Goal: Task Accomplishment & Management: Manage account settings

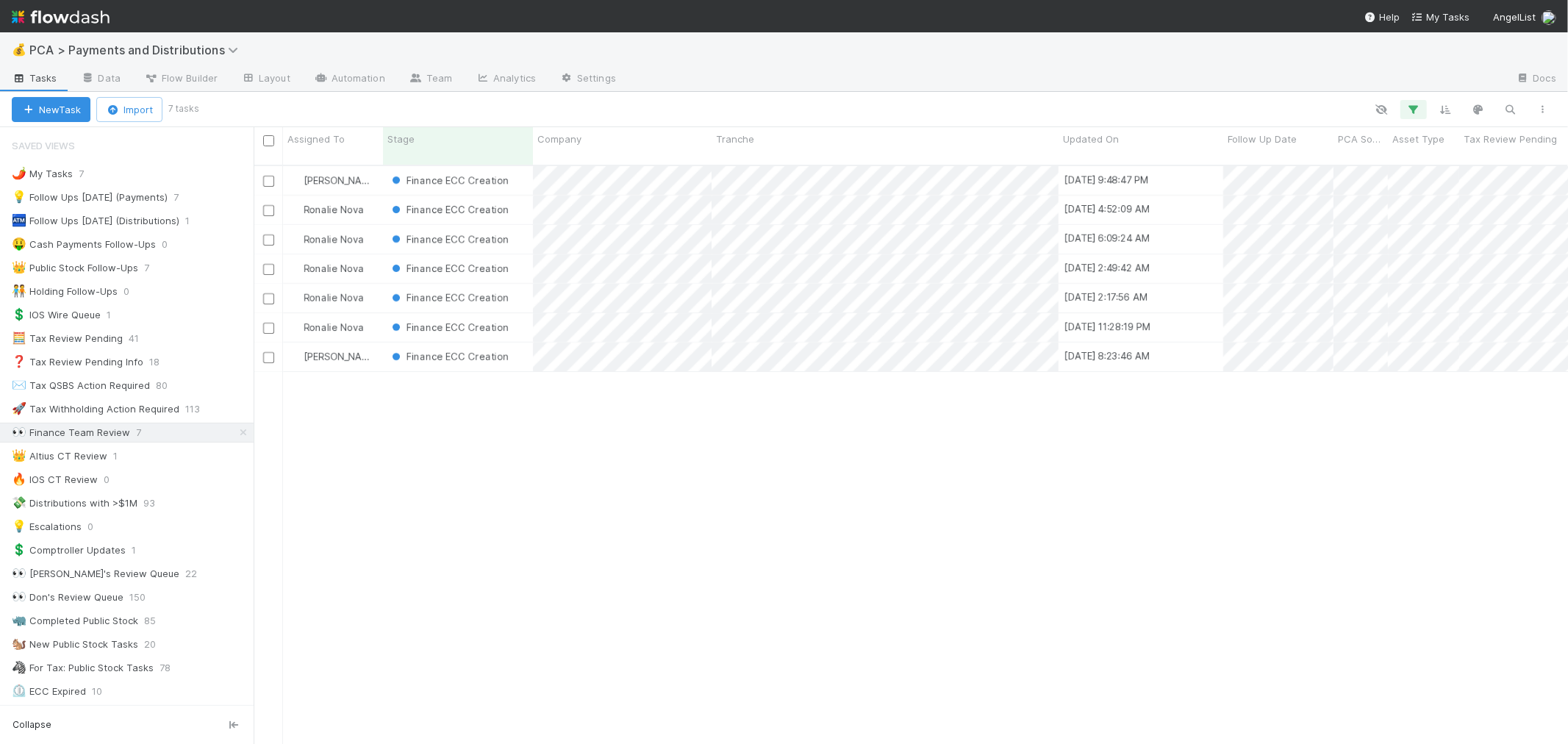
scroll to position [13, 12]
click at [526, 347] on div "Finance ECC Creation" at bounding box center [458, 356] width 150 height 29
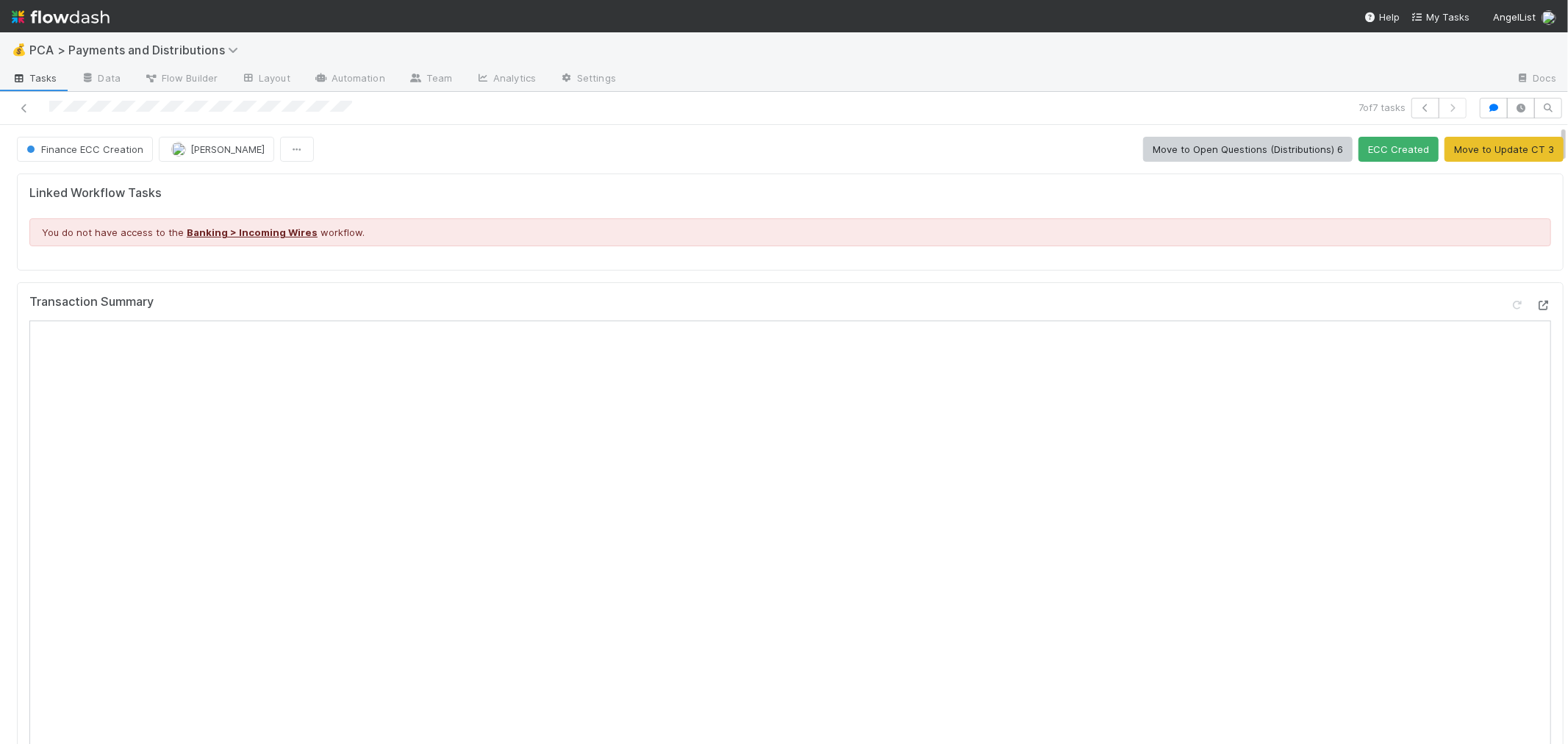
click at [1411, 302] on icon at bounding box center [1543, 306] width 15 height 10
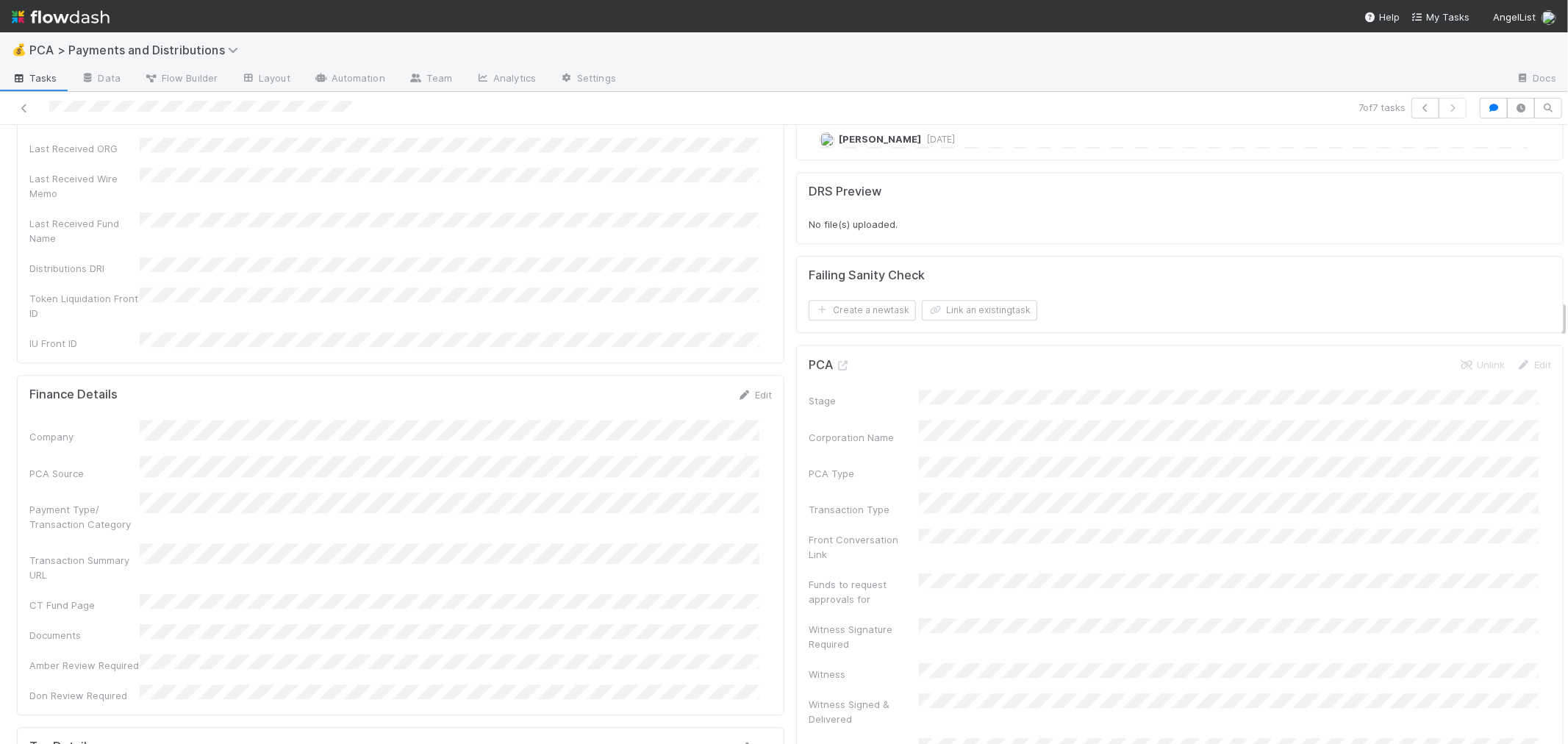
scroll to position [3186, 0]
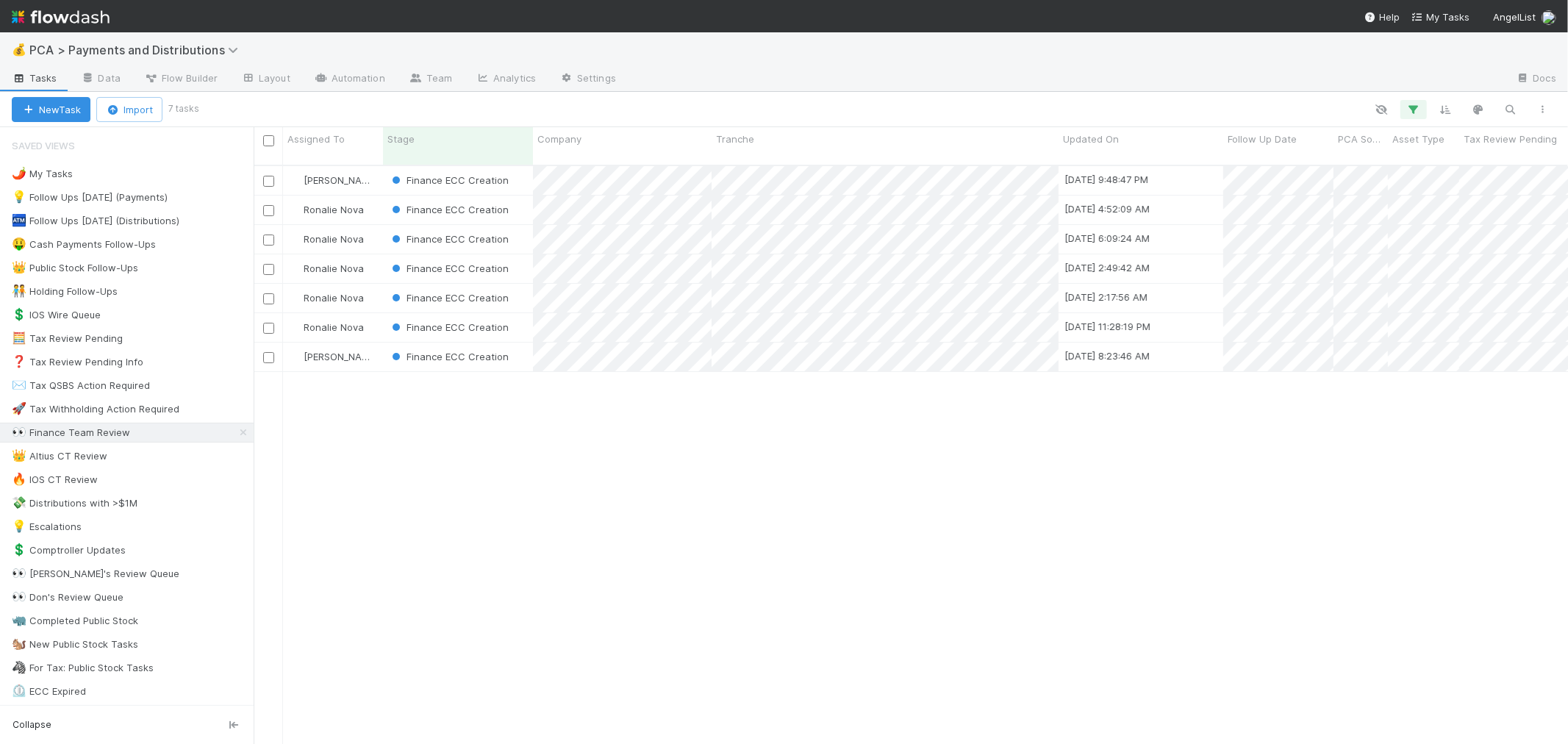
scroll to position [579, 1302]
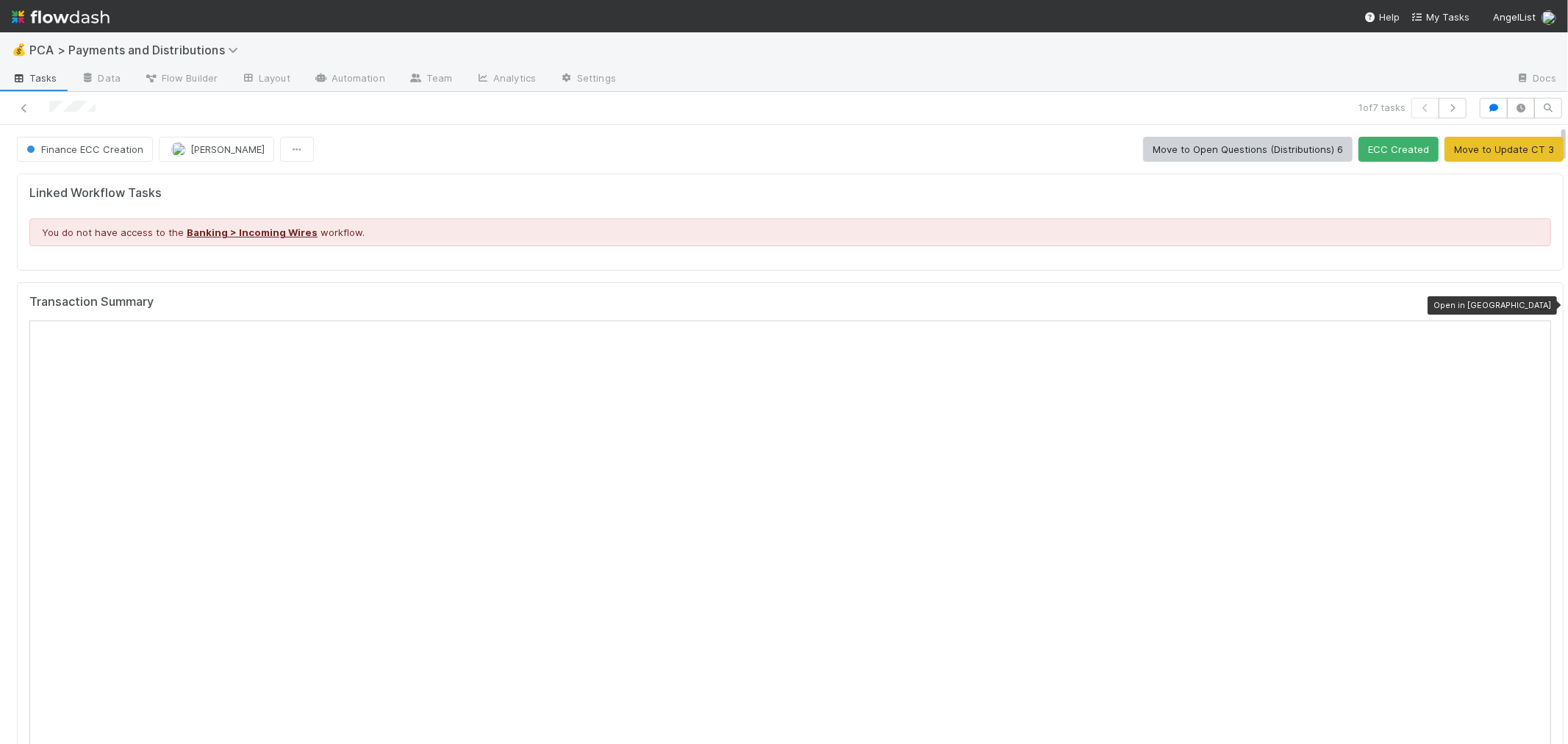
click at [1411, 304] on icon at bounding box center [1543, 306] width 15 height 10
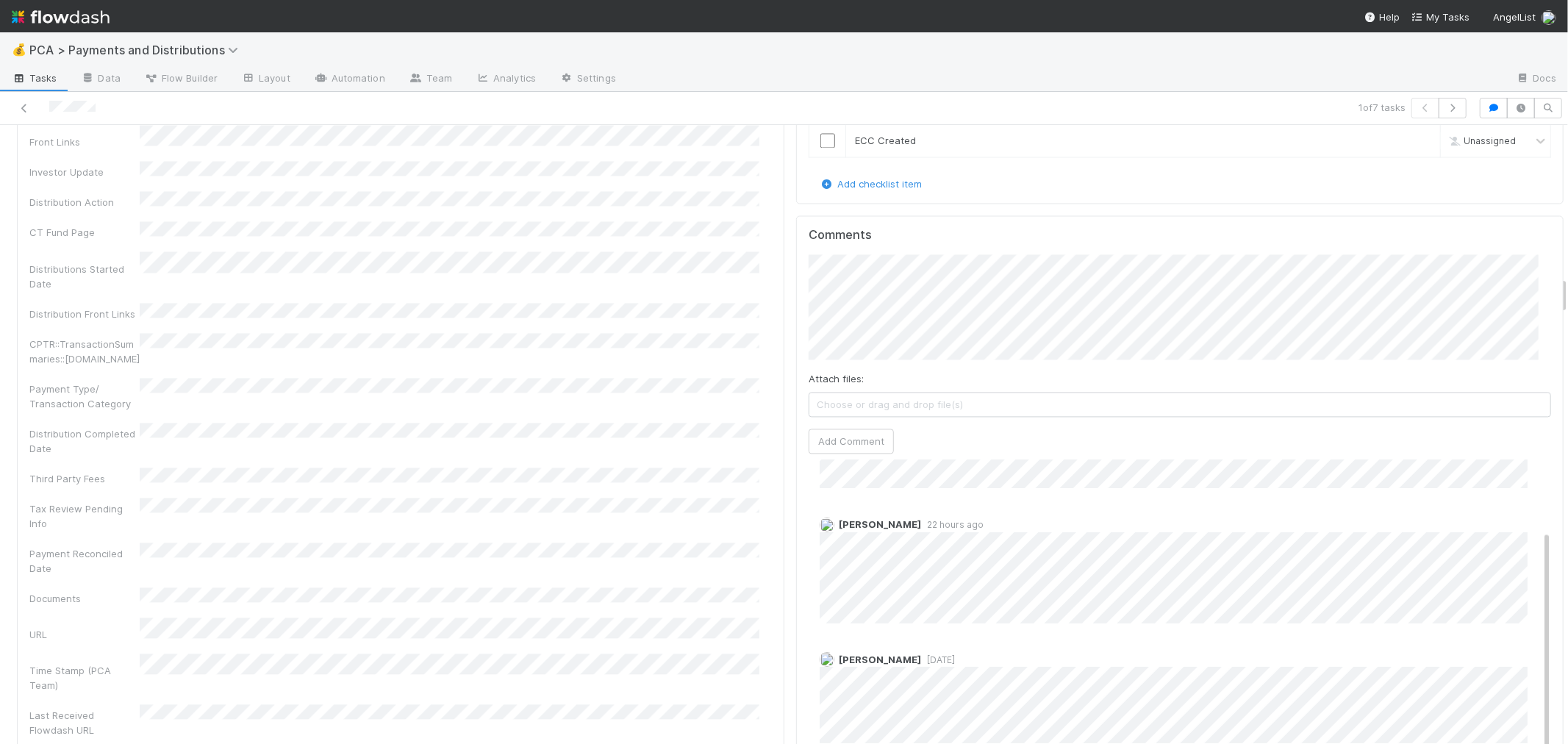
scroll to position [93, 0]
click at [21, 107] on icon at bounding box center [24, 108] width 15 height 10
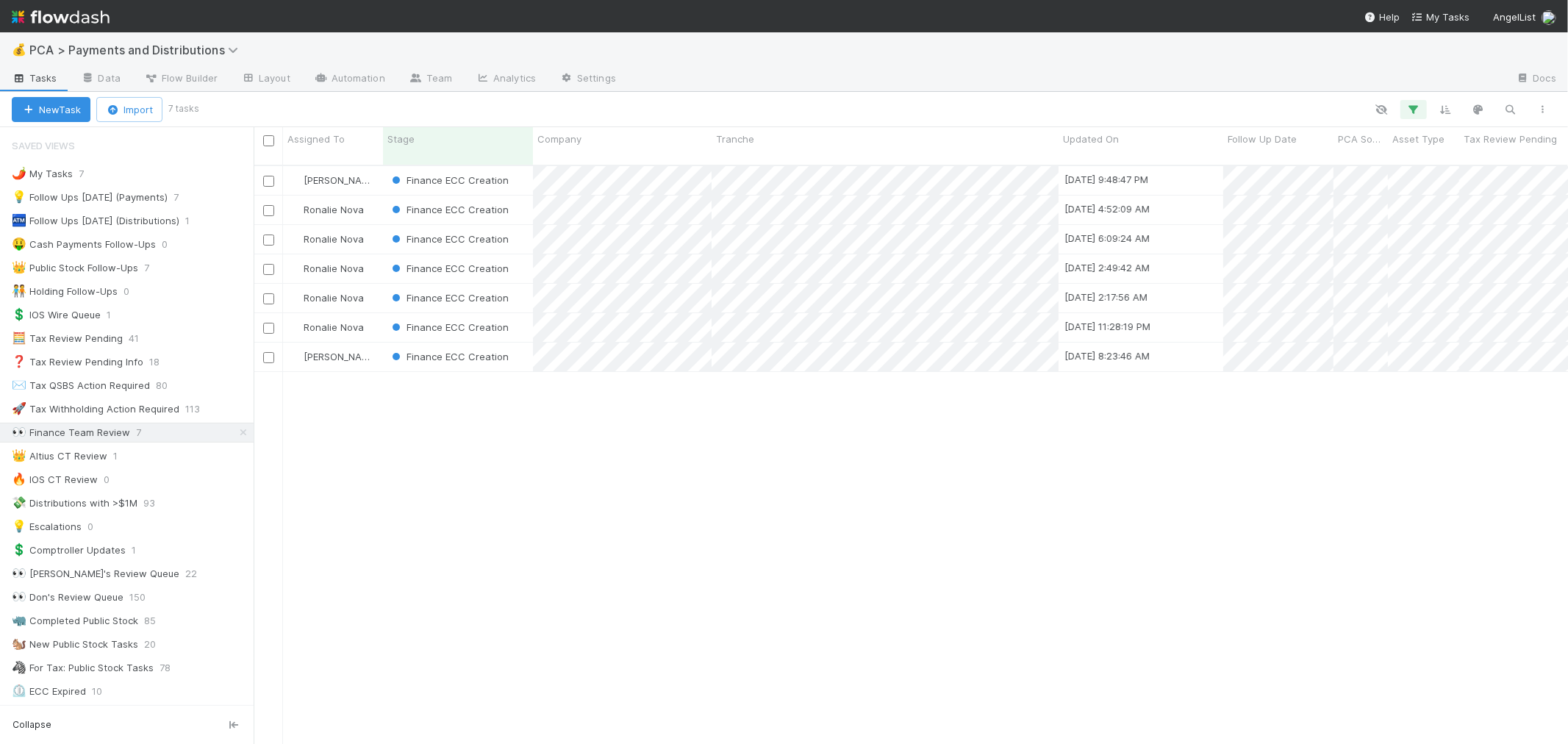
scroll to position [579, 1302]
click at [528, 254] on div "Finance ECC Creation" at bounding box center [458, 268] width 150 height 29
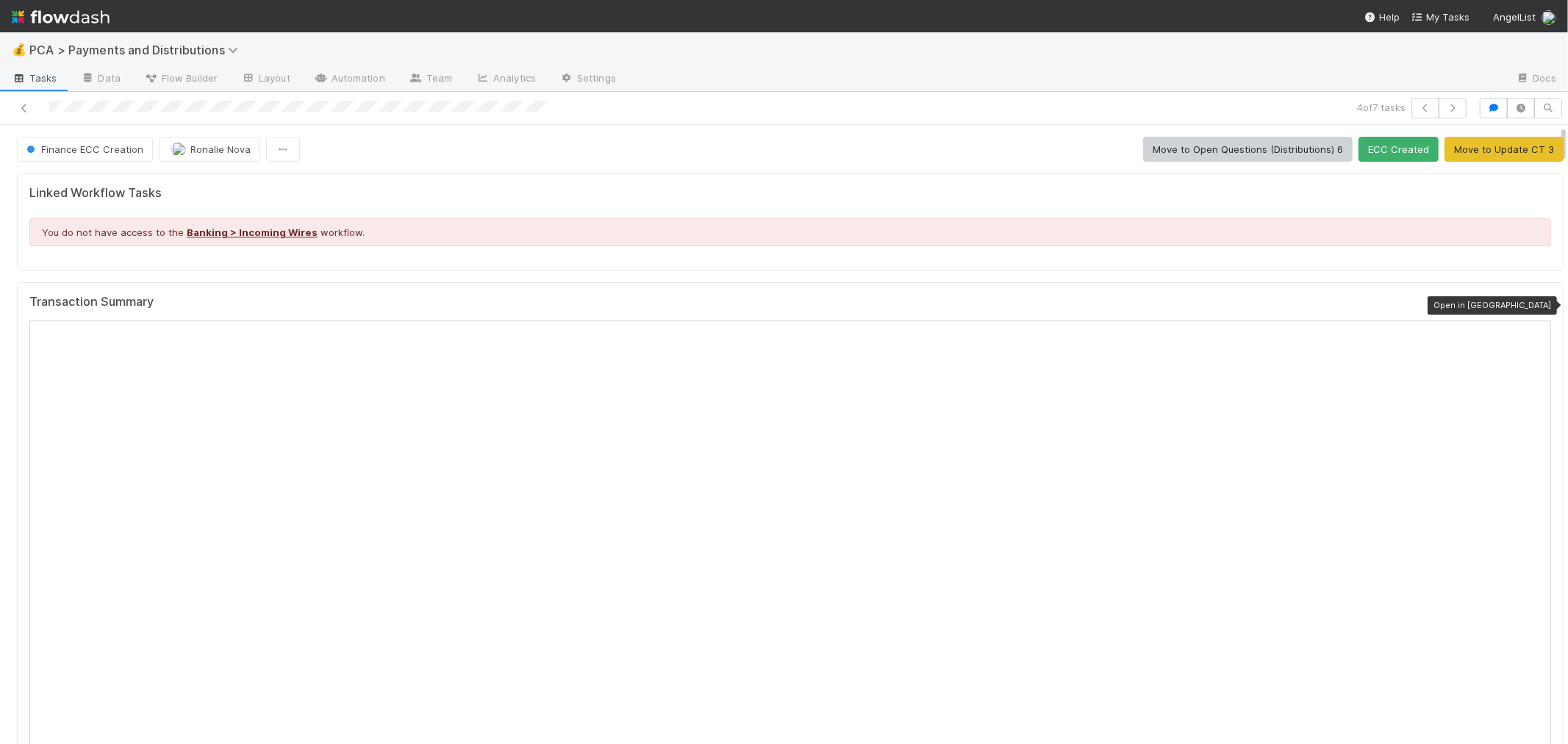
click at [1411, 299] on div at bounding box center [1543, 305] width 15 height 15
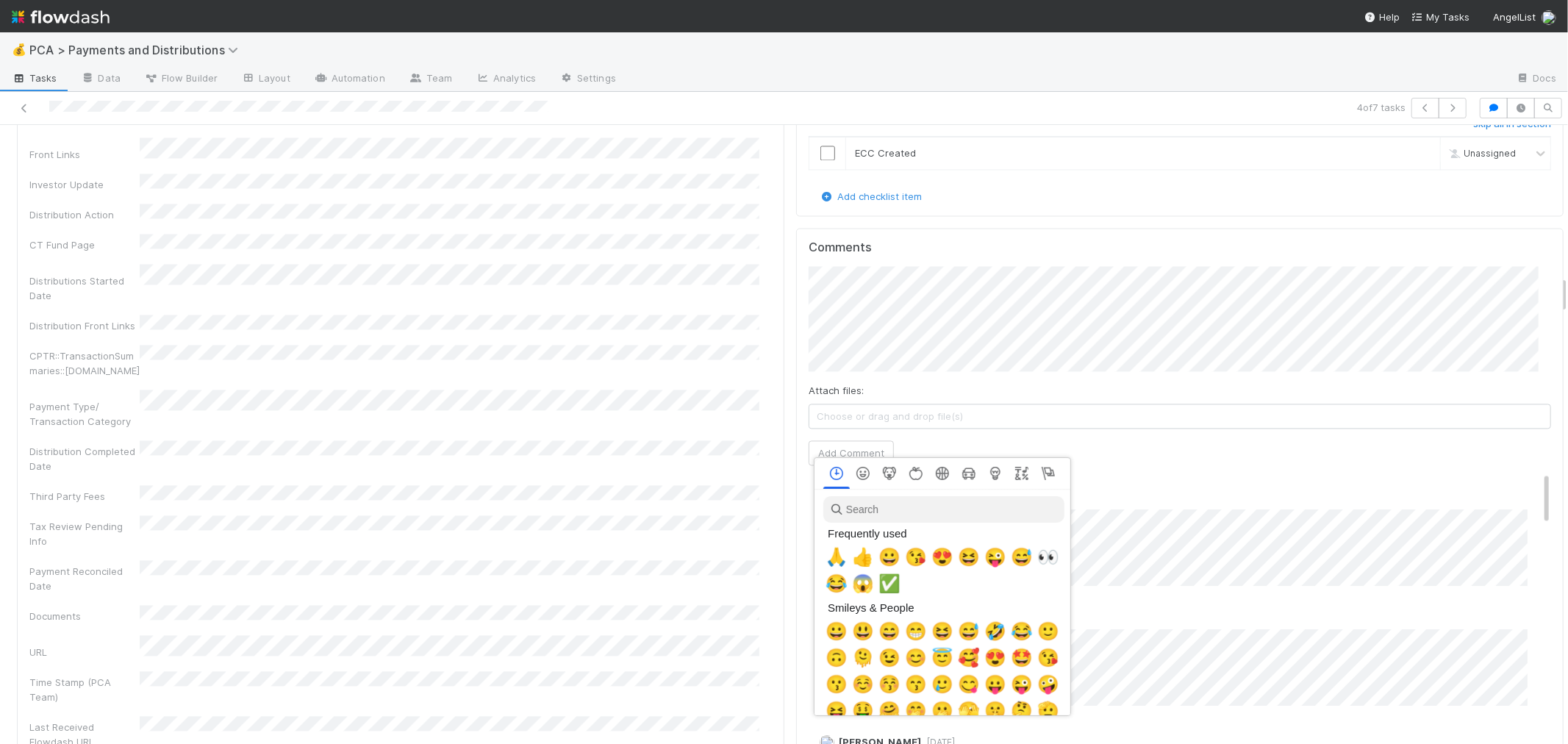
scroll to position [0, 6]
click at [880, 581] on span "✅" at bounding box center [887, 584] width 22 height 21
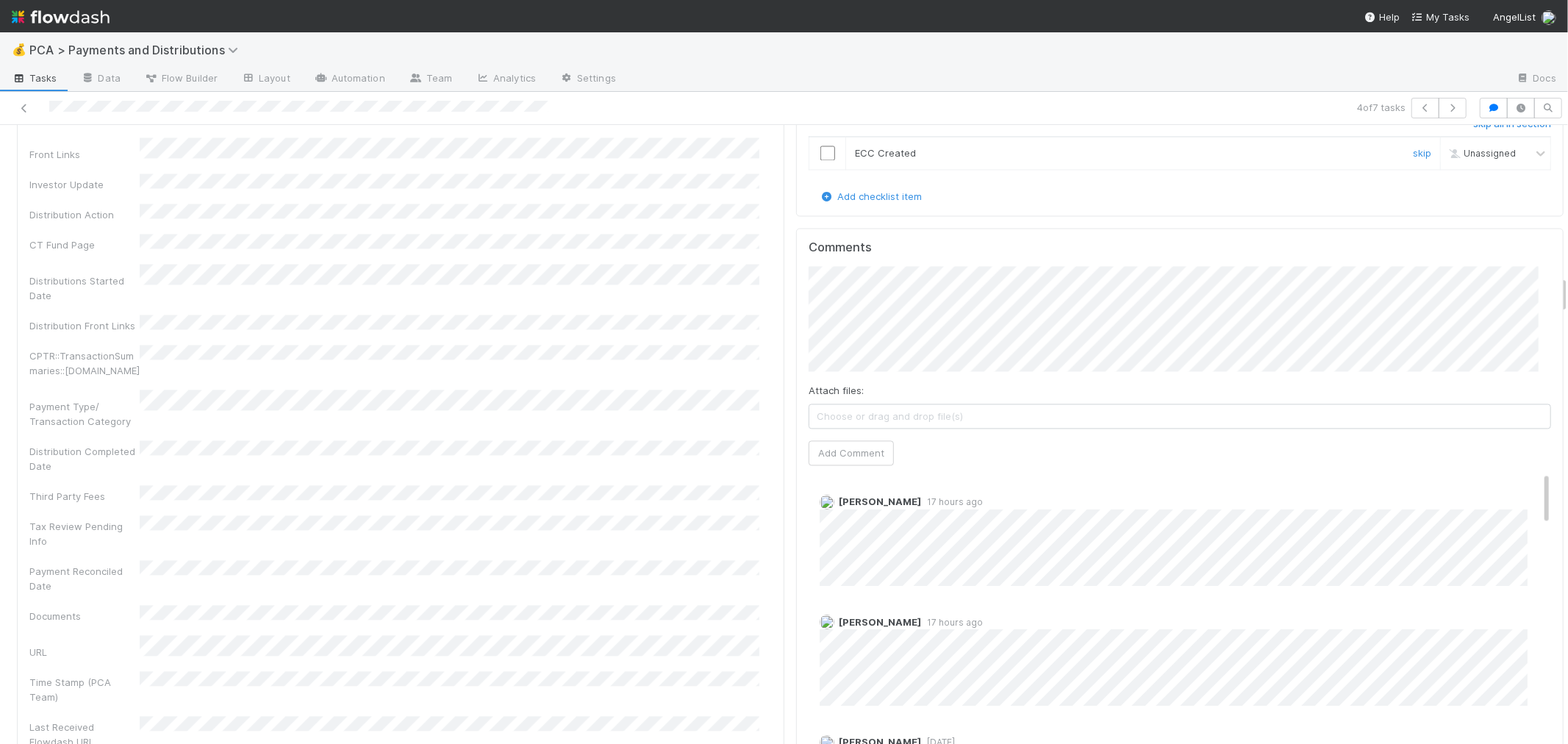
click at [821, 146] on input "checkbox" at bounding box center [828, 153] width 15 height 15
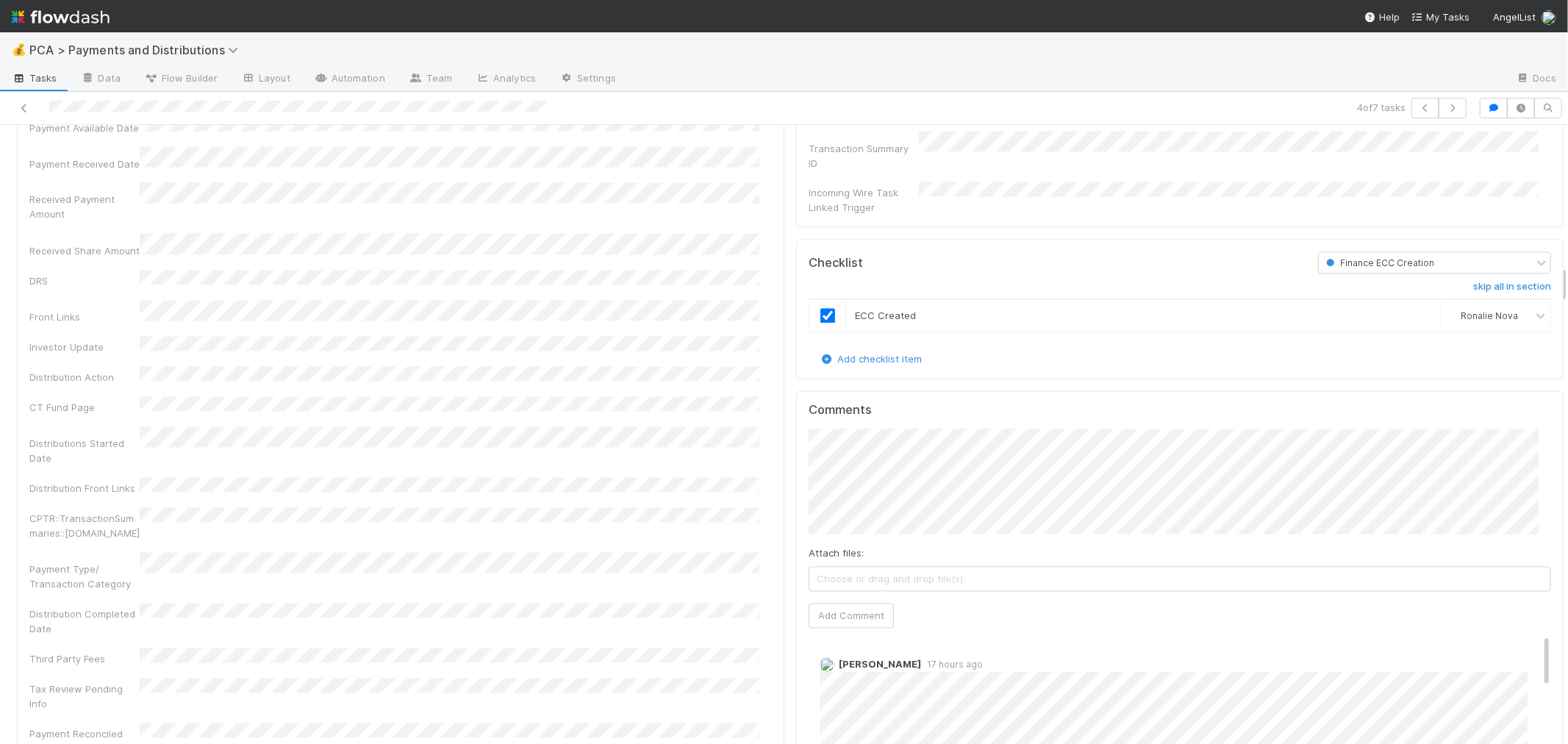
click at [597, 508] on div "CPTR::TransactionSummaries::[DOMAIN_NAME]" at bounding box center [401, 525] width 743 height 33
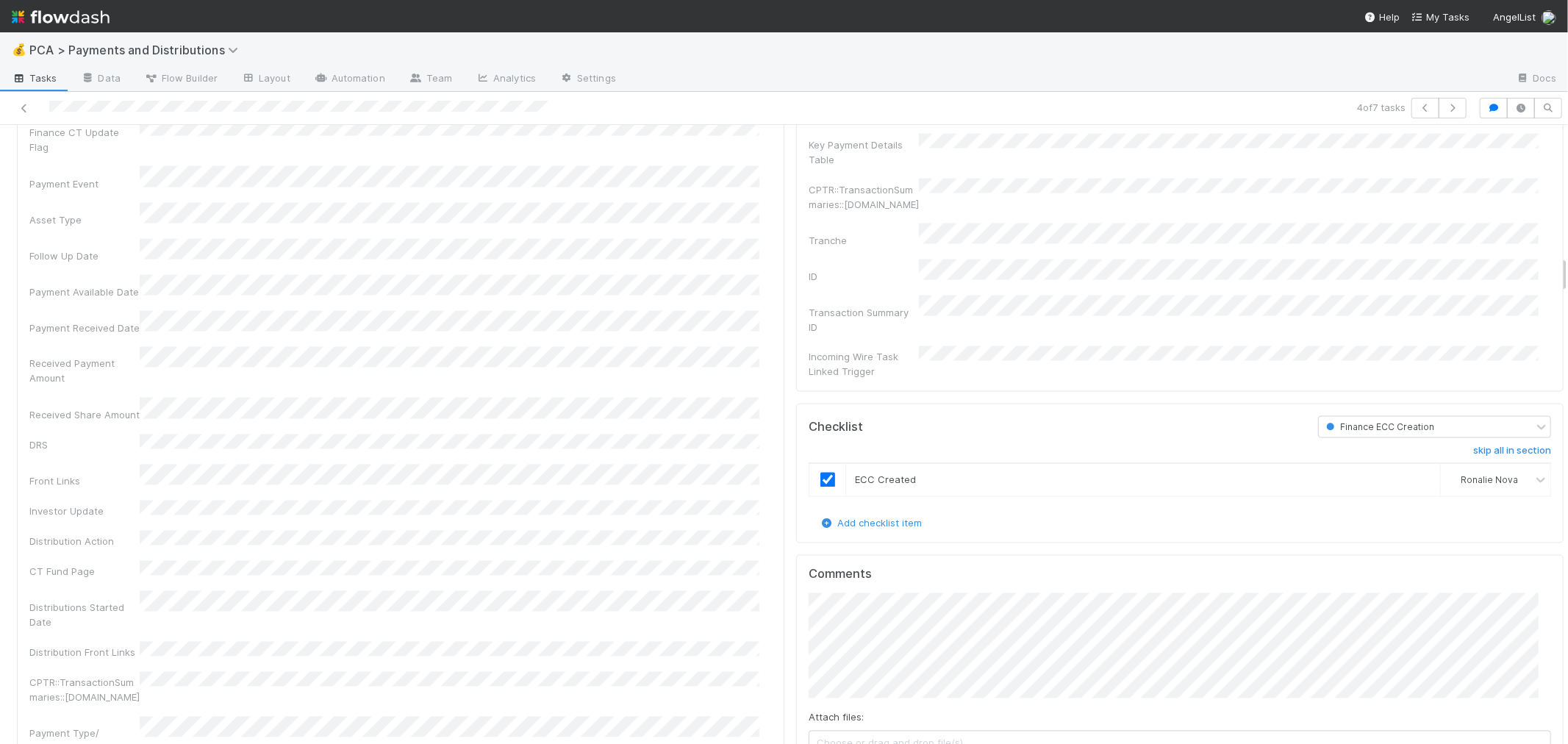
click at [601, 455] on div "Company Has fund interest Fund interest intake form Needs manual IU Finance CT …" at bounding box center [401, 638] width 743 height 1327
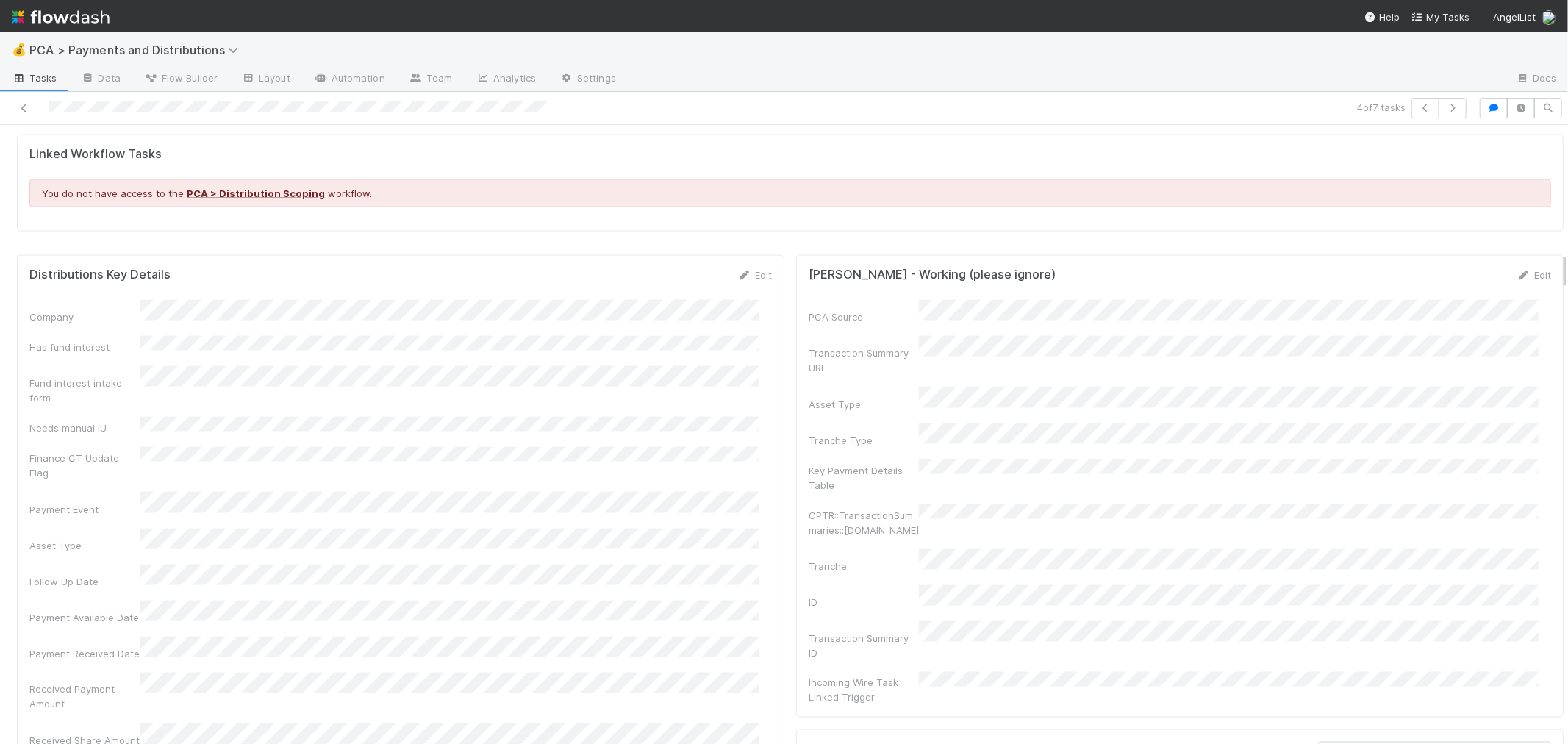
scroll to position [1797, 0]
click at [745, 277] on link "Edit" at bounding box center [754, 276] width 34 height 12
click at [688, 279] on button "Save" at bounding box center [694, 280] width 42 height 25
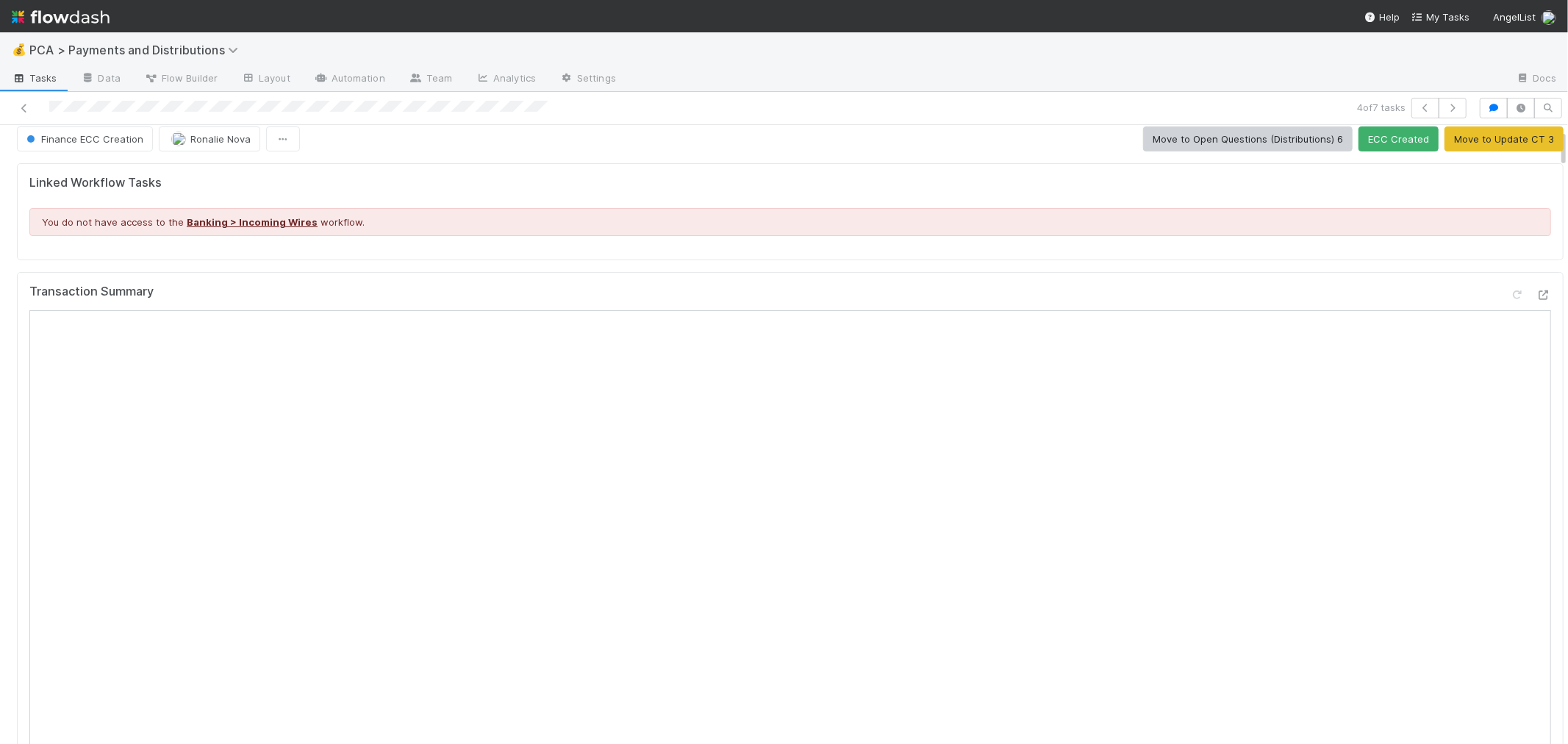
scroll to position [0, 0]
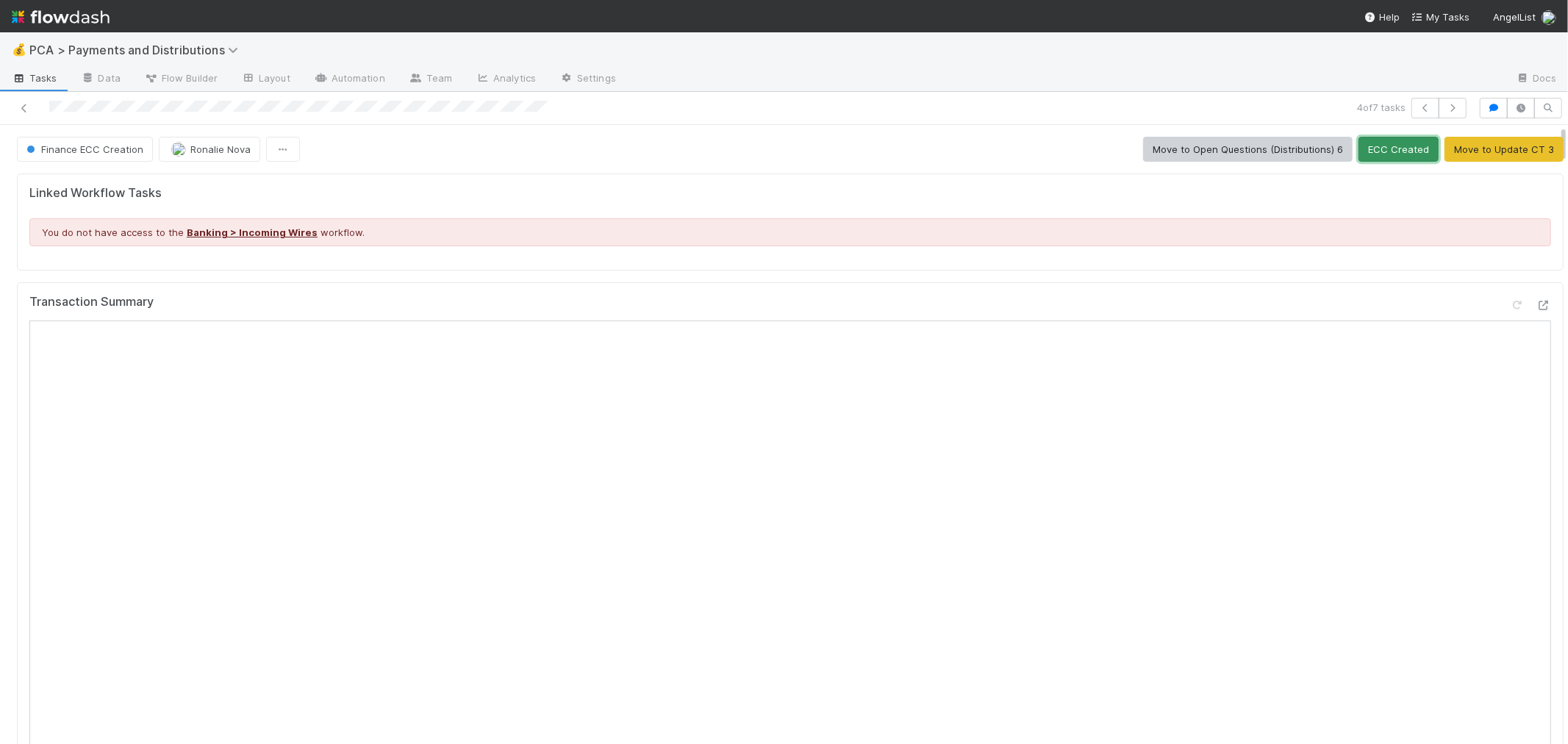
click at [1376, 153] on button "ECC Created" at bounding box center [1399, 149] width 80 height 25
click at [24, 107] on icon at bounding box center [24, 108] width 15 height 10
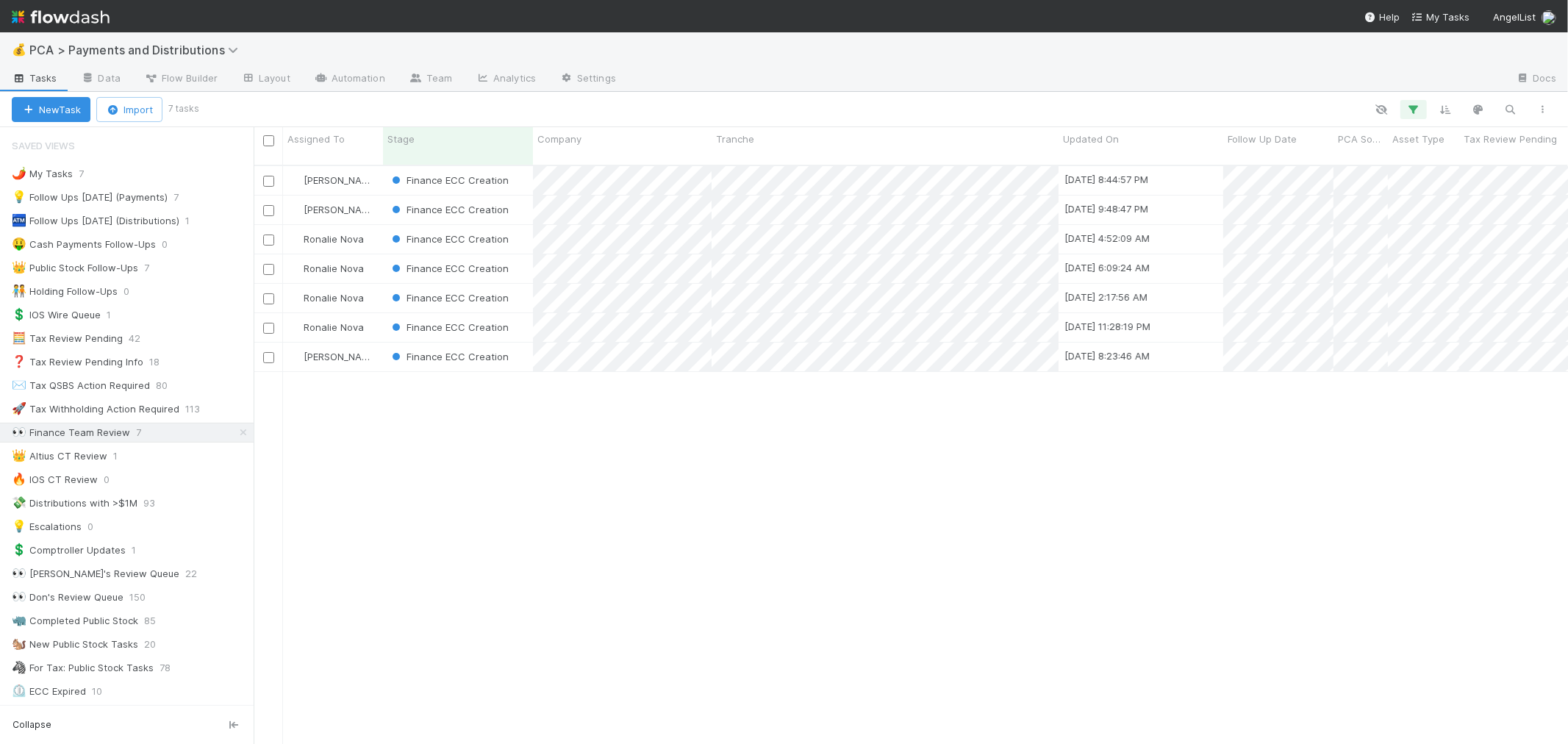
scroll to position [13, 12]
click at [524, 283] on div "Finance ECC Creation" at bounding box center [458, 297] width 150 height 29
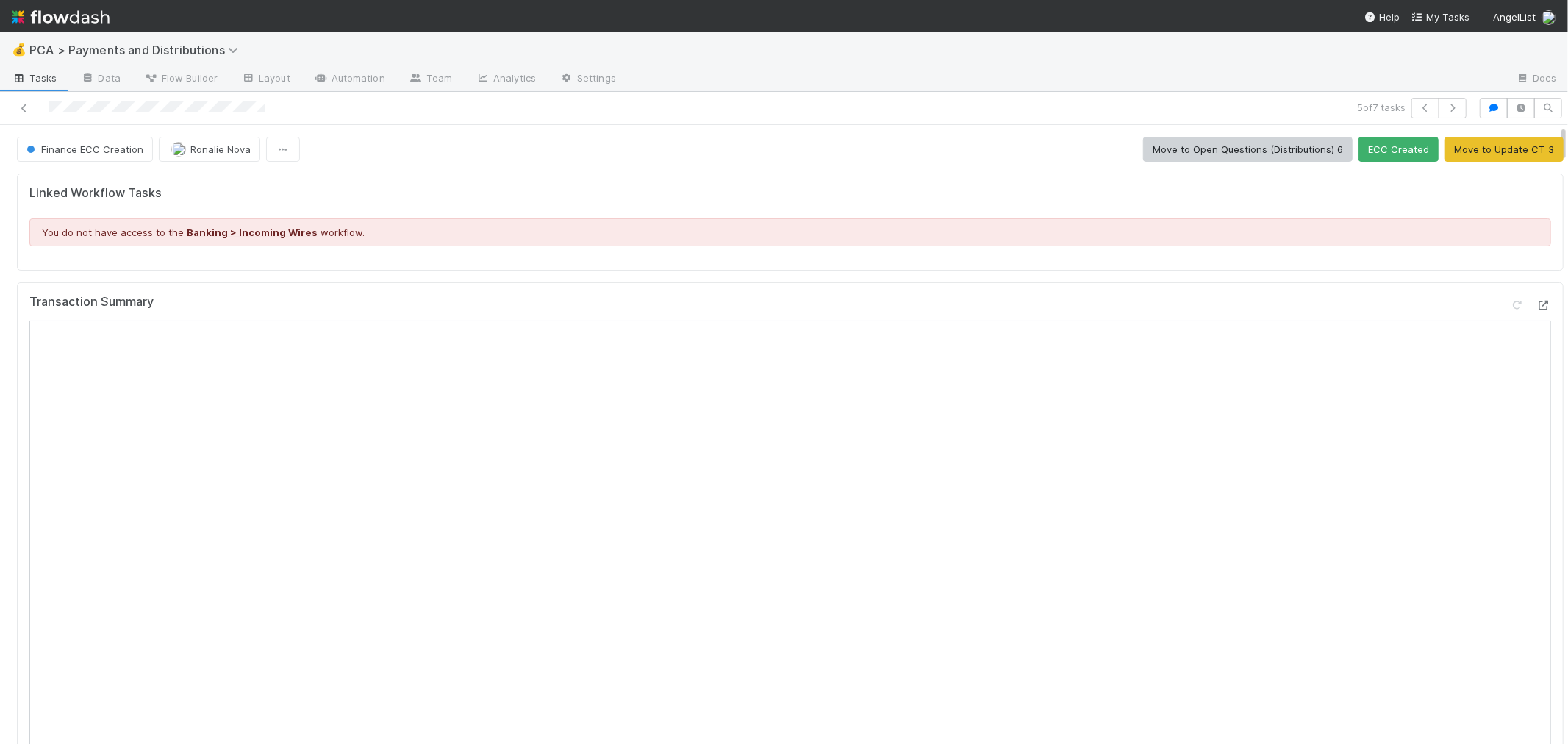
click at [1411, 306] on icon at bounding box center [1543, 306] width 15 height 10
click at [220, 147] on span "Ronalie Nova" at bounding box center [220, 150] width 60 height 12
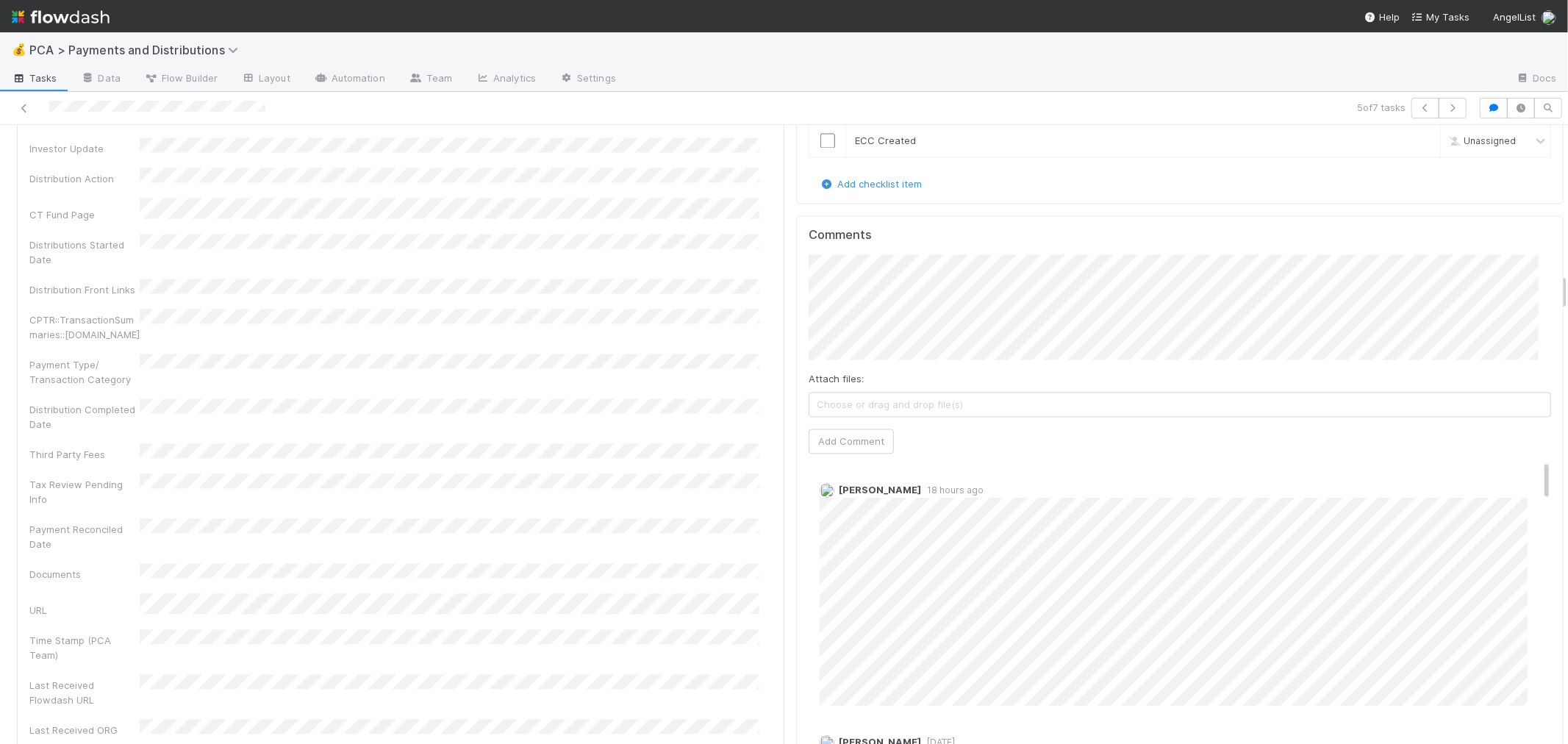
drag, startPoint x: 21, startPoint y: 106, endPoint x: 240, endPoint y: 0, distance: 243.3
click at [22, 106] on icon at bounding box center [24, 108] width 15 height 10
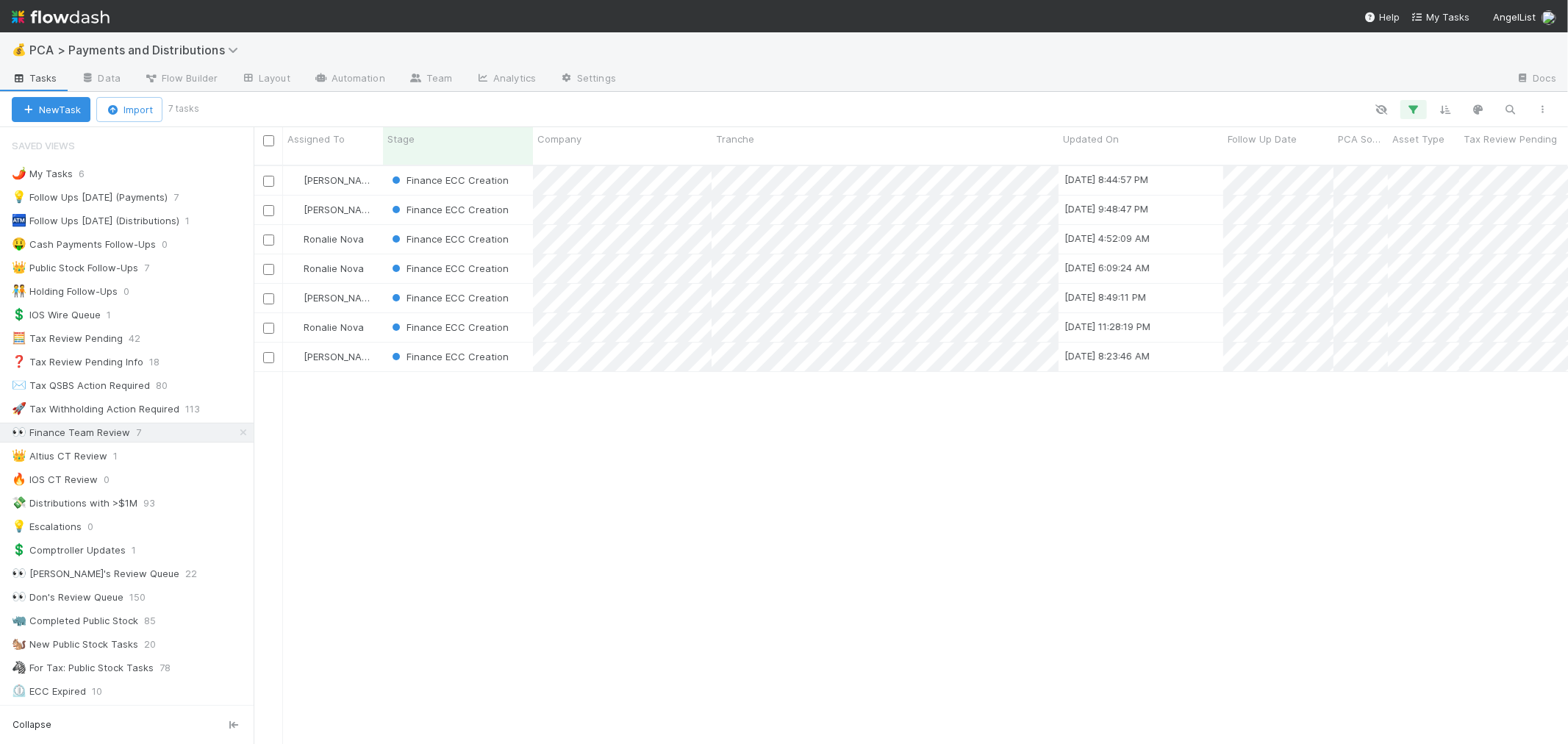
scroll to position [579, 1302]
click at [524, 313] on div "Finance ECC Creation" at bounding box center [458, 327] width 150 height 29
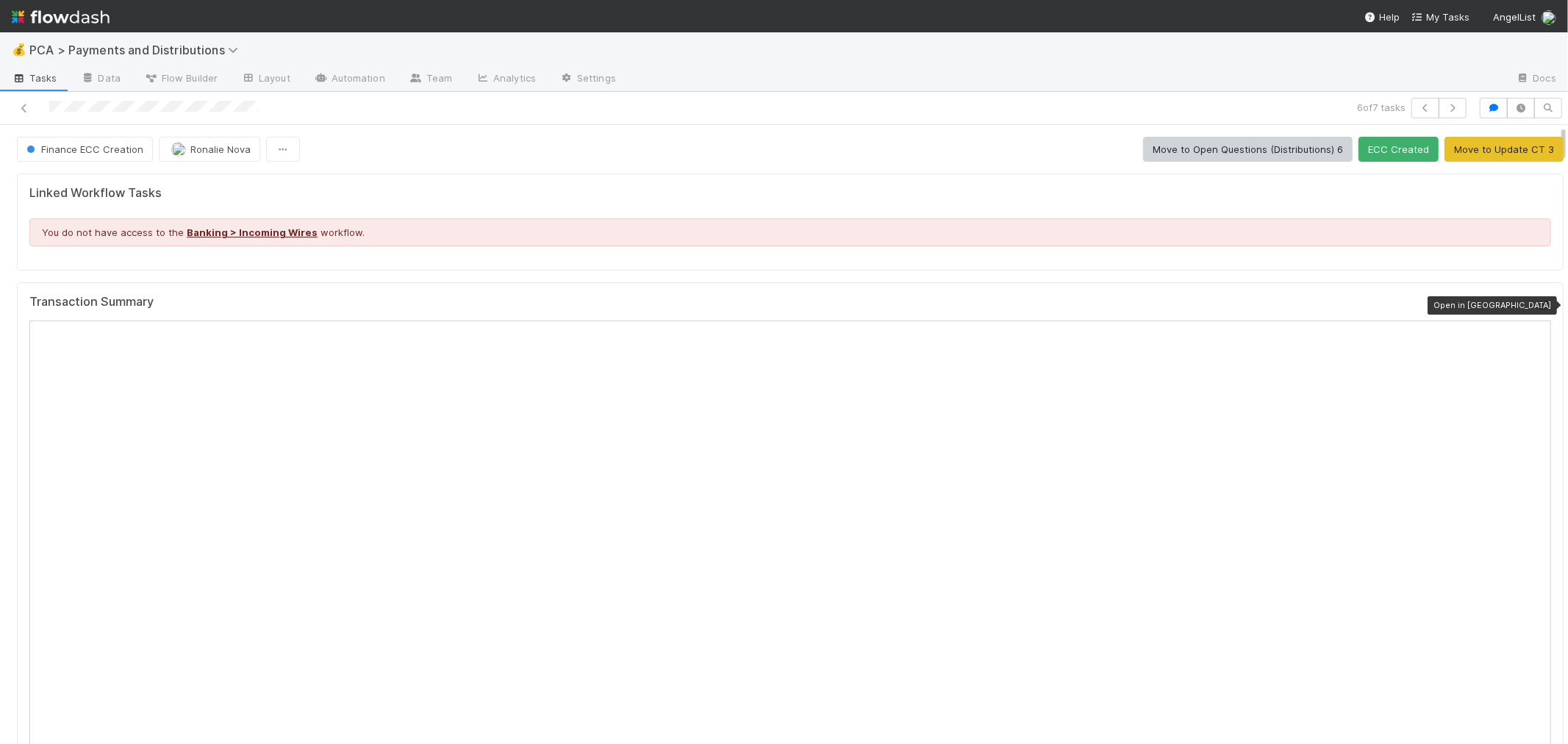
click at [1411, 299] on div at bounding box center [1543, 305] width 15 height 15
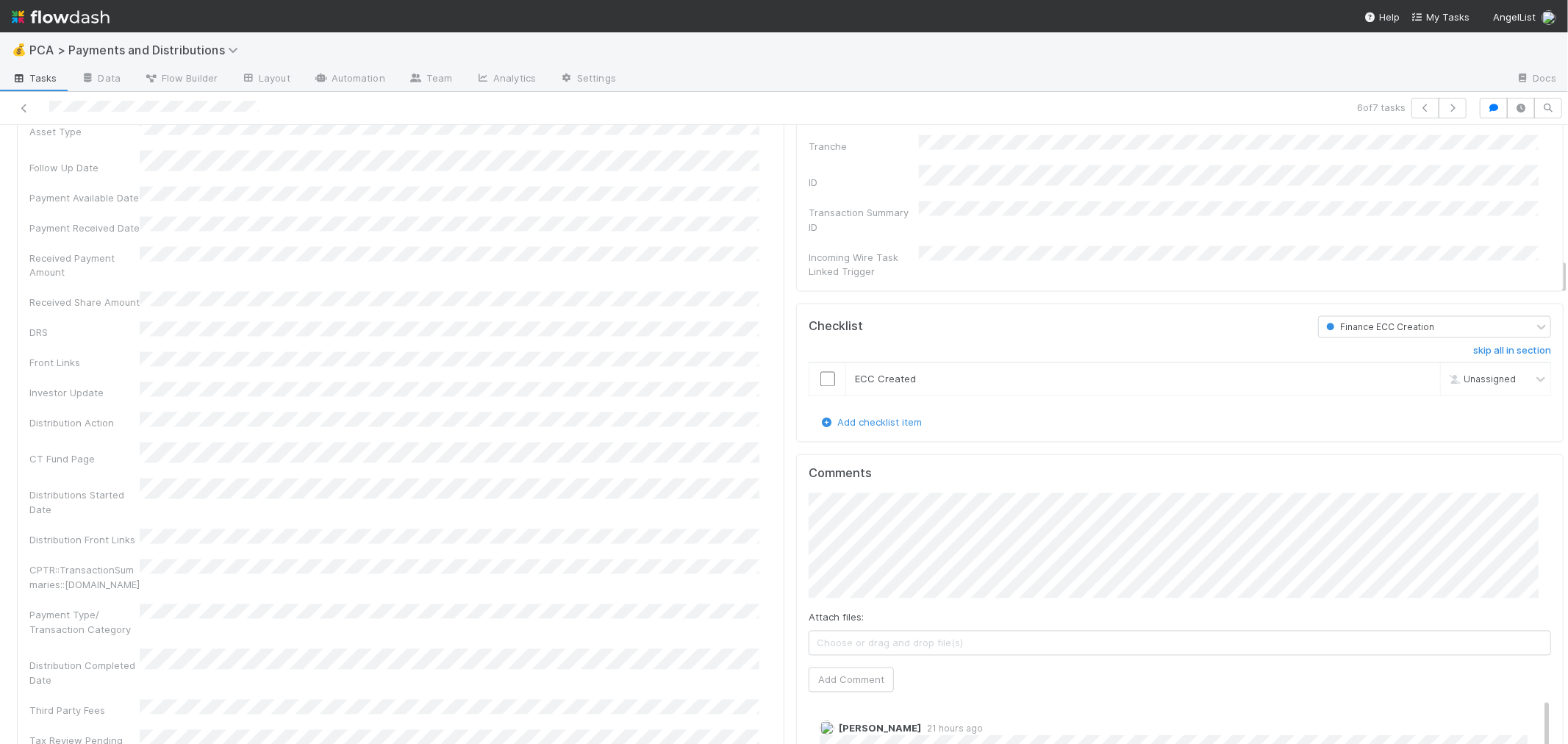
scroll to position [2532, 0]
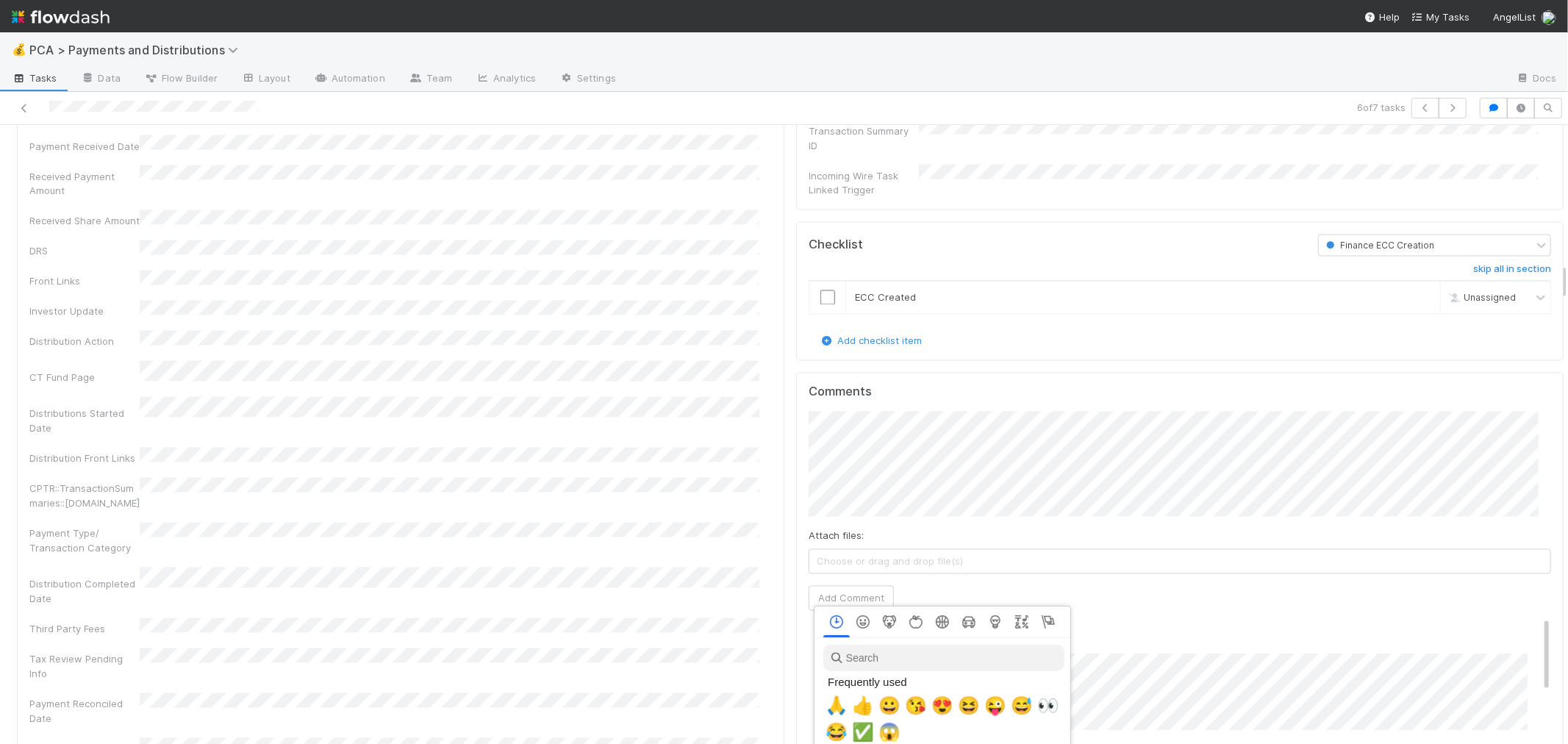
scroll to position [0, 6]
click at [858, 669] on span "✅" at bounding box center [860, 732] width 22 height 21
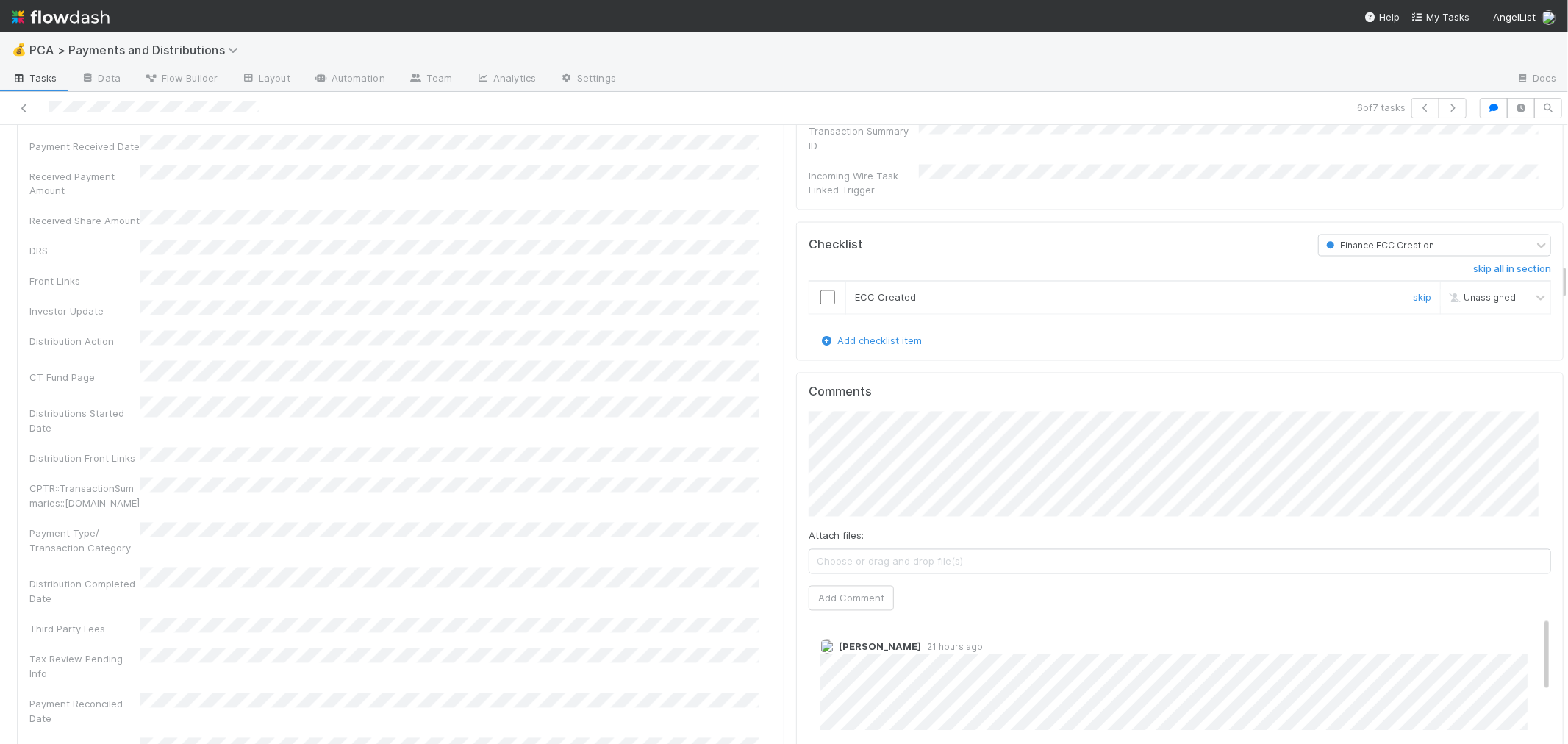
click at [821, 290] on input "checkbox" at bounding box center [828, 297] width 15 height 15
click at [766, 333] on div "Distributions Key Details Edit Company Has fund interest Fund interest intake f…" at bounding box center [401, 443] width 768 height 1355
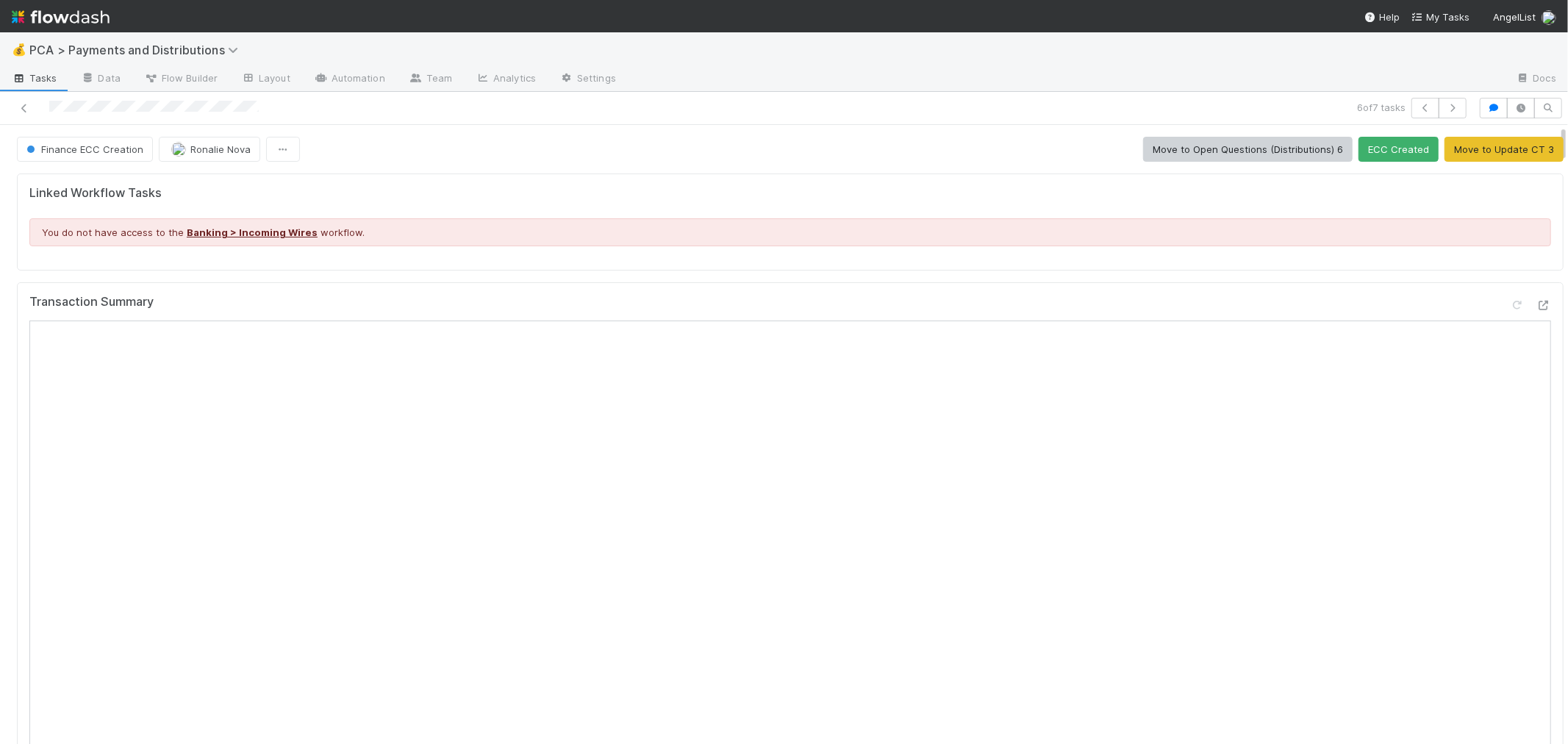
scroll to position [1799, 0]
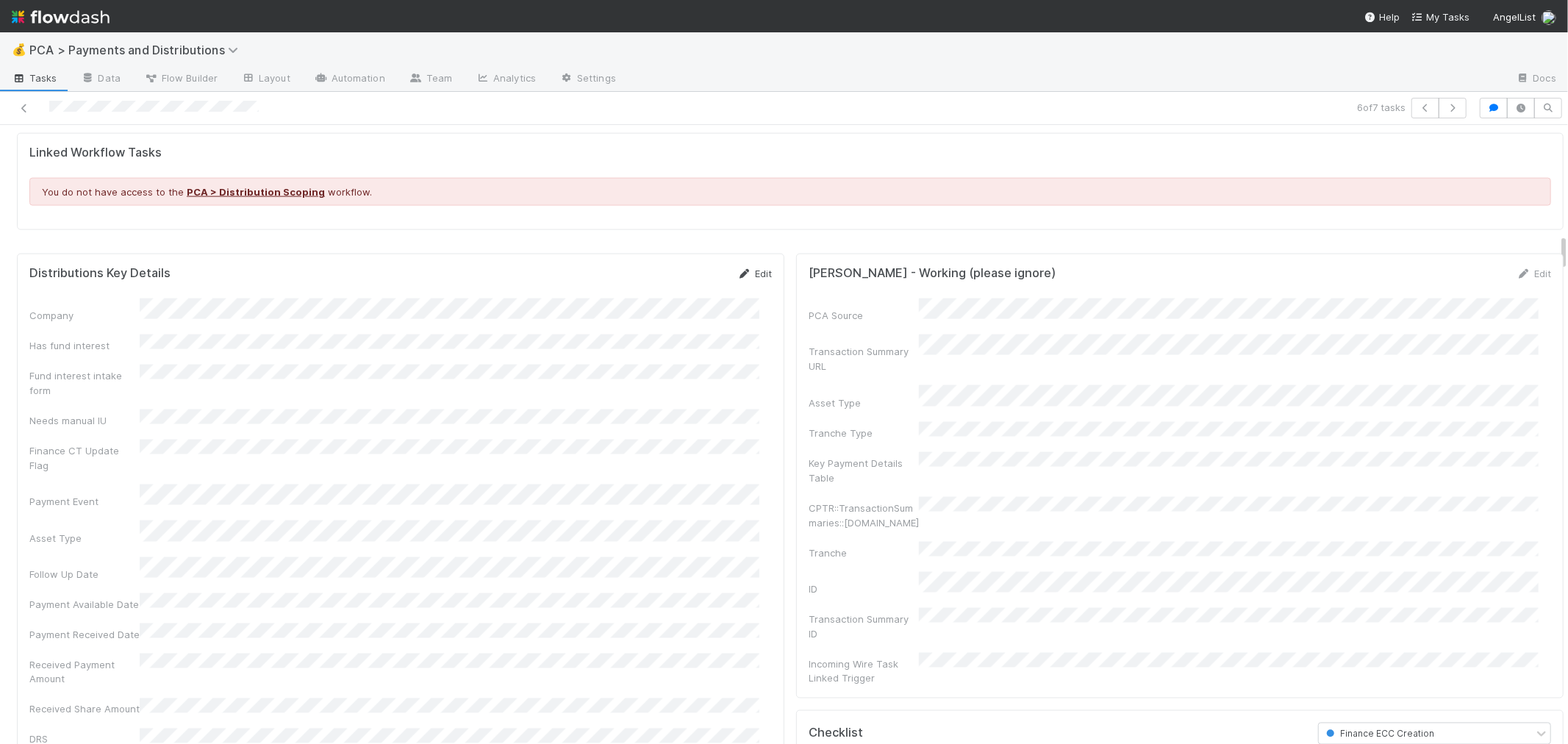
click at [755, 277] on link "Edit" at bounding box center [754, 274] width 34 height 12
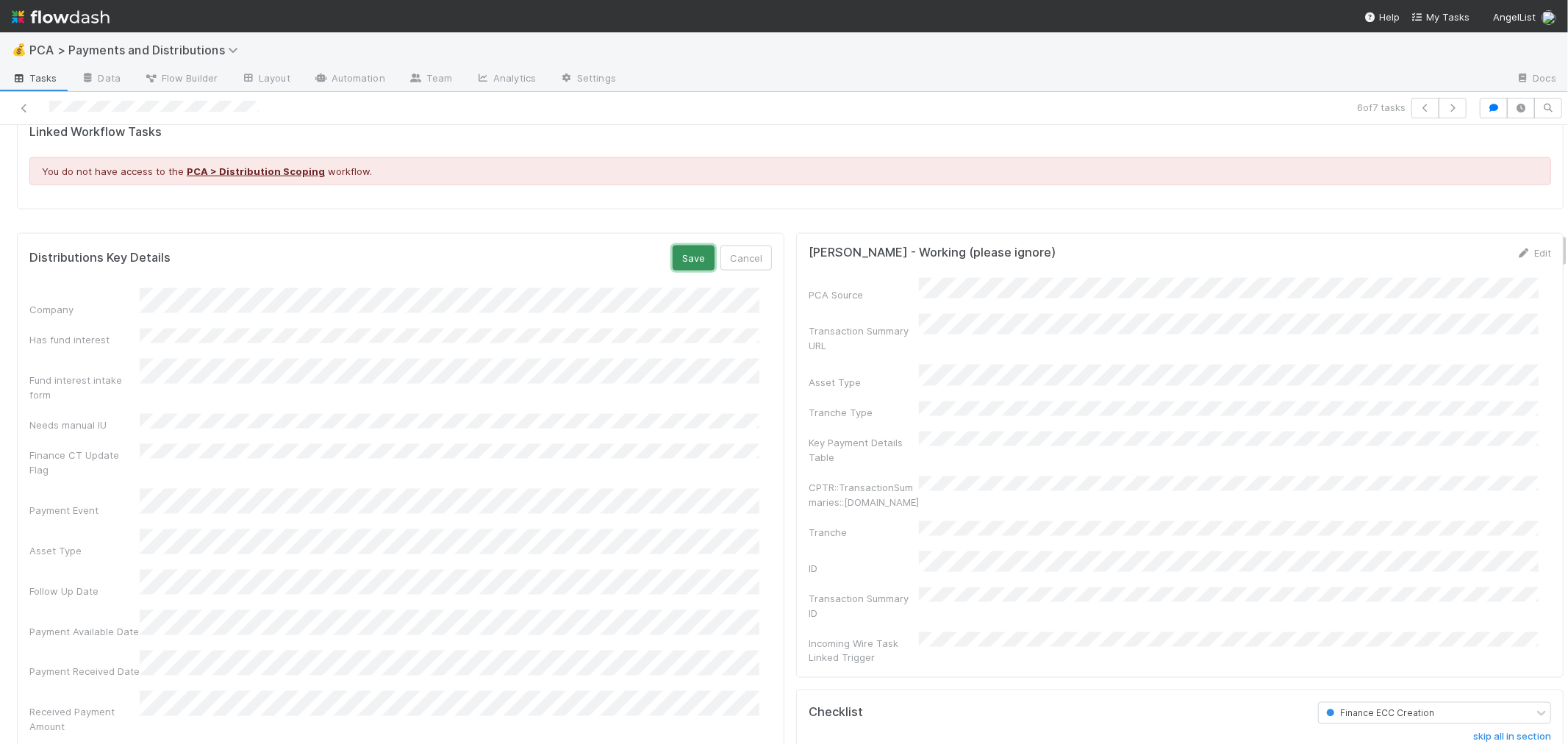
click at [689, 263] on button "Save" at bounding box center [694, 258] width 42 height 25
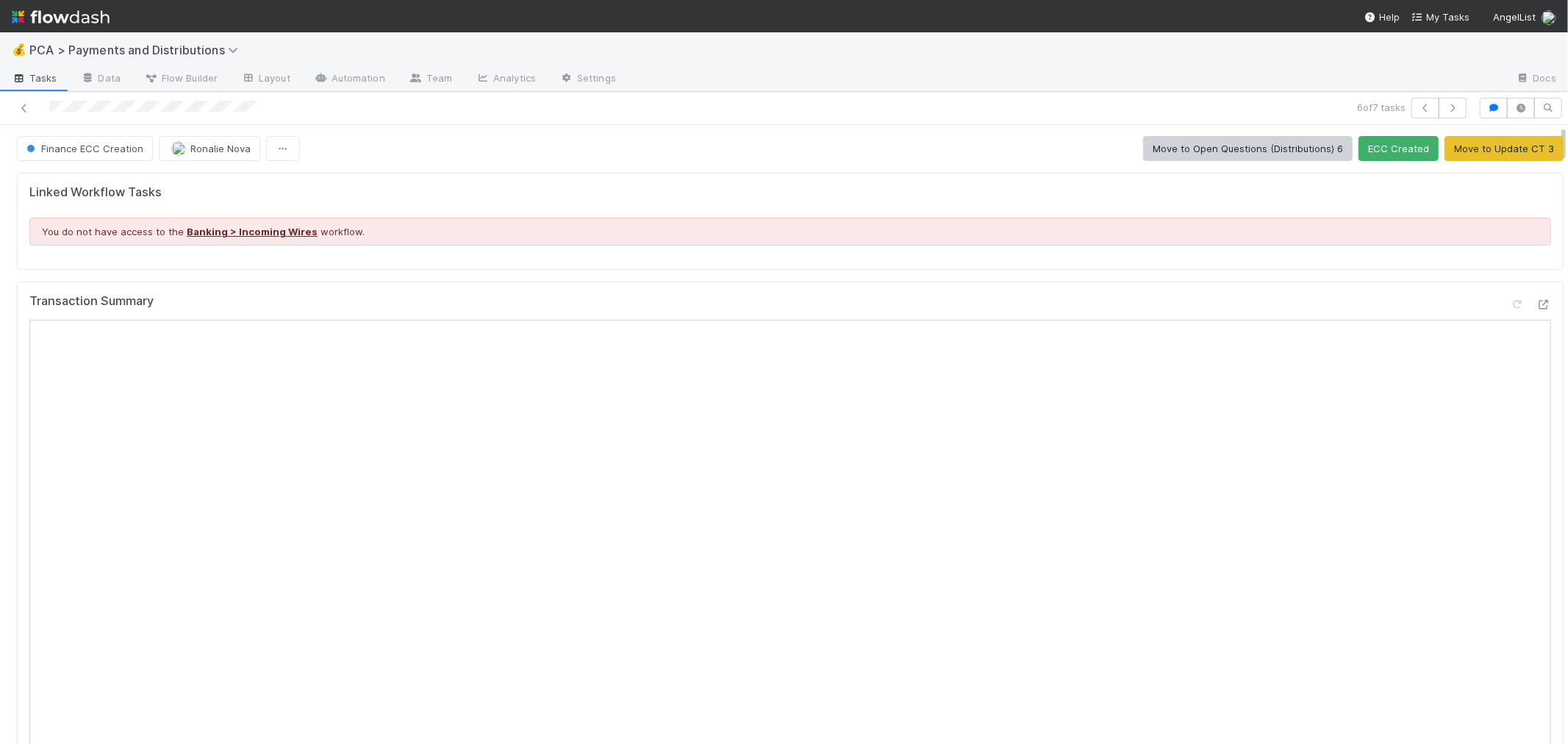
scroll to position [0, 0]
click at [1388, 158] on button "ECC Created" at bounding box center [1399, 149] width 80 height 25
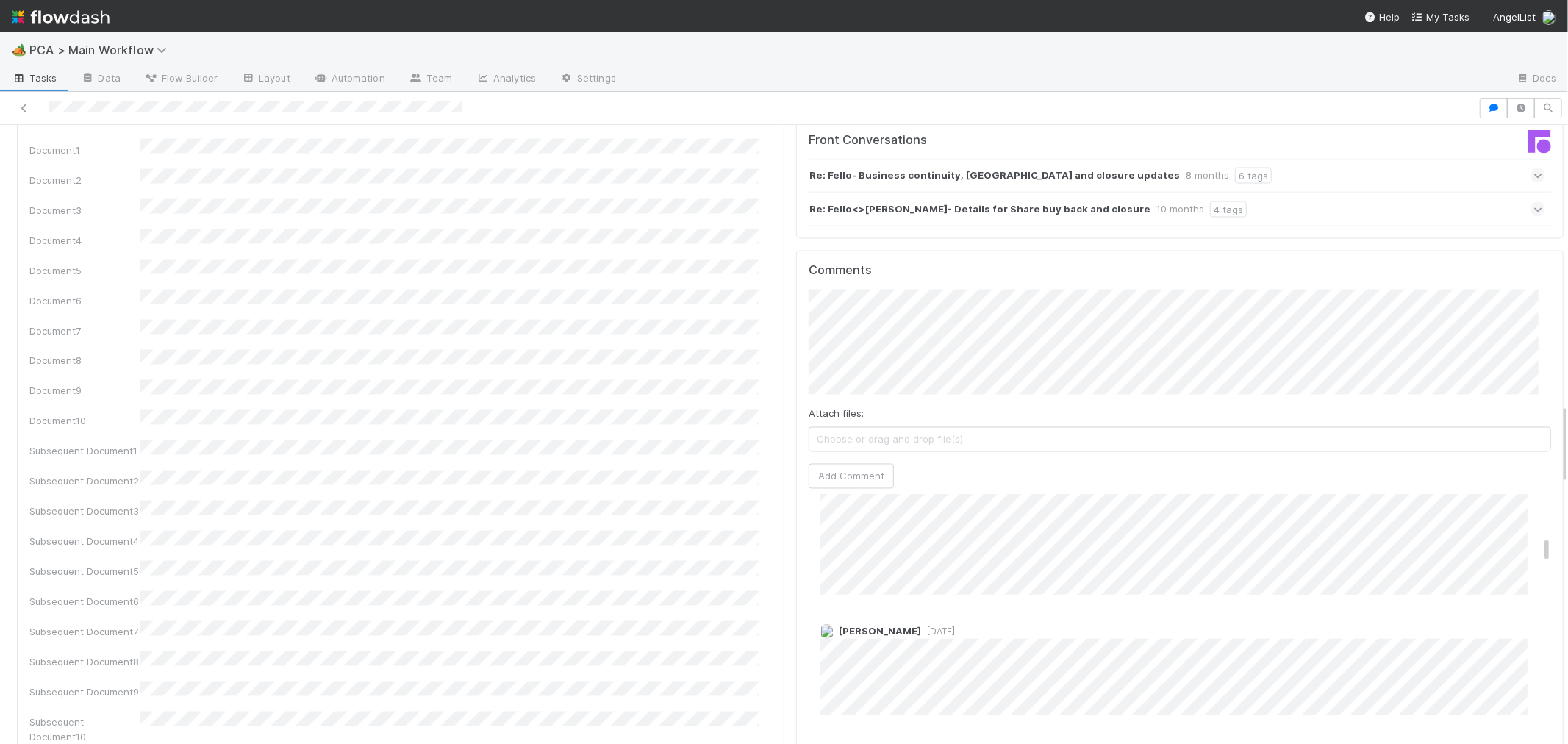
scroll to position [1225, 0]
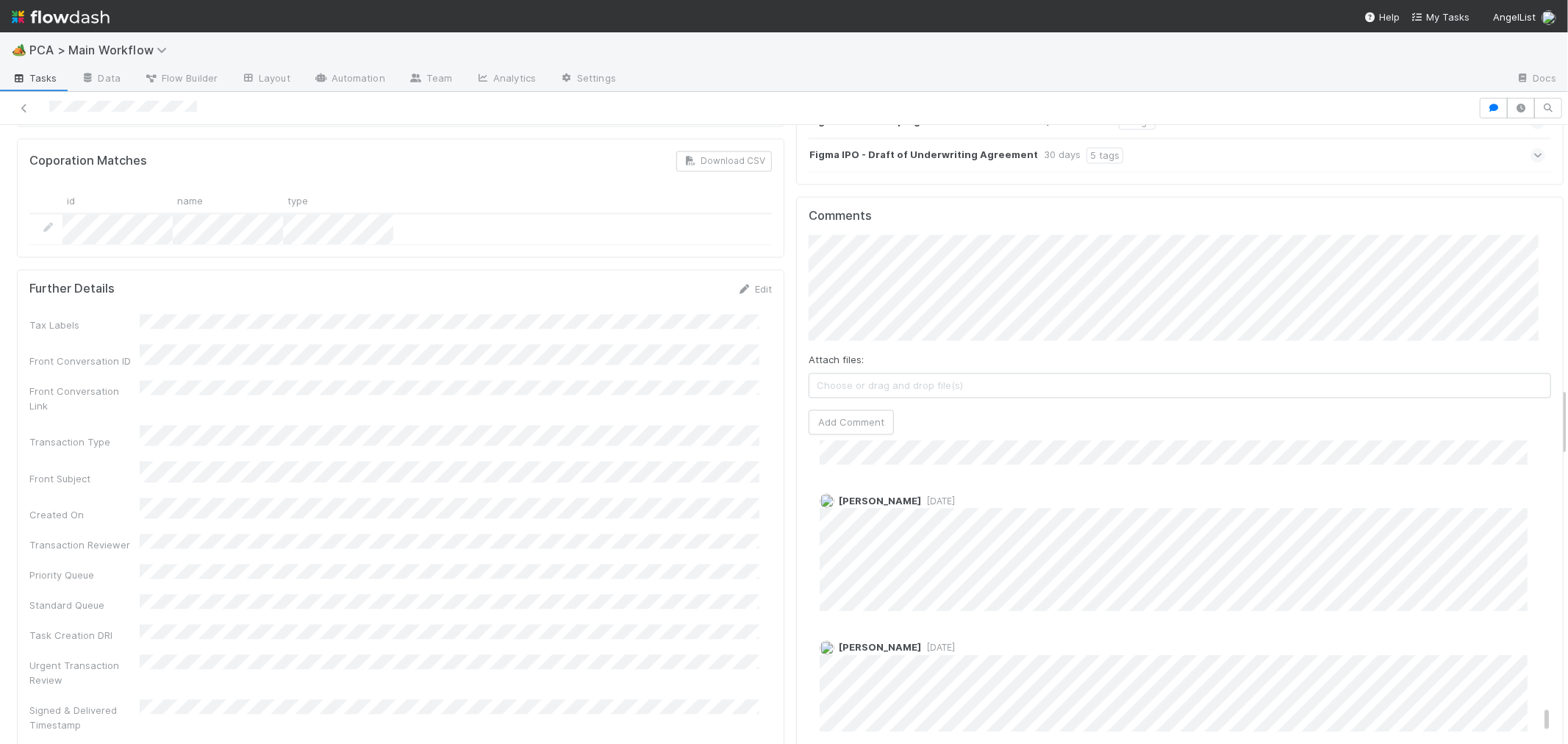
scroll to position [3655, 0]
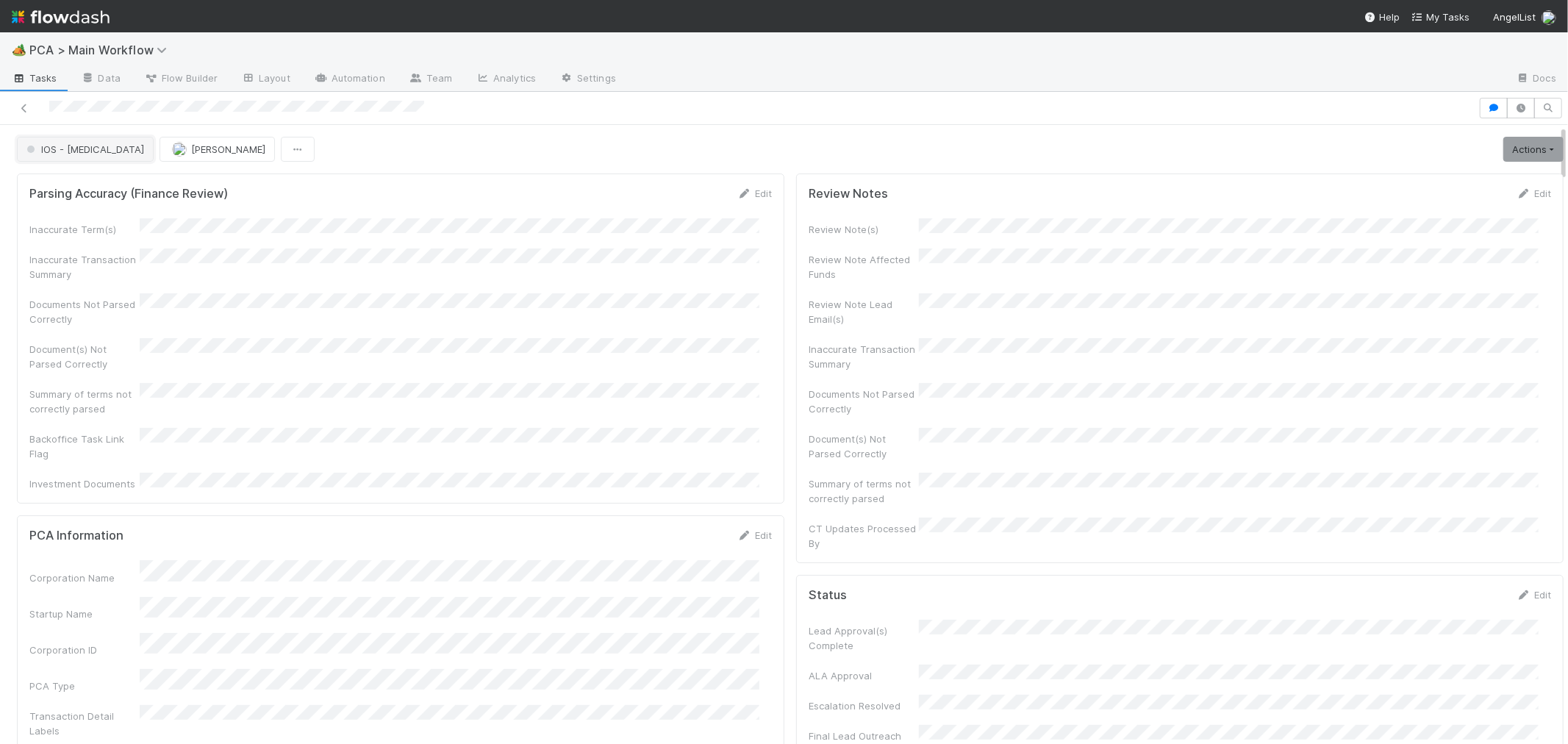
click at [57, 152] on span "IOS - ICU" at bounding box center [84, 150] width 121 height 12
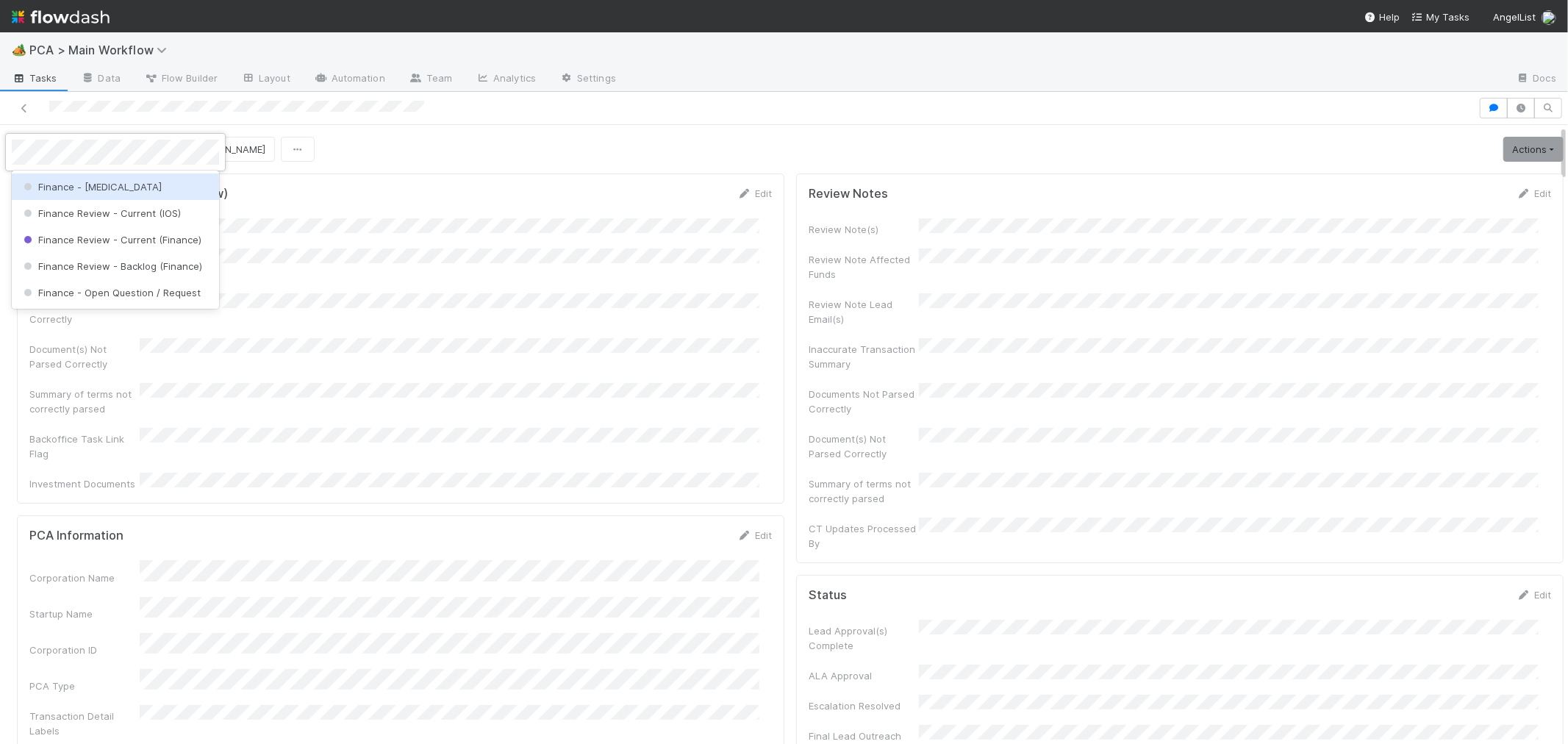
click at [156, 187] on div "Finance - ICU" at bounding box center [115, 186] width 208 height 27
click at [165, 155] on button "Roselyn de Villa" at bounding box center [217, 149] width 115 height 25
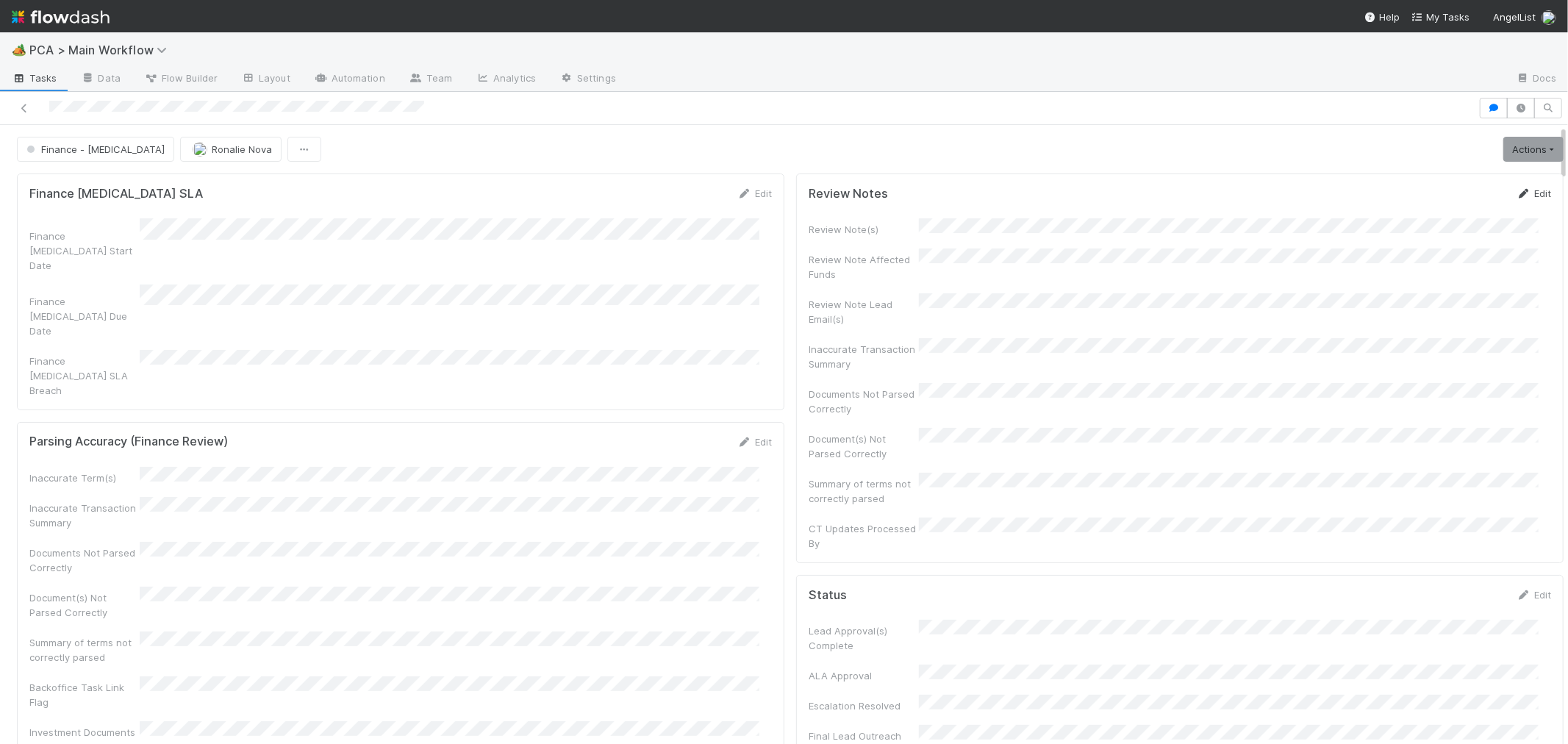
click at [1517, 195] on icon at bounding box center [1524, 194] width 15 height 10
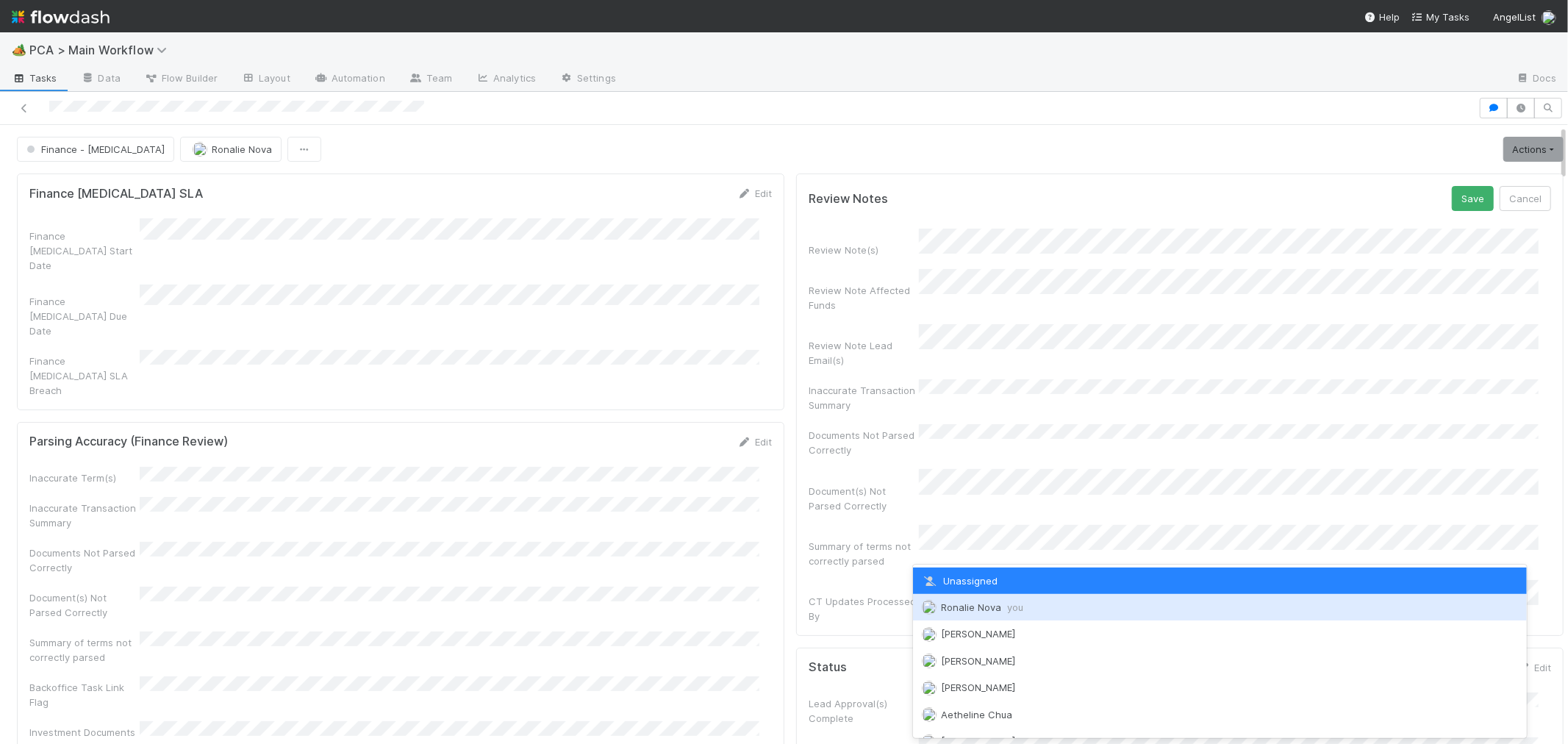
click at [997, 603] on span "Ronalie Nova you" at bounding box center [982, 607] width 83 height 12
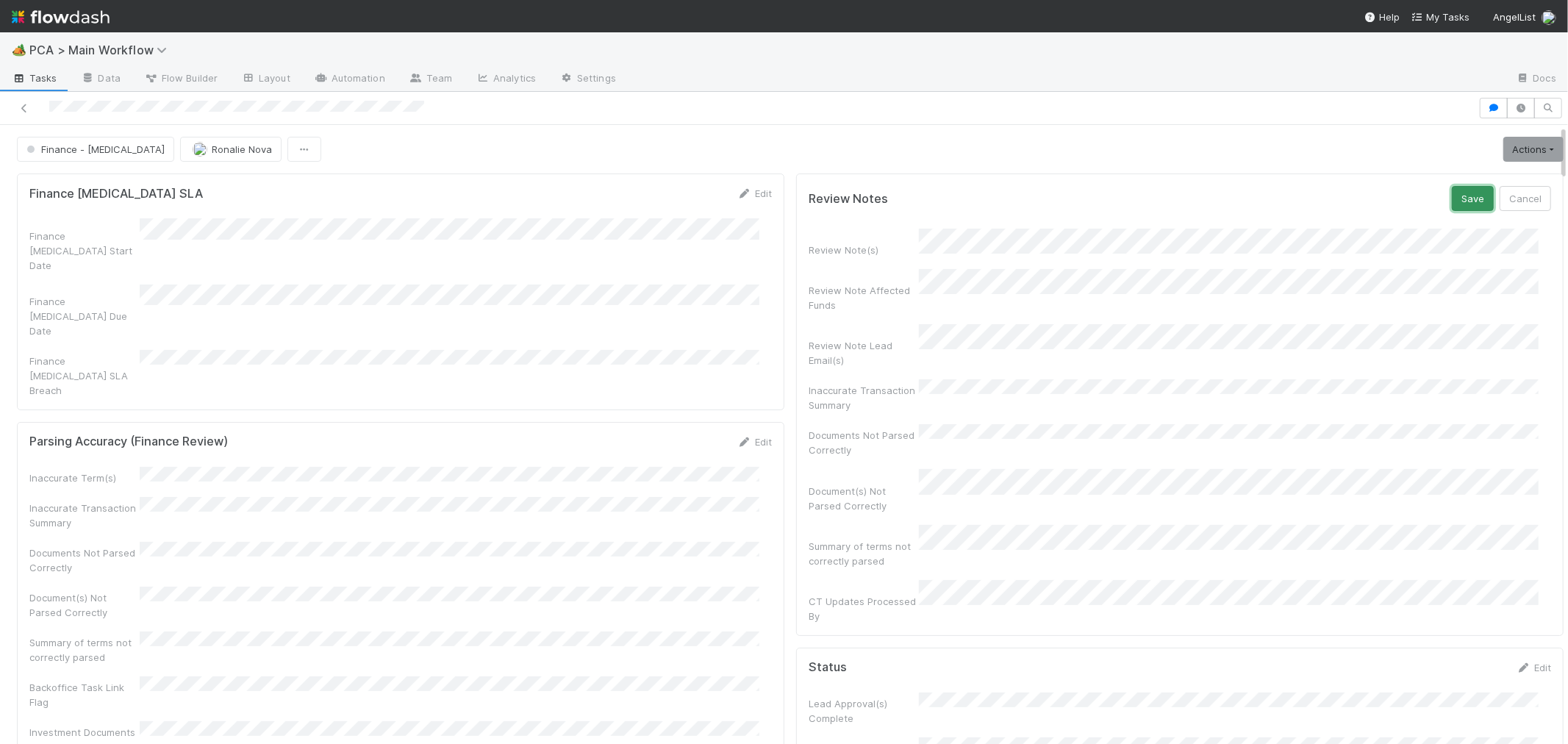
click at [1452, 200] on button "Save" at bounding box center [1473, 198] width 42 height 25
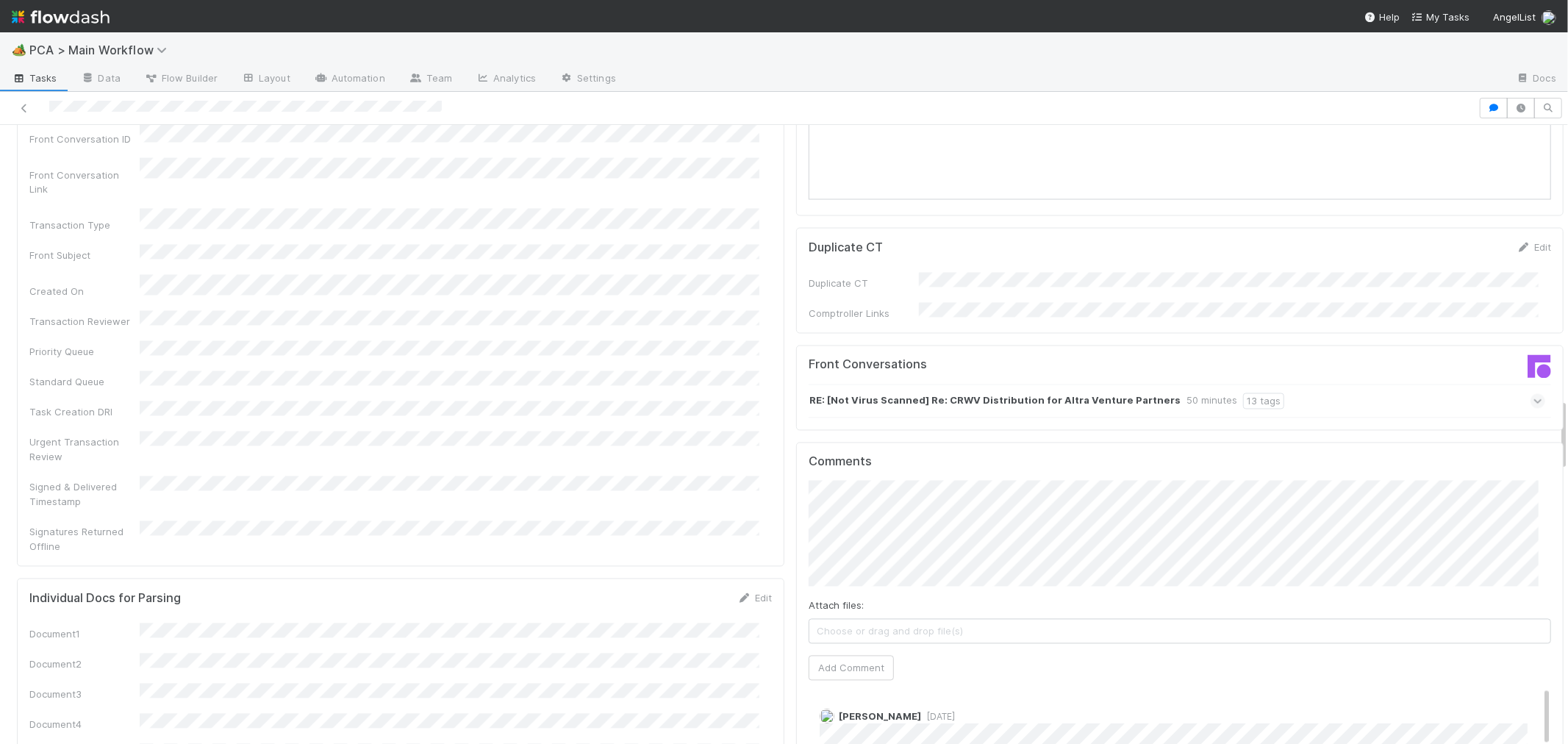
scroll to position [2450, 0]
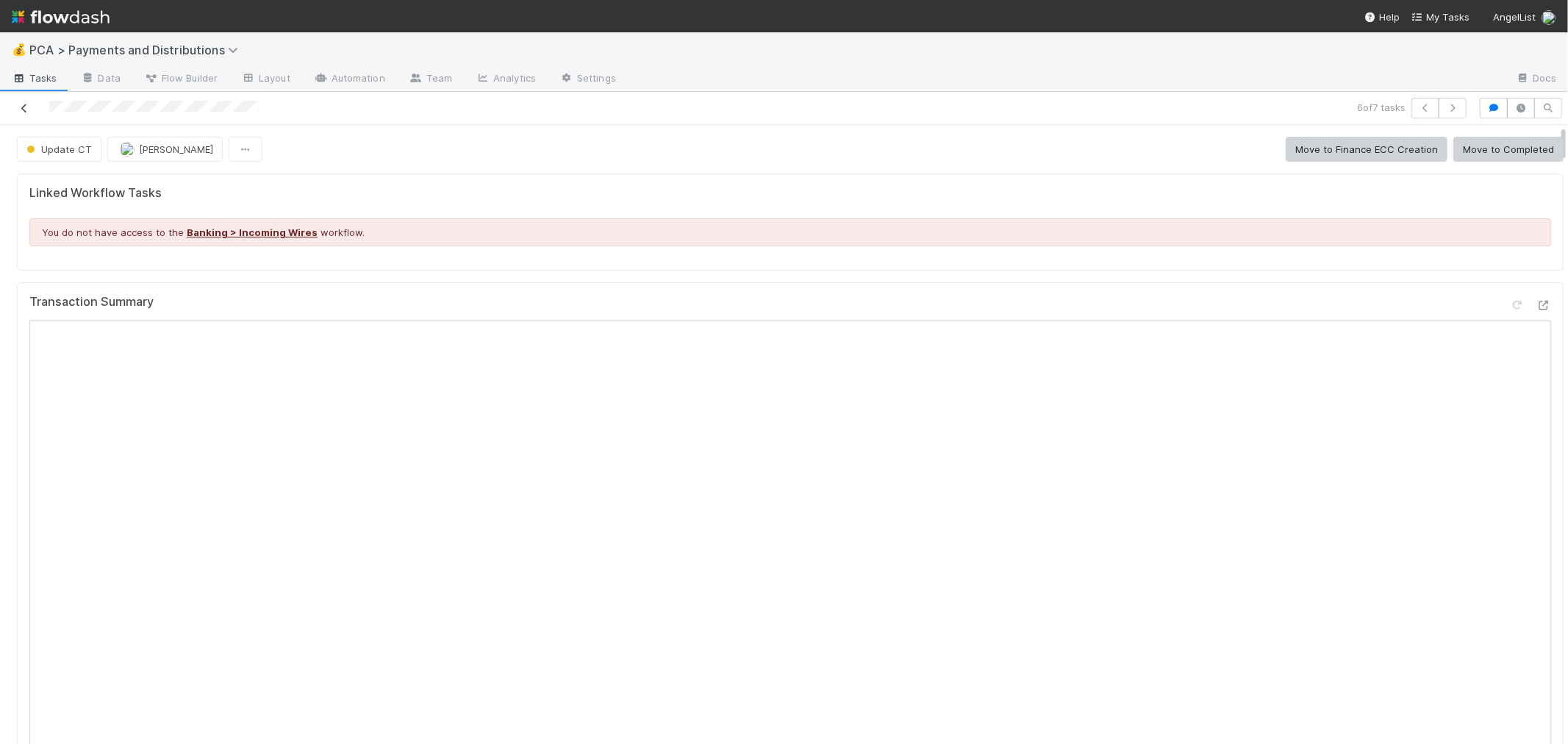
click at [25, 101] on link at bounding box center [24, 107] width 15 height 15
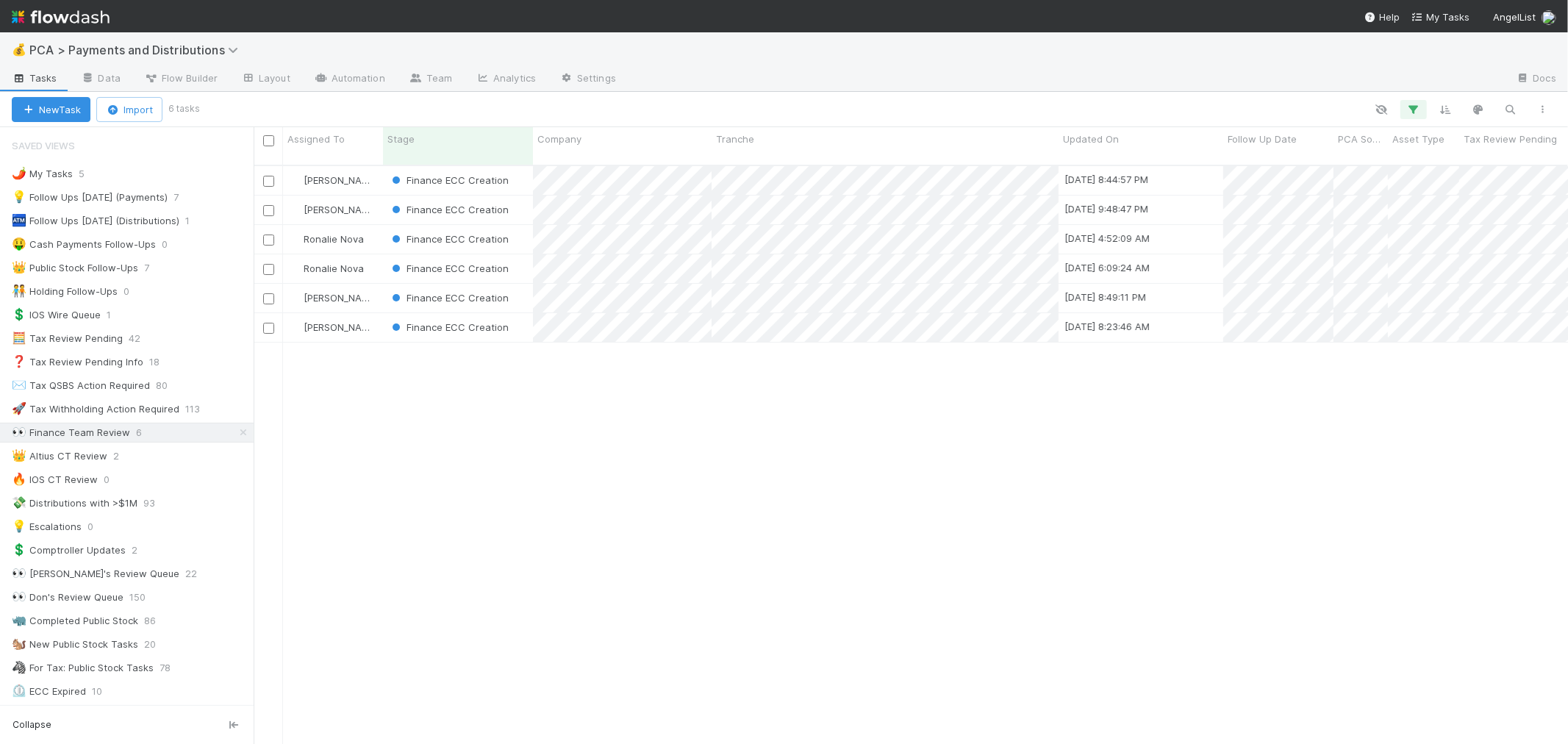
scroll to position [13, 12]
click at [517, 166] on div "Finance ECC Creation" at bounding box center [458, 180] width 150 height 29
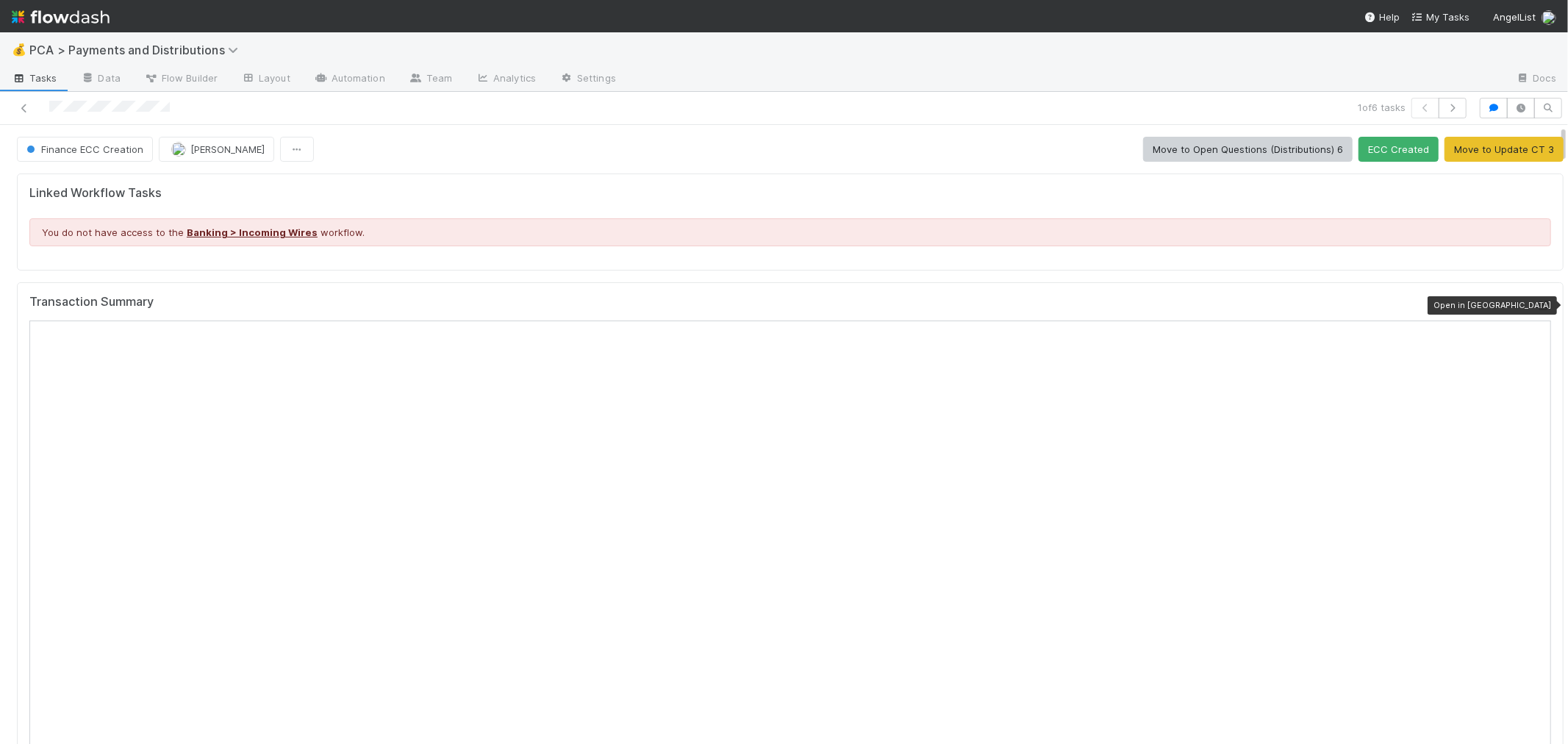
click at [1537, 298] on div at bounding box center [1543, 305] width 15 height 15
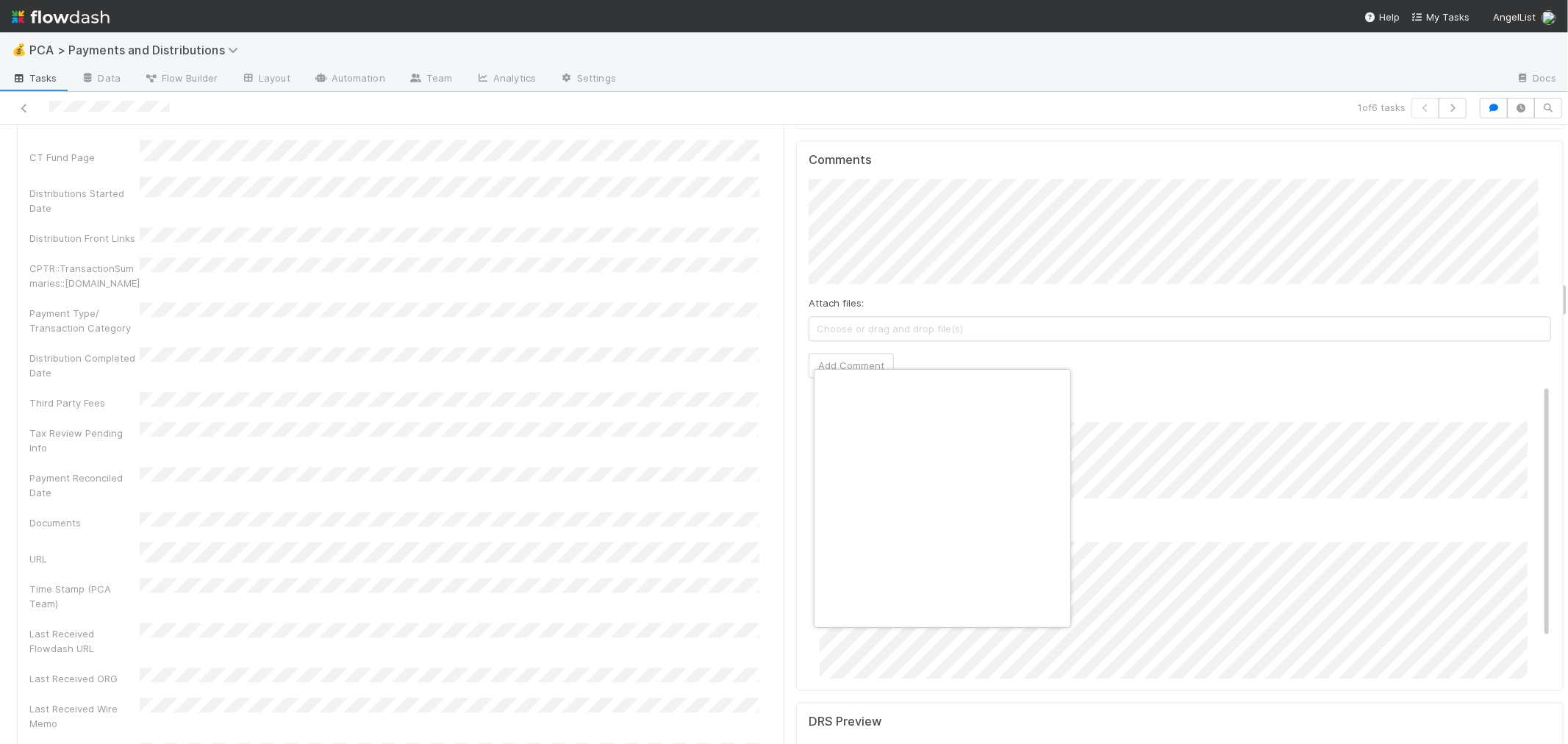
scroll to position [0, 6]
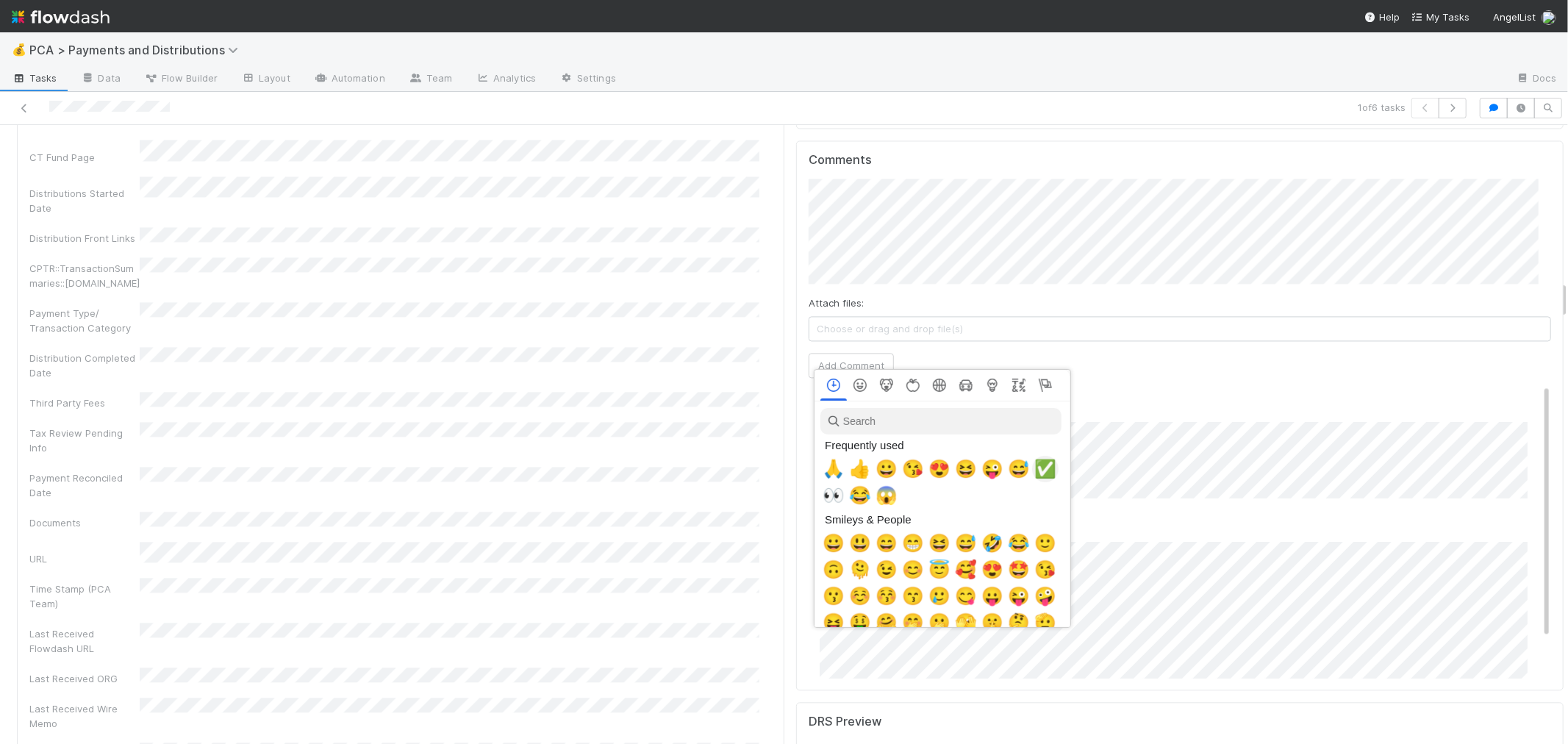
click at [1042, 465] on span "✅" at bounding box center [1045, 468] width 22 height 21
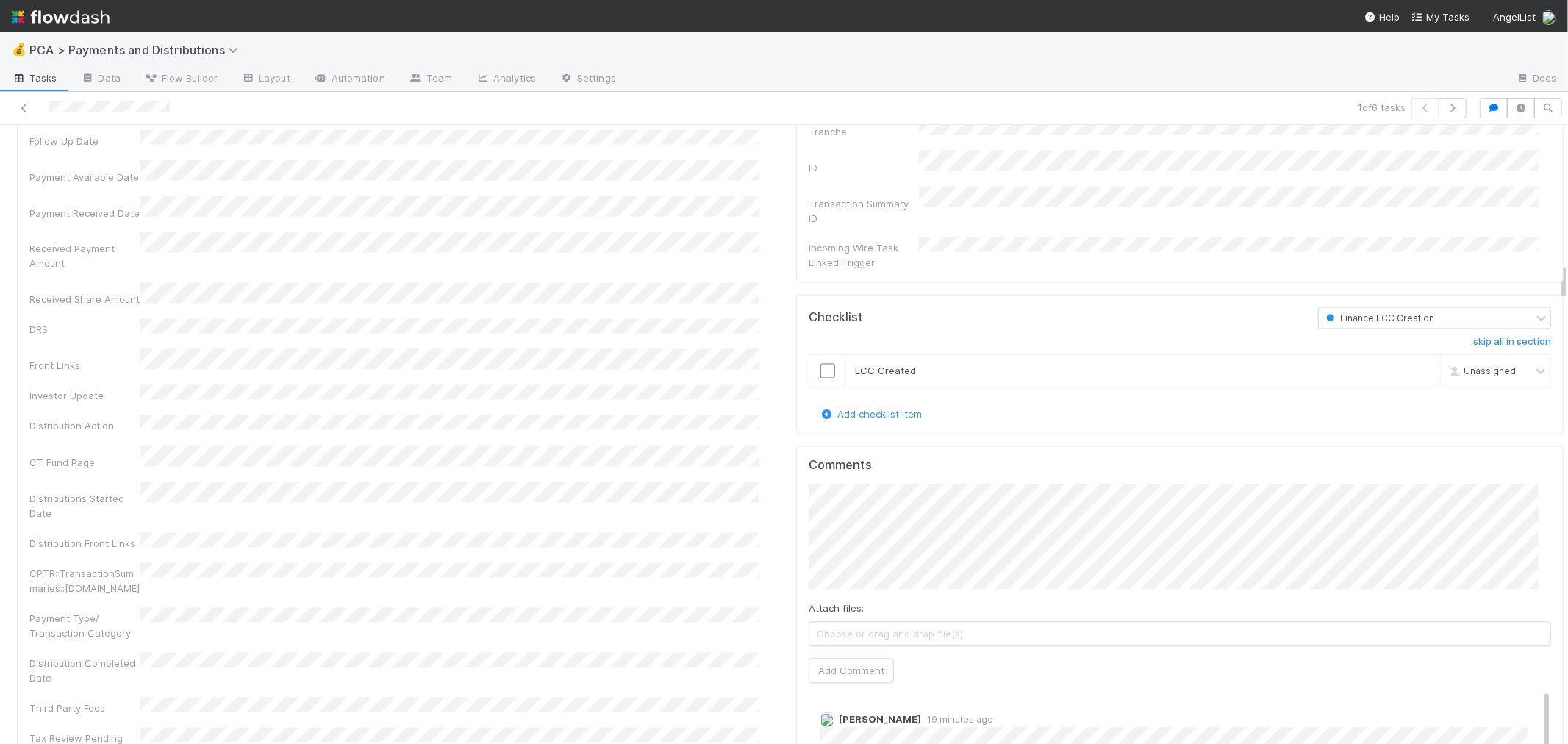
scroll to position [2123, 0]
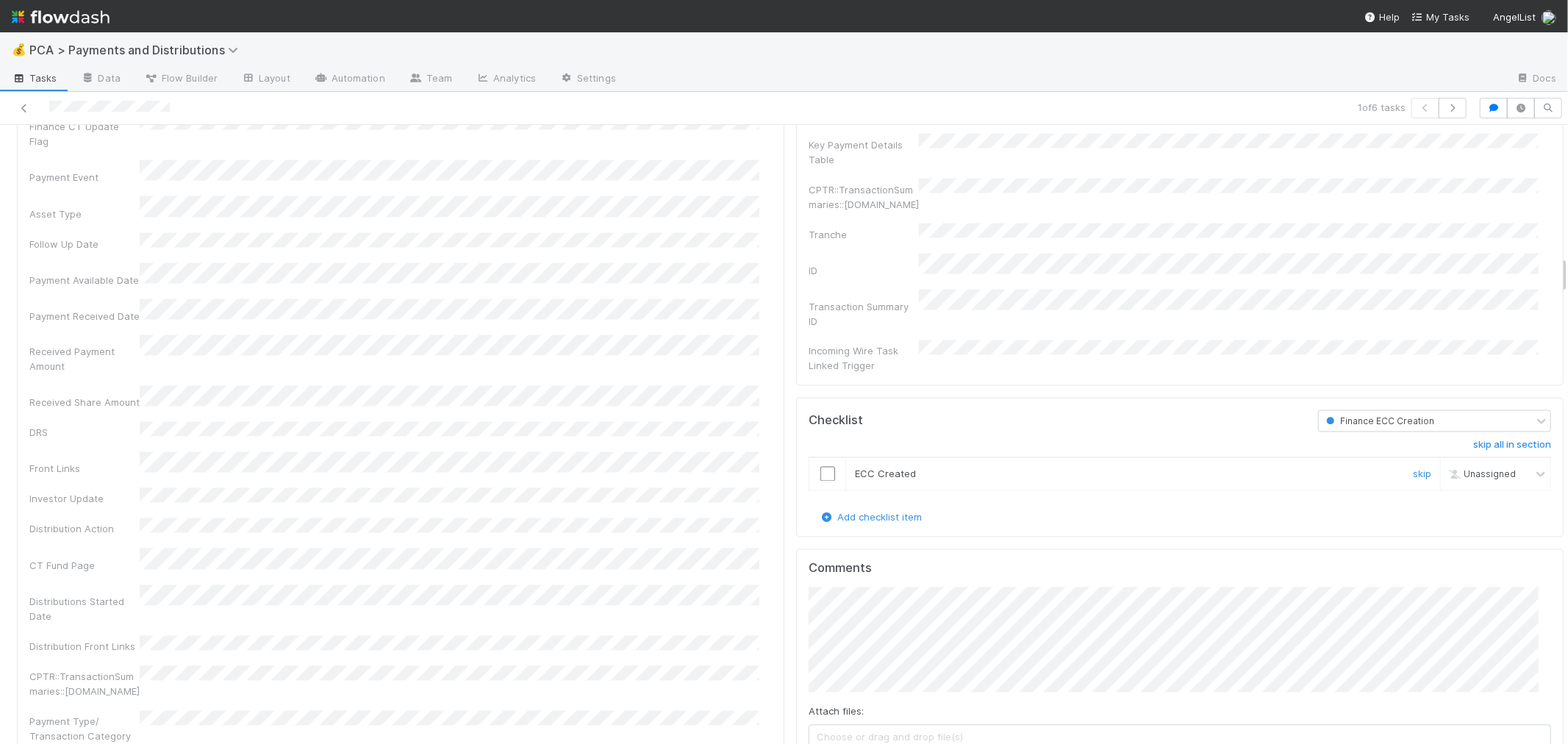
click at [821, 466] on input "checkbox" at bounding box center [828, 473] width 15 height 15
click at [719, 416] on div "Company Has fund interest Fund interest intake form Needs manual IU Finance CT …" at bounding box center [401, 632] width 743 height 1315
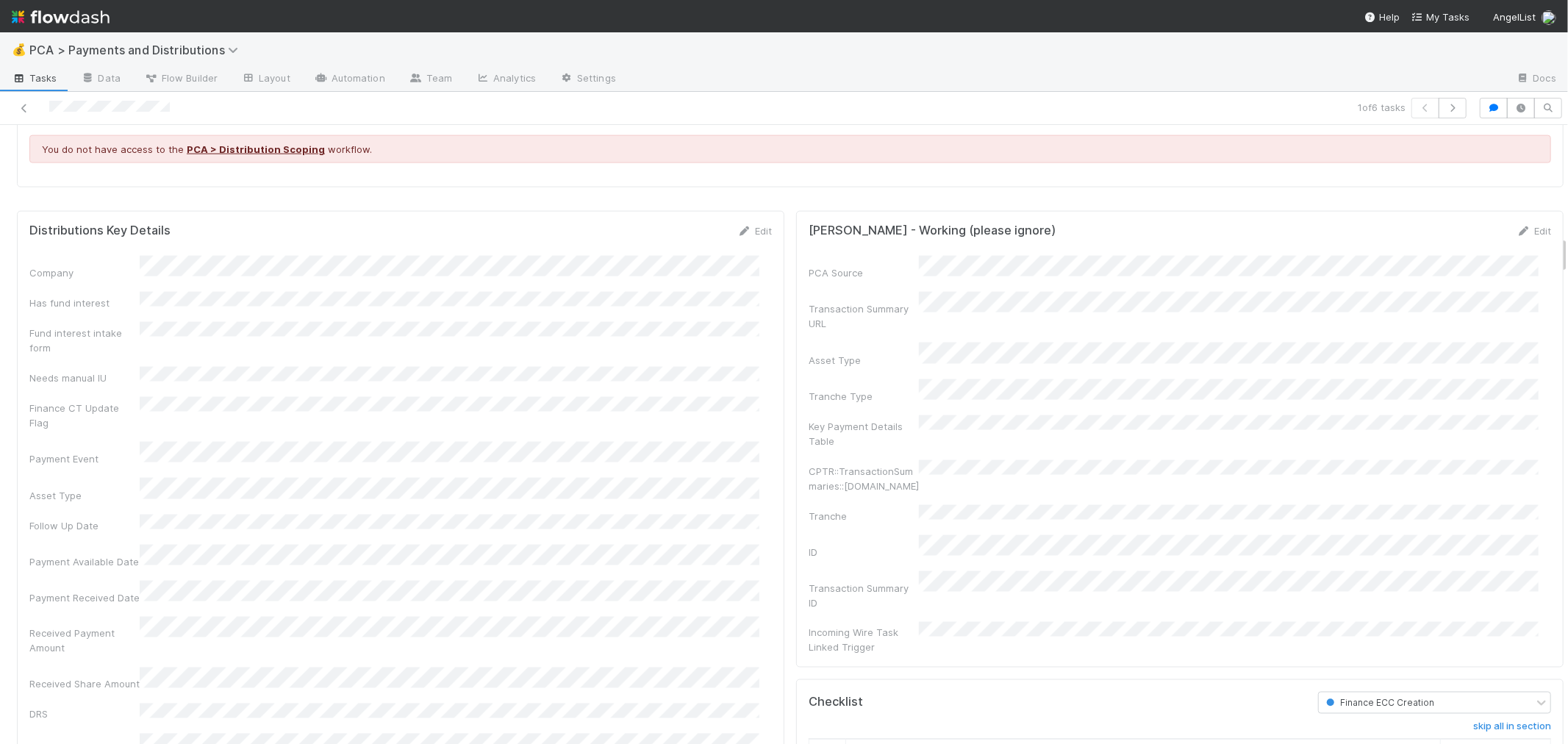
scroll to position [1797, 0]
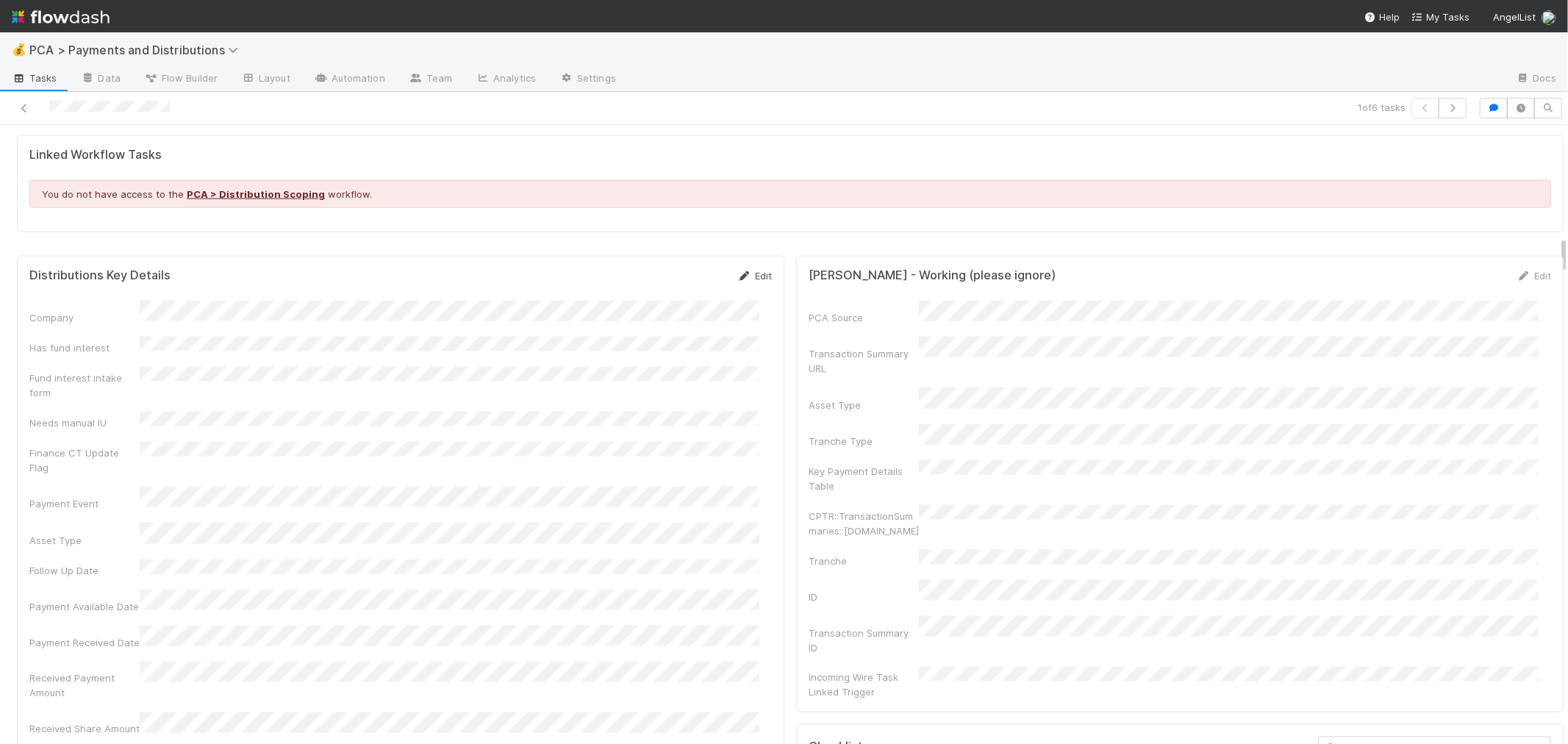
click at [746, 281] on link "Edit" at bounding box center [754, 276] width 34 height 12
click at [673, 287] on button "Save" at bounding box center [694, 280] width 42 height 25
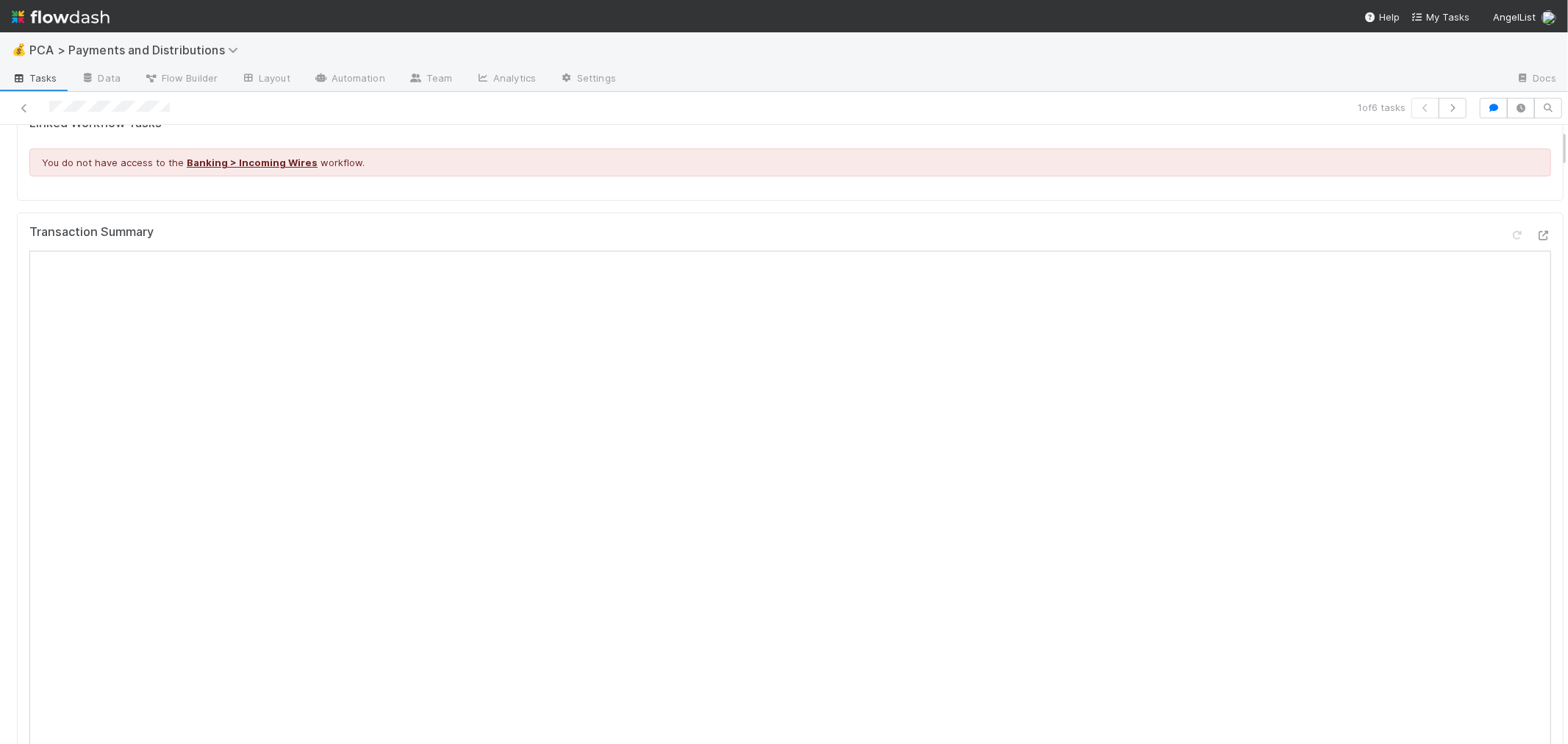
scroll to position [0, 0]
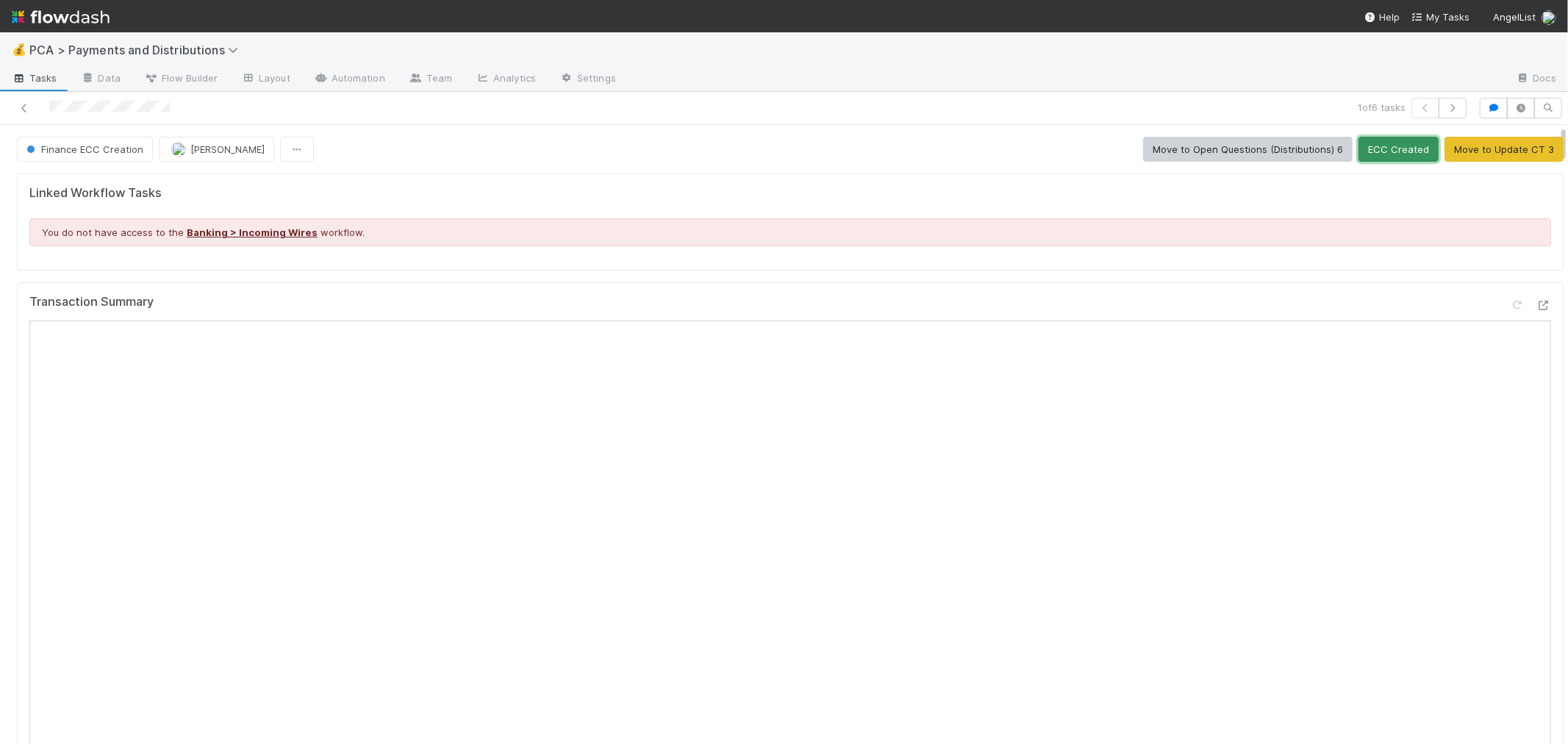
click at [1385, 155] on button "ECC Created" at bounding box center [1399, 149] width 80 height 25
drag, startPoint x: 23, startPoint y: 106, endPoint x: 129, endPoint y: 85, distance: 108.1
click at [23, 106] on icon at bounding box center [24, 108] width 15 height 10
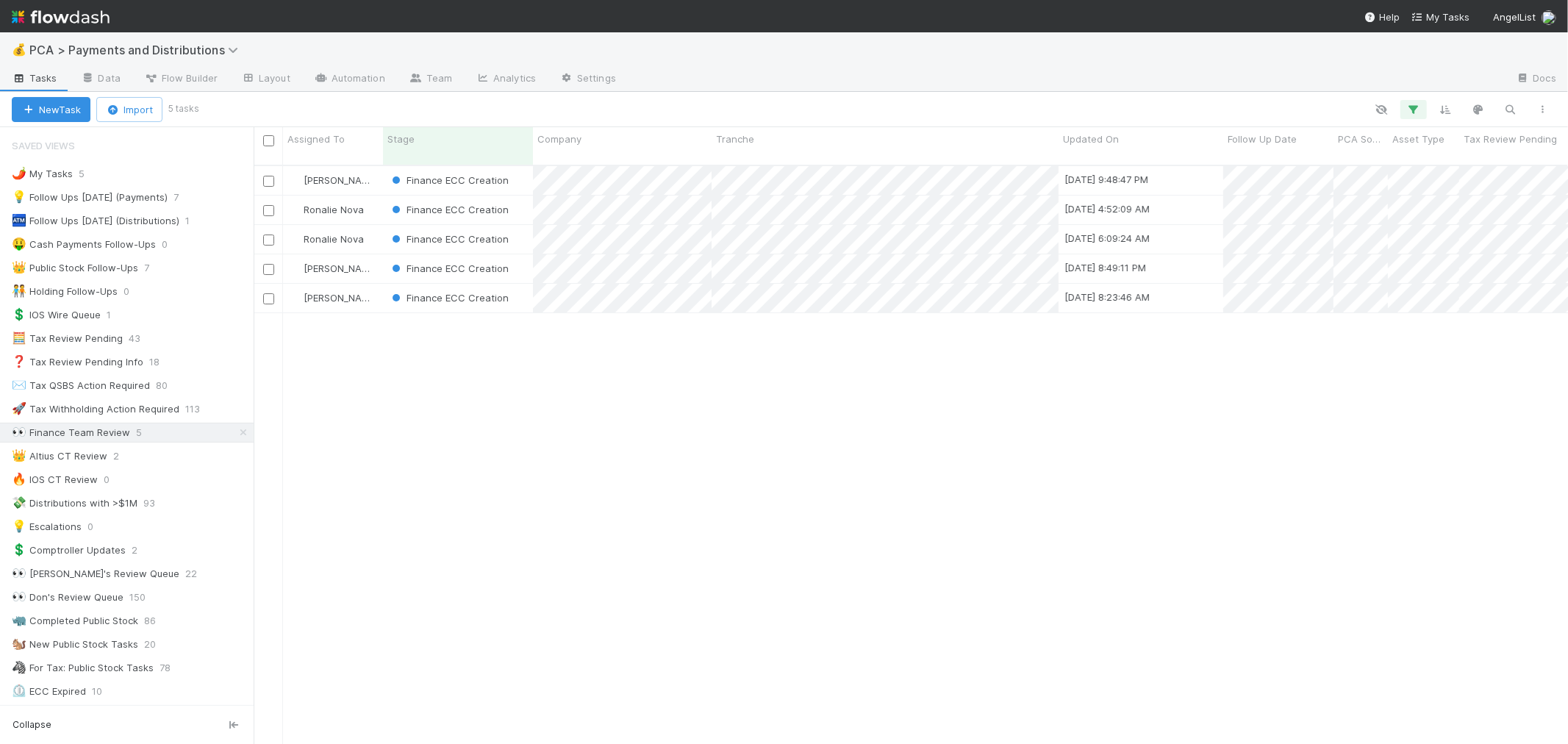
scroll to position [13, 12]
click at [519, 173] on div "Finance ECC Creation" at bounding box center [458, 180] width 150 height 29
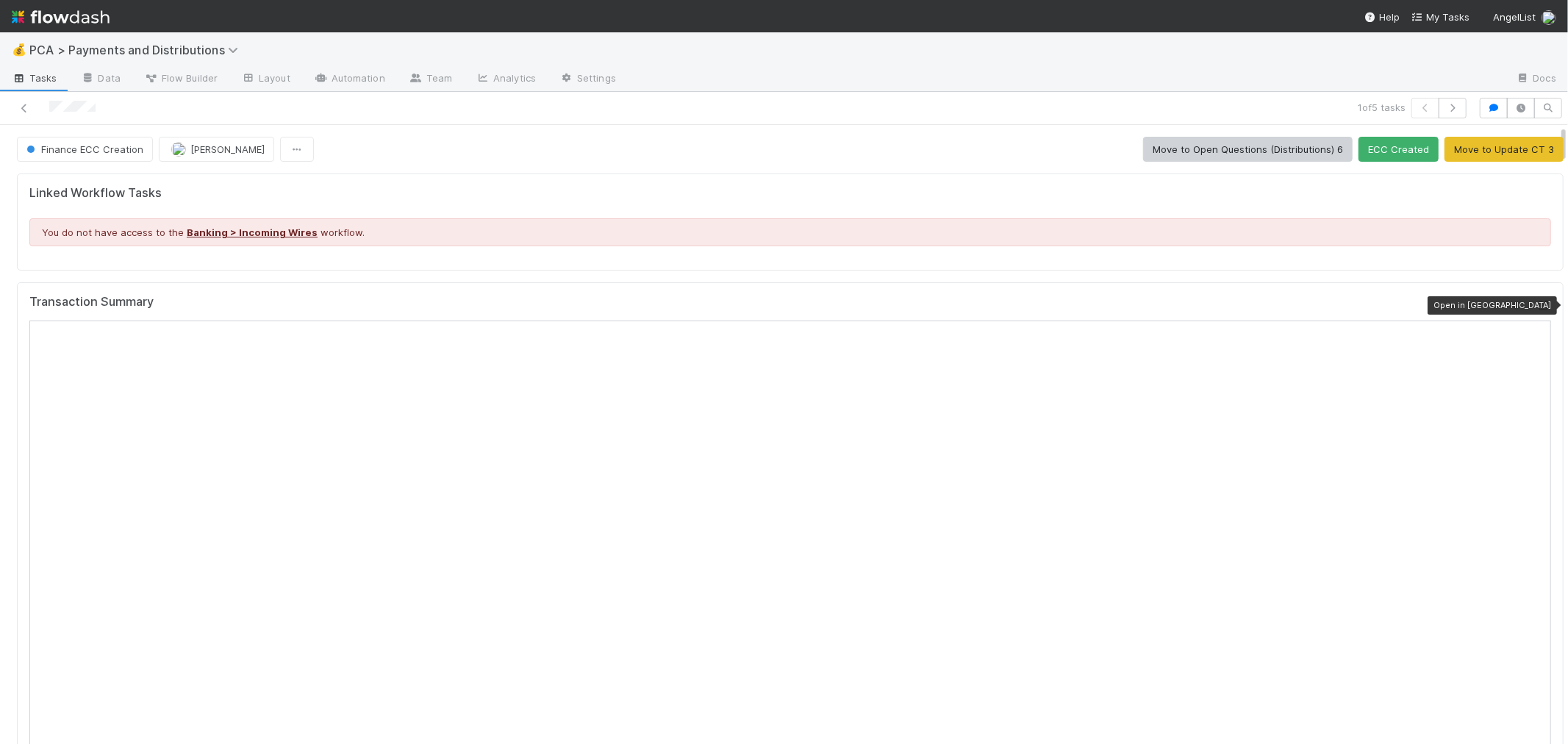
click at [1537, 304] on icon at bounding box center [1543, 306] width 15 height 10
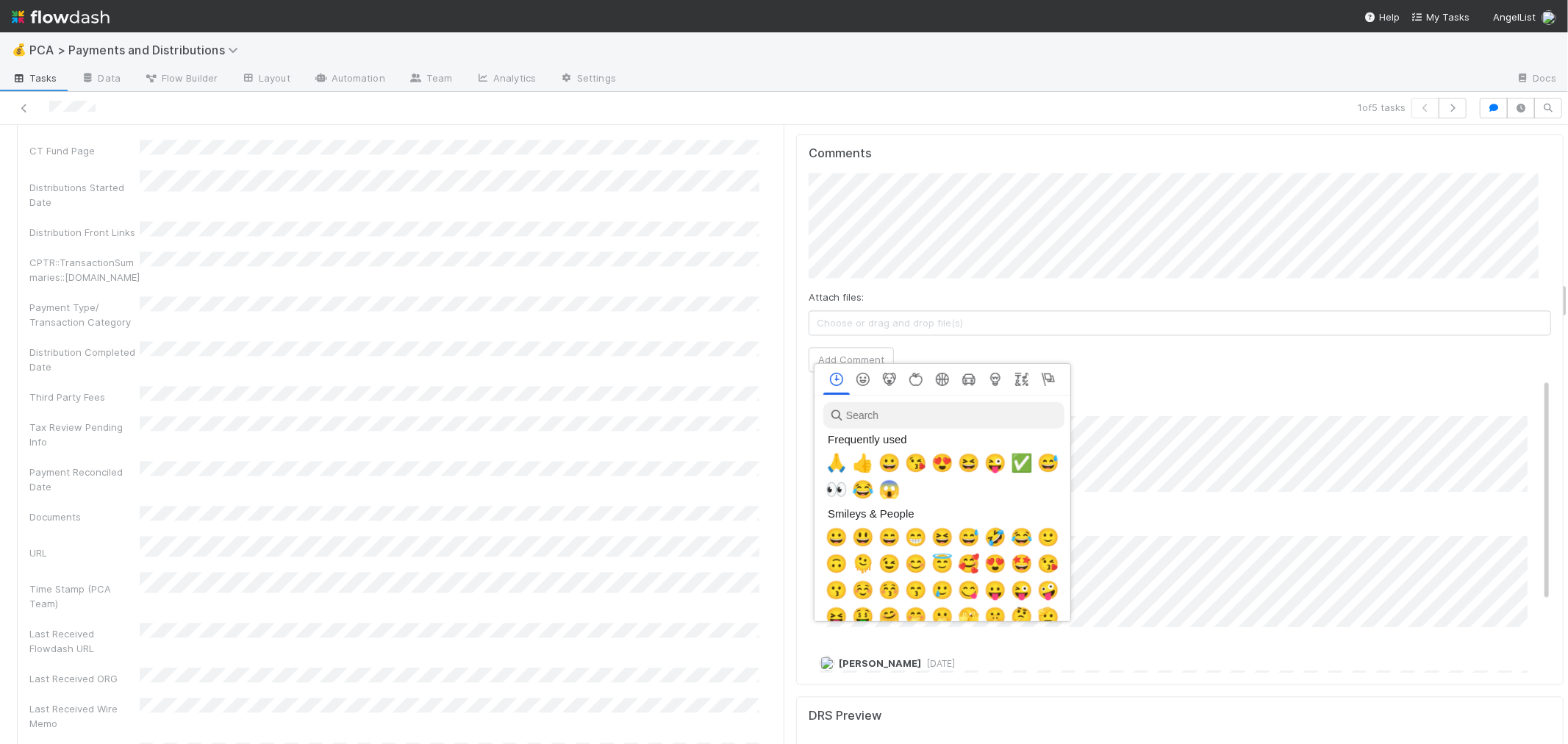
scroll to position [0, 6]
click at [1016, 461] on span "✅" at bounding box center [1019, 463] width 22 height 21
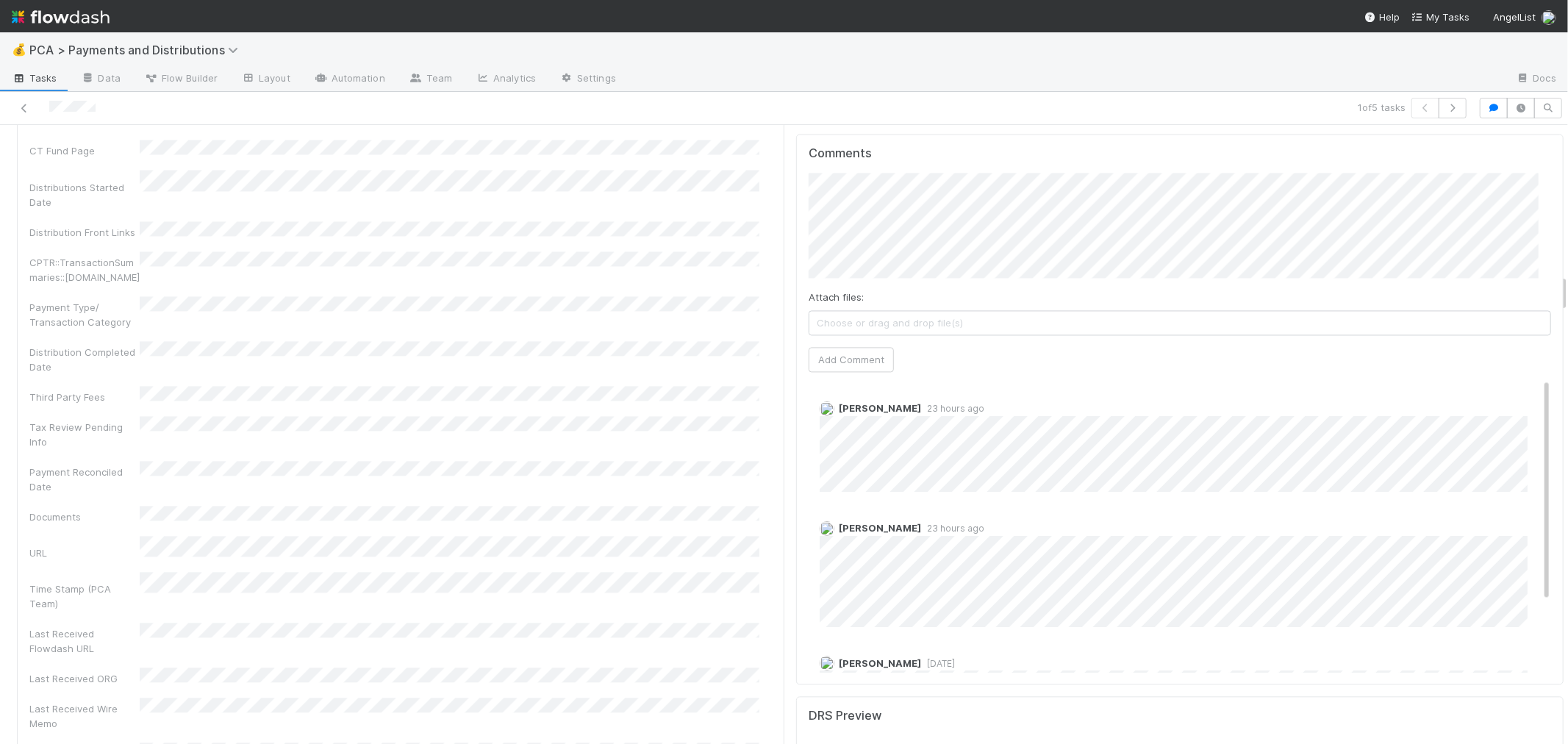
scroll to position [2123, 0]
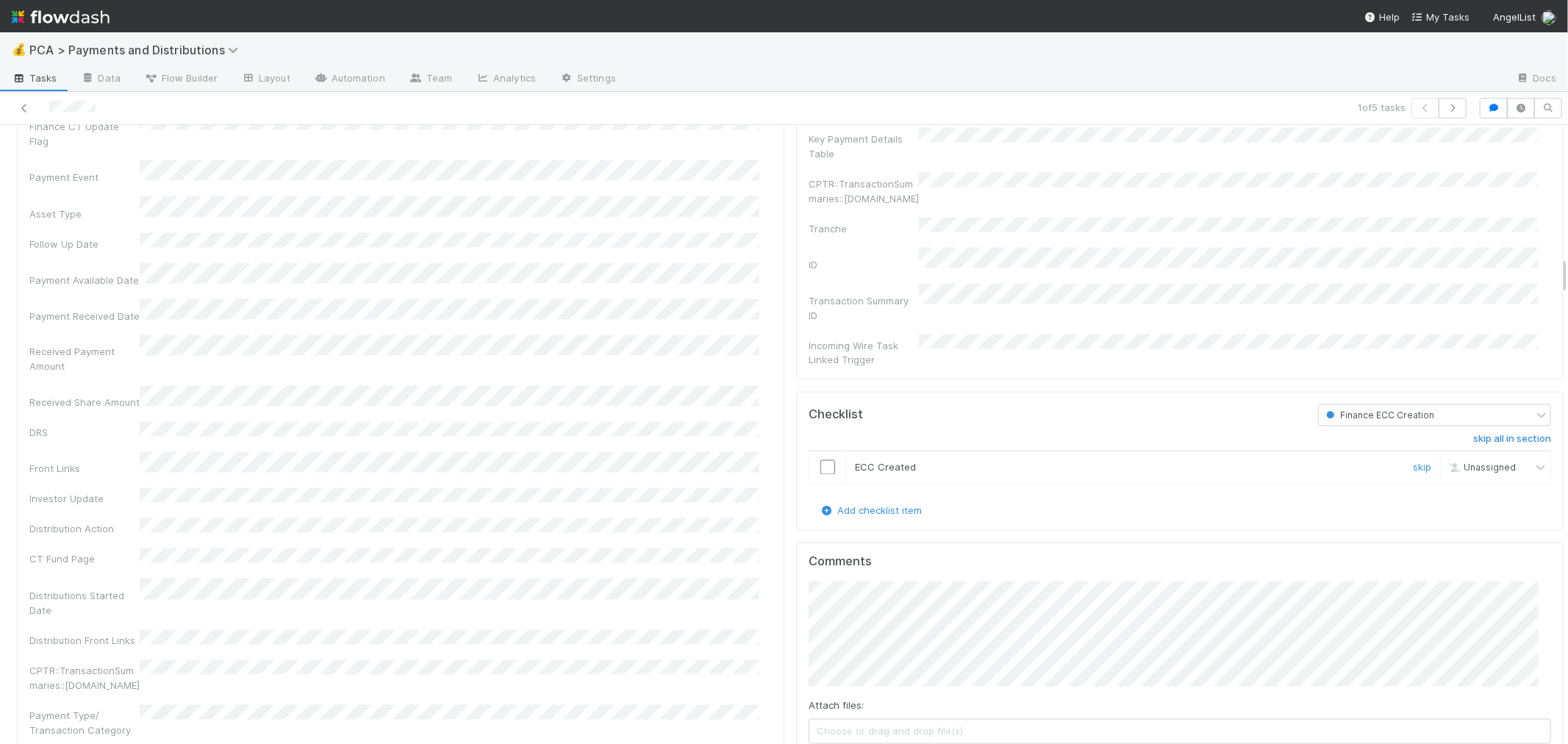
click at [821, 461] on input "checkbox" at bounding box center [828, 467] width 15 height 15
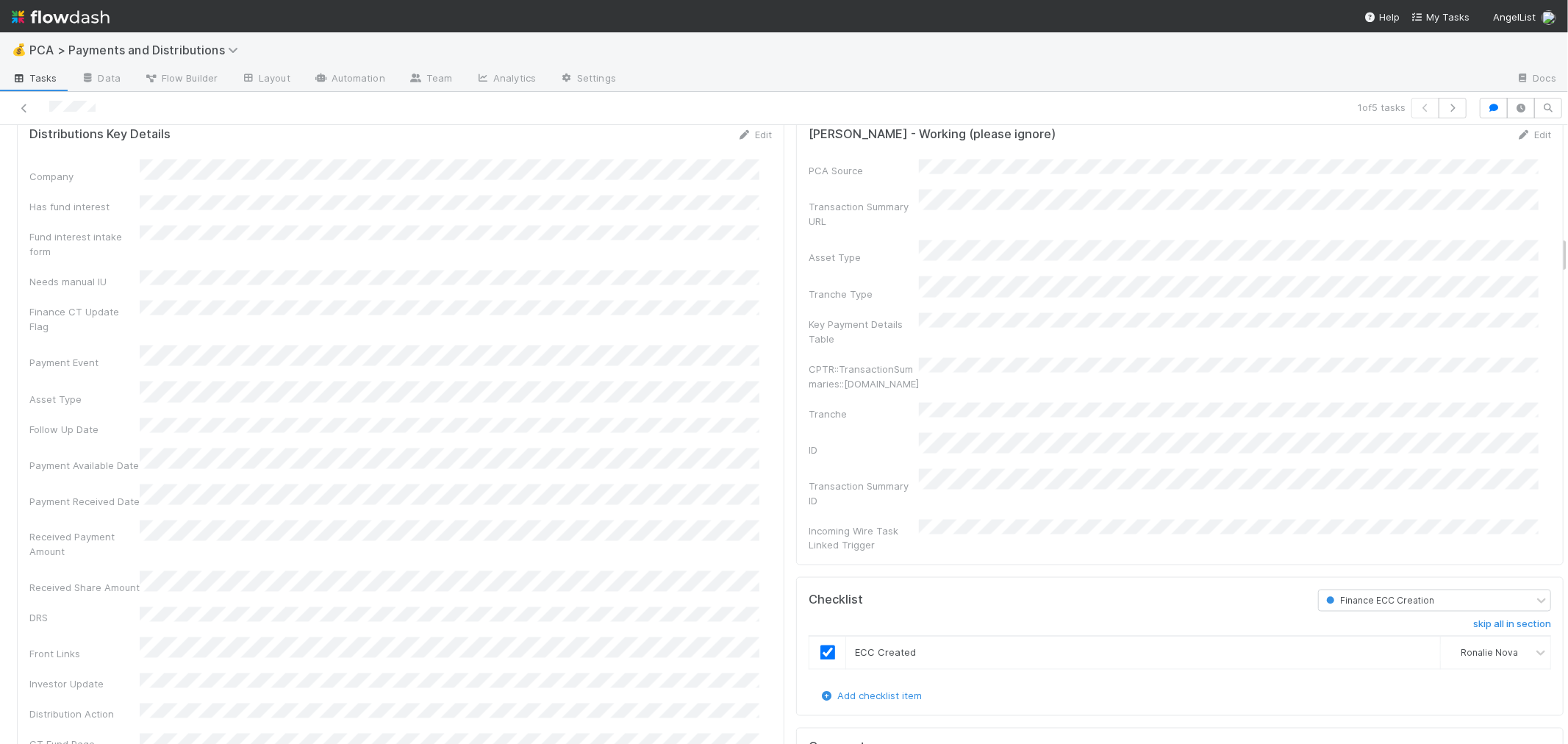
scroll to position [1797, 0]
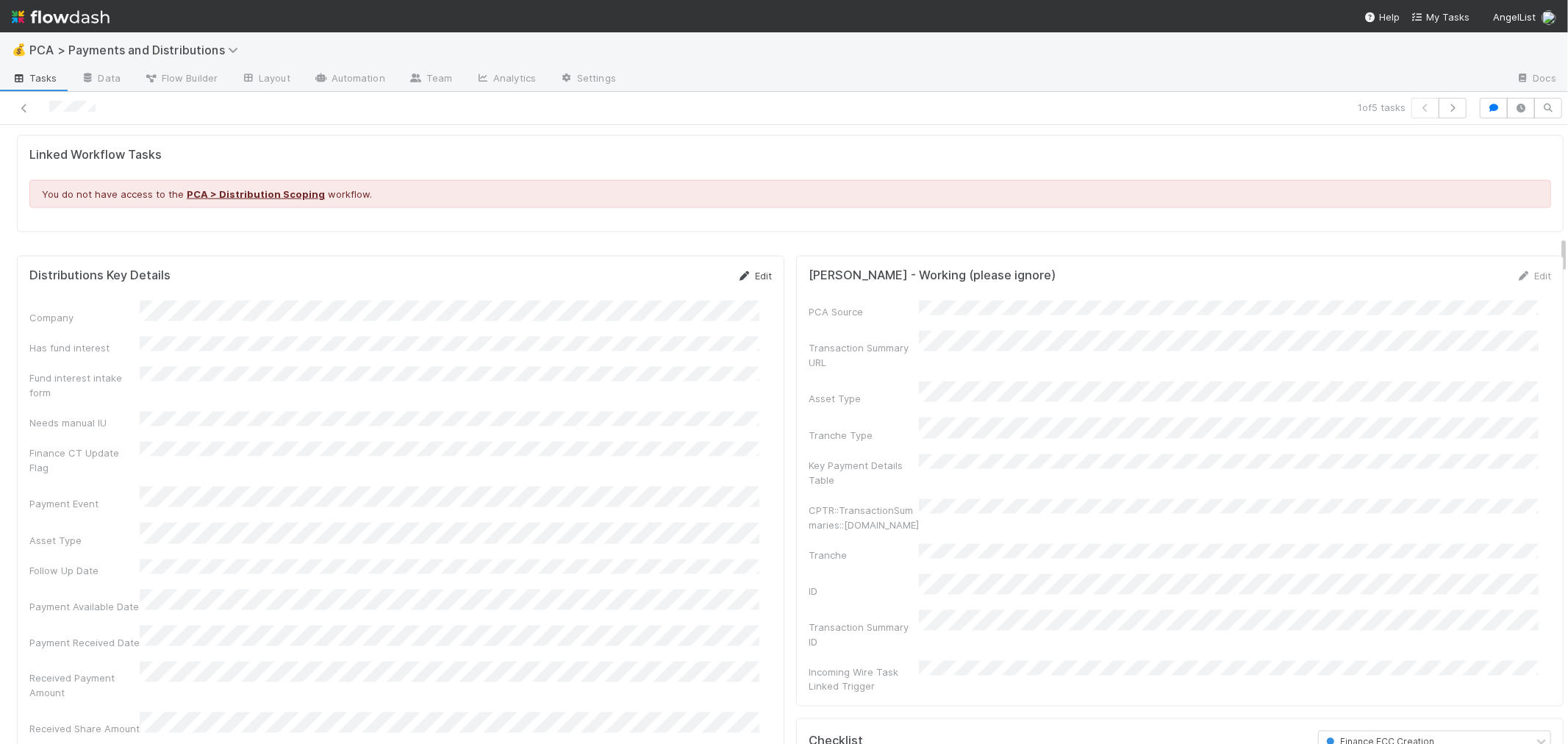
click at [751, 275] on link "Edit" at bounding box center [754, 276] width 34 height 12
drag, startPoint x: 682, startPoint y: 280, endPoint x: 833, endPoint y: 313, distance: 154.6
click at [681, 280] on button "Save" at bounding box center [694, 280] width 42 height 25
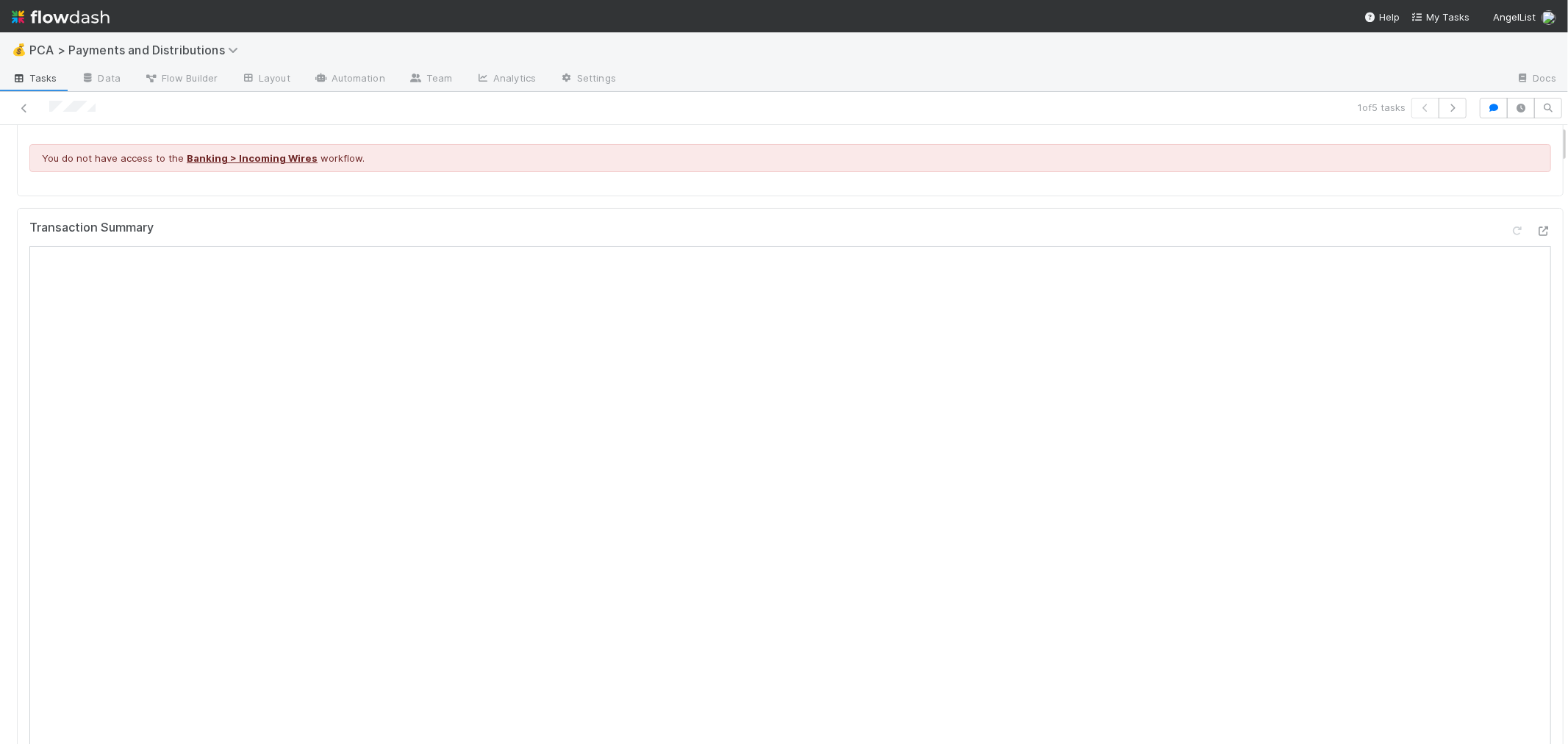
scroll to position [0, 0]
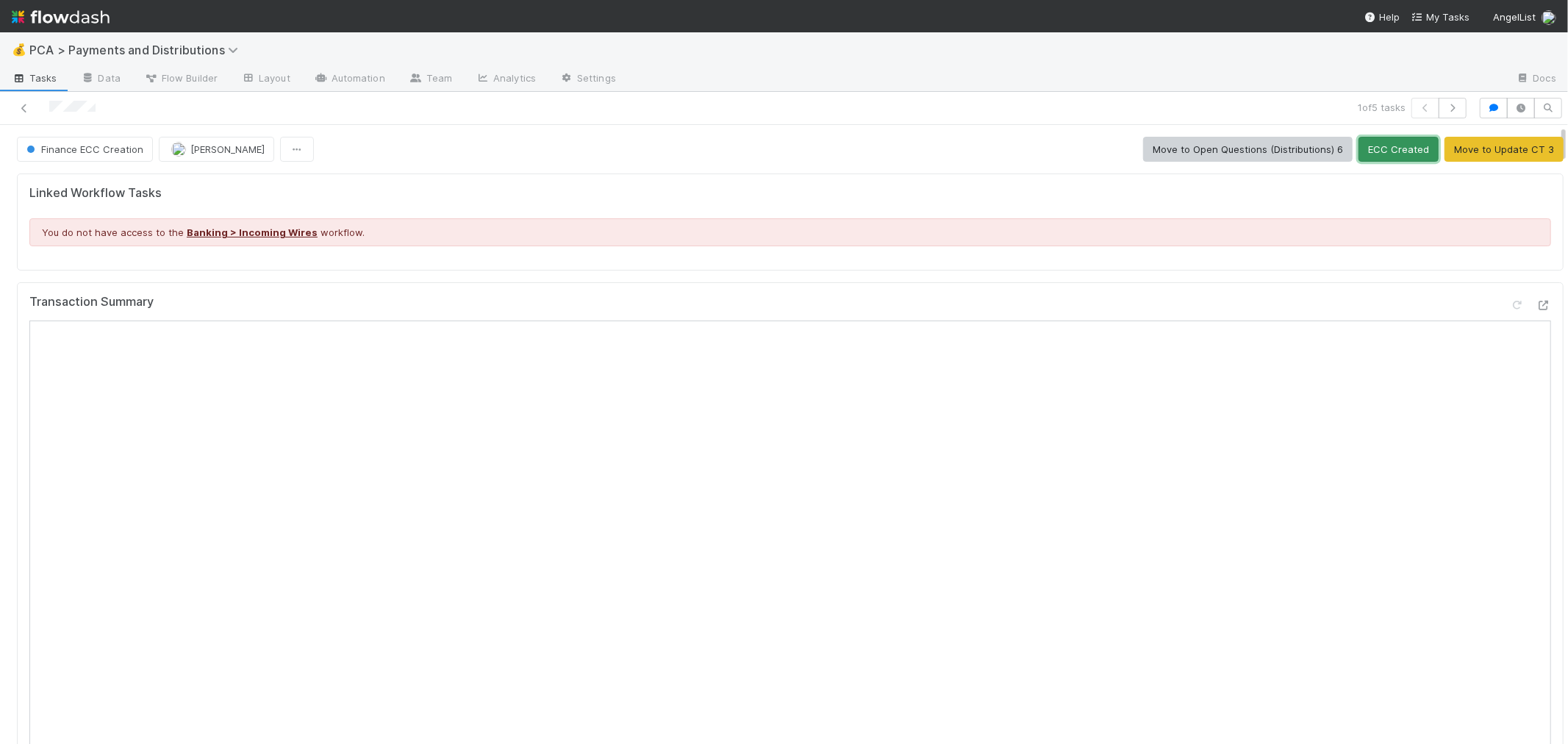
click at [1371, 152] on button "ECC Created" at bounding box center [1399, 149] width 80 height 25
click at [20, 111] on icon at bounding box center [24, 108] width 15 height 10
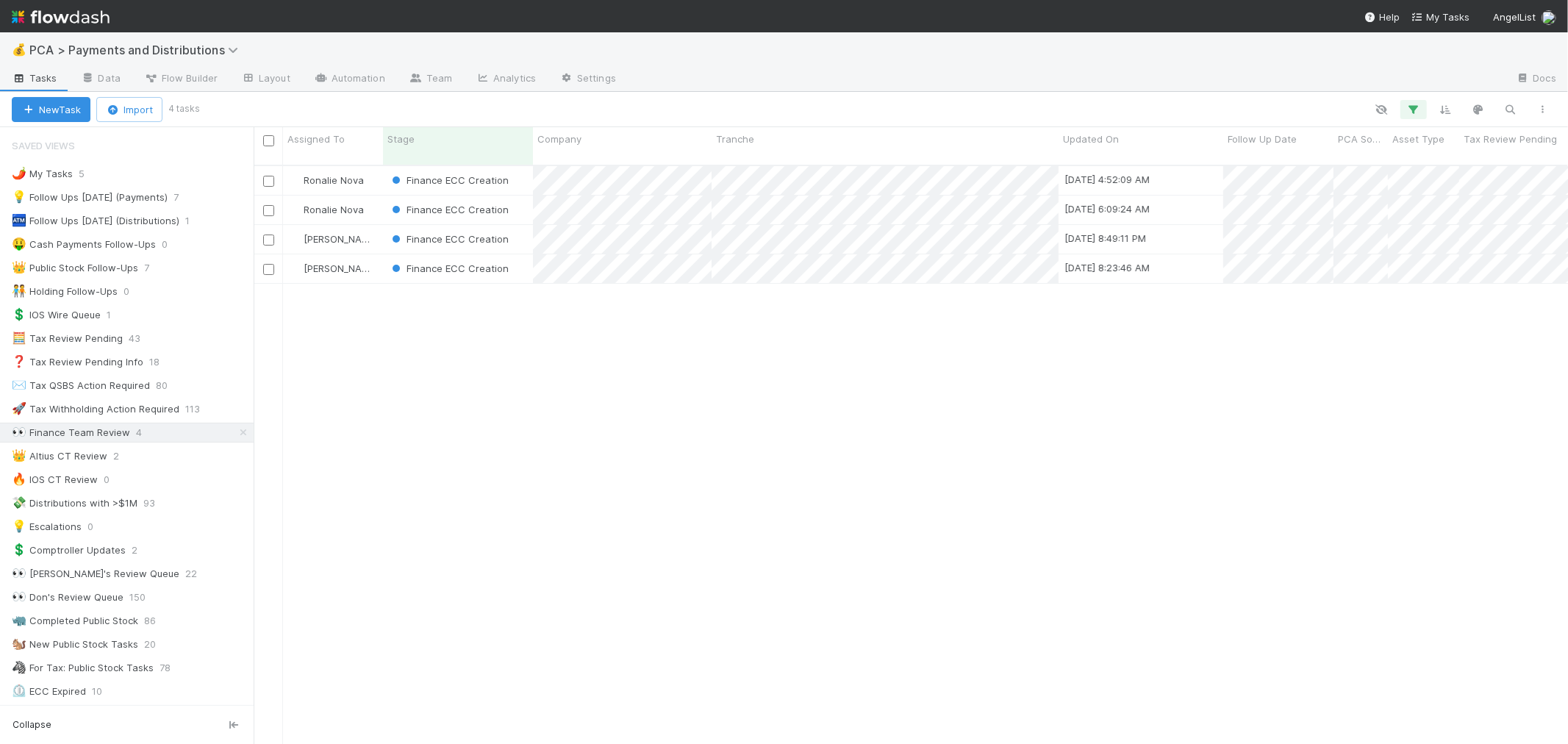
scroll to position [579, 1302]
click at [525, 166] on div "Finance ECC Creation" at bounding box center [458, 180] width 150 height 29
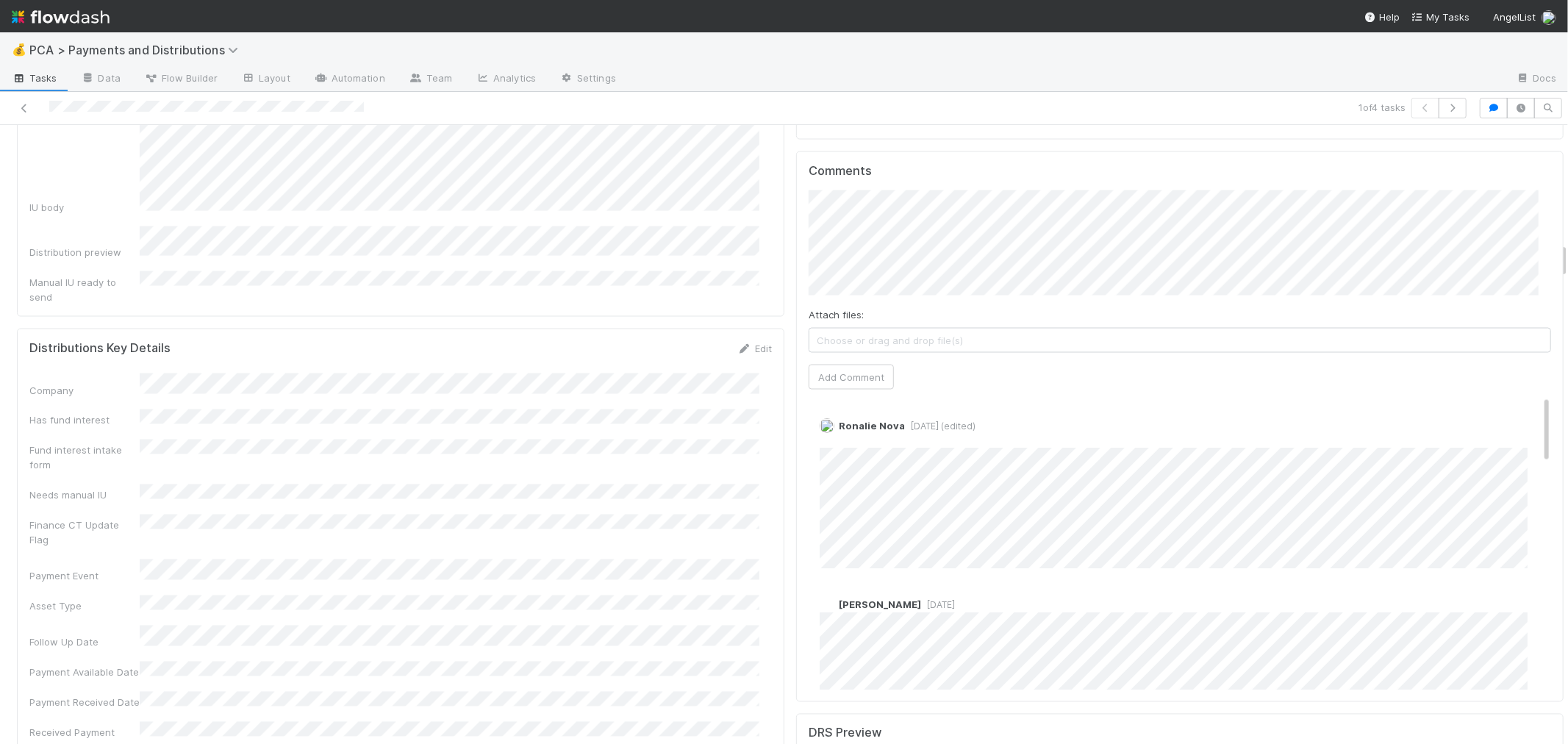
scroll to position [2042, 0]
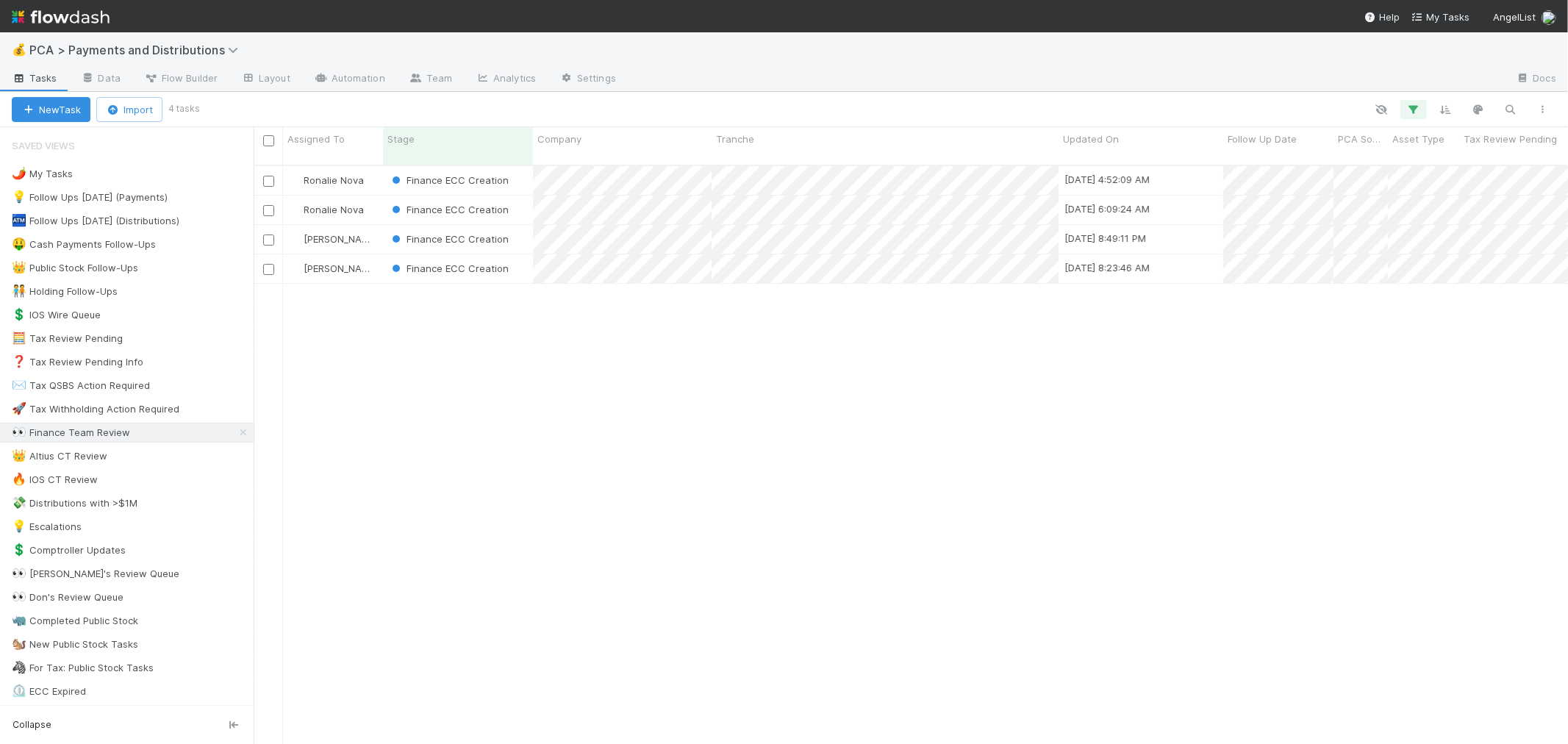
scroll to position [579, 1302]
click at [526, 199] on div "Finance ECC Creation" at bounding box center [458, 210] width 150 height 29
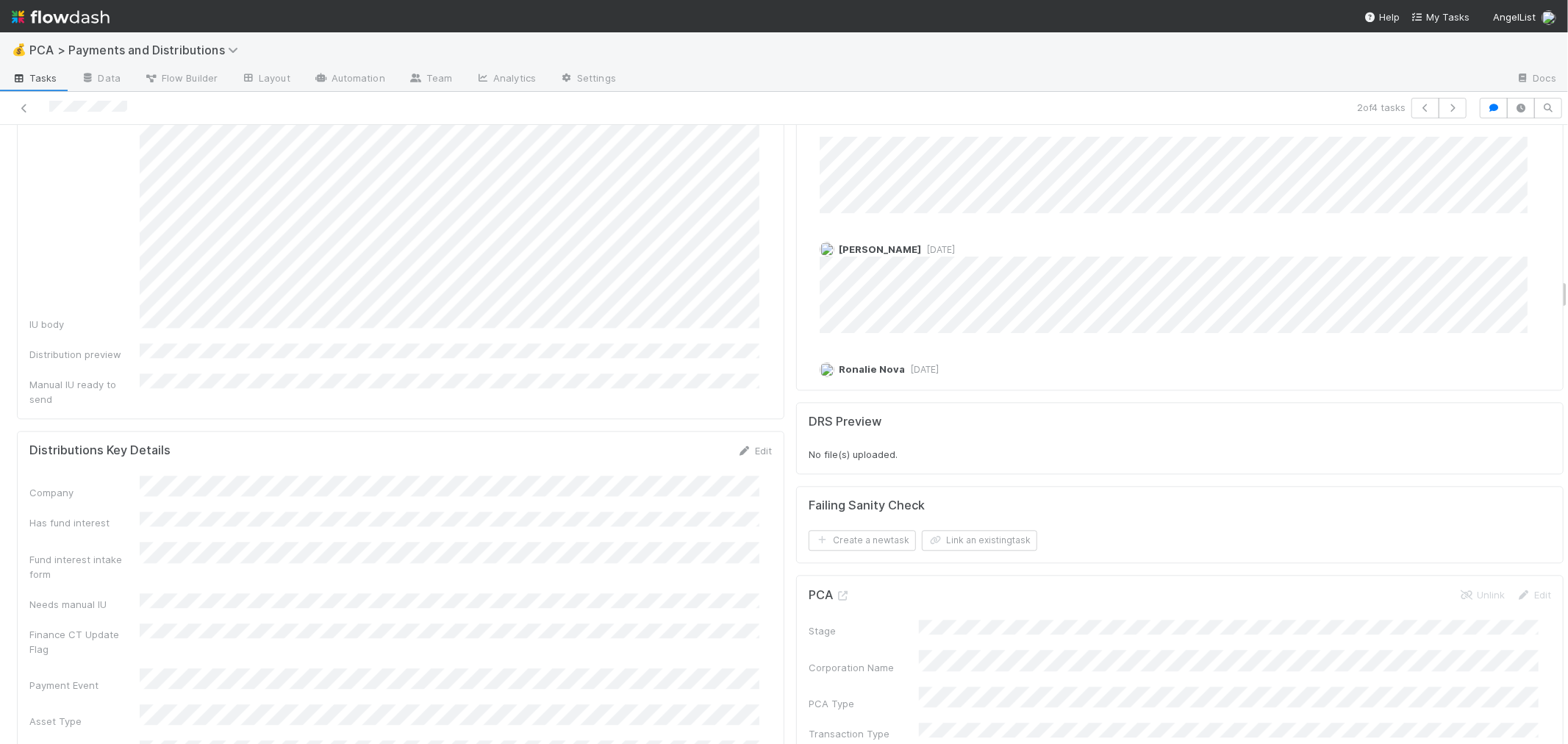
scroll to position [3022, 0]
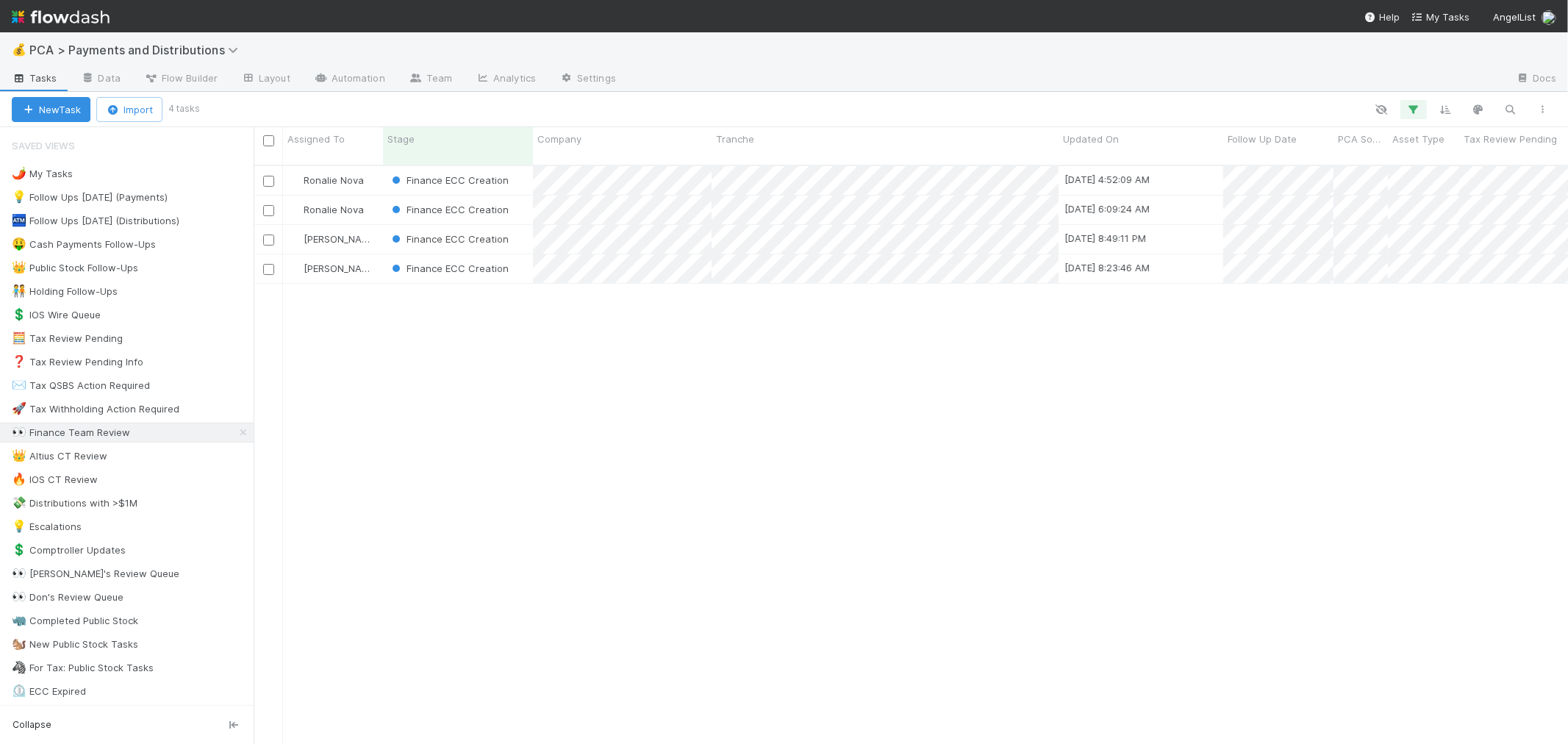
scroll to position [579, 1302]
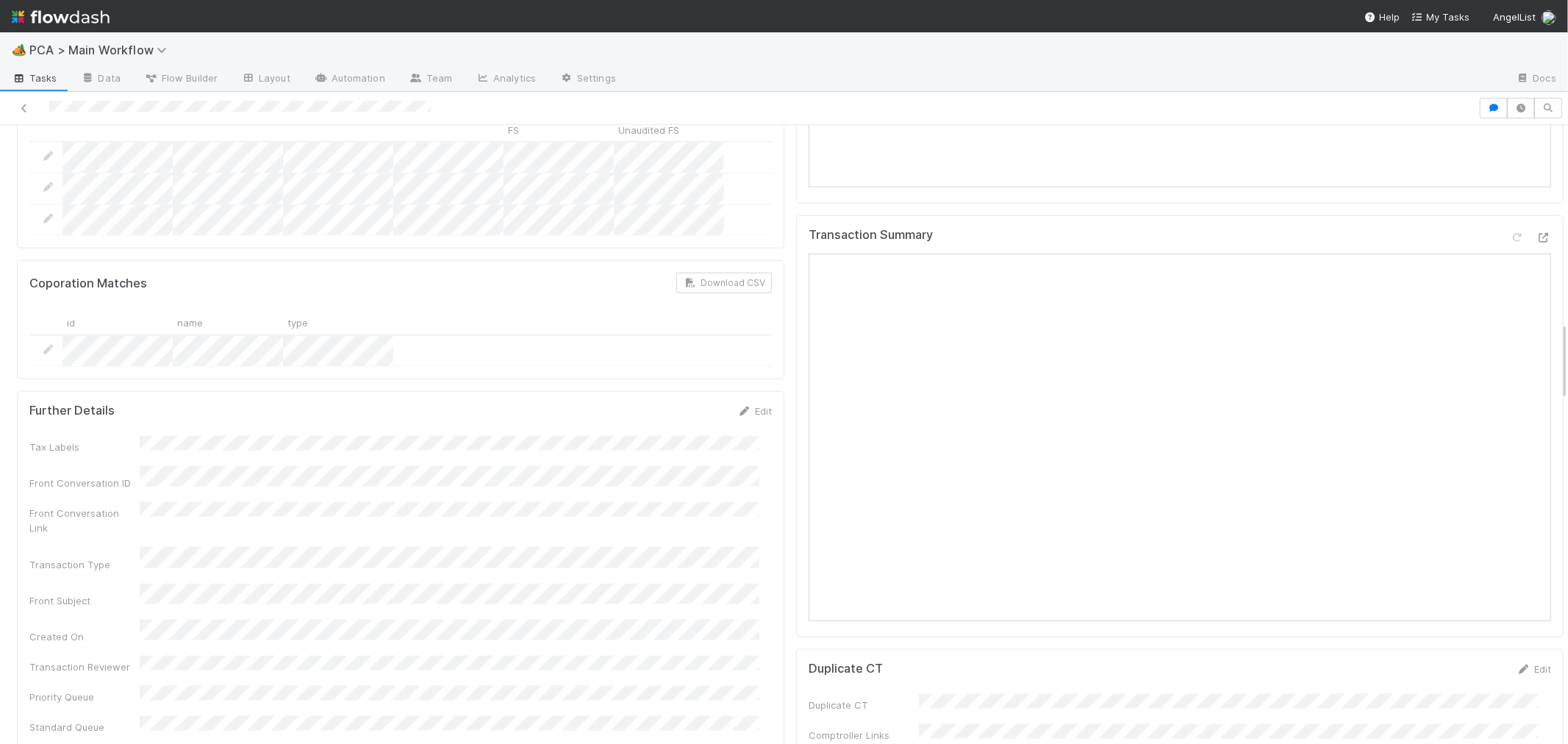
scroll to position [1960, 0]
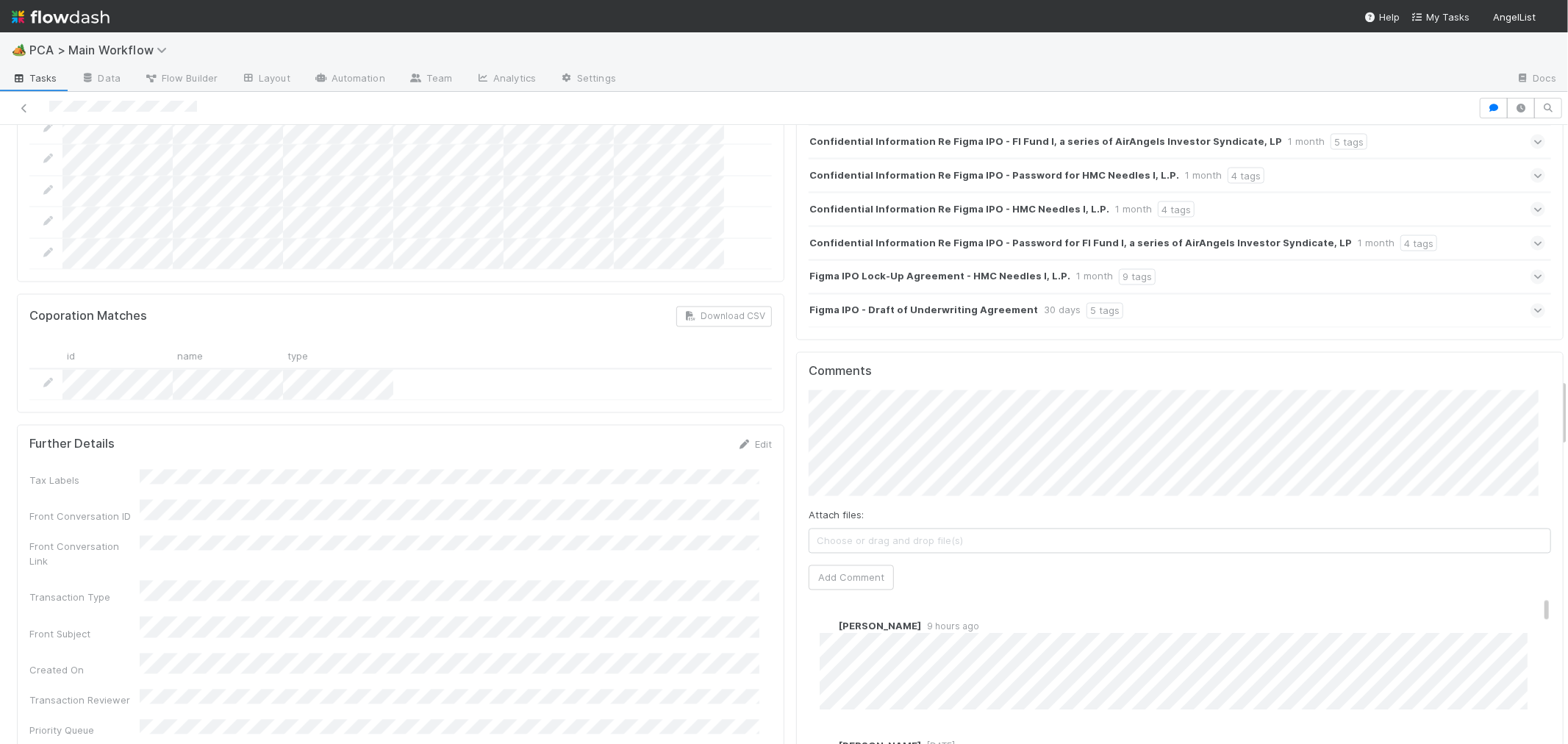
scroll to position [2287, 0]
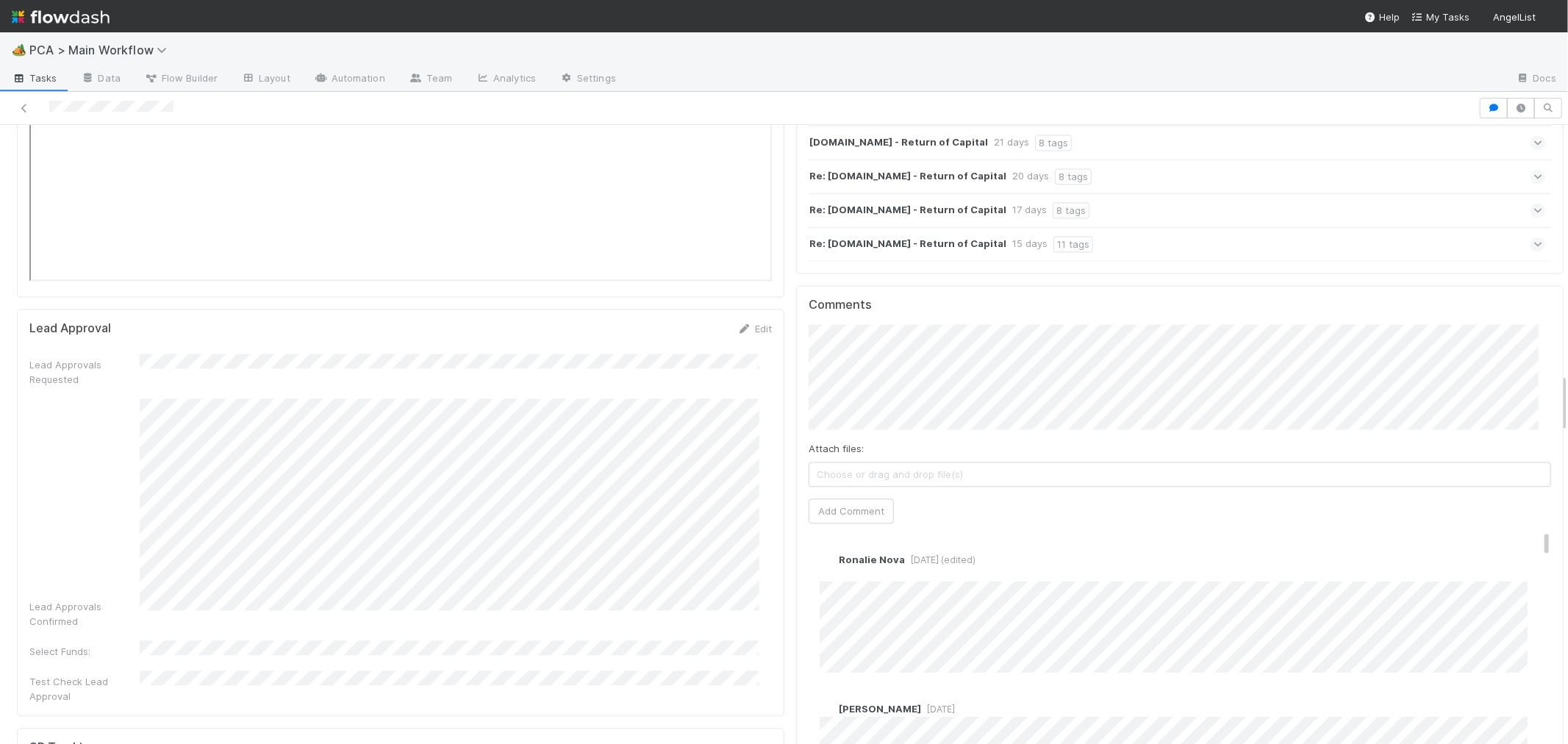
scroll to position [2777, 0]
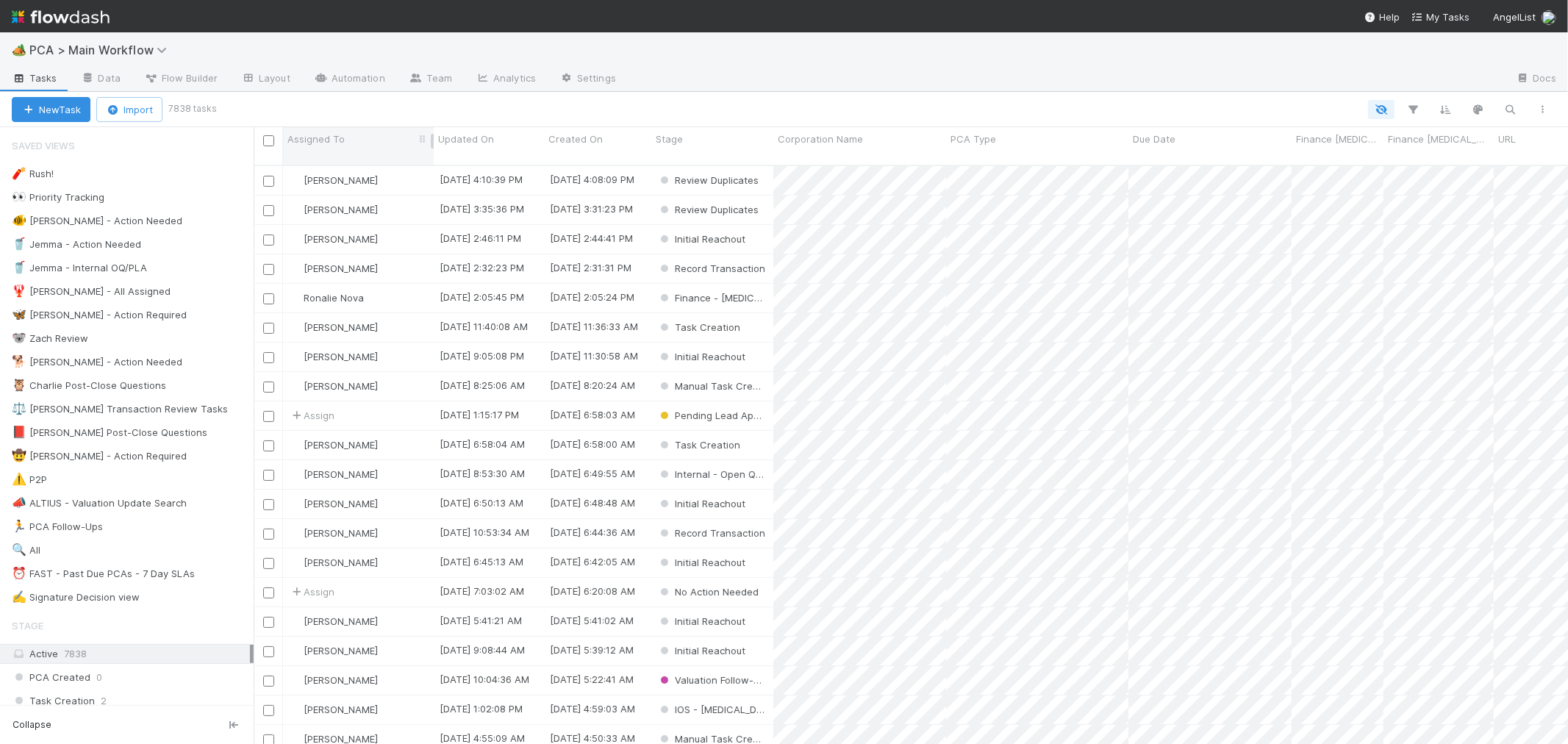
scroll to position [579, 1302]
click at [157, 576] on div "⏰ FAST - Past Due PCAs - 7 Day SLAs" at bounding box center [103, 574] width 183 height 19
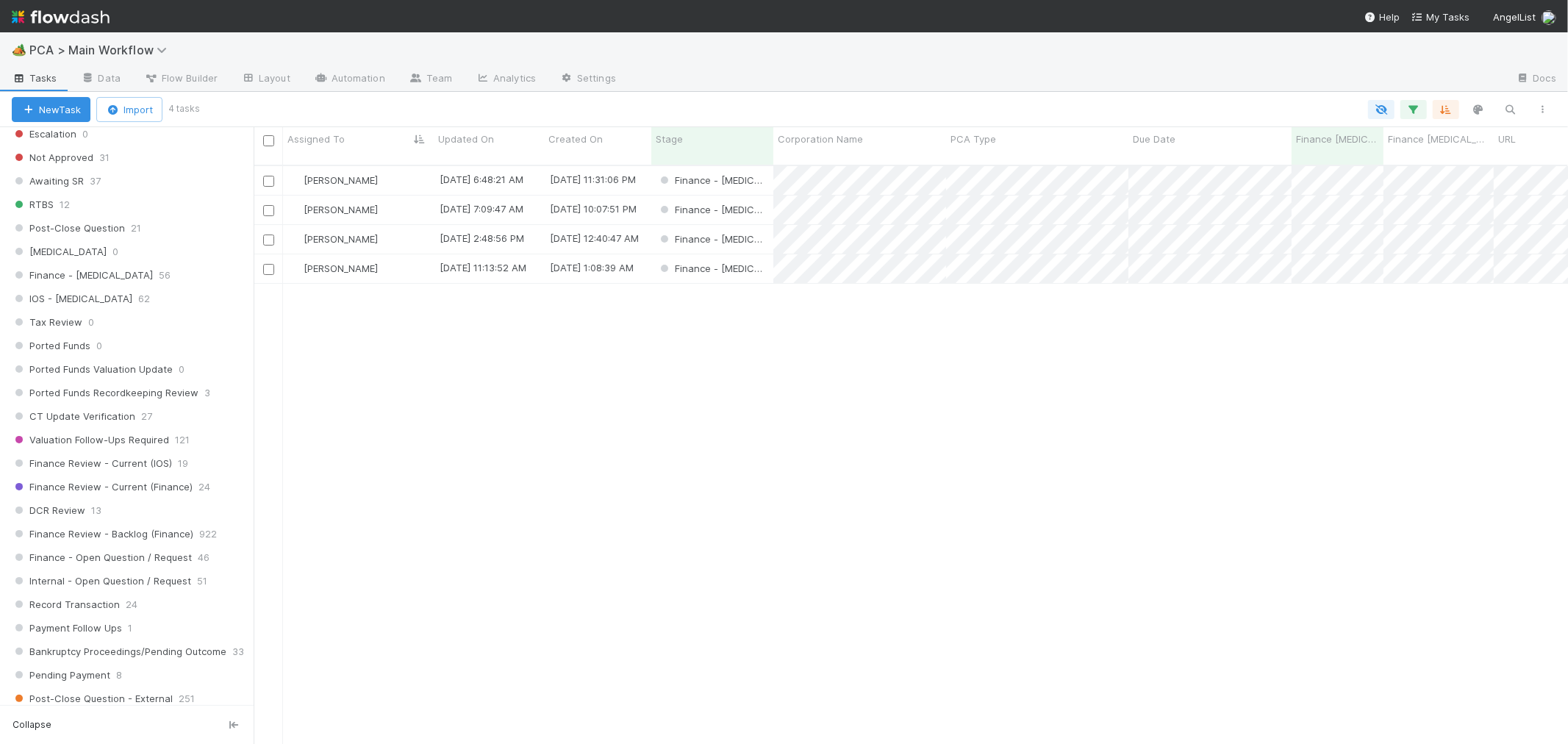
scroll to position [899, 0]
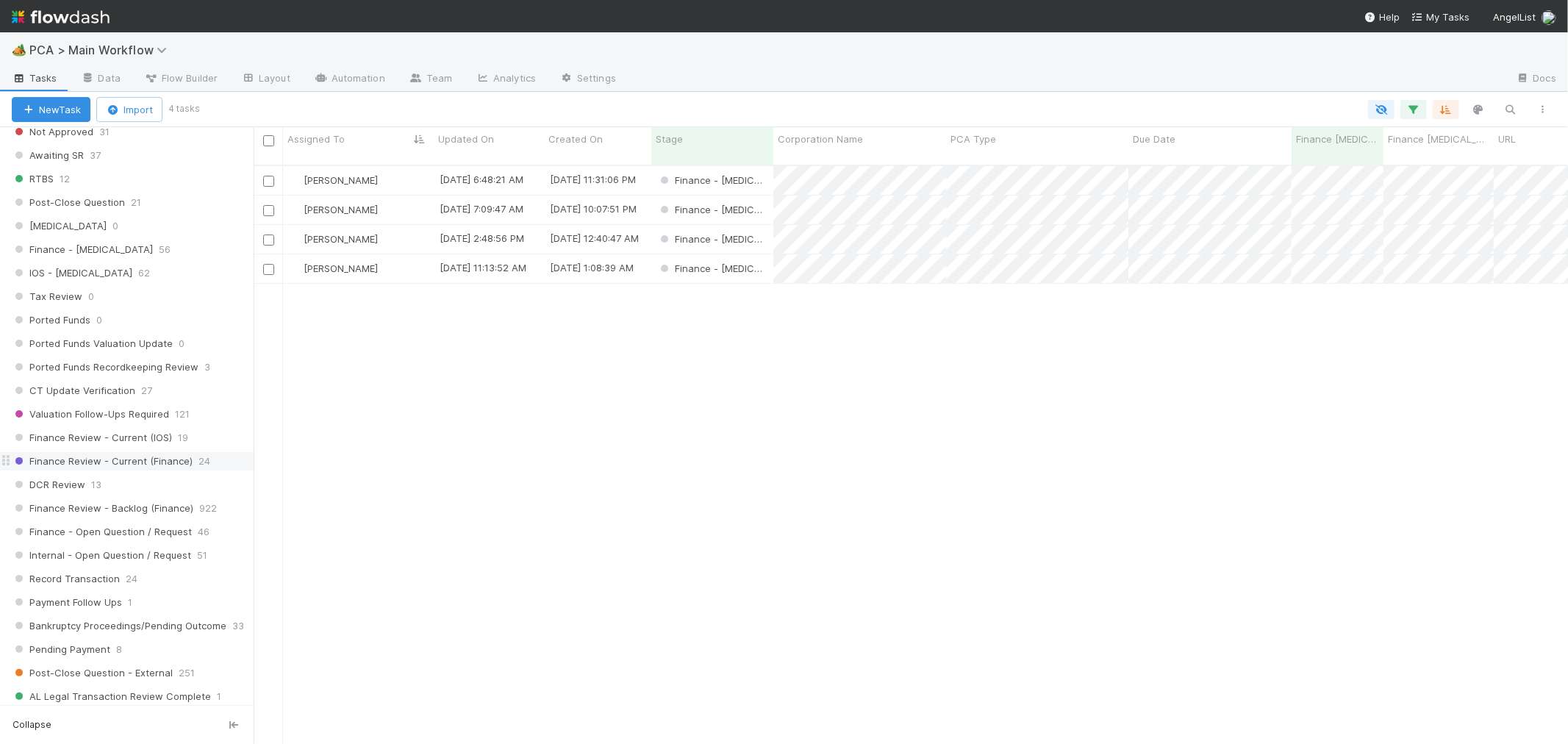
click at [163, 470] on span "Finance Review - Current (Finance)" at bounding box center [102, 461] width 181 height 19
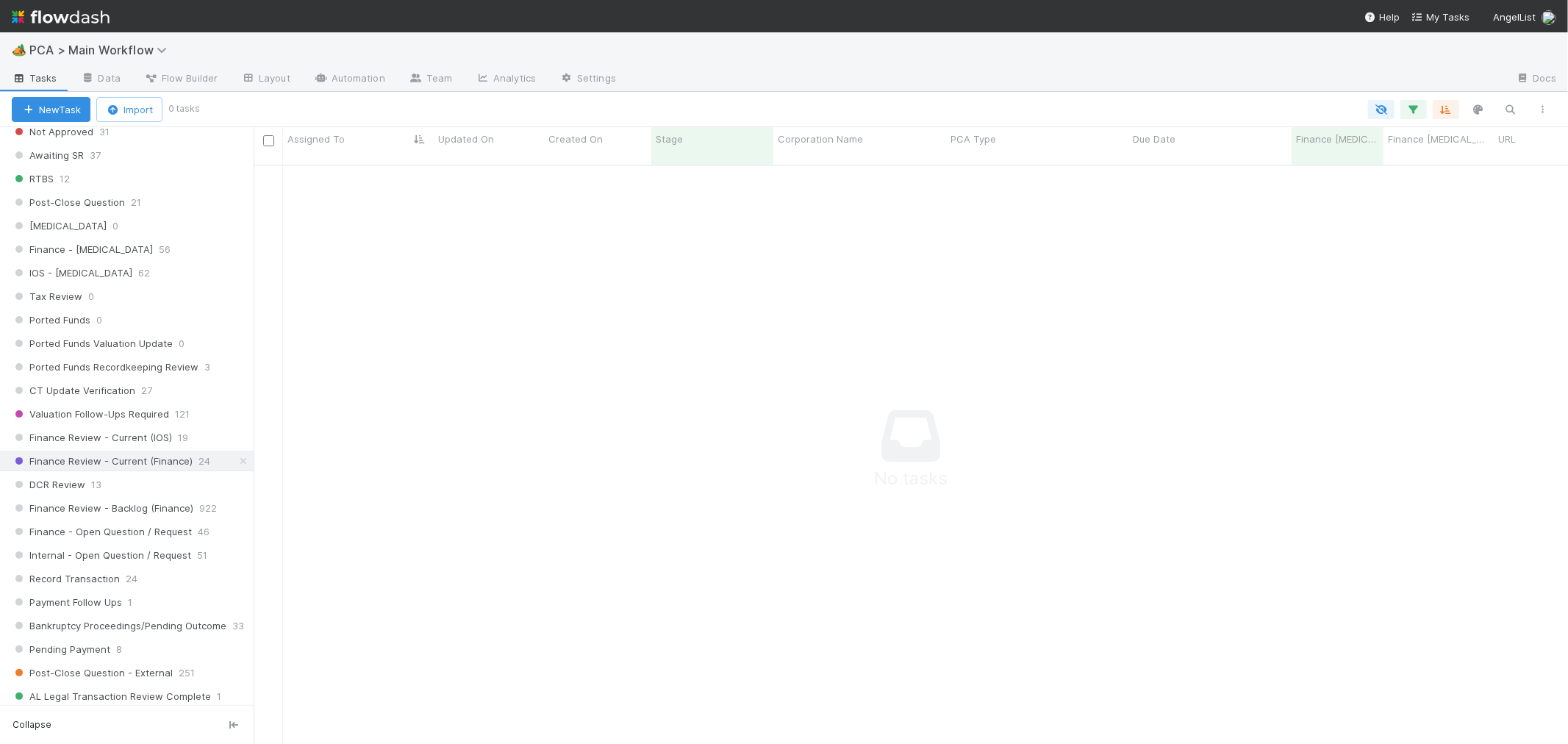
scroll to position [567, 1289]
click at [1416, 112] on icon "button" at bounding box center [1413, 109] width 15 height 13
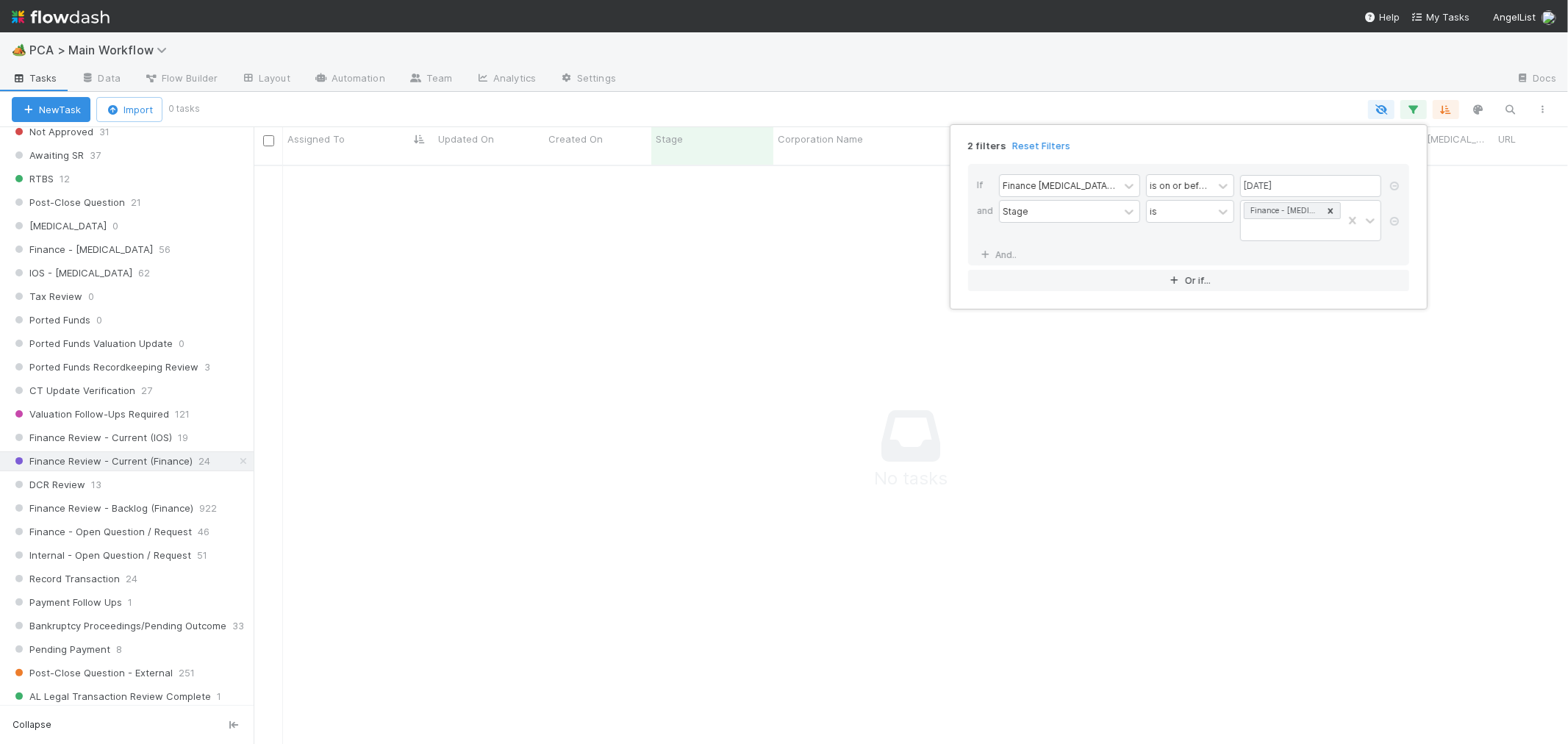
click at [1042, 143] on link "Reset Filters" at bounding box center [1041, 146] width 58 height 13
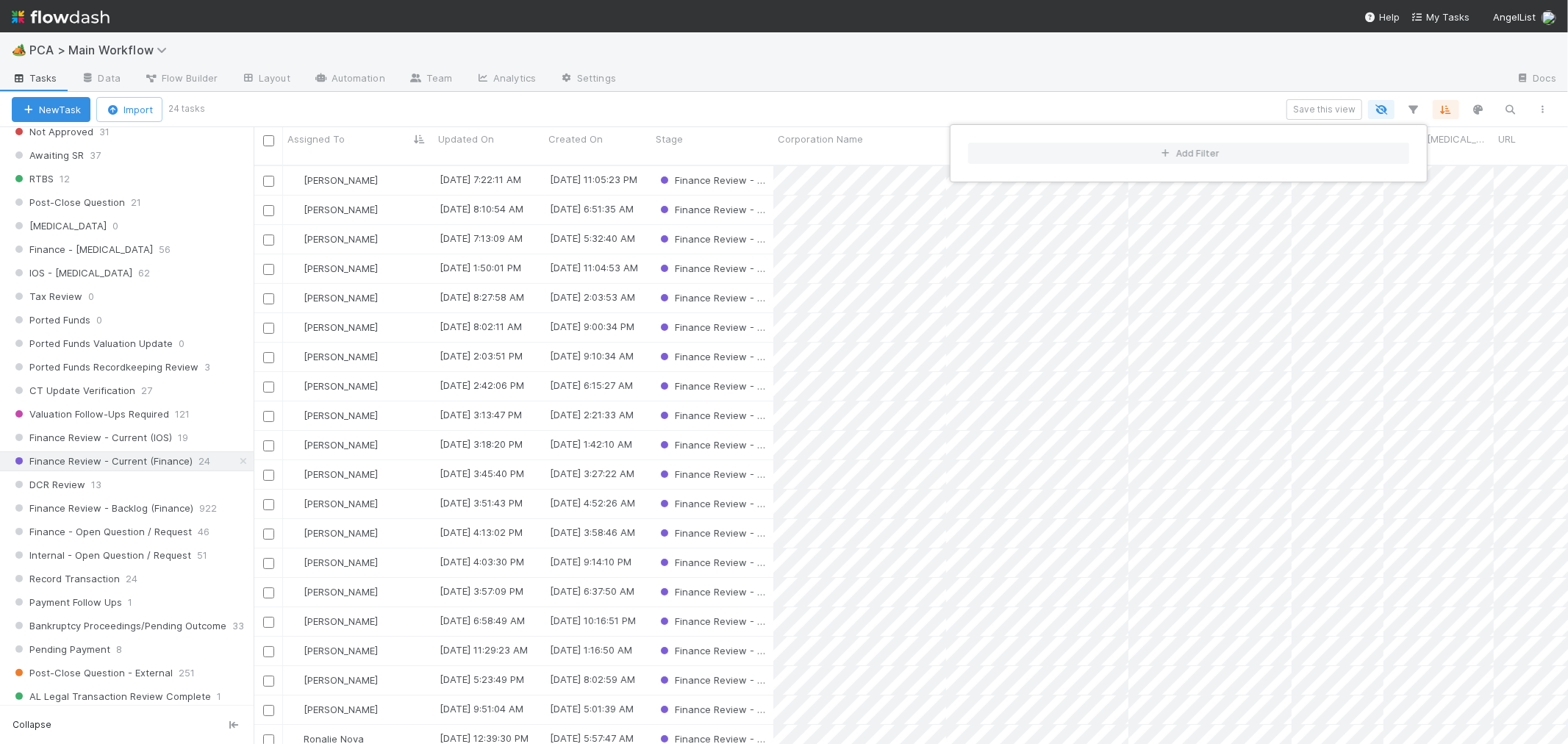
scroll to position [579, 1302]
click at [402, 731] on div "Add Filter" at bounding box center [784, 372] width 1568 height 744
click at [400, 722] on div "Add Filter" at bounding box center [784, 372] width 1568 height 744
click at [400, 725] on div "Ronalie Nova" at bounding box center [358, 739] width 151 height 29
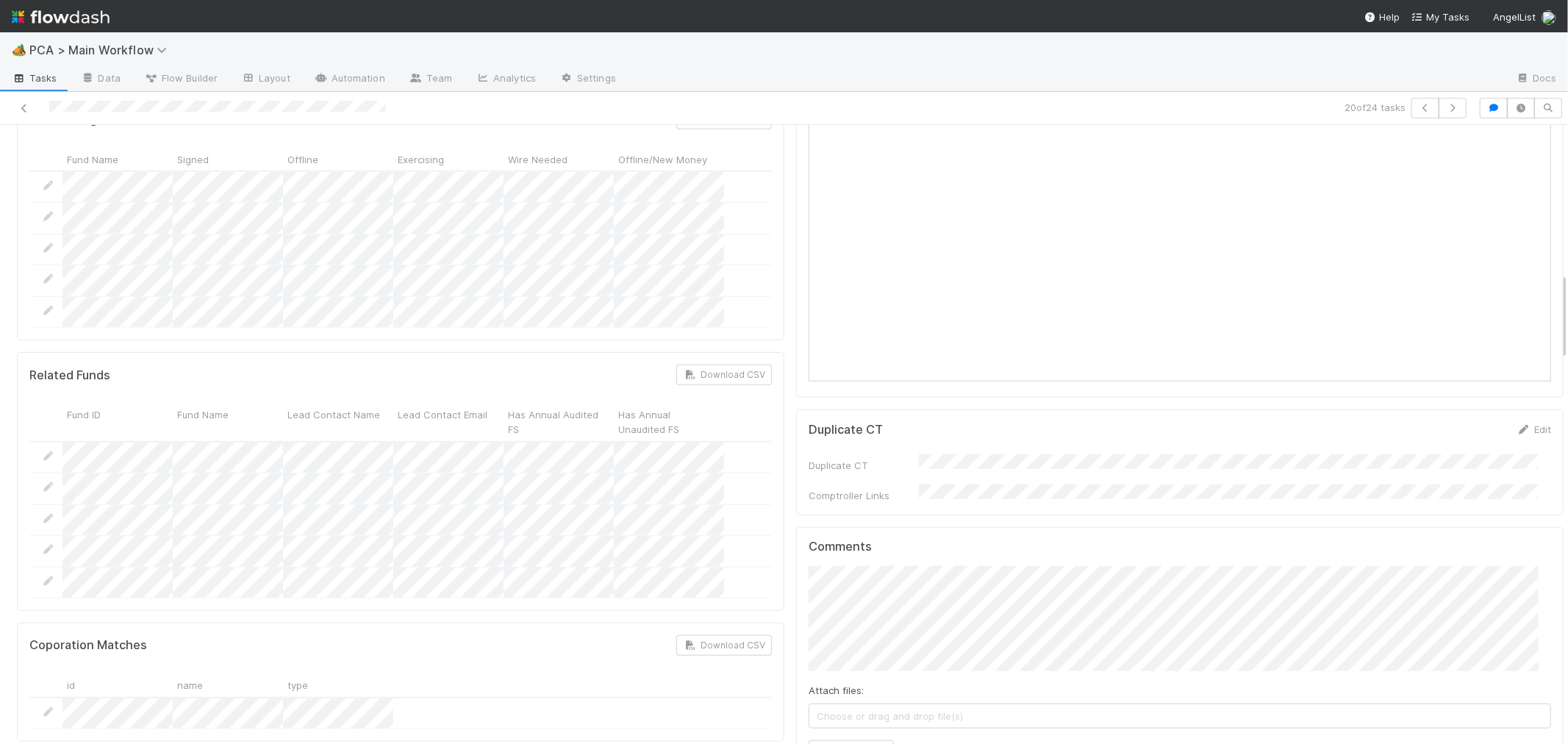
scroll to position [652, 0]
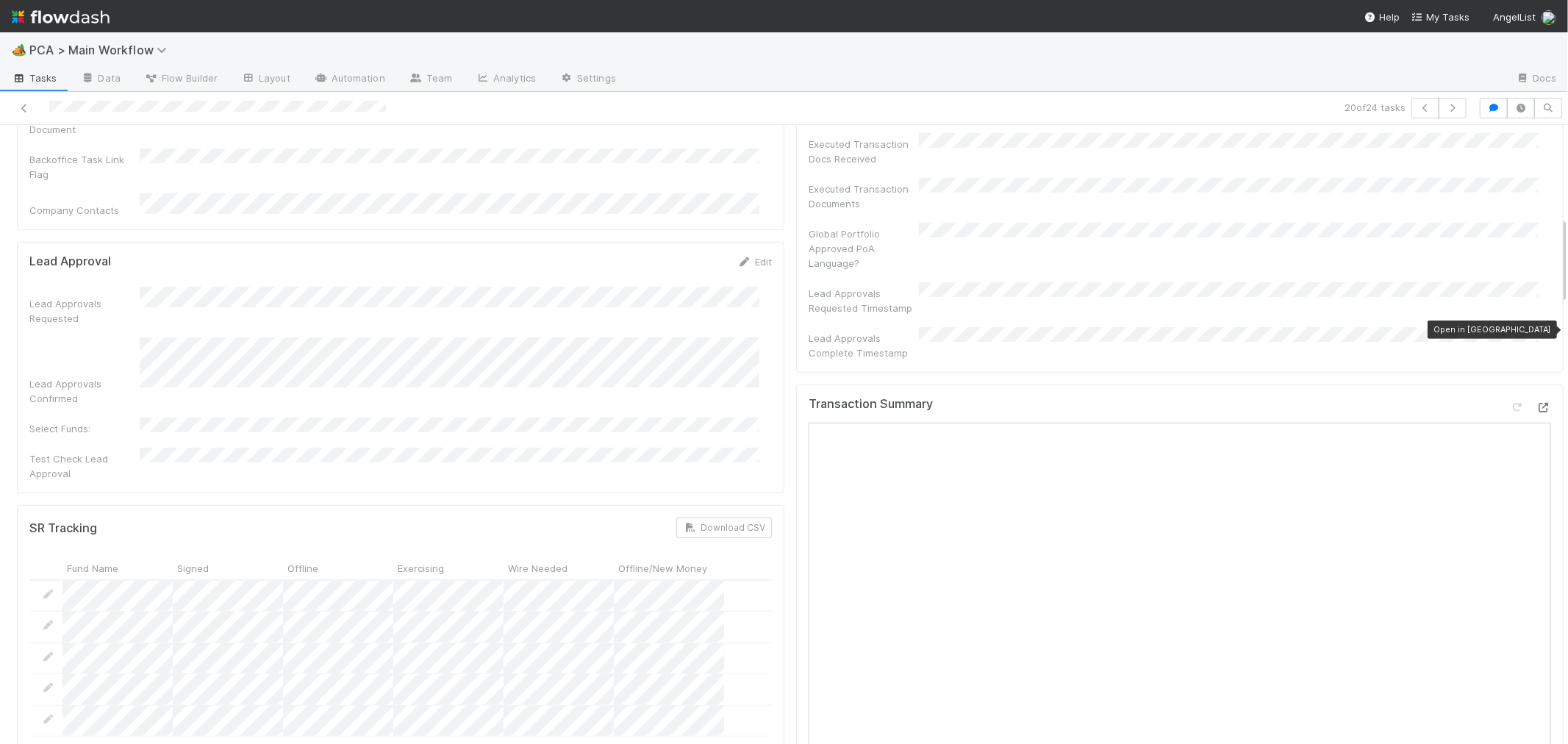
click at [1537, 403] on icon at bounding box center [1543, 407] width 15 height 10
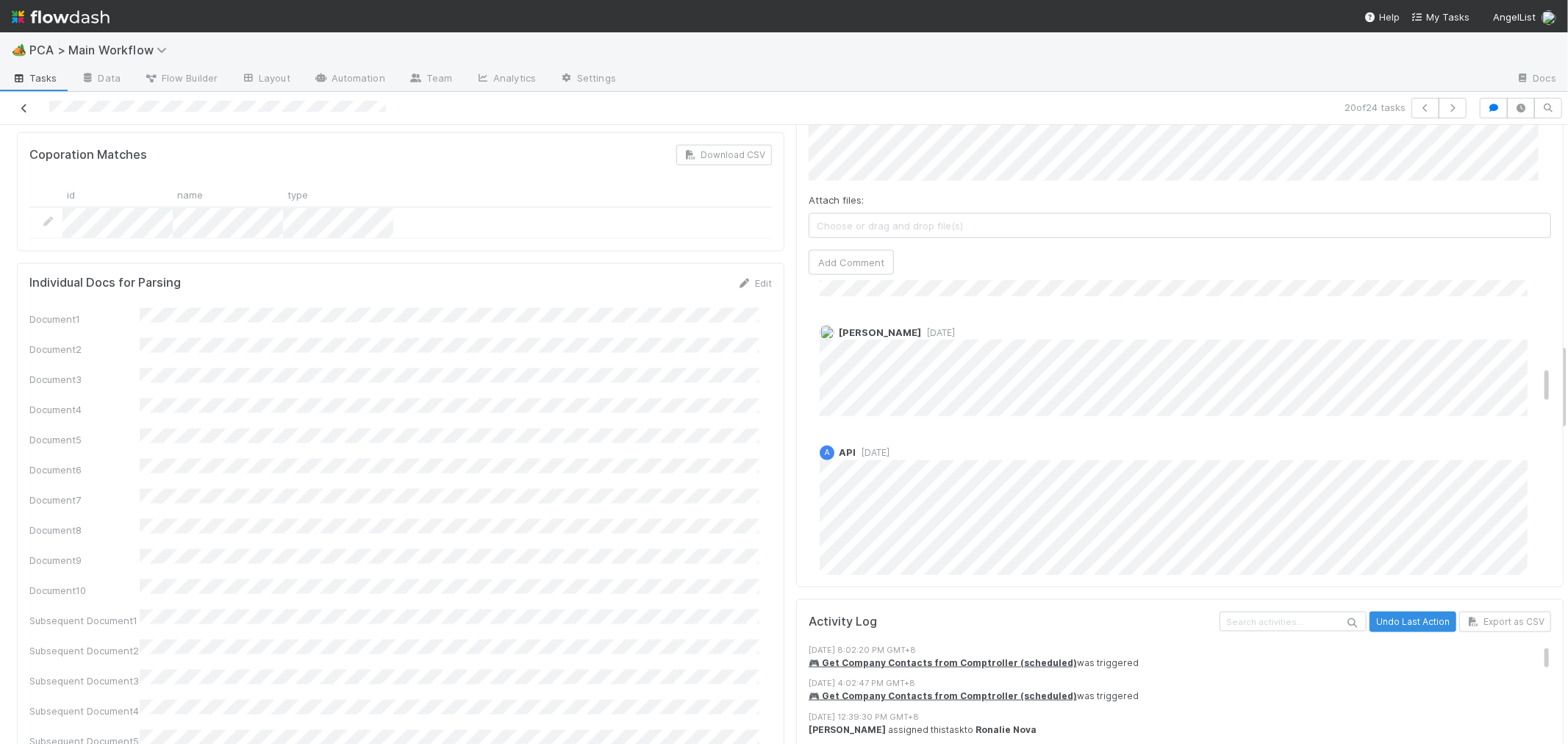
click at [26, 107] on icon at bounding box center [24, 108] width 15 height 10
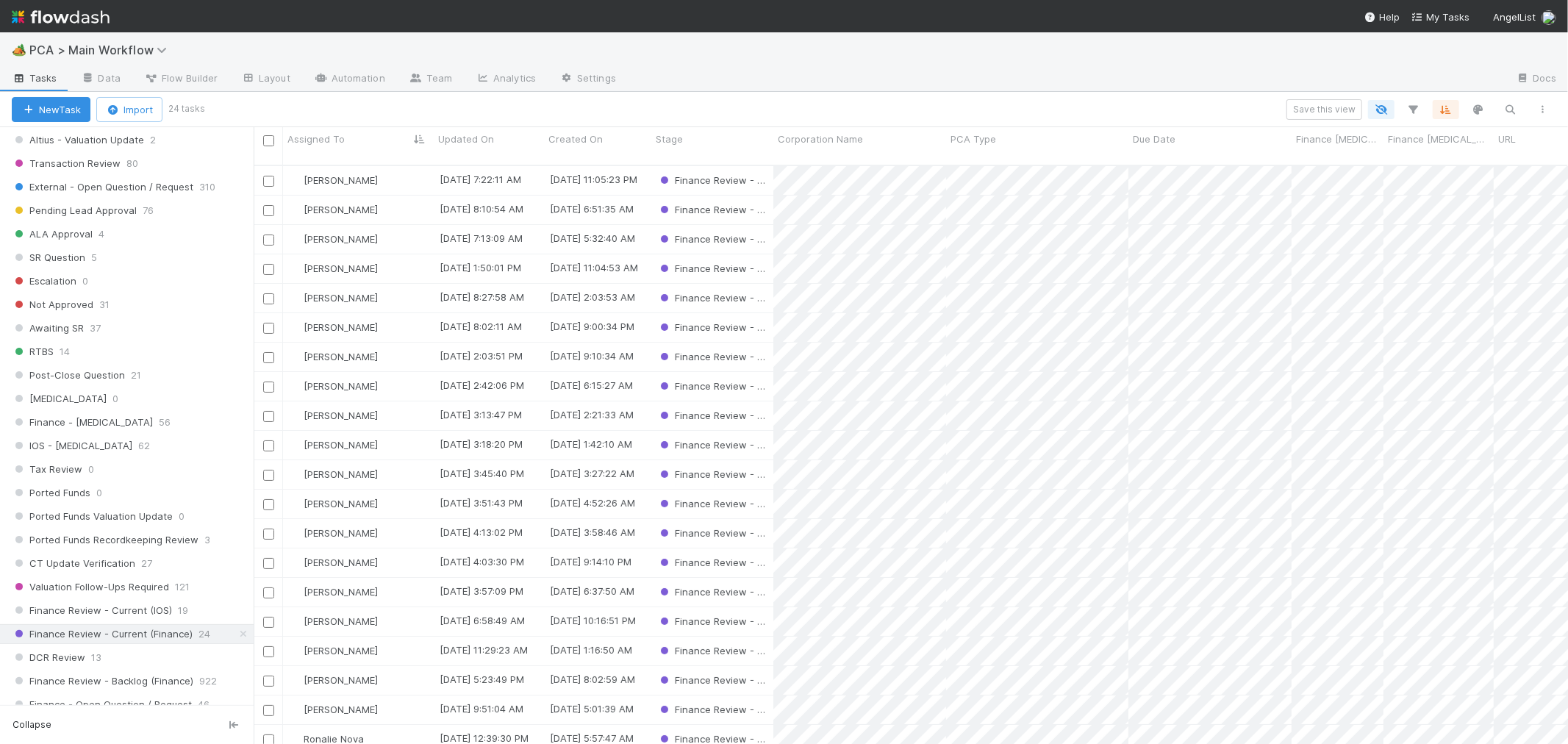
scroll to position [735, 0]
click at [153, 408] on div "PCA Created 0 Task Creation 2 Manual Task Creation 2 Duplicate Check 0 Review D…" at bounding box center [127, 529] width 254 height 1196
click at [161, 422] on div "Finance - ICU 56" at bounding box center [133, 412] width 242 height 19
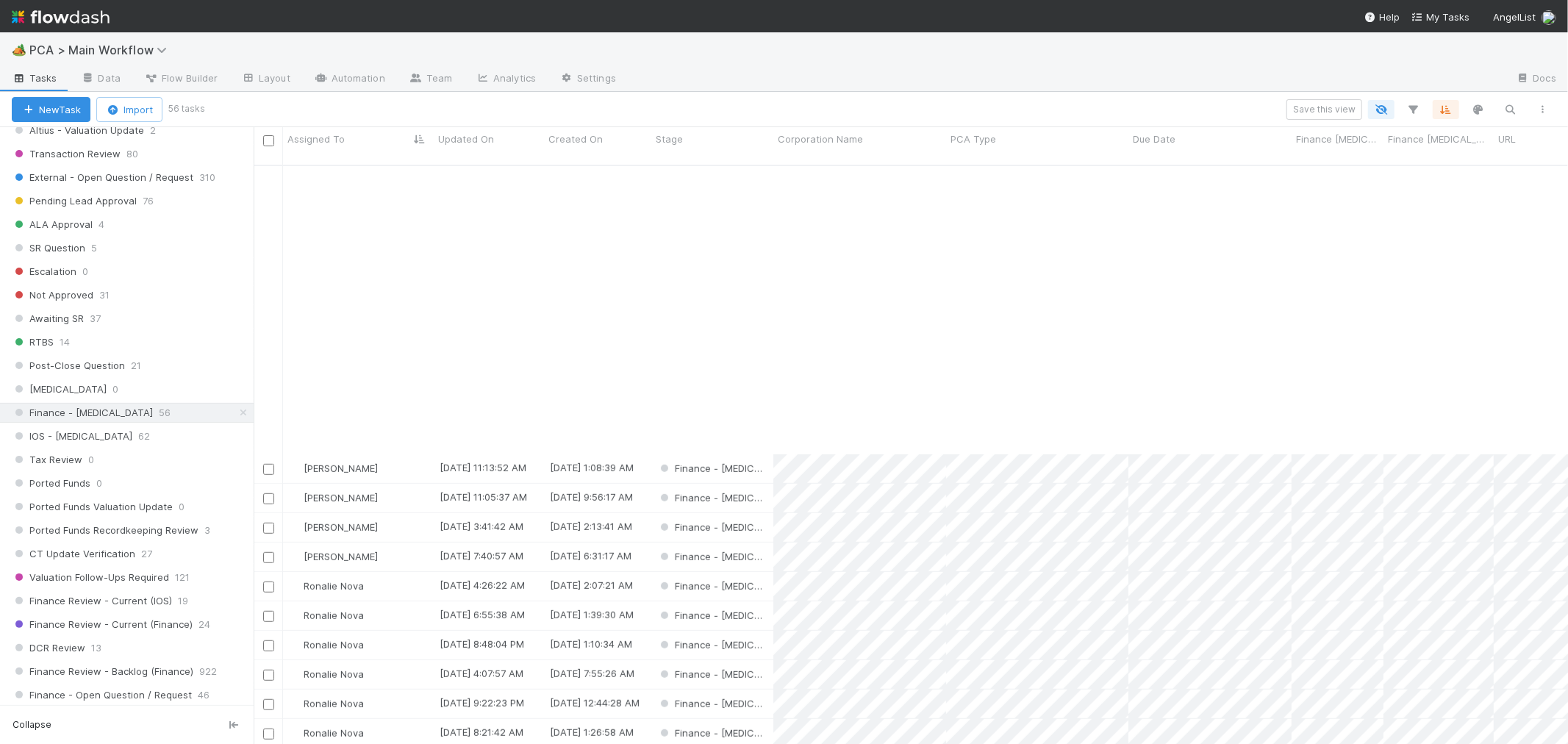
scroll to position [980, 0]
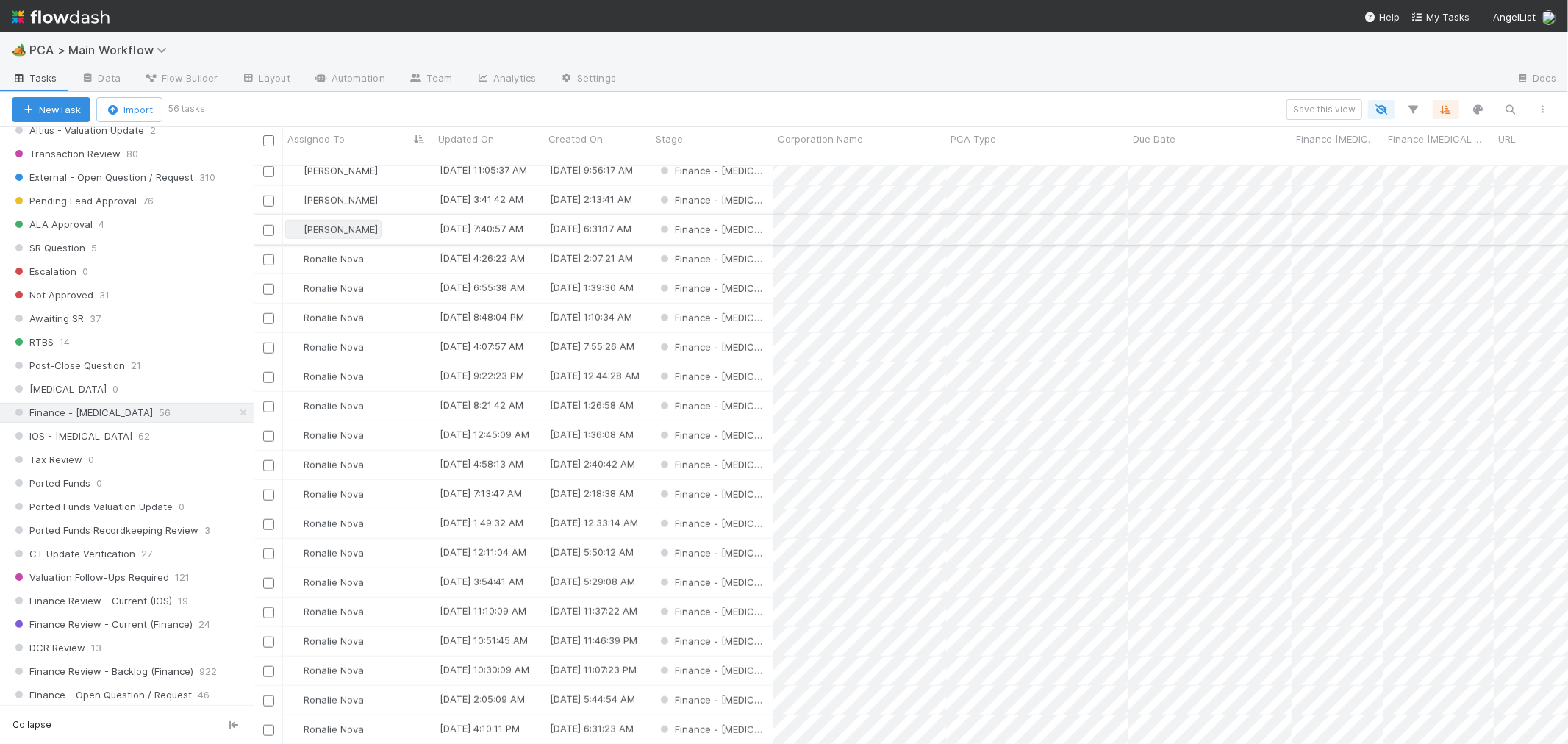
click at [355, 223] on span "[PERSON_NAME]" at bounding box center [341, 229] width 74 height 12
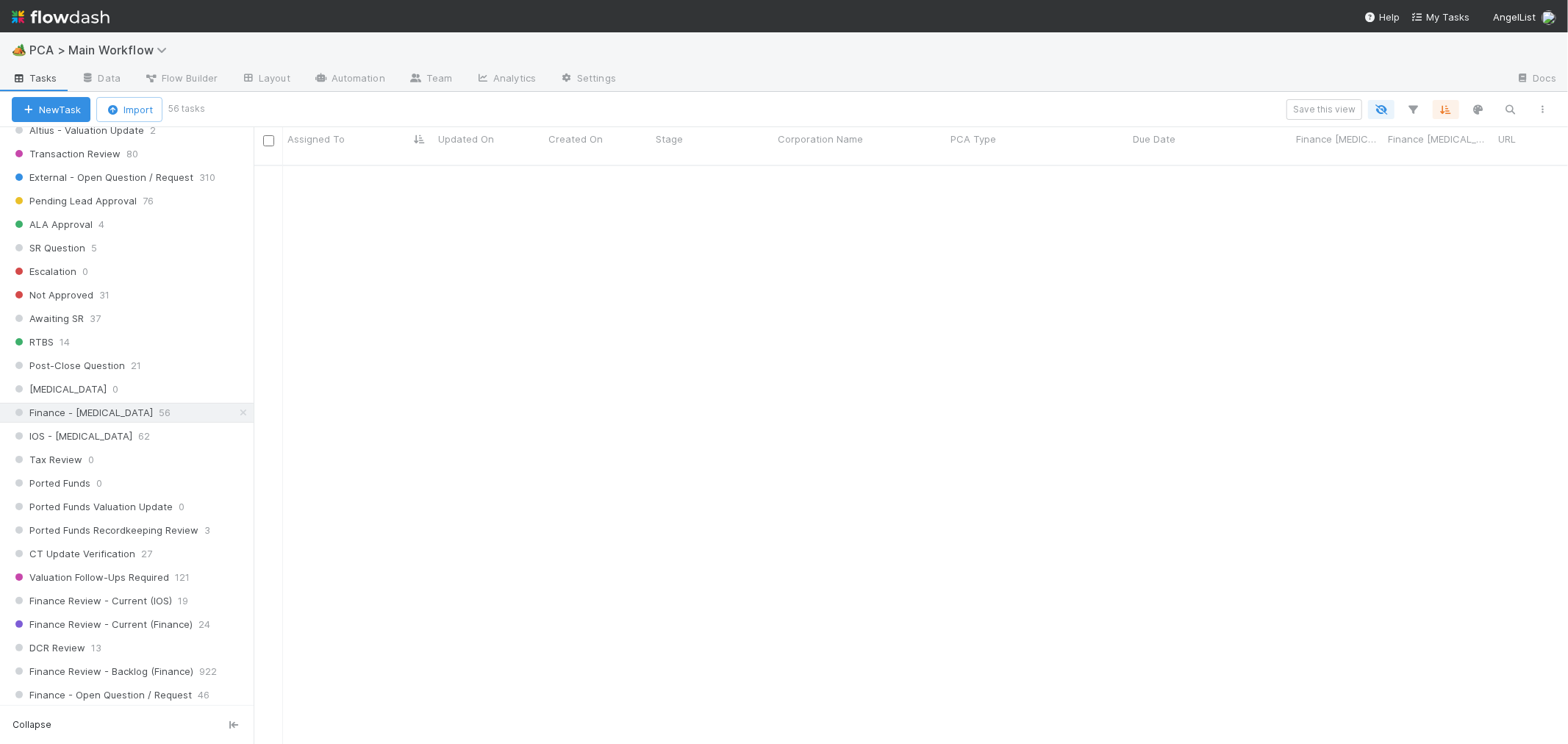
scroll to position [0, 0]
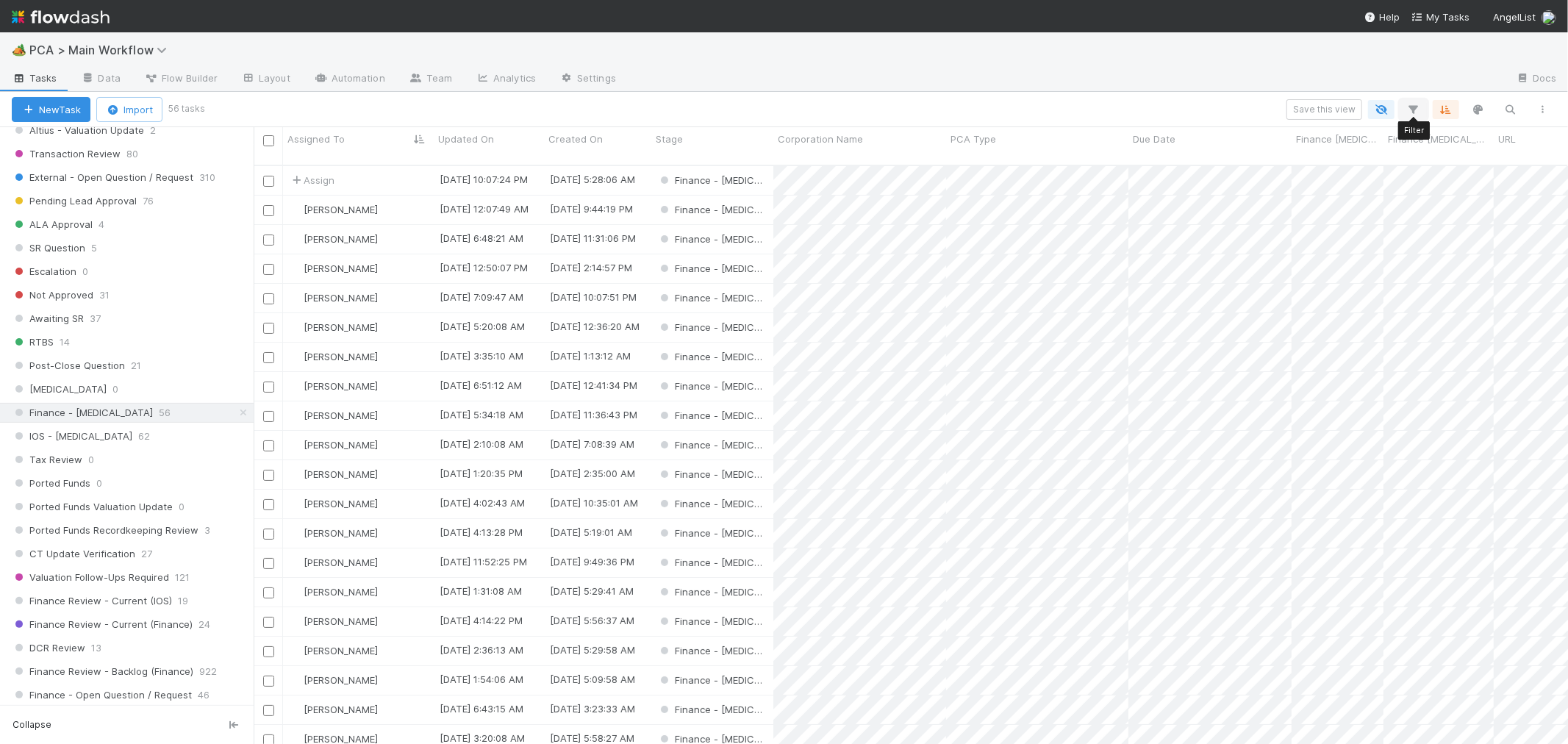
click at [1416, 108] on icon "button" at bounding box center [1413, 109] width 15 height 13
click at [1211, 151] on button "Add Filter" at bounding box center [1189, 154] width 441 height 22
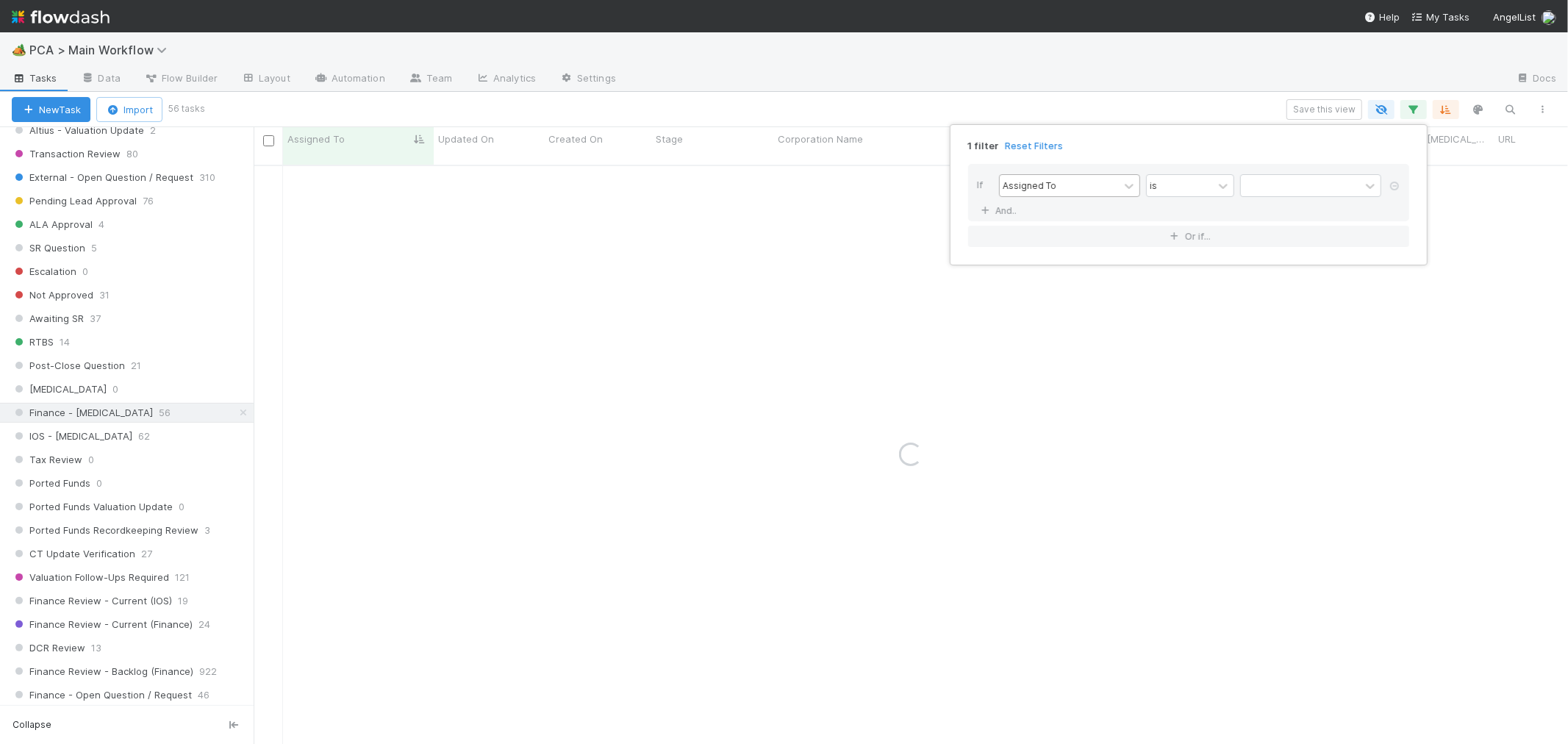
click at [1087, 186] on div "Assigned To" at bounding box center [1059, 186] width 119 height 22
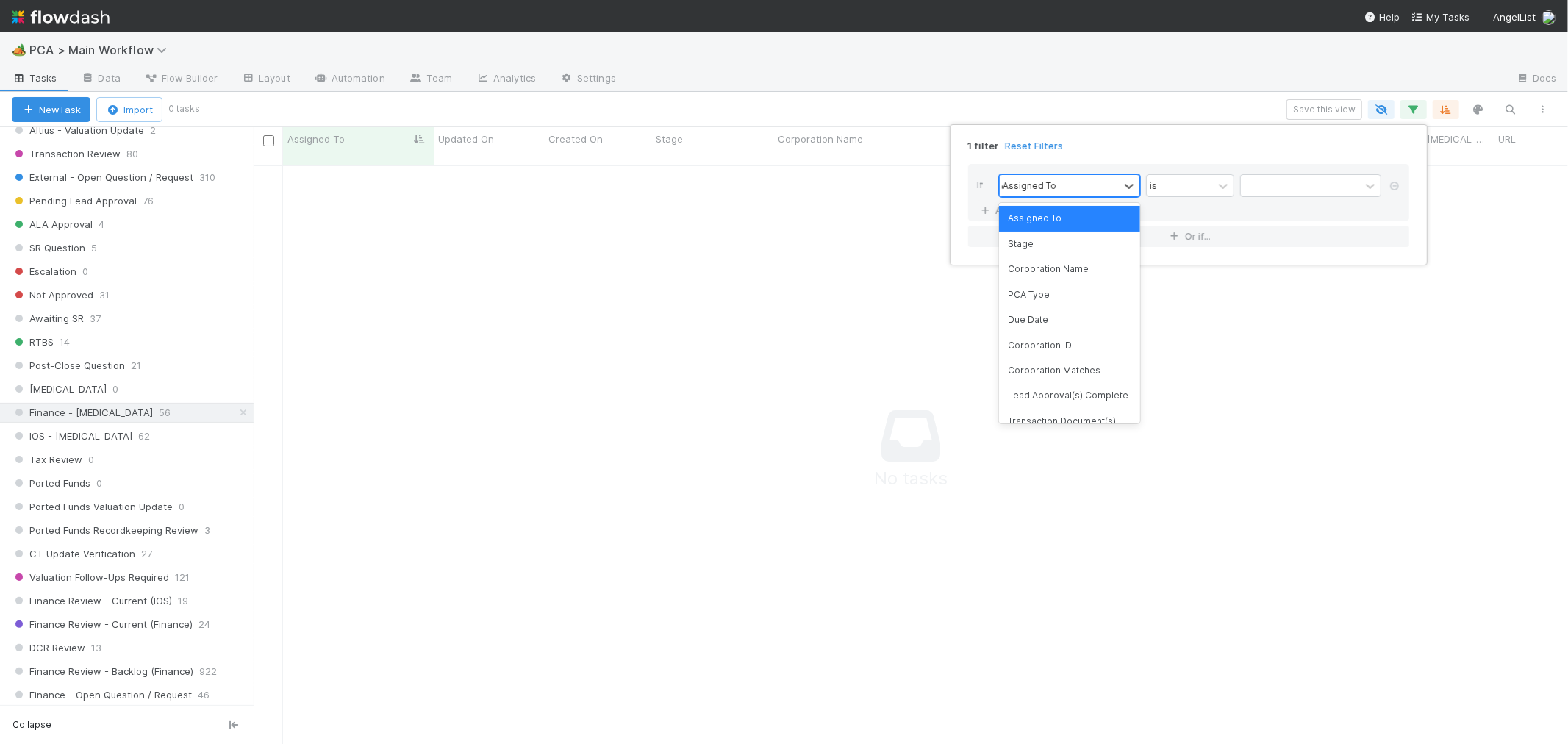
scroll to position [567, 1289]
type input "ct update"
click at [1093, 212] on div "CT Updates Processed By" at bounding box center [1069, 217] width 141 height 25
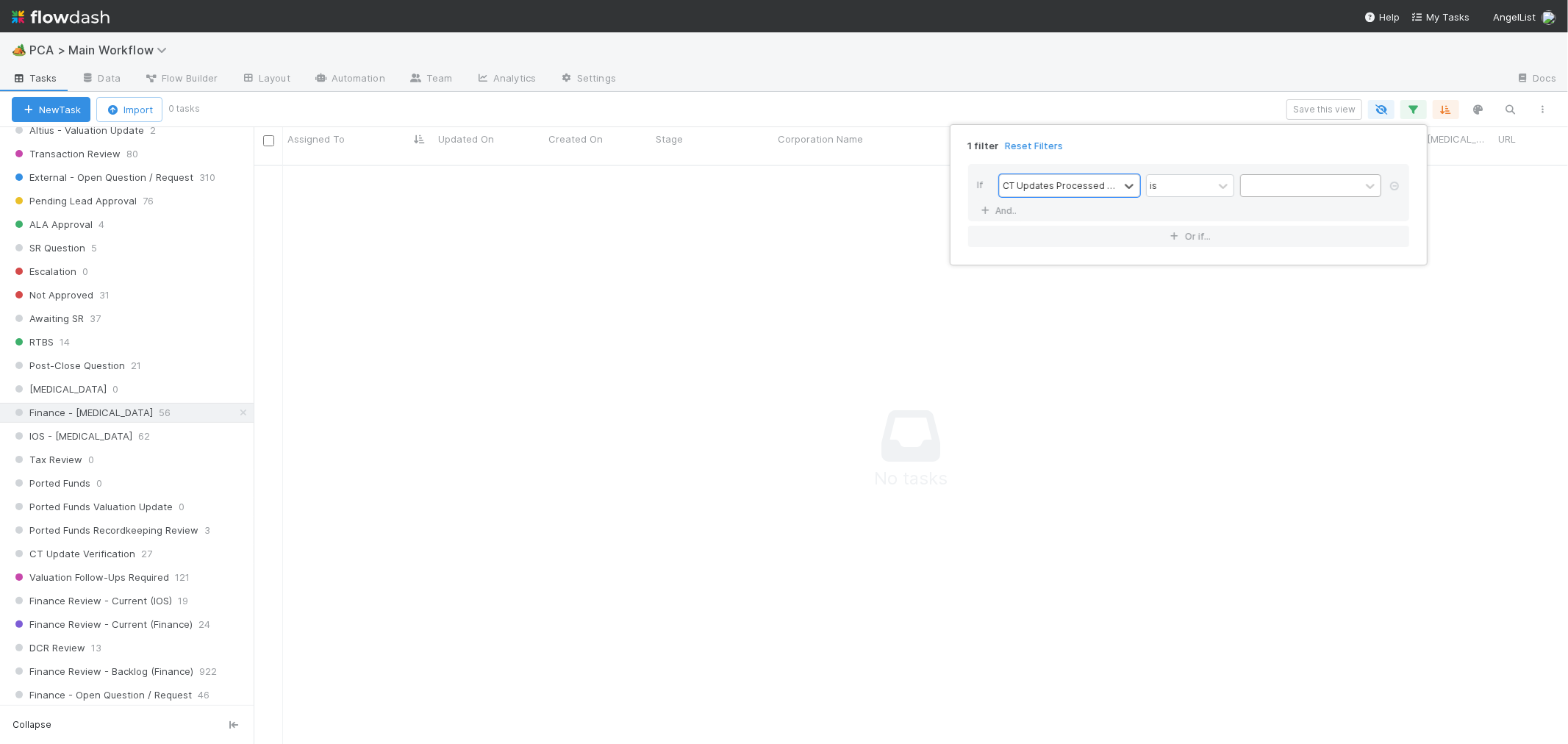
click at [1270, 185] on div at bounding box center [1300, 186] width 119 height 22
type input "ronalie"
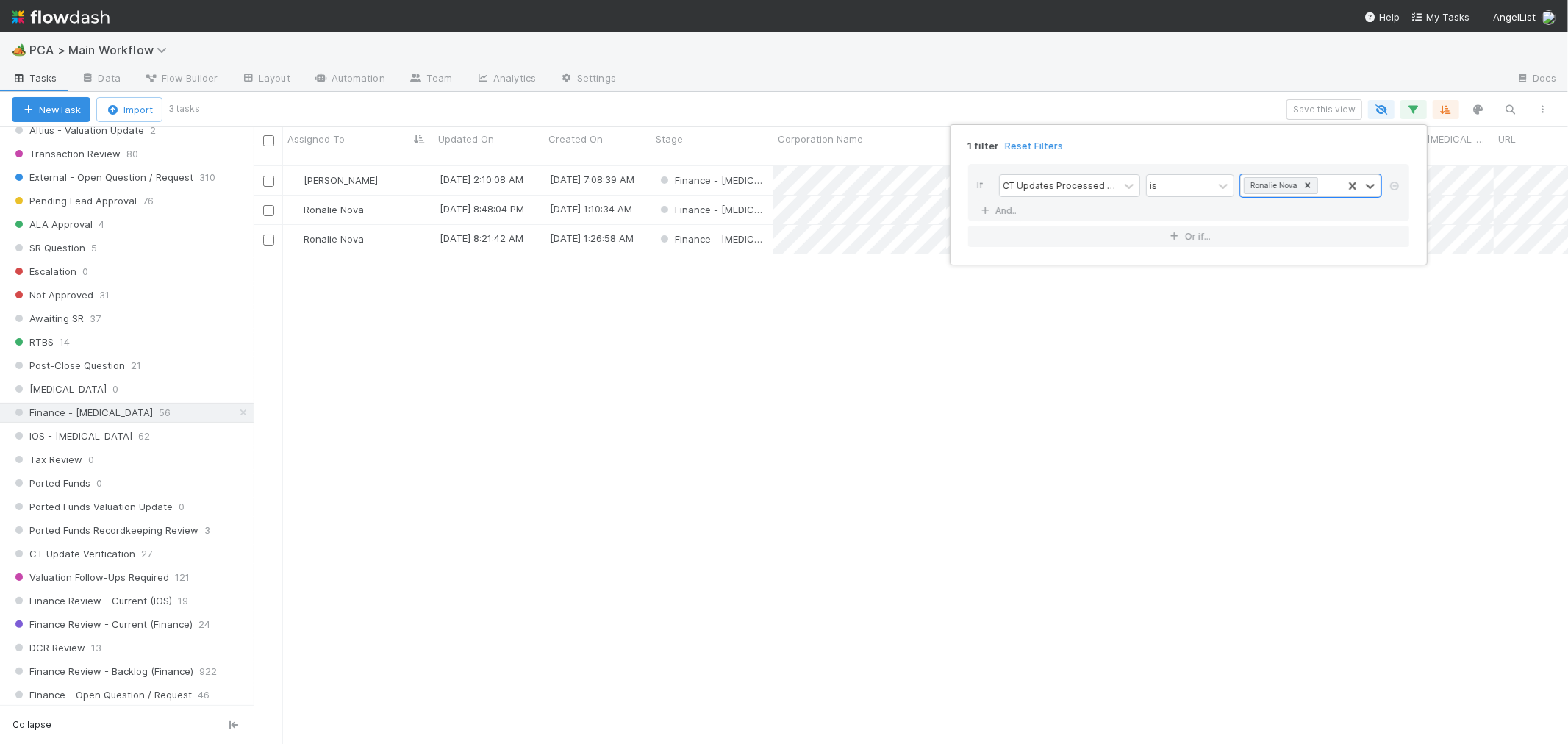
scroll to position [579, 1302]
click at [325, 164] on div "1 filter Reset Filters If CT Updates Processed By is Ronalie Nova And.. Or if..." at bounding box center [784, 372] width 1568 height 744
click at [325, 174] on span "[PERSON_NAME]" at bounding box center [341, 180] width 74 height 12
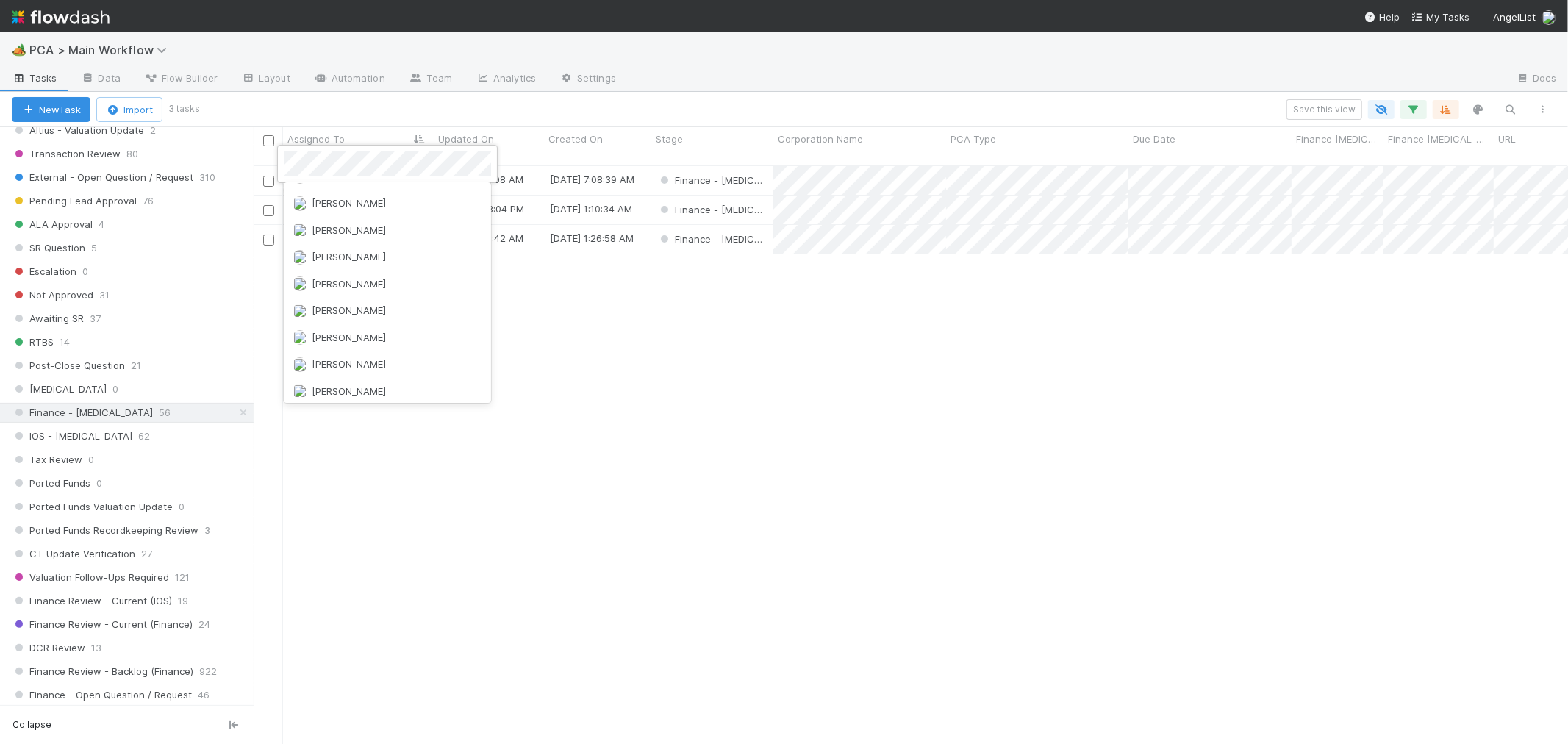
scroll to position [0, 0]
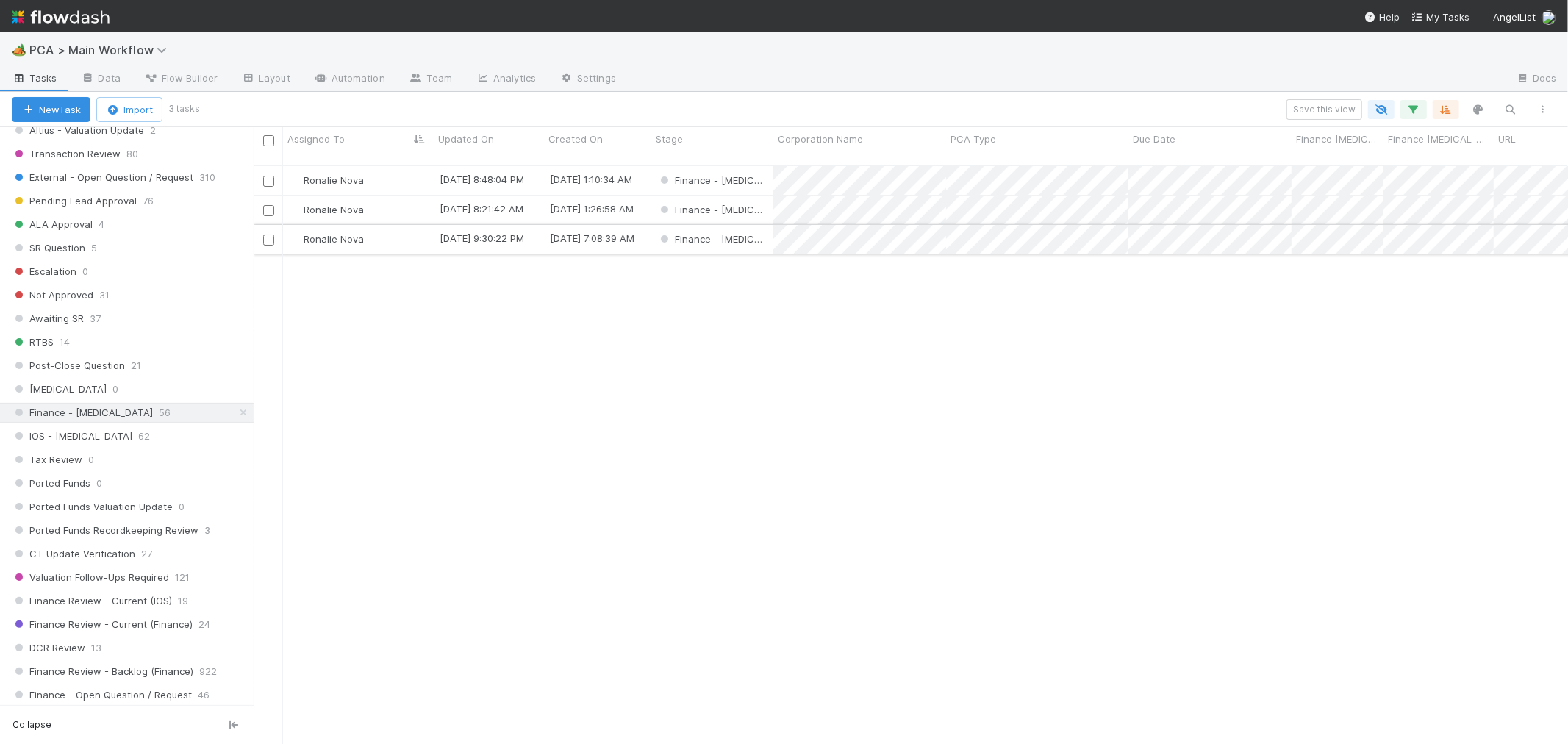
click at [762, 226] on div "Finance - [MEDICAL_DATA]" at bounding box center [713, 239] width 122 height 29
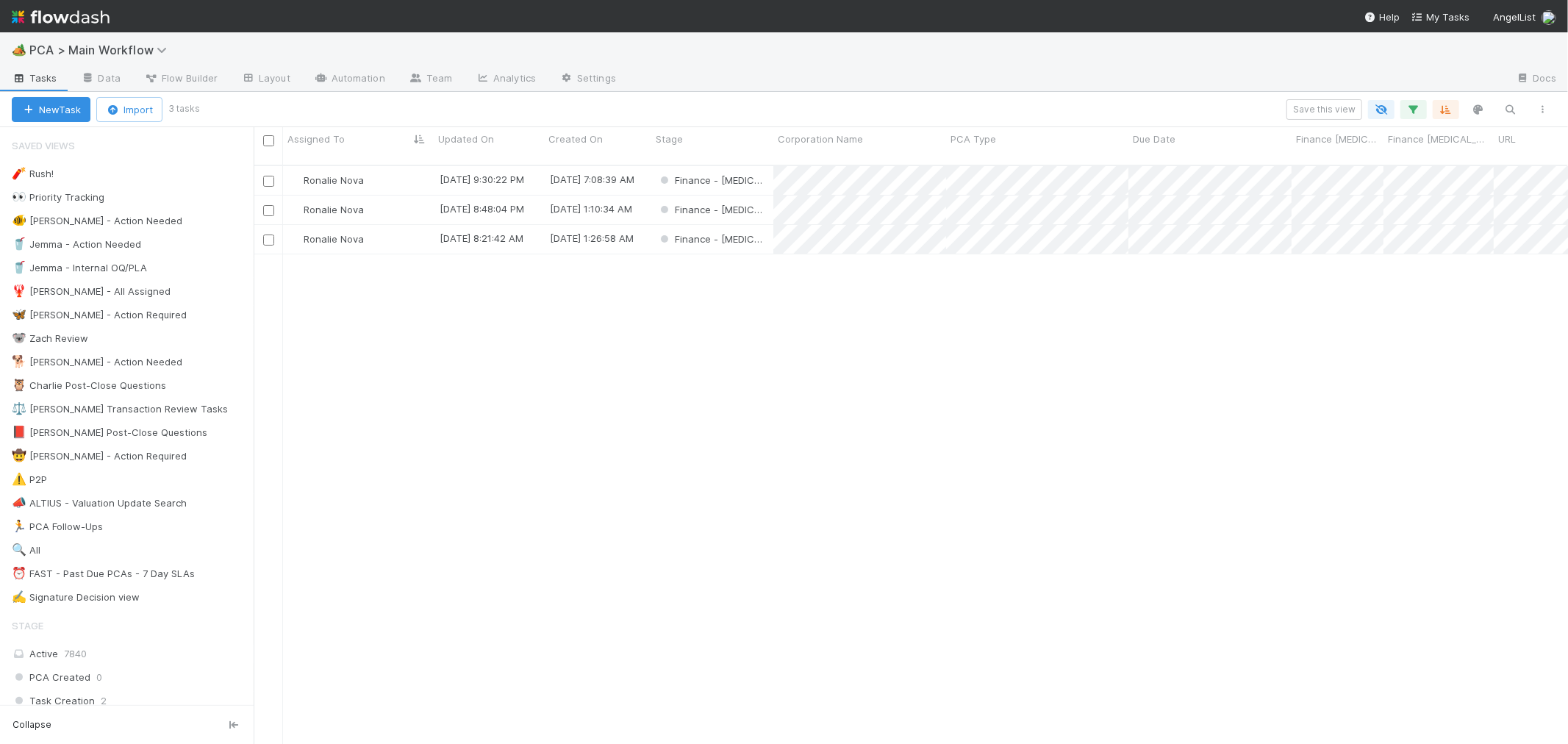
scroll to position [579, 1302]
click at [1416, 110] on icon "button" at bounding box center [1413, 109] width 15 height 13
click at [1304, 185] on icon at bounding box center [1308, 185] width 10 height 10
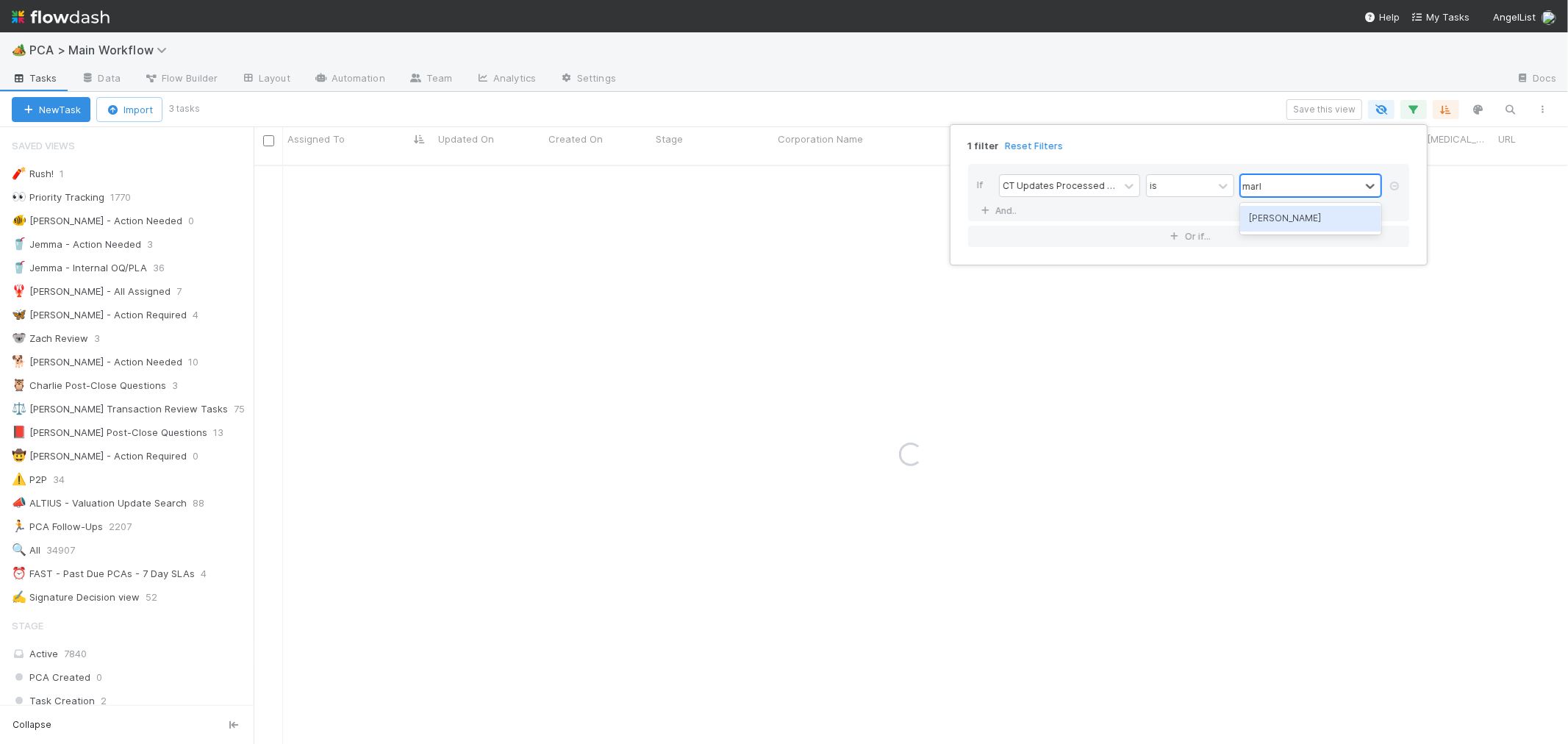
type input "marlon"
click at [1299, 220] on div "[PERSON_NAME]" at bounding box center [1310, 217] width 141 height 25
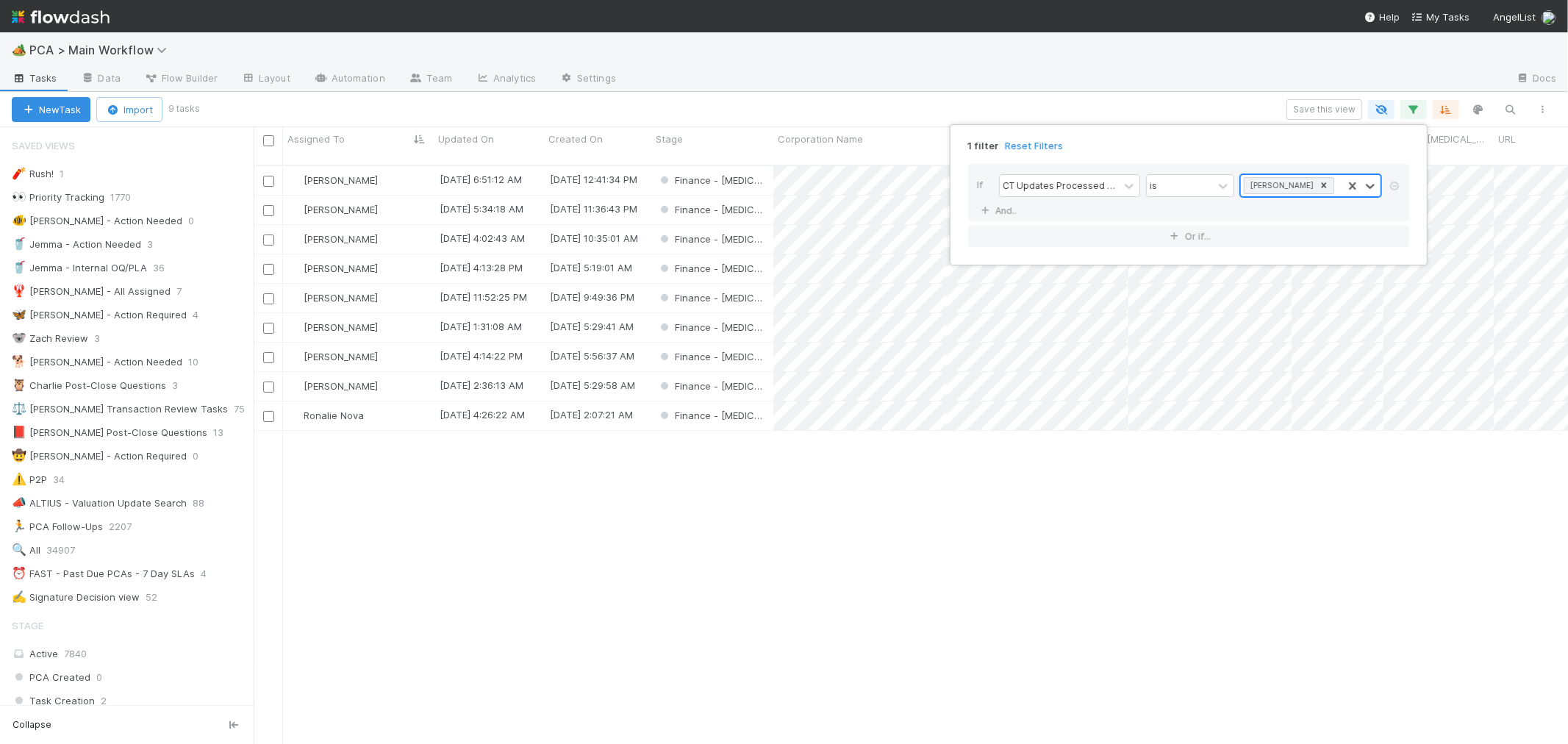
scroll to position [579, 1302]
click at [339, 403] on div "1 filter Reset Filters If CT Updates Processed By is Marlon And.. Or if..." at bounding box center [784, 372] width 1568 height 744
click at [335, 409] on span "Ronalie Nova" at bounding box center [334, 415] width 60 height 12
click at [1415, 107] on icon "button" at bounding box center [1413, 109] width 15 height 13
click at [1319, 187] on icon at bounding box center [1324, 185] width 10 height 10
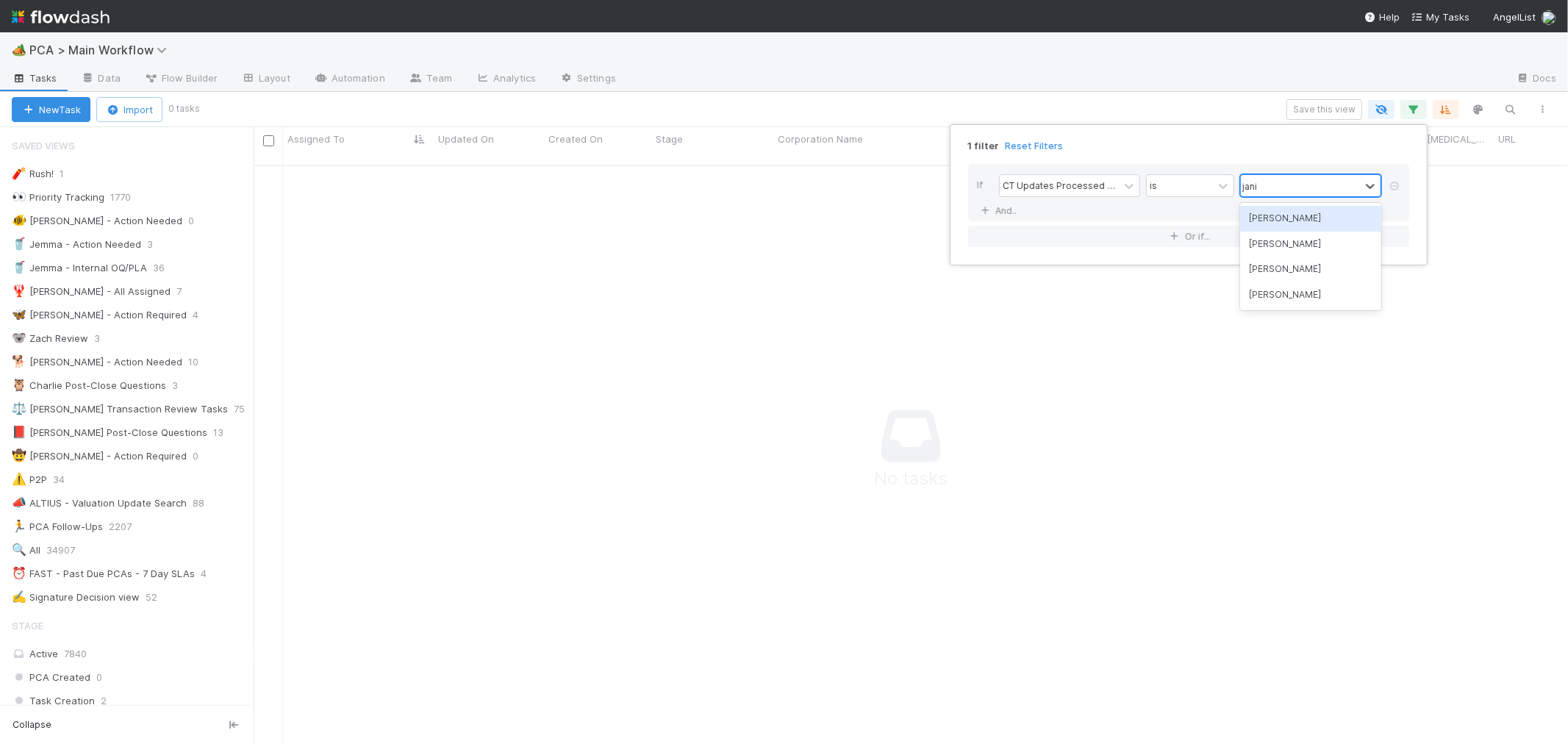
scroll to position [567, 1289]
type input "janice"
click at [1296, 218] on div "[PERSON_NAME]" at bounding box center [1310, 217] width 141 height 25
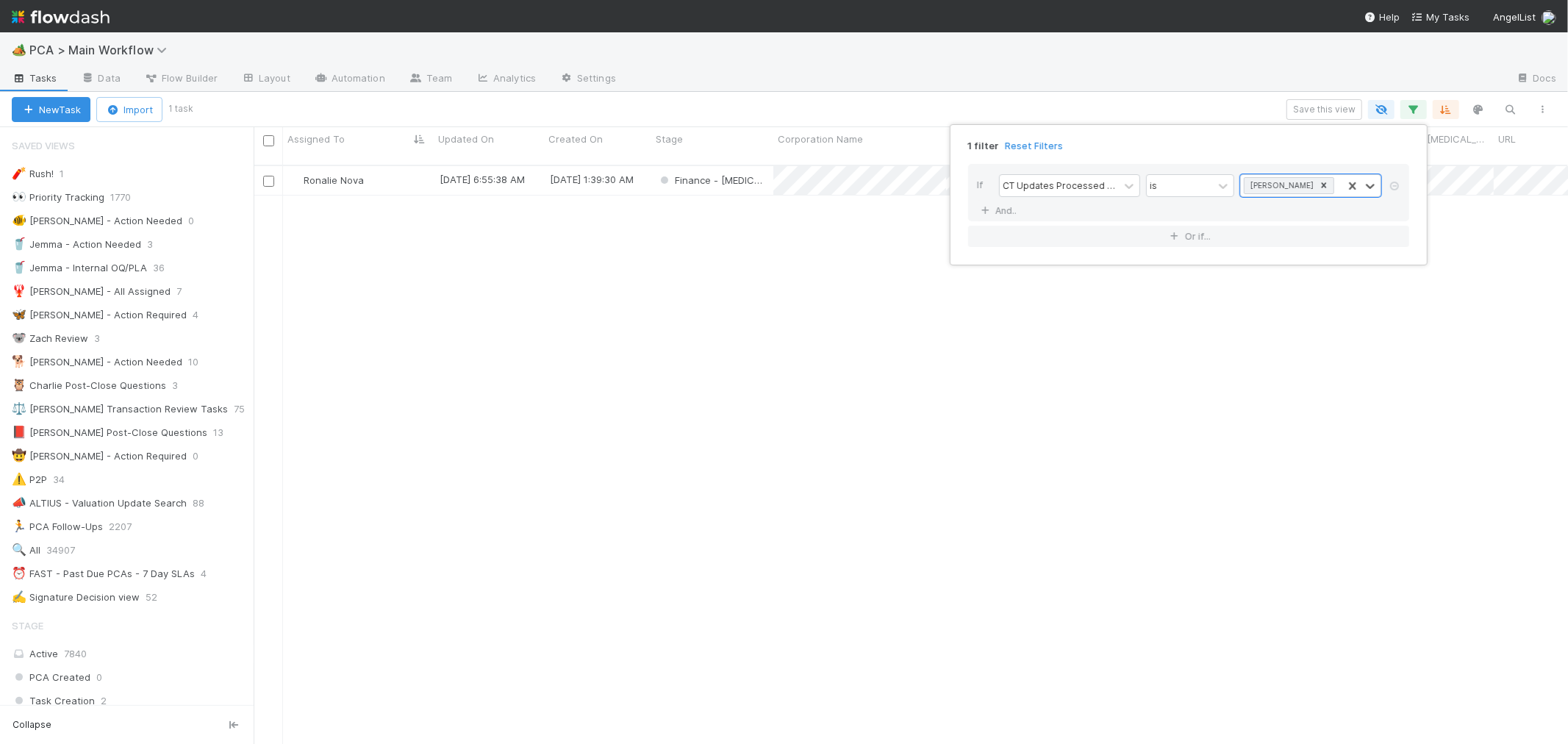
scroll to position [579, 1302]
click at [339, 160] on div "1 filter Reset Filters If CT Updates Processed By is option Janice Garcia , sel…" at bounding box center [784, 372] width 1568 height 744
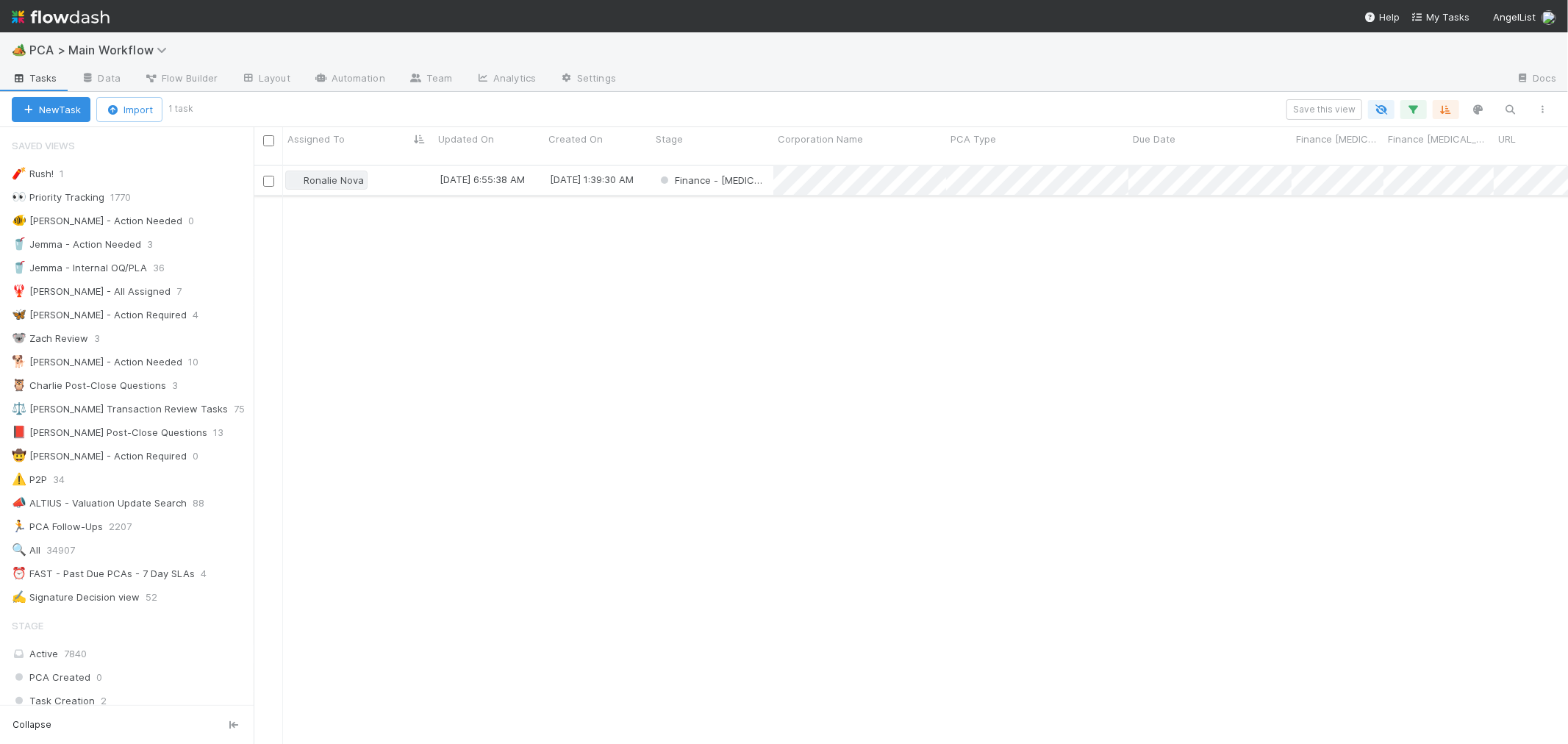
click at [337, 174] on span "Ronalie Nova" at bounding box center [334, 180] width 60 height 12
click at [1411, 107] on icon "button" at bounding box center [1413, 109] width 15 height 13
click at [1415, 110] on div "Loading..." at bounding box center [784, 372] width 1568 height 744
click at [1415, 110] on icon "button" at bounding box center [1413, 109] width 15 height 13
click at [1322, 186] on icon at bounding box center [1324, 184] width 5 height 5
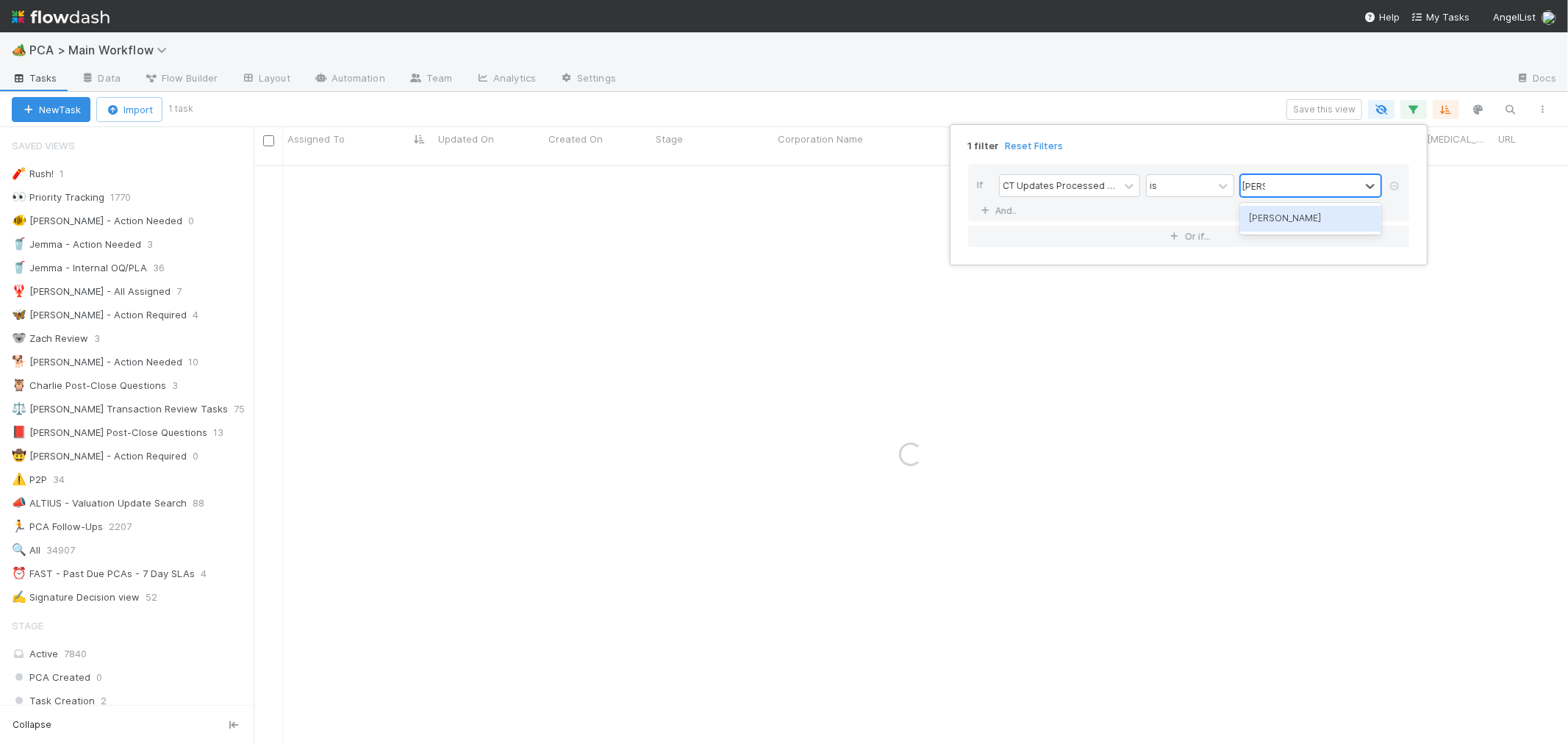
type input "marve"
click at [1332, 230] on div "[PERSON_NAME]" at bounding box center [1310, 217] width 141 height 25
click at [1322, 185] on icon at bounding box center [1324, 184] width 5 height 5
type input "maren"
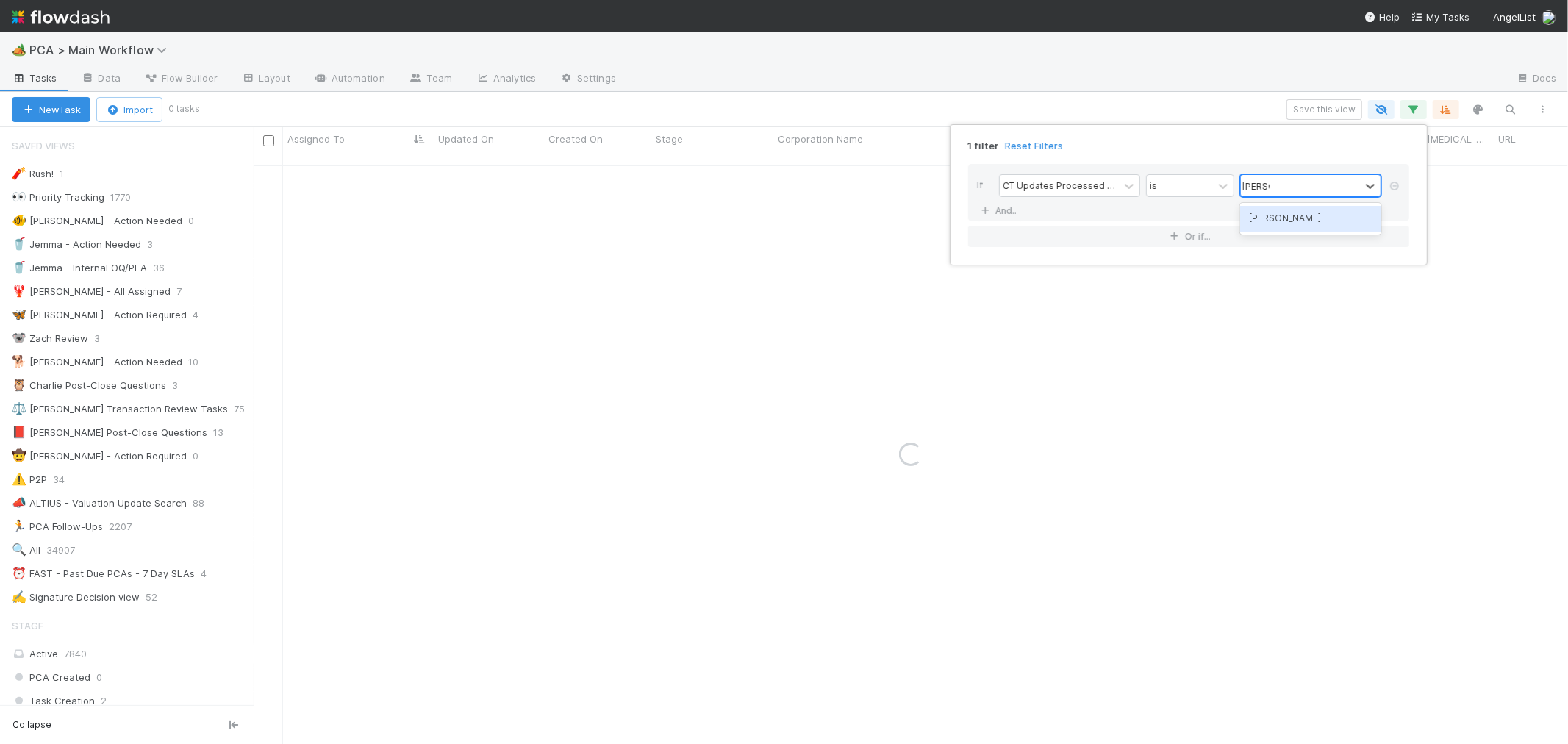
click at [1314, 215] on div "[PERSON_NAME]" at bounding box center [1310, 217] width 141 height 25
click at [1256, 186] on div "[PERSON_NAME]" at bounding box center [1281, 186] width 70 height 16
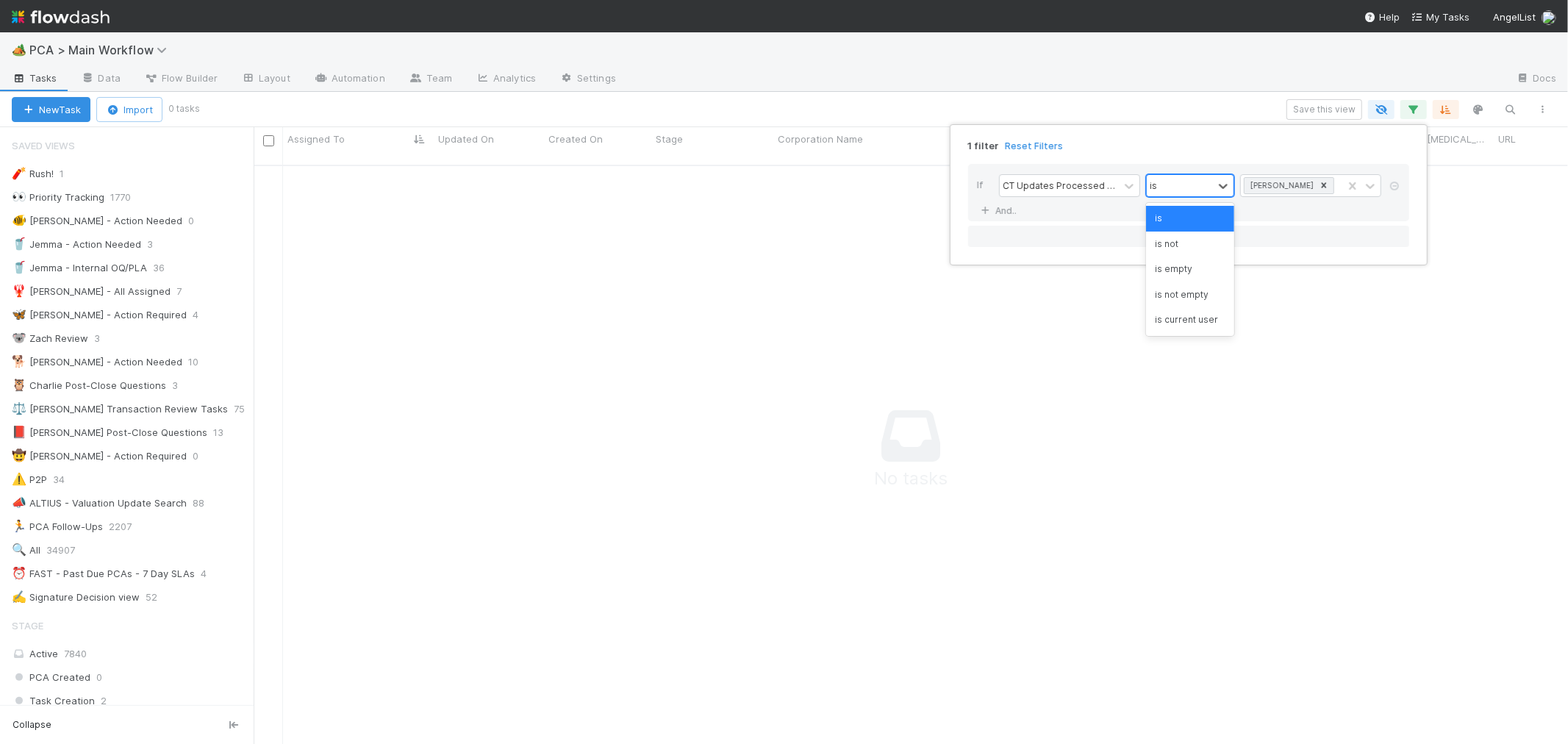
click at [1186, 182] on div "is" at bounding box center [1179, 186] width 66 height 22
click at [1184, 271] on div "is empty" at bounding box center [1191, 269] width 89 height 25
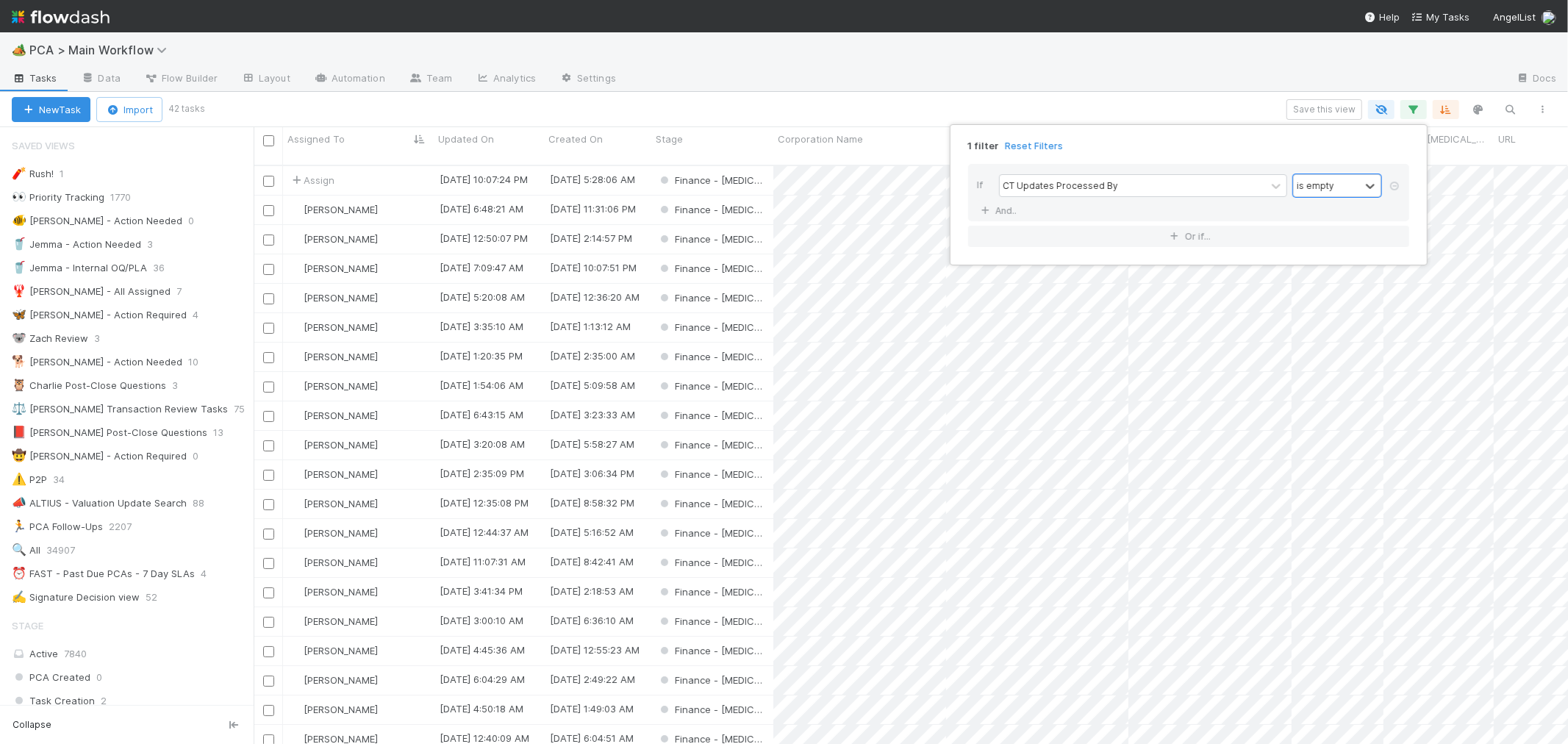
scroll to position [579, 1302]
click at [381, 169] on div "1 filter Reset Filters If CT Updates Processed By is empty And.. Or if..." at bounding box center [784, 372] width 1568 height 744
click at [391, 167] on div "Assign" at bounding box center [358, 180] width 151 height 29
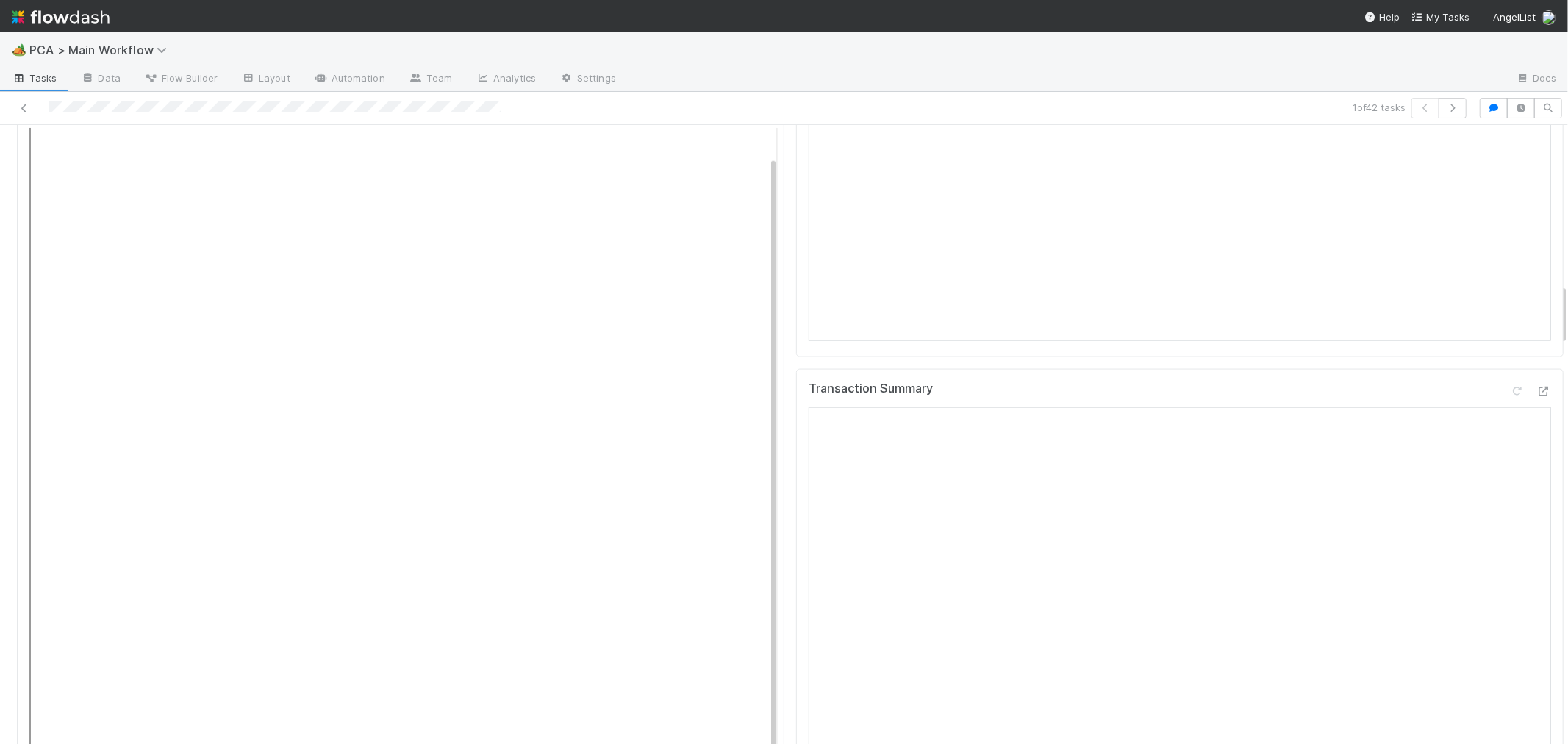
scroll to position [1552, 0]
click at [1537, 553] on icon at bounding box center [1543, 558] width 15 height 10
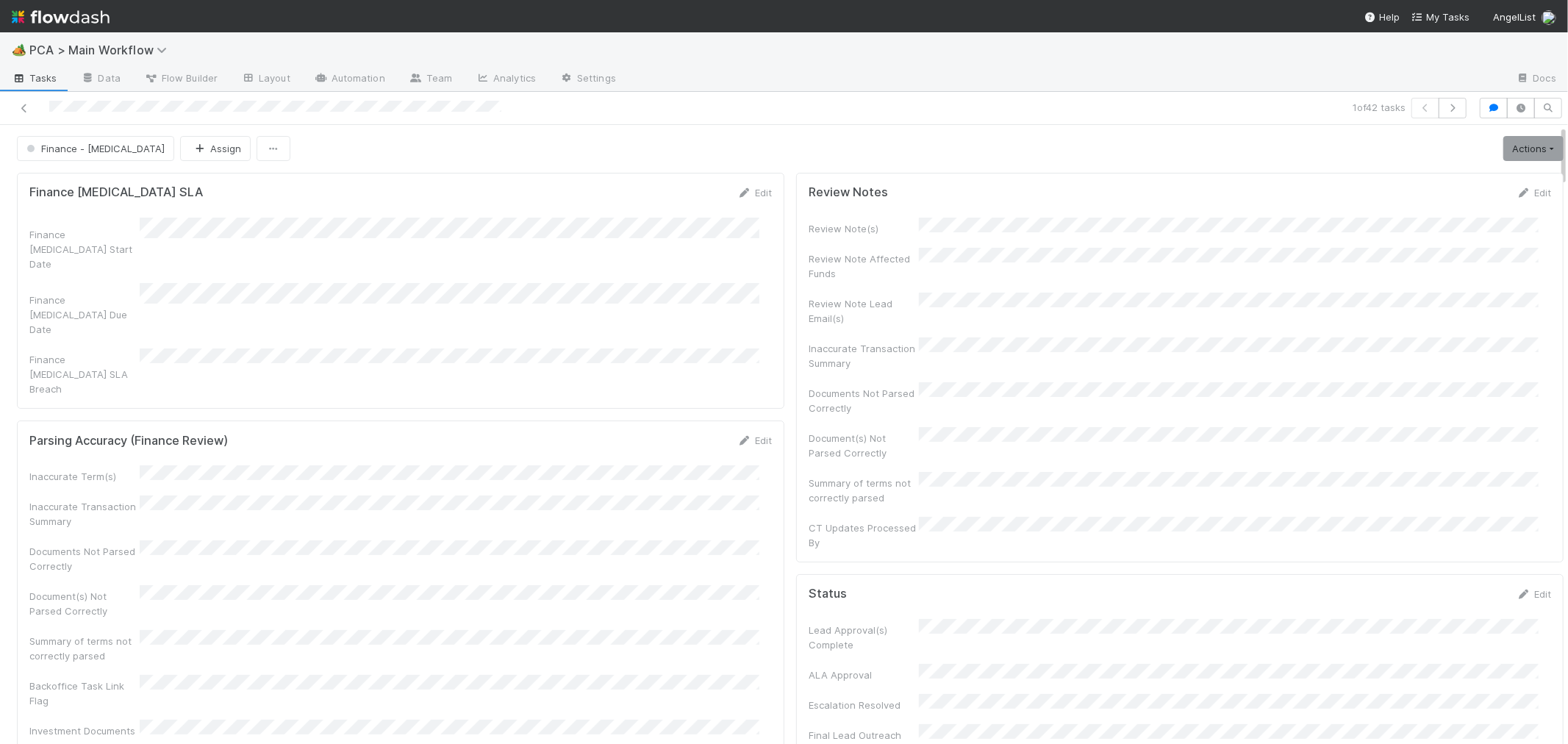
scroll to position [0, 0]
click at [180, 156] on button "Assign" at bounding box center [216, 149] width 71 height 25
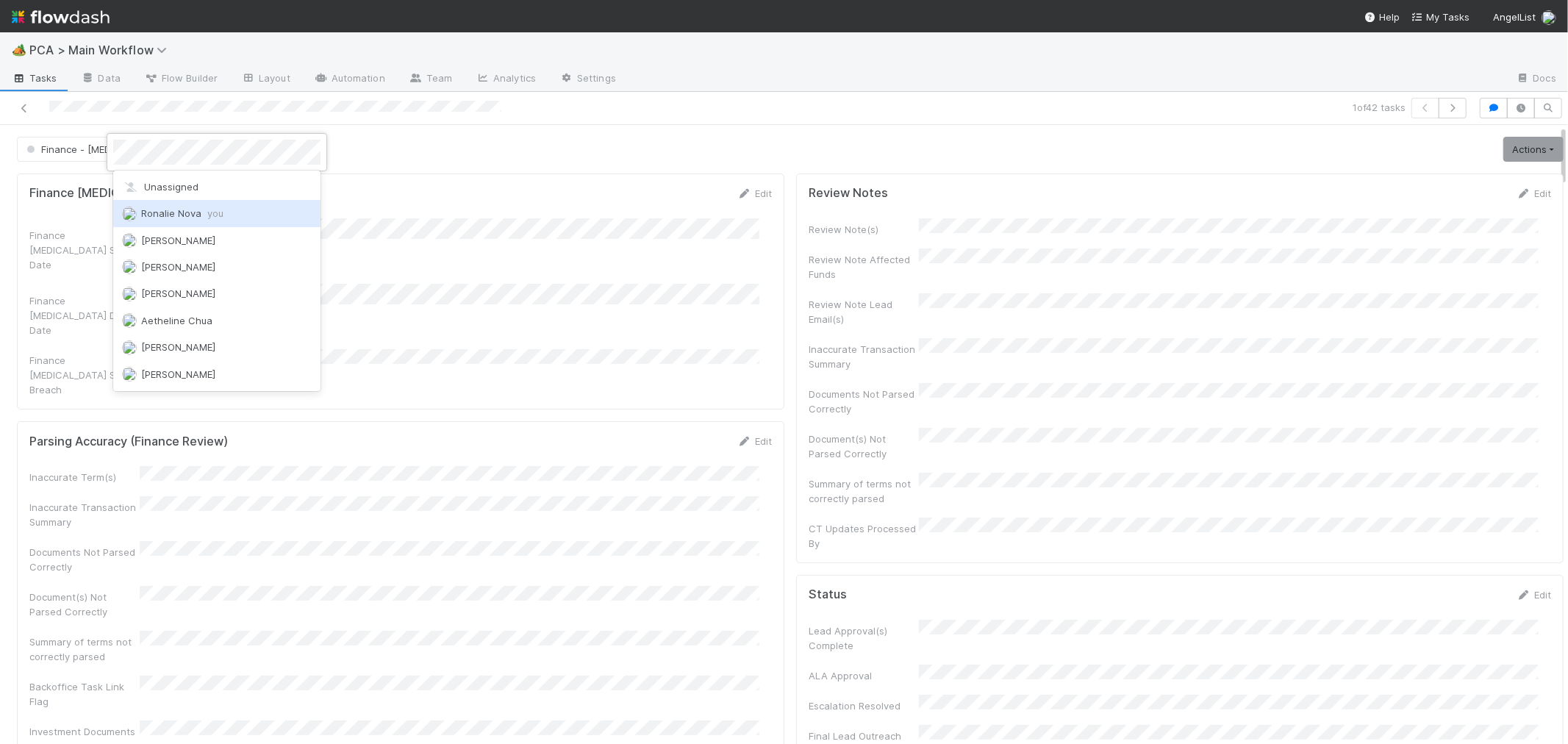
click at [173, 215] on span "Ronalie Nova you" at bounding box center [182, 214] width 83 height 12
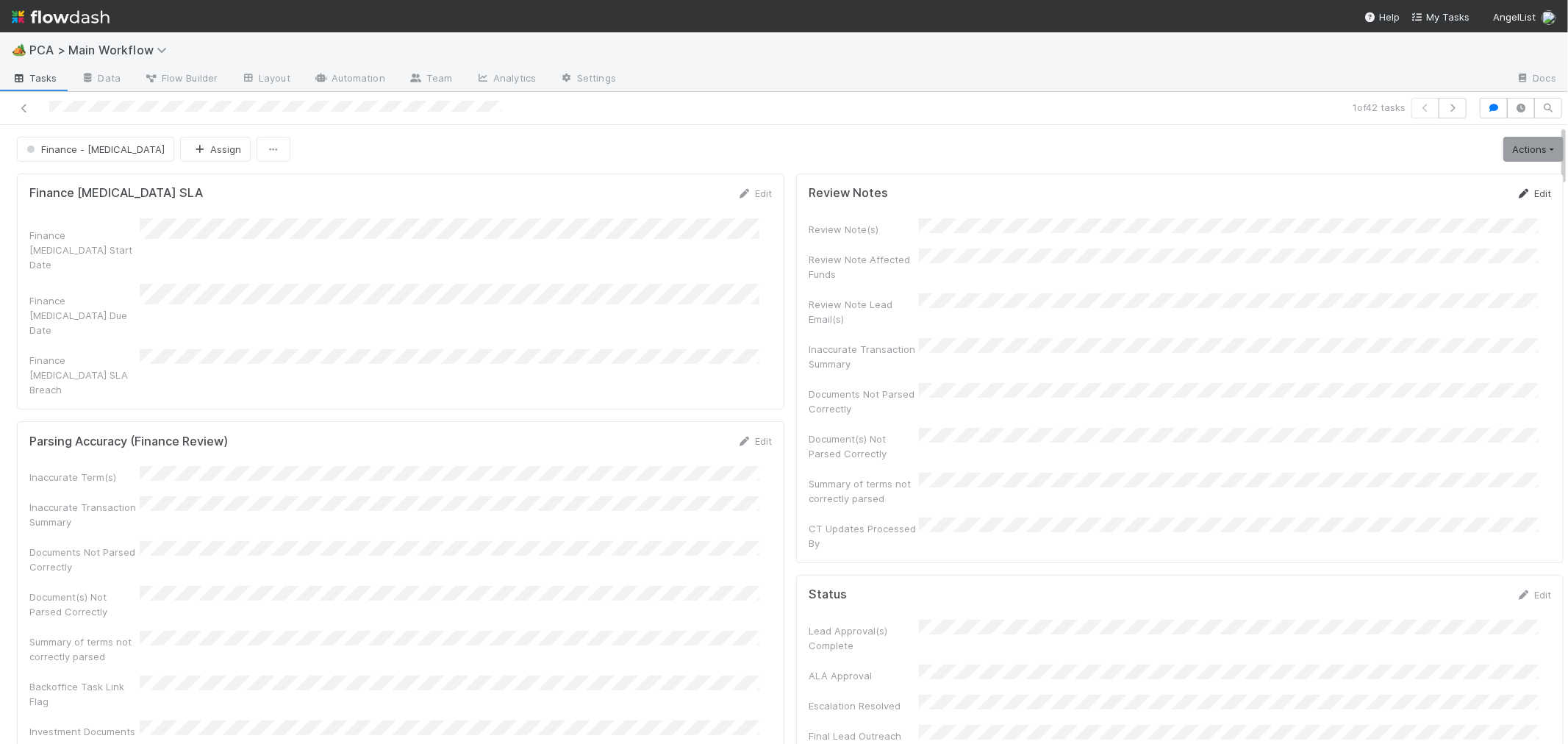
click at [1520, 193] on link "Edit" at bounding box center [1534, 193] width 34 height 12
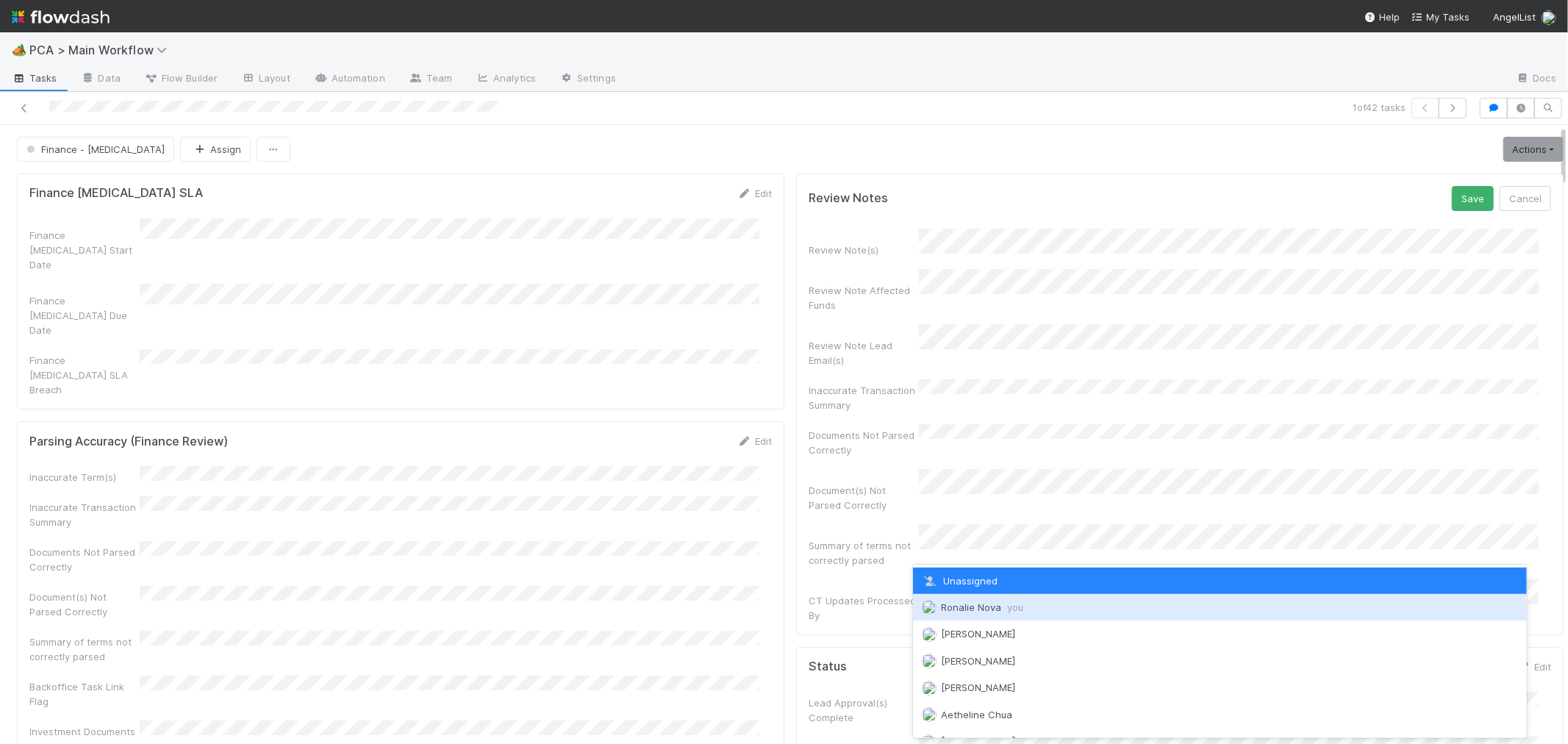
drag, startPoint x: 996, startPoint y: 606, endPoint x: 1017, endPoint y: 577, distance: 35.8
click at [996, 607] on span "Ronalie Nova you" at bounding box center [982, 607] width 83 height 12
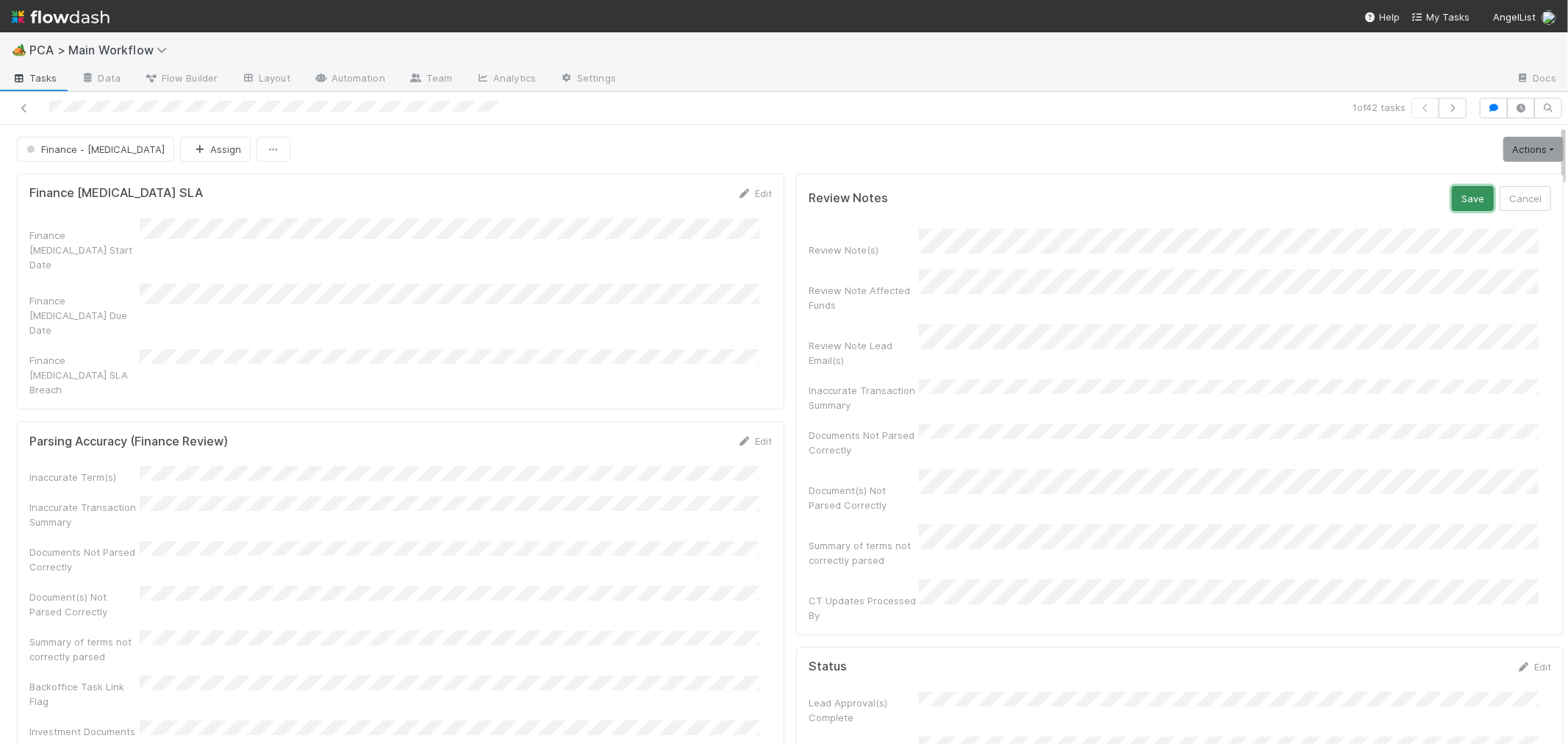
click at [1452, 207] on button "Save" at bounding box center [1473, 198] width 42 height 25
click at [22, 110] on icon at bounding box center [24, 108] width 15 height 10
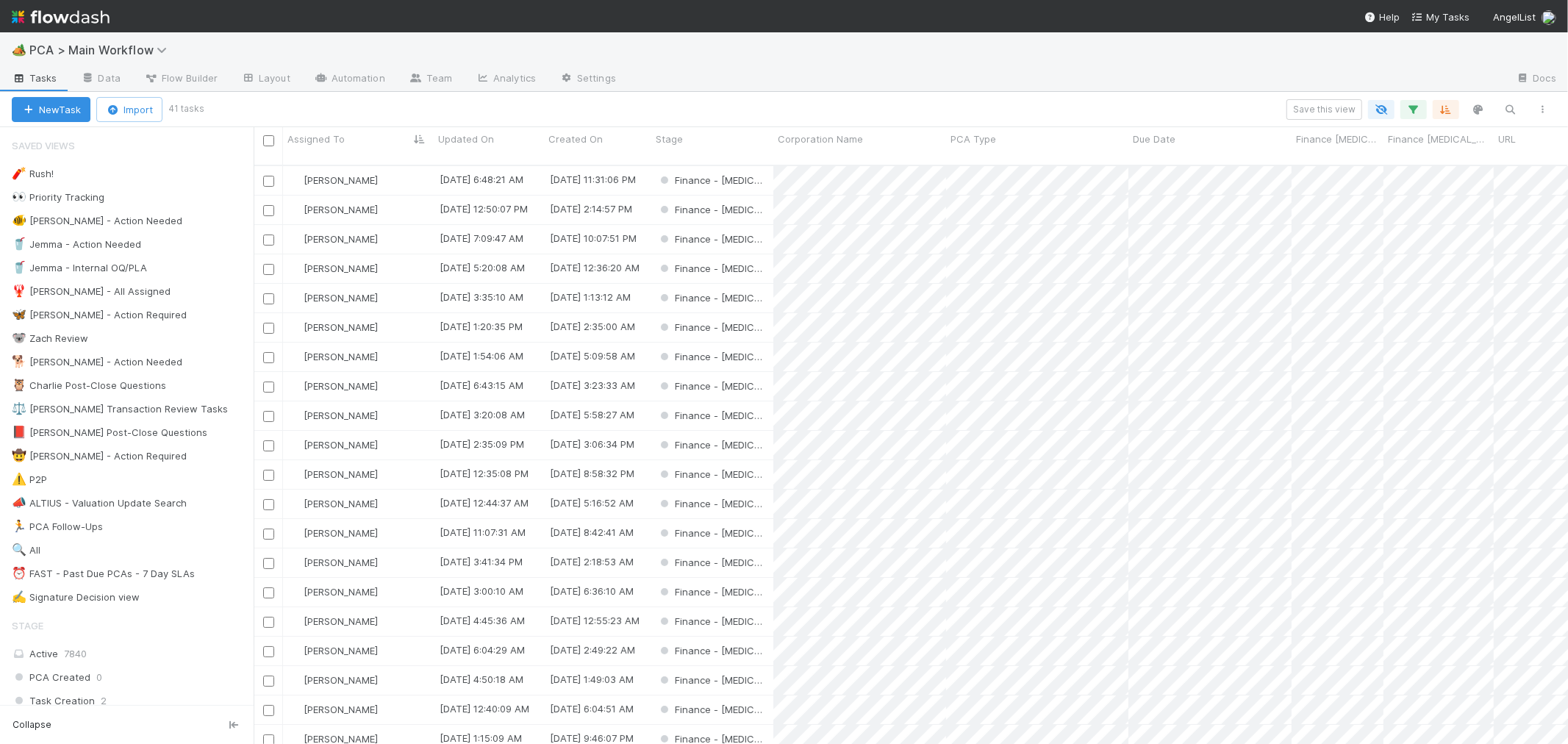
scroll to position [579, 1302]
click at [983, 138] on span "PCA Type" at bounding box center [973, 139] width 45 height 15
click at [994, 165] on div "Sort A → Z" at bounding box center [1035, 166] width 167 height 22
click at [1412, 107] on icon "button" at bounding box center [1413, 109] width 15 height 13
click at [1010, 214] on link "And.." at bounding box center [1000, 211] width 46 height 22
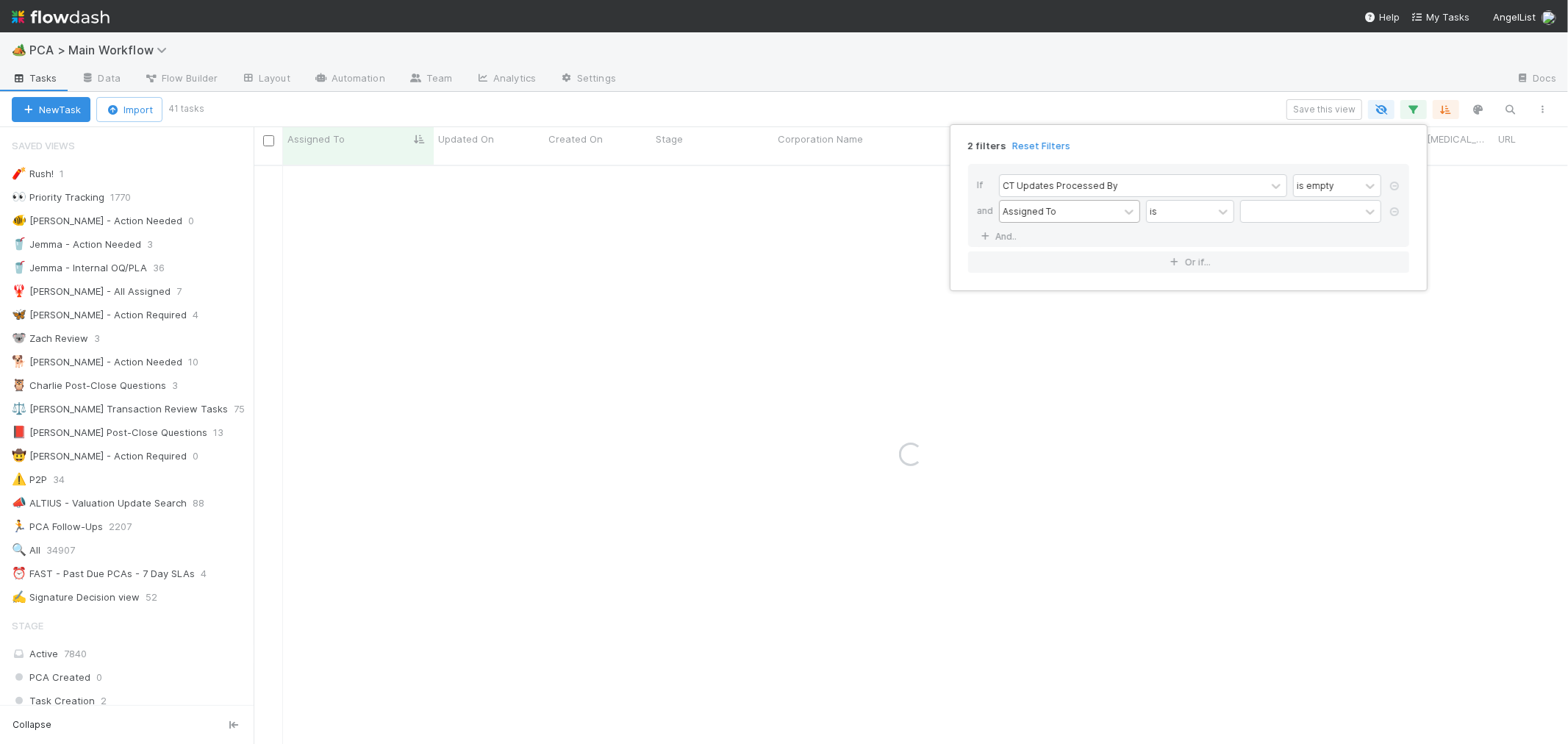
click at [1020, 215] on div "Assigned To" at bounding box center [1030, 211] width 54 height 13
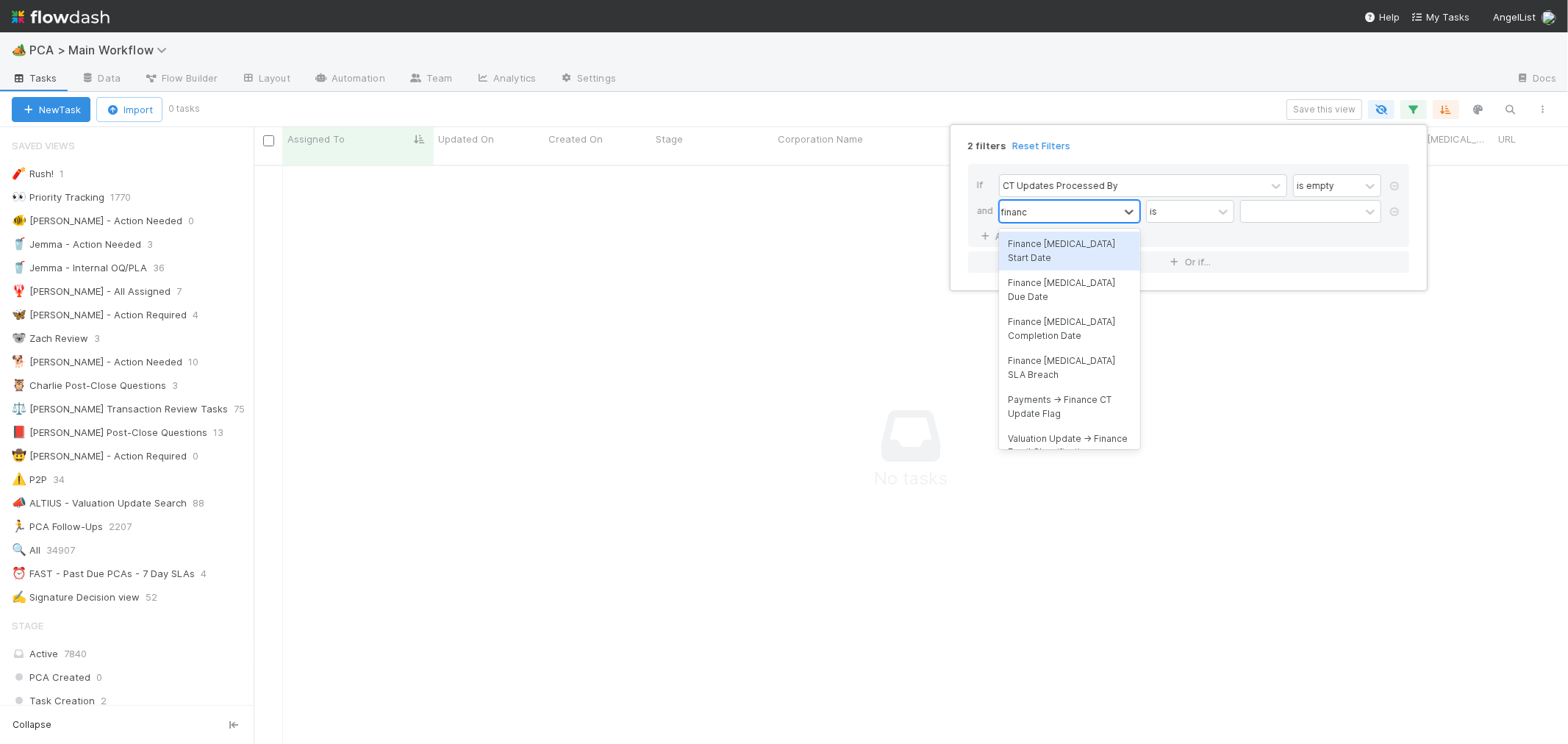
type input "finance"
click at [1091, 271] on div "Finance ICU Due Date" at bounding box center [1069, 290] width 141 height 39
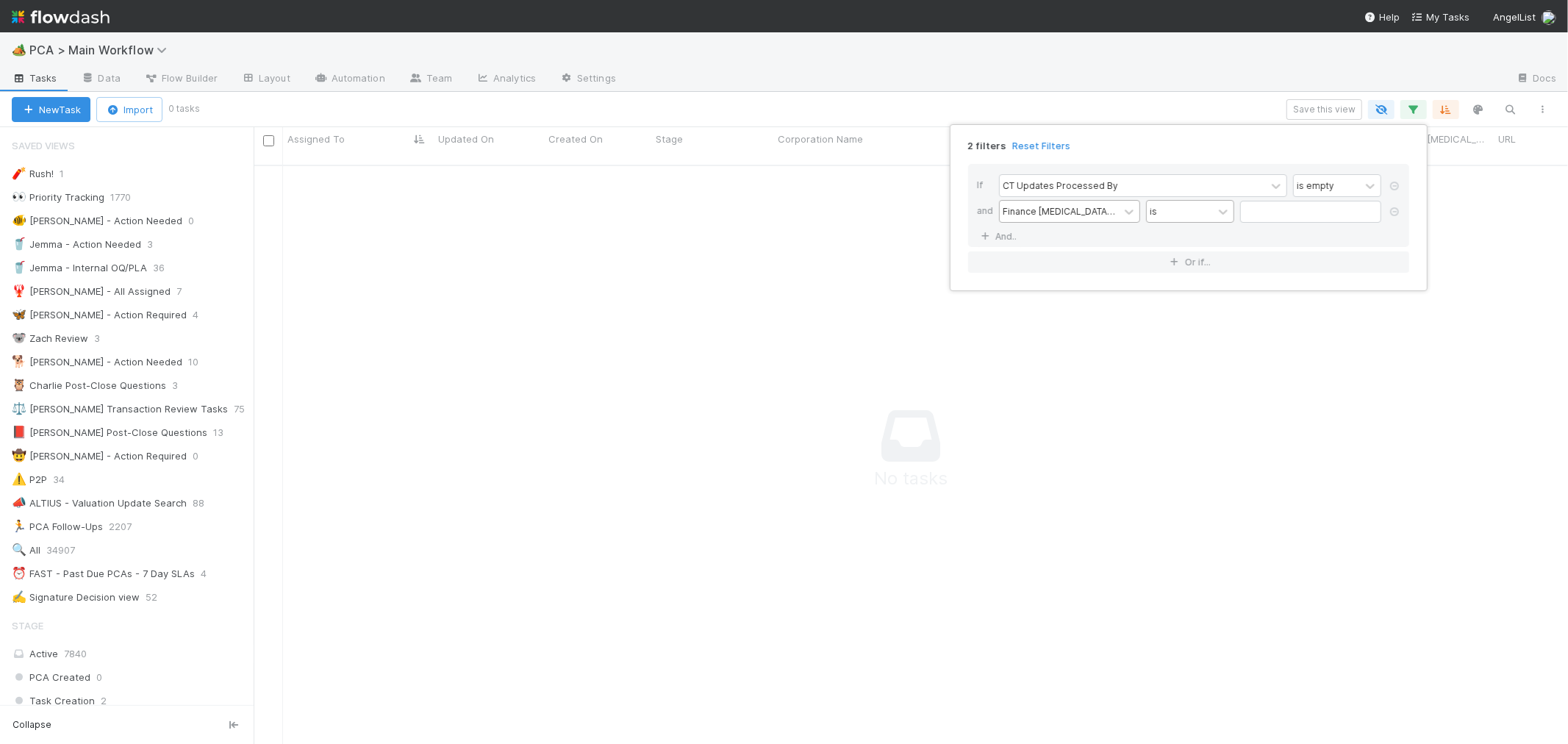
click at [1185, 217] on div "is" at bounding box center [1179, 212] width 66 height 22
click at [1185, 424] on div "is after" at bounding box center [1191, 423] width 89 height 25
click at [1267, 212] on input "text" at bounding box center [1310, 212] width 141 height 22
click at [1356, 339] on div "15" at bounding box center [1359, 339] width 20 height 20
type input "08/15/2025"
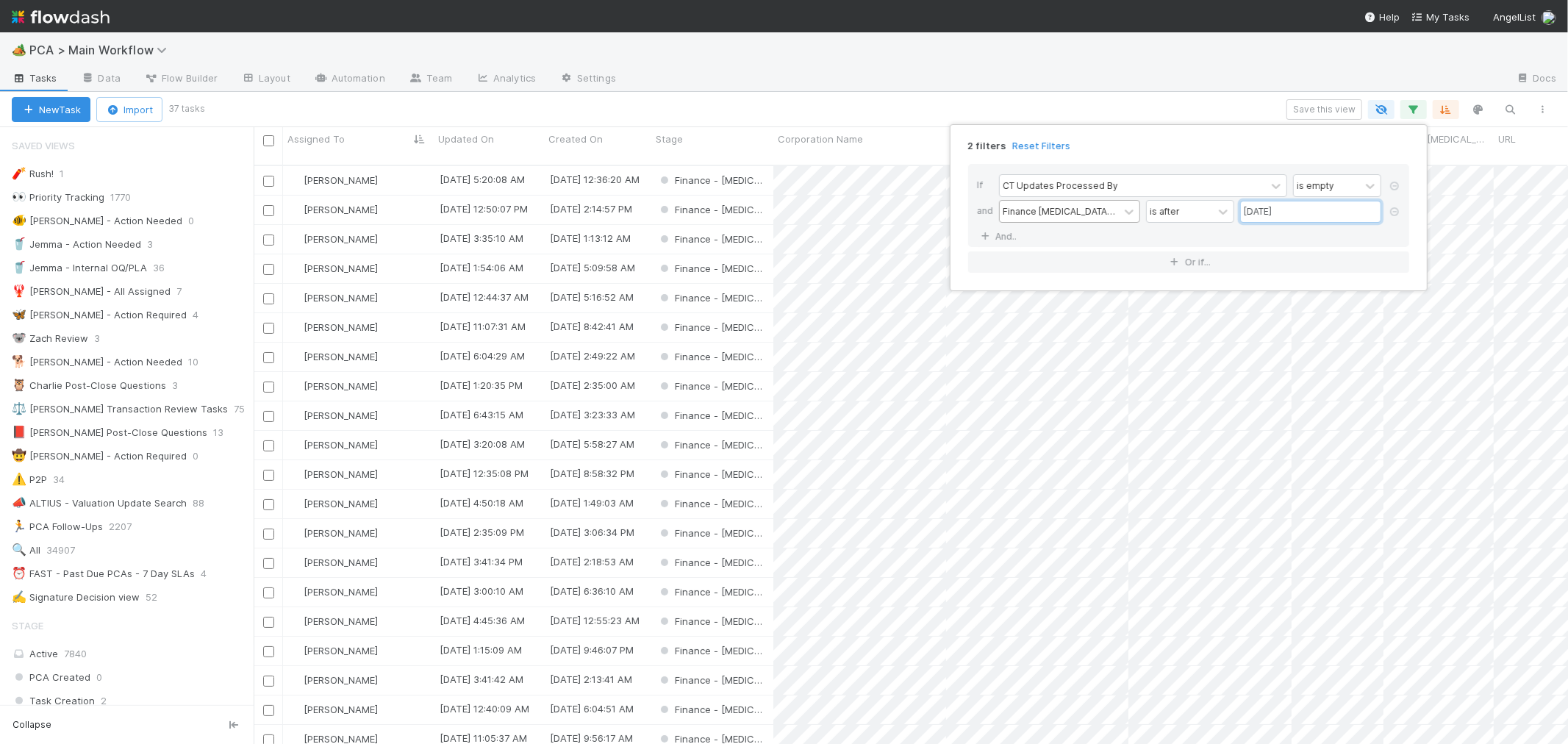
scroll to position [579, 1302]
click at [895, 104] on div "2 filters Reset Filters If CT Updates Processed By is empty and Finance ICU Due…" at bounding box center [784, 372] width 1568 height 744
click at [984, 141] on span "PCA Type" at bounding box center [973, 139] width 45 height 15
click at [996, 166] on div "Sort A → Z" at bounding box center [1035, 166] width 167 height 22
click at [1010, 121] on div at bounding box center [784, 372] width 1568 height 744
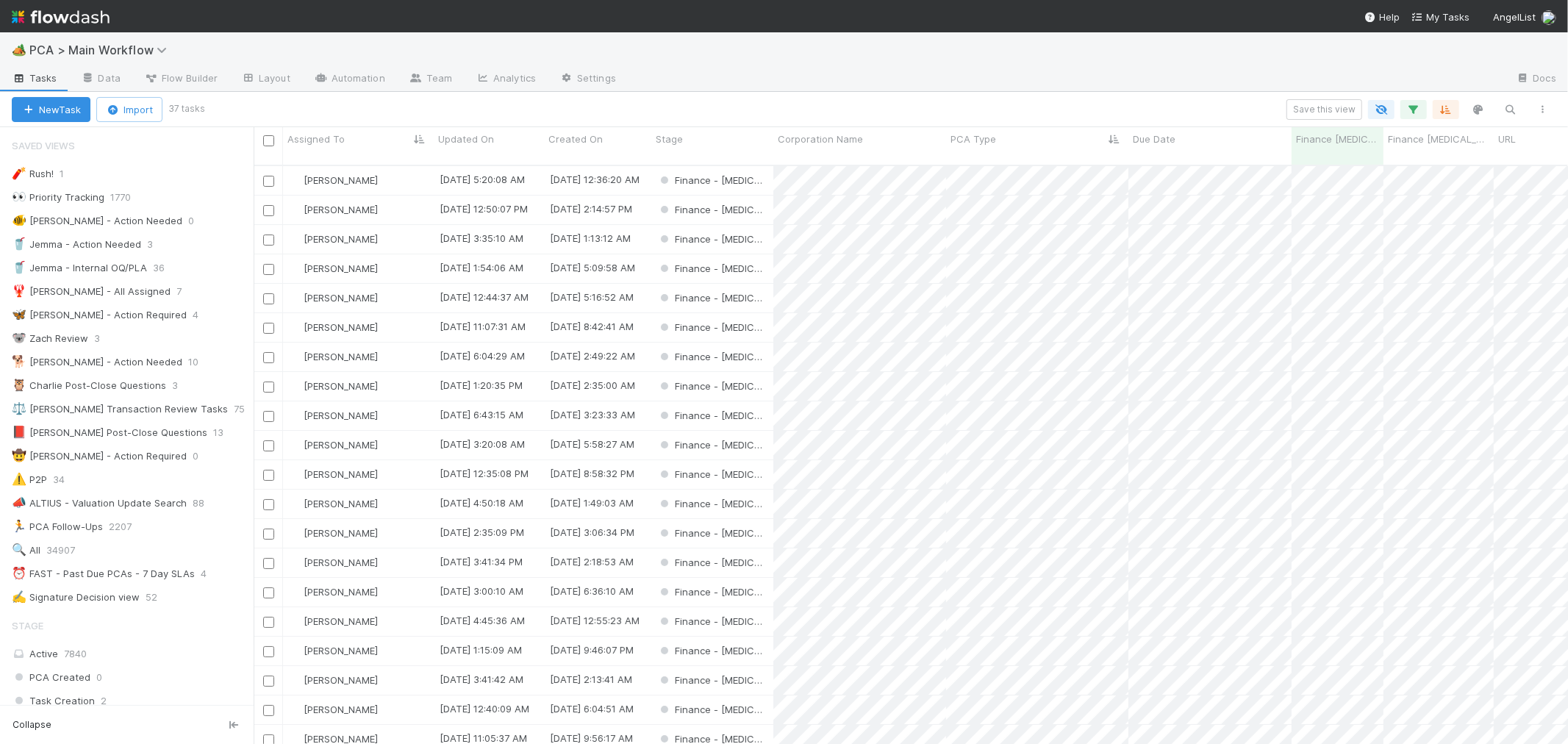
scroll to position [0, 0]
click at [763, 169] on div "Finance - [MEDICAL_DATA]" at bounding box center [713, 180] width 122 height 29
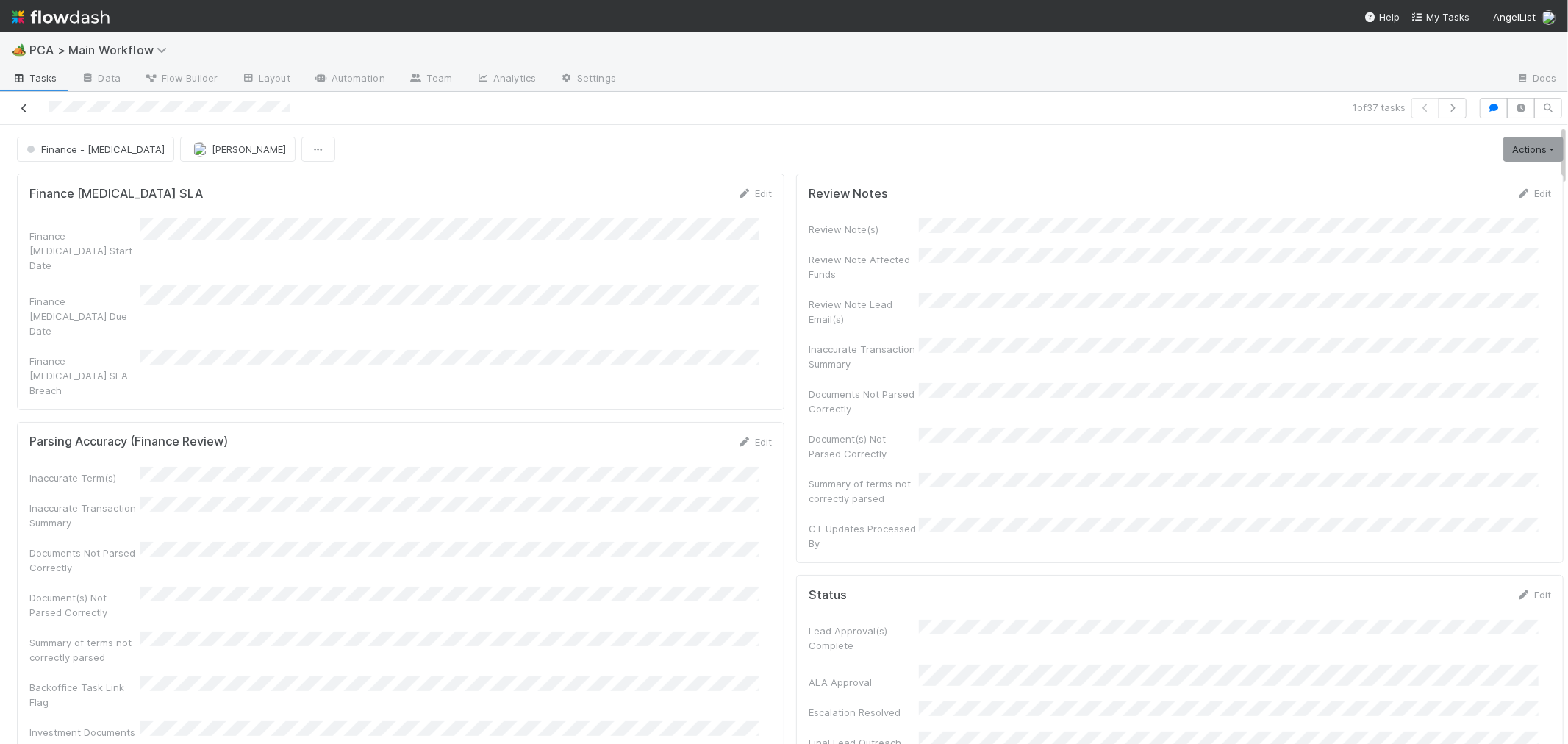
click at [23, 106] on icon at bounding box center [24, 108] width 15 height 10
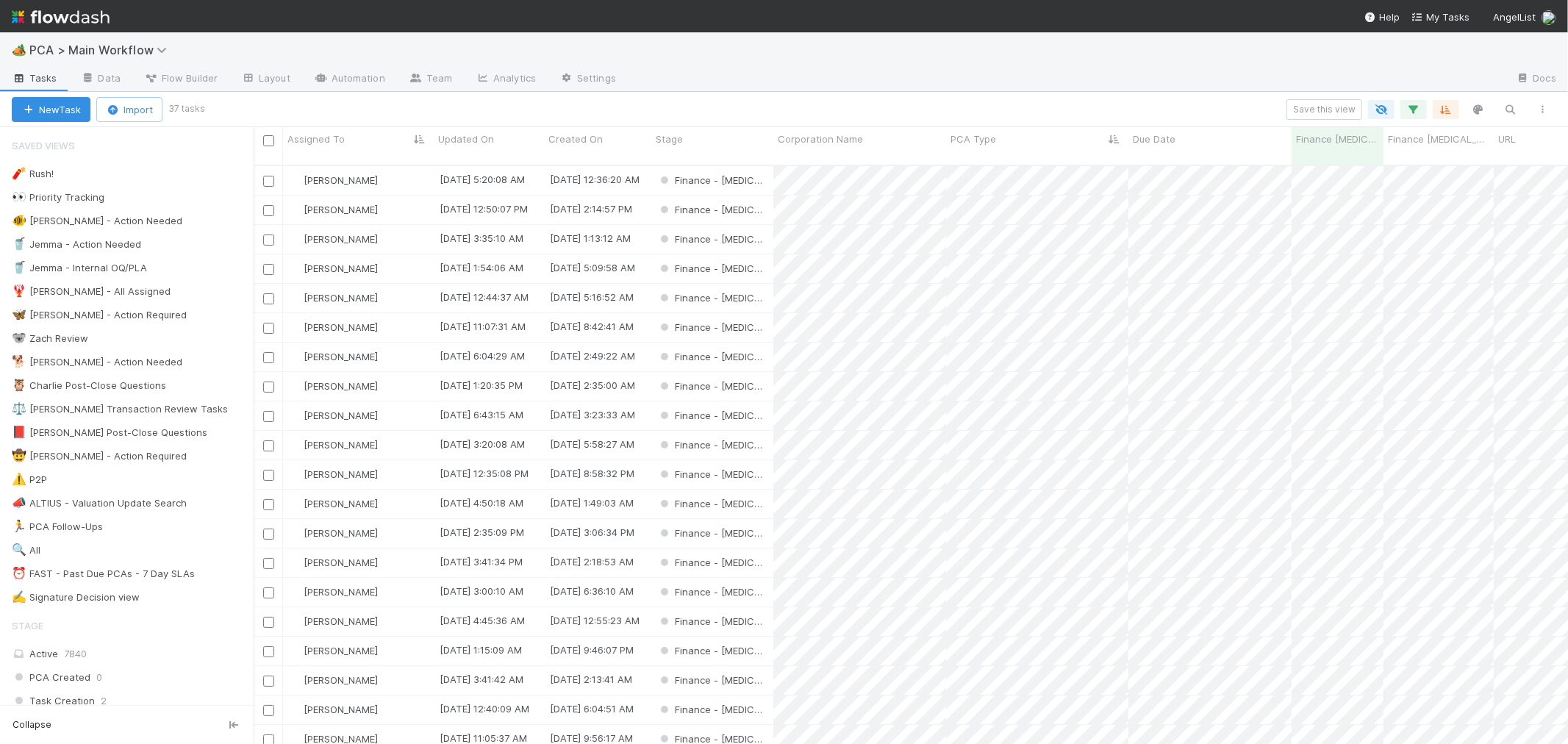
scroll to position [579, 1302]
click at [972, 140] on span "PCA Type" at bounding box center [973, 139] width 45 height 15
click at [903, 103] on div "Sort A → Z Sort Z → A Hide Edit field Delete field" at bounding box center [784, 372] width 1568 height 744
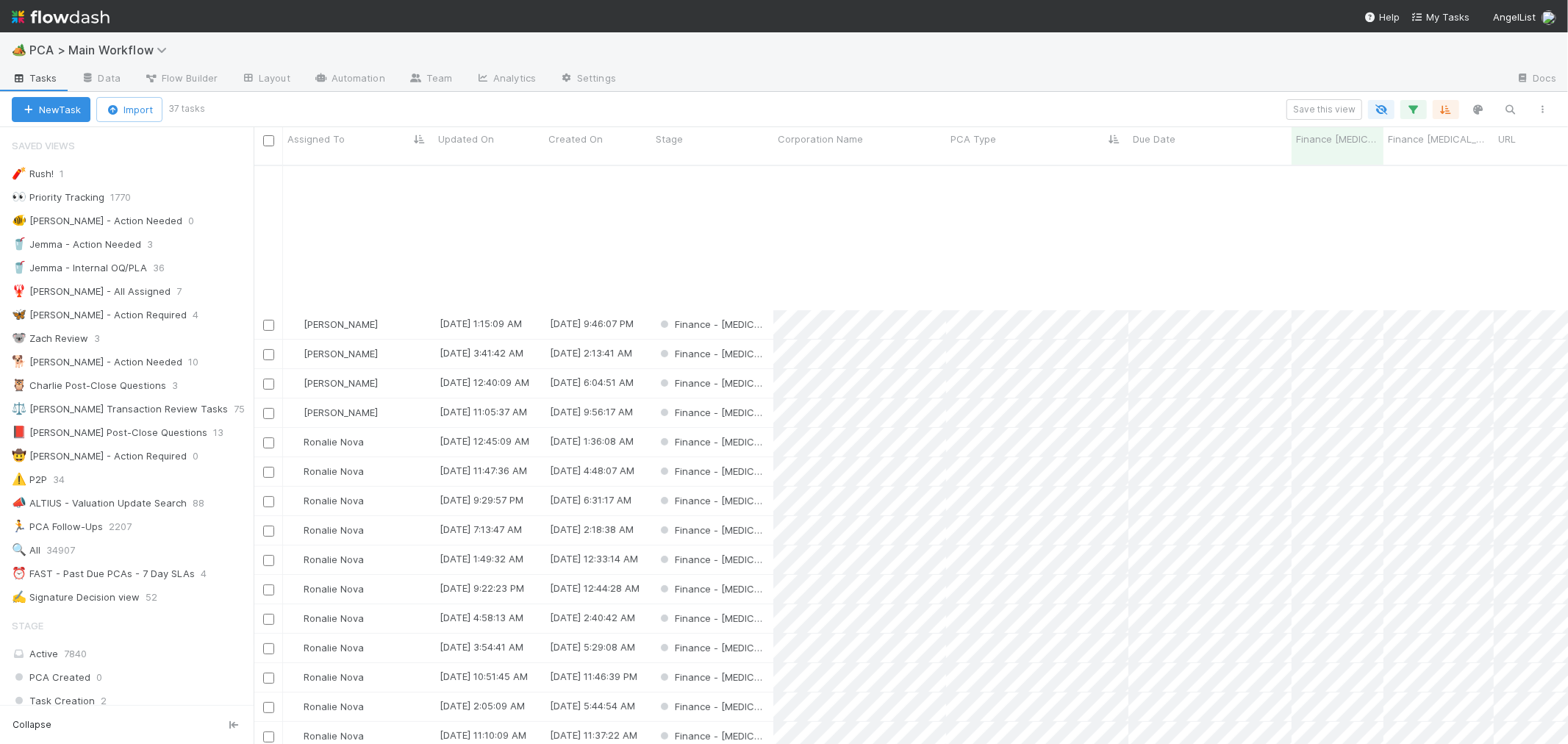
scroll to position [510, 0]
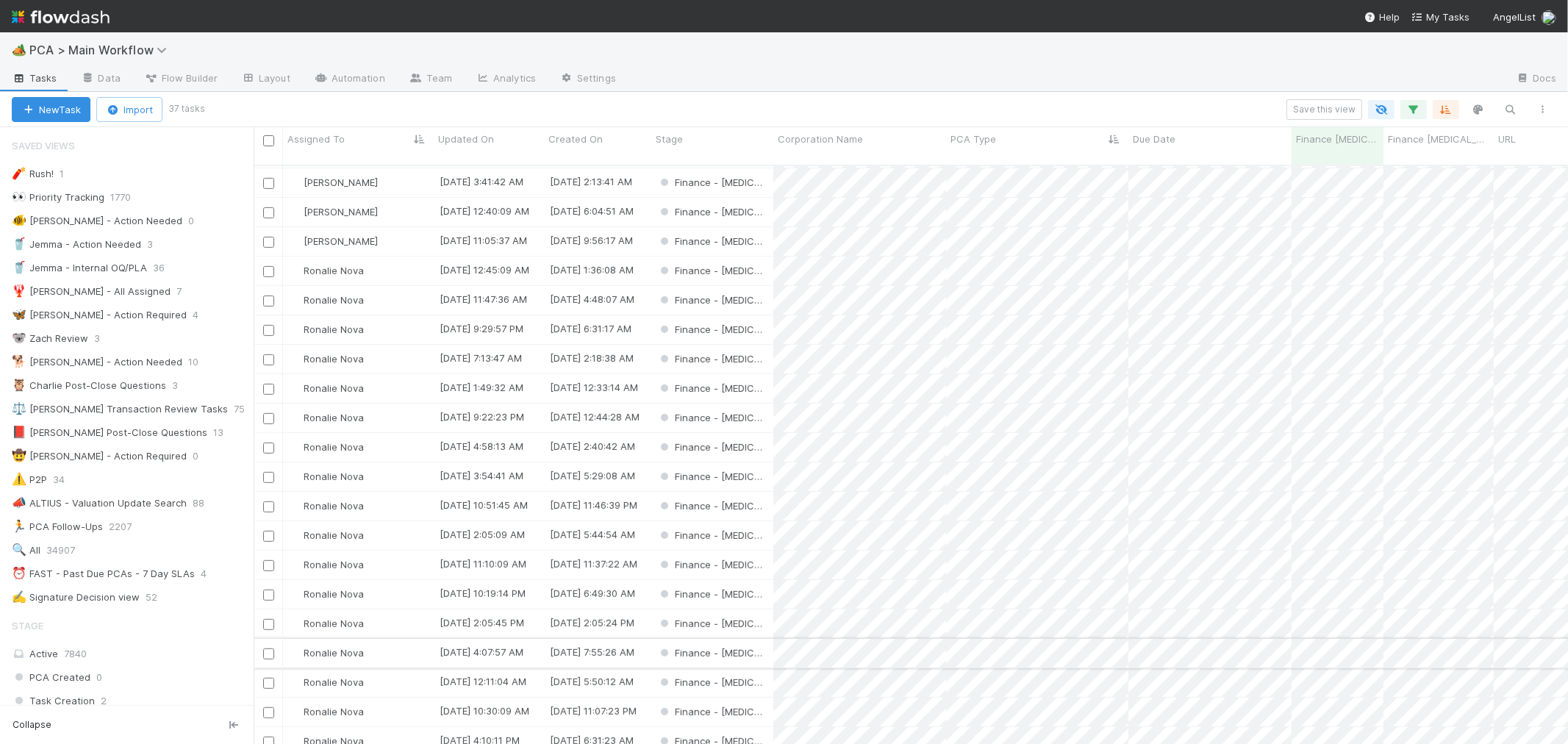
click at [266, 649] on input "checkbox" at bounding box center [268, 653] width 11 height 11
click at [269, 737] on input "checkbox" at bounding box center [268, 742] width 11 height 11
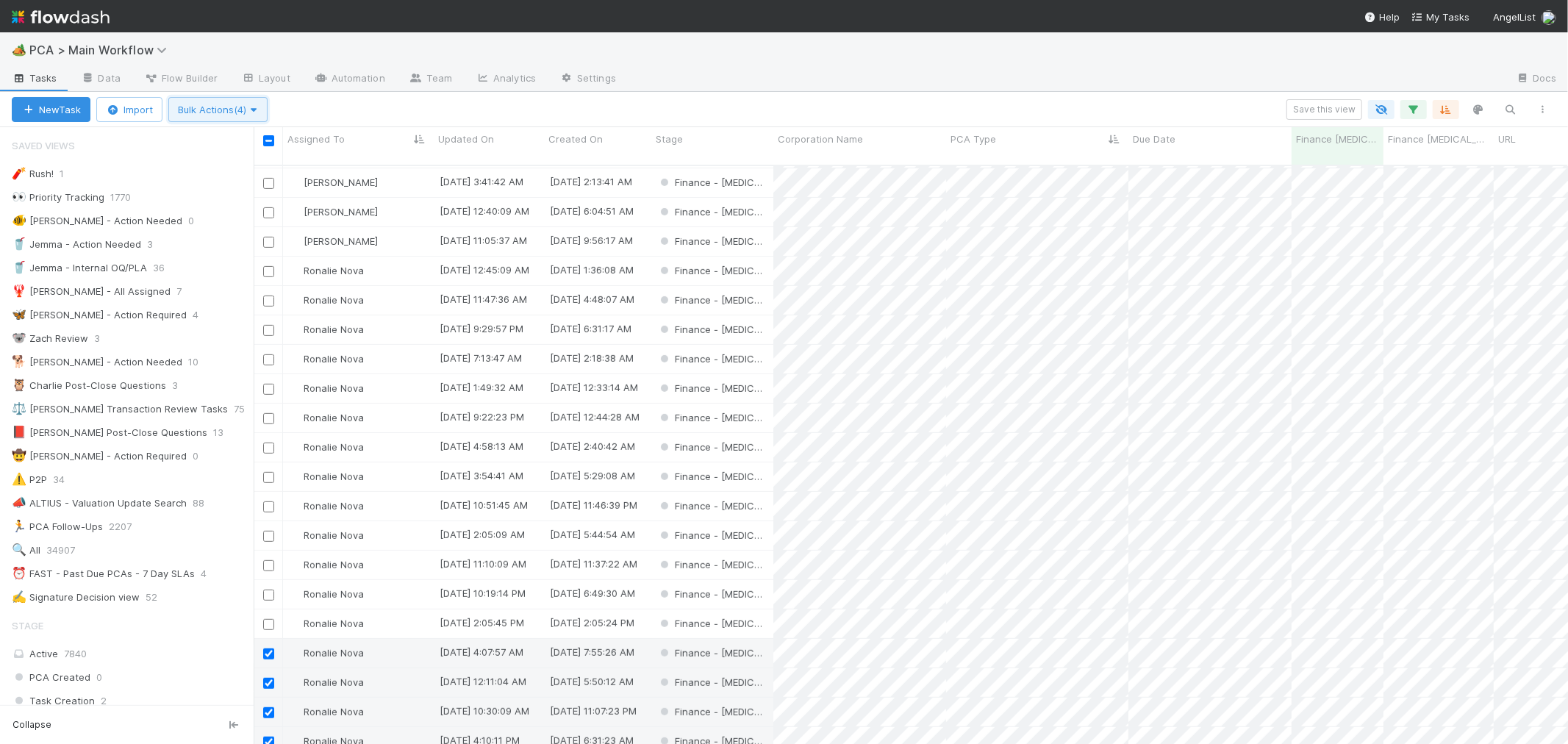
click at [207, 106] on span "Bulk Actions (4)" at bounding box center [218, 109] width 80 height 12
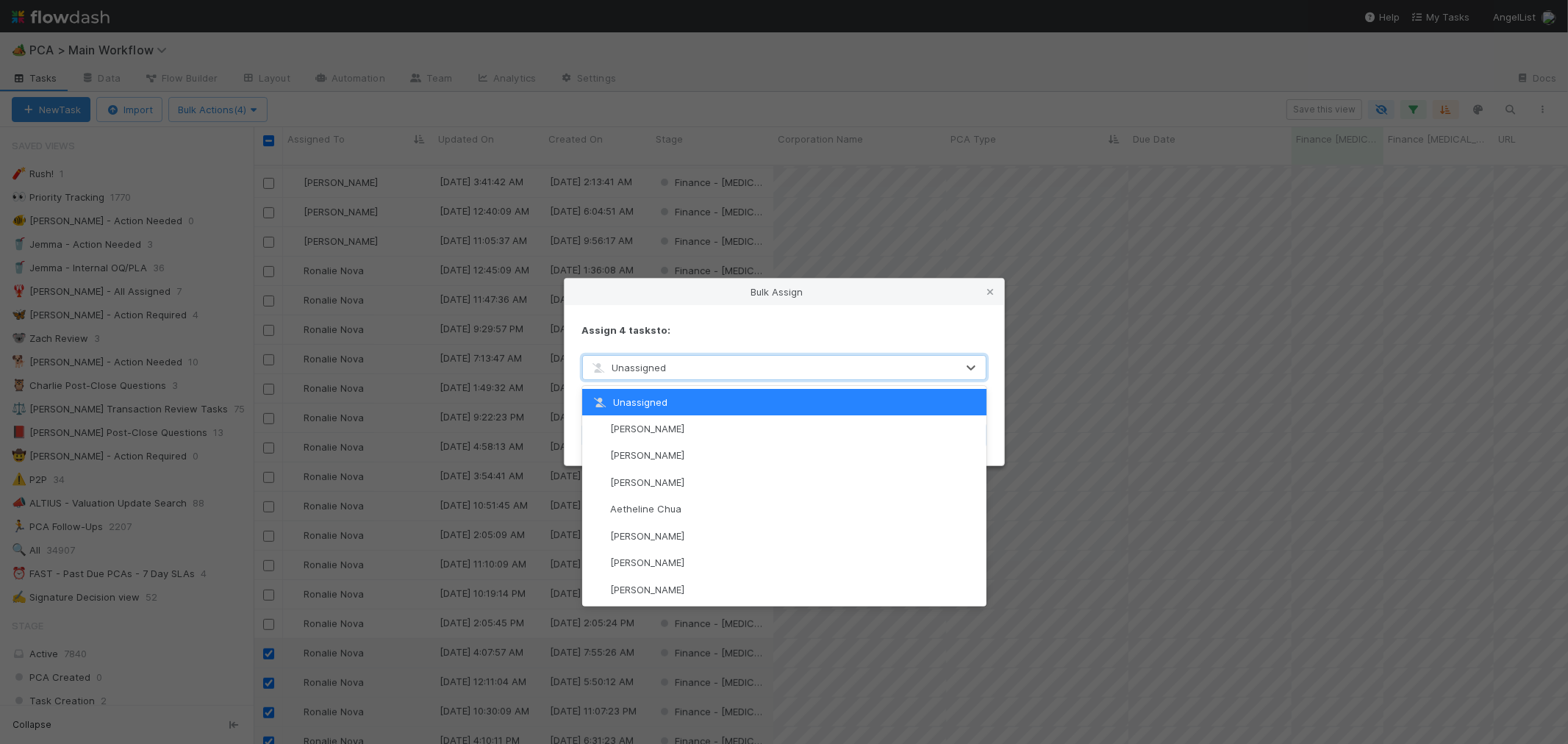
click at [717, 363] on div "Unassigned" at bounding box center [770, 368] width 374 height 24
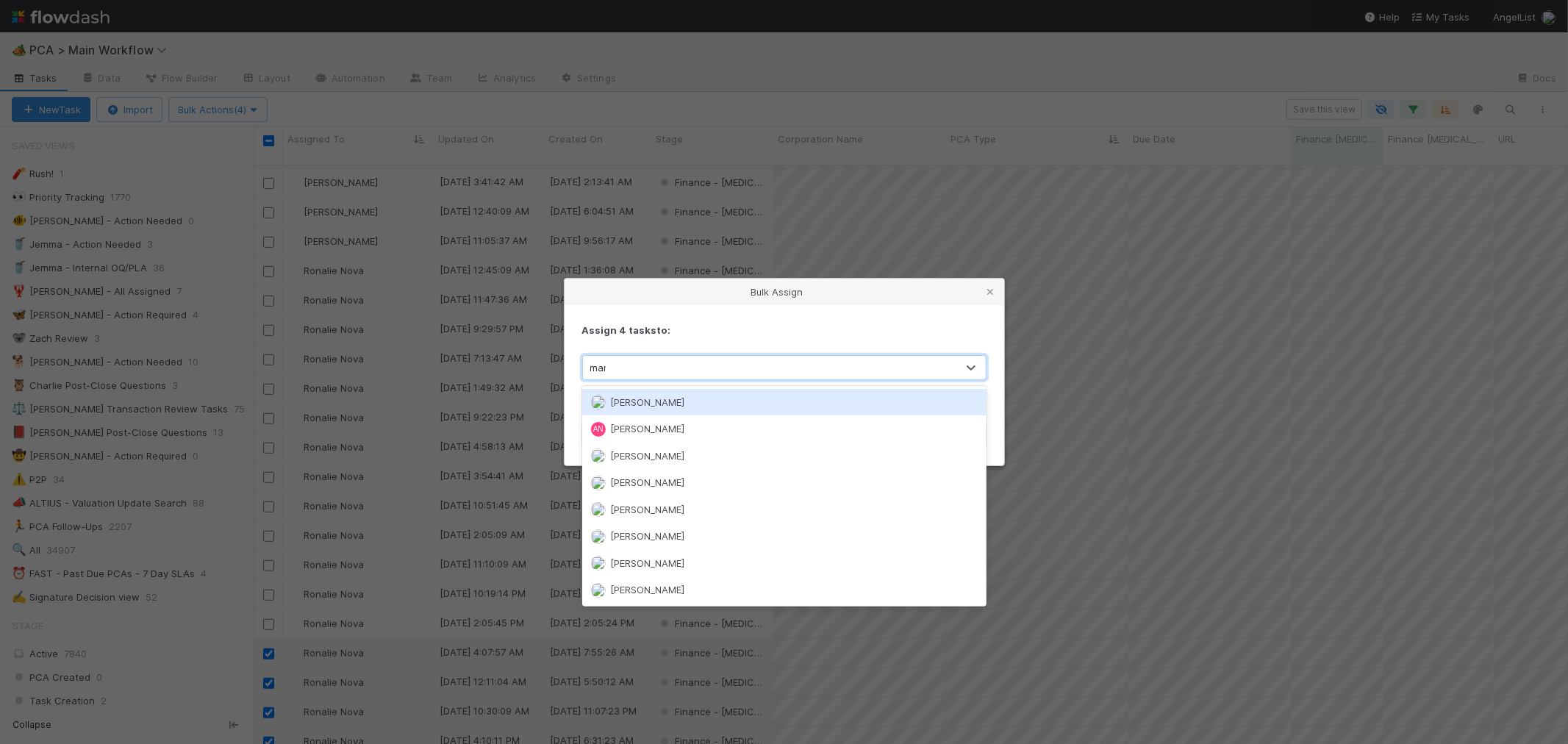
type input "maren"
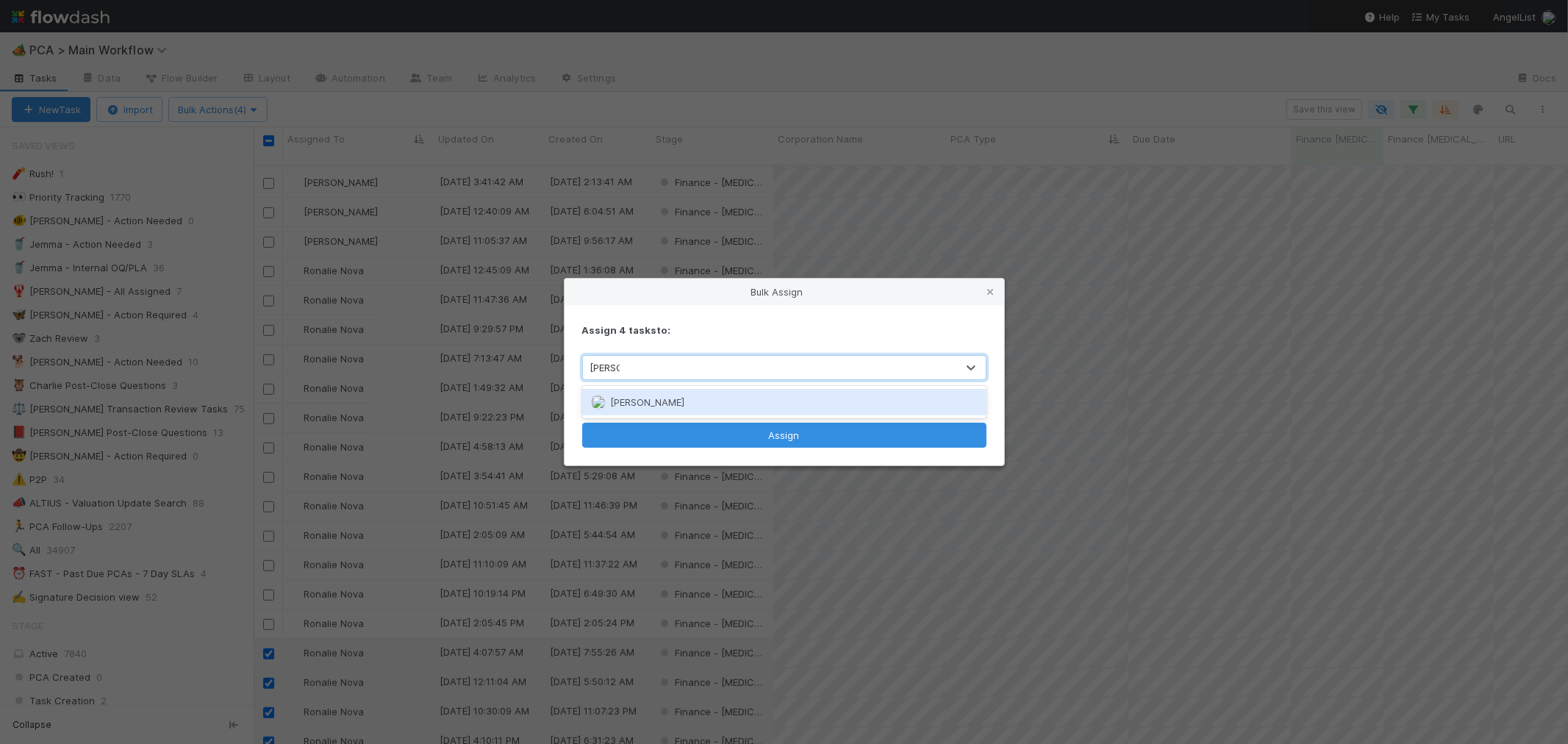
click at [717, 407] on div "[PERSON_NAME]" at bounding box center [784, 402] width 405 height 27
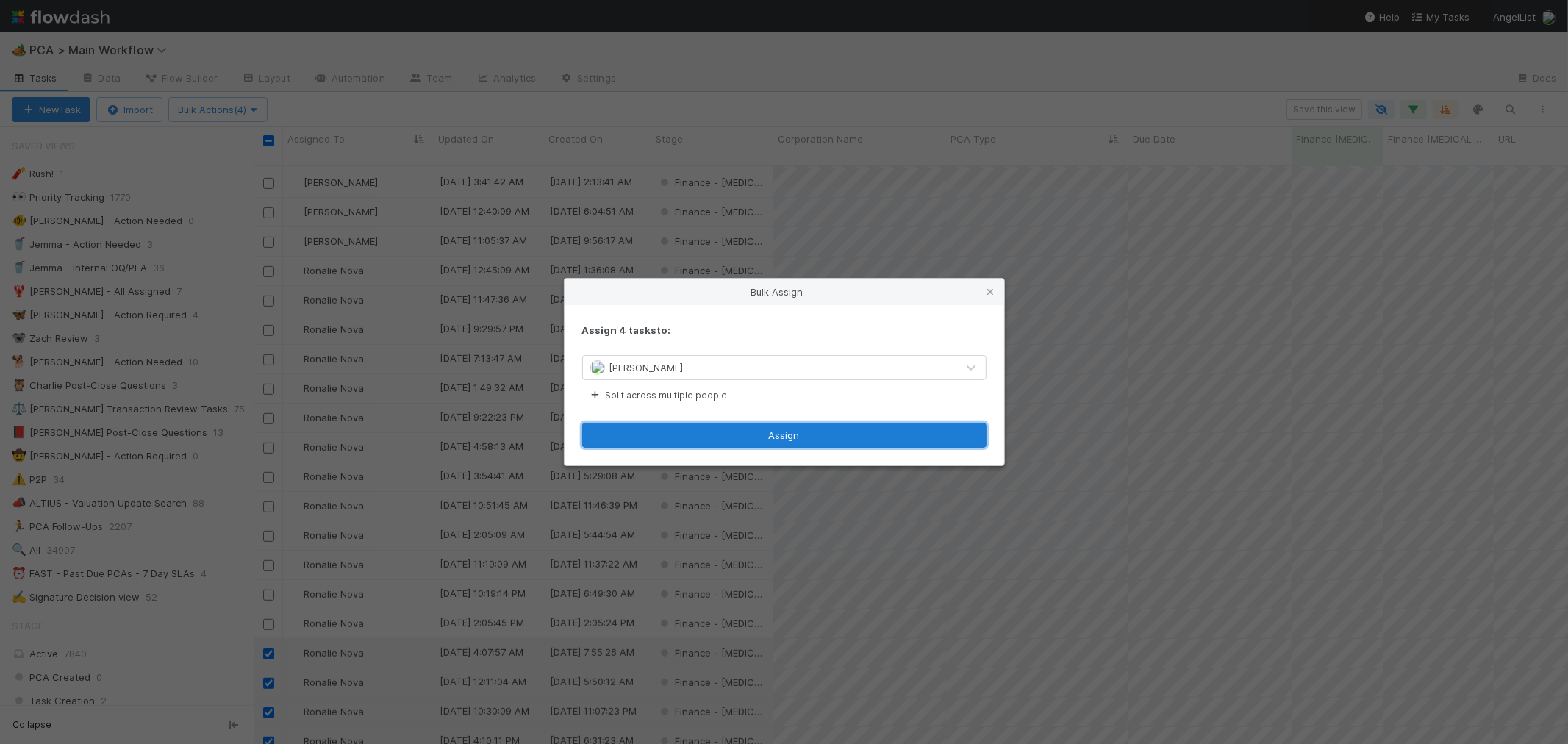
click at [760, 437] on button "Assign" at bounding box center [784, 435] width 405 height 25
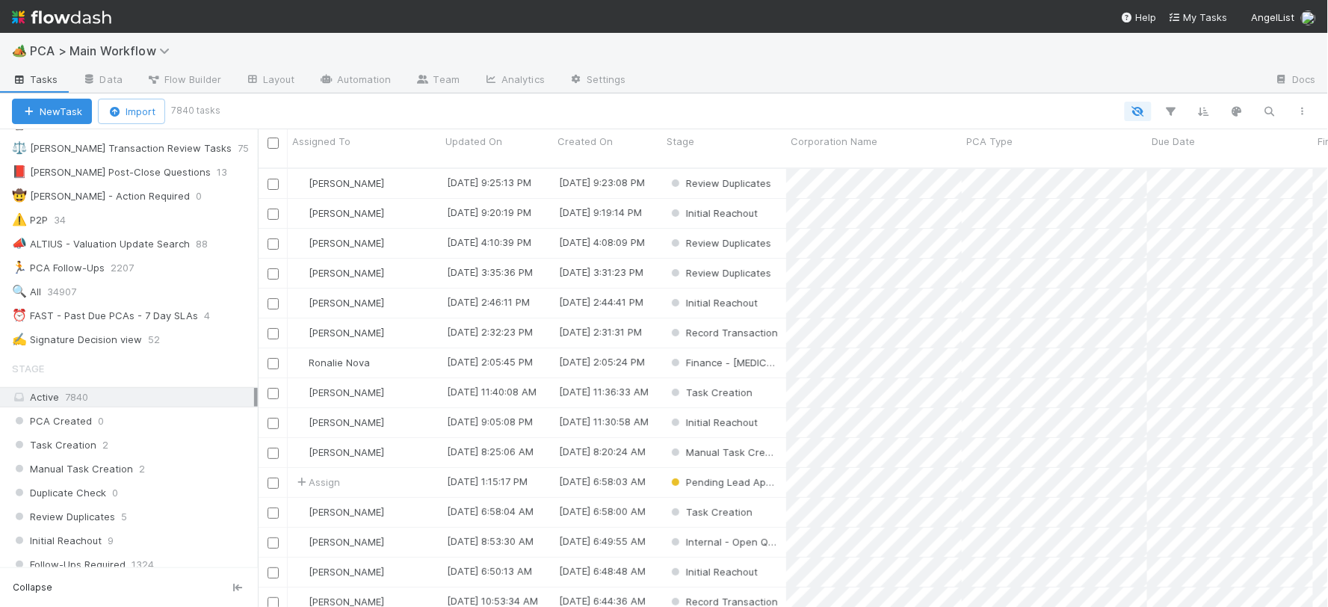
scroll to position [415, 0]
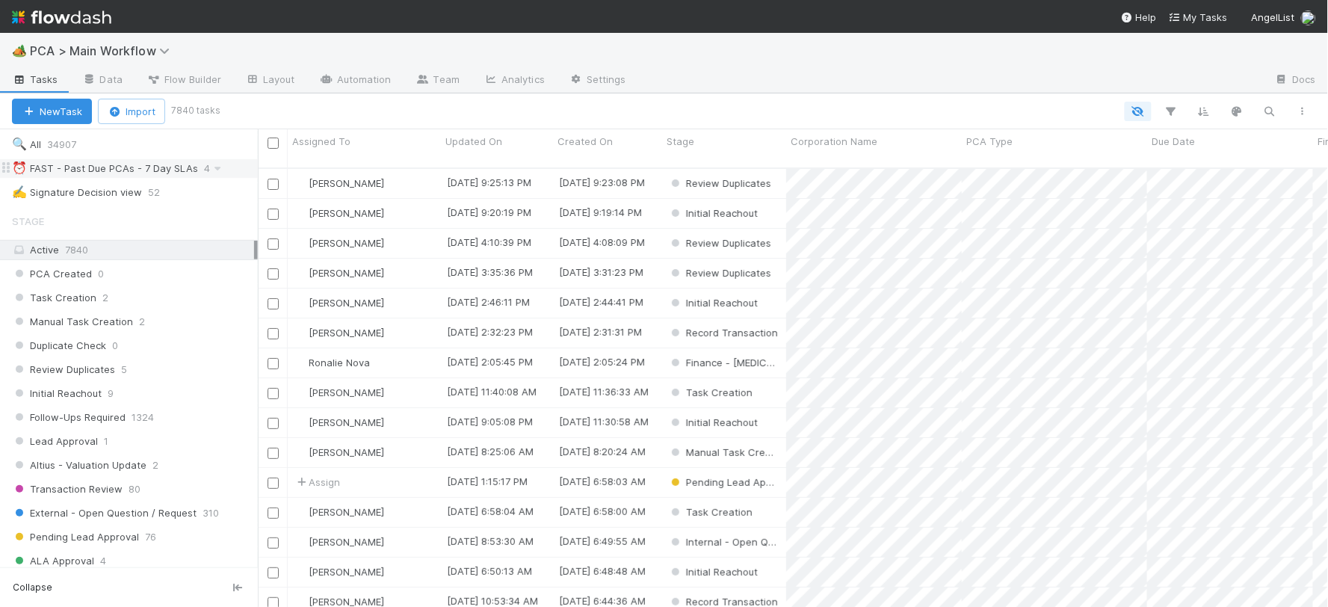
click at [115, 173] on div "⏰ FAST - Past Due PCAs - 7 Day SLAs" at bounding box center [105, 168] width 186 height 19
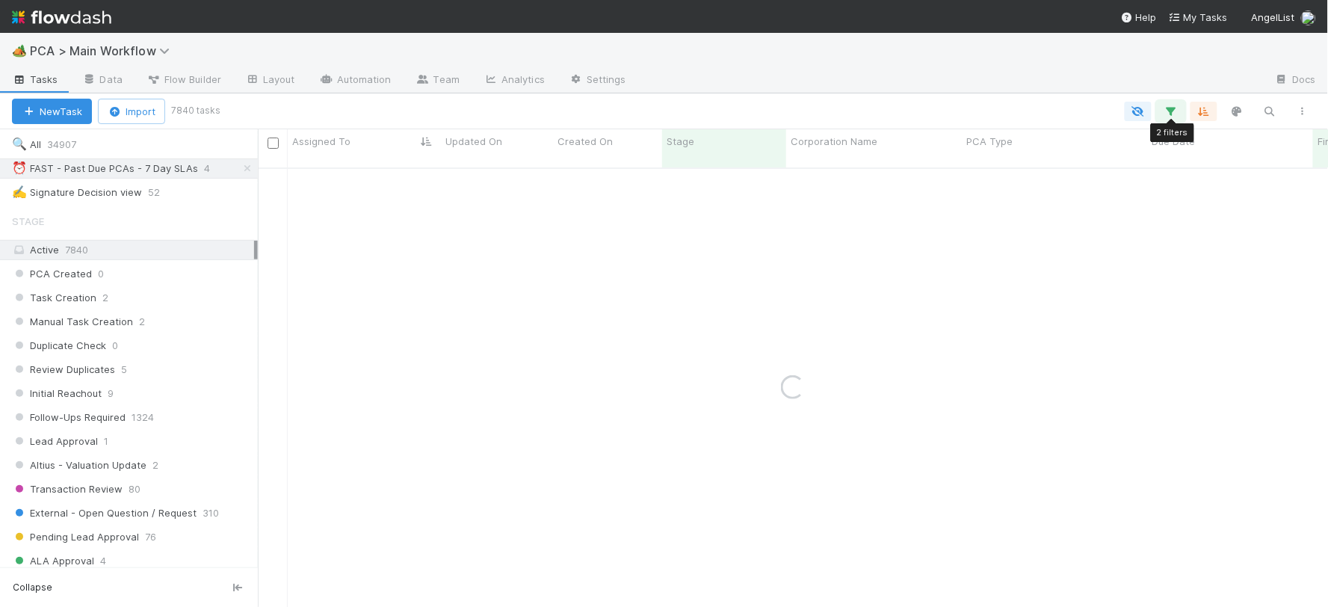
click at [1171, 108] on icon "button" at bounding box center [1170, 111] width 15 height 13
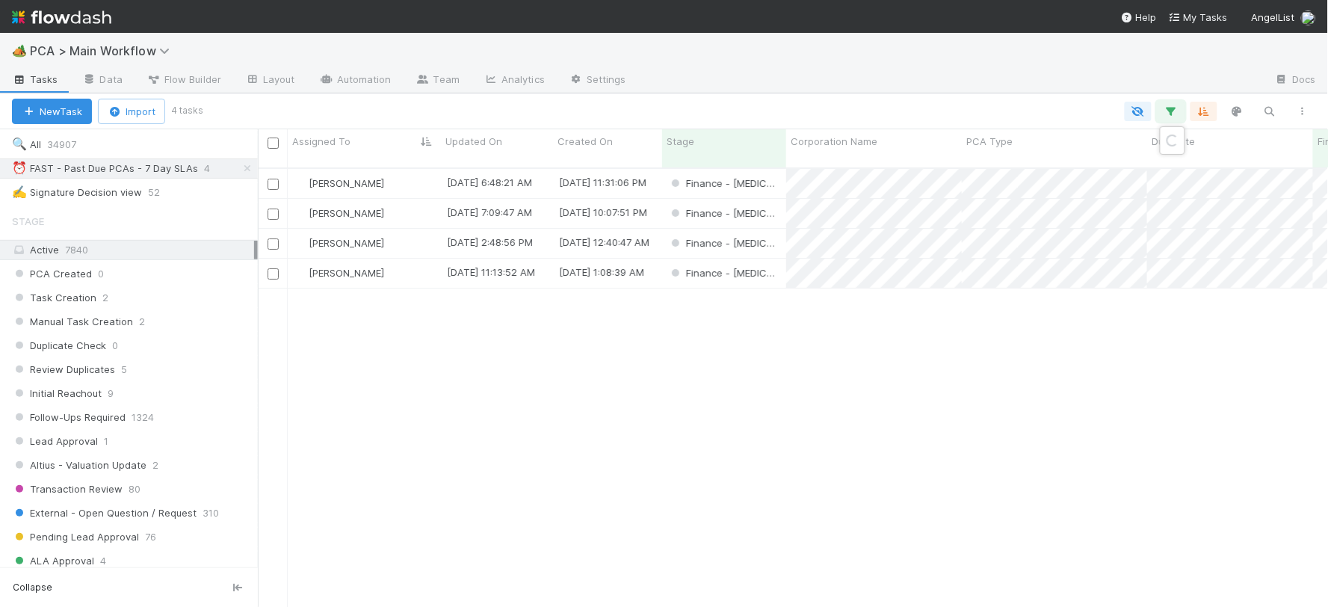
scroll to position [439, 1057]
click at [518, 462] on div "2 filters Reset Filters If Finance ICU Due Date is on or before 08/15/2025 and …" at bounding box center [664, 303] width 1328 height 607
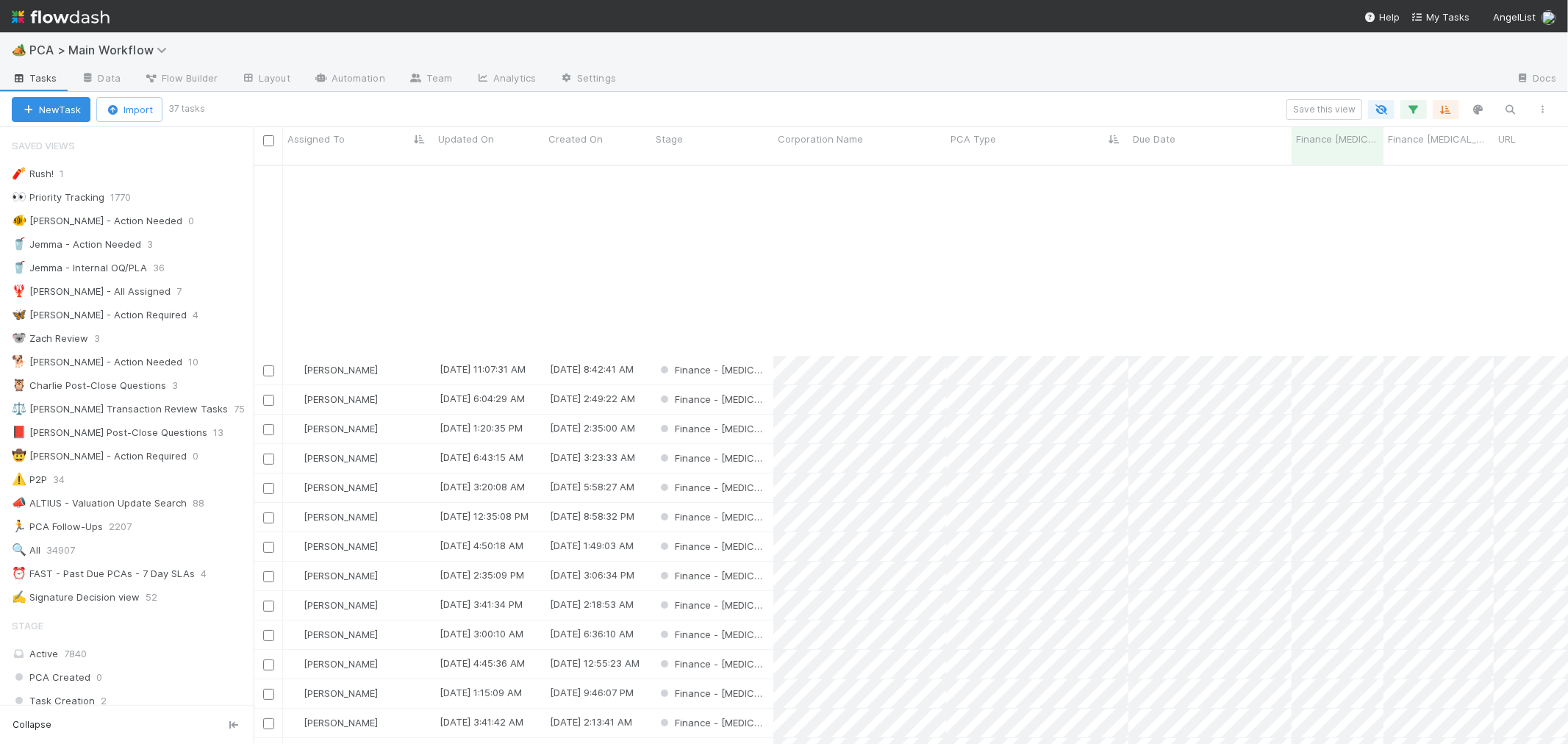
scroll to position [408, 0]
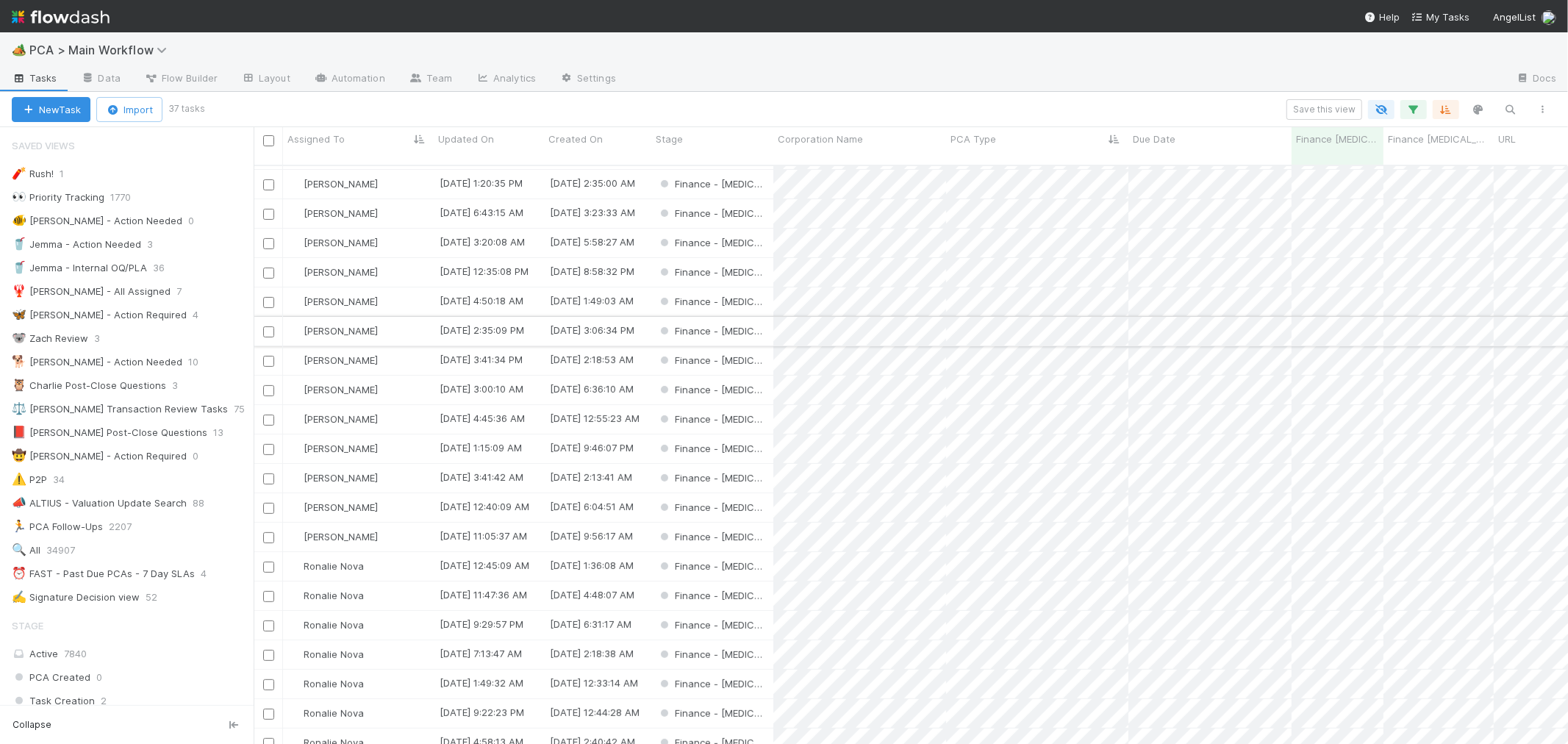
click at [269, 327] on input "checkbox" at bounding box center [268, 332] width 11 height 11
click at [267, 414] on input "checkbox" at bounding box center [268, 419] width 11 height 11
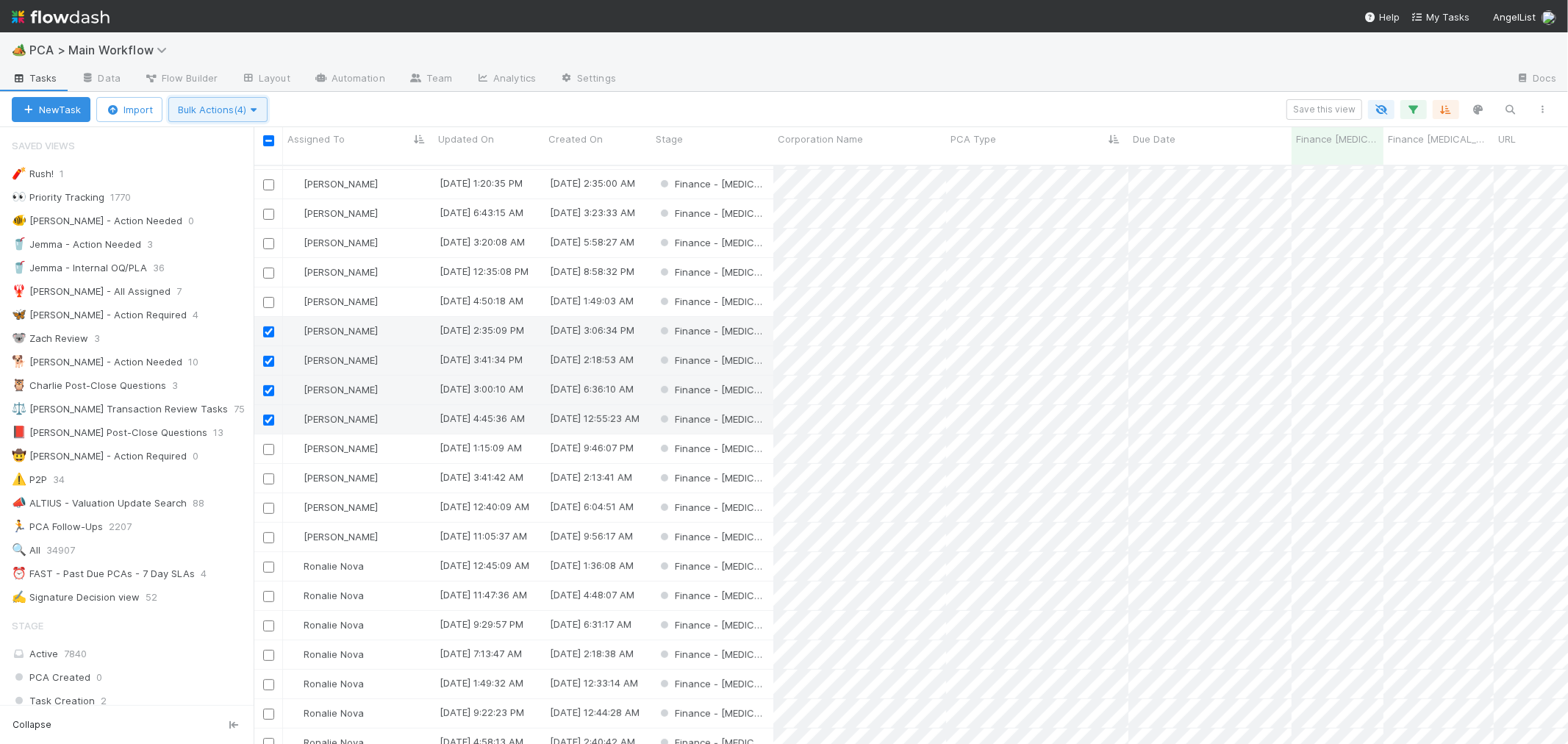
click at [216, 110] on span "Bulk Actions (4)" at bounding box center [218, 109] width 80 height 12
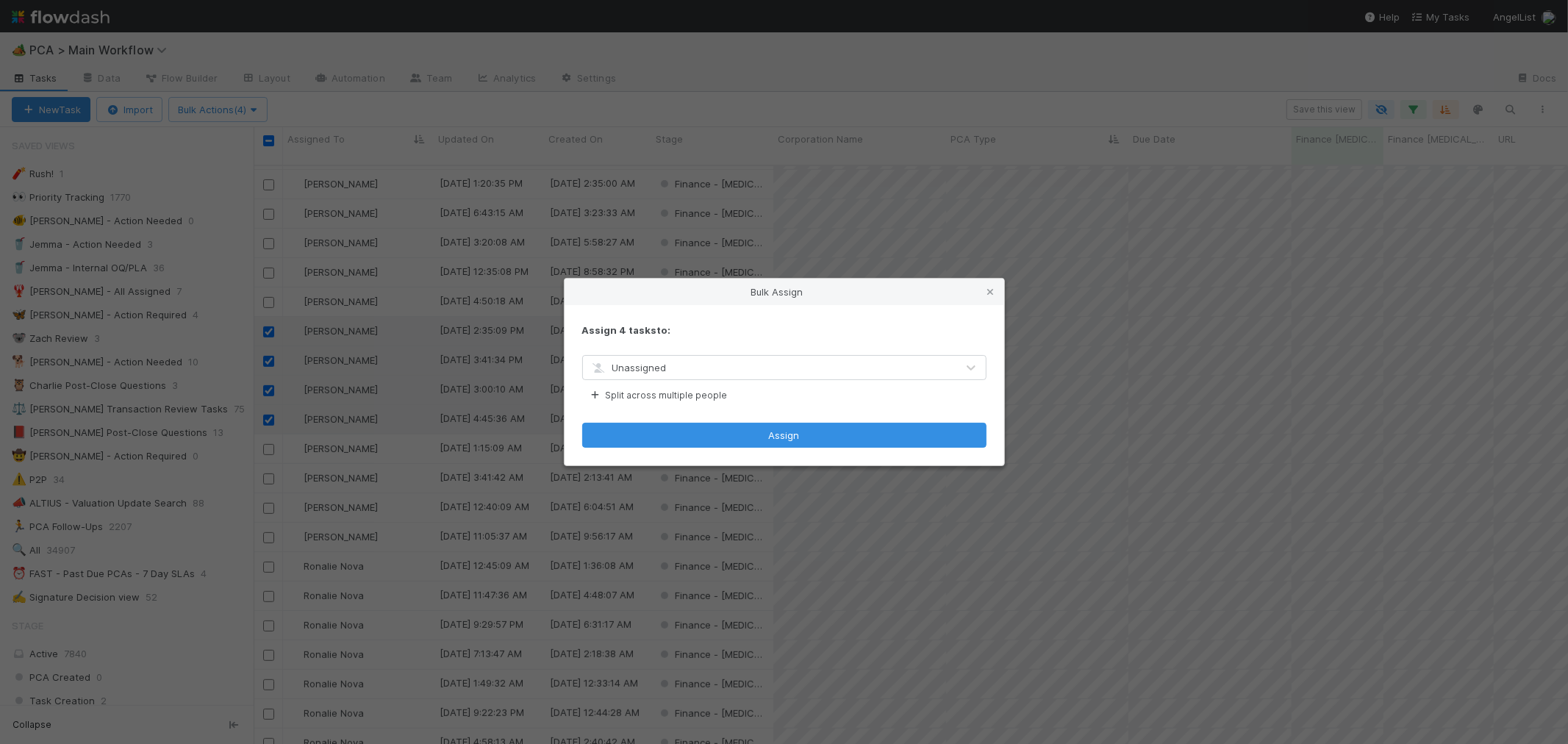
click at [632, 368] on span "Unassigned" at bounding box center [629, 368] width 77 height 12
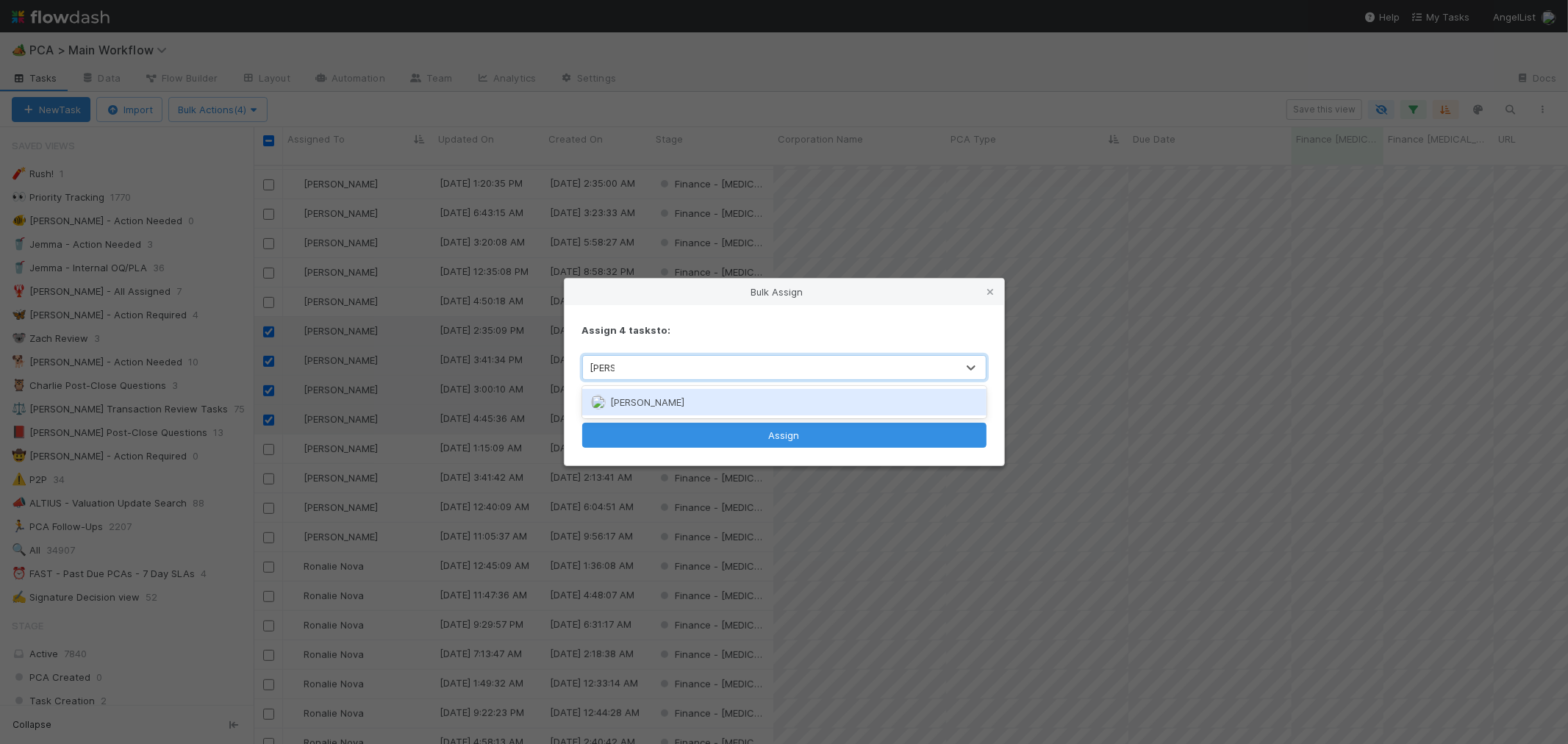
type input "marve"
click at [656, 405] on span "[PERSON_NAME]" at bounding box center [647, 403] width 74 height 12
click at [659, 394] on button "Split across multiple people" at bounding box center [659, 395] width 152 height 19
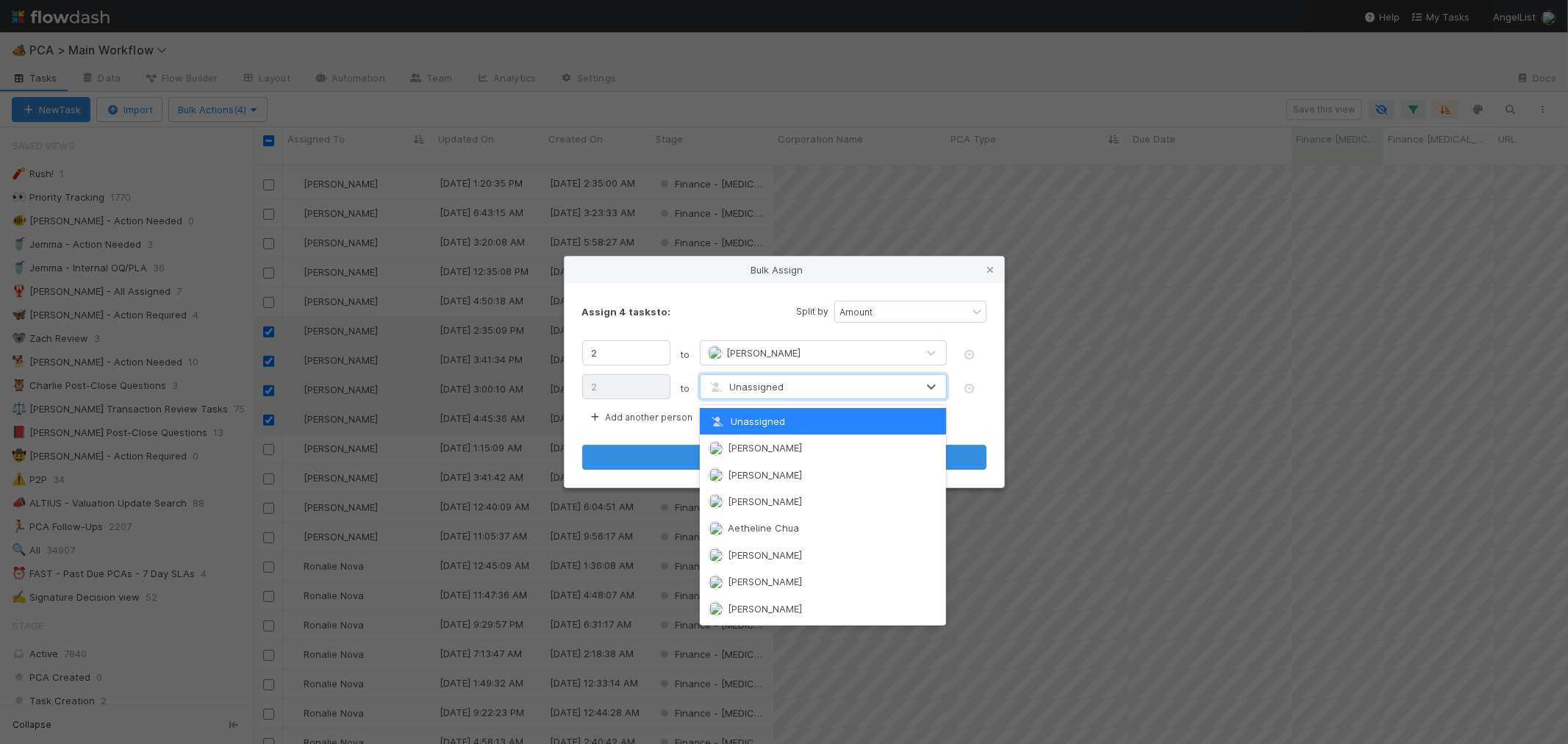
click at [761, 381] on span "Unassigned" at bounding box center [746, 387] width 77 height 12
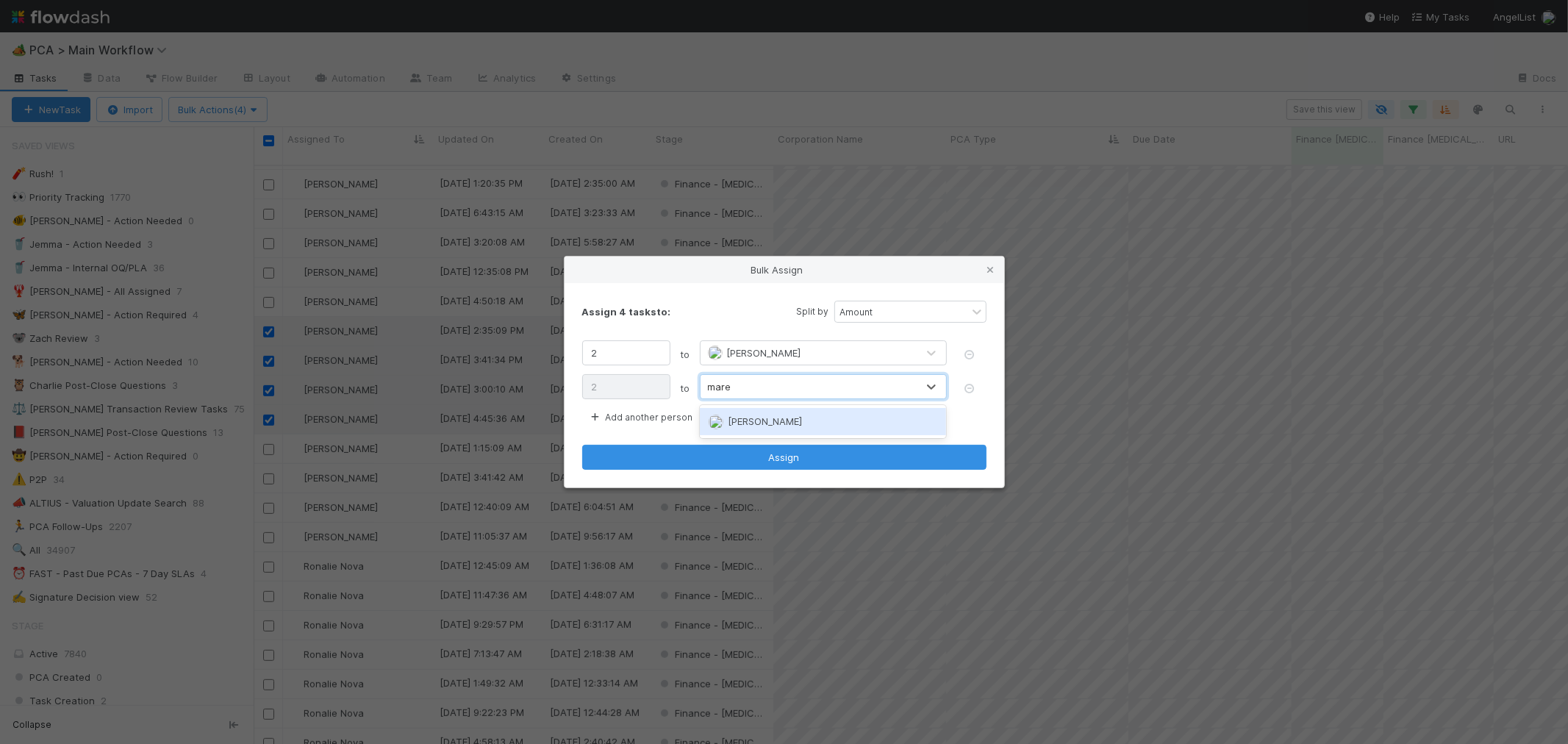
type input "maren"
click at [780, 414] on div "[PERSON_NAME]" at bounding box center [823, 421] width 247 height 27
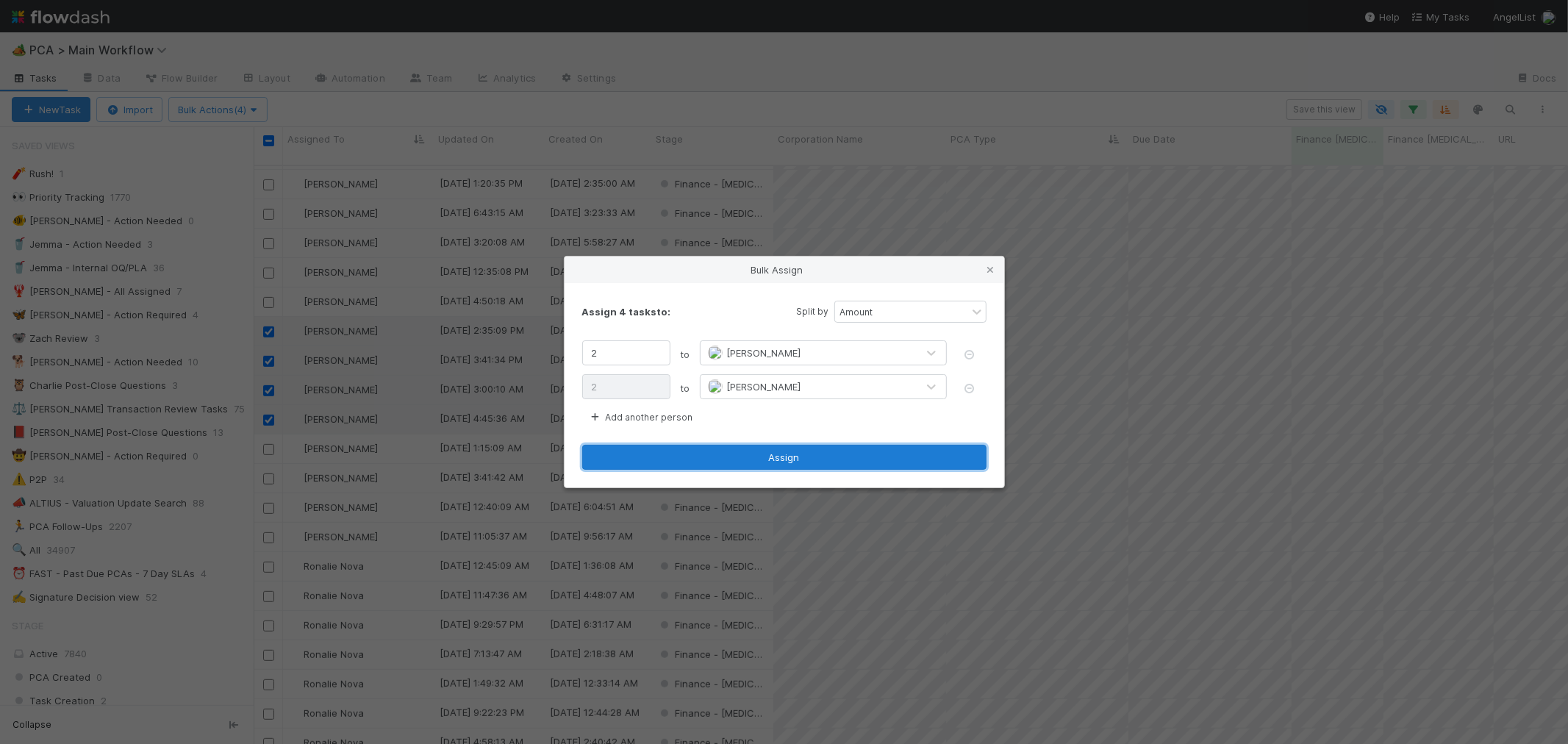
click at [807, 461] on button "Assign" at bounding box center [784, 457] width 405 height 25
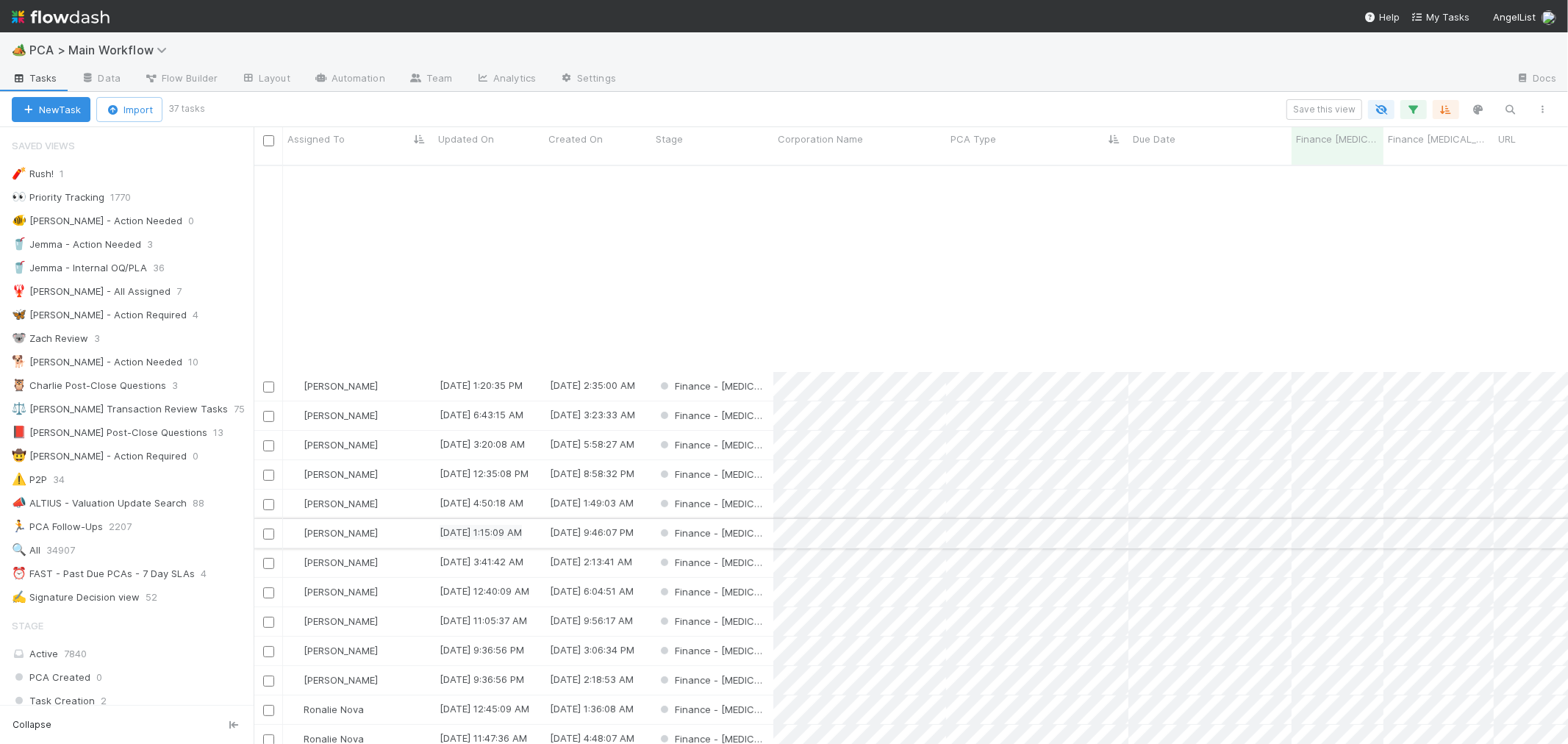
scroll to position [510, 0]
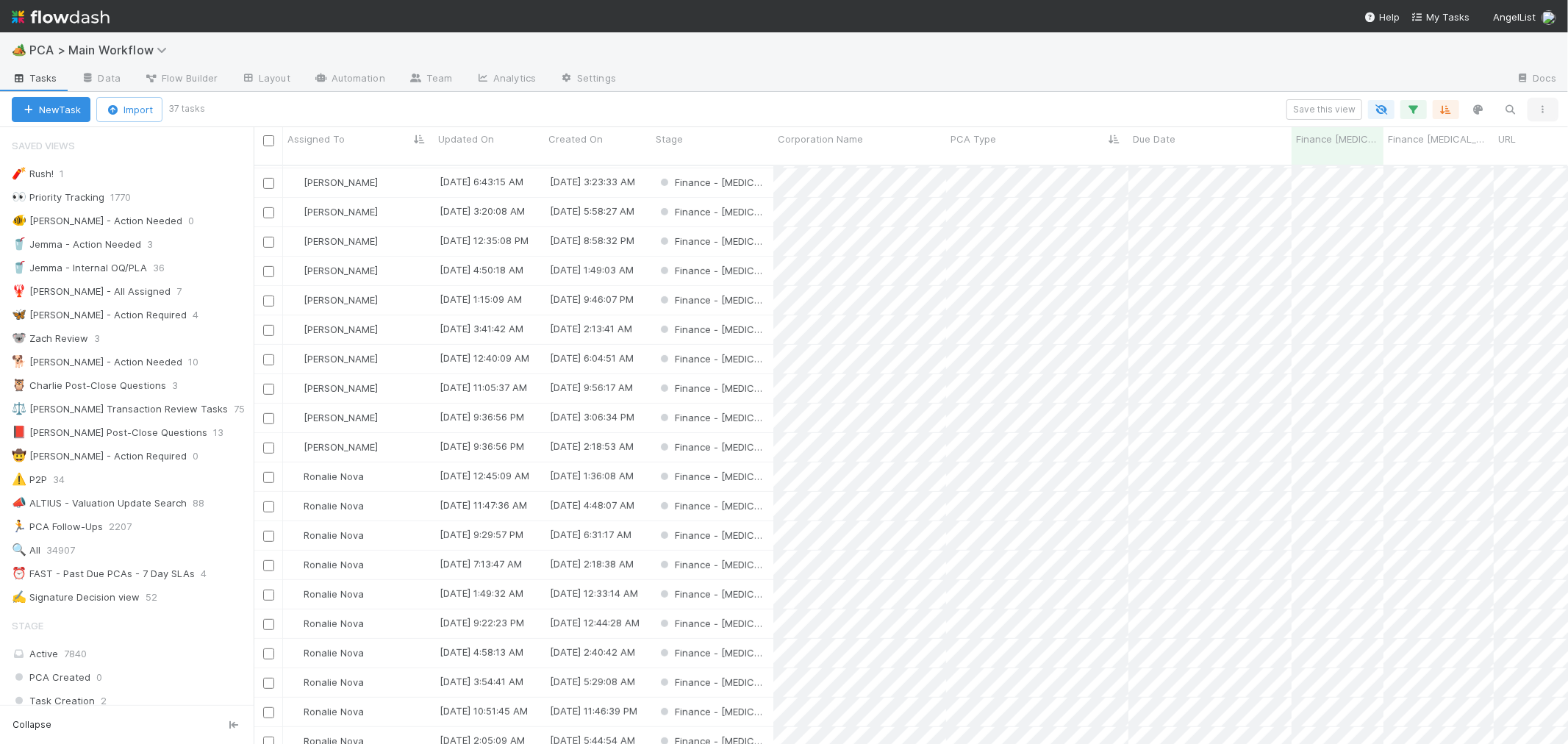
click at [1545, 108] on icon "button" at bounding box center [1543, 109] width 15 height 9
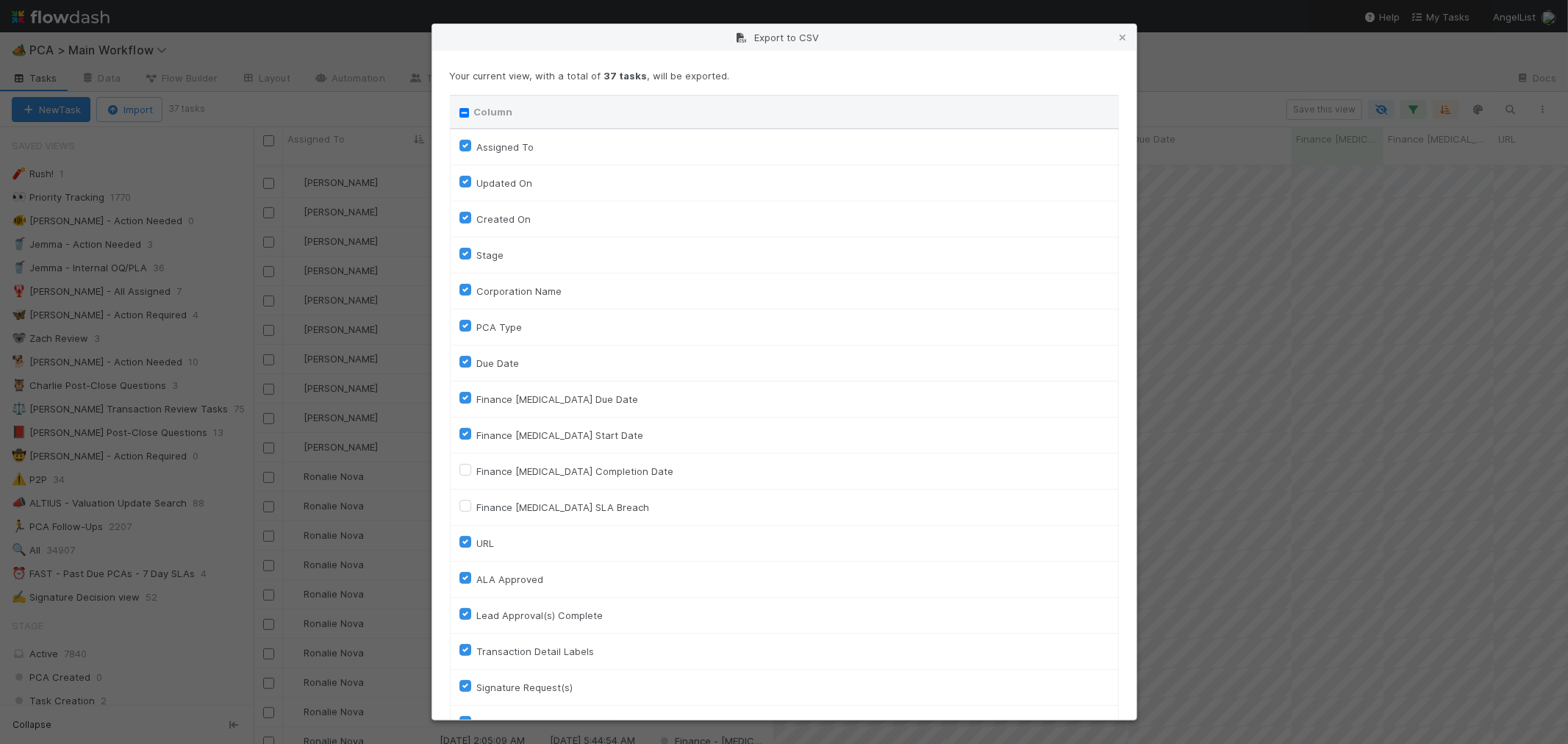
click at [468, 110] on input "Column" at bounding box center [465, 113] width 10 height 10
checkbox input "true"
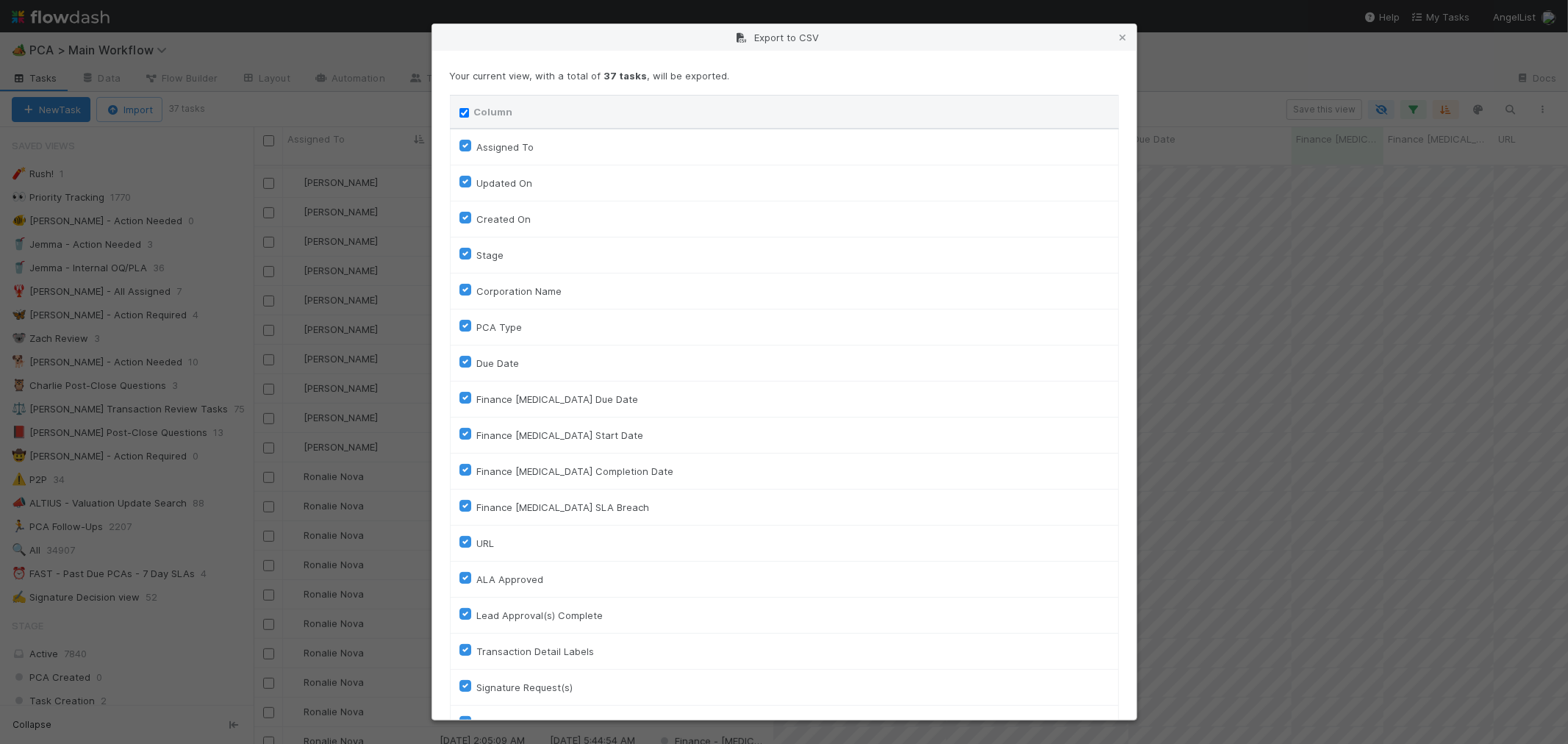
checkbox input "true"
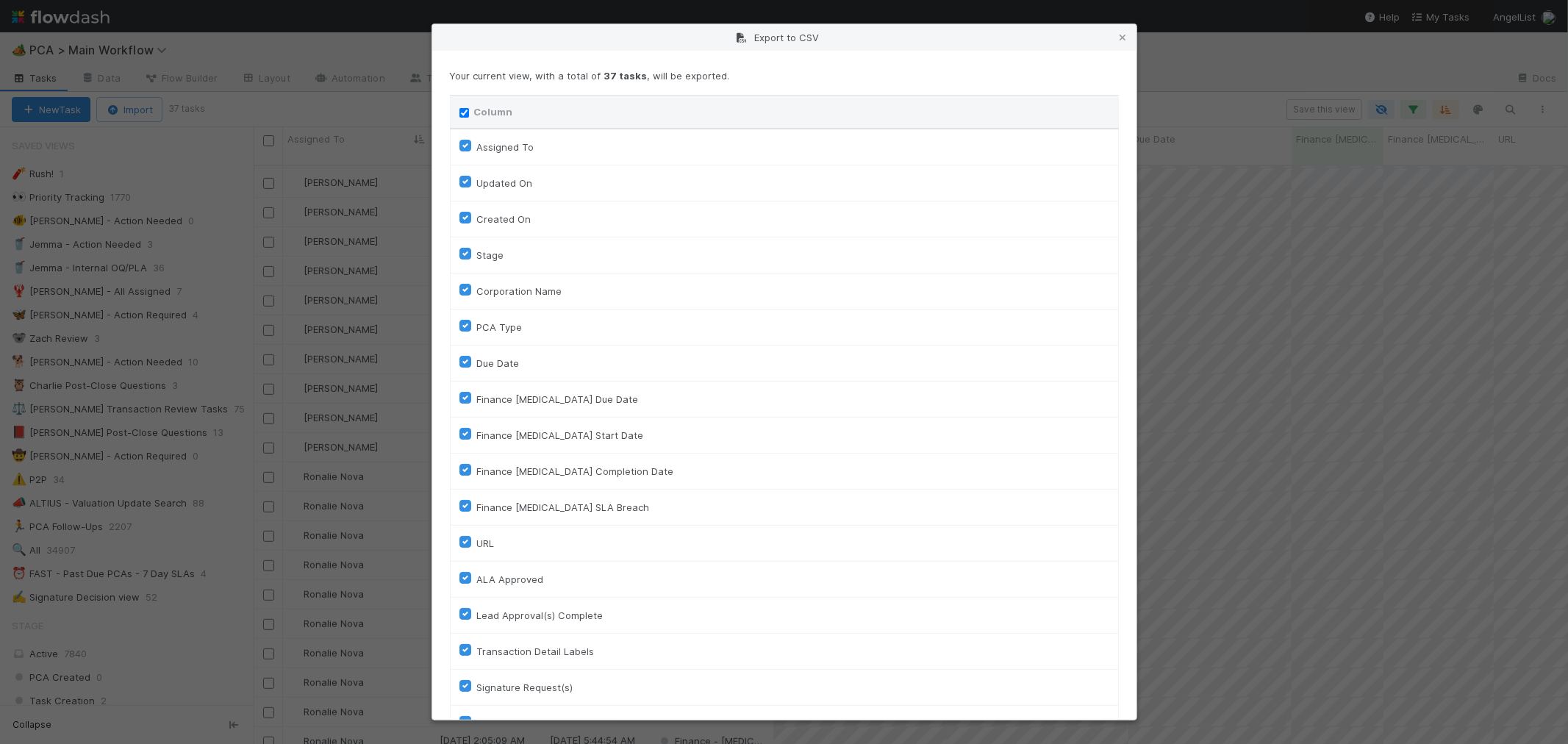
click at [464, 112] on input "Column" at bounding box center [465, 113] width 10 height 10
checkbox input "false"
checkbox To "false"
checkbox On "false"
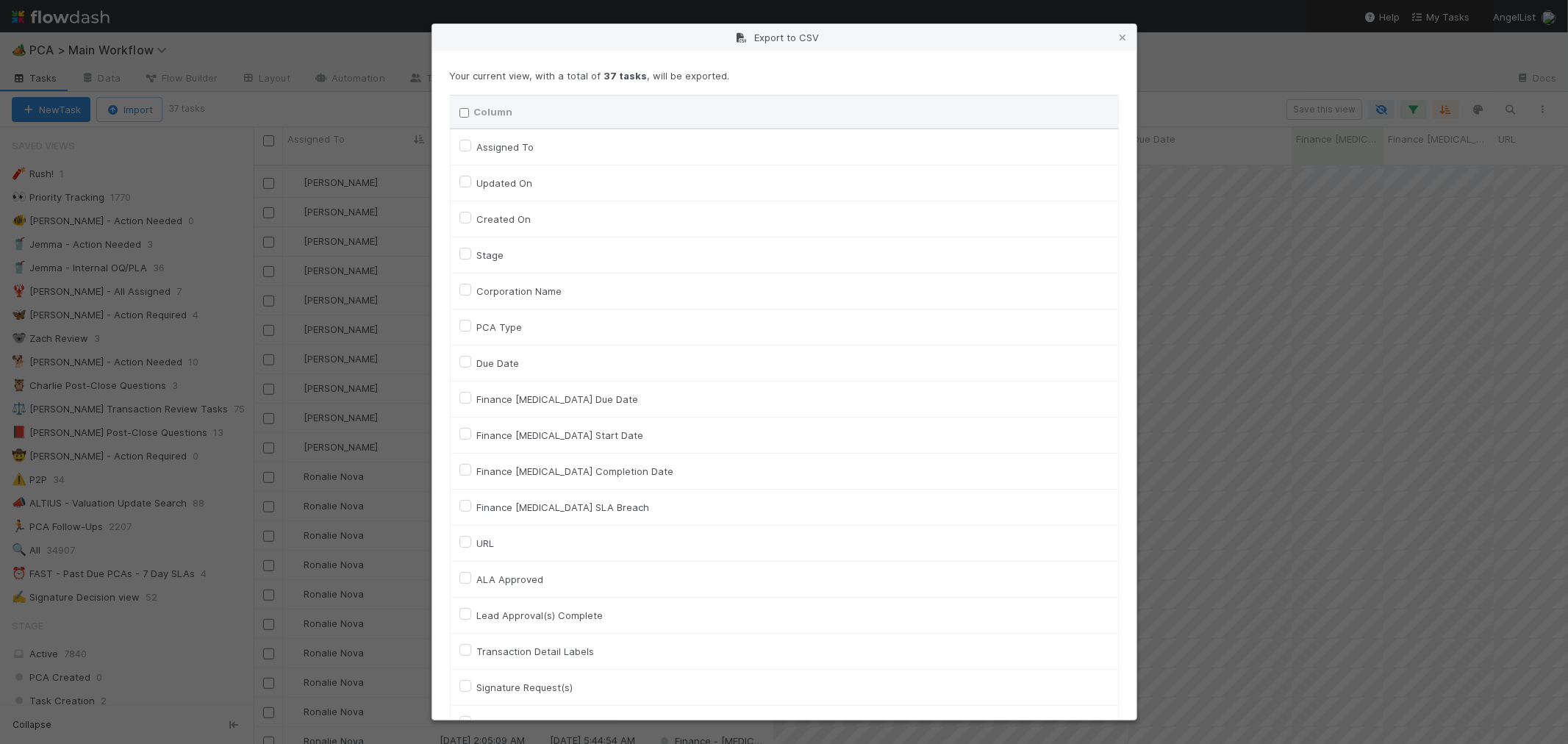
checkbox input "false"
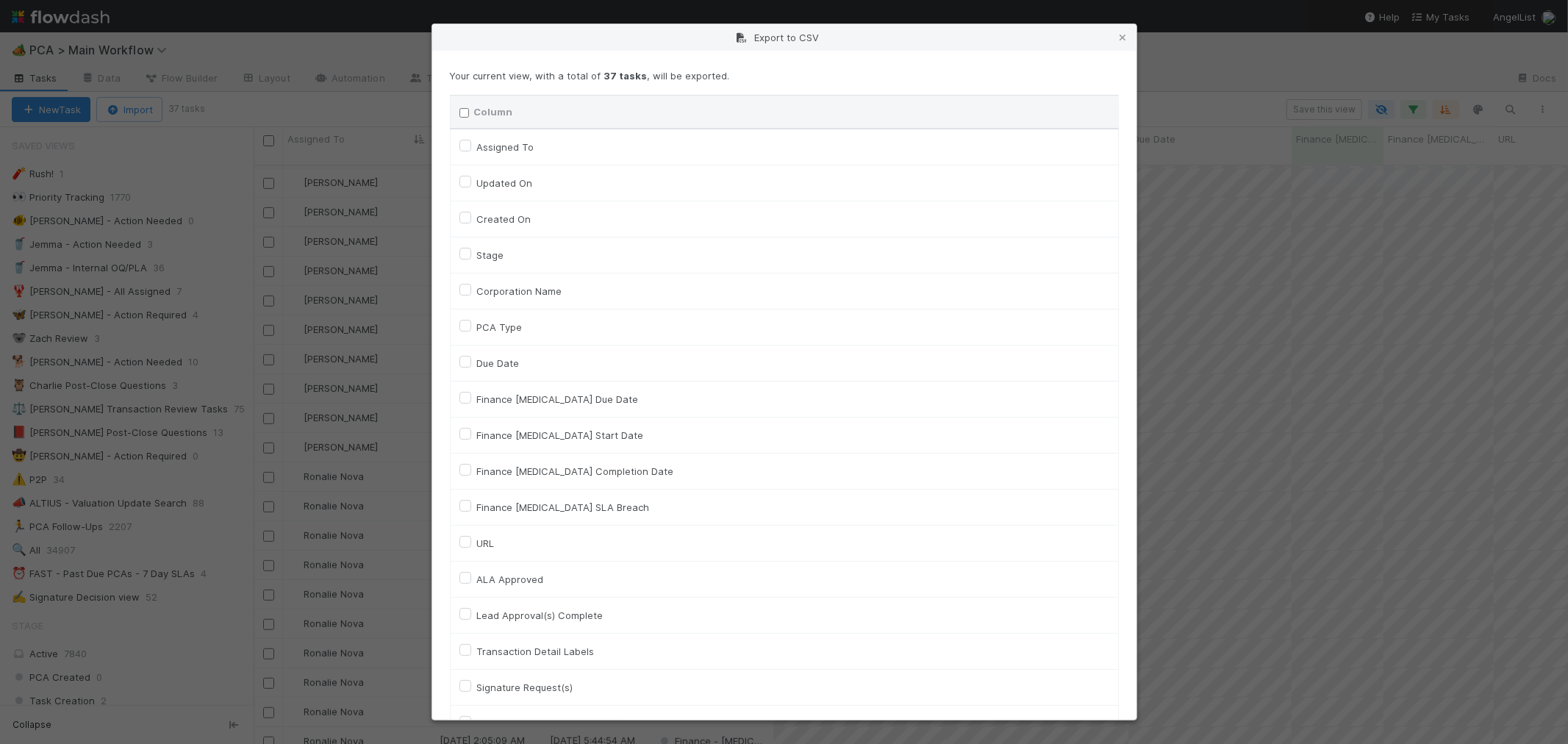
checkbox input "false"
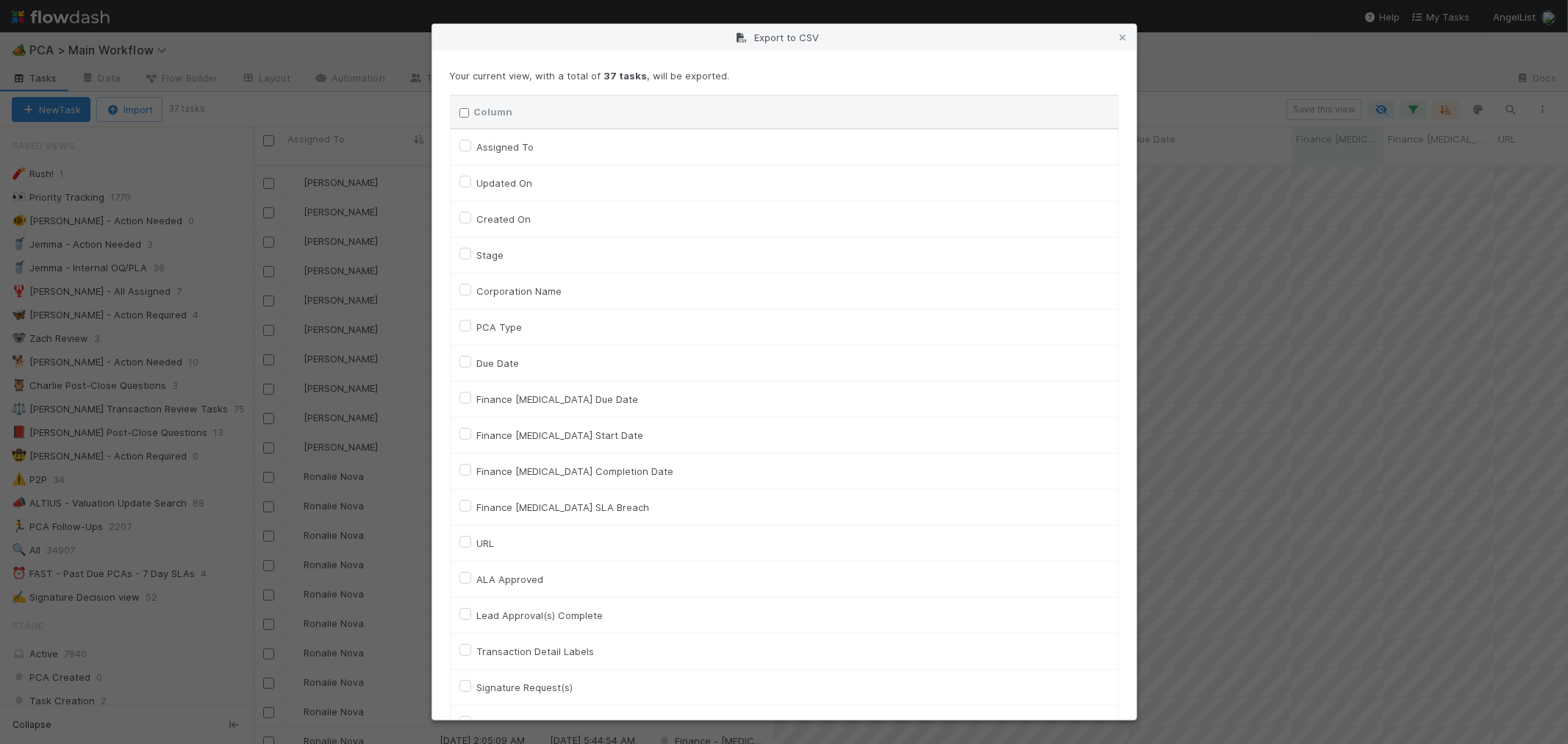
checkbox input "false"
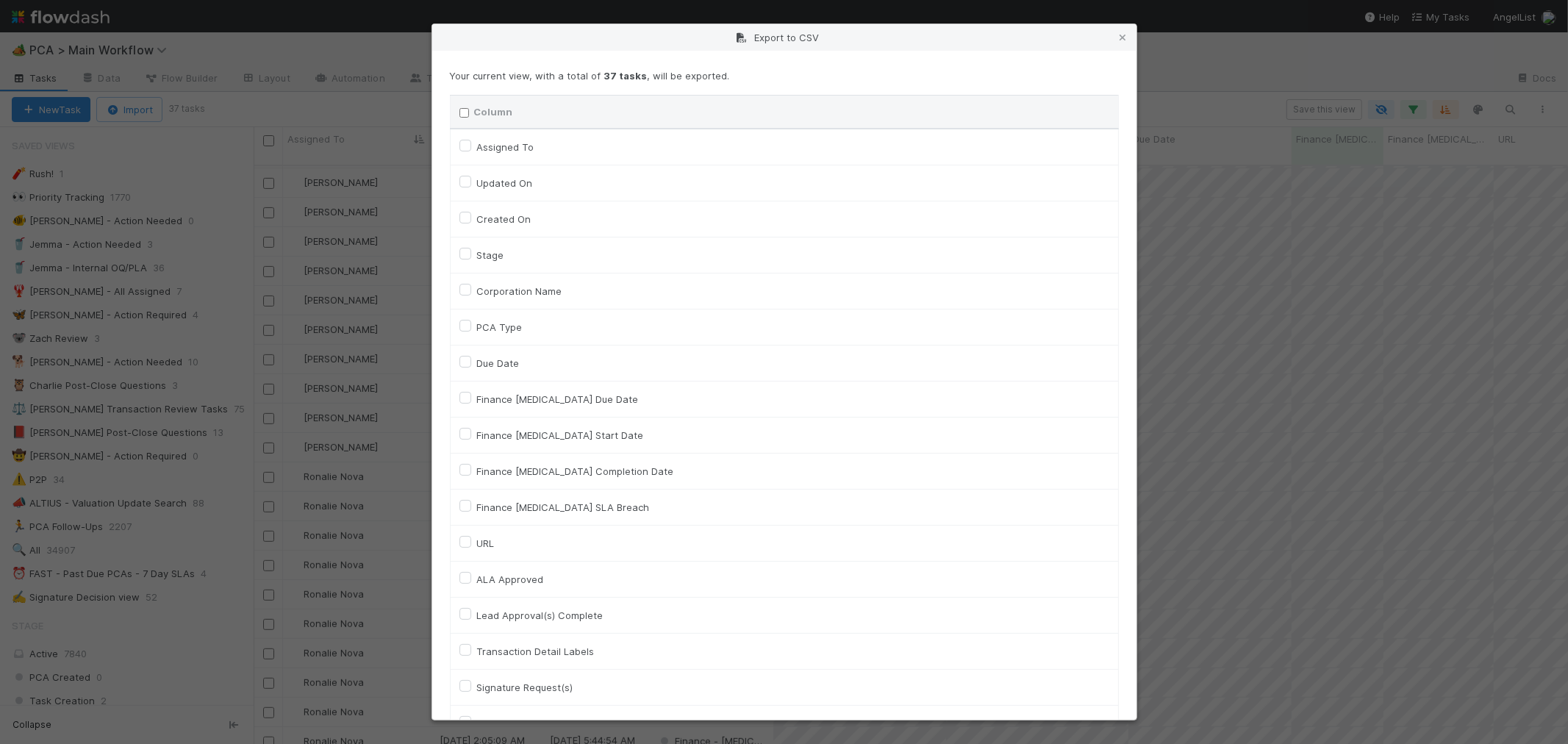
checkbox input "false"
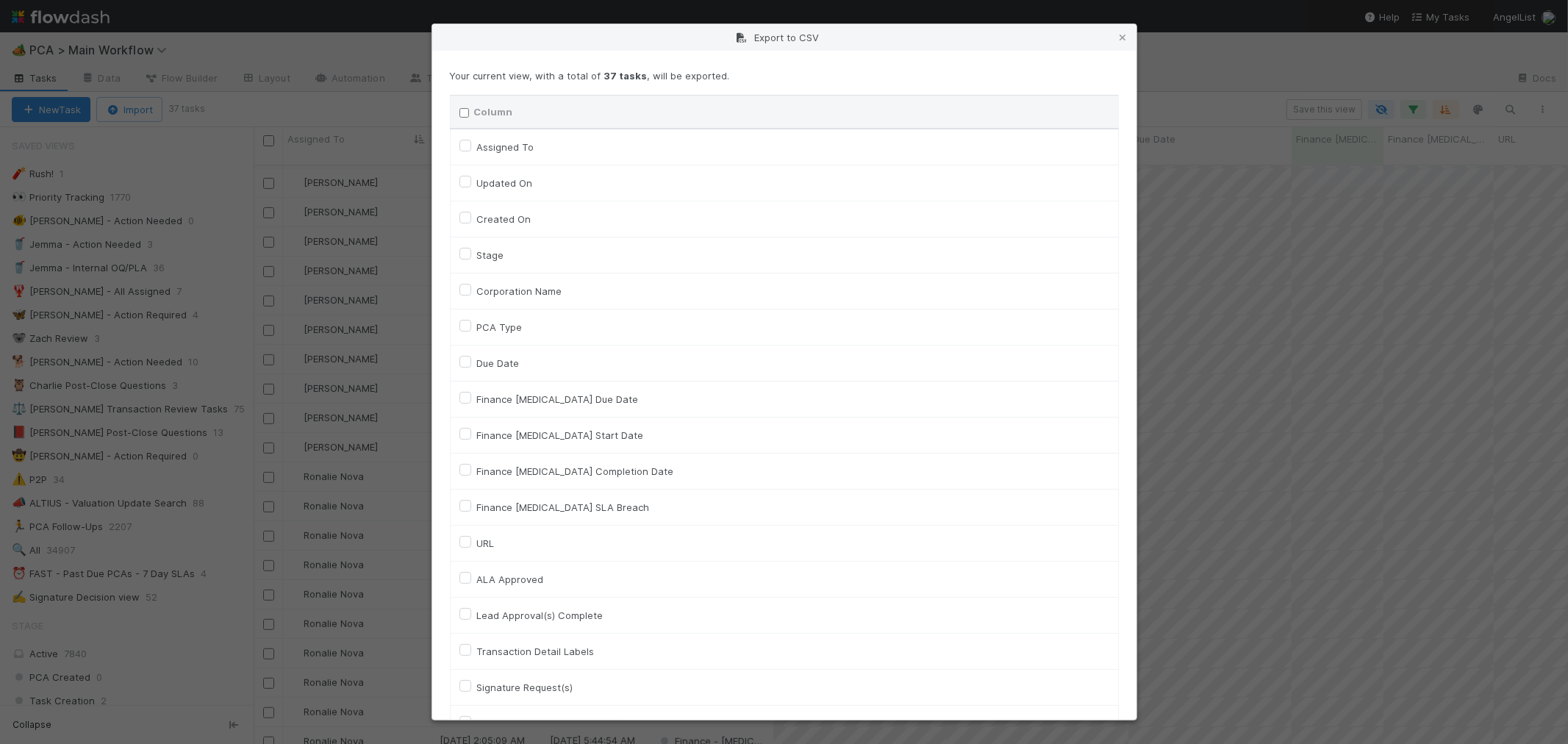
checkbox input "false"
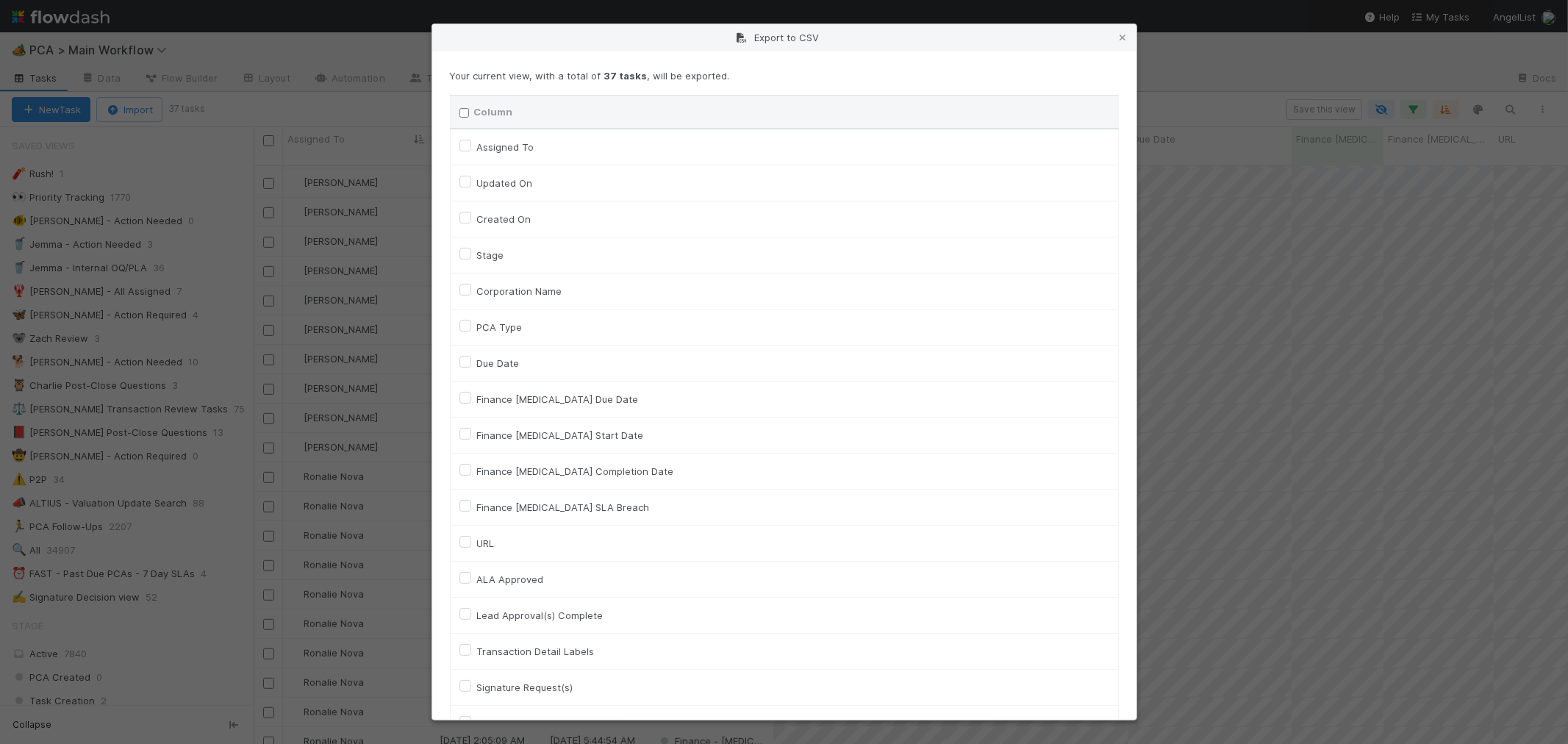
checkbox input "false"
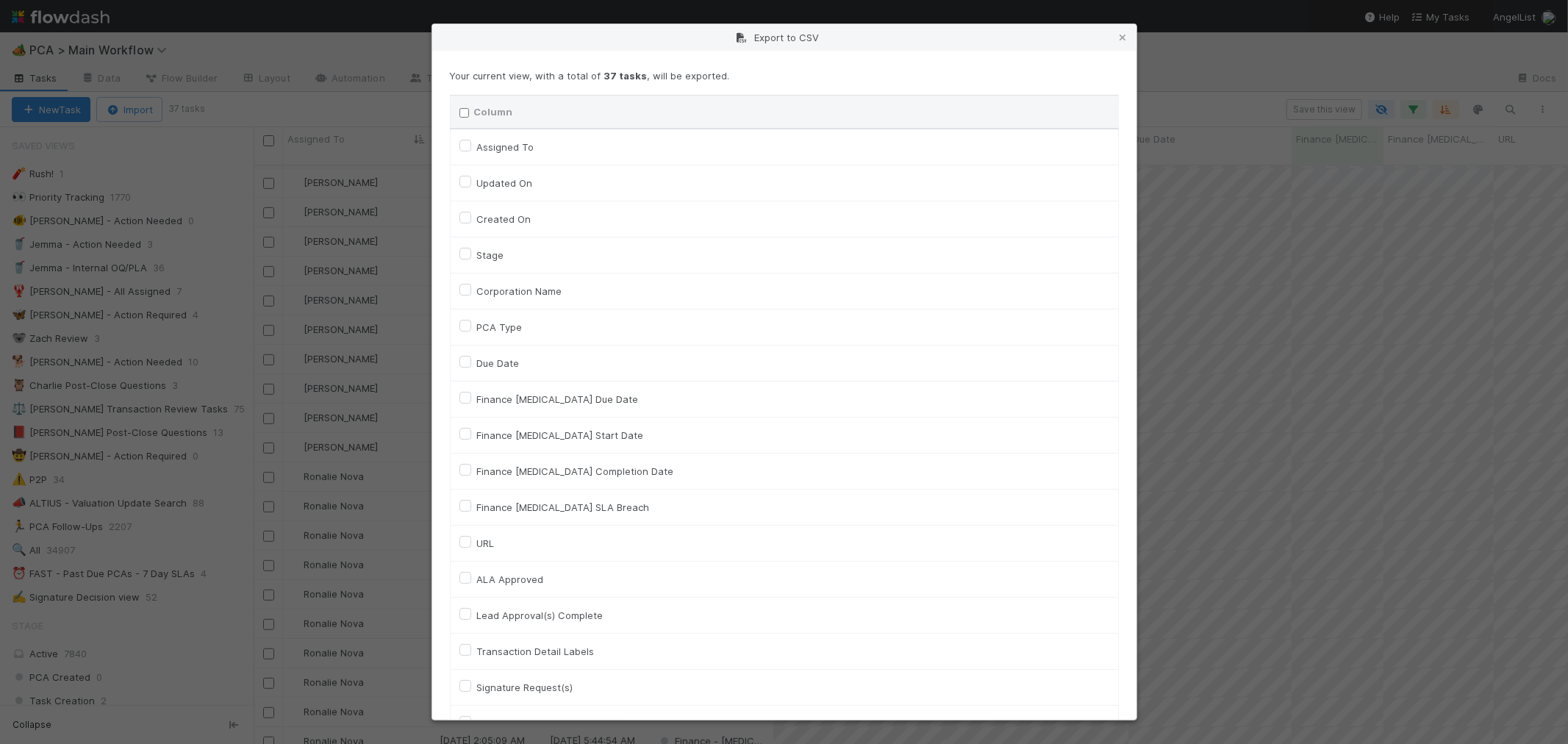
checkbox input "false"
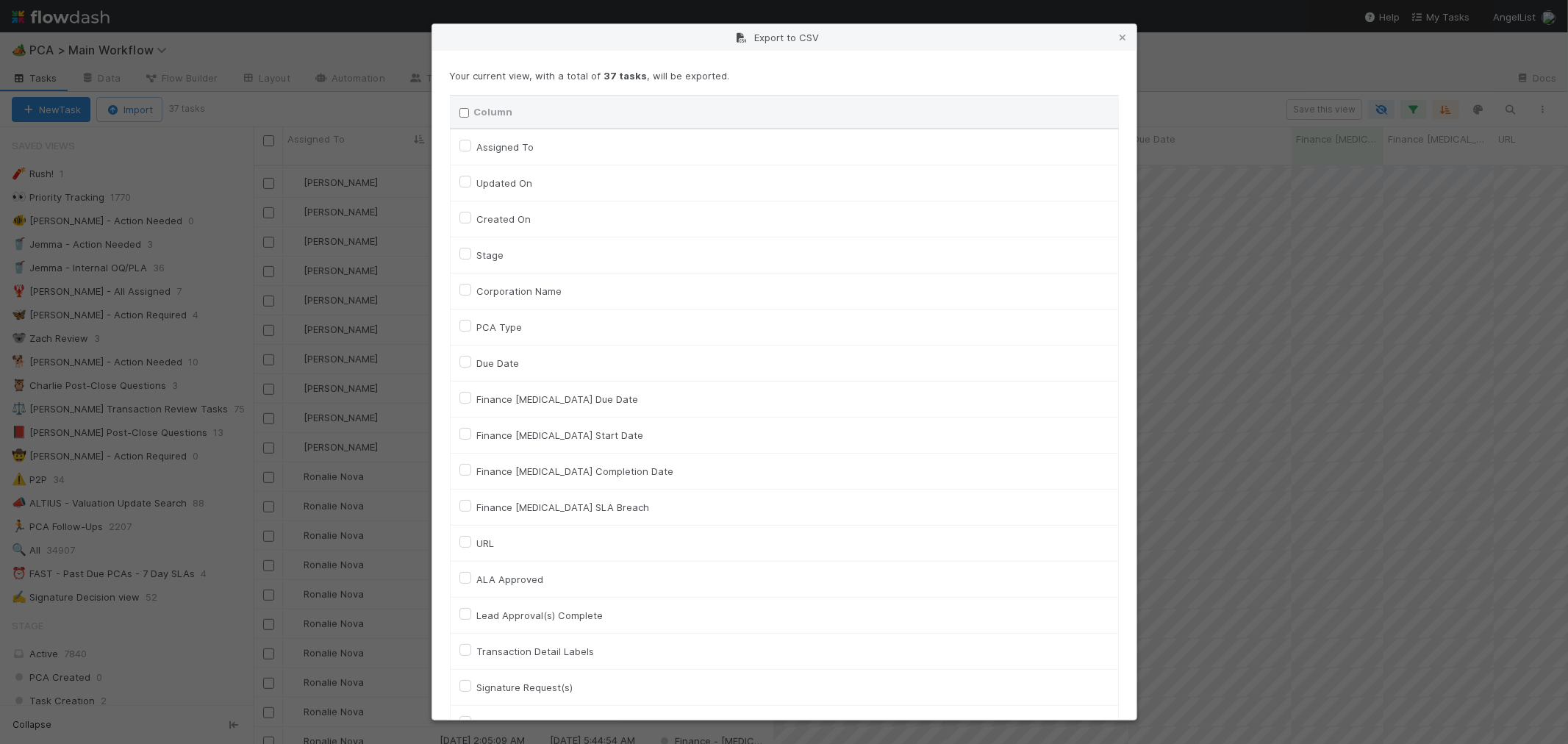
checkbox input "false"
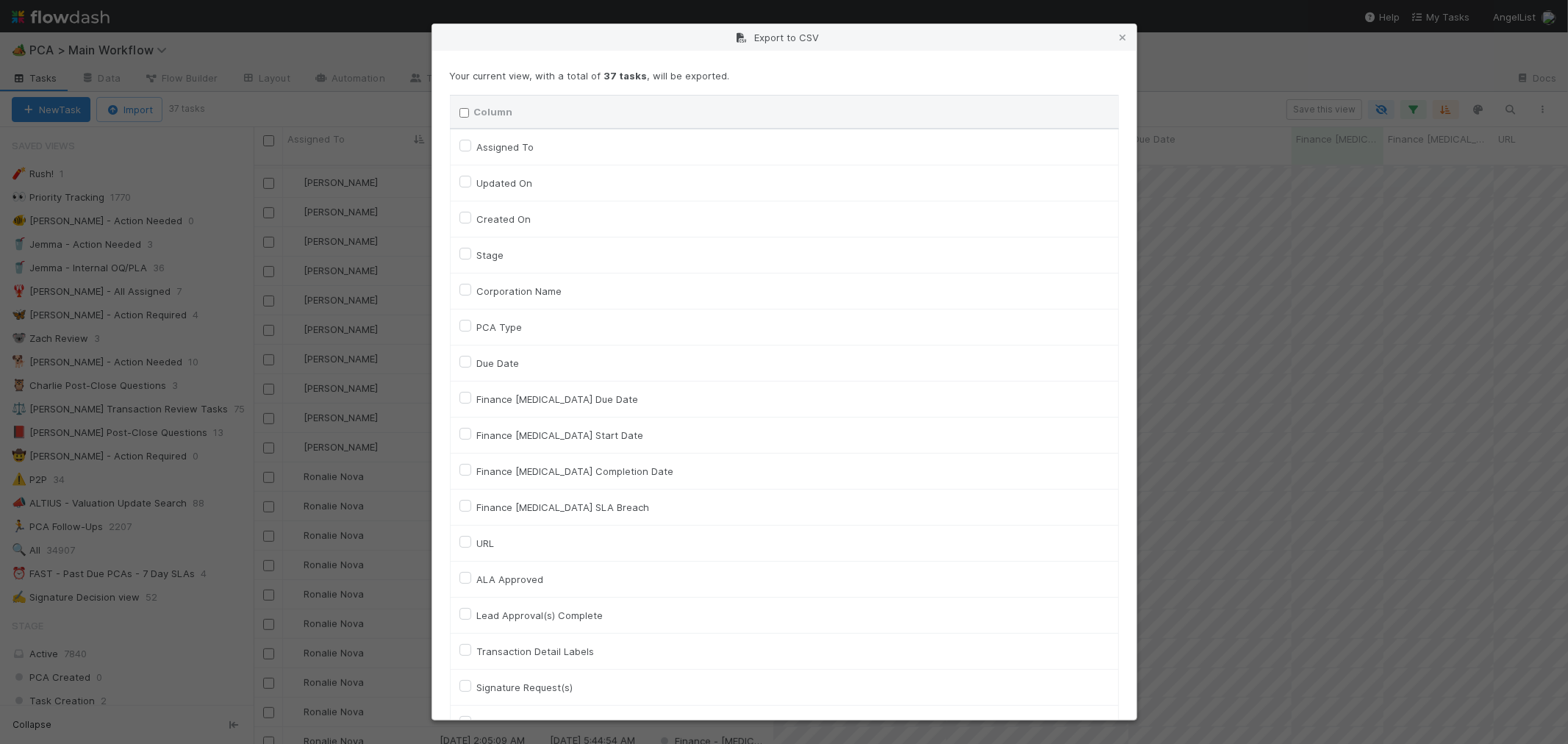
checkbox input "false"
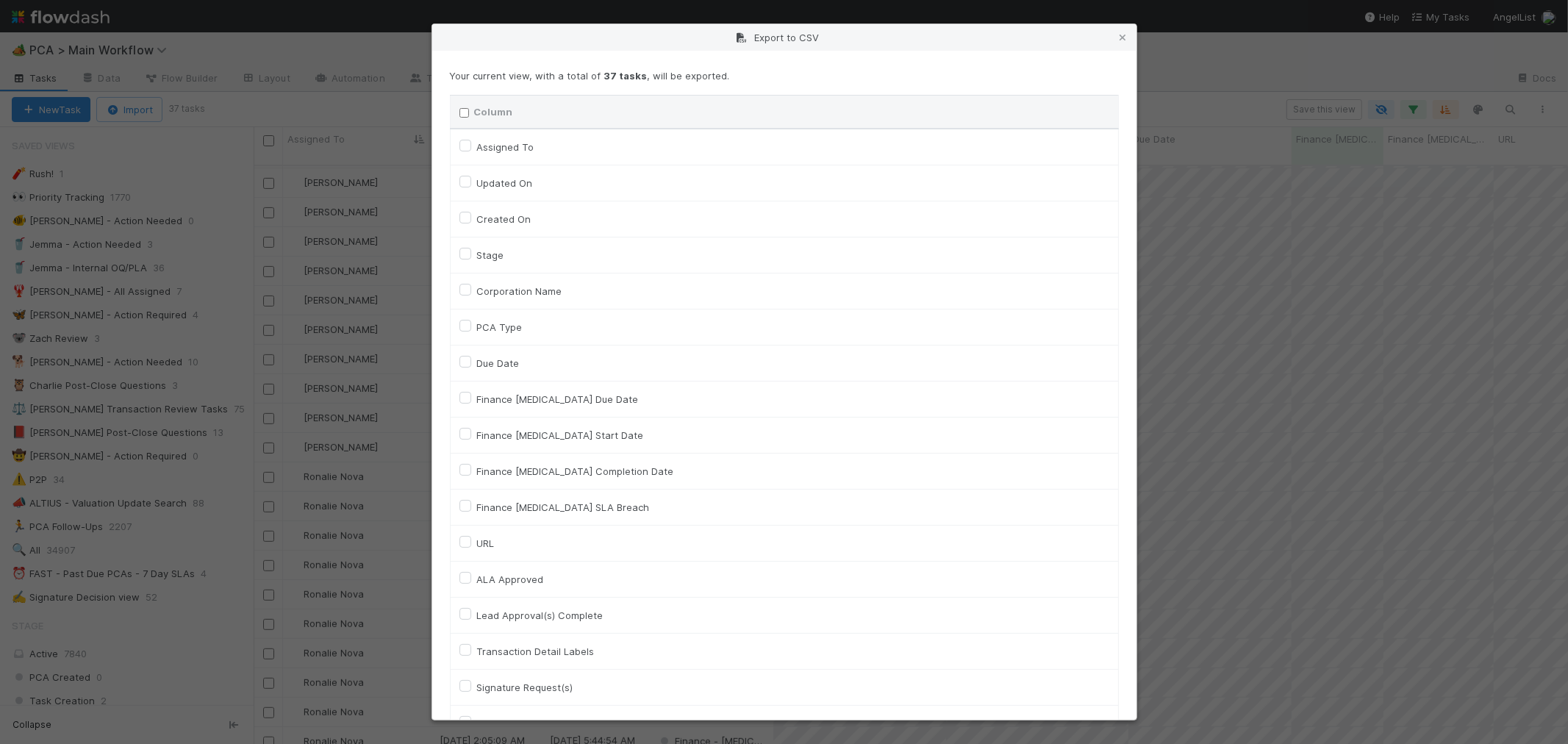
checkbox input "false"
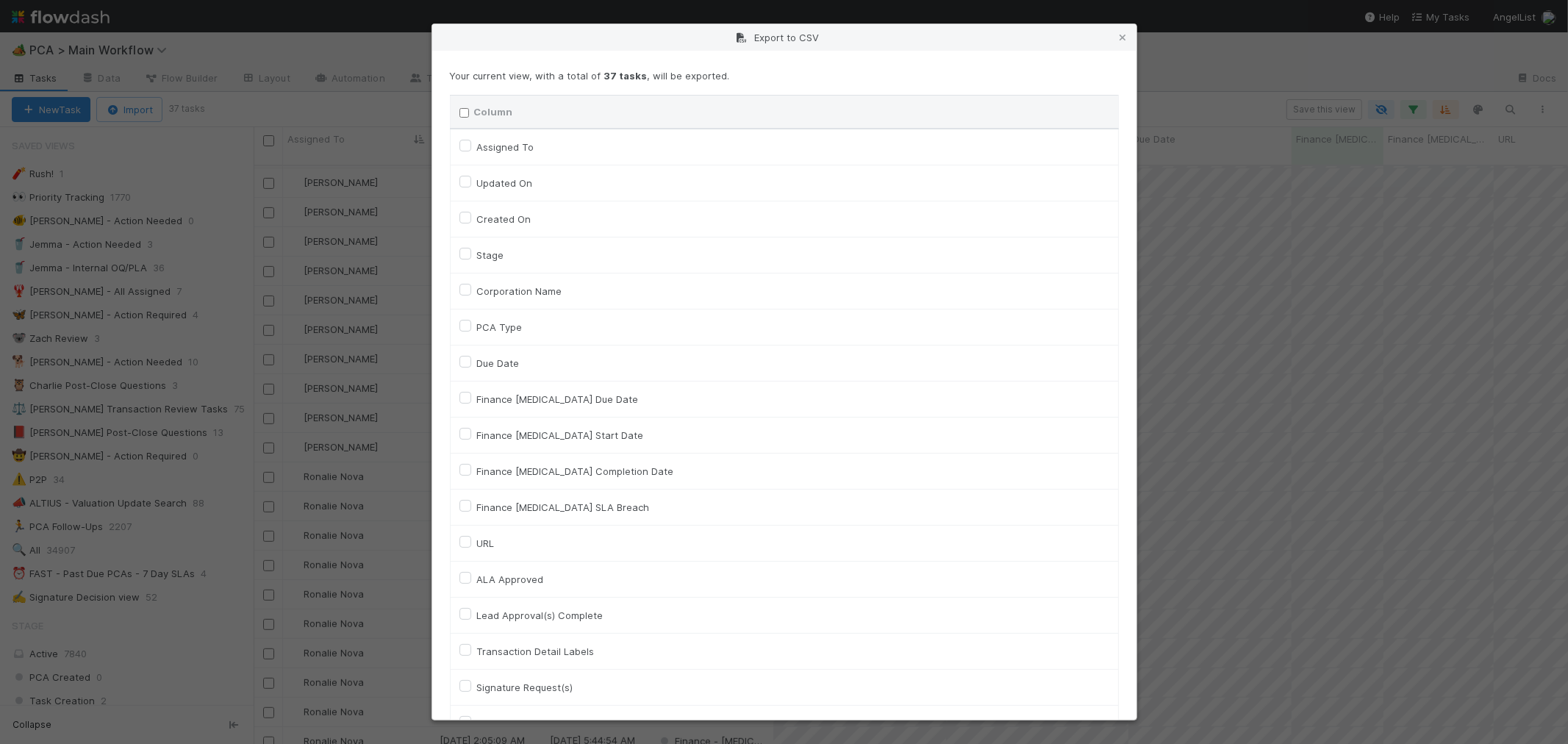
checkbox input "false"
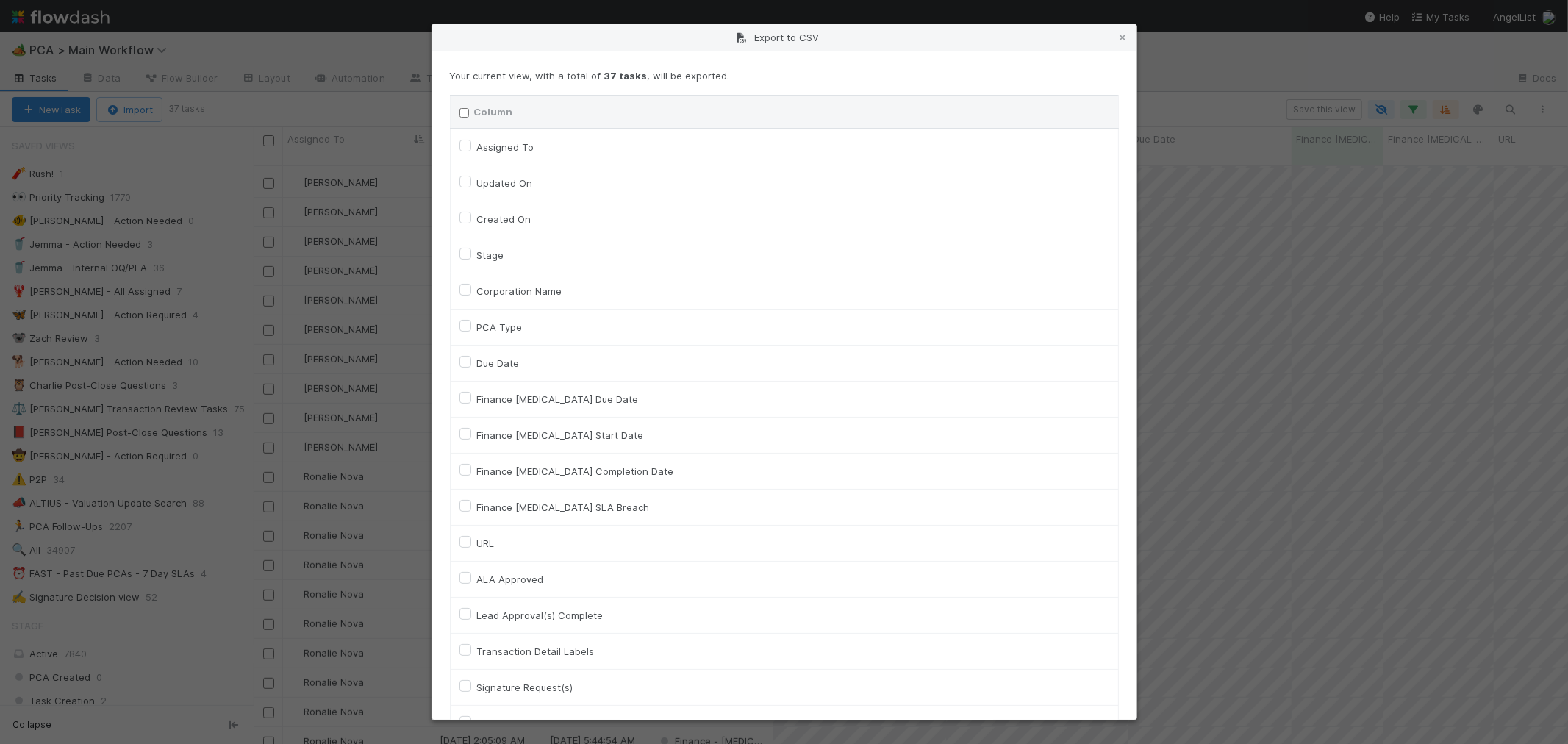
checkbox input "false"
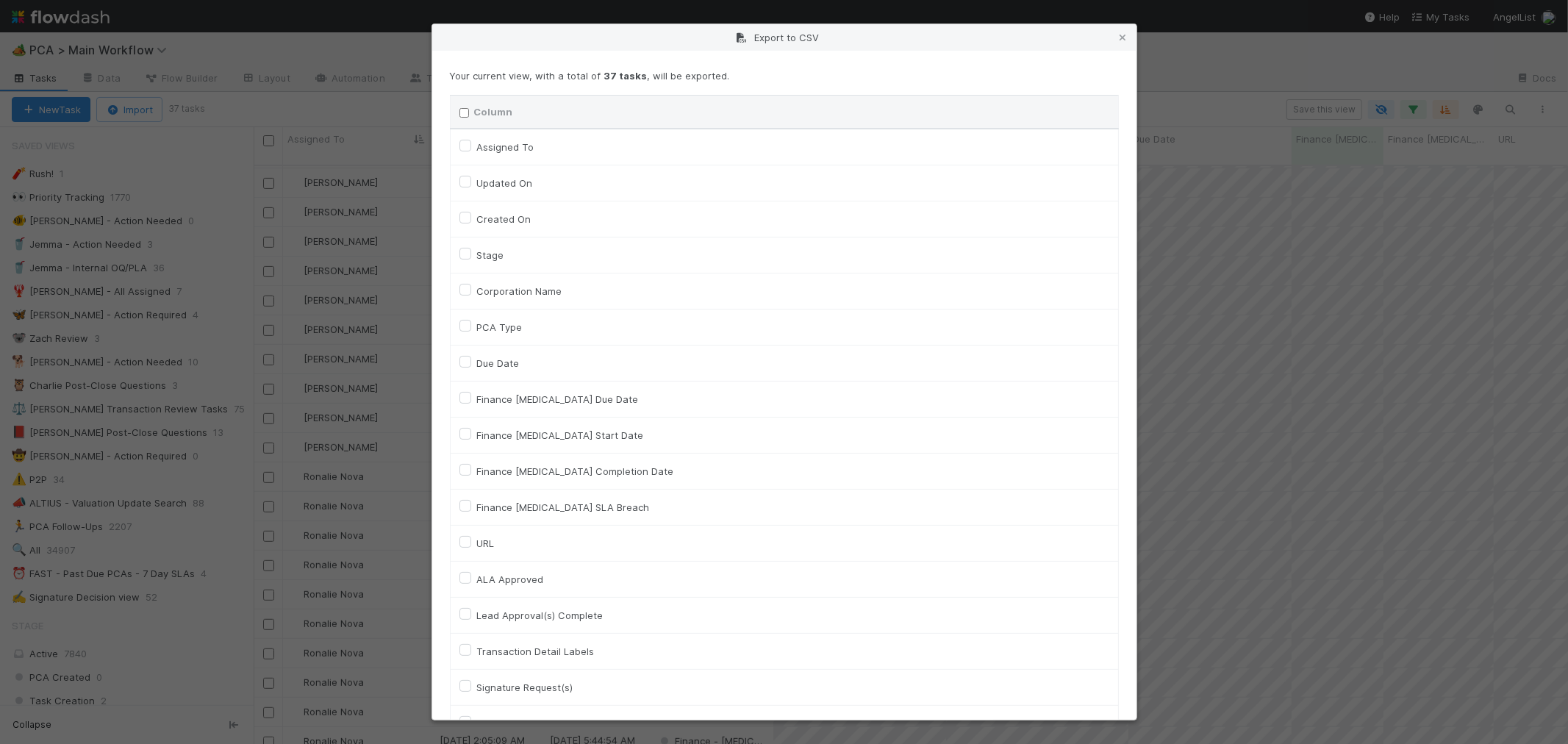
checkbox input "false"
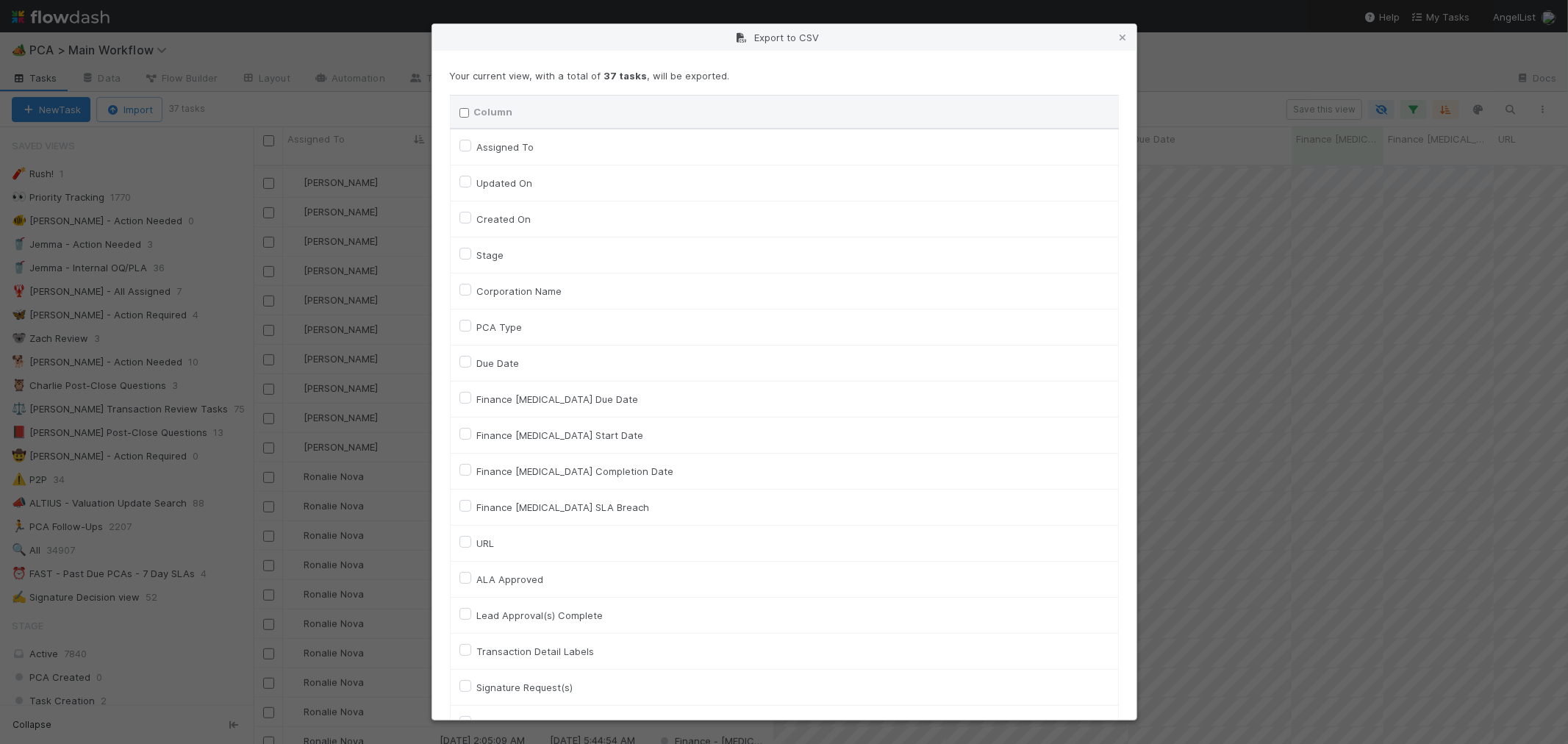
checkbox input "false"
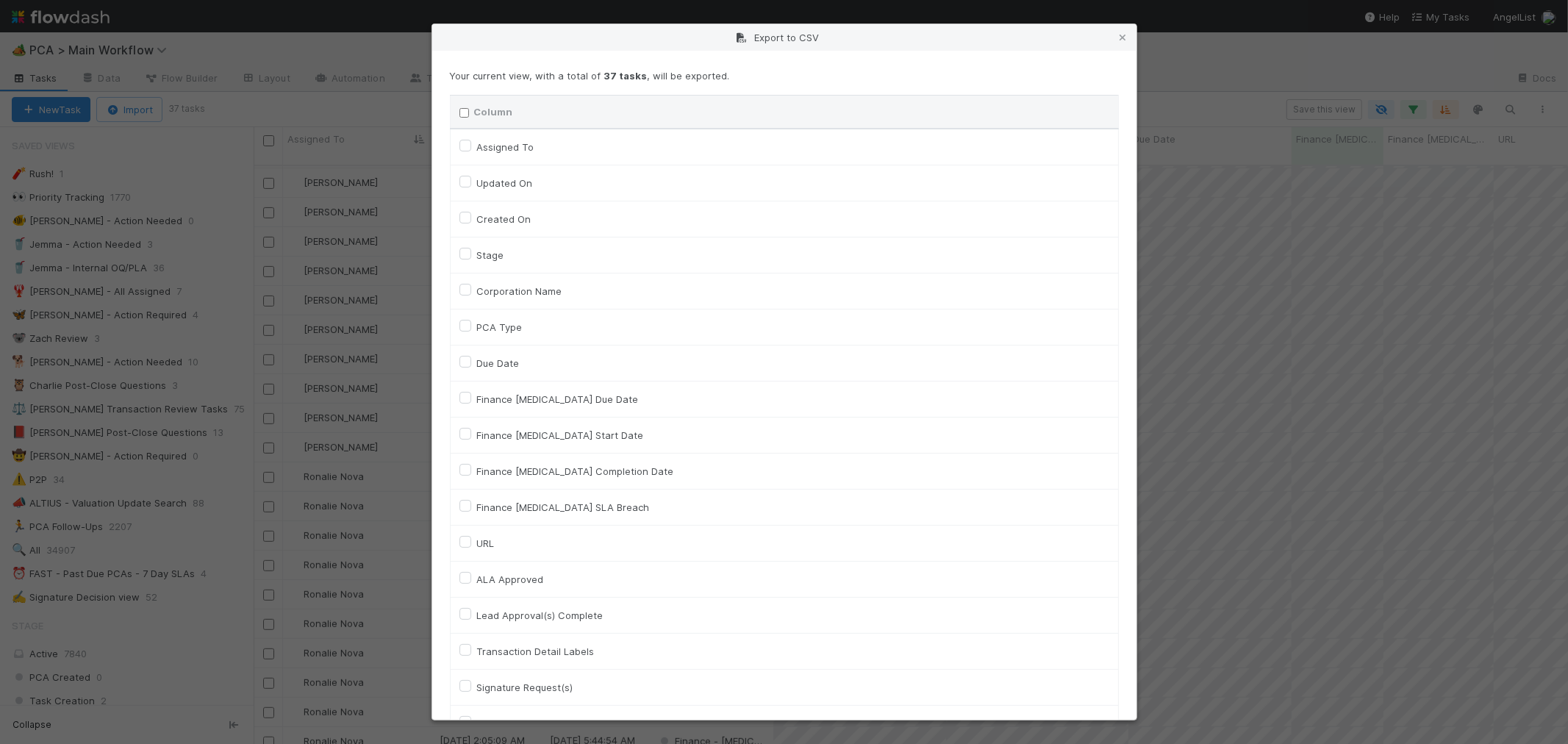
checkbox input "false"
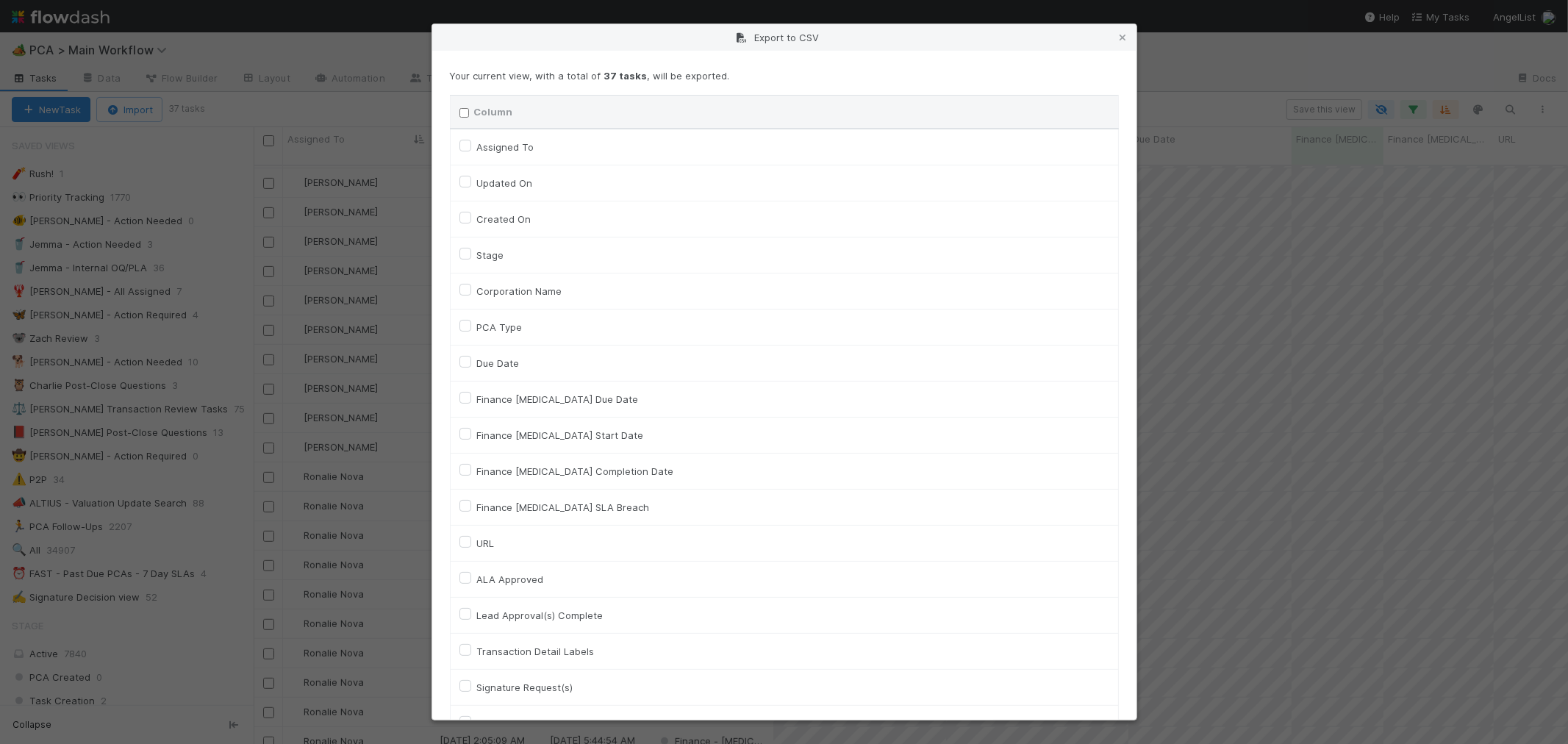
checkbox input "false"
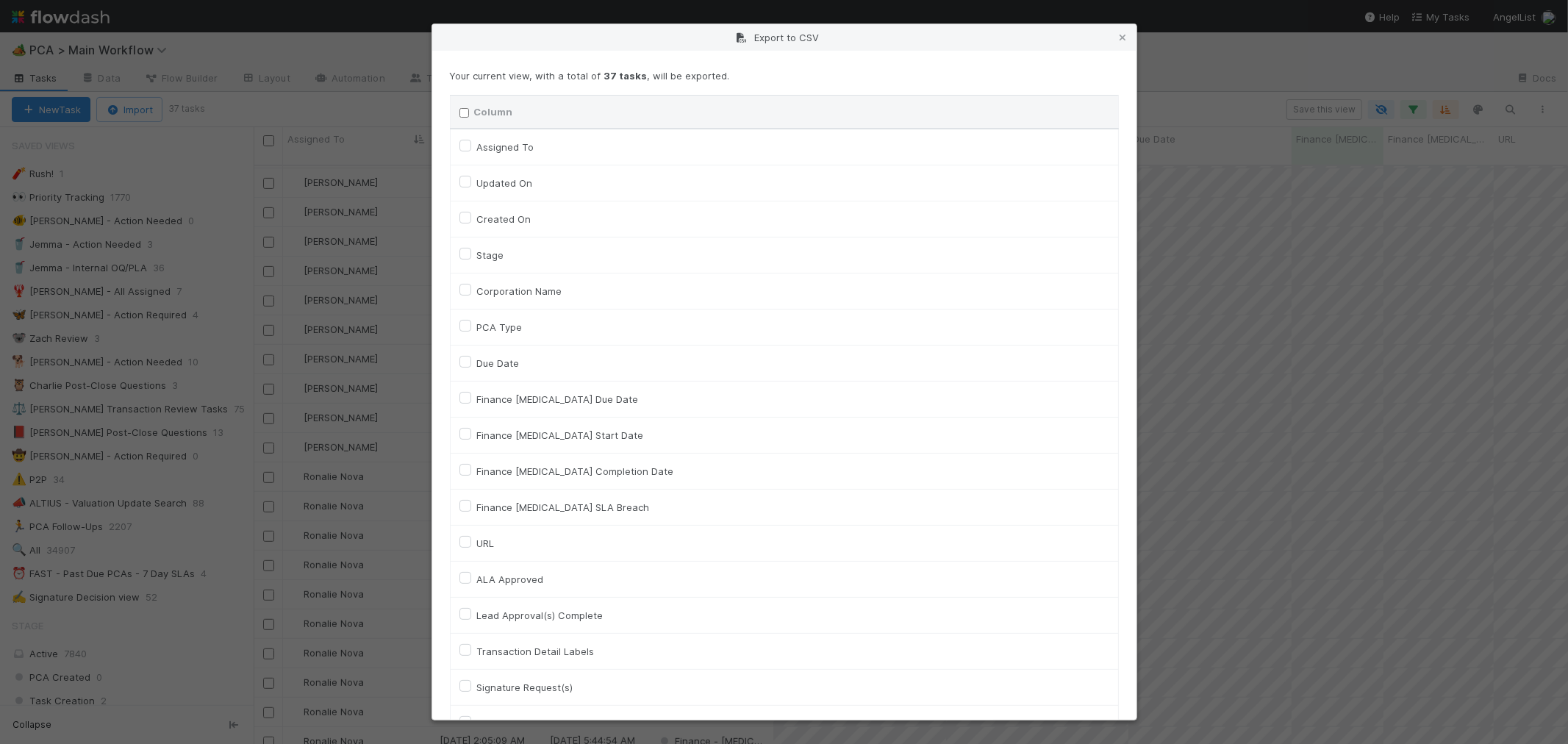
checkbox input "false"
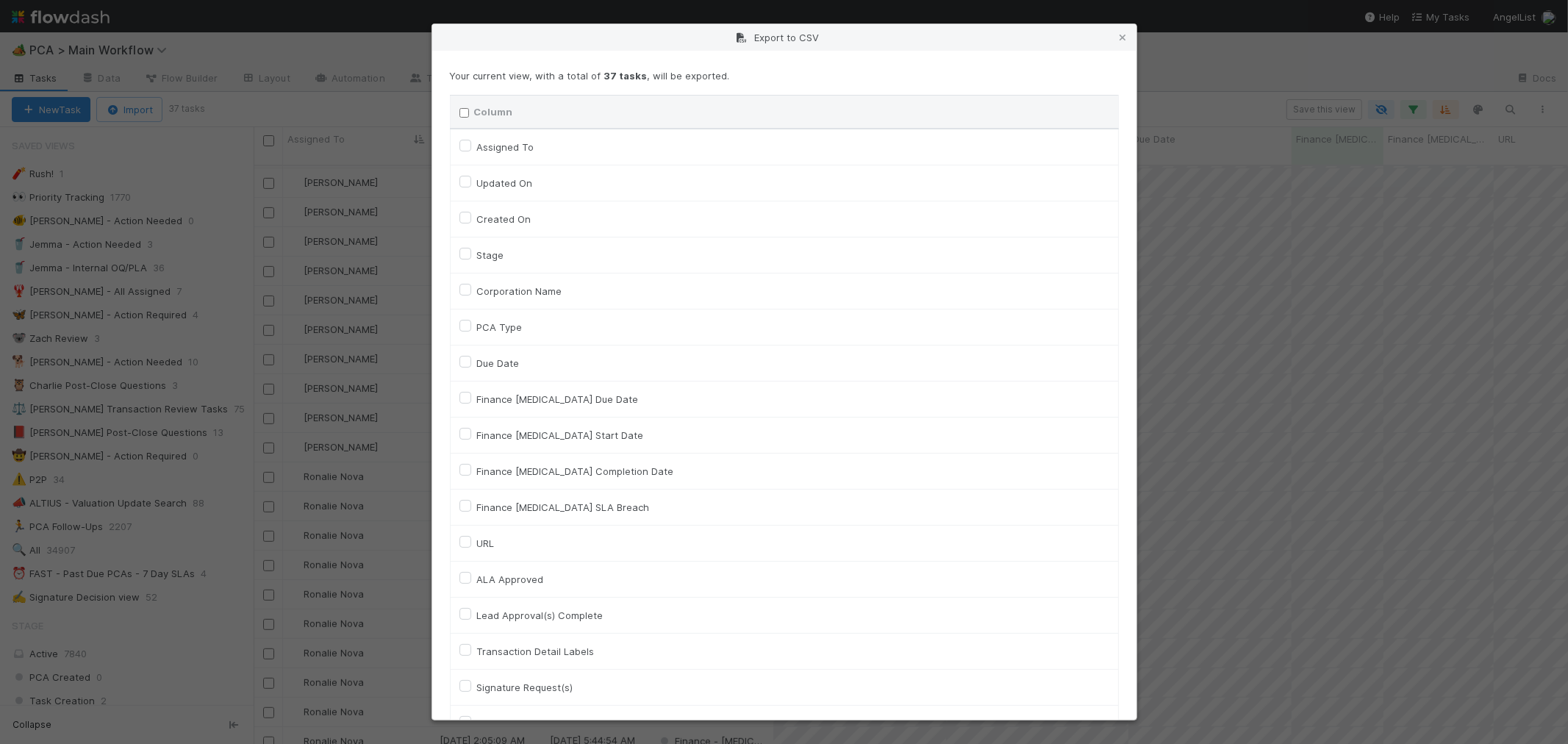
checkbox input "false"
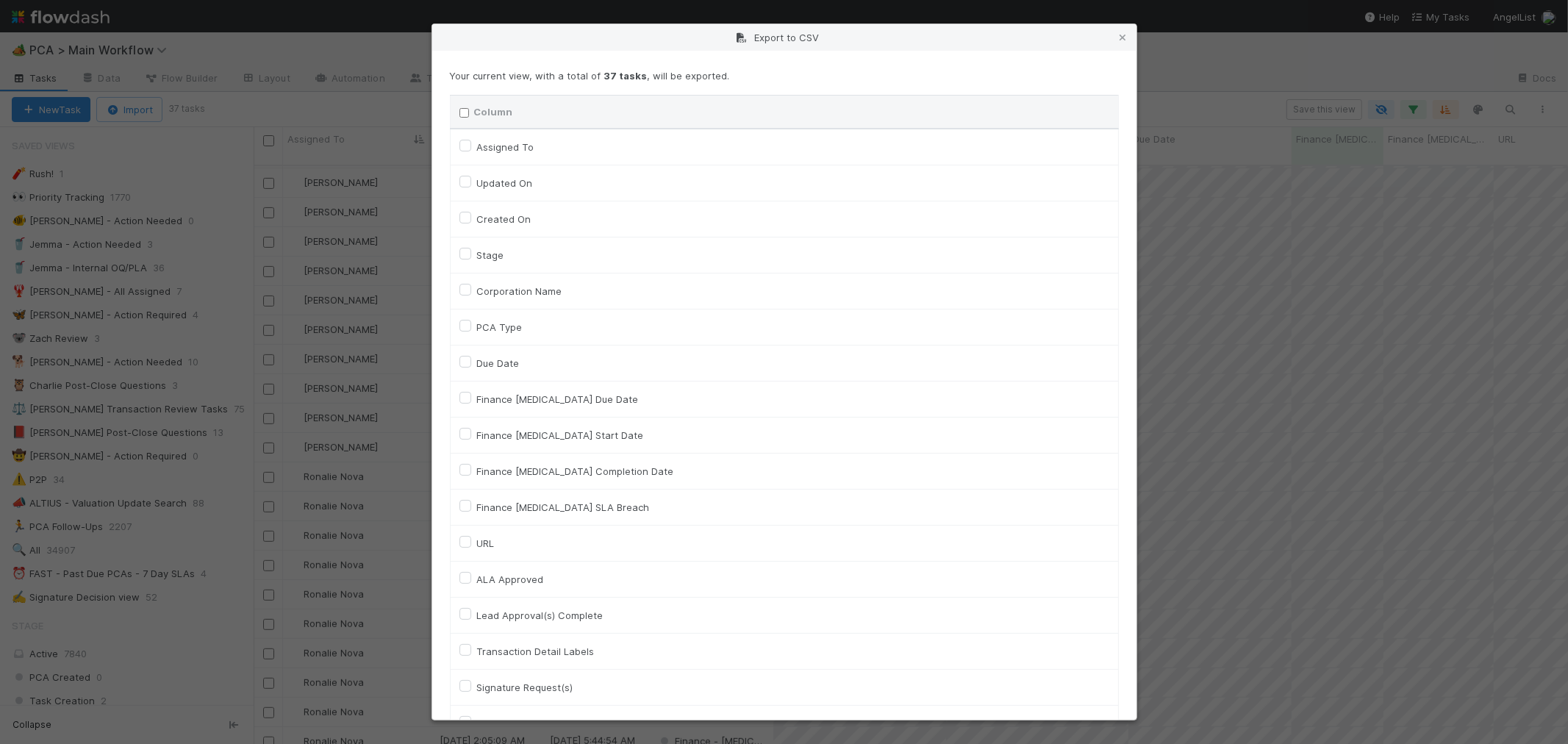
checkbox input "false"
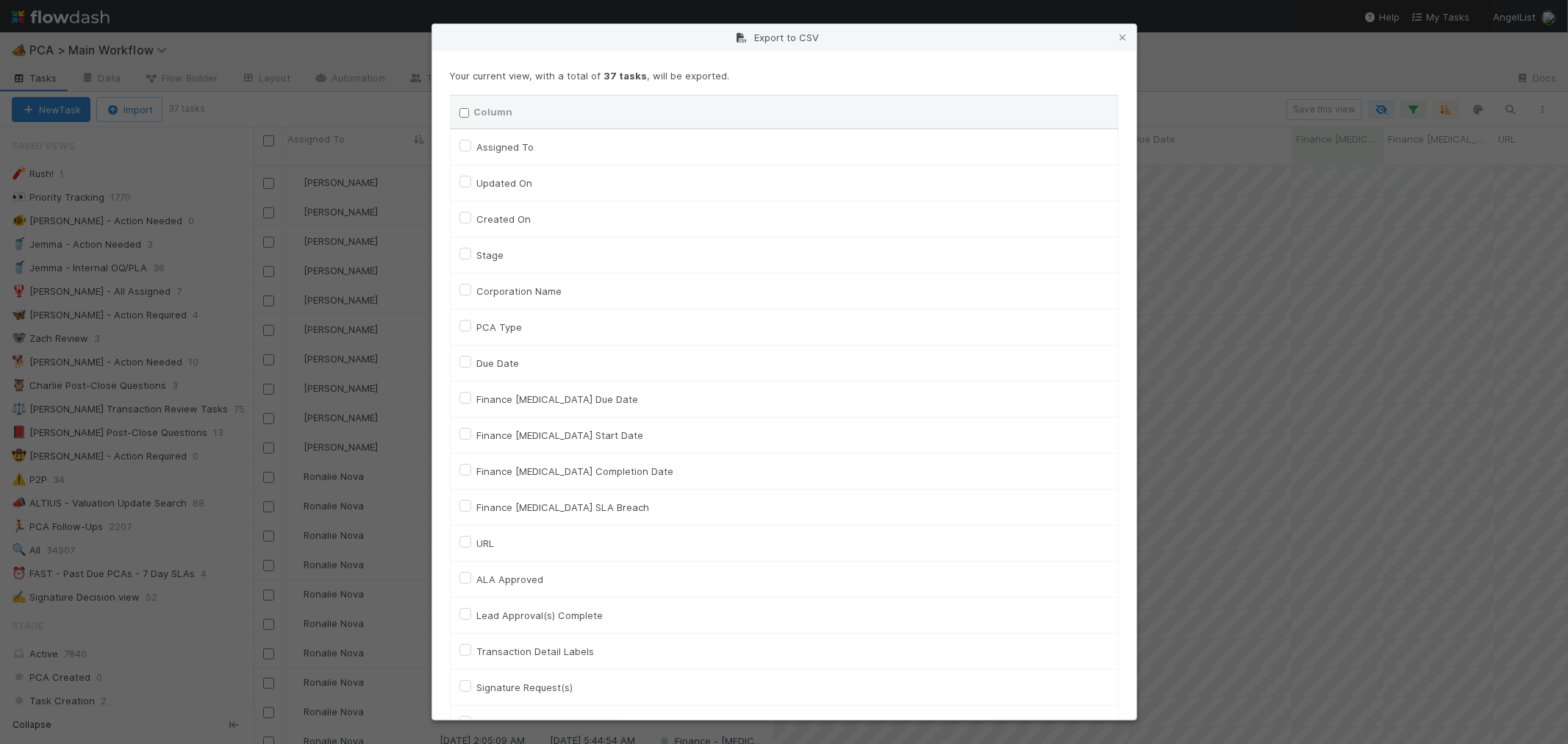
checkbox input "false"
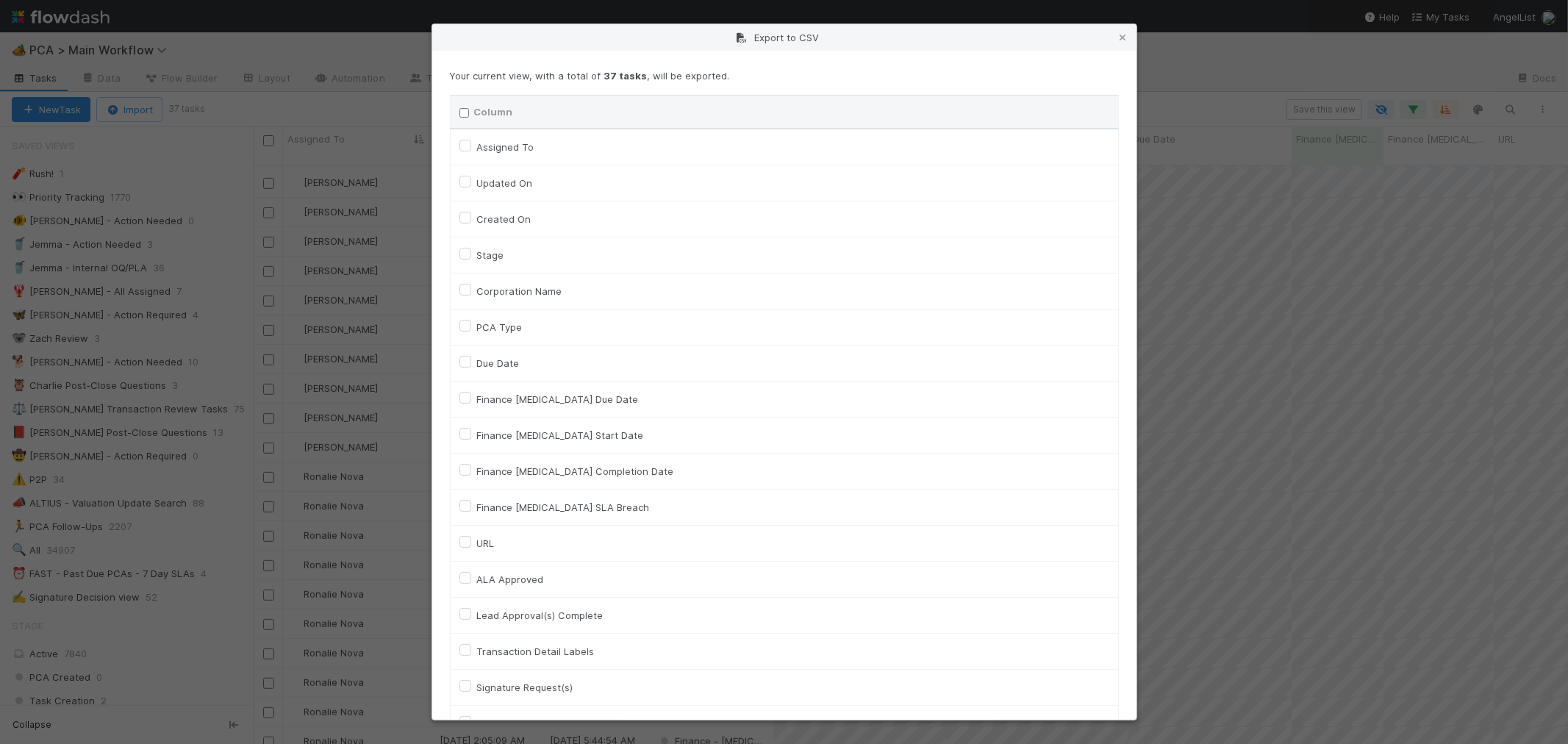
checkbox input "false"
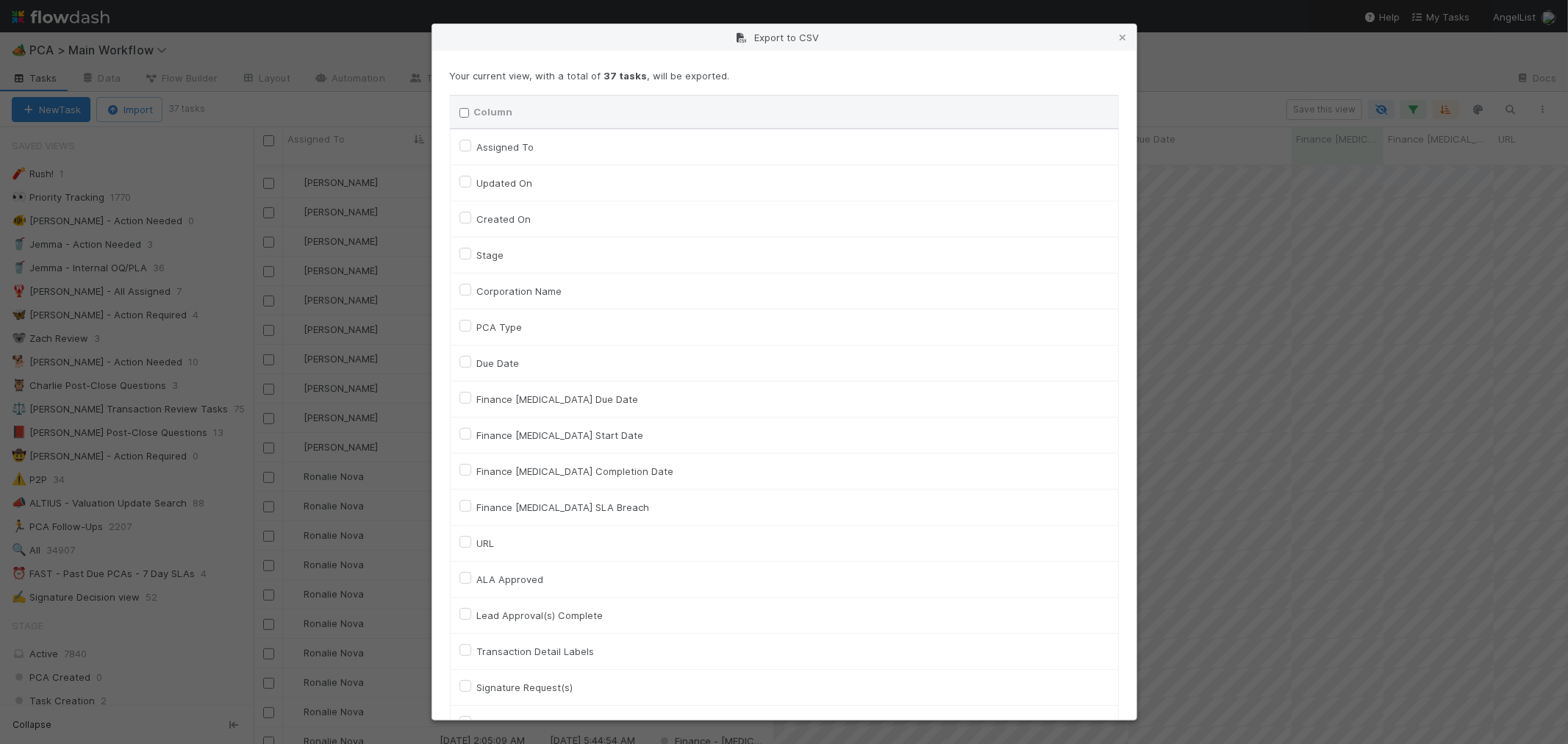
checkbox input "false"
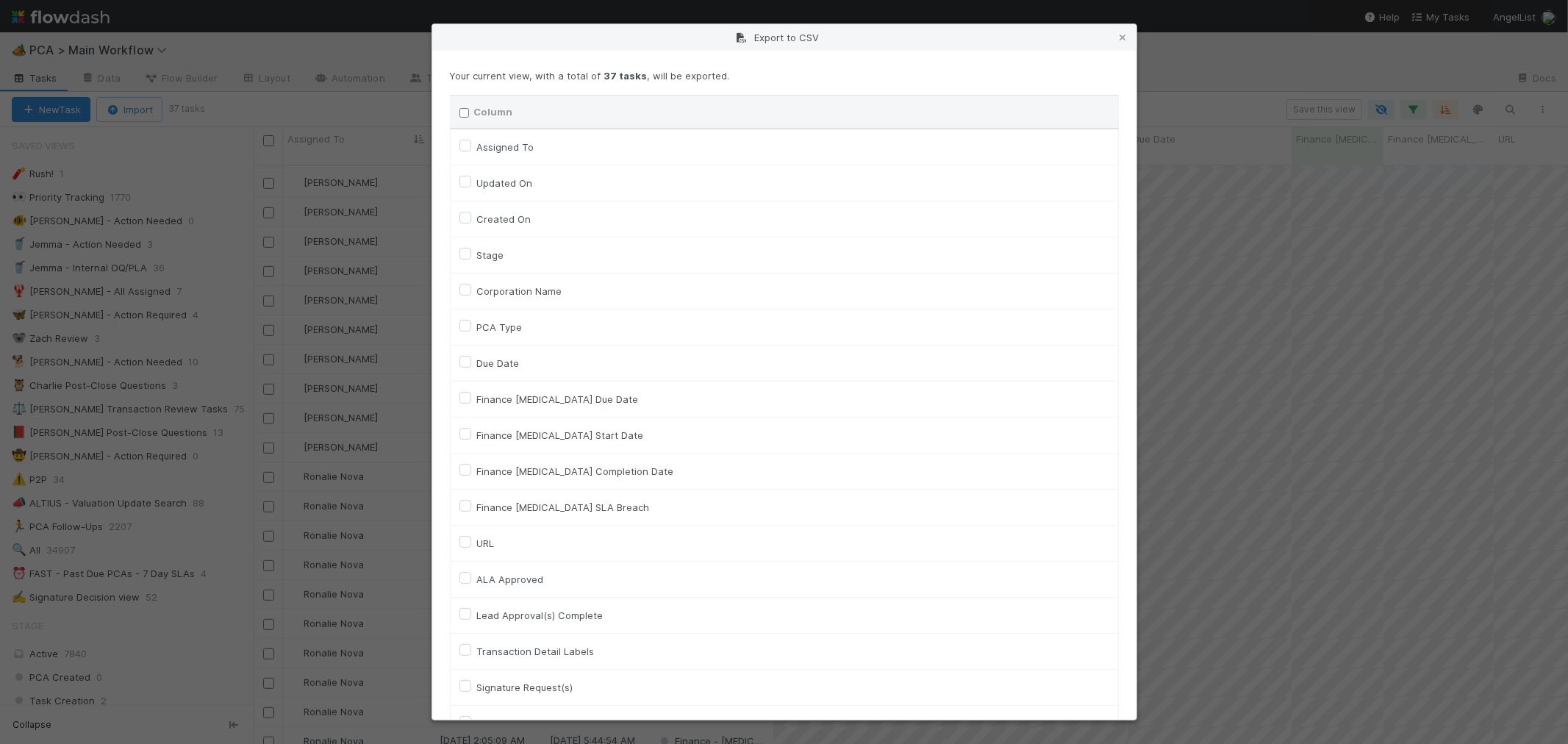
checkbox input "false"
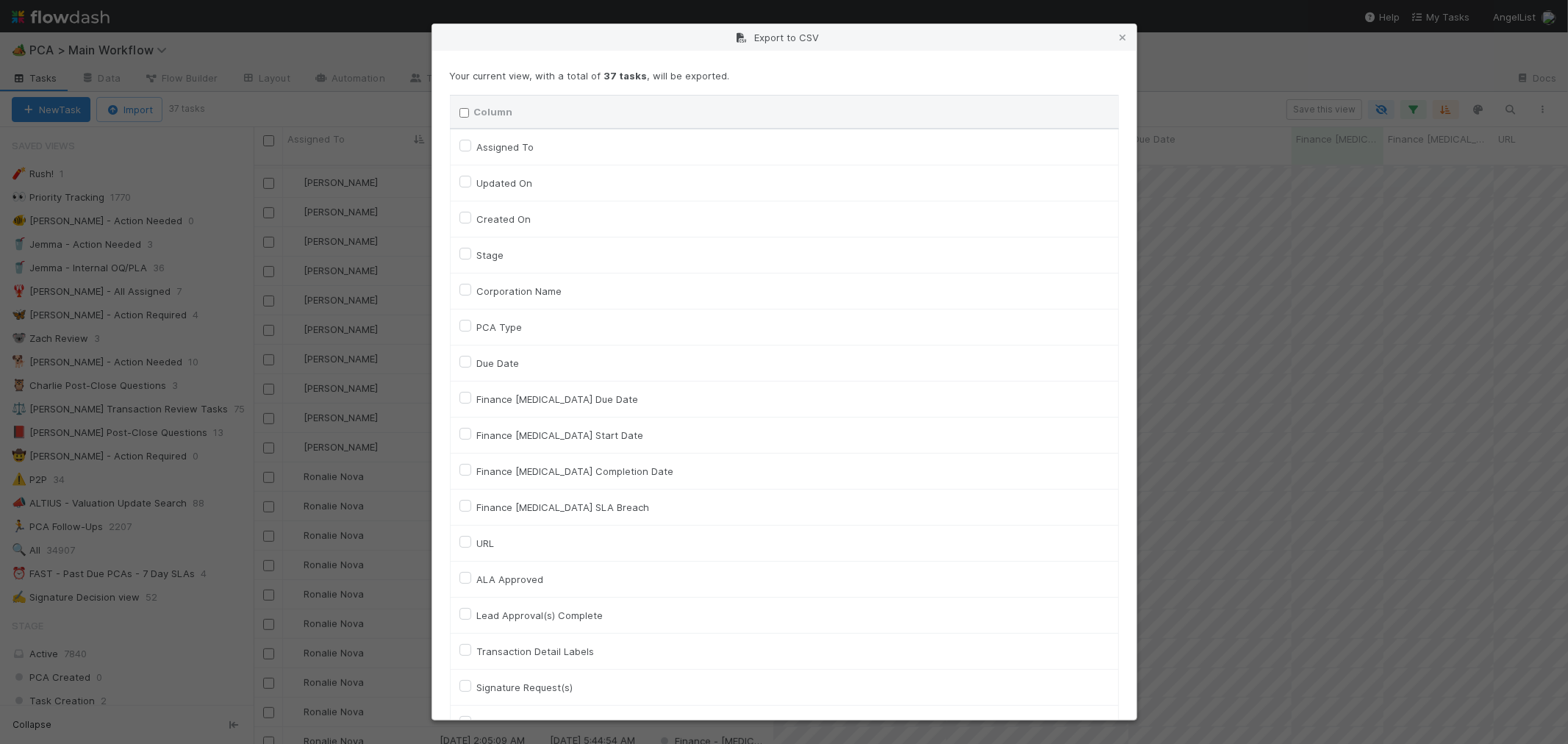
checkbox input "false"
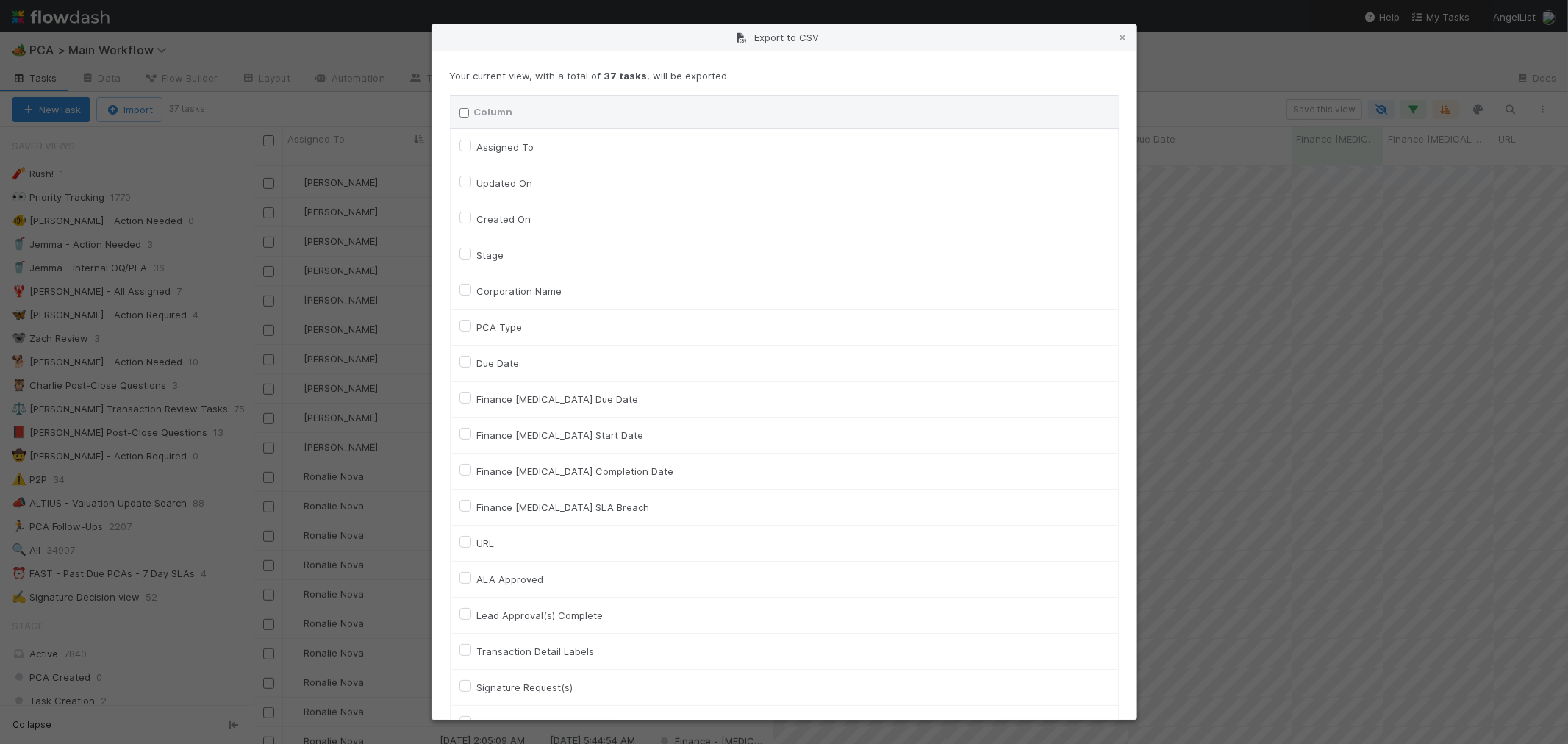
checkbox input "false"
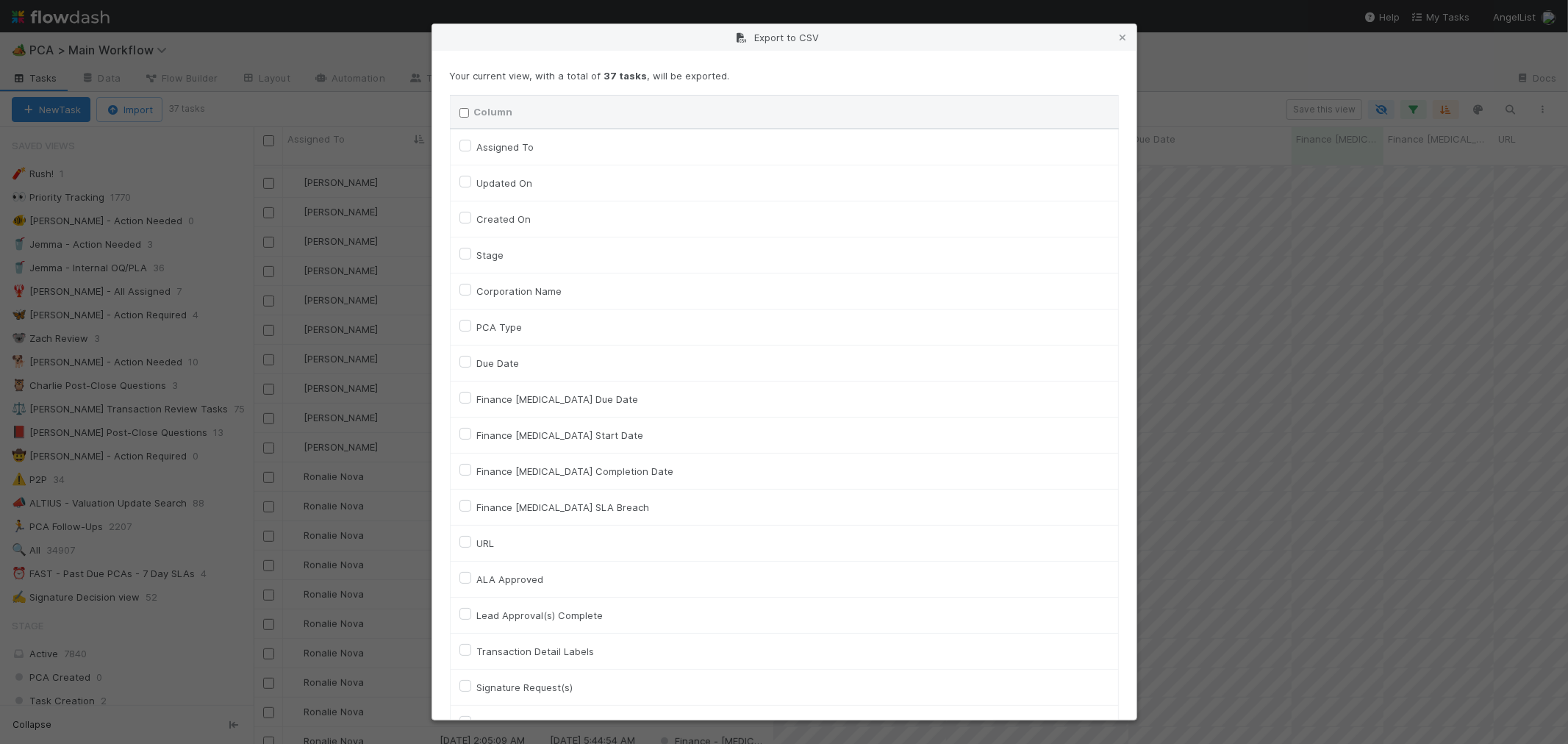
checkbox input "false"
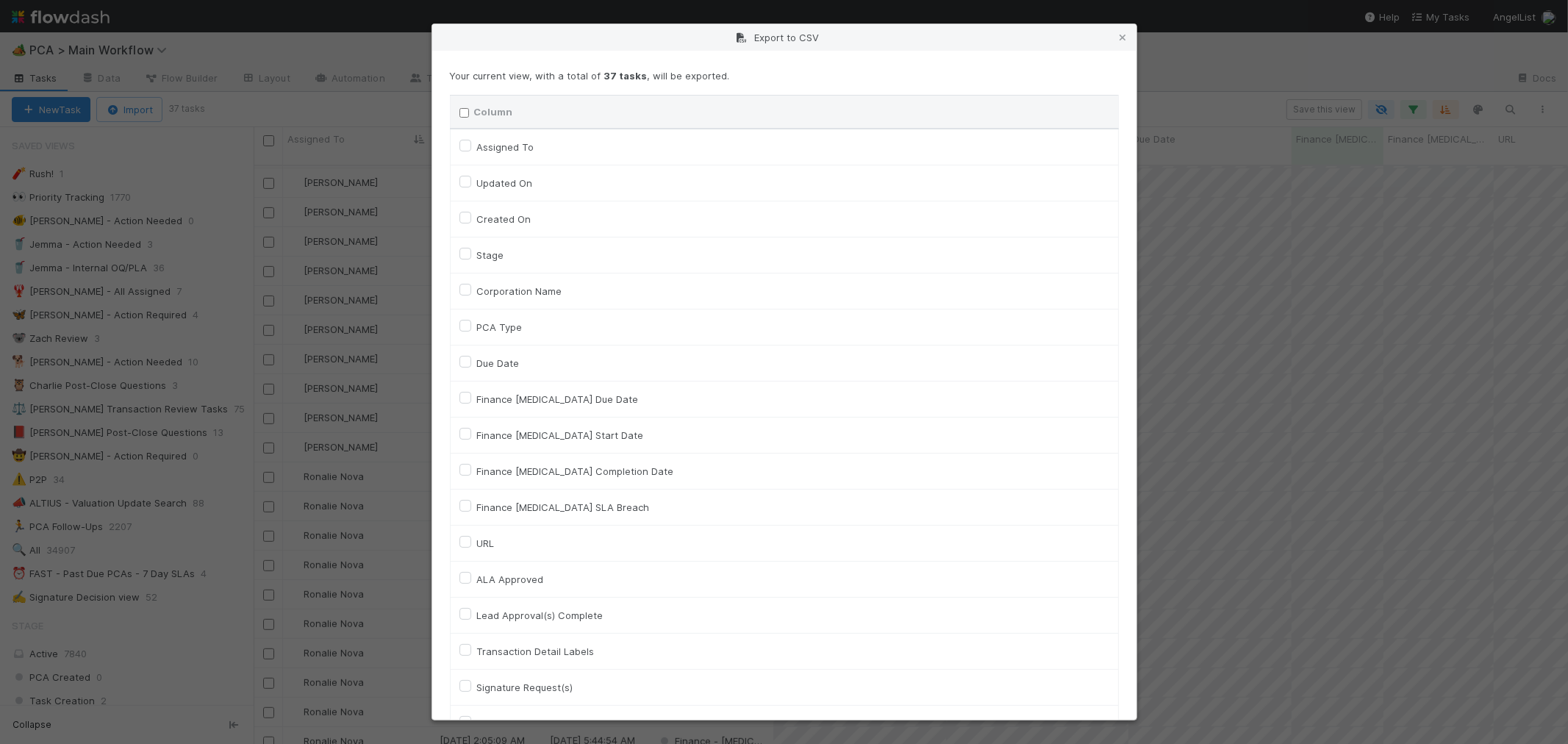
checkbox input "false"
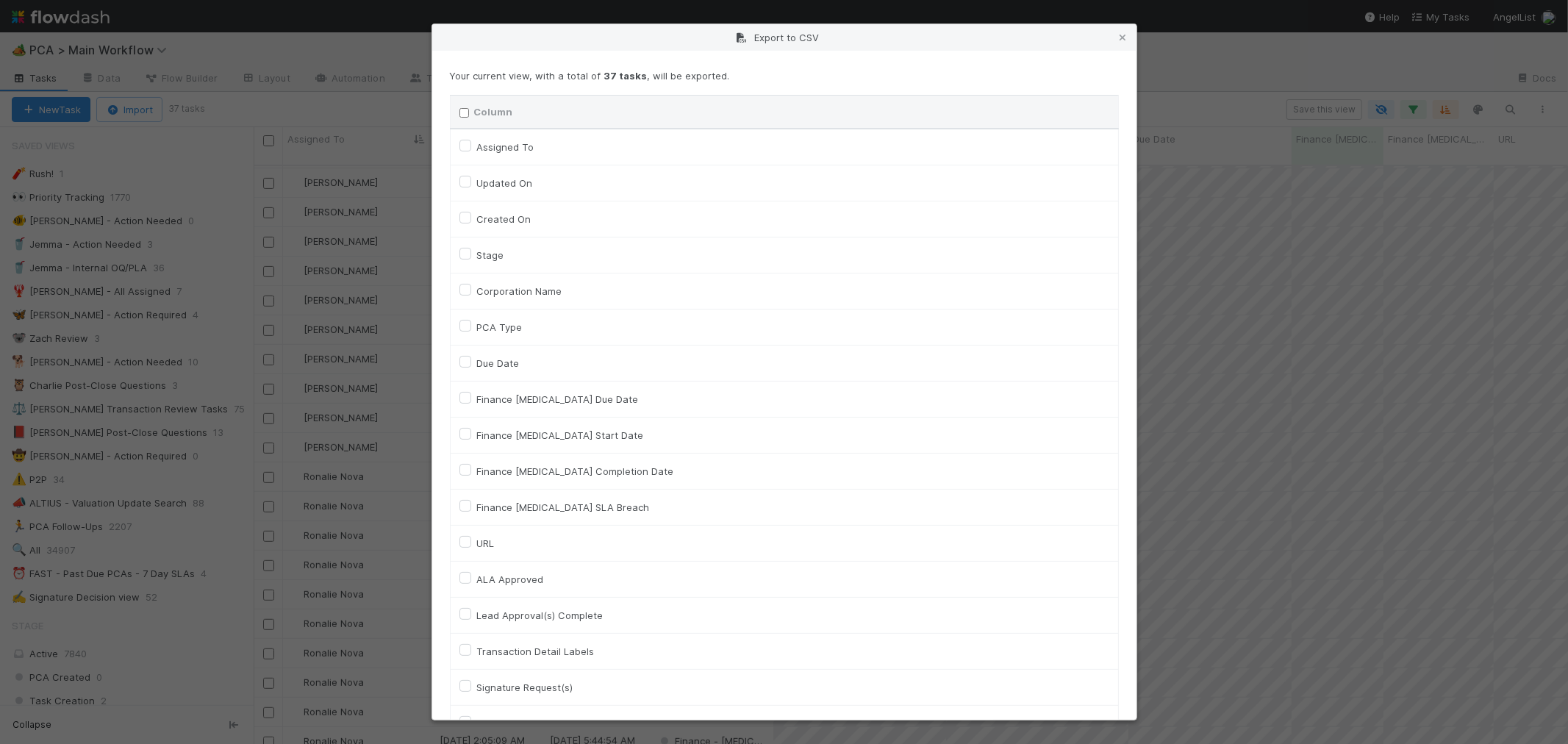
checkbox input "false"
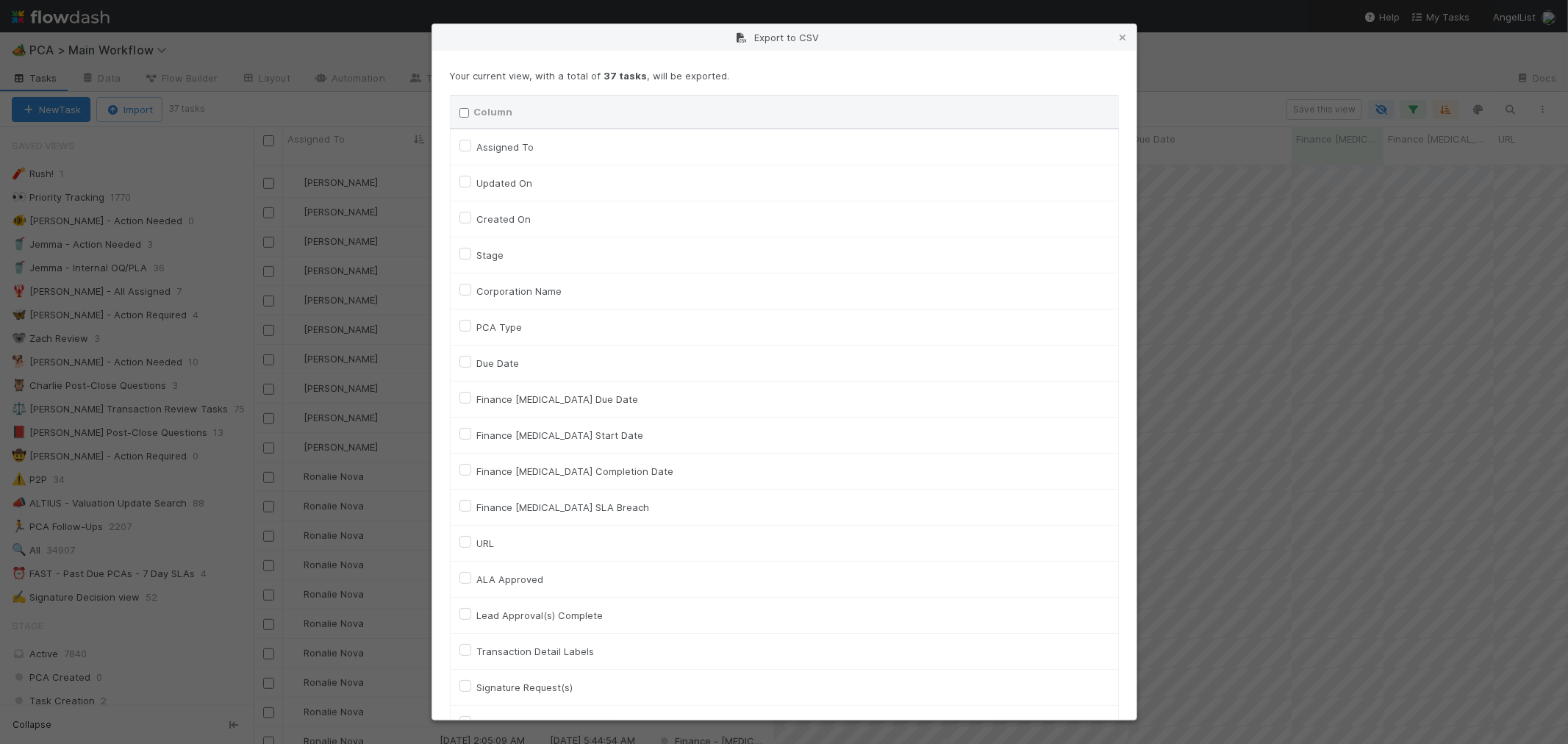
checkbox input "false"
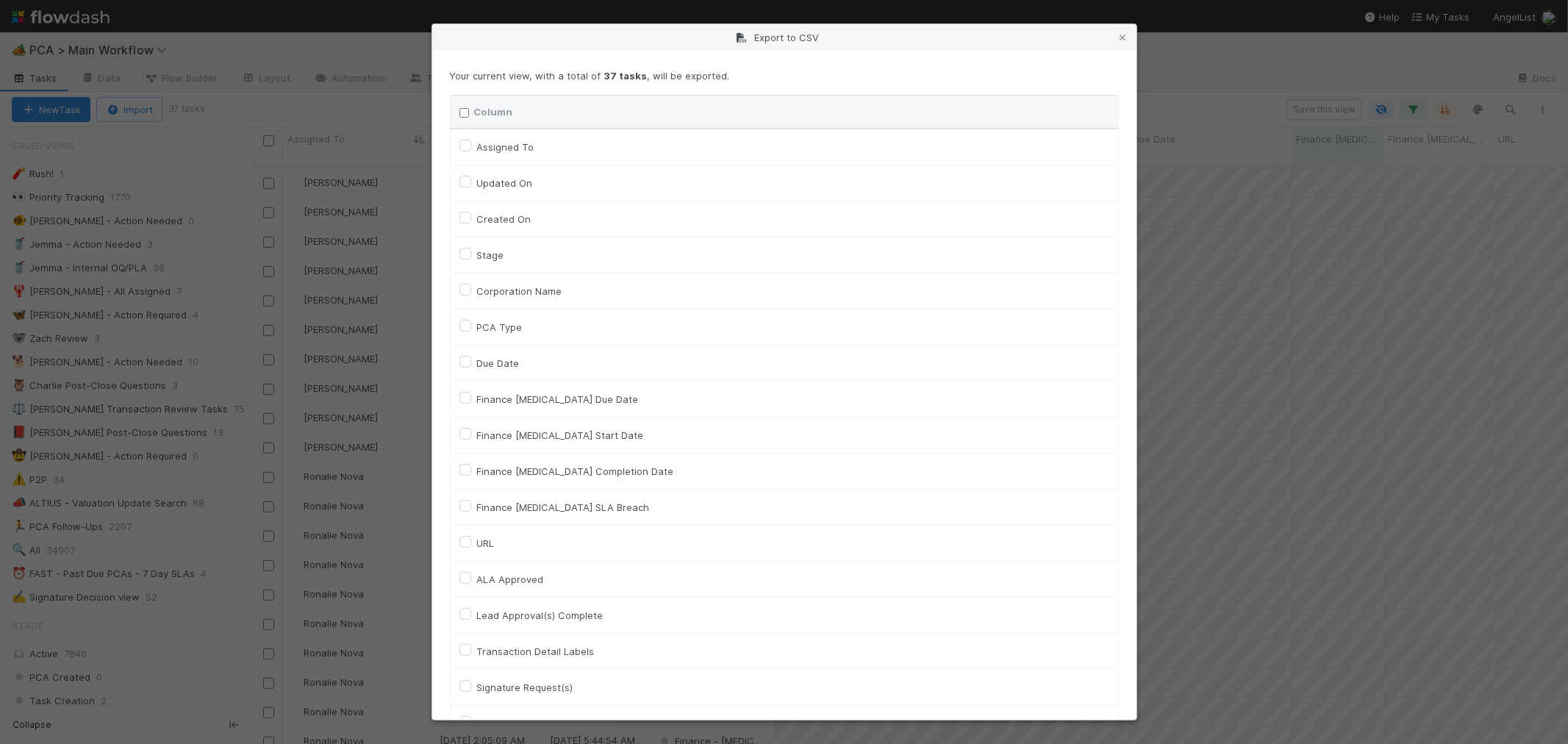
checkbox input "false"
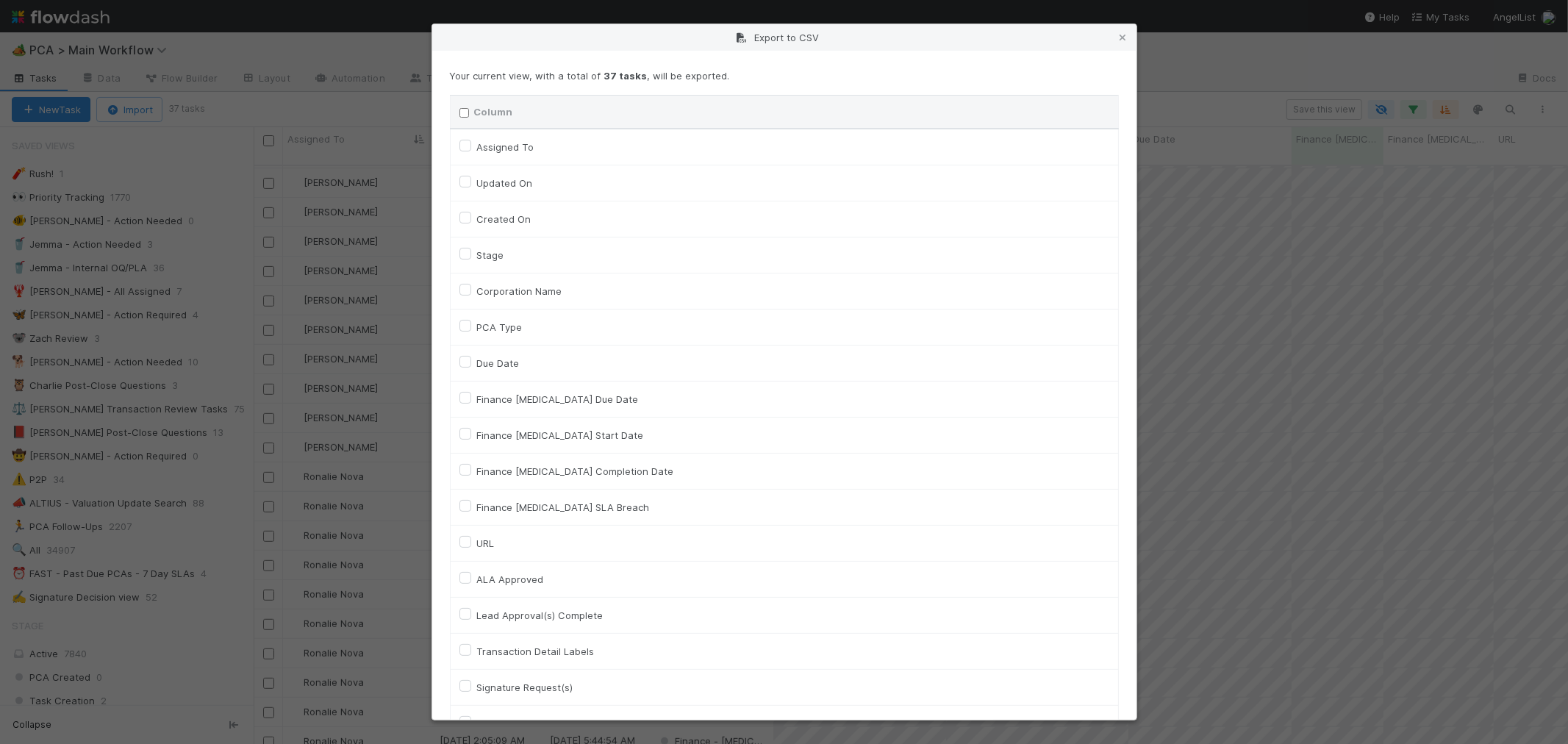
checkbox input "false"
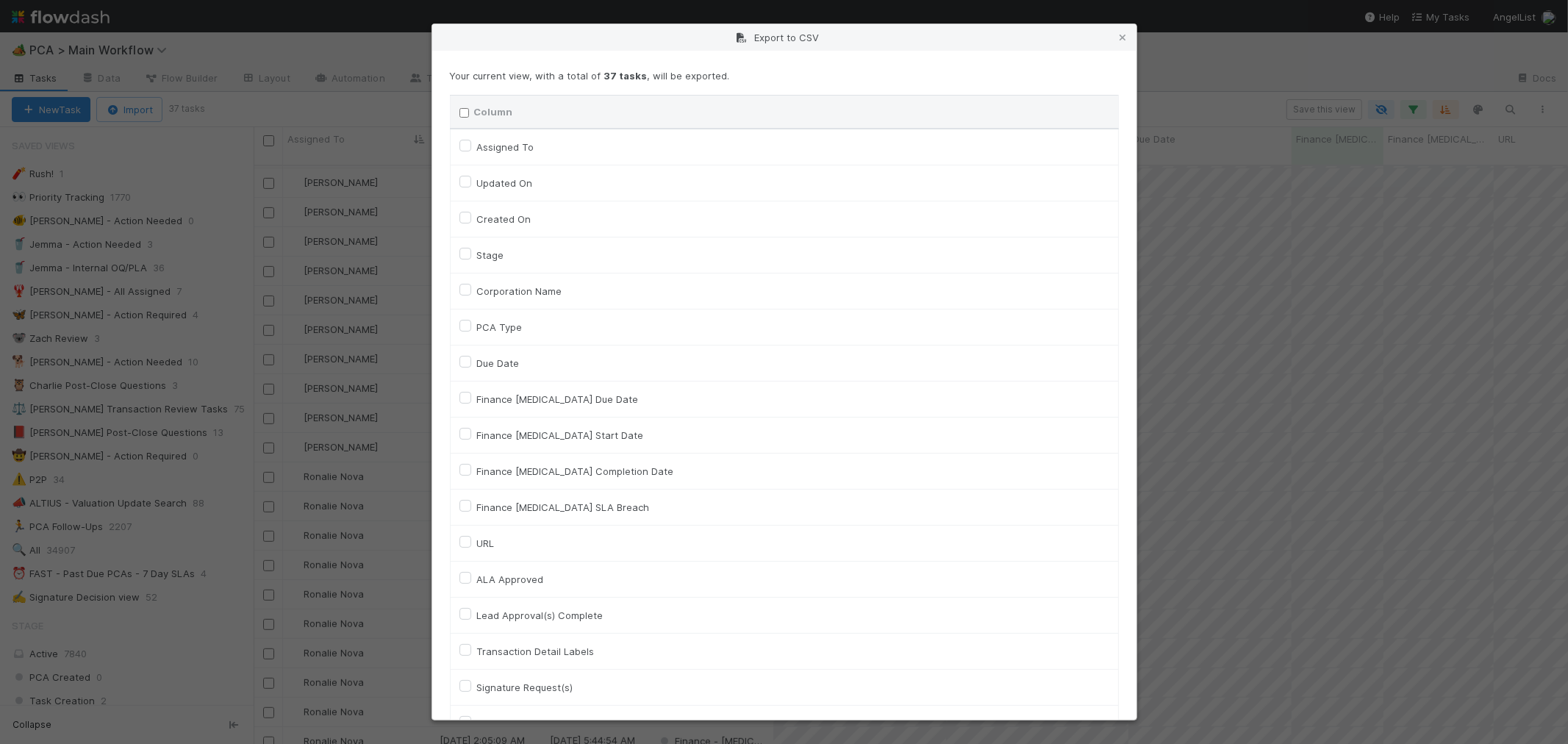
checkbox input "false"
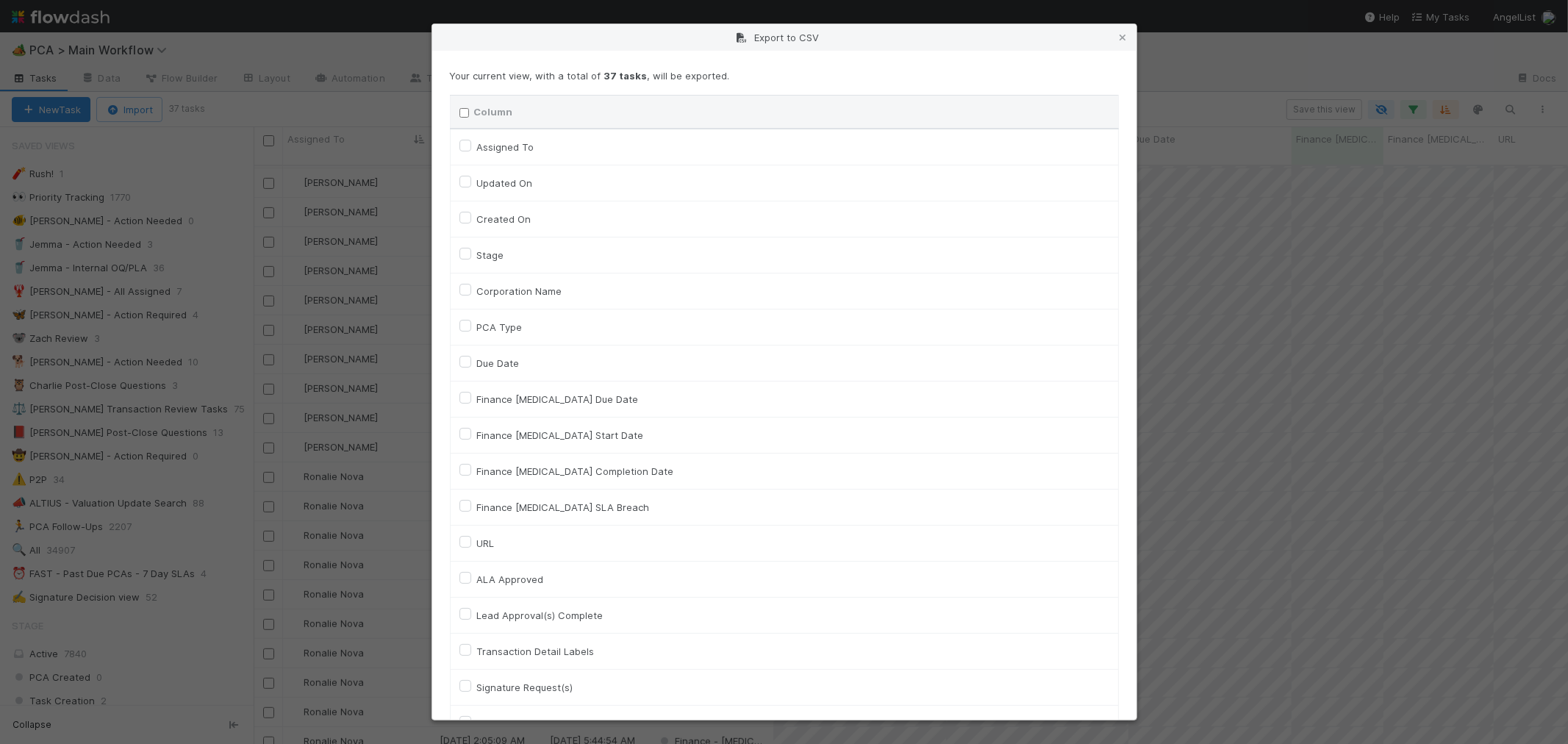
checkbox input "false"
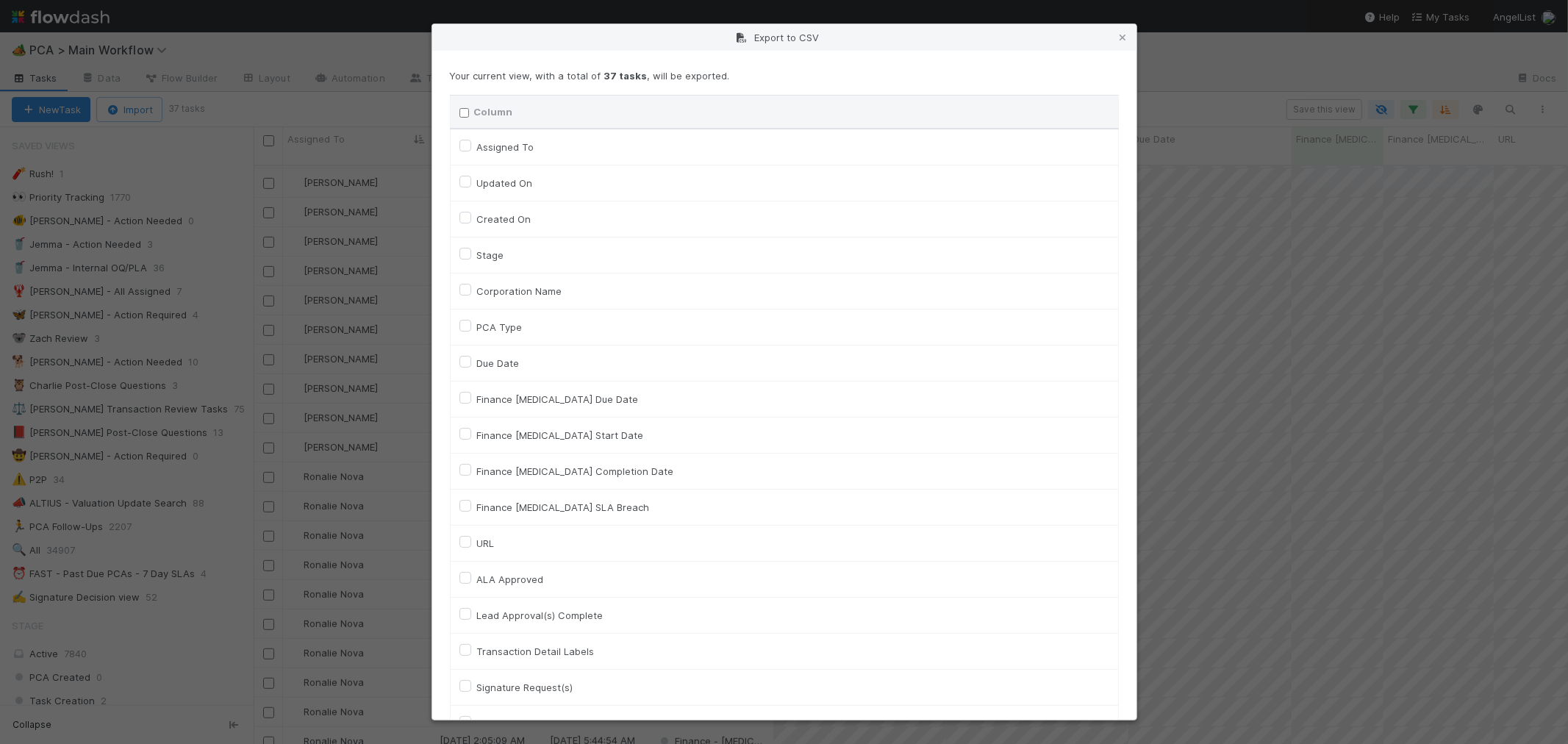
checkbox input "false"
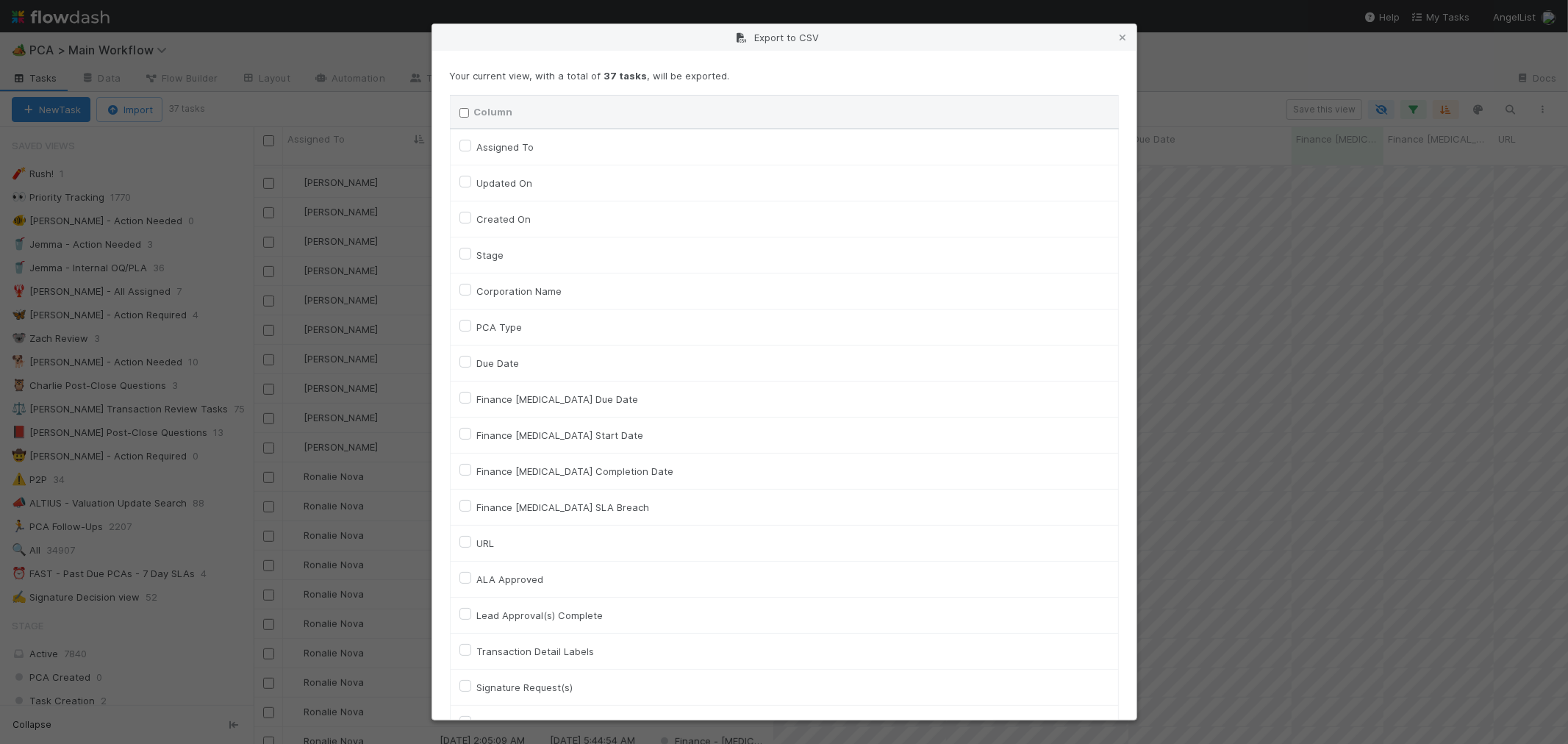
checkbox input "false"
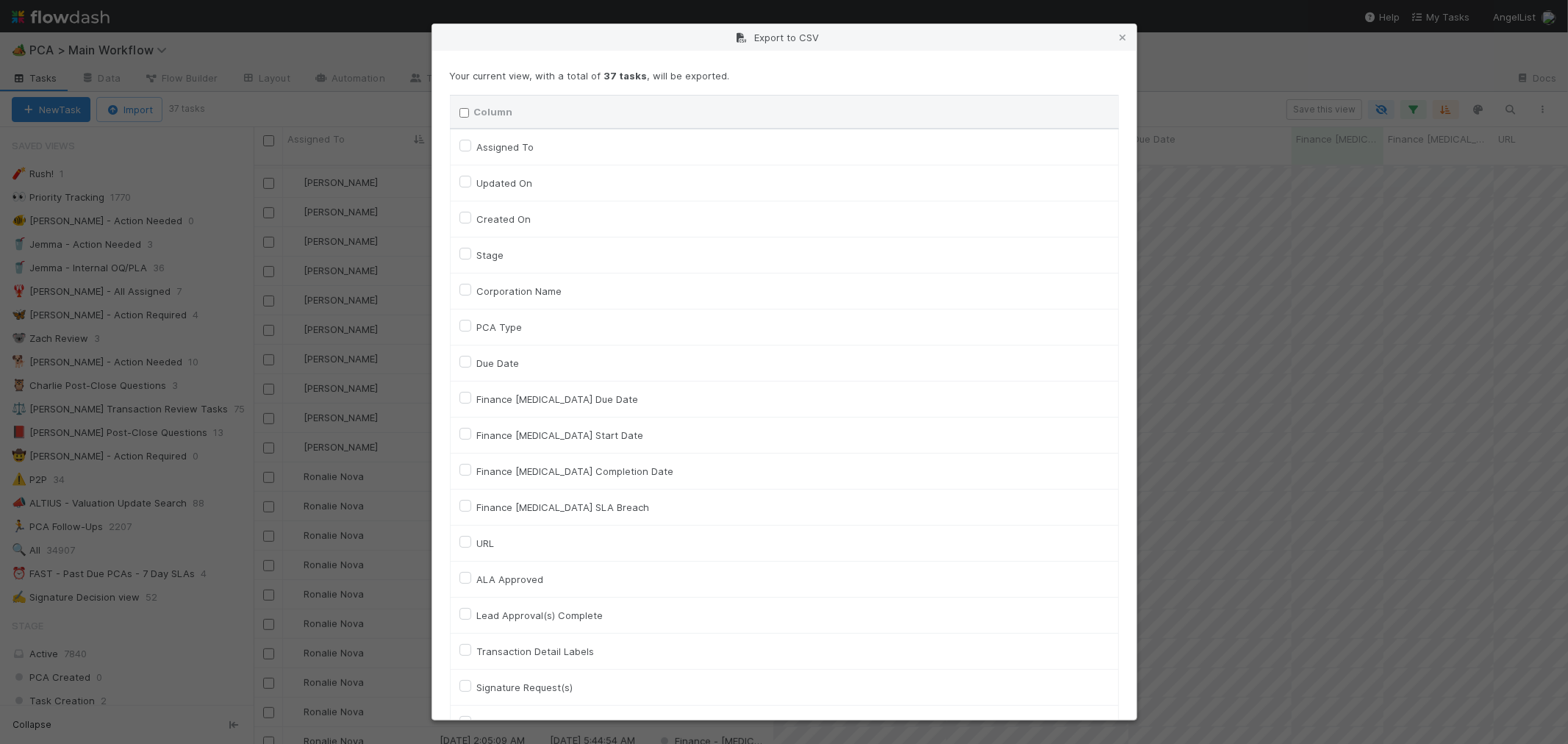
checkbox input "false"
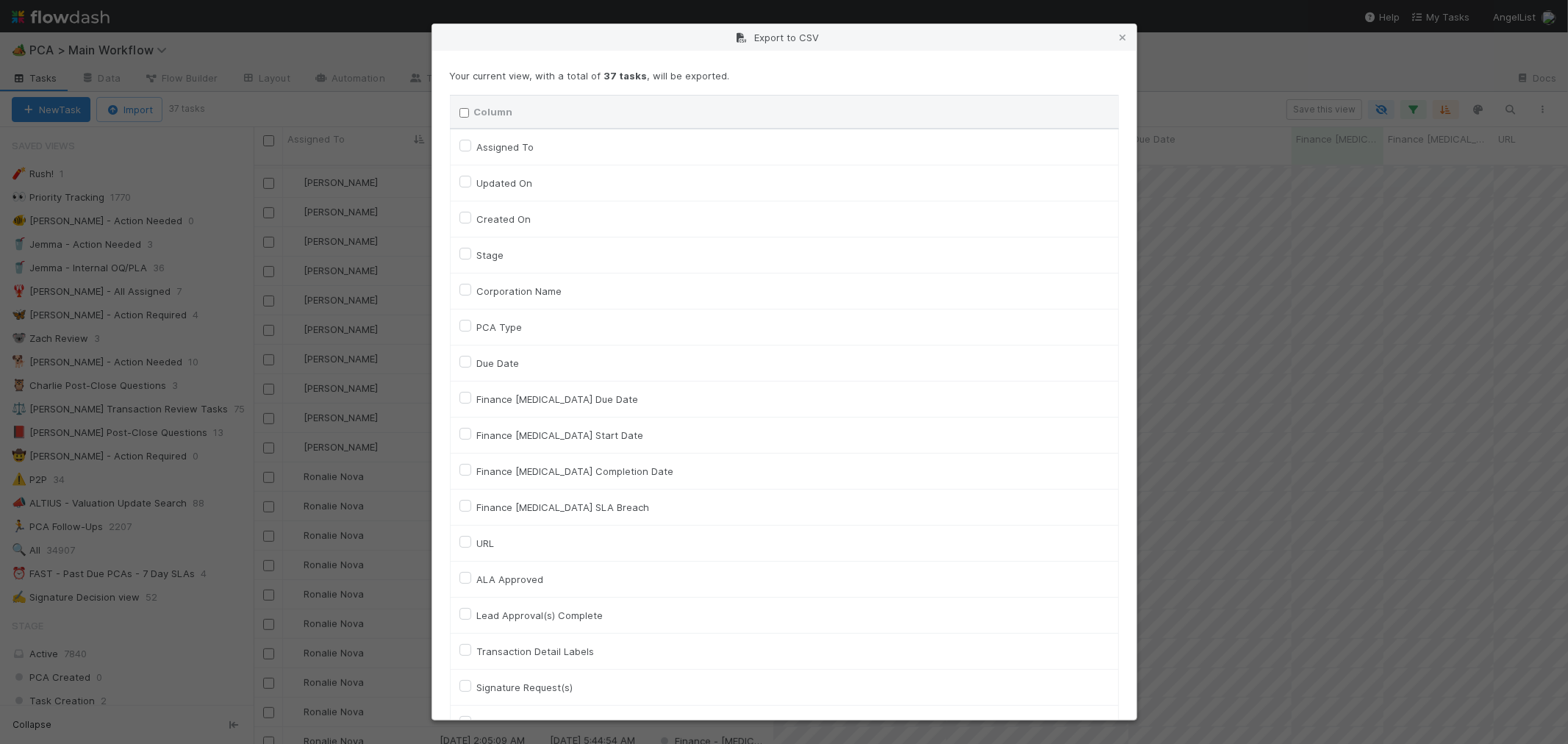
checkbox input "false"
click at [477, 142] on label "Assigned To" at bounding box center [506, 147] width 57 height 18
click at [464, 142] on To "Assigned To" at bounding box center [466, 144] width 12 height 13
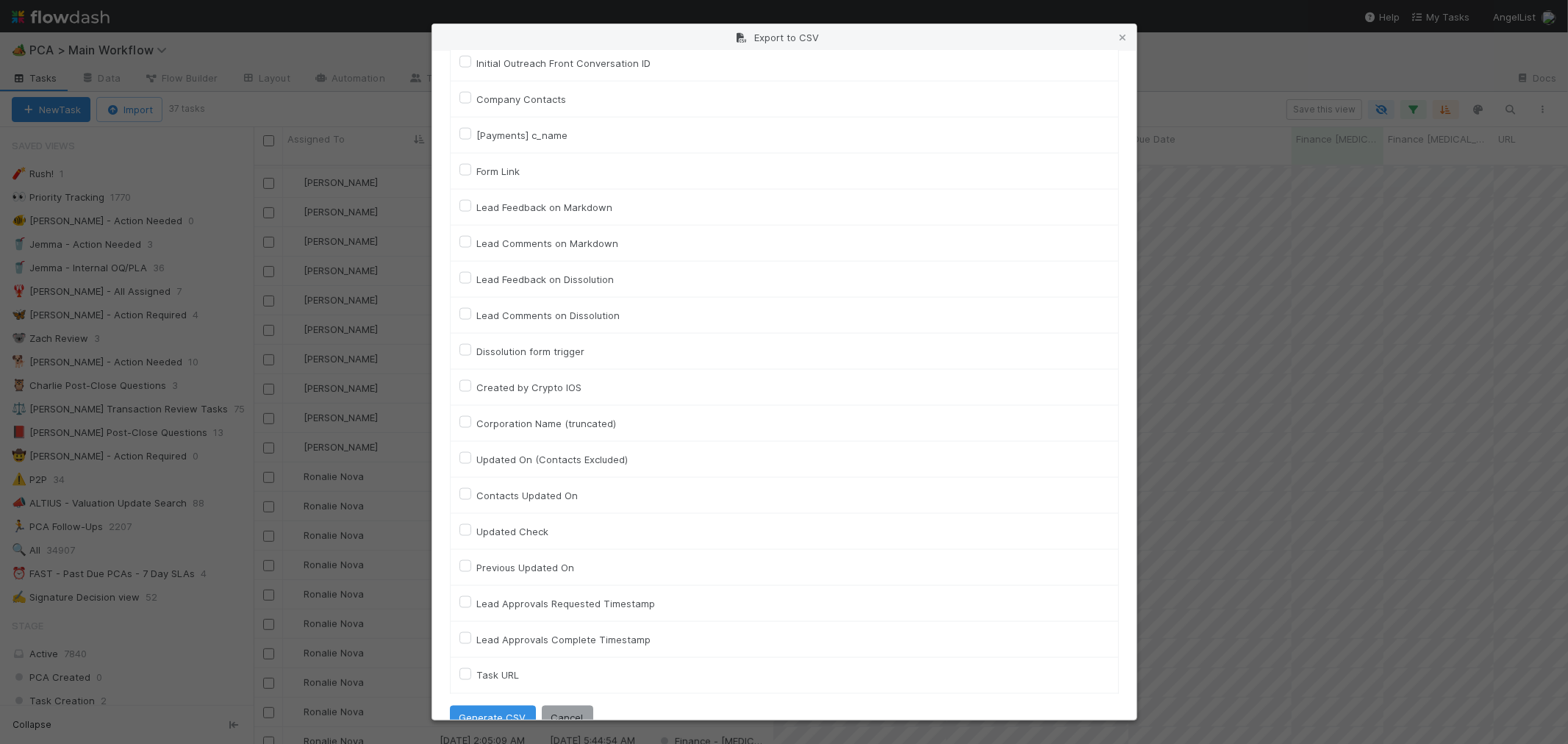
scroll to position [6482, 0]
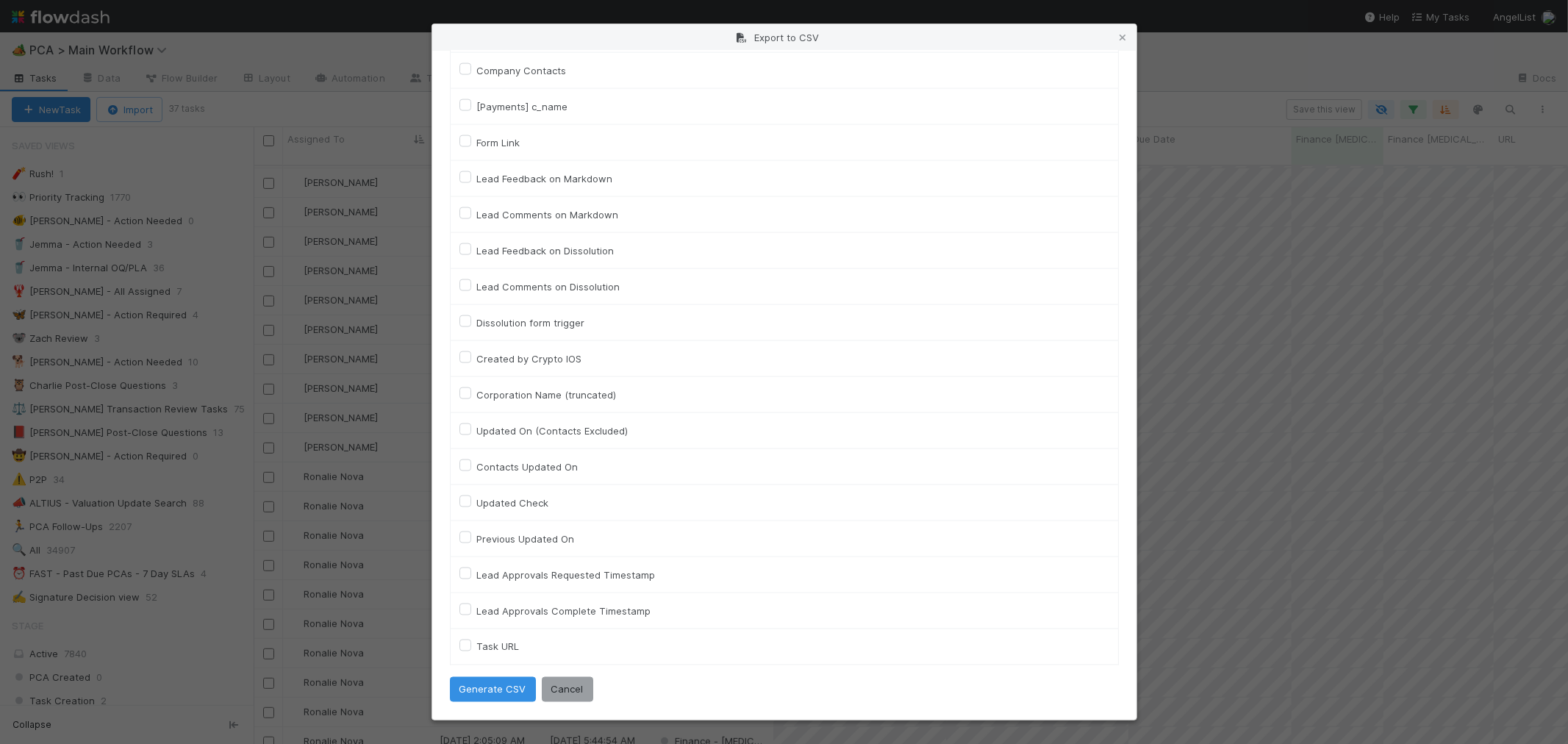
click at [477, 642] on label "Task URL" at bounding box center [498, 647] width 42 height 18
click at [466, 642] on URL "Task URL" at bounding box center [466, 644] width 12 height 13
click at [481, 687] on button "Generate CSV" at bounding box center [492, 689] width 86 height 25
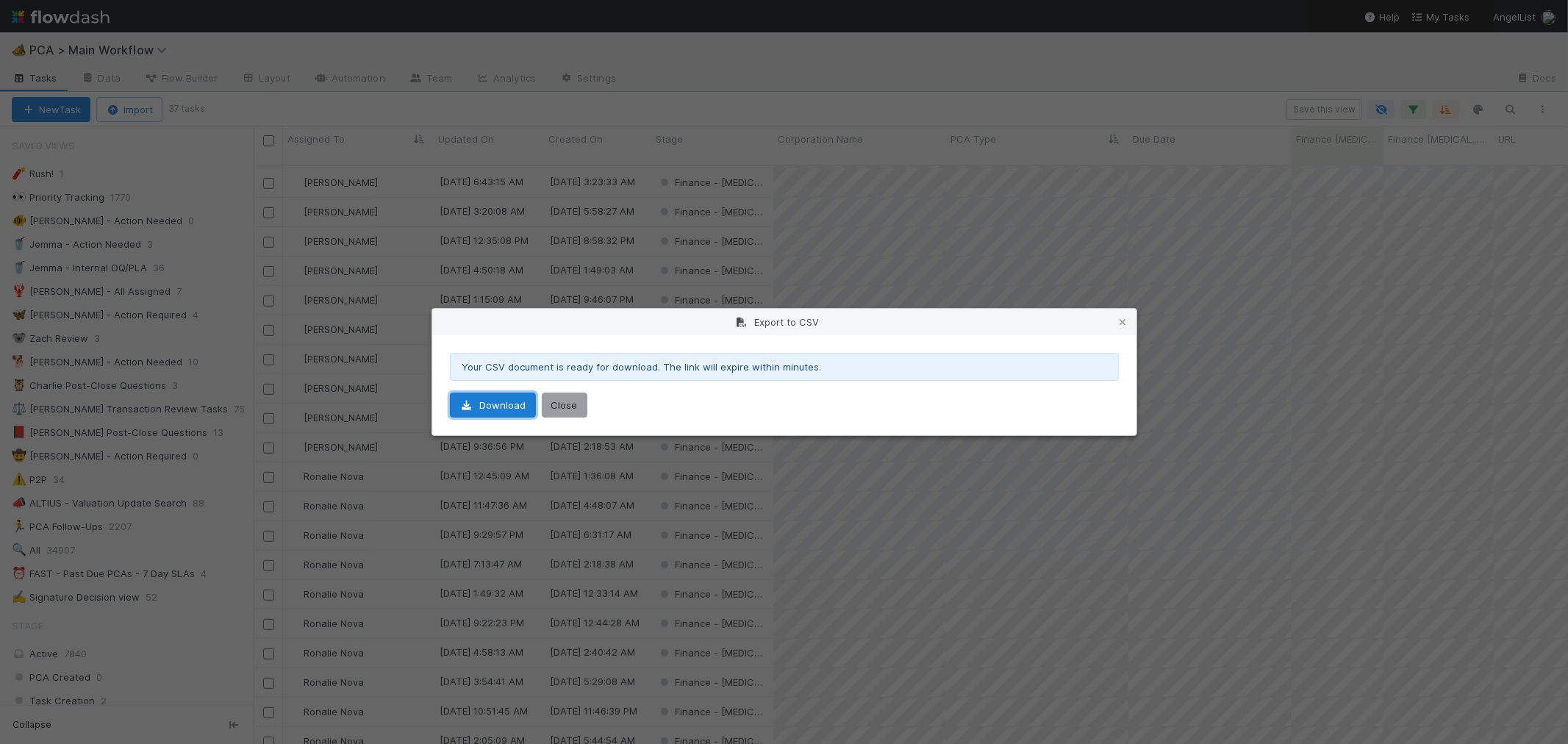
click at [487, 412] on link "Download" at bounding box center [492, 404] width 86 height 25
click at [568, 403] on button "Close" at bounding box center [565, 404] width 45 height 25
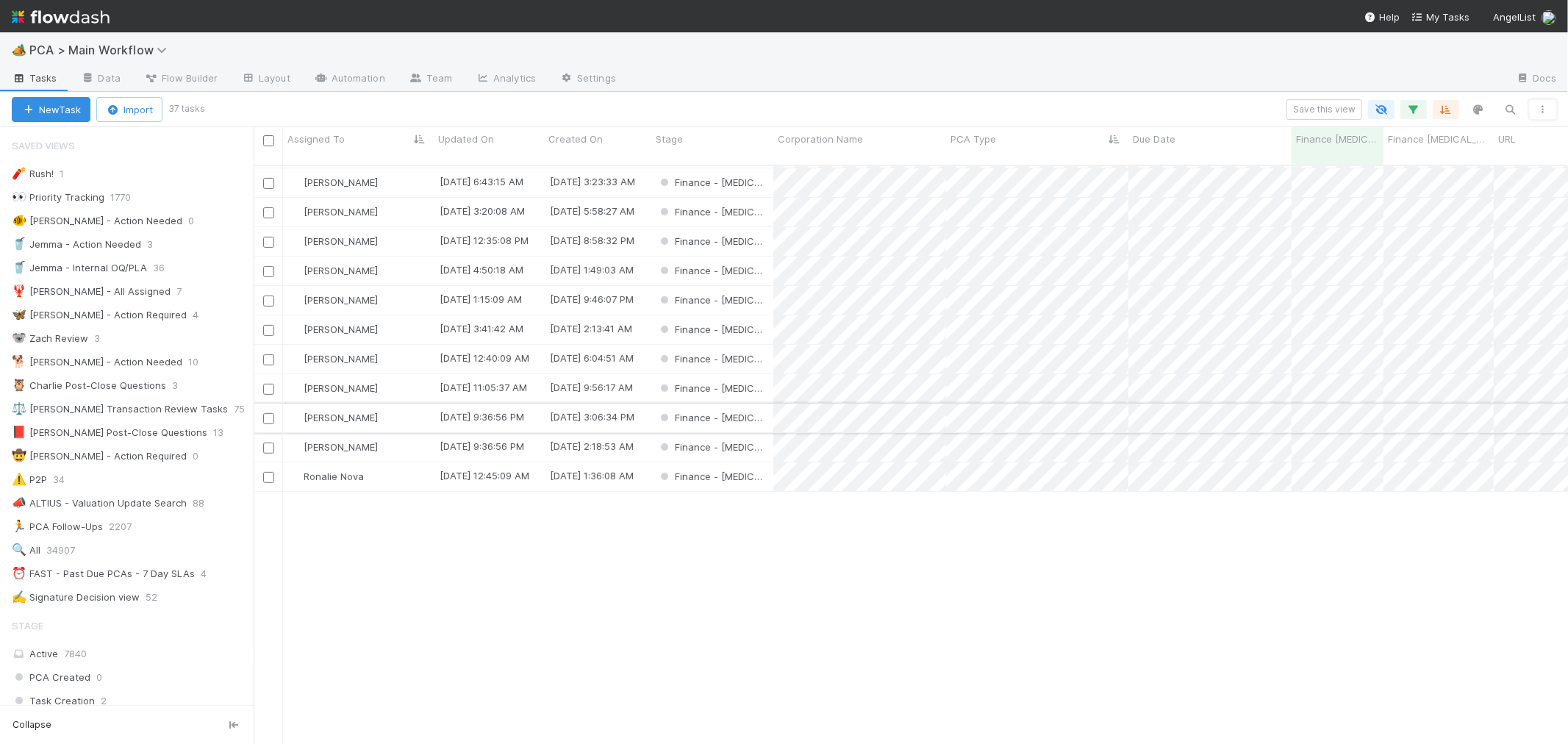
scroll to position [182, 0]
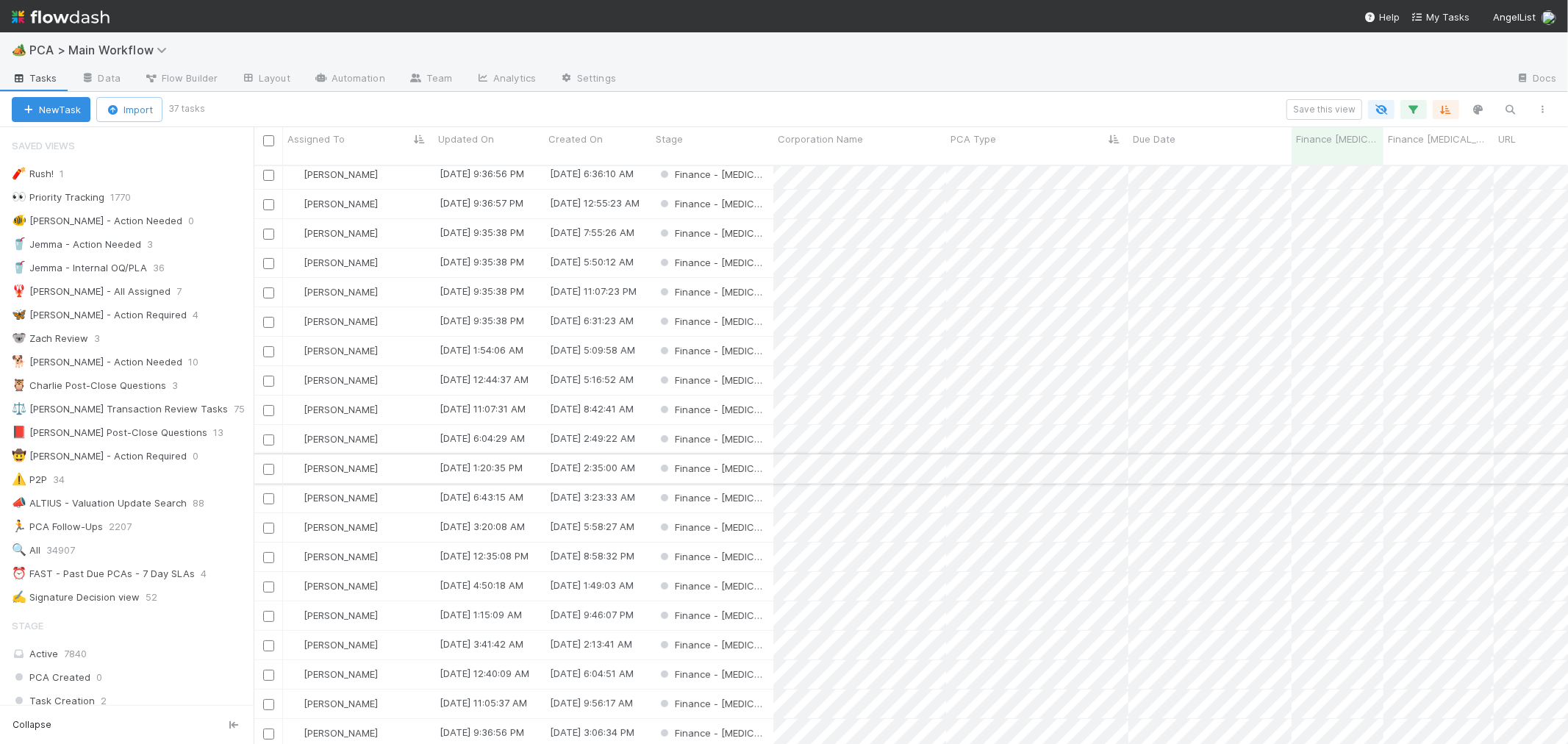
click at [271, 464] on input "checkbox" at bounding box center [268, 468] width 11 height 11
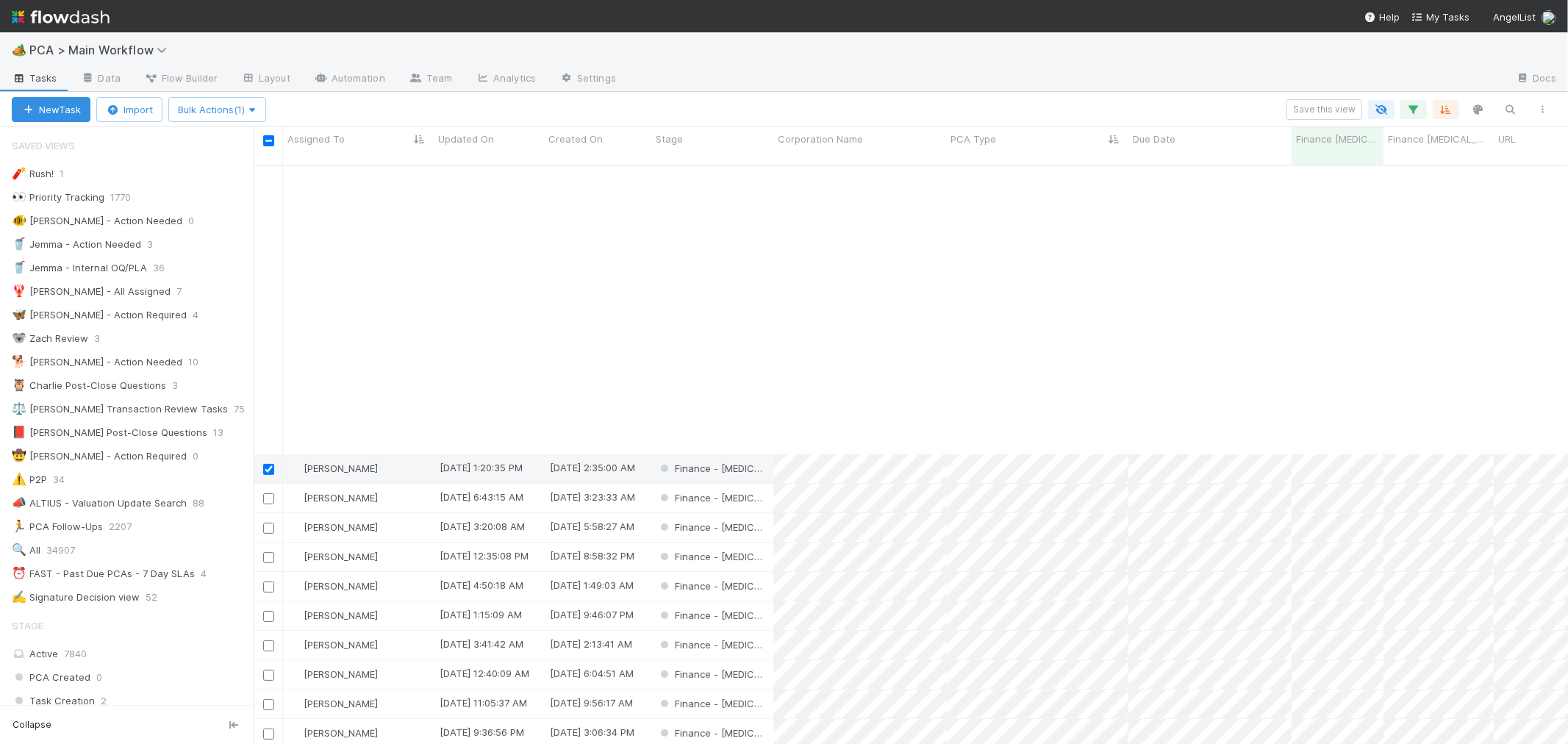
scroll to position [510, 0]
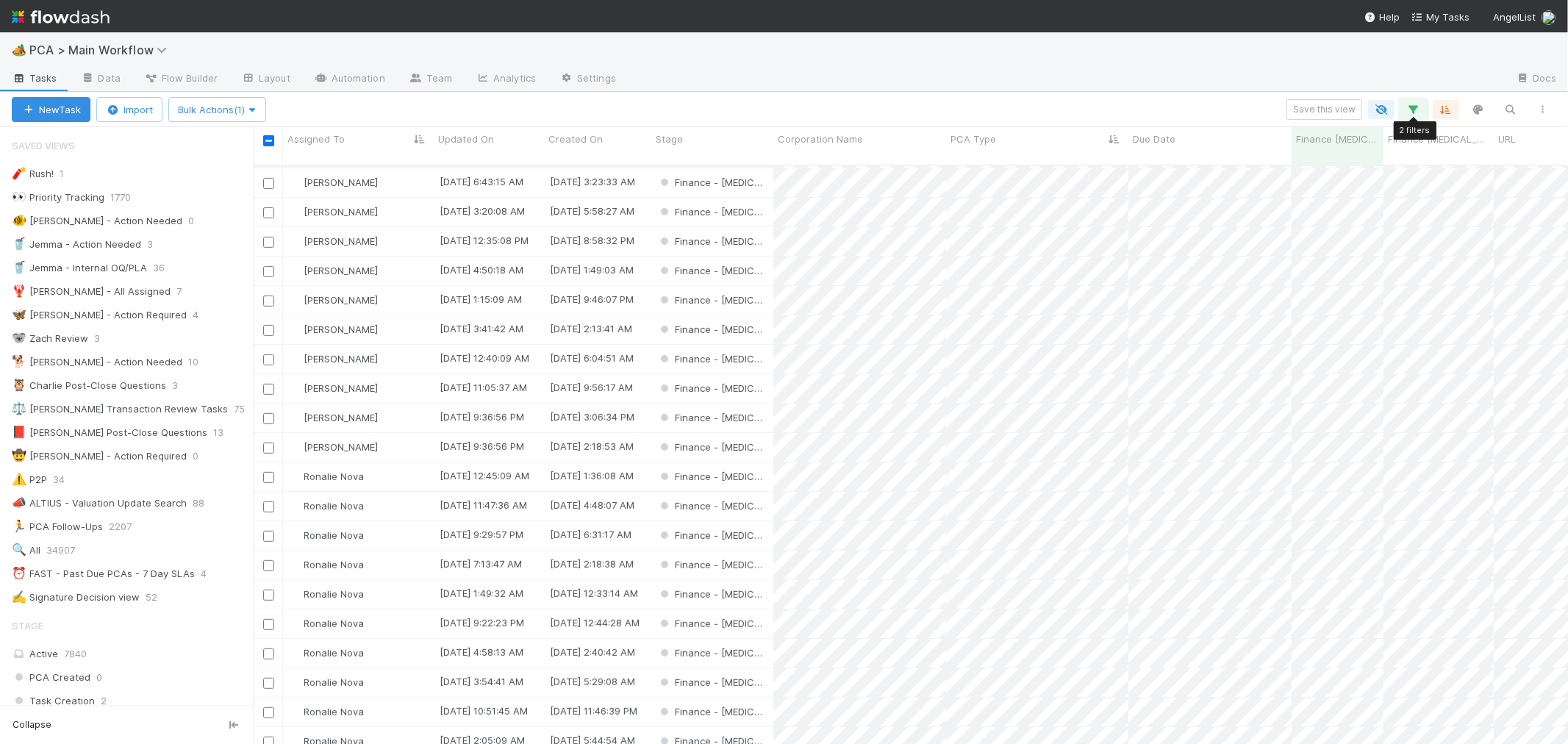
click at [1412, 107] on icon "button" at bounding box center [1413, 109] width 15 height 13
click at [263, 586] on div "2 filters Reset Filters If CT Updates Processed By is empty and Finance ICU Due…" at bounding box center [784, 372] width 1568 height 744
click at [266, 649] on input "checkbox" at bounding box center [268, 653] width 11 height 11
click at [266, 678] on input "checkbox" at bounding box center [268, 683] width 11 height 11
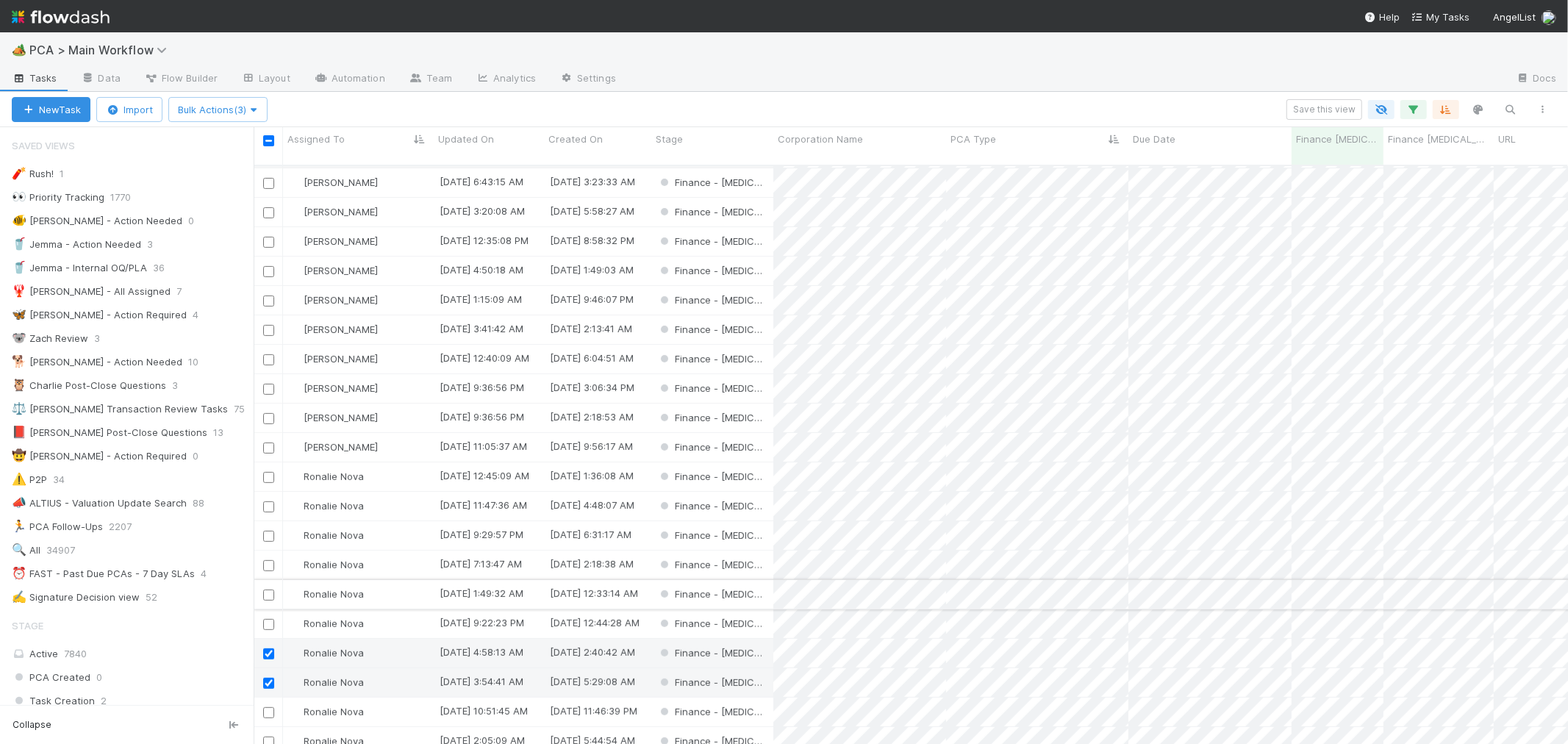
click at [267, 589] on input "checkbox" at bounding box center [268, 594] width 11 height 11
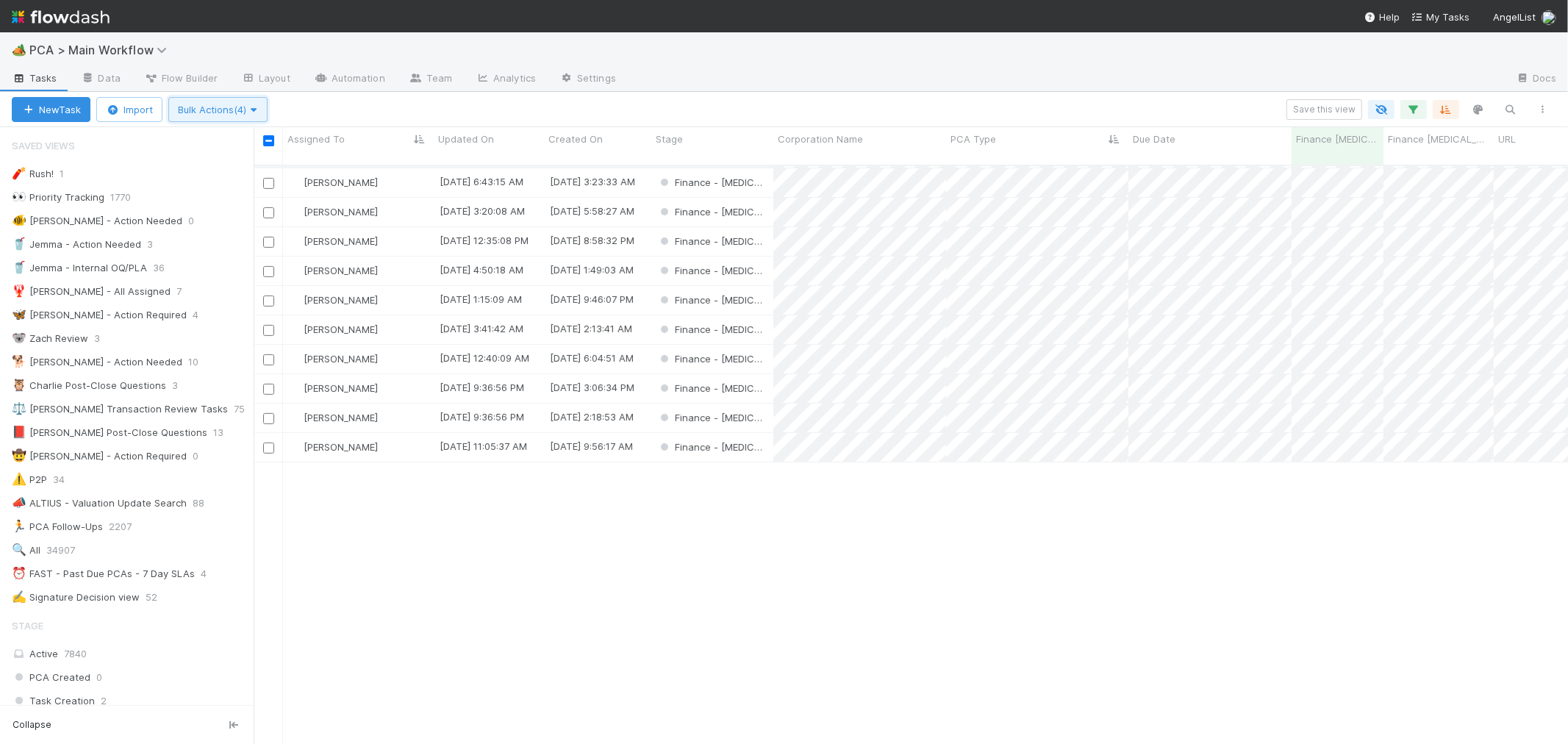
click at [244, 106] on span "Bulk Actions (4)" at bounding box center [218, 109] width 80 height 12
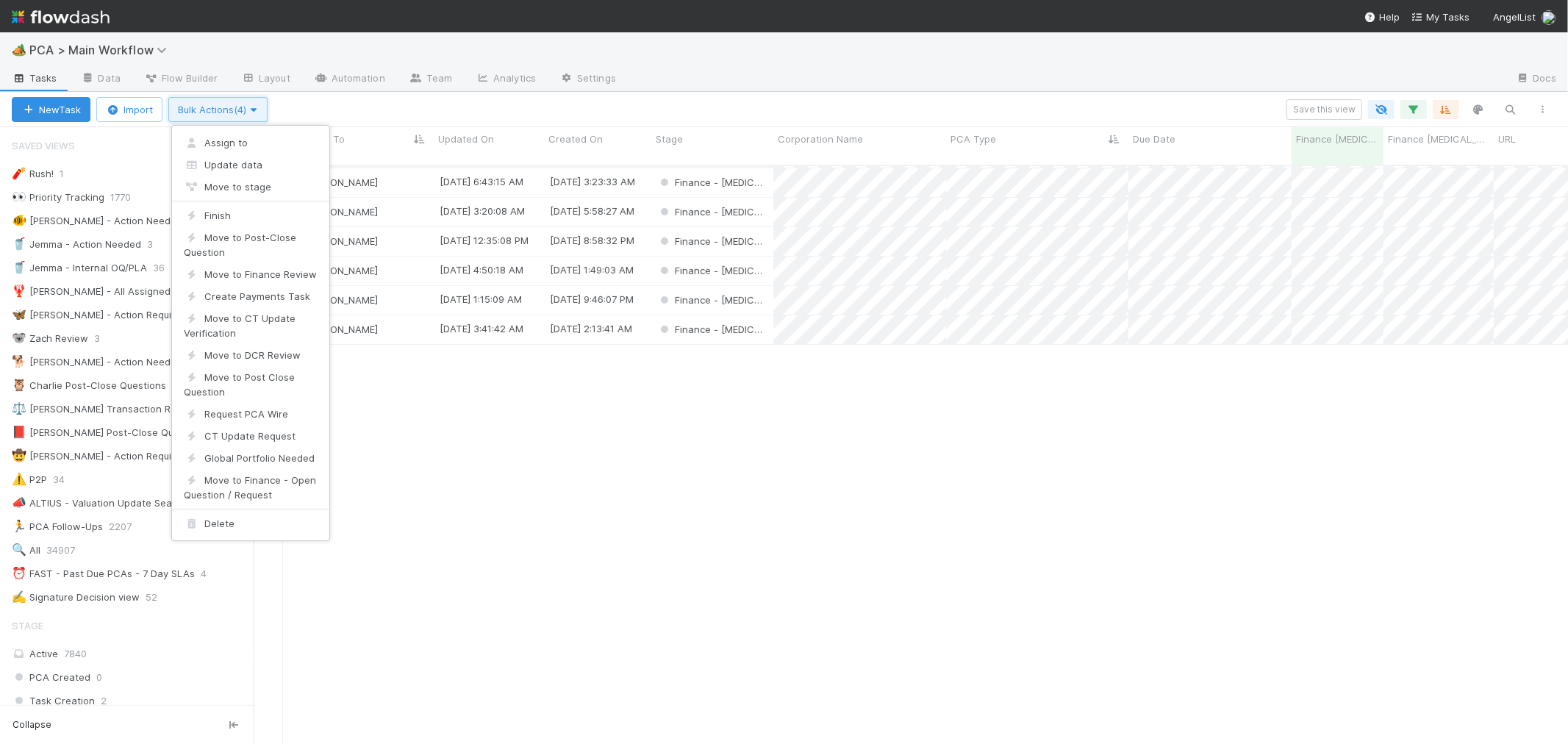
scroll to position [0, 0]
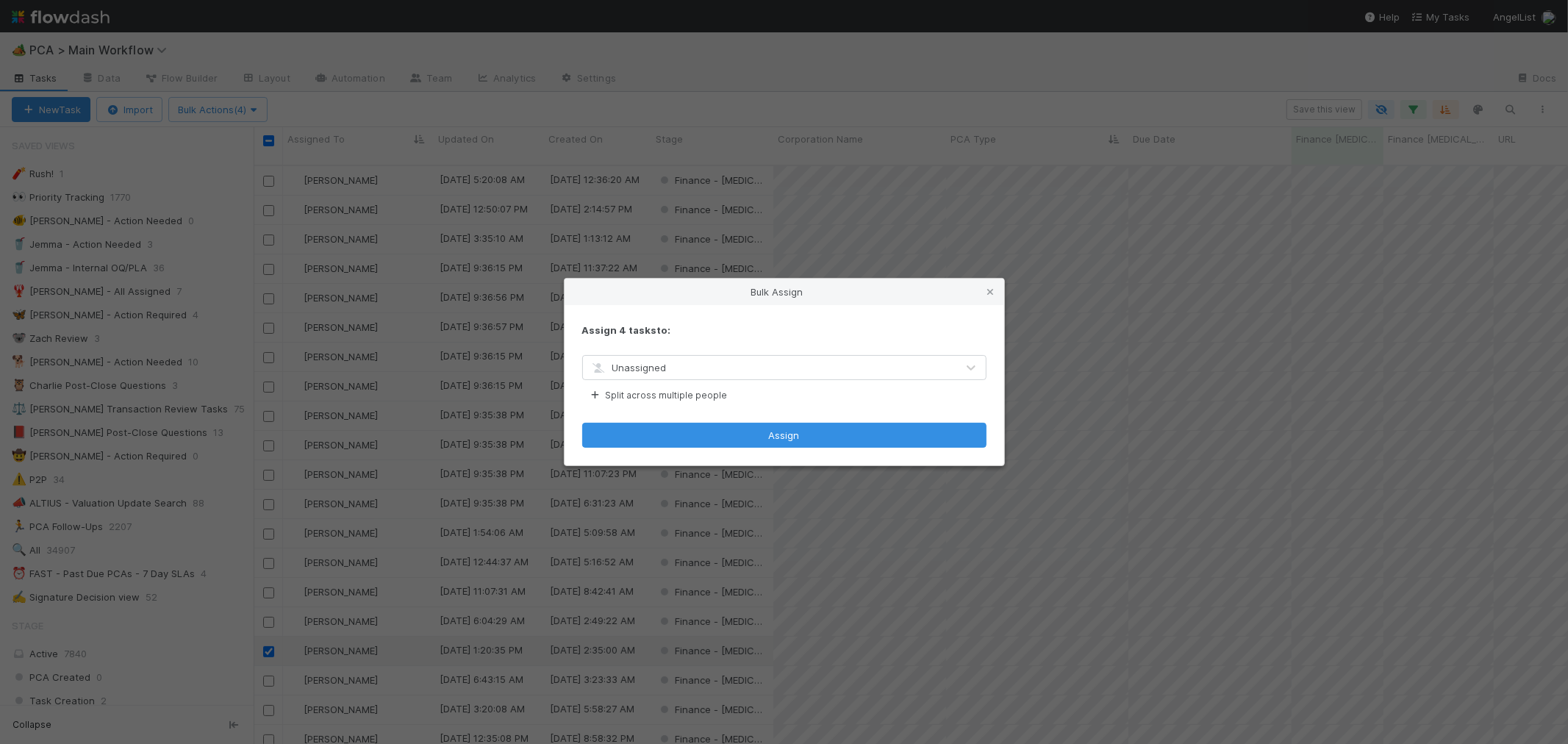
click at [650, 368] on span "Unassigned" at bounding box center [629, 368] width 77 height 12
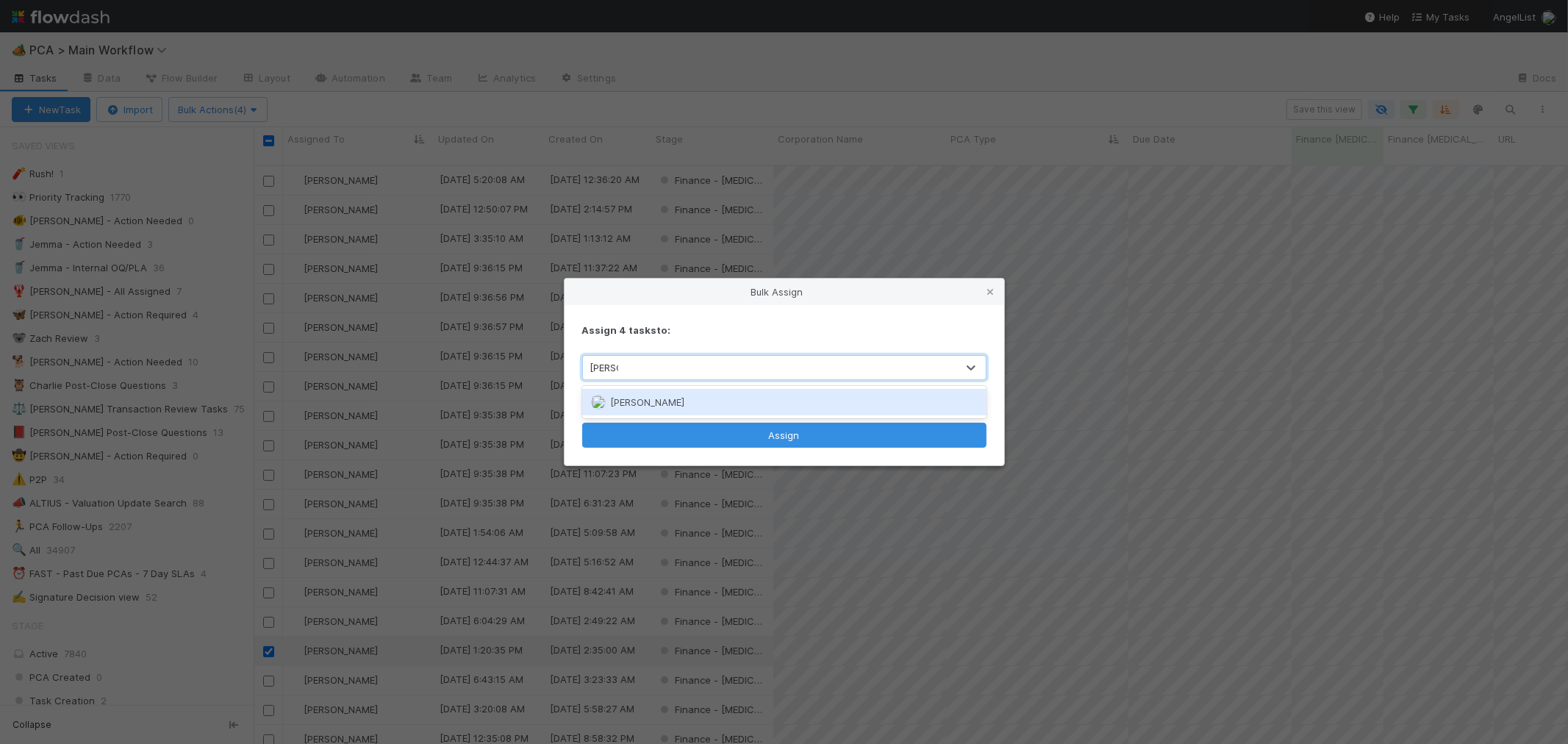
click at [659, 394] on div "[PERSON_NAME]" at bounding box center [784, 402] width 405 height 27
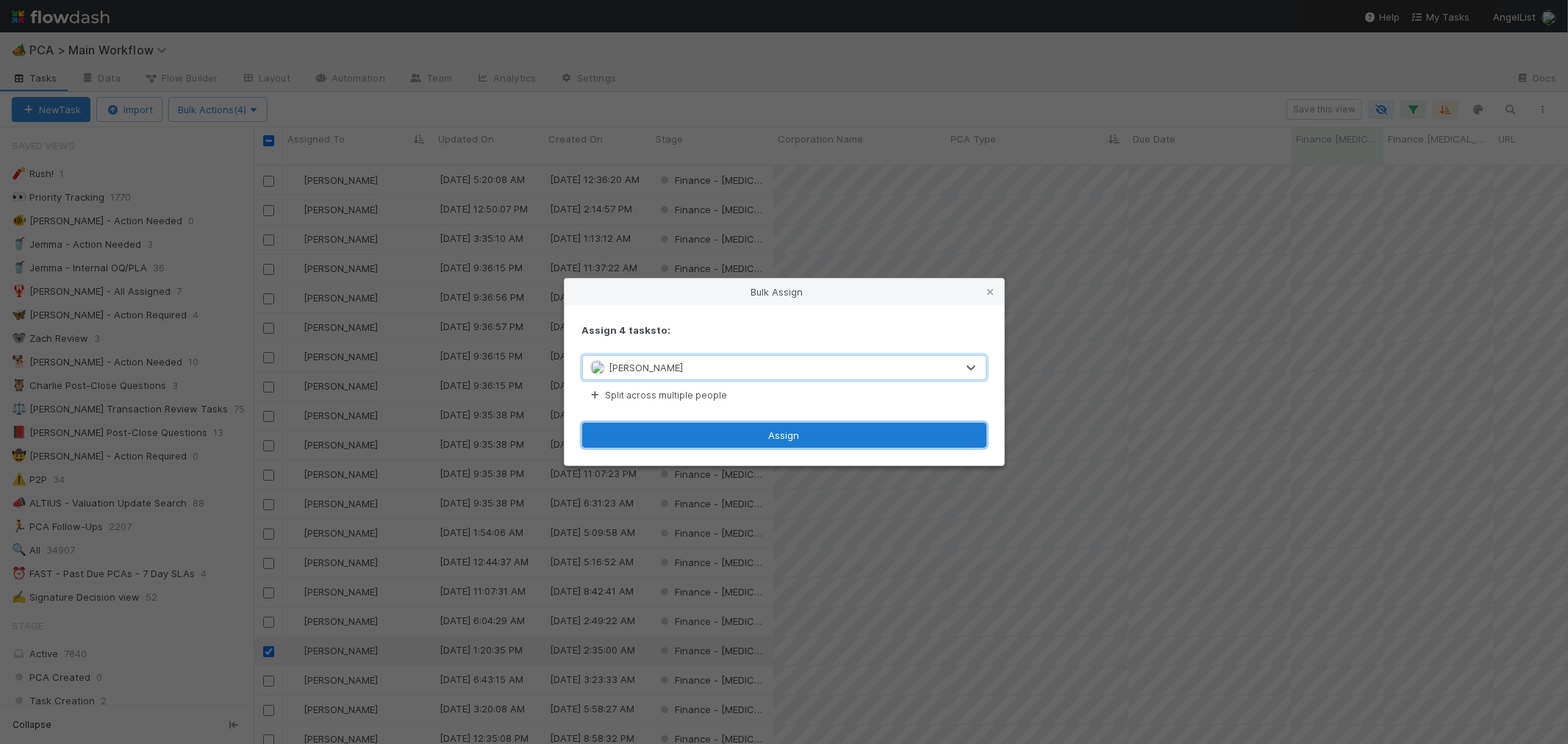
click at [782, 437] on button "Assign" at bounding box center [784, 435] width 405 height 25
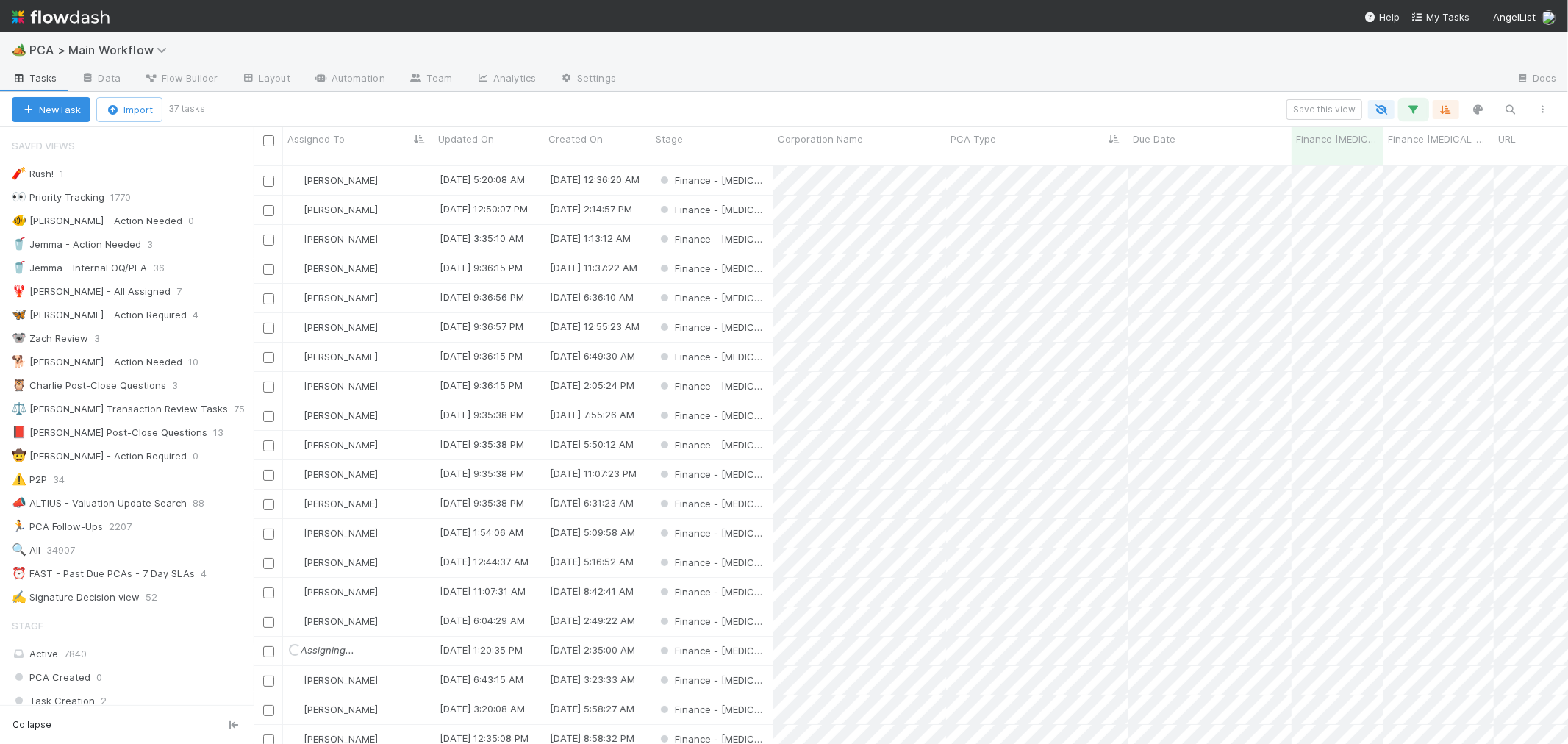
click at [1409, 112] on icon "button" at bounding box center [1413, 109] width 15 height 13
click at [1317, 182] on div "is empty" at bounding box center [1316, 185] width 37 height 13
click at [1212, 178] on div "CT Updates Processed By" at bounding box center [1133, 186] width 266 height 22
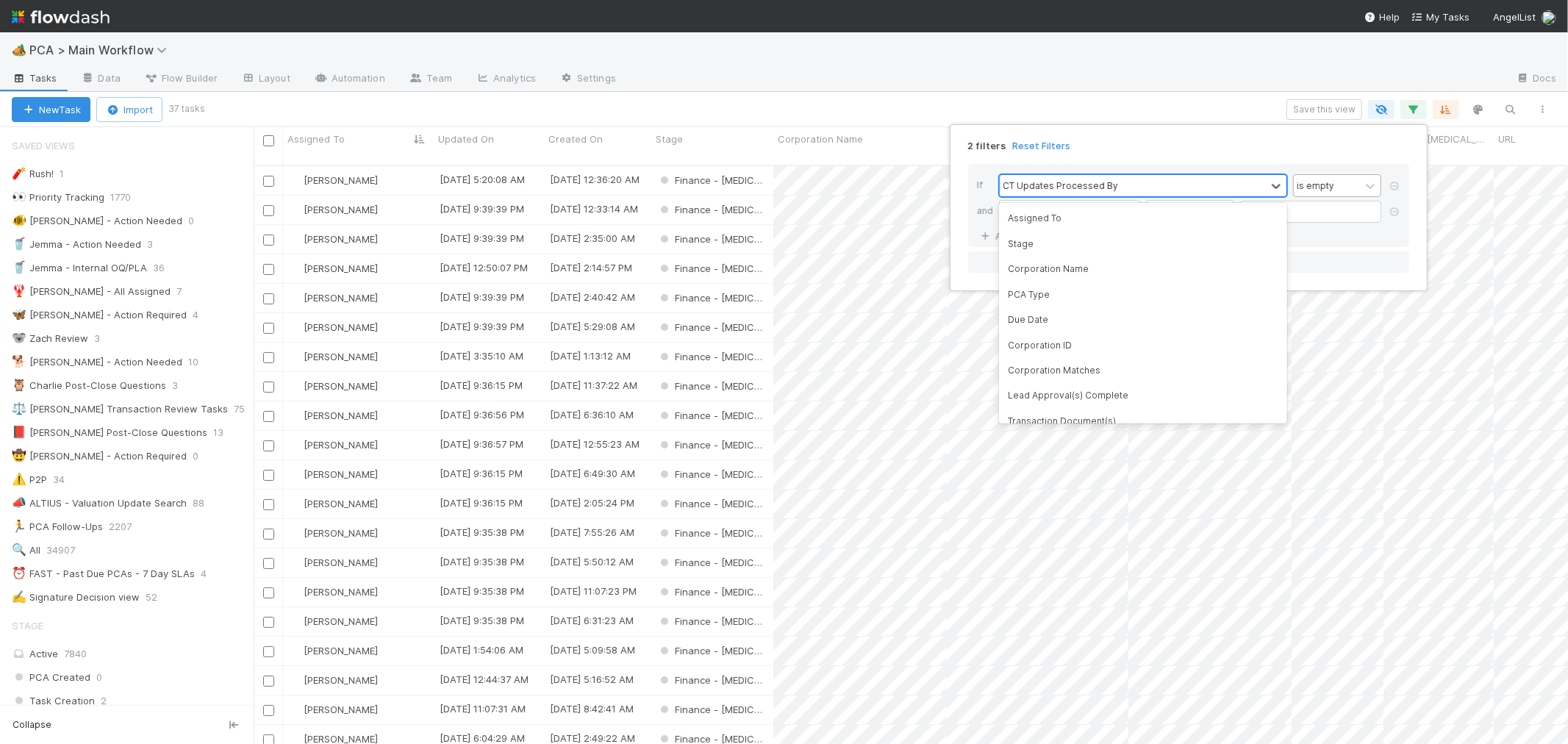
scroll to position [3892, 0]
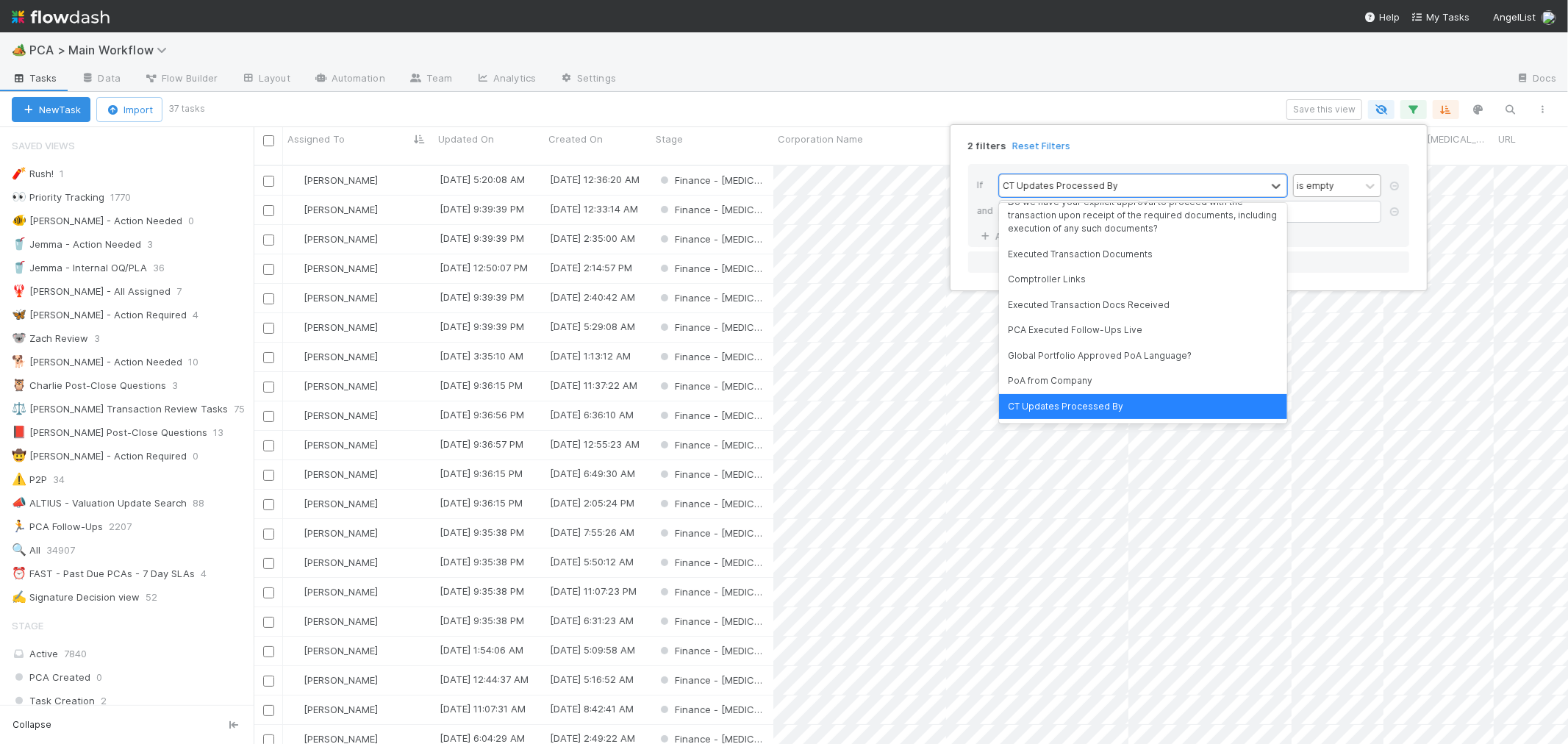
click at [1197, 147] on div "2 filters Reset Filters" at bounding box center [1189, 142] width 465 height 22
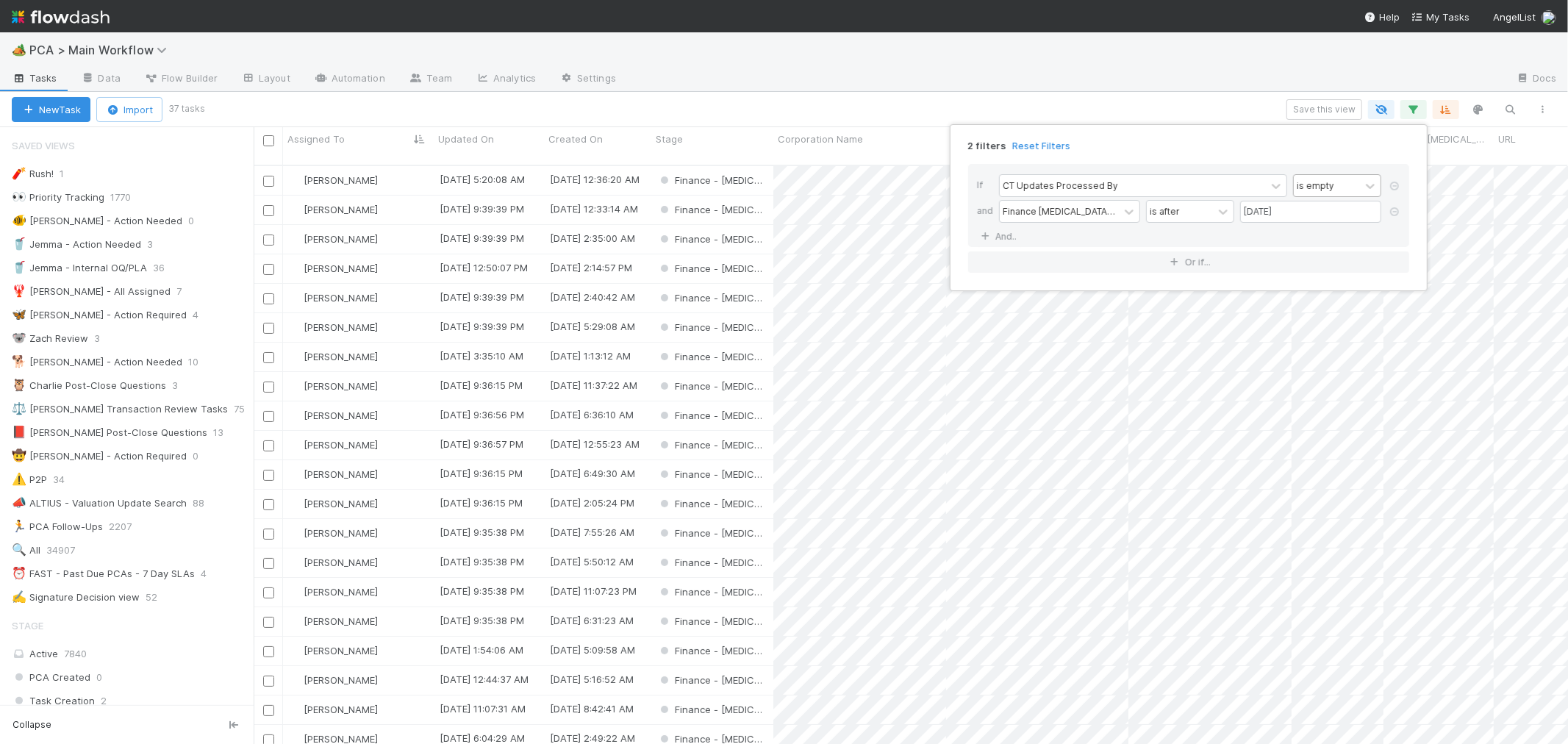
click at [1314, 182] on div "is empty" at bounding box center [1316, 185] width 37 height 13
click at [1307, 220] on div "is" at bounding box center [1338, 217] width 89 height 25
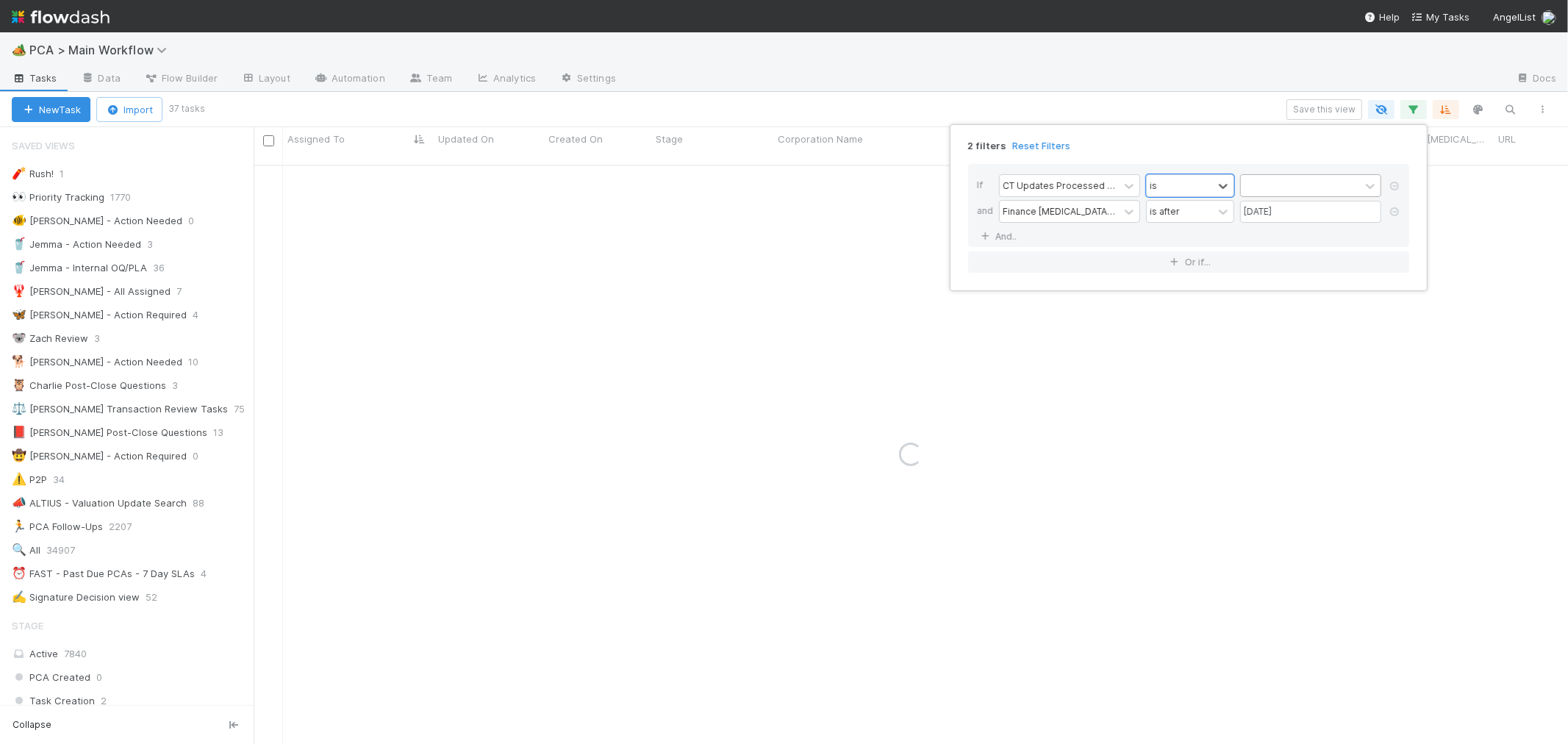
click at [1301, 188] on div at bounding box center [1300, 186] width 119 height 22
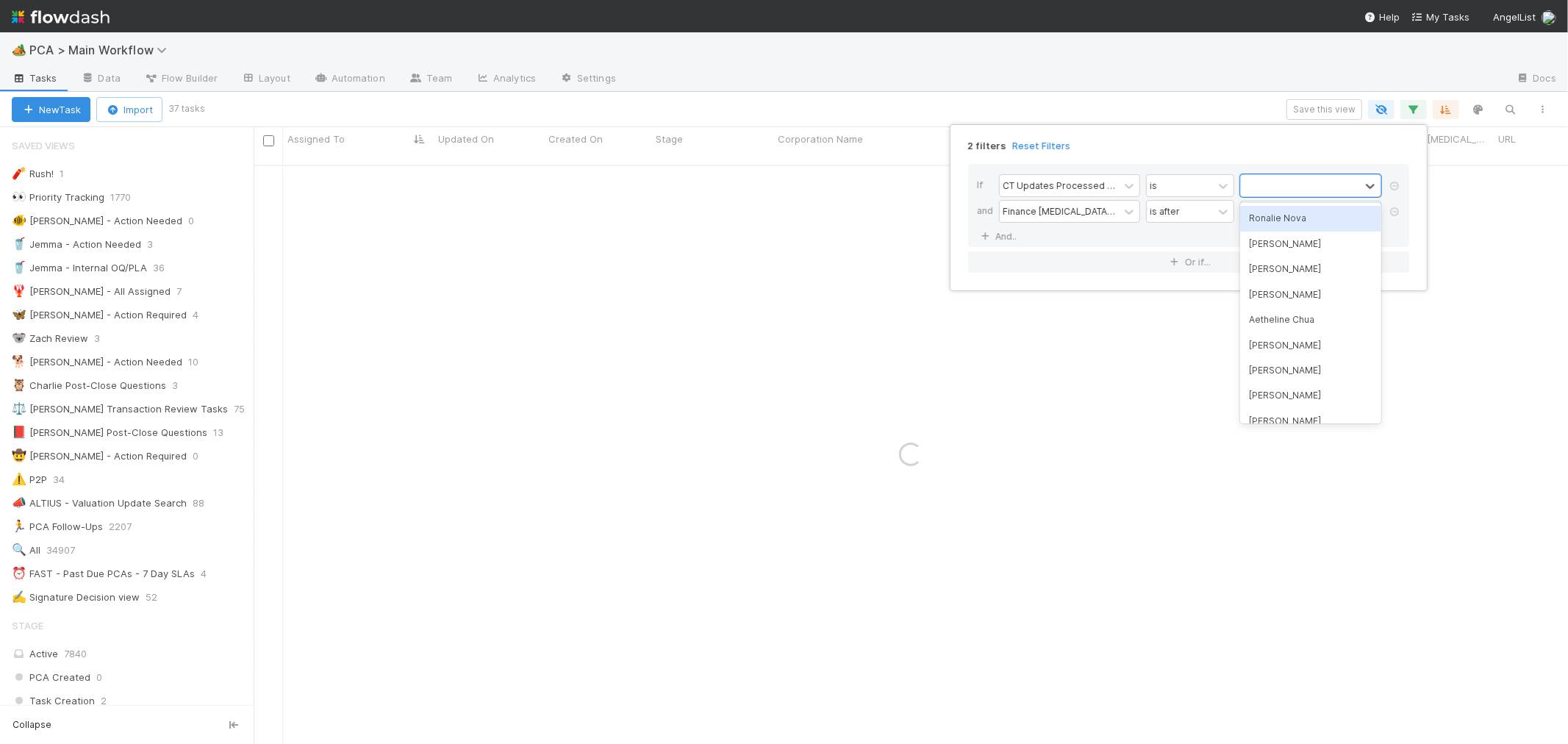
click at [1290, 211] on div "Ronalie Nova" at bounding box center [1310, 217] width 141 height 25
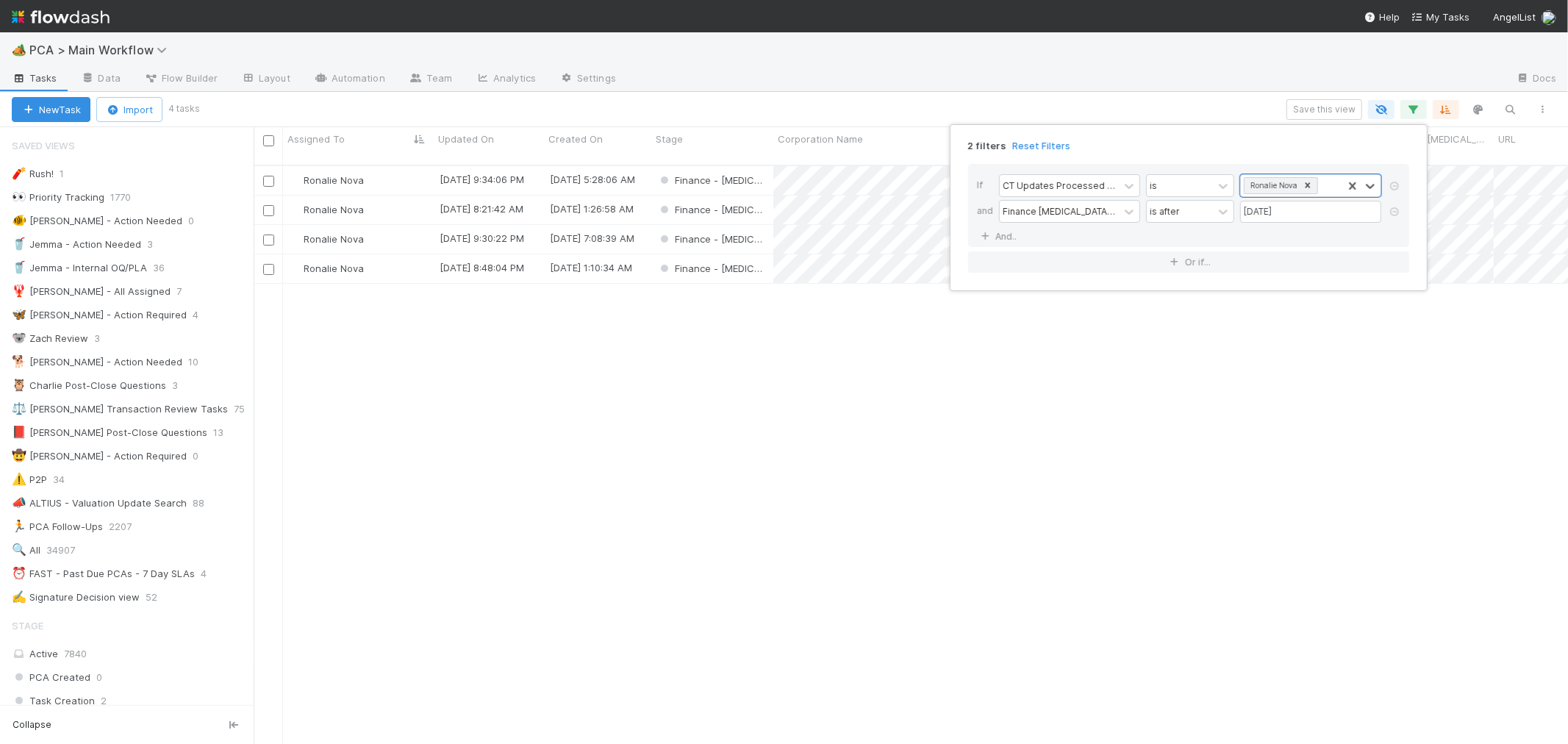
scroll to position [579, 1302]
click at [1306, 185] on icon at bounding box center [1308, 184] width 5 height 5
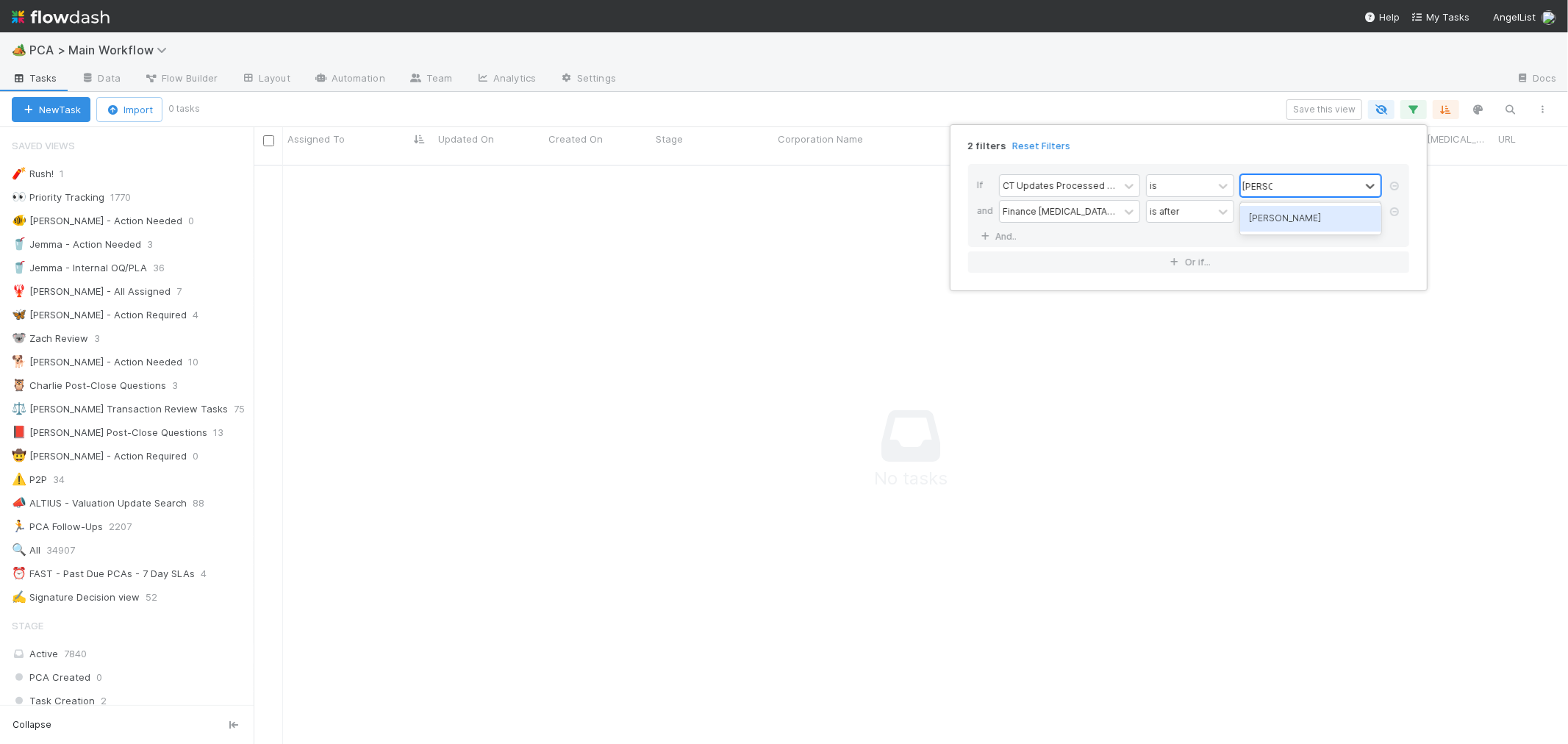
scroll to position [567, 1289]
click at [1296, 208] on div "[PERSON_NAME]" at bounding box center [1310, 217] width 141 height 25
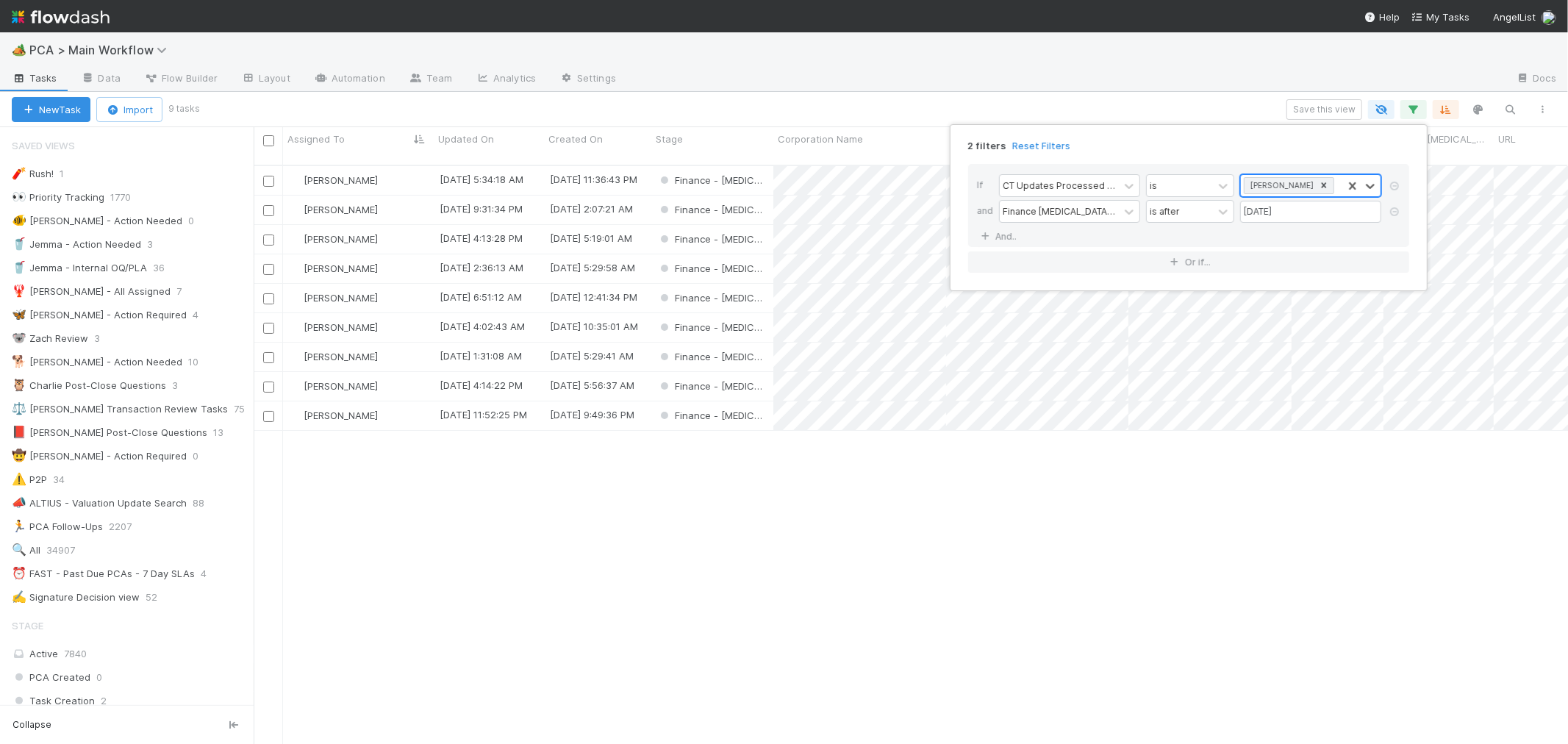
scroll to position [579, 1302]
click at [1322, 186] on icon at bounding box center [1324, 184] width 5 height 5
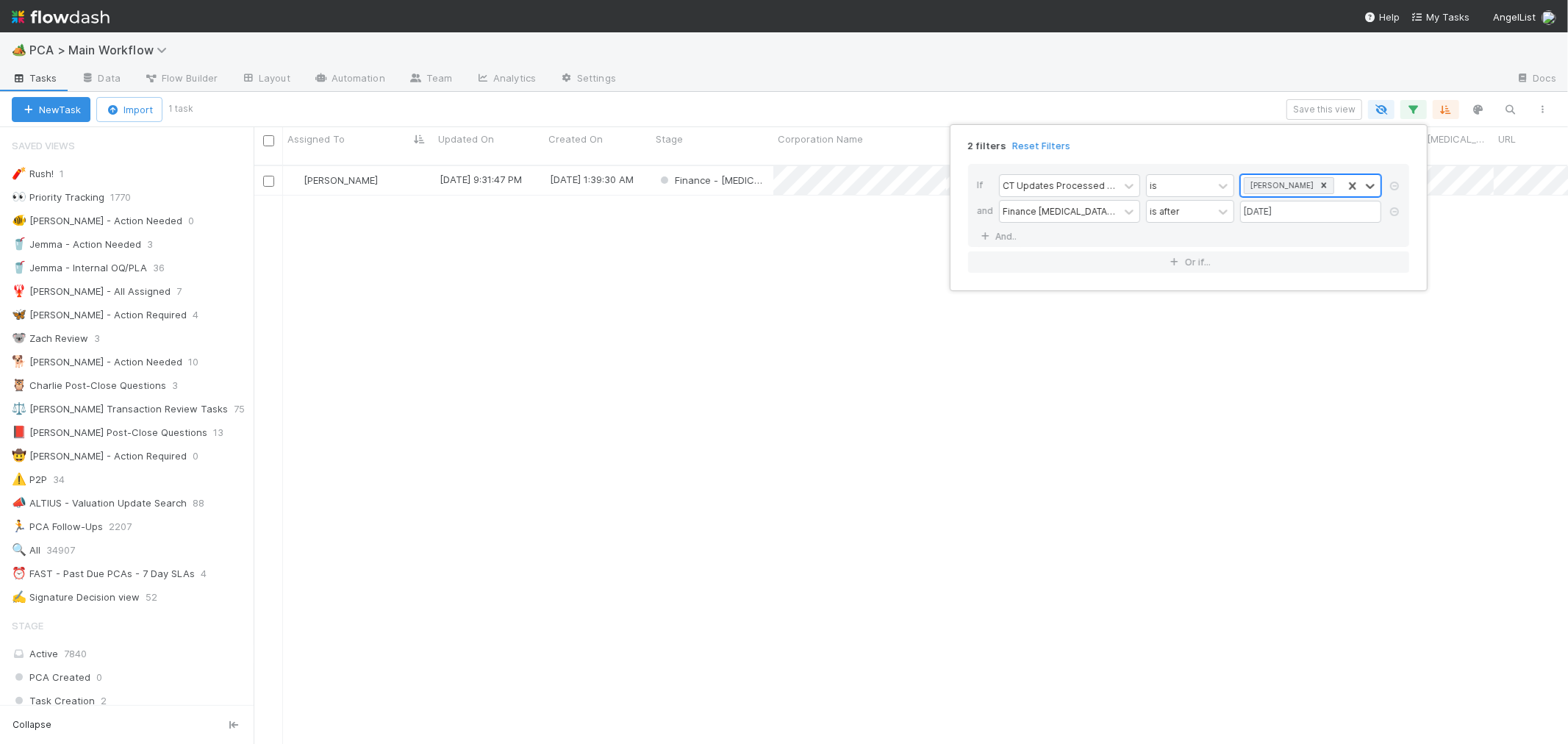
click at [1319, 181] on icon at bounding box center [1324, 185] width 10 height 10
click at [1322, 186] on icon at bounding box center [1324, 184] width 5 height 5
click at [1356, 489] on div "2 filters Reset Filters If CT Updates Processed By is and Finance ICU Due Date …" at bounding box center [784, 372] width 1568 height 744
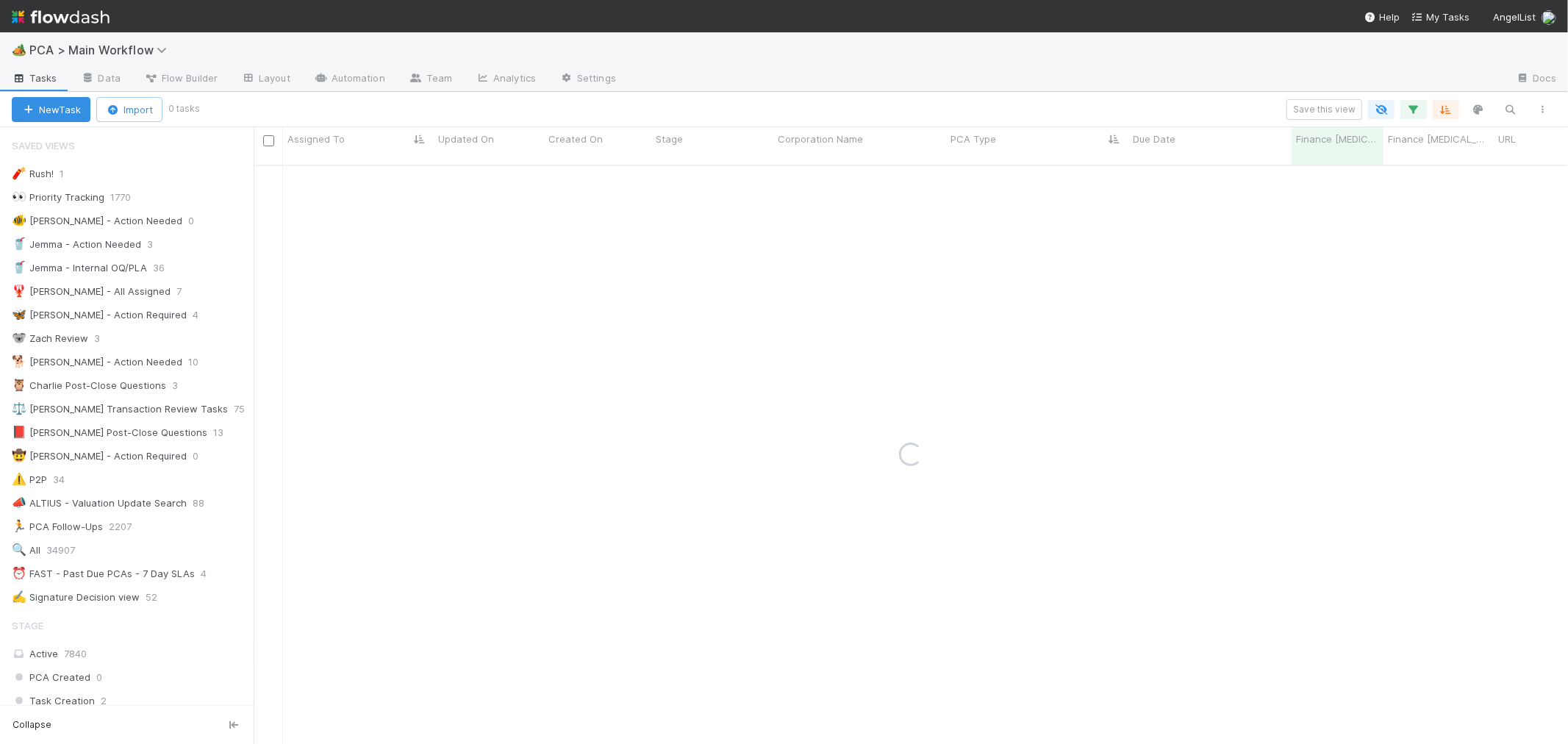
click at [1411, 285] on div "Loading..." at bounding box center [911, 455] width 1315 height 578
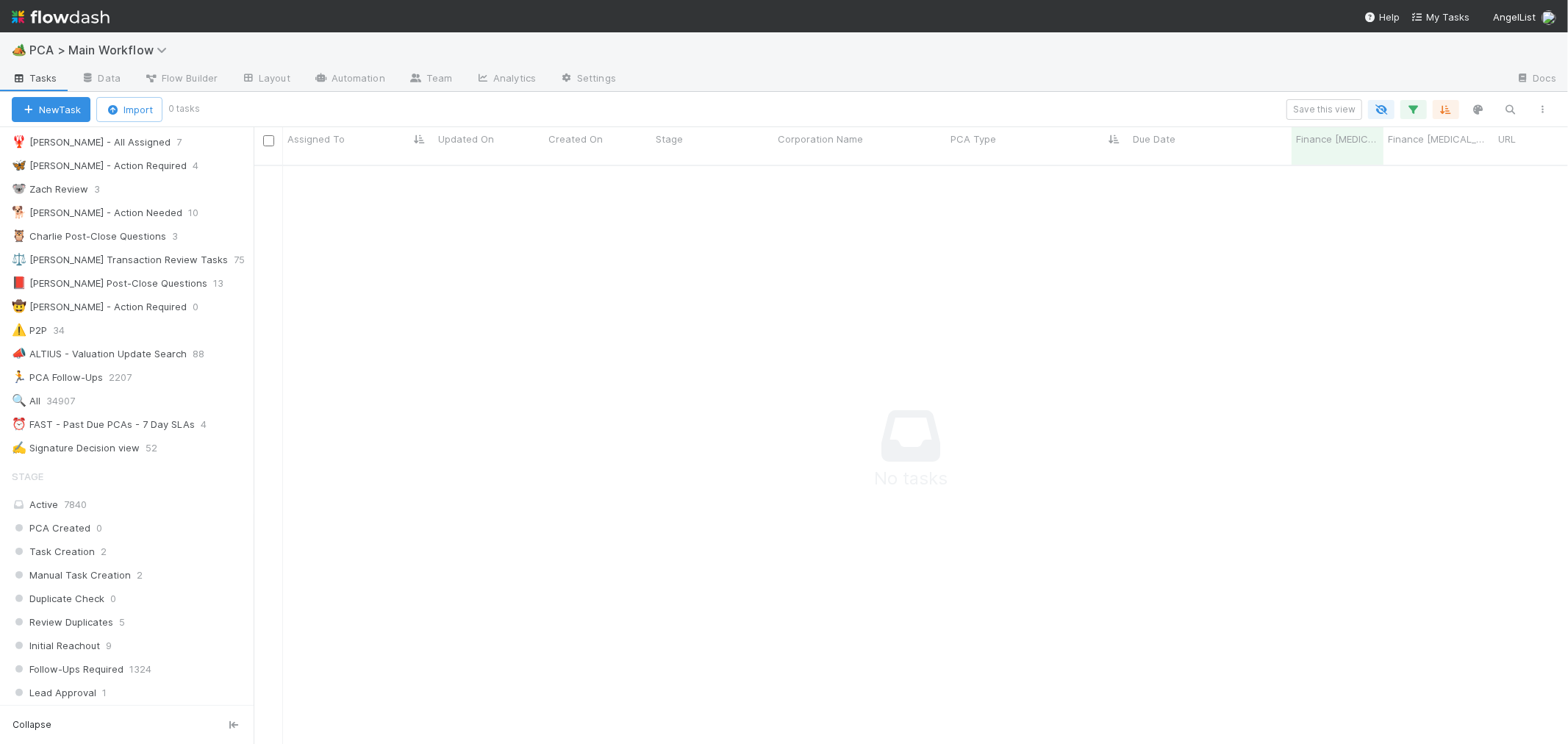
scroll to position [0, 0]
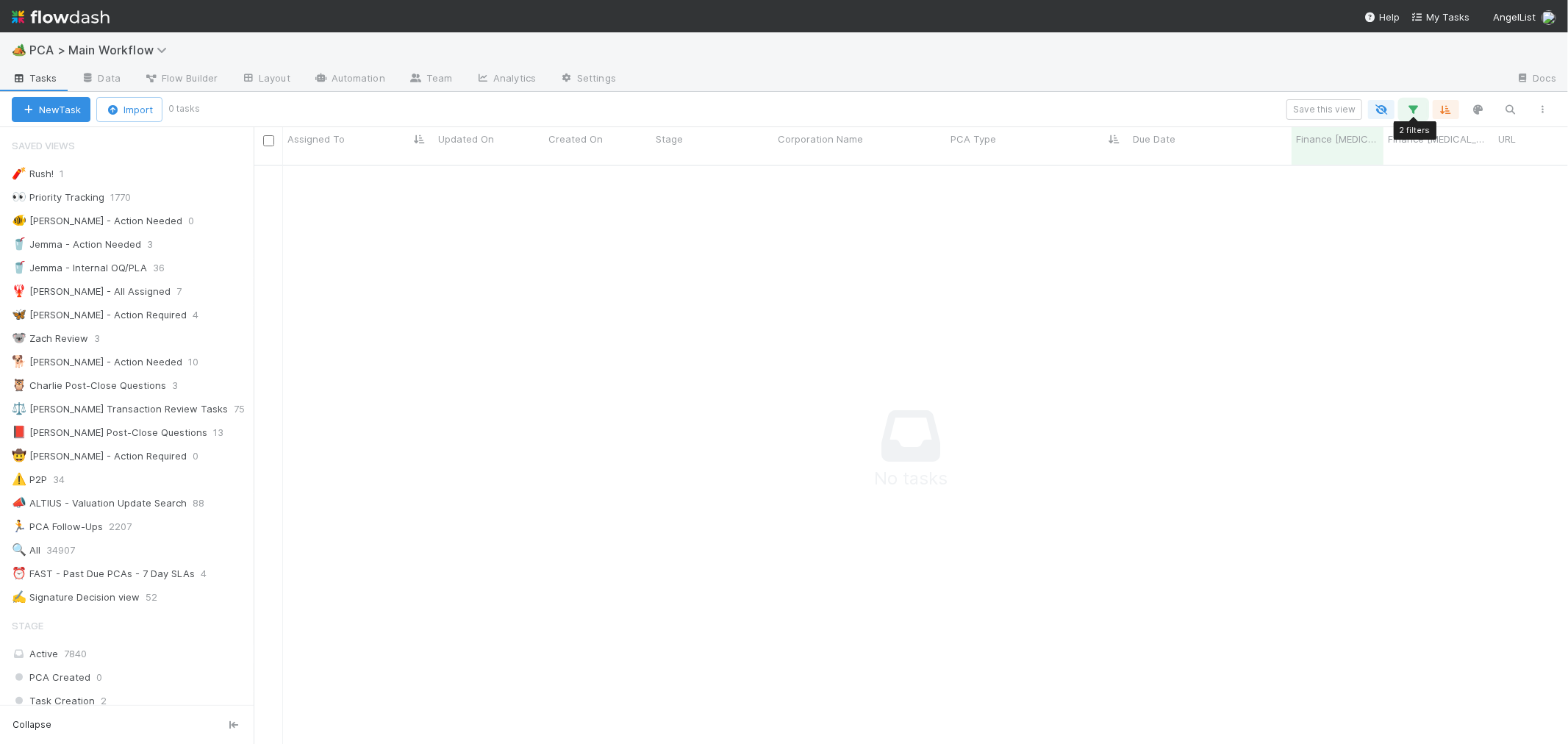
click at [1416, 118] on button "button" at bounding box center [1413, 109] width 27 height 19
click at [1416, 112] on div "Loading..." at bounding box center [784, 372] width 1568 height 744
click at [1413, 112] on icon "button" at bounding box center [1413, 109] width 15 height 13
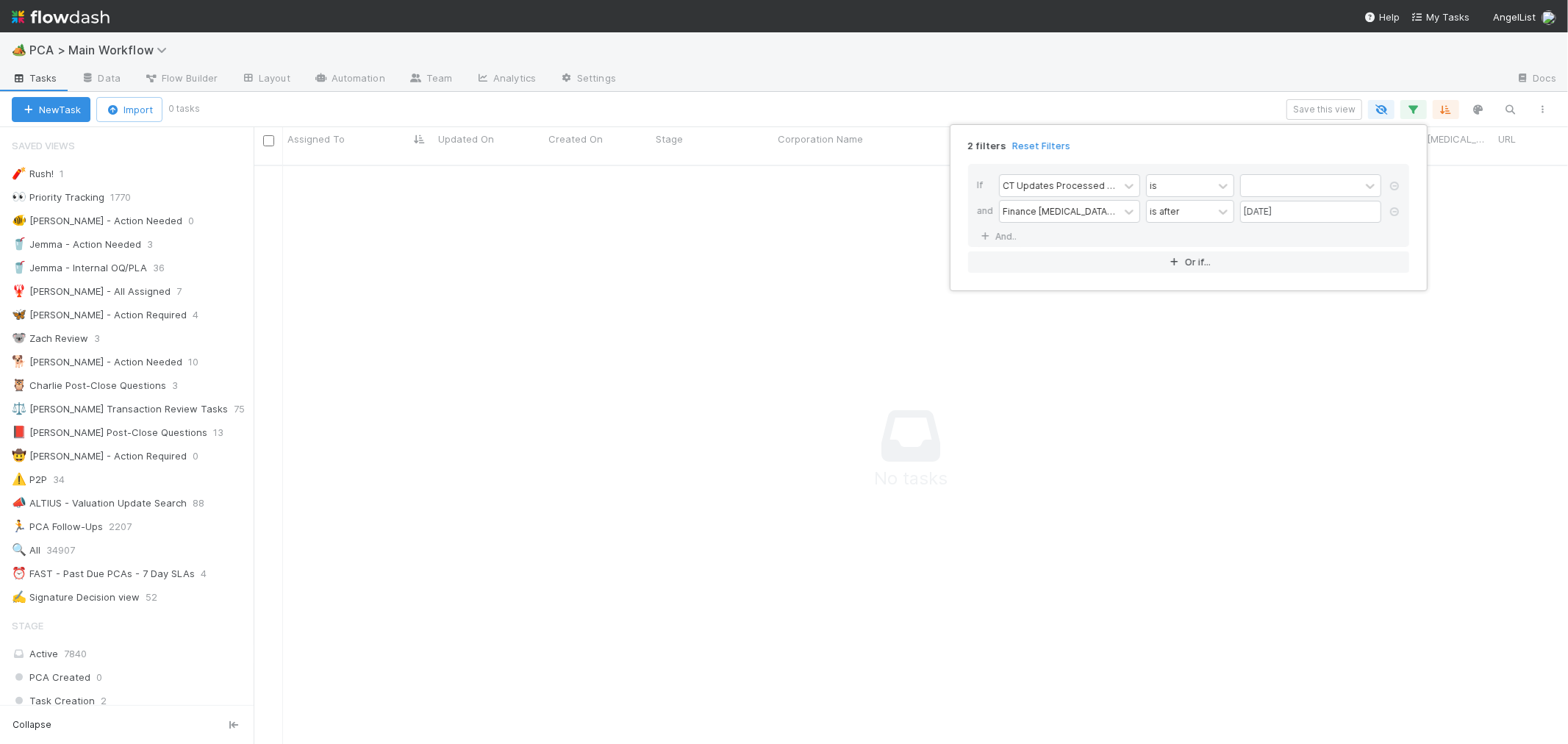
drag, startPoint x: 1394, startPoint y: 184, endPoint x: 1393, endPoint y: 237, distance: 53.0
click at [1394, 184] on icon at bounding box center [1395, 186] width 15 height 9
click at [1346, 393] on div "1 filter Reset Filters If Finance ICU Due Date is after 08/15/2025 And.. Or if.…" at bounding box center [784, 372] width 1568 height 744
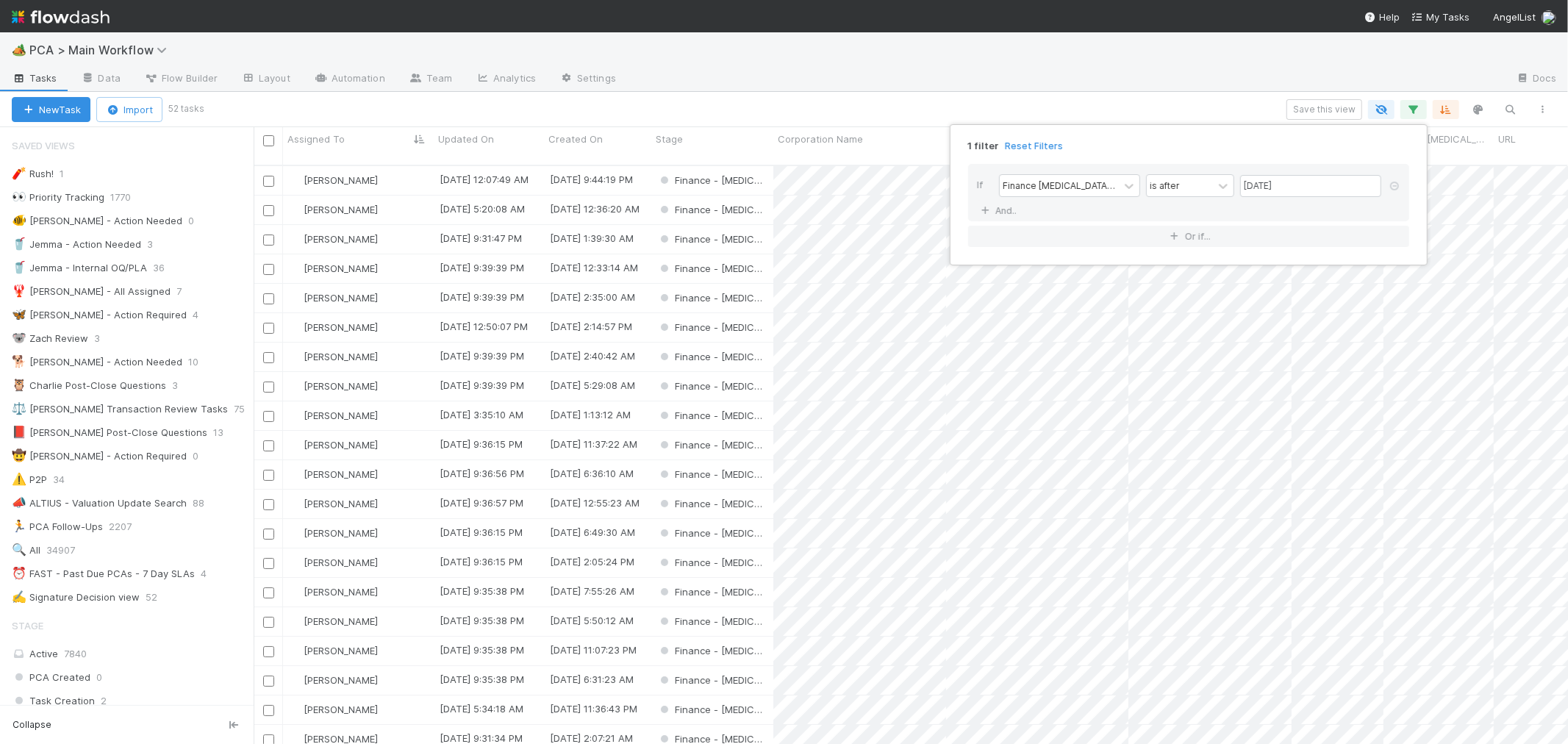
scroll to position [579, 1302]
click at [741, 106] on div "1 filter Reset Filters If Finance ICU Due Date is after 08/15/2025 And.. Or if.…" at bounding box center [784, 372] width 1568 height 744
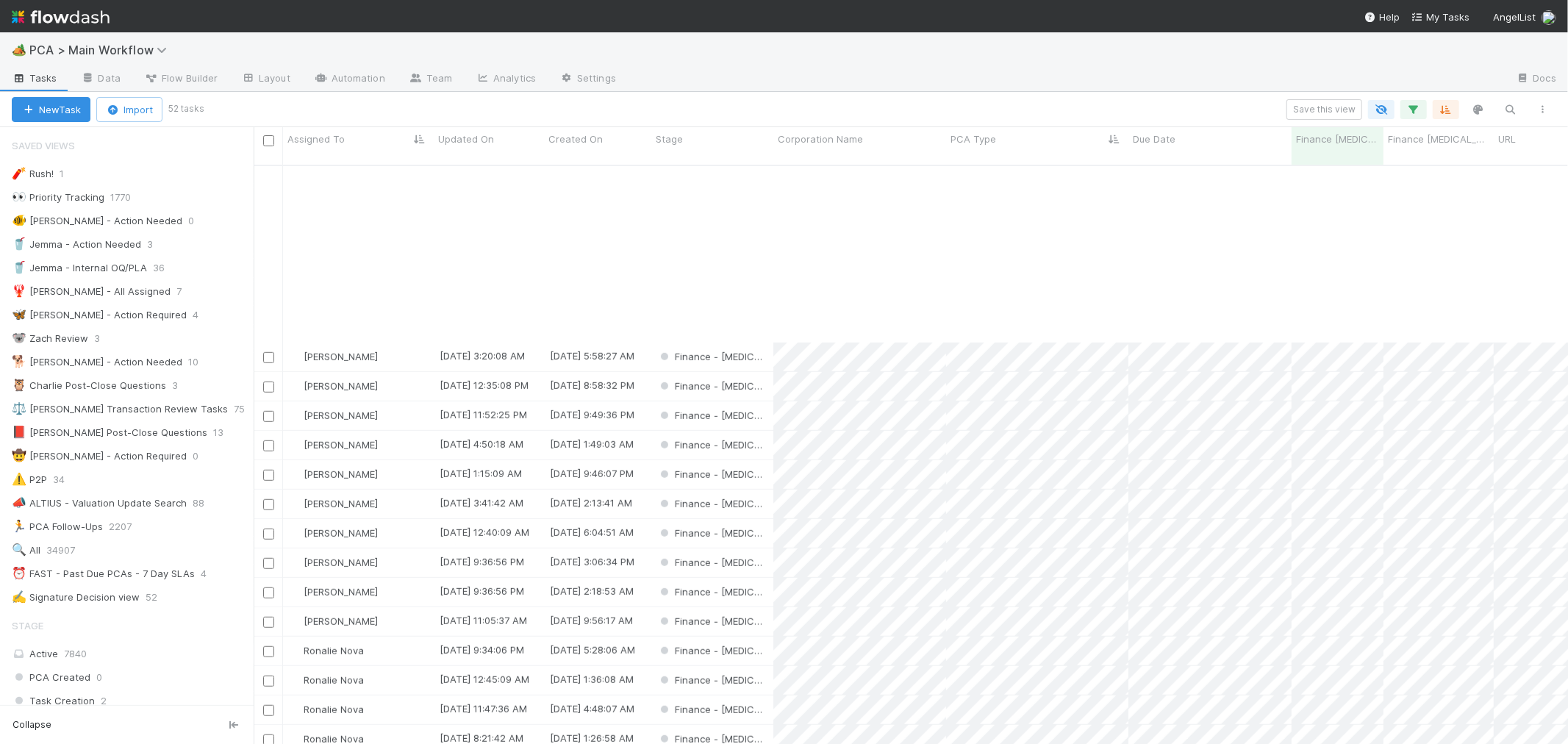
scroll to position [951, 0]
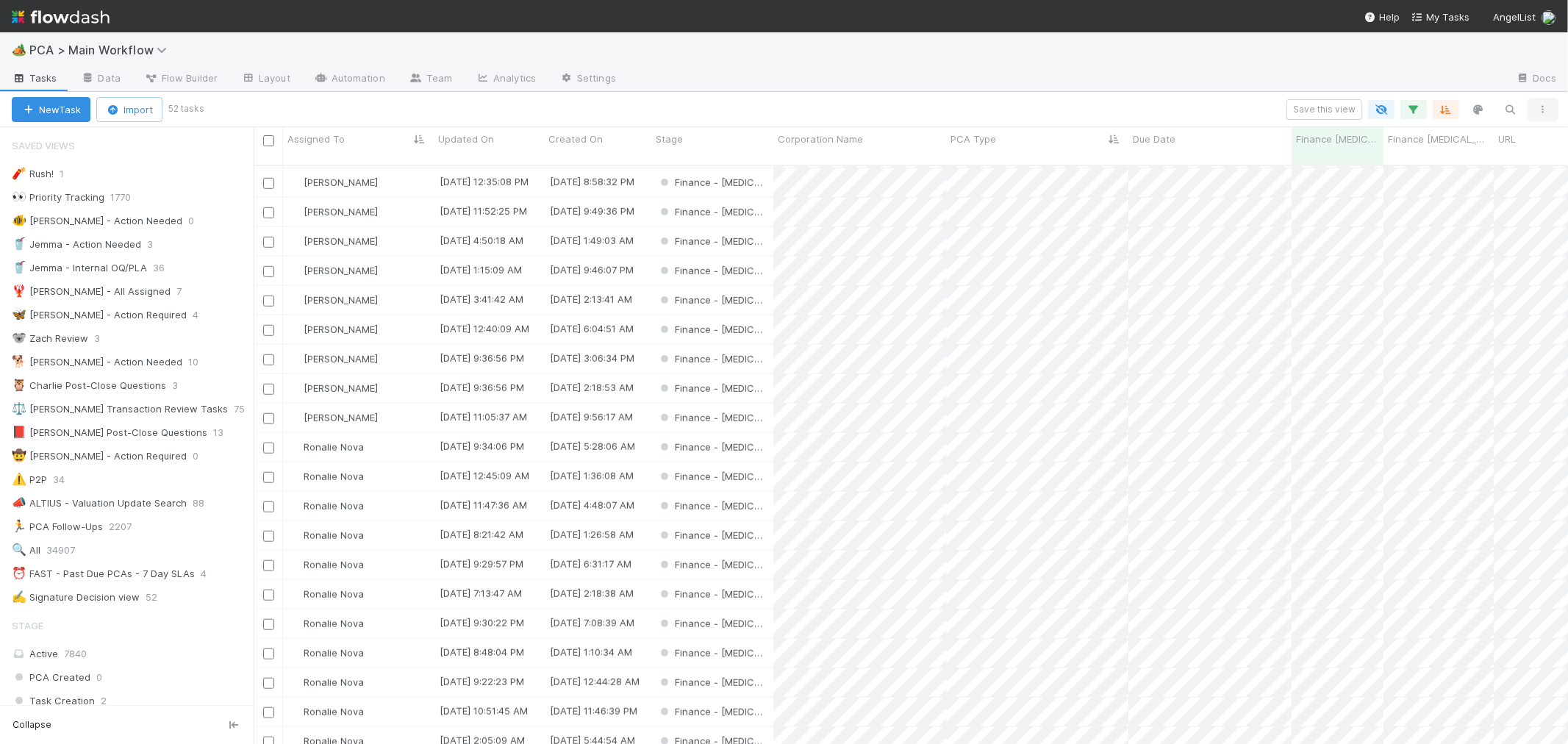
click at [1551, 106] on button "button" at bounding box center [1543, 109] width 27 height 19
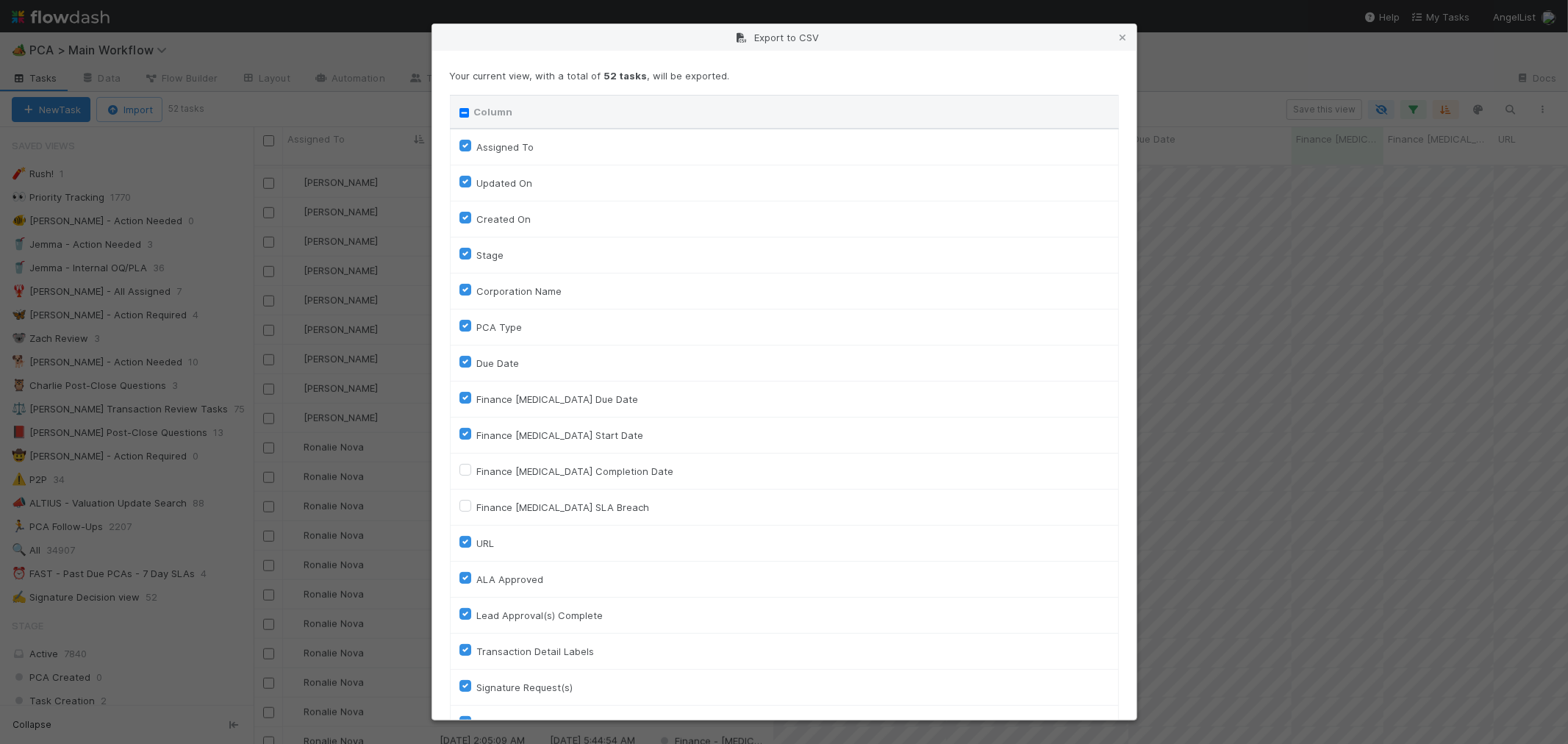
click at [464, 110] on input "Column" at bounding box center [465, 113] width 10 height 10
click at [460, 111] on input "Column" at bounding box center [465, 113] width 10 height 10
click at [477, 146] on label "Assigned To" at bounding box center [506, 147] width 57 height 18
click at [467, 146] on To "Assigned To" at bounding box center [466, 144] width 12 height 13
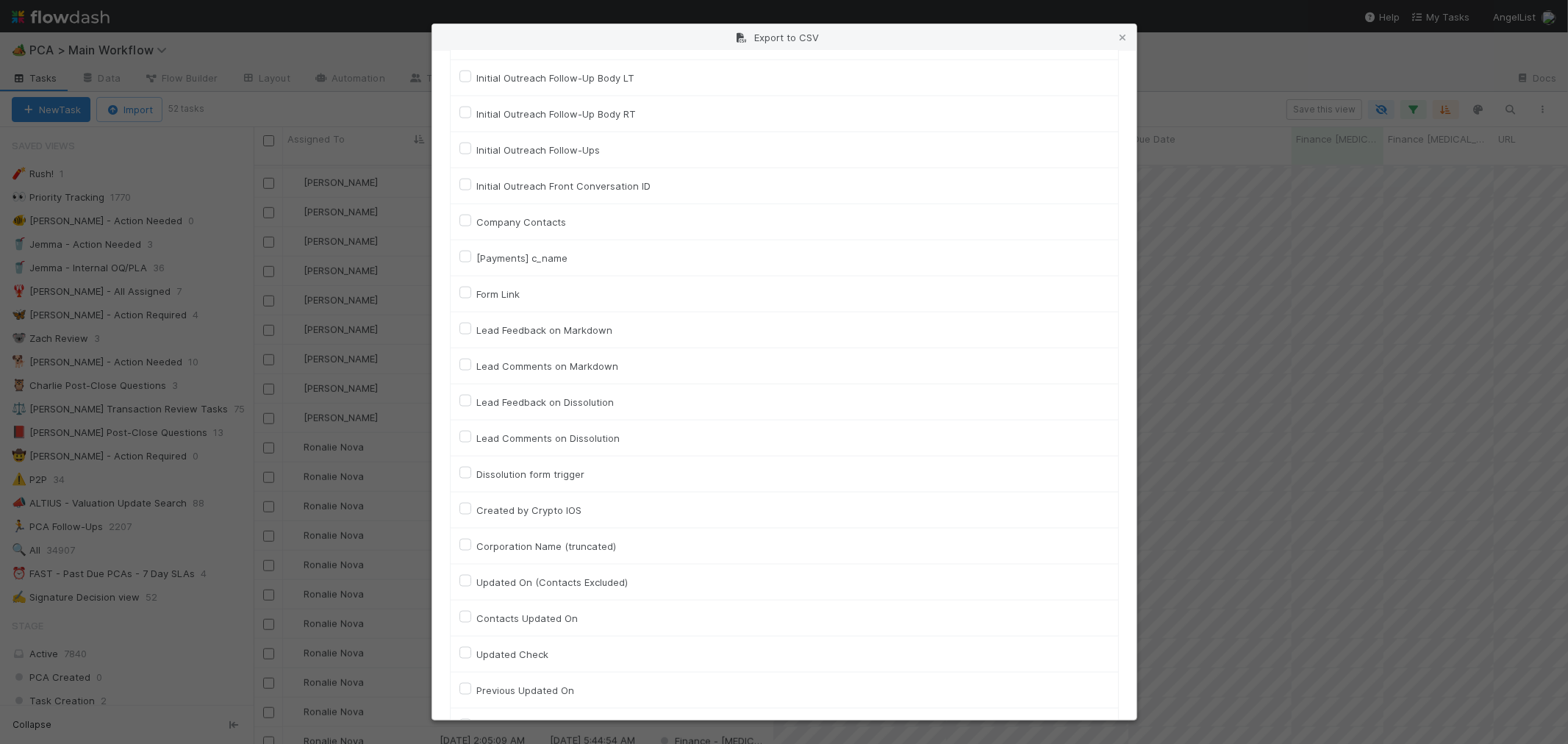
scroll to position [6482, 0]
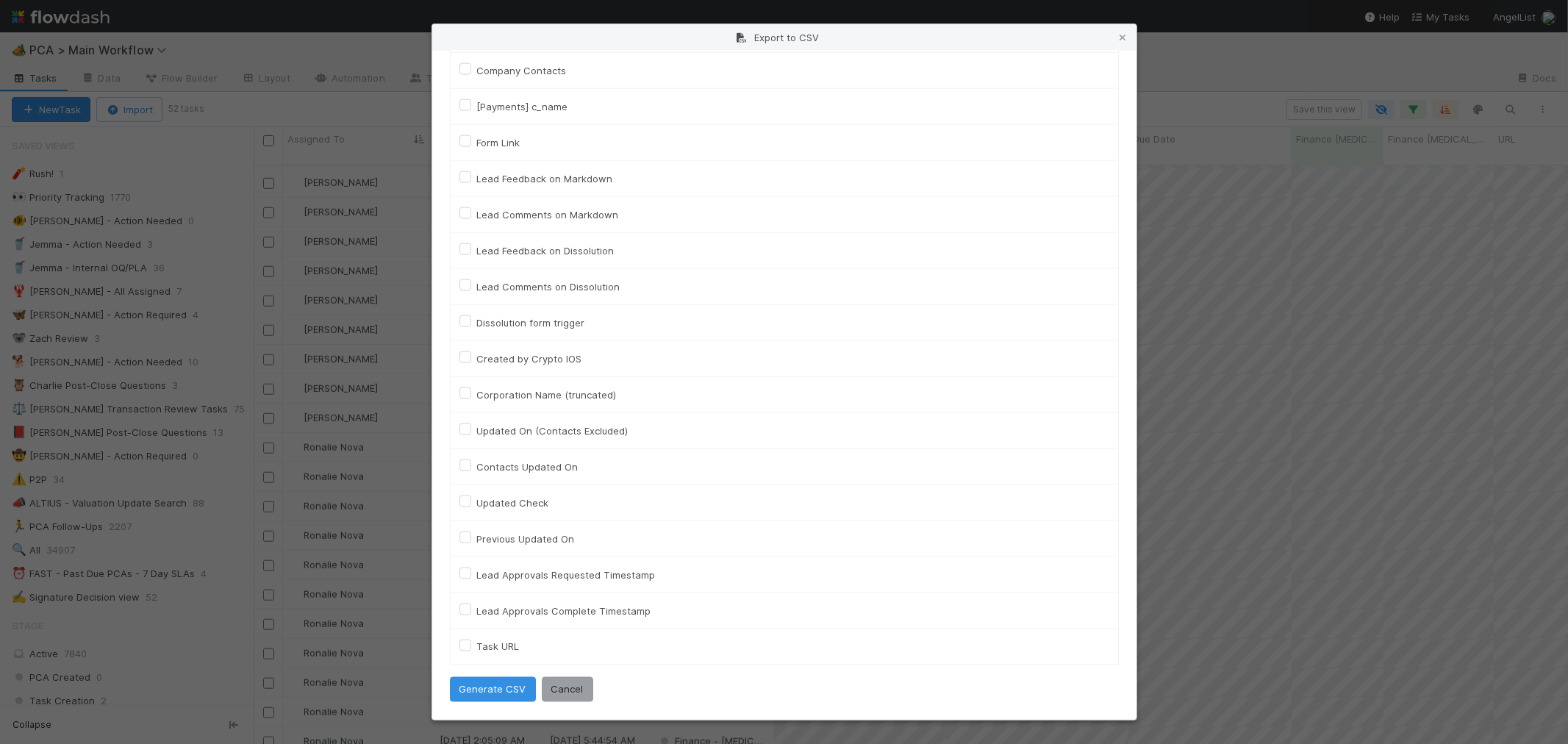
click at [477, 644] on label "Task URL" at bounding box center [498, 647] width 42 height 18
click at [467, 644] on URL "Task URL" at bounding box center [466, 644] width 12 height 13
click at [493, 687] on button "Generate CSV" at bounding box center [492, 689] width 86 height 25
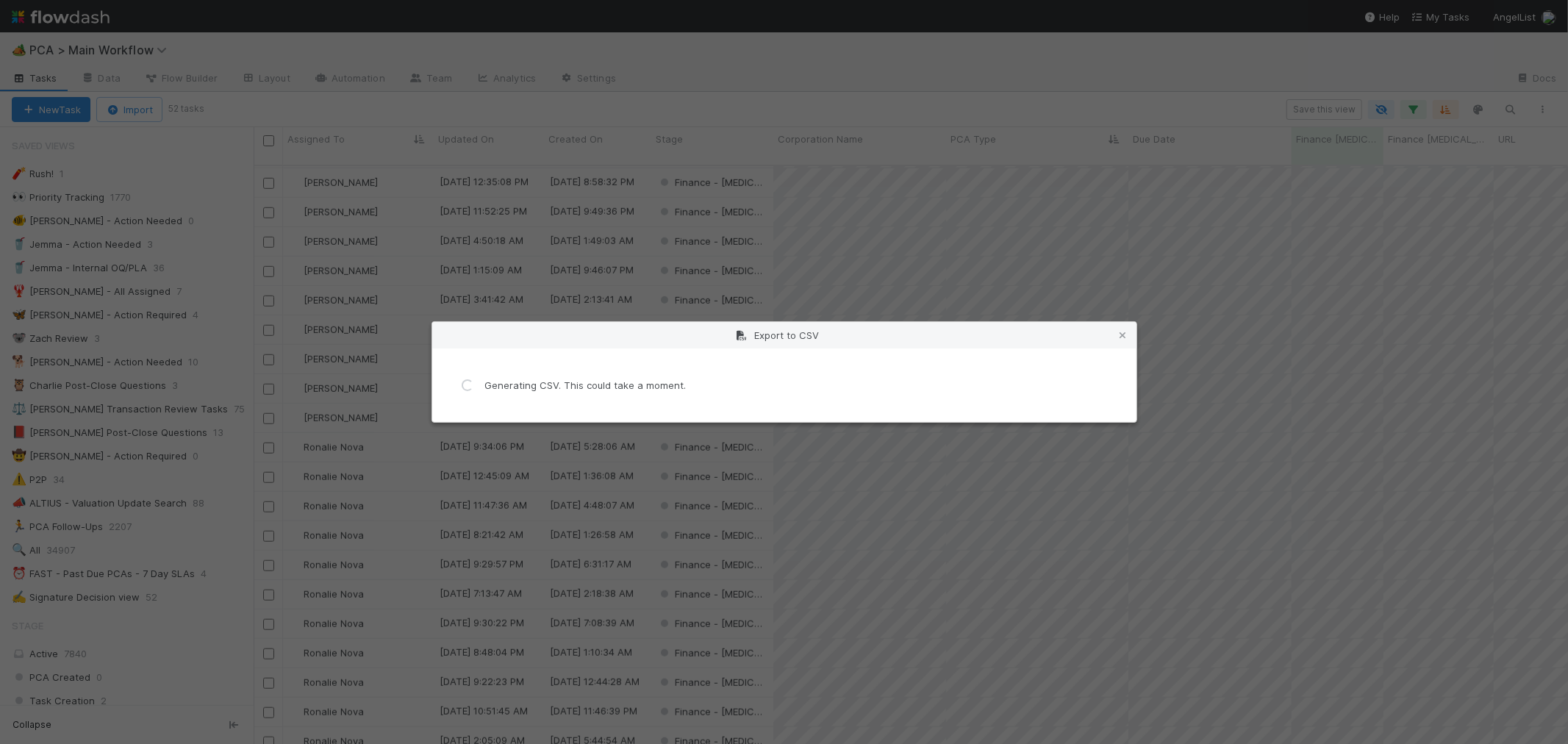
scroll to position [0, 0]
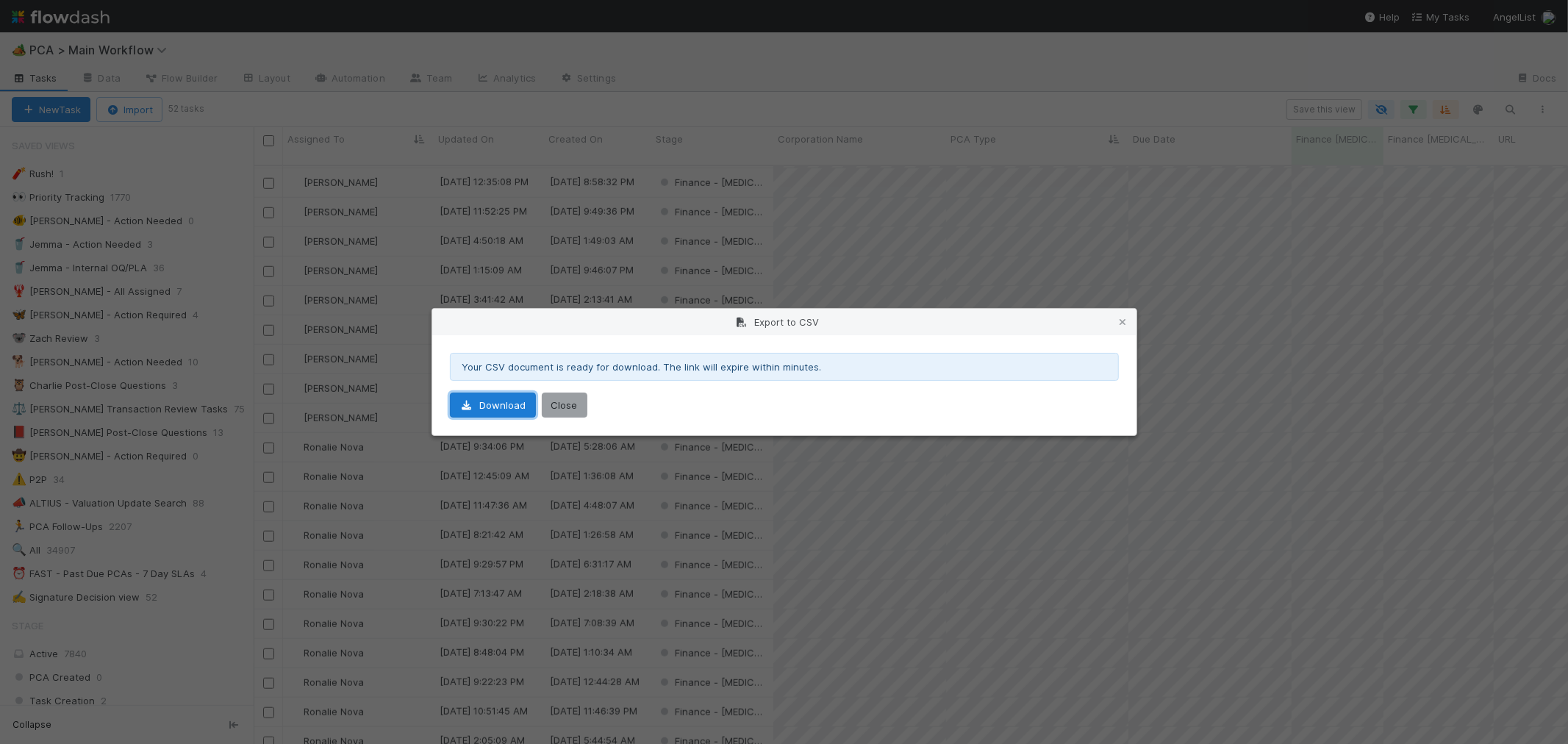
click at [519, 403] on link "Download" at bounding box center [492, 404] width 86 height 25
click at [571, 405] on button "Close" at bounding box center [565, 404] width 45 height 25
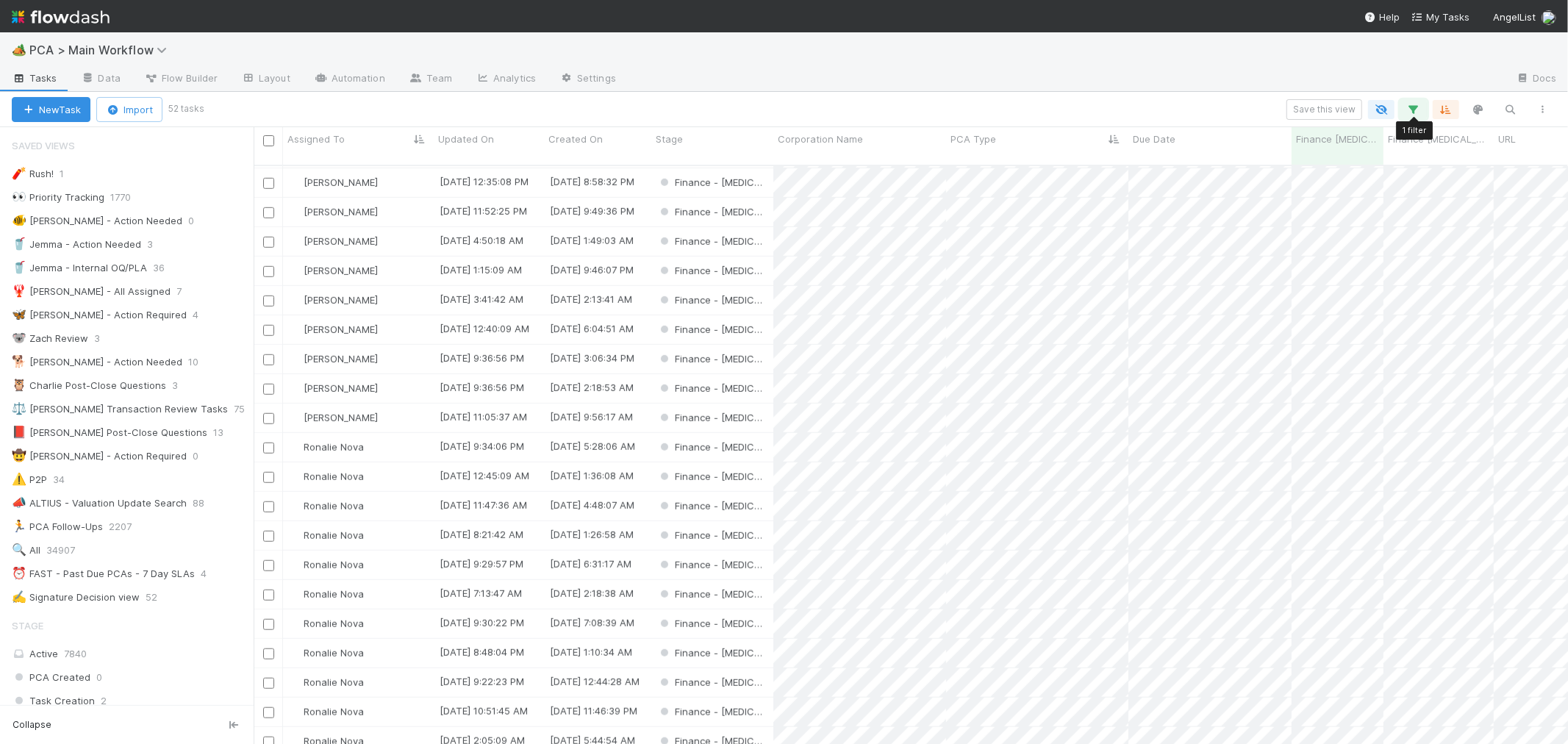
click at [1416, 112] on icon "button" at bounding box center [1413, 109] width 15 height 13
click at [1013, 212] on link "And.." at bounding box center [1000, 211] width 46 height 22
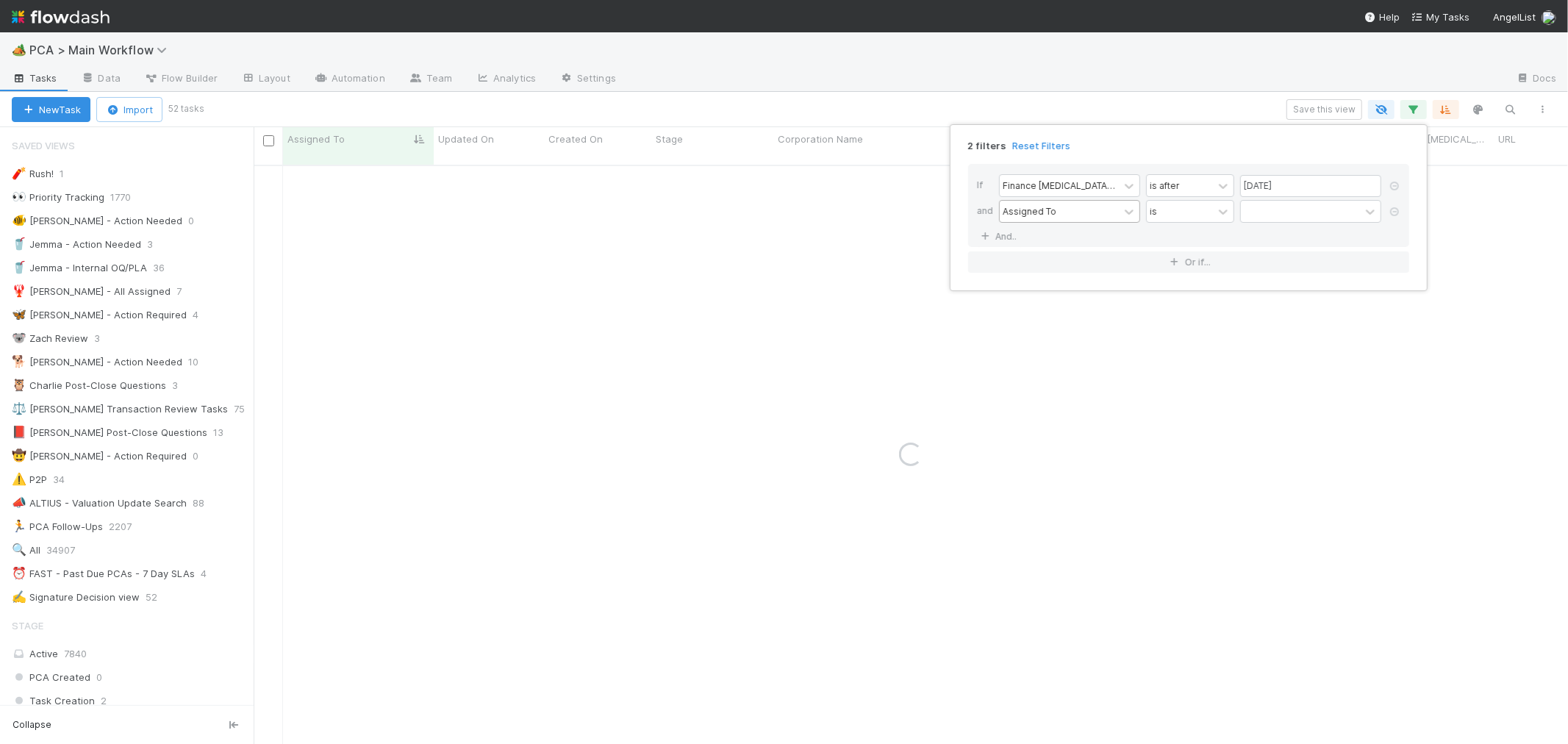
click at [1070, 211] on div "Assigned To" at bounding box center [1059, 212] width 119 height 22
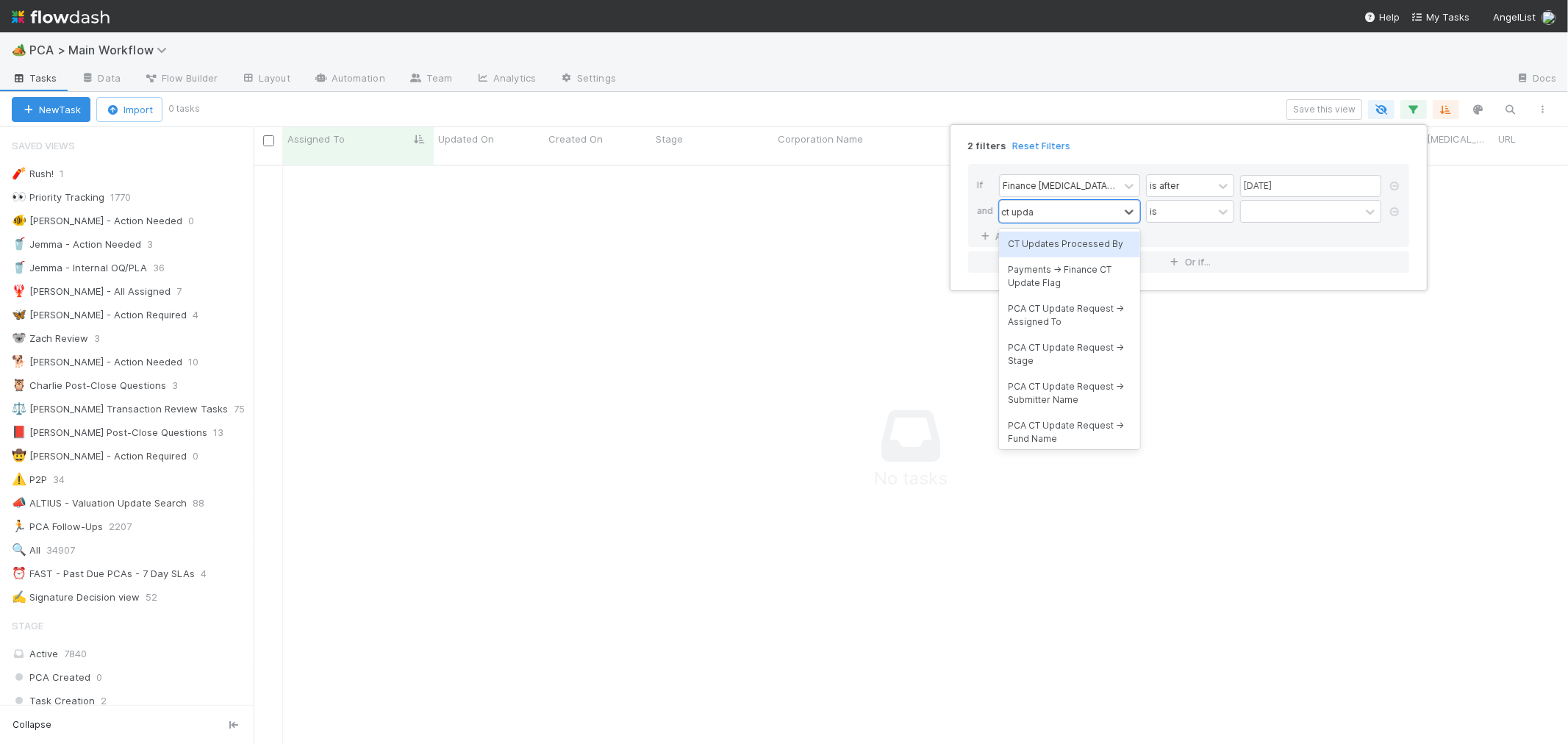
scroll to position [567, 1289]
type input "ct upda"
click at [1067, 248] on div "CT Updates Processed By" at bounding box center [1069, 243] width 141 height 25
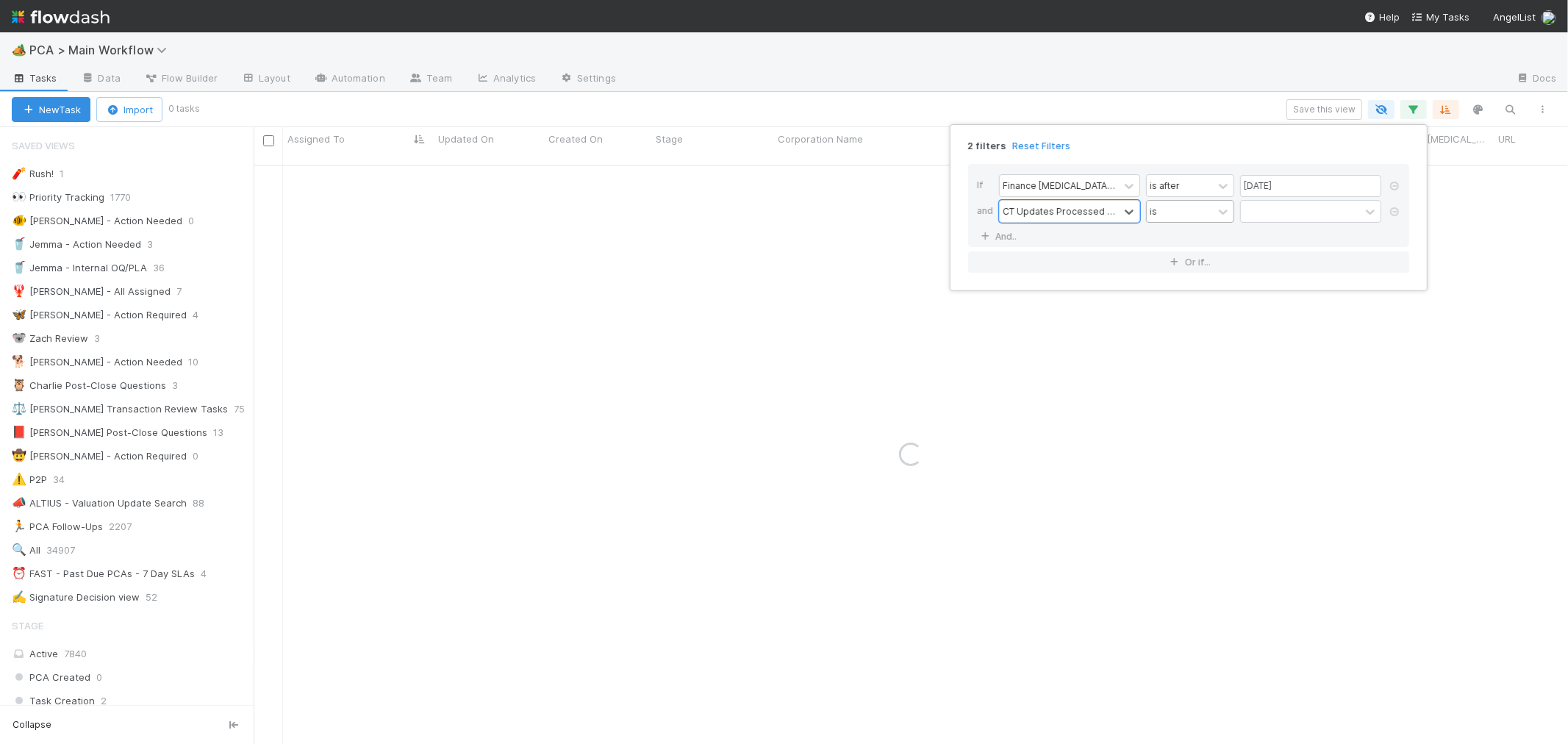
click at [1185, 219] on div "is" at bounding box center [1179, 212] width 66 height 22
click at [1191, 292] on div "is empty" at bounding box center [1191, 294] width 89 height 25
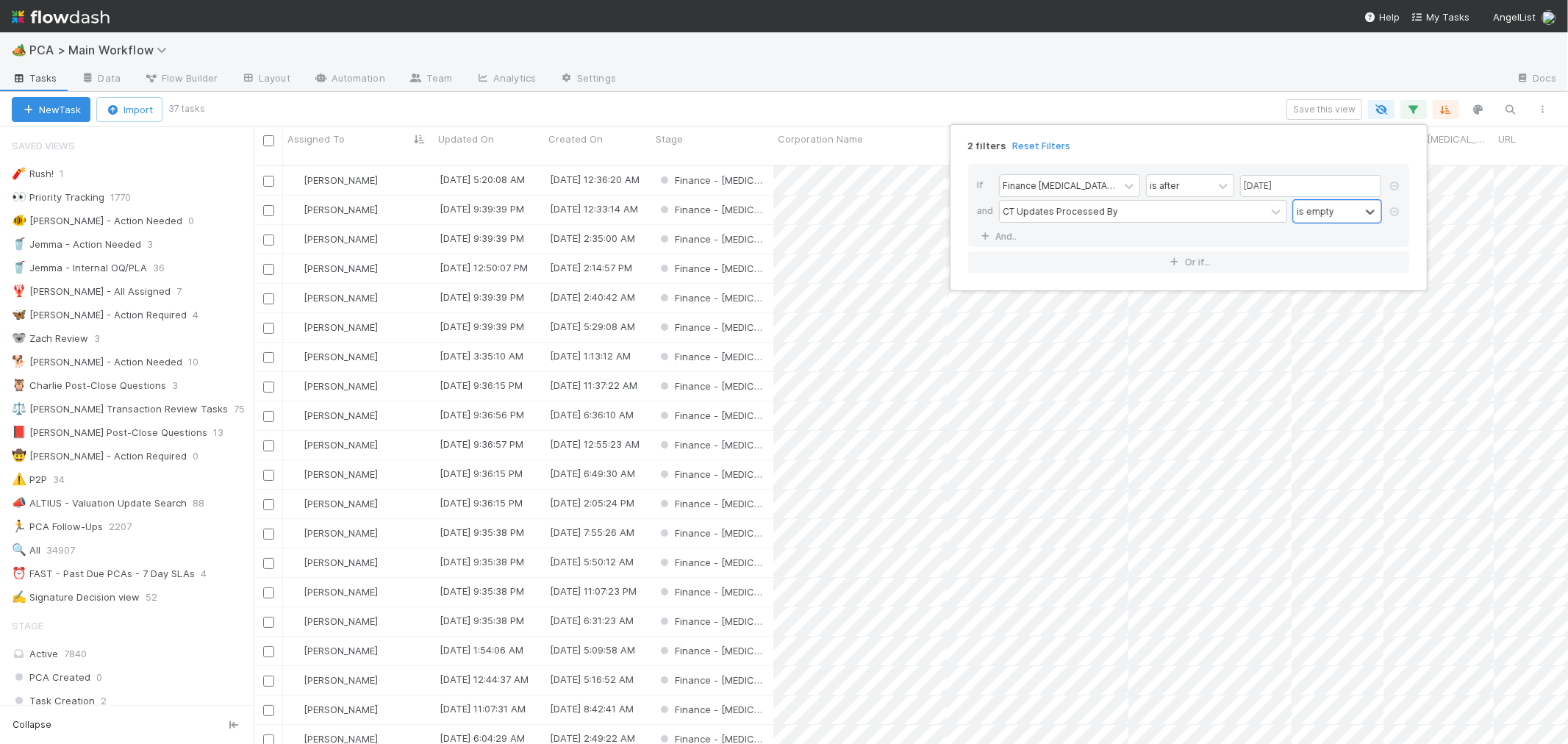
scroll to position [579, 1302]
click at [769, 59] on div "2 filters Reset Filters If Finance ICU Due Date is after 08/15/2025 and CT Upda…" at bounding box center [784, 372] width 1568 height 744
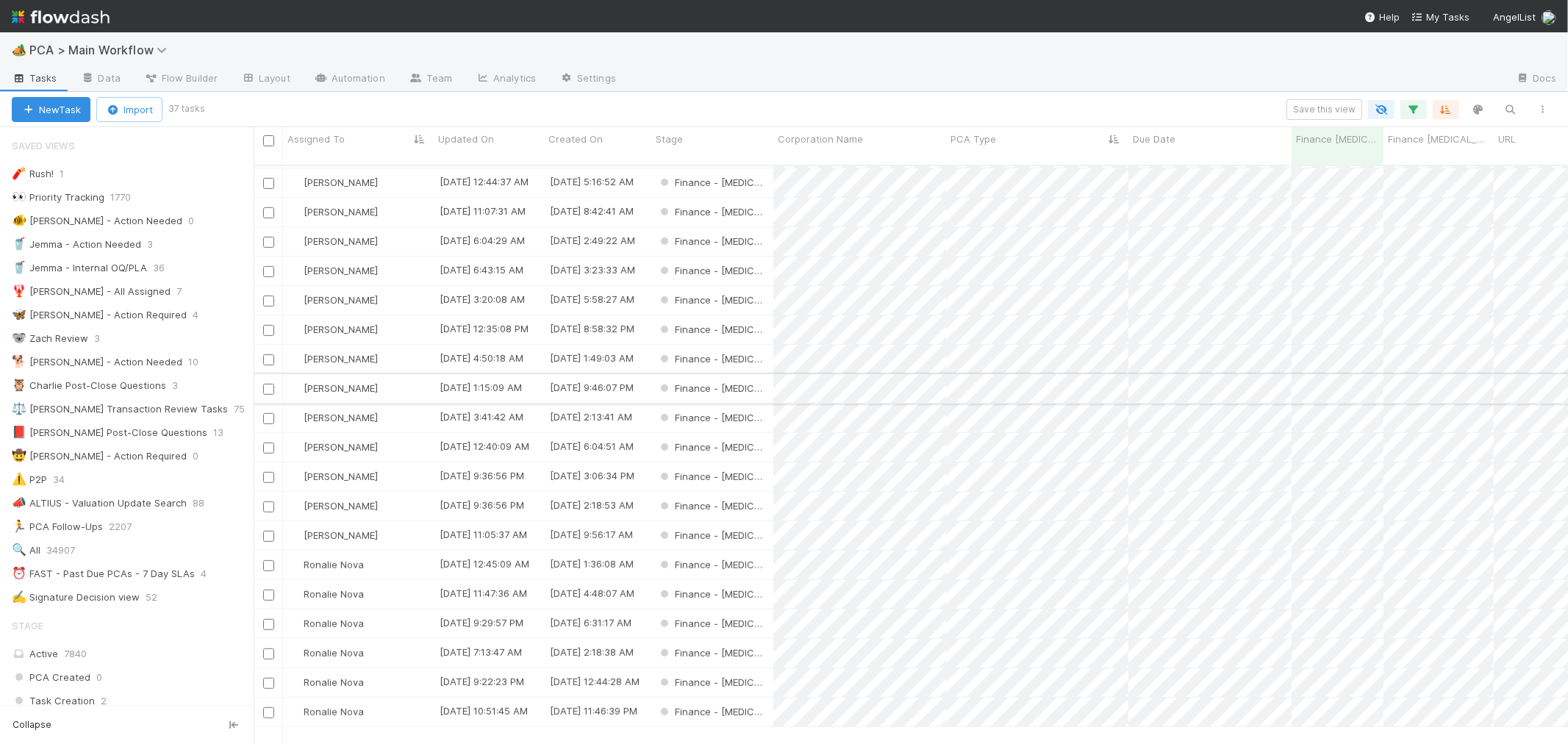
scroll to position [428, 0]
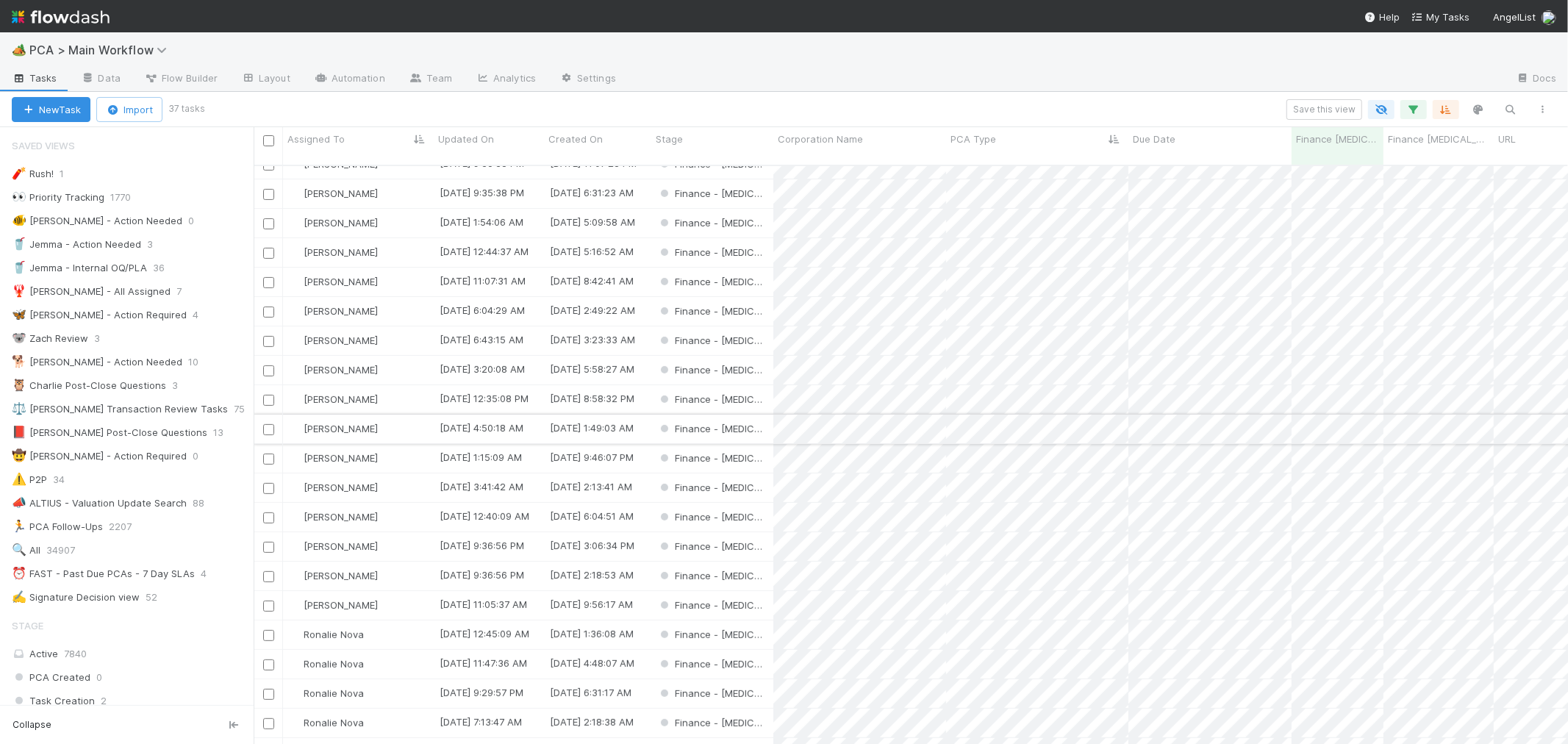
click at [268, 424] on input "checkbox" at bounding box center [268, 429] width 11 height 11
click at [266, 336] on input "checkbox" at bounding box center [268, 341] width 11 height 11
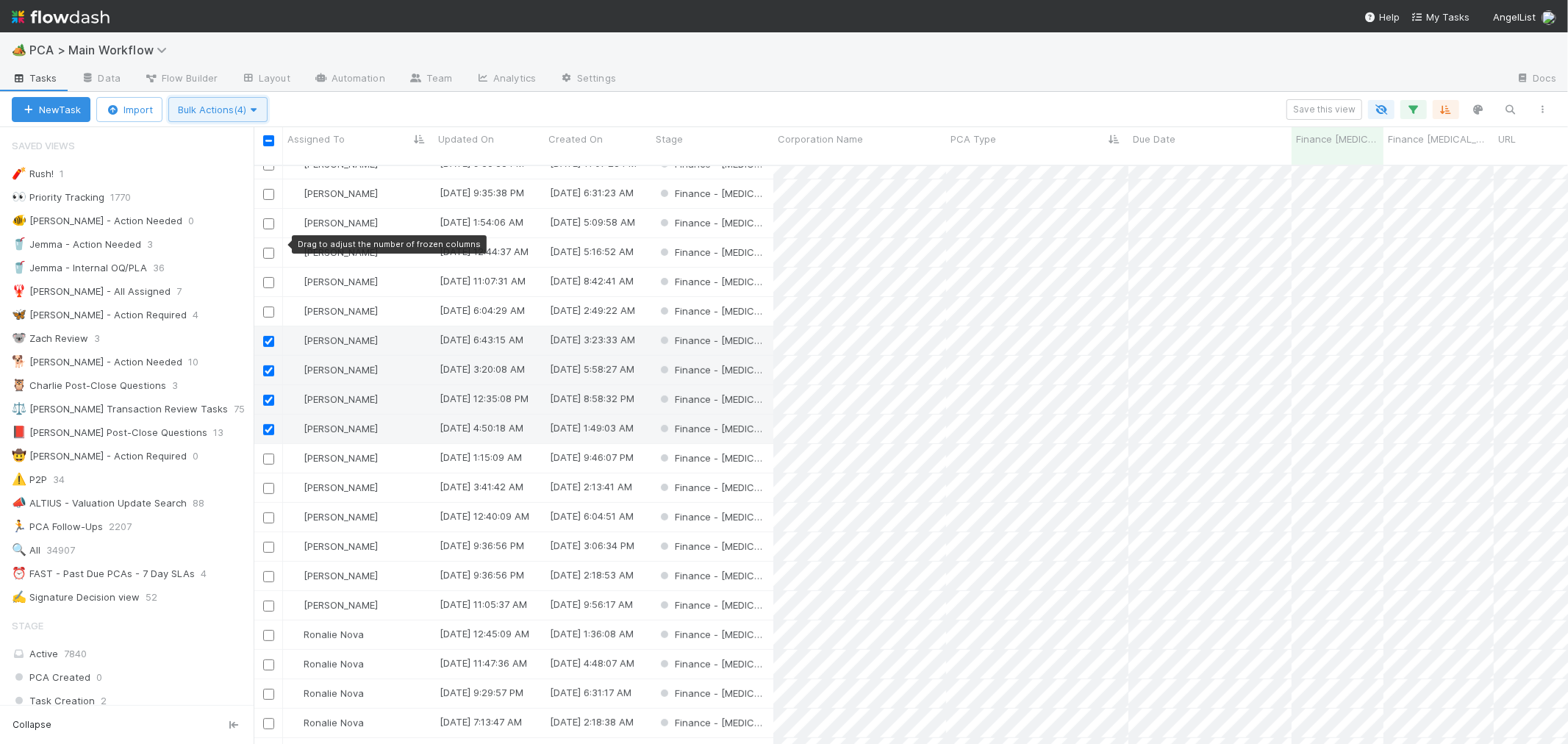
click at [228, 99] on button "Bulk Actions (4)" at bounding box center [218, 109] width 99 height 25
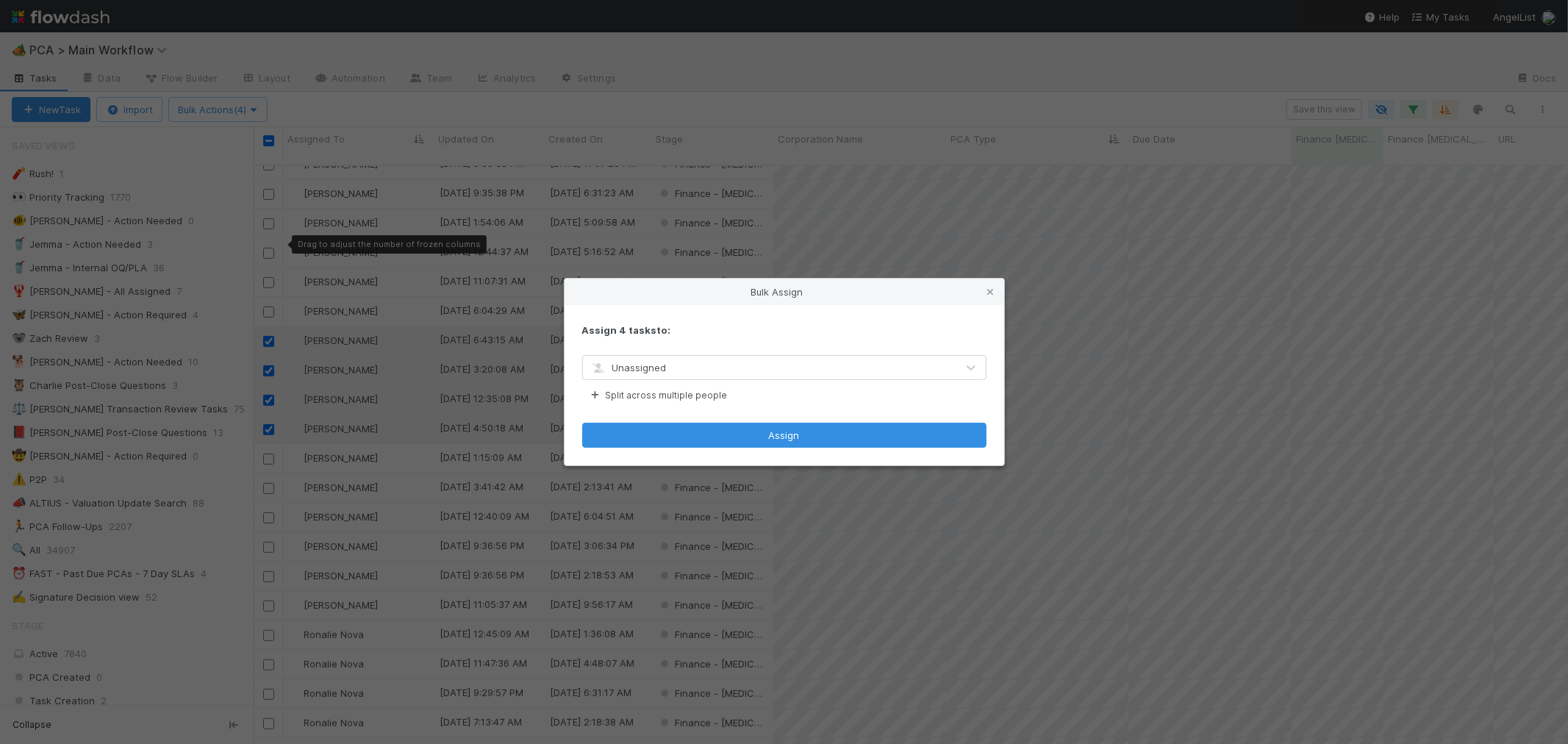
click at [665, 374] on div "Unassigned" at bounding box center [770, 368] width 374 height 24
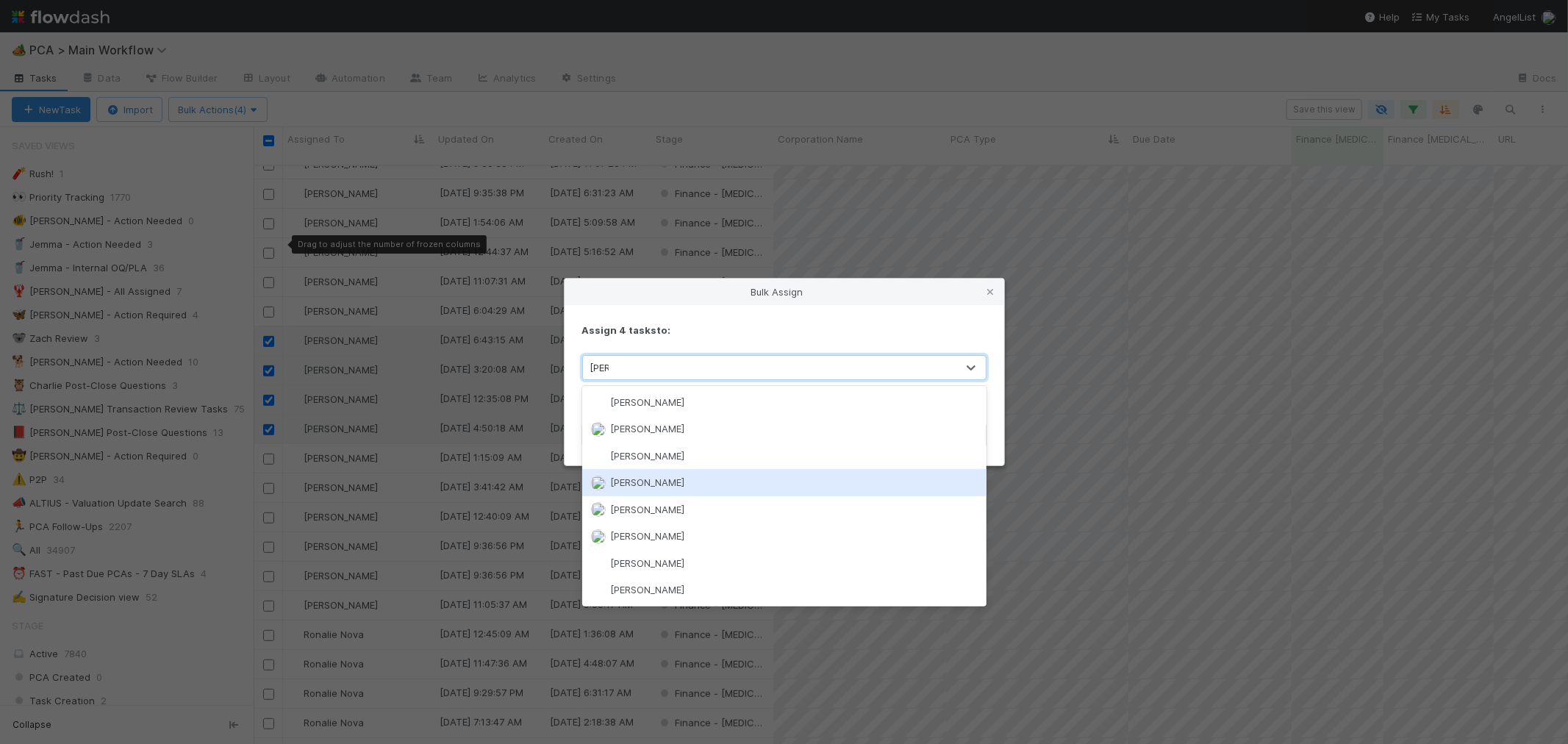
type input "marve"
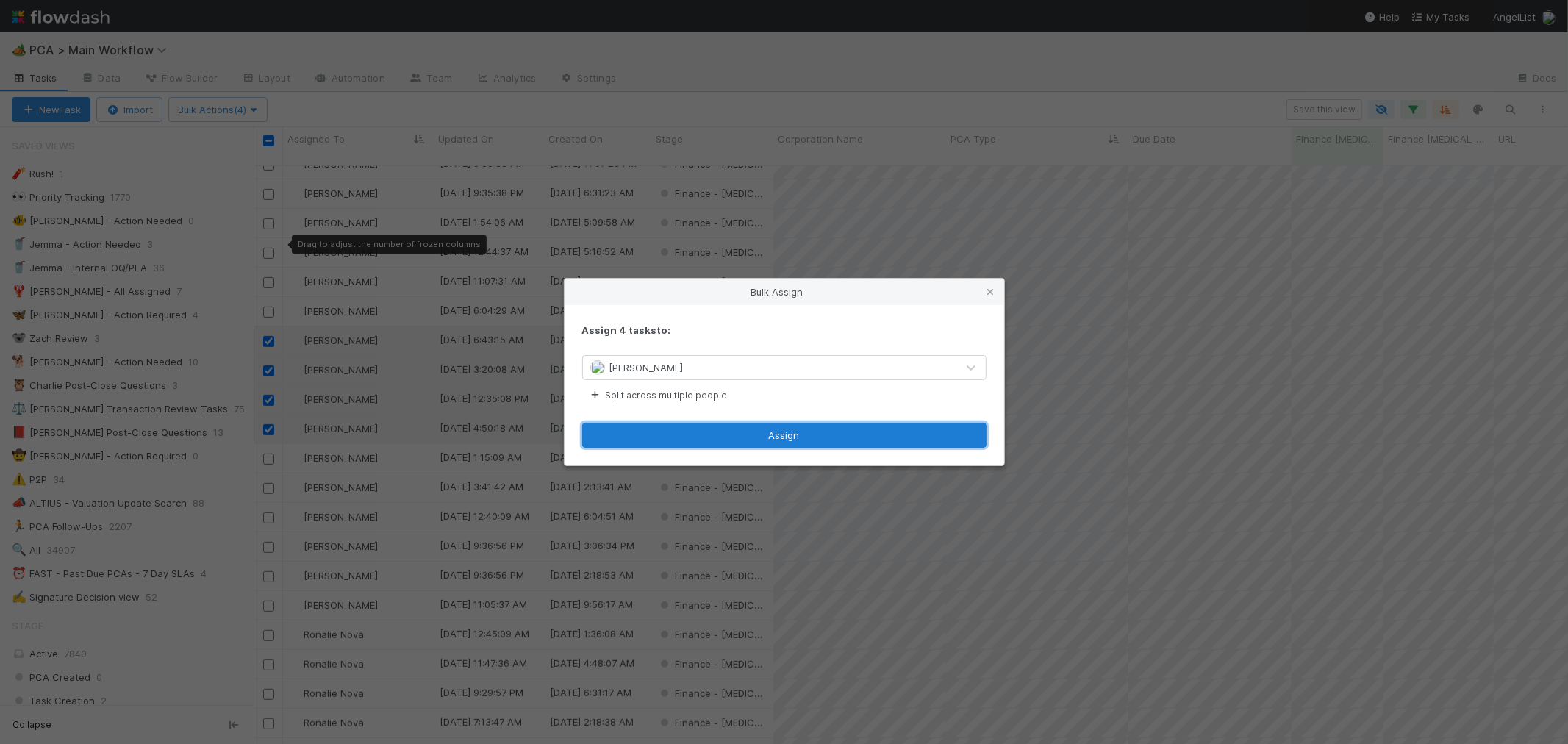
click at [746, 437] on button "Assign" at bounding box center [784, 435] width 405 height 25
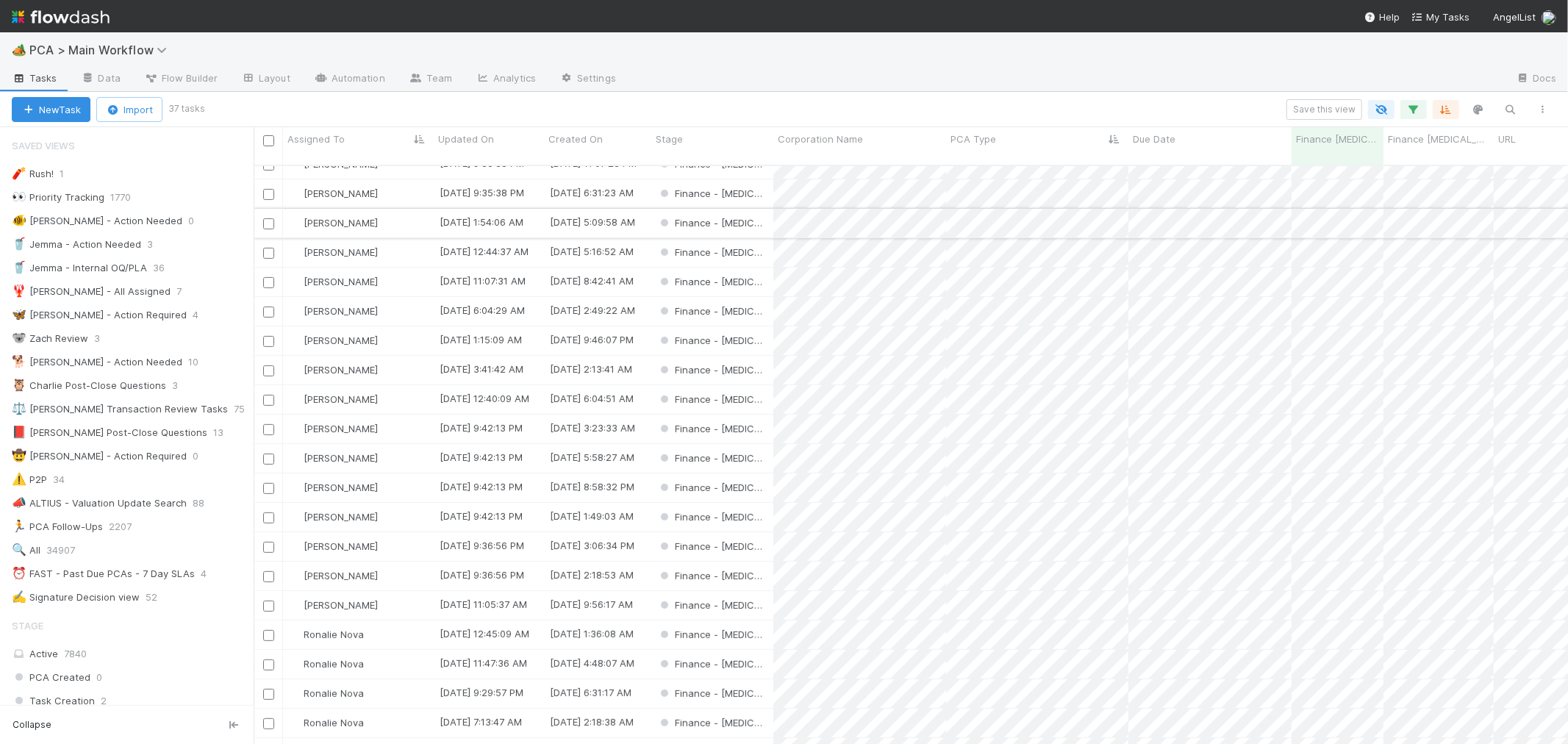
click at [272, 218] on input "checkbox" at bounding box center [268, 223] width 11 height 11
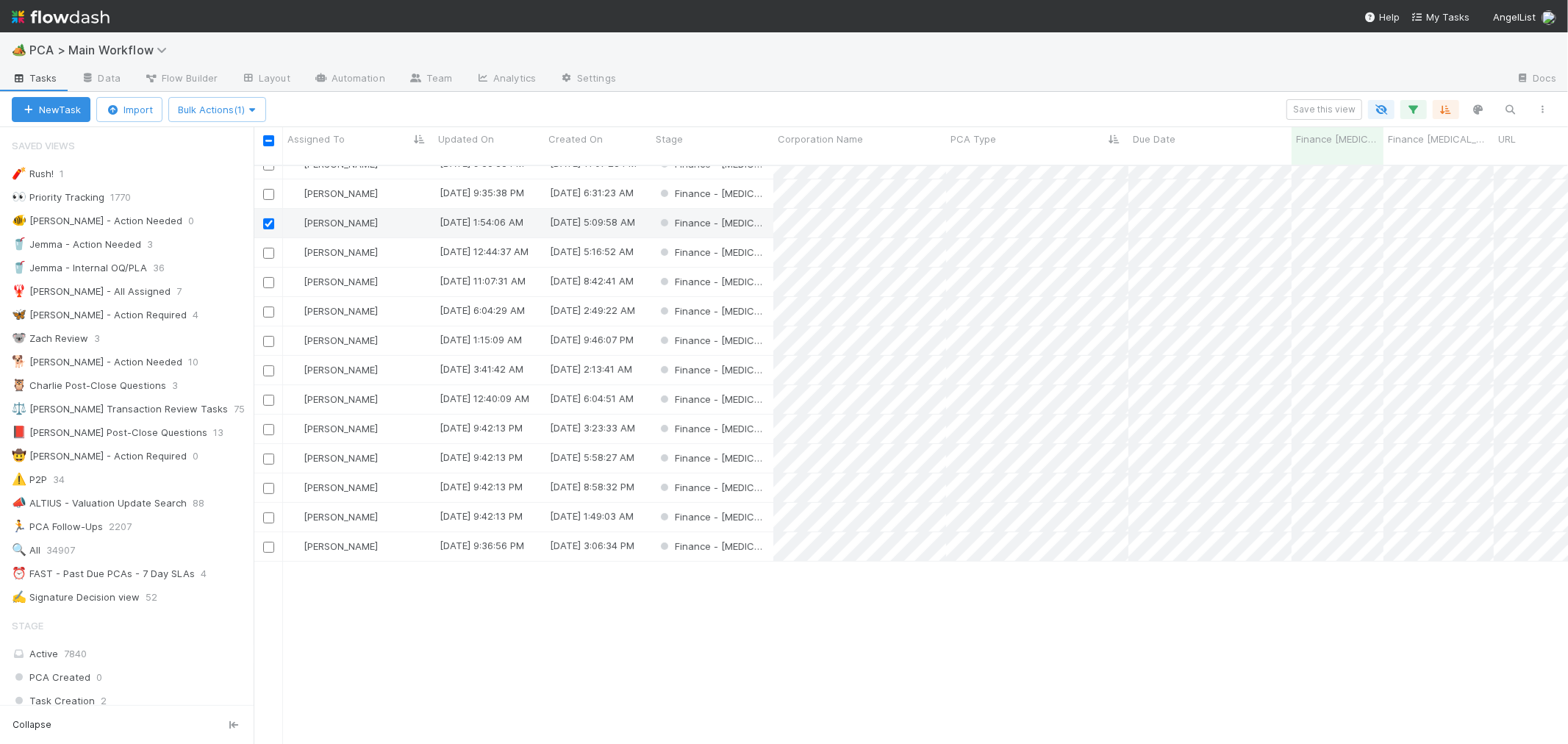
scroll to position [182, 0]
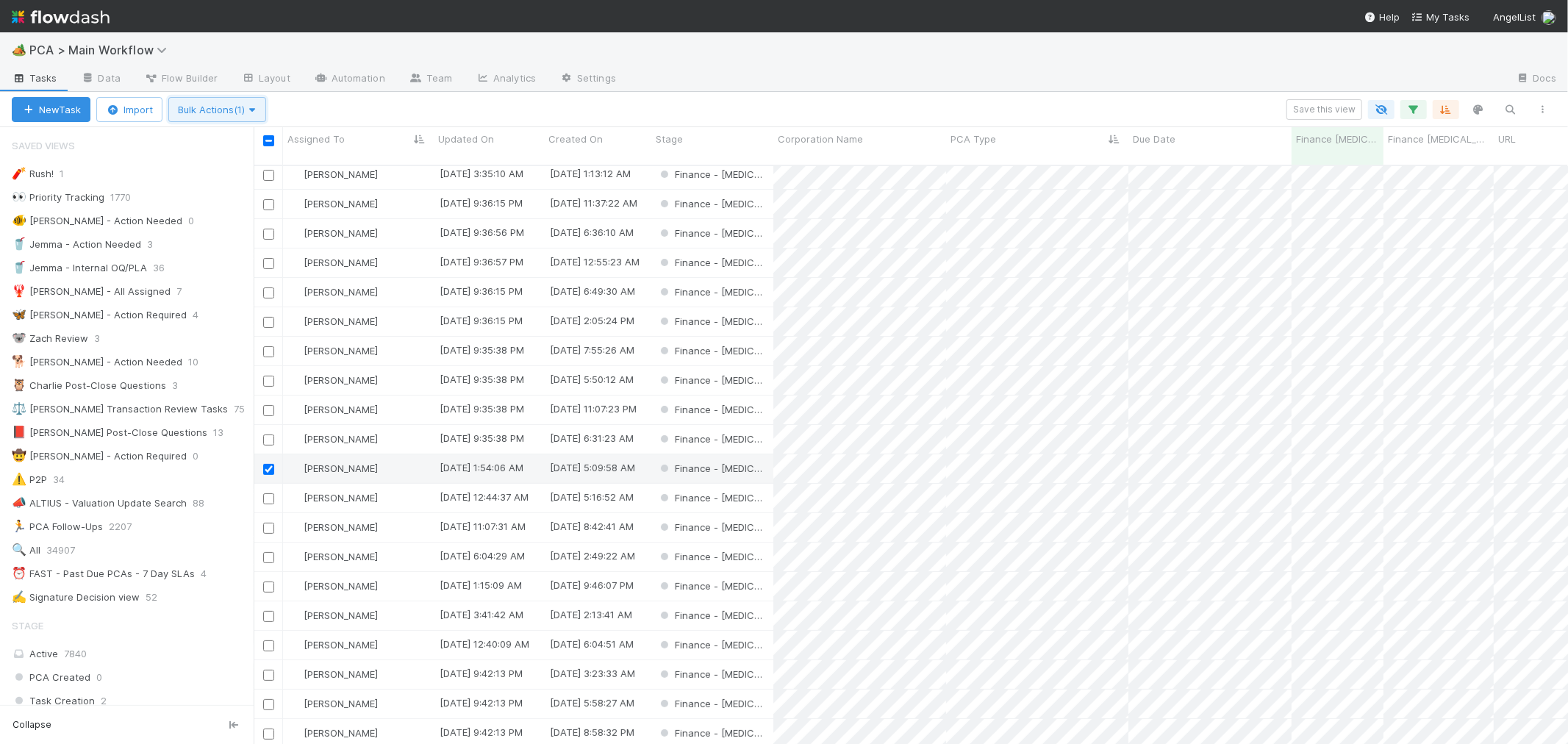
click at [243, 112] on span "Bulk Actions (1)" at bounding box center [218, 109] width 79 height 12
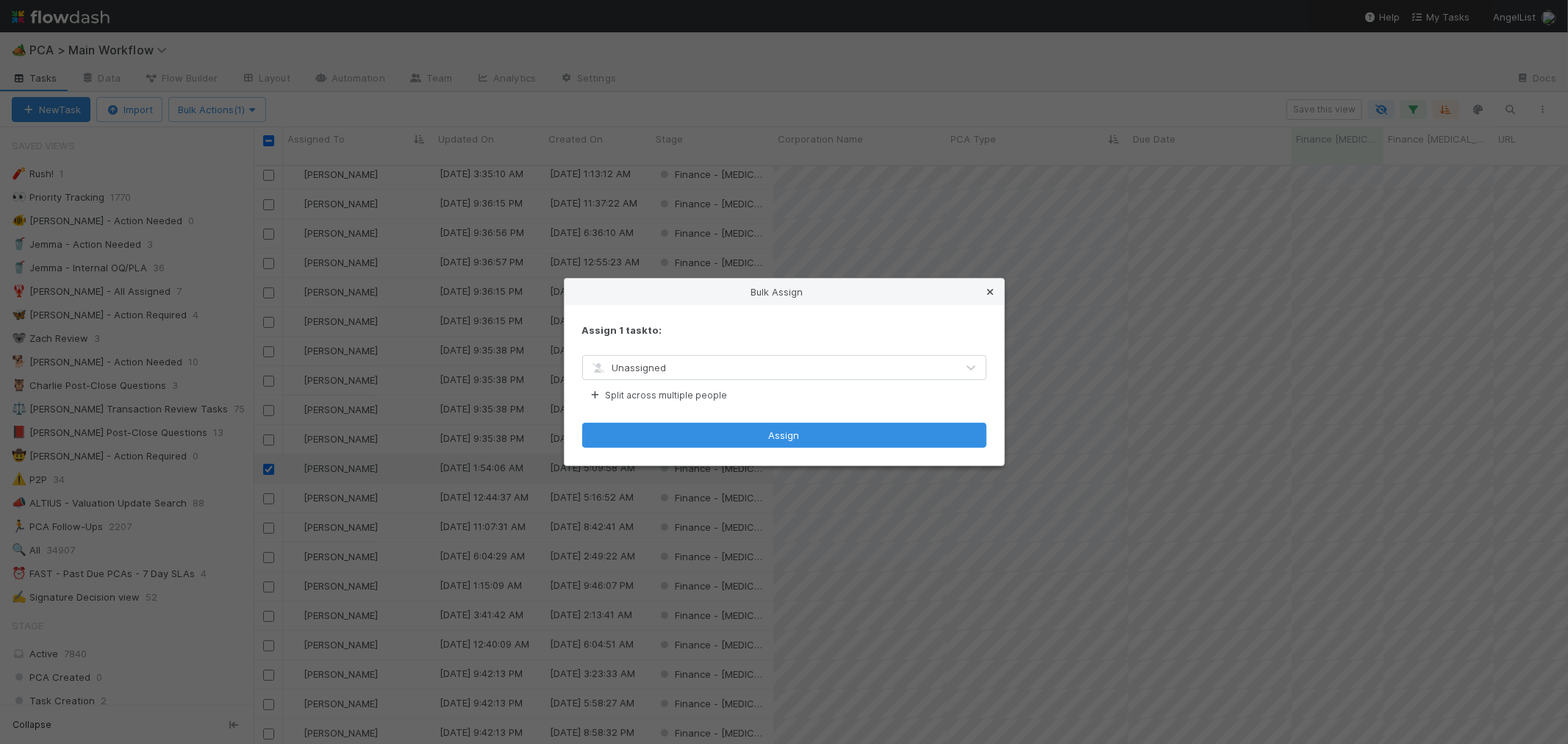
click at [993, 289] on icon at bounding box center [991, 292] width 15 height 10
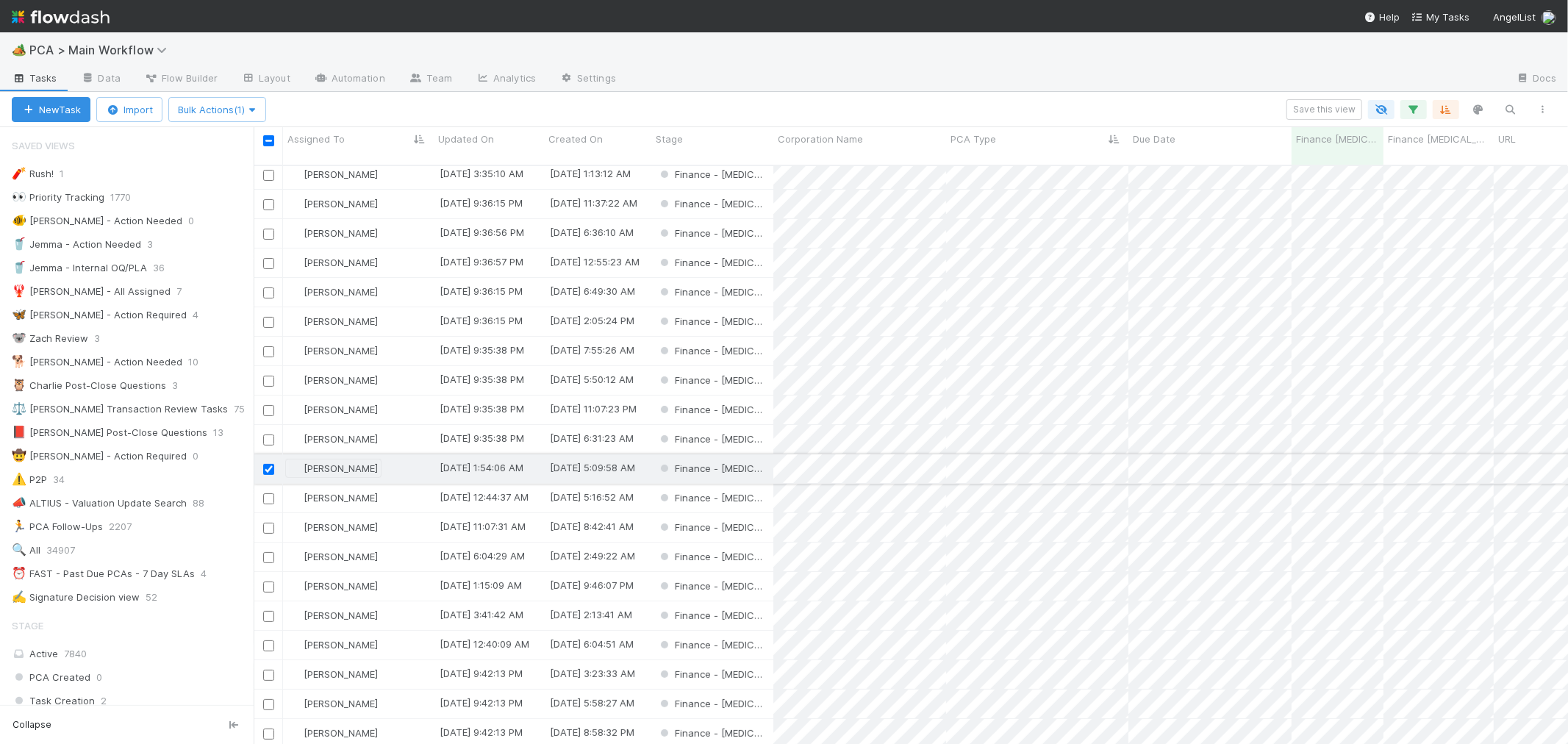
click at [320, 463] on span "[PERSON_NAME]" at bounding box center [341, 468] width 74 height 12
click at [326, 492] on span "[PERSON_NAME]" at bounding box center [341, 498] width 74 height 12
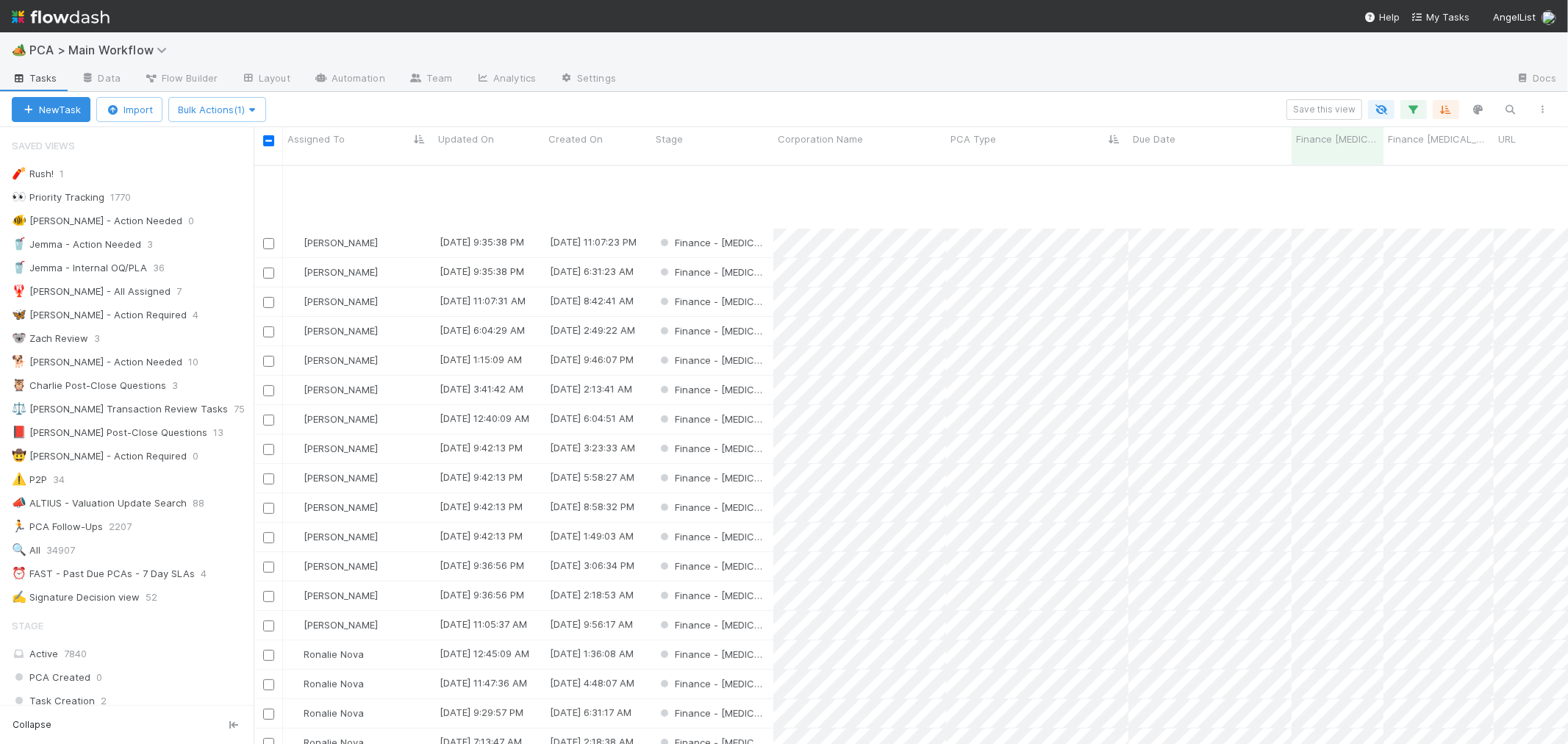
scroll to position [510, 0]
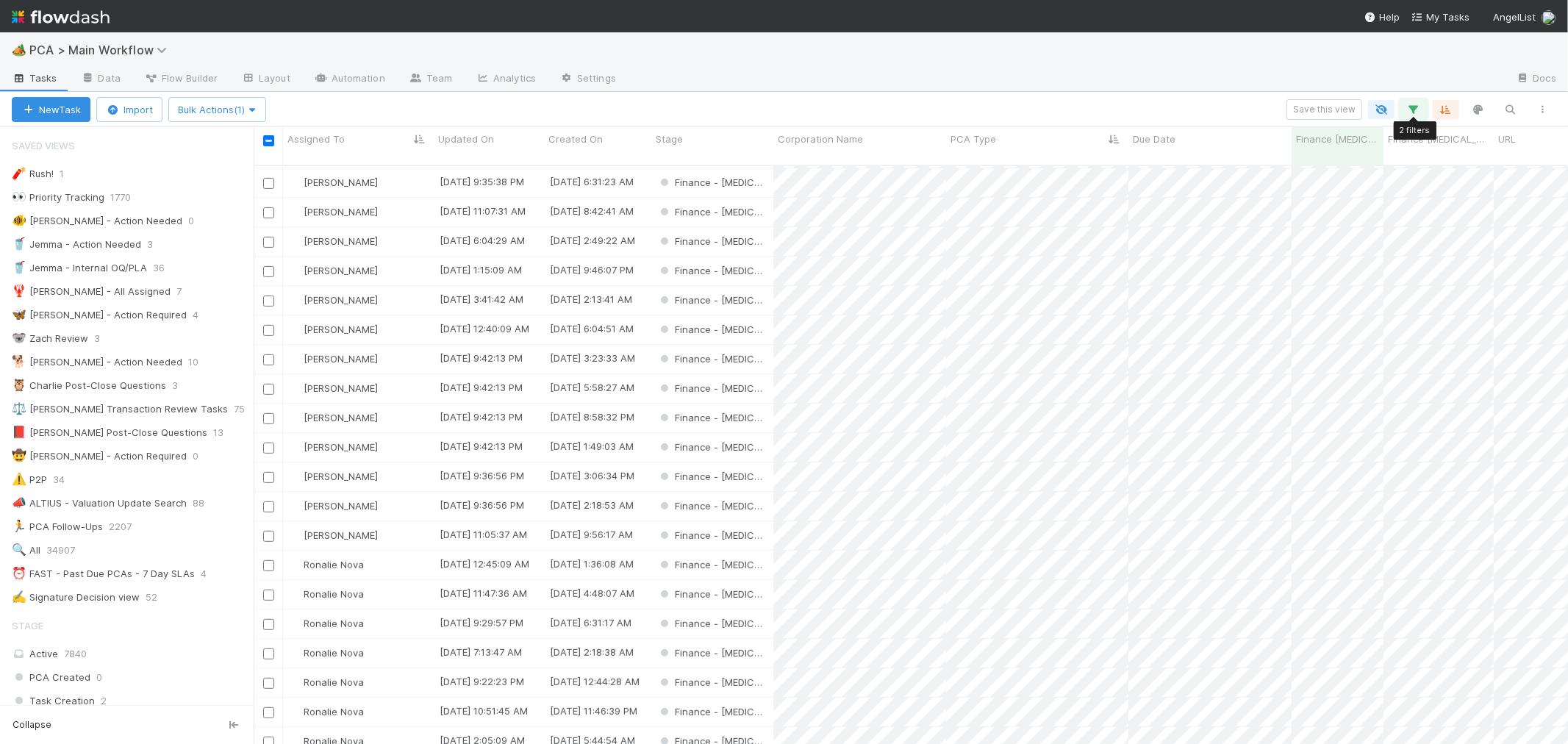
click at [1412, 112] on icon "button" at bounding box center [1413, 109] width 15 height 13
click at [1400, 212] on icon at bounding box center [1395, 212] width 15 height 9
click at [1538, 106] on div "1 filter Reset Filters If Finance ICU Due Date is after 08/15/2025 And.. Or if.…" at bounding box center [784, 372] width 1568 height 744
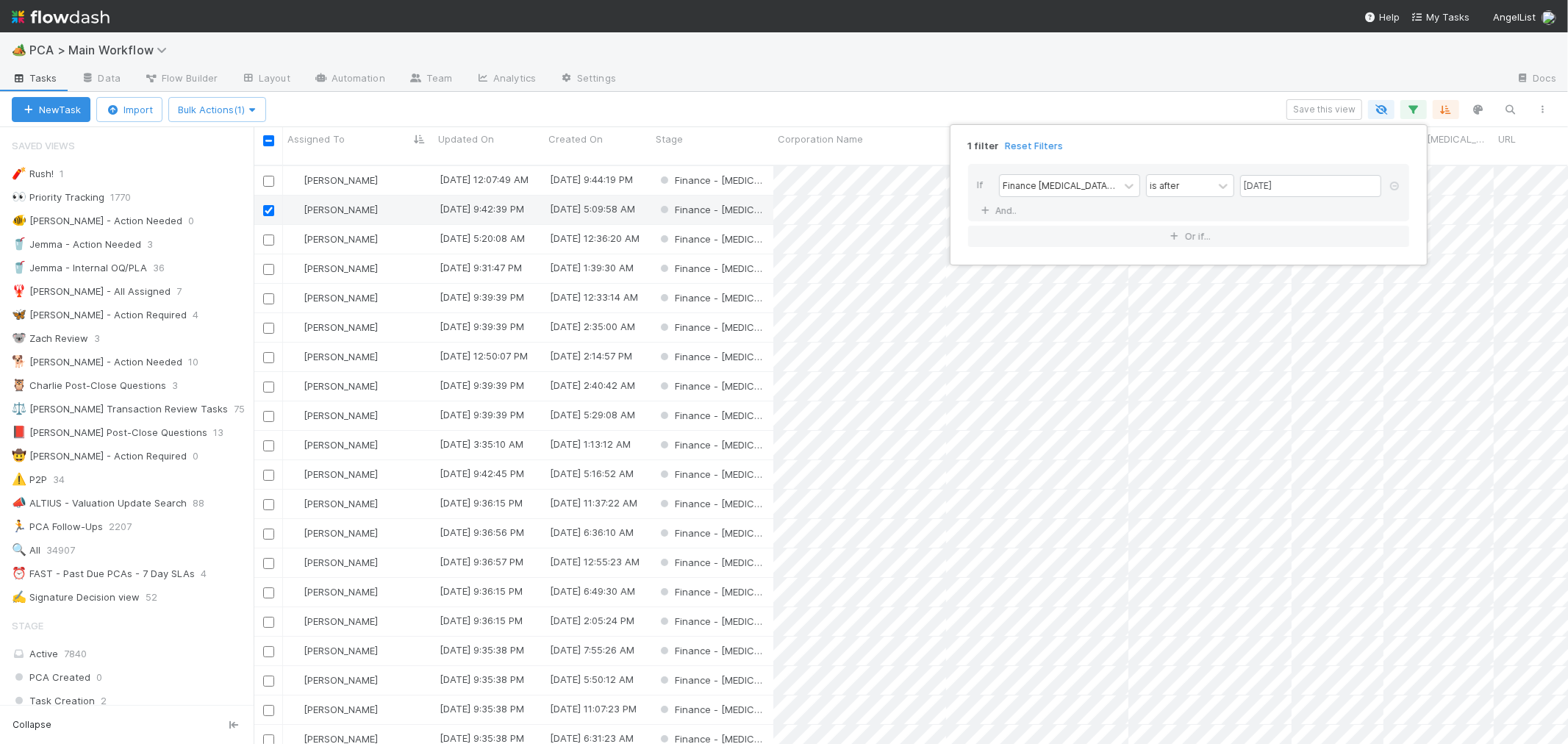
scroll to position [579, 1302]
click at [1545, 107] on div "1 filter Reset Filters If Finance ICU Due Date is after 08/15/2025 And.. Or if.…" at bounding box center [784, 372] width 1568 height 744
click at [1420, 113] on icon "button" at bounding box center [1413, 109] width 15 height 13
click at [1410, 106] on div "1 filter Reset Filters If Finance ICU Due Date is after 08/15/2025 And.. Or if.…" at bounding box center [784, 372] width 1568 height 744
click at [1410, 106] on icon "button" at bounding box center [1413, 109] width 15 height 13
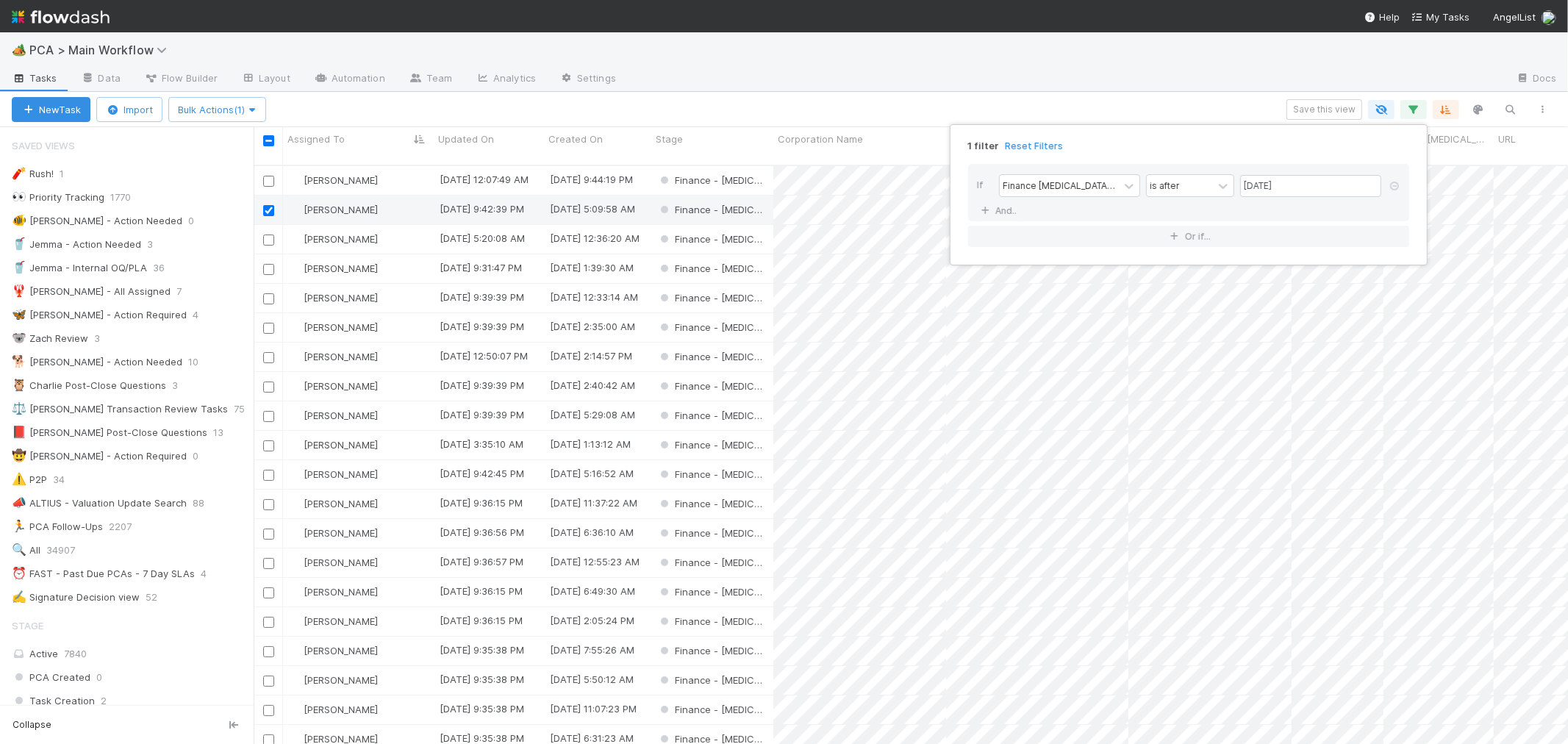
click at [1409, 106] on div "1 filter Reset Filters If Finance ICU Due Date is after 08/15/2025 And.. Or if.…" at bounding box center [784, 372] width 1568 height 744
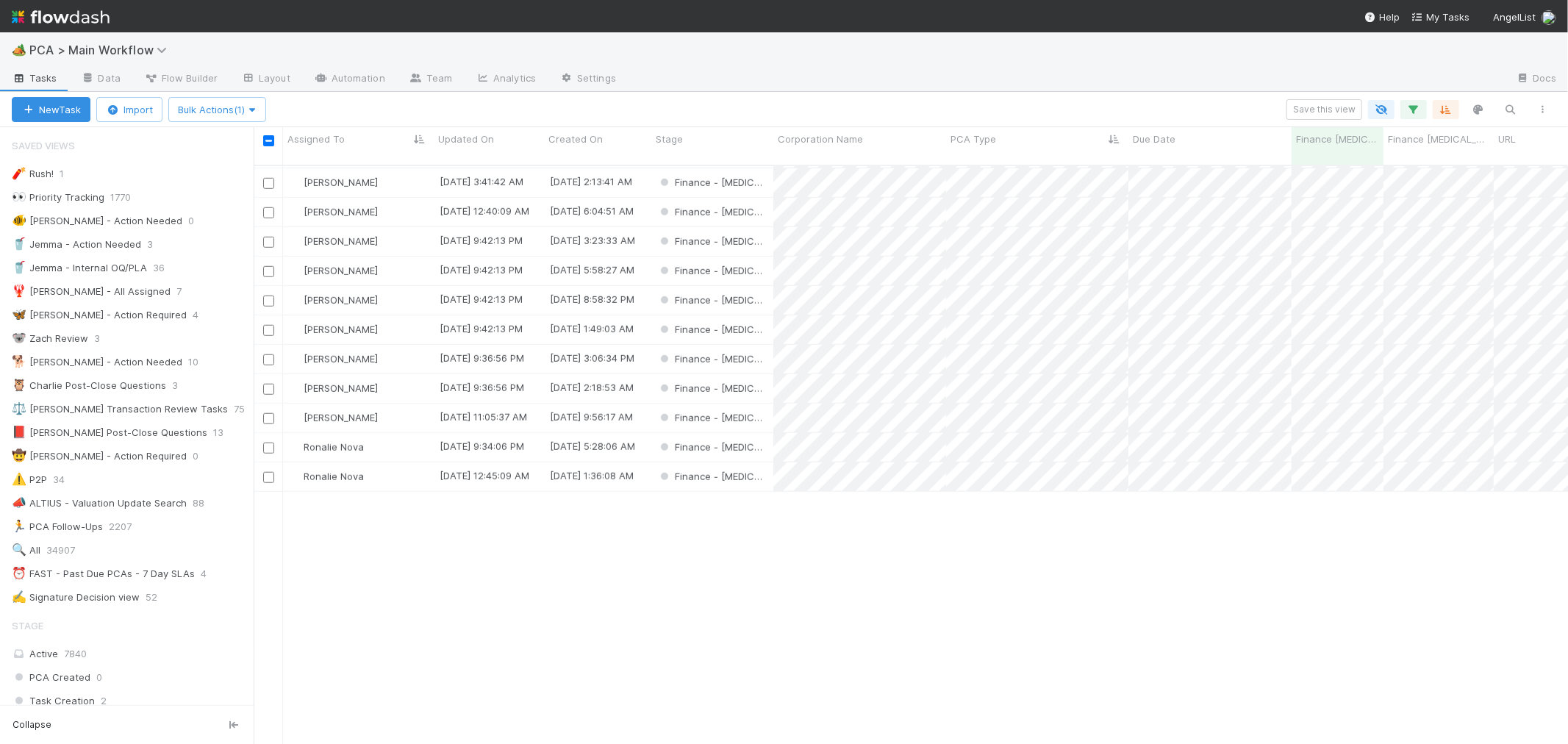
scroll to position [623, 0]
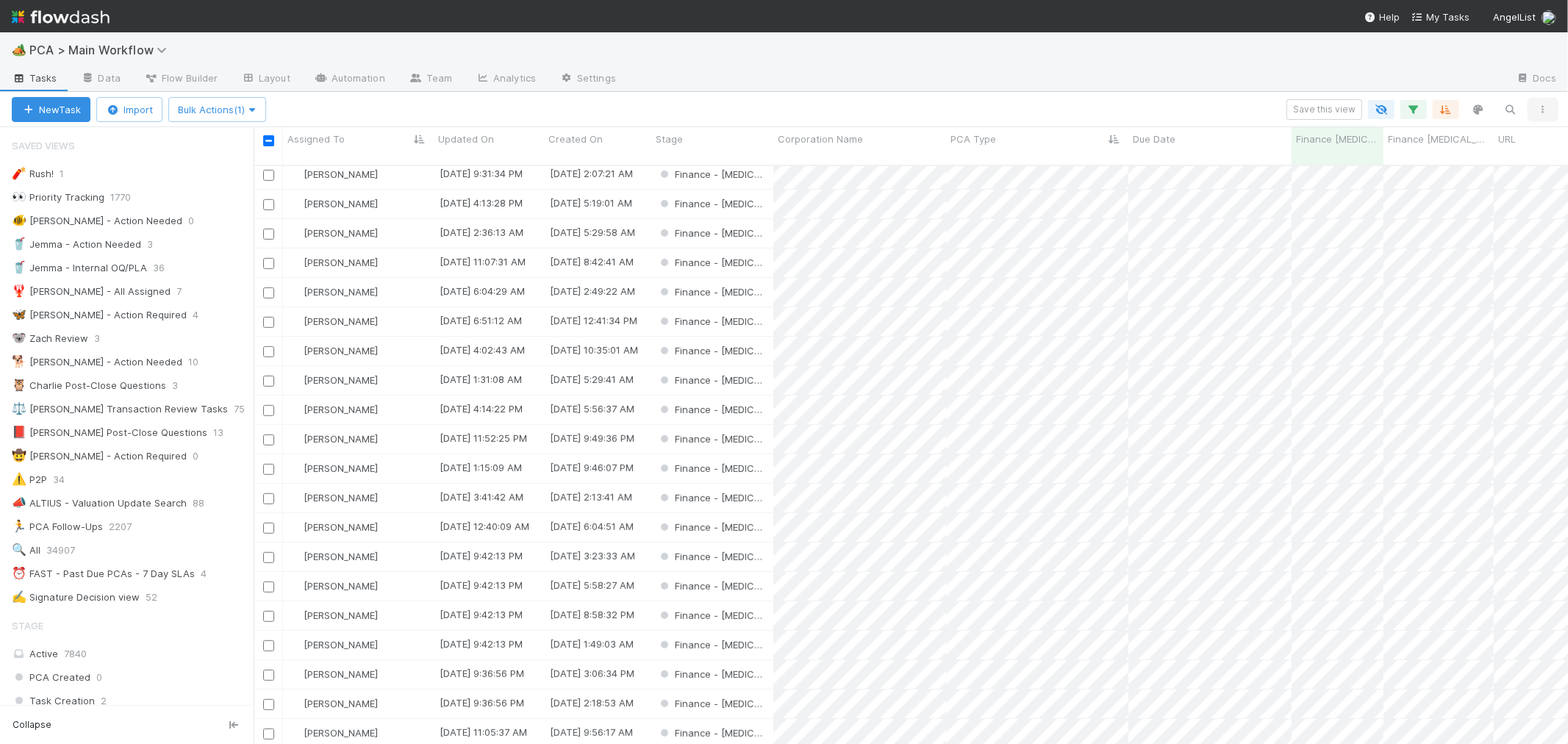
click at [1542, 111] on icon "button" at bounding box center [1543, 109] width 15 height 9
drag, startPoint x: 429, startPoint y: 106, endPoint x: 327, endPoint y: 129, distance: 104.6
click at [427, 106] on div "View as list Comments Export view to CSV Export files" at bounding box center [784, 372] width 1568 height 744
click at [268, 141] on div "View as list Comments Export view to CSV Export files" at bounding box center [784, 372] width 1568 height 744
click at [269, 141] on input "checkbox" at bounding box center [268, 140] width 11 height 11
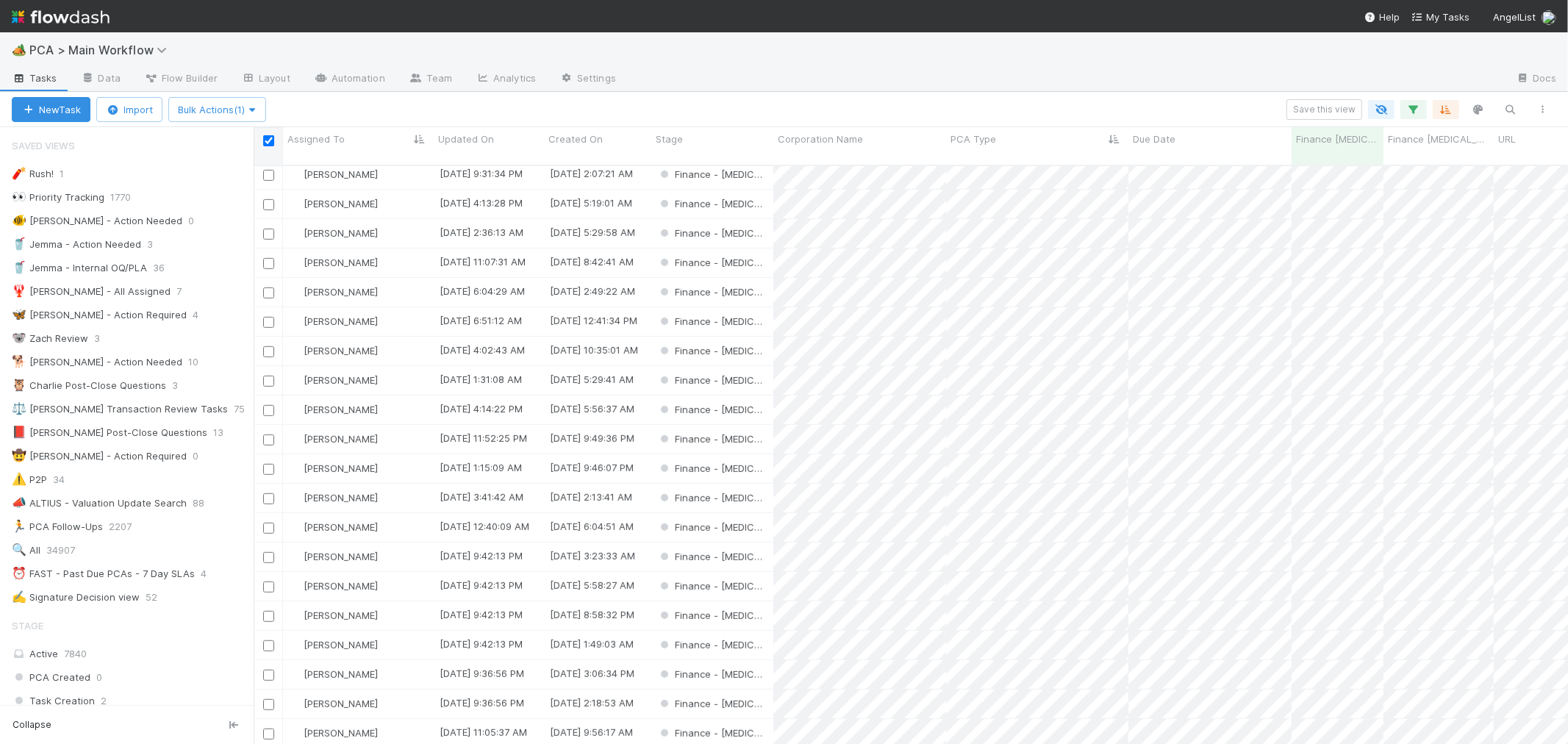
checkbox input "true"
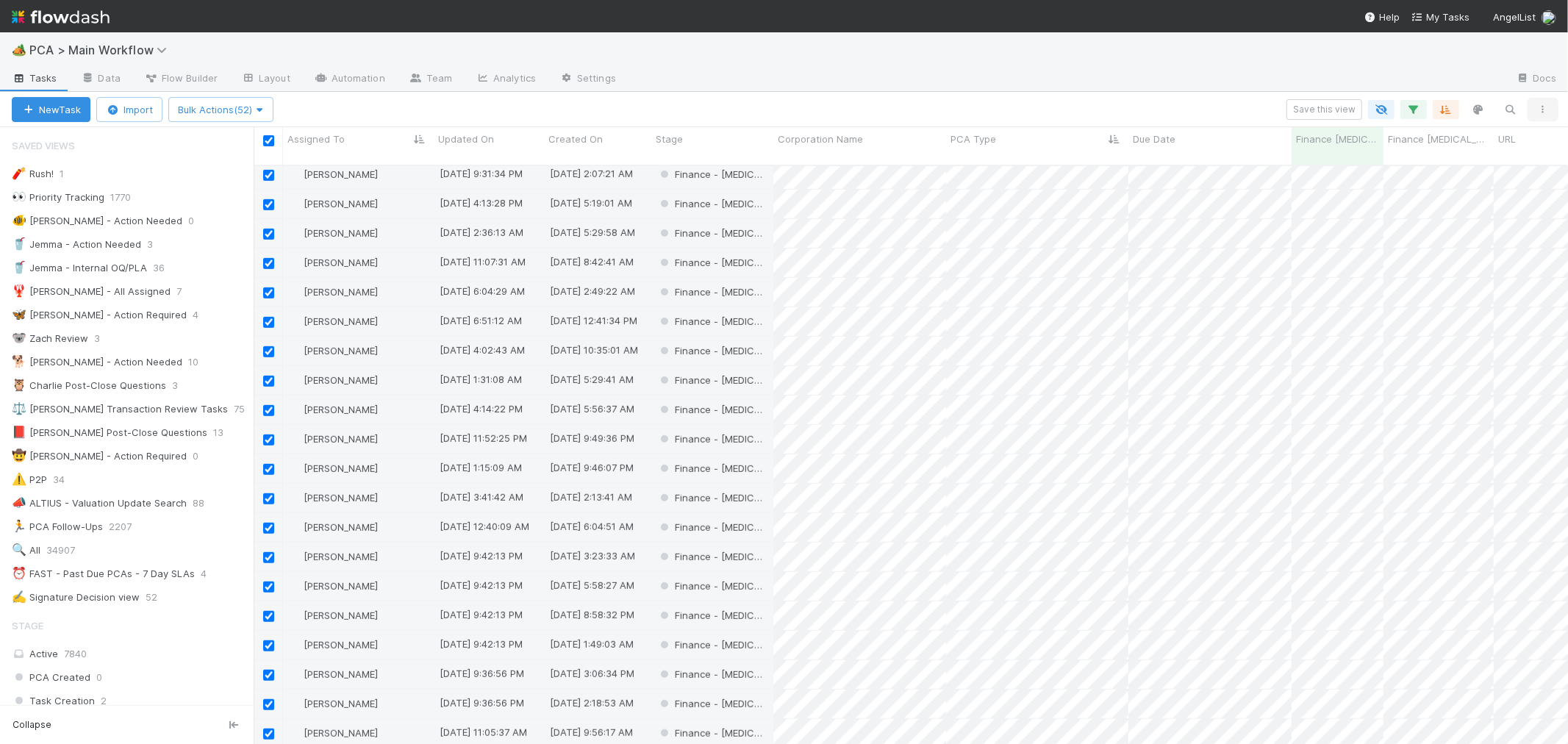
click at [1541, 105] on icon "button" at bounding box center [1543, 109] width 15 height 9
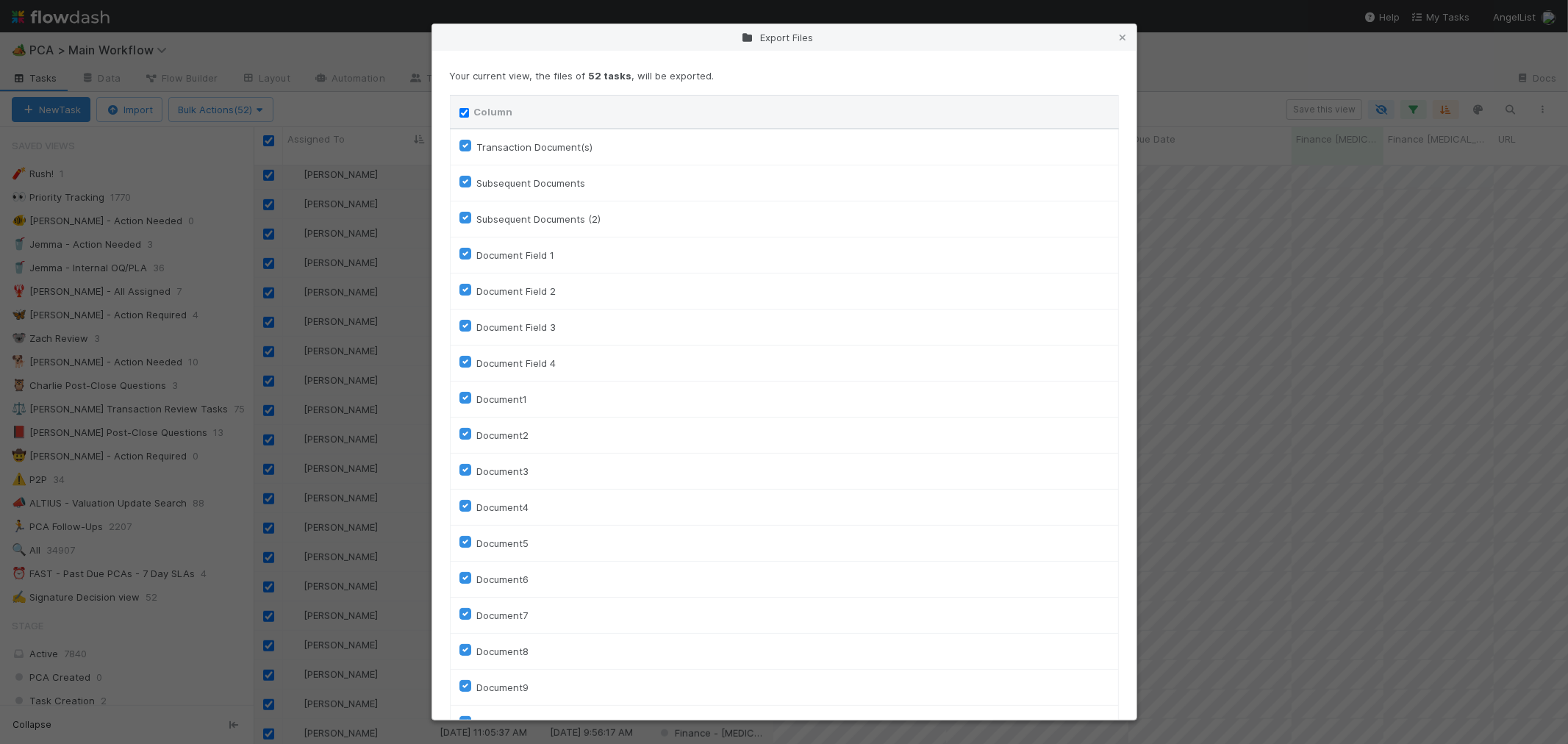
click at [1123, 38] on icon at bounding box center [1123, 38] width 15 height 10
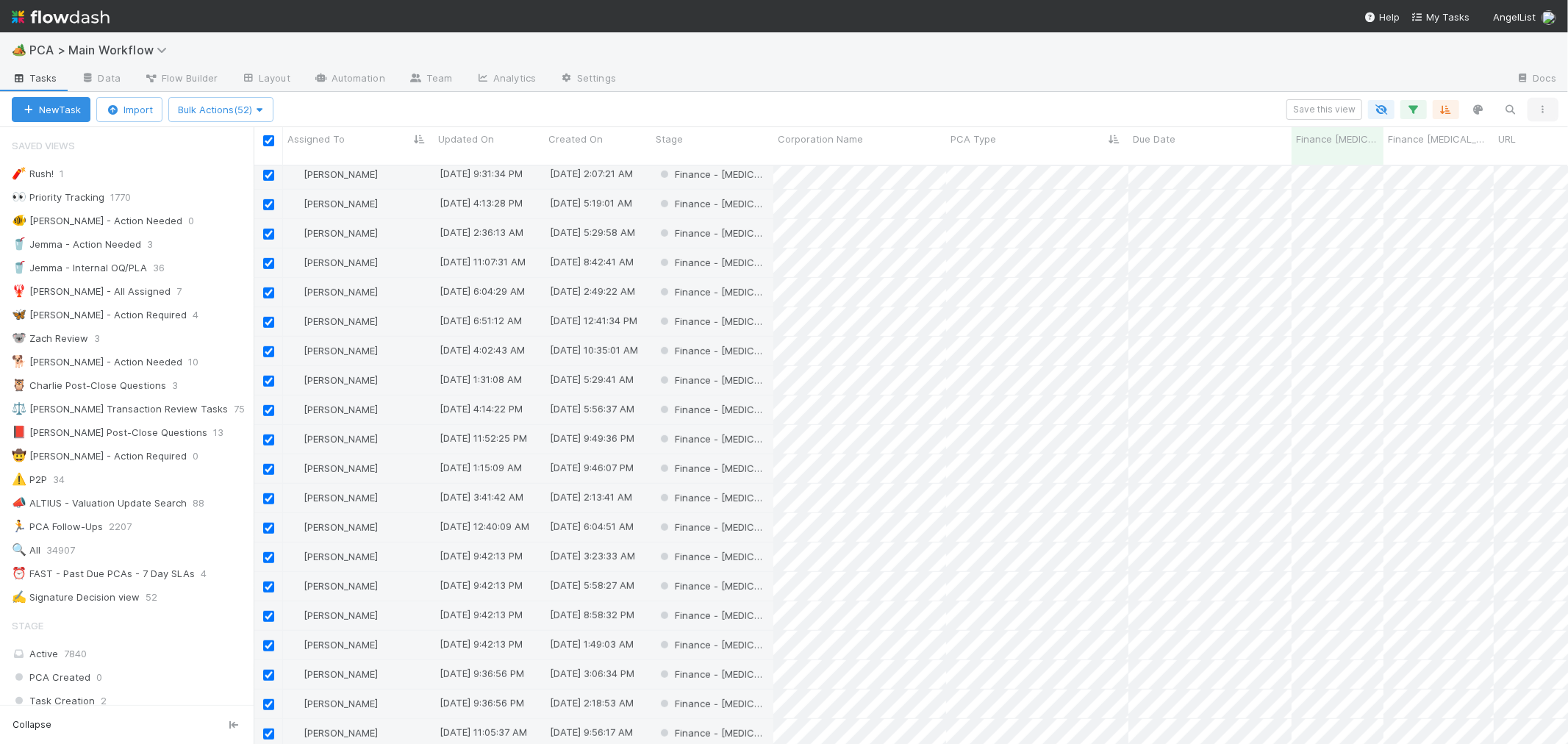
click at [1537, 106] on icon "button" at bounding box center [1543, 109] width 15 height 9
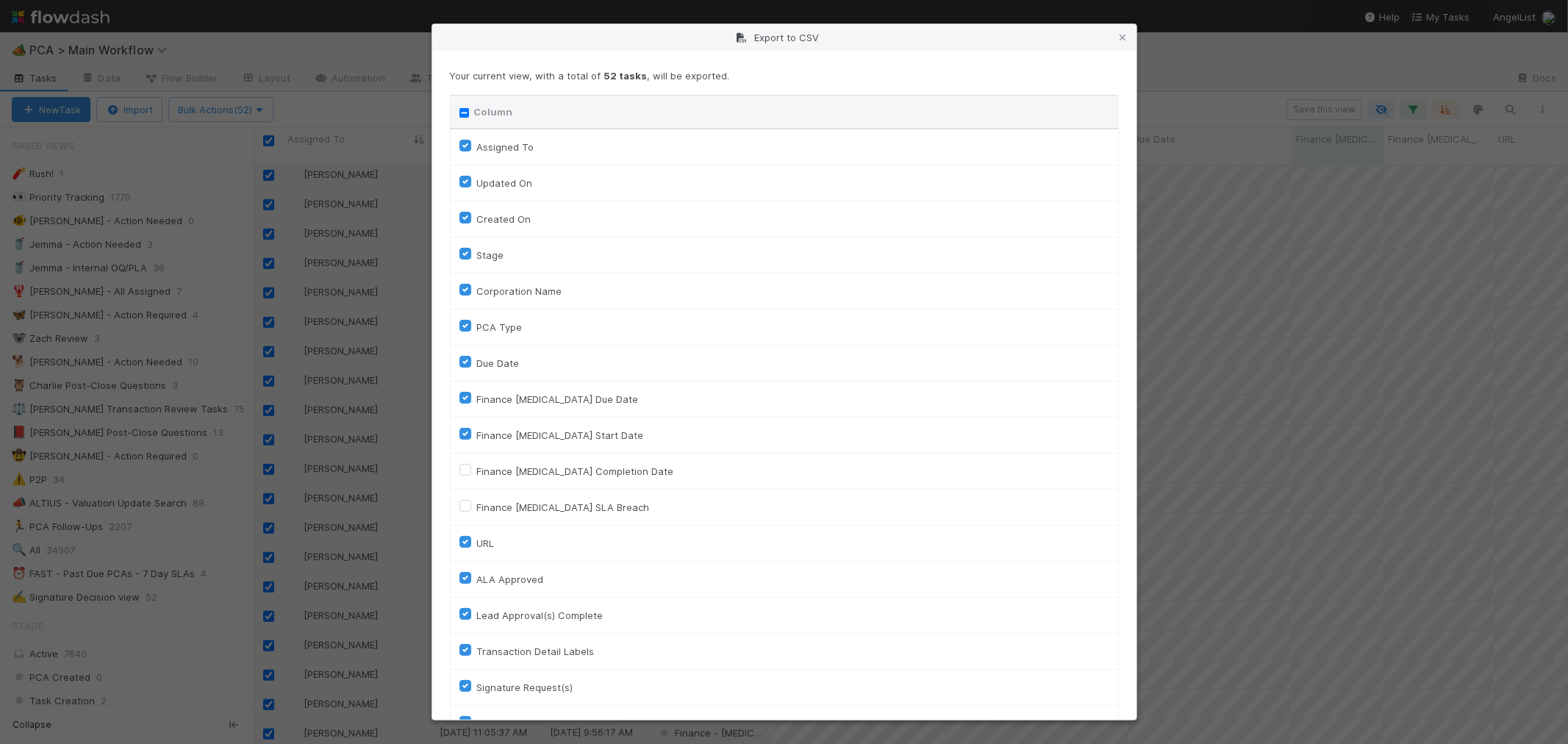
click at [468, 109] on input "Column" at bounding box center [465, 113] width 10 height 10
checkbox input "true"
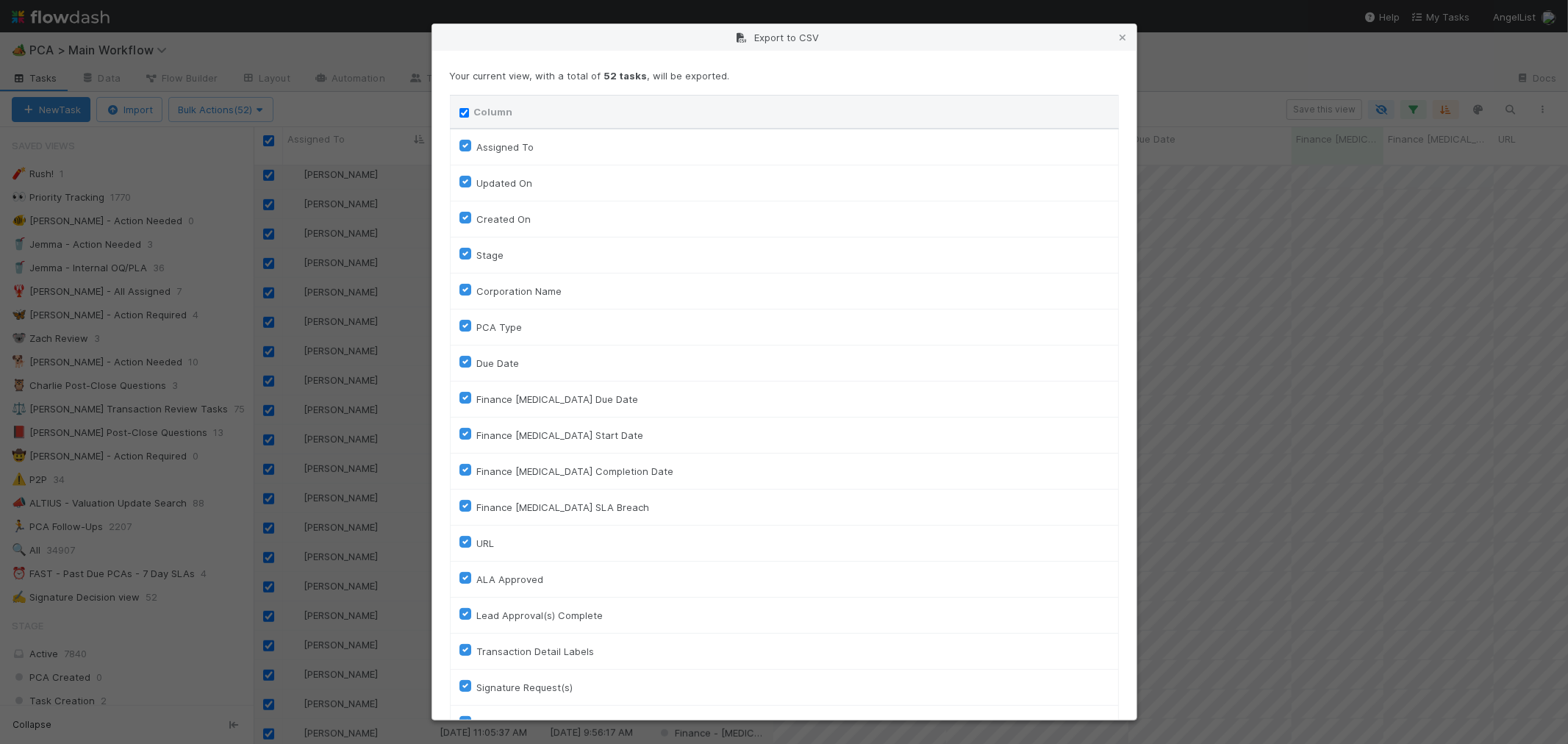
checkbox input "true"
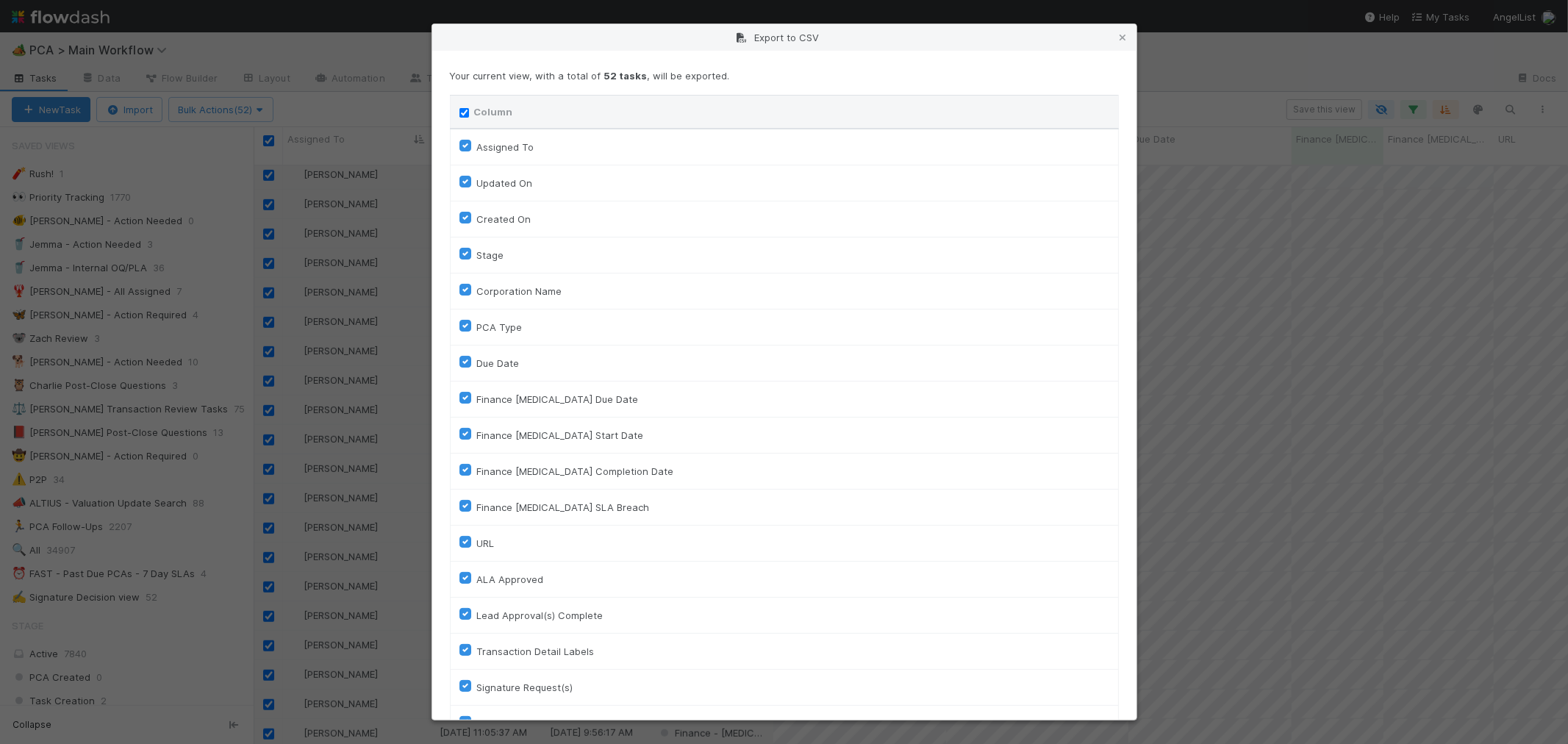
click at [477, 143] on label "Assigned To" at bounding box center [506, 147] width 57 height 18
click at [467, 143] on To "Assigned To" at bounding box center [466, 144] width 12 height 13
checkbox To "false"
click at [461, 112] on input "Column" at bounding box center [465, 113] width 10 height 10
checkbox input "true"
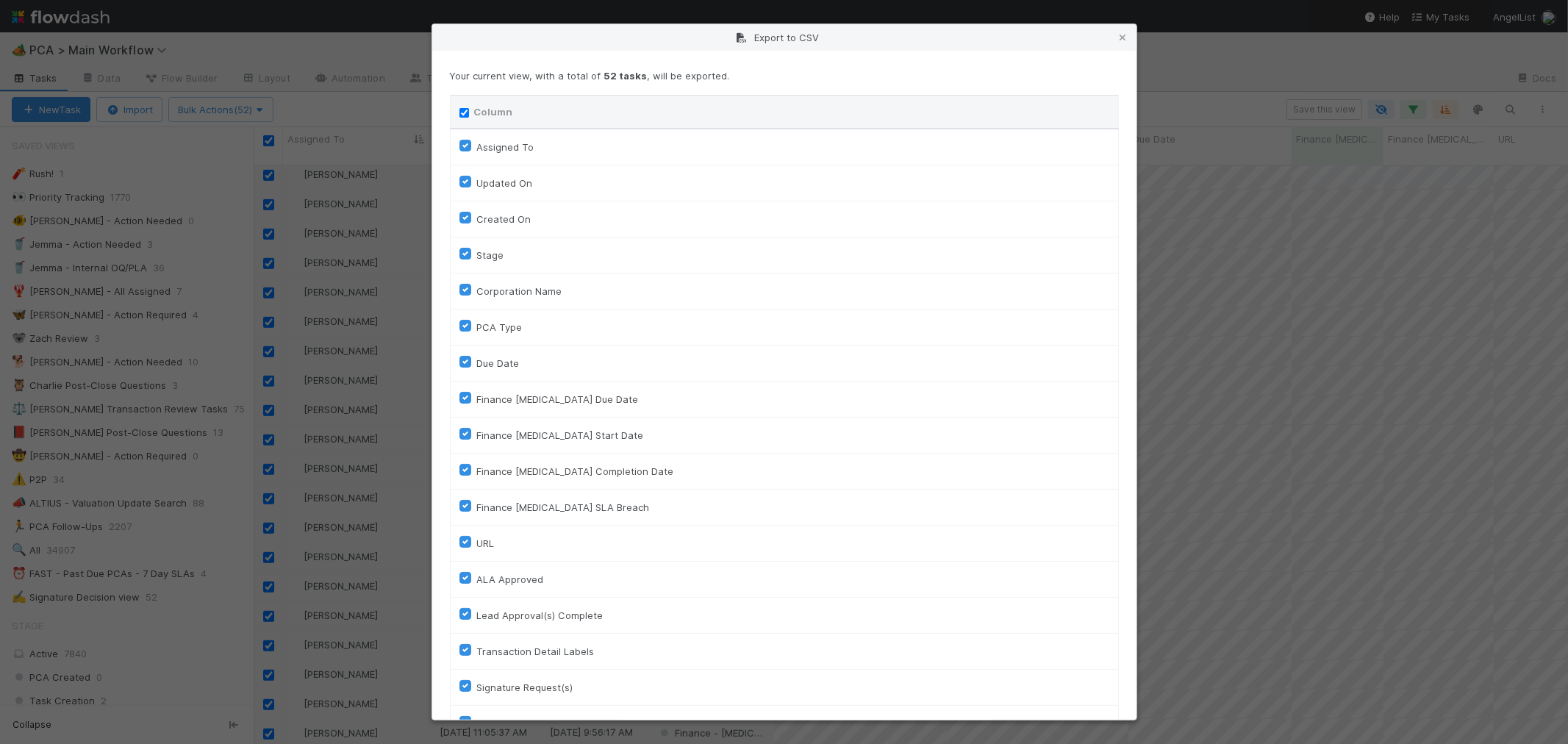
checkbox To "true"
click at [462, 112] on input "Column" at bounding box center [465, 113] width 10 height 10
checkbox input "false"
checkbox To "false"
checkbox On "false"
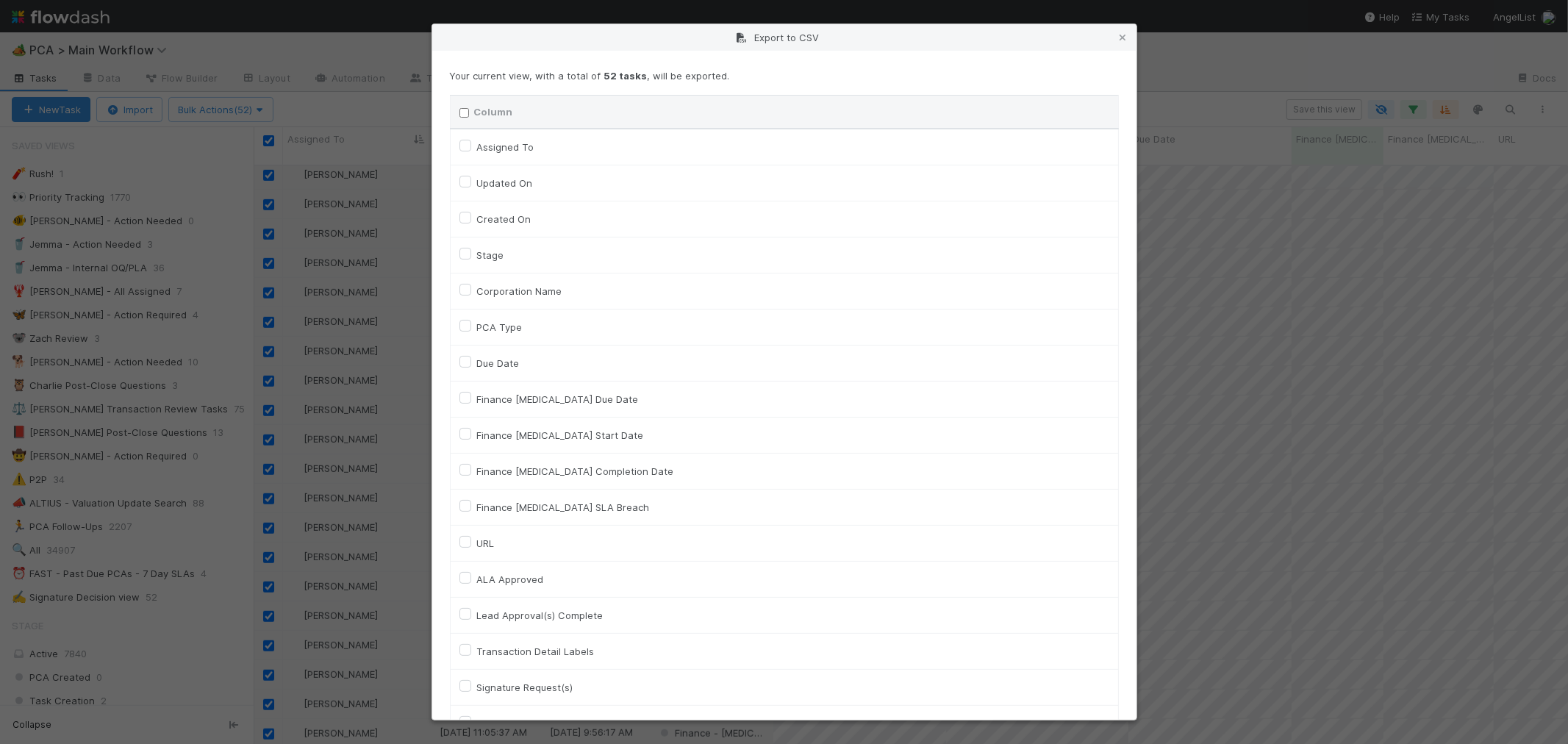
checkbox On "false"
checkbox input "false"
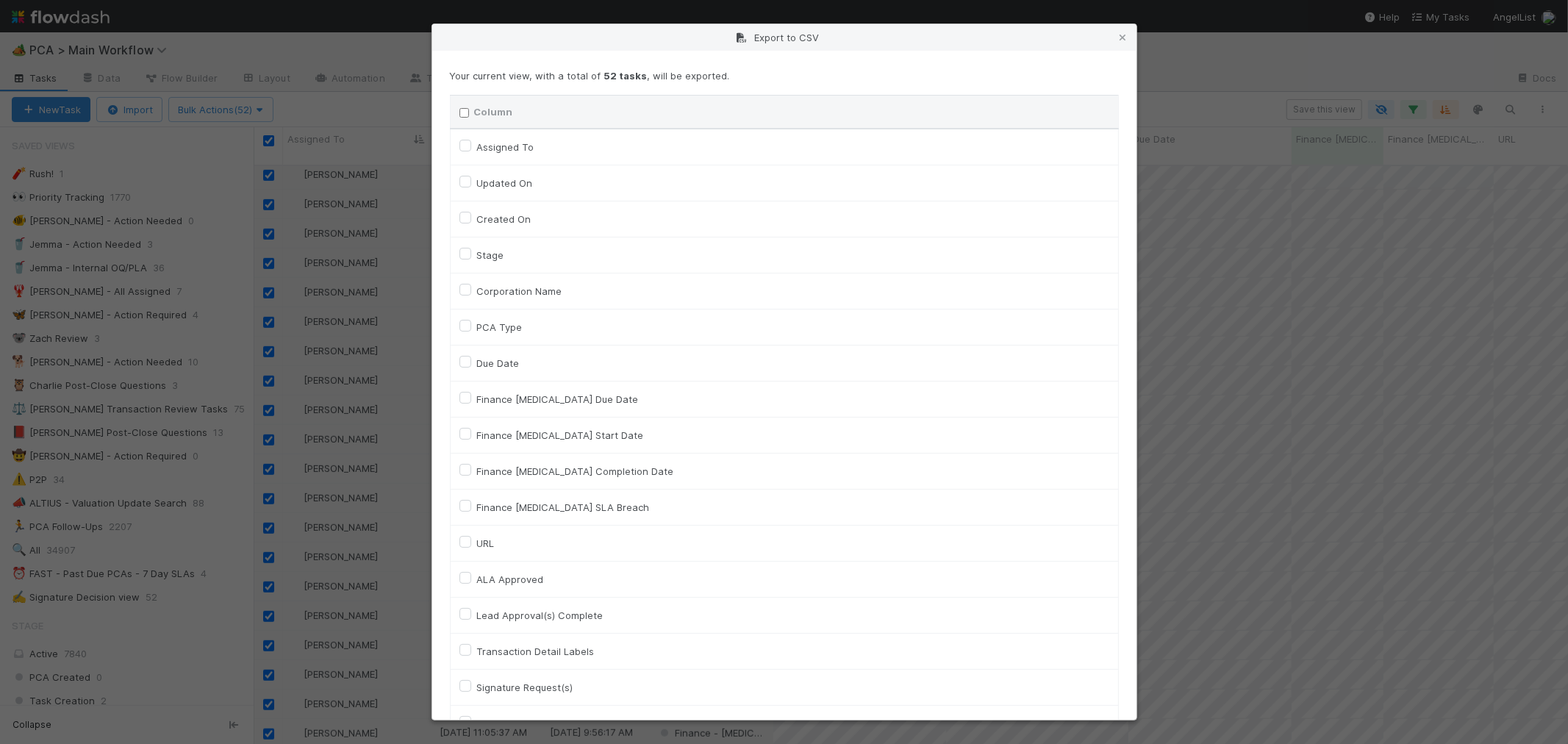
checkbox input "false"
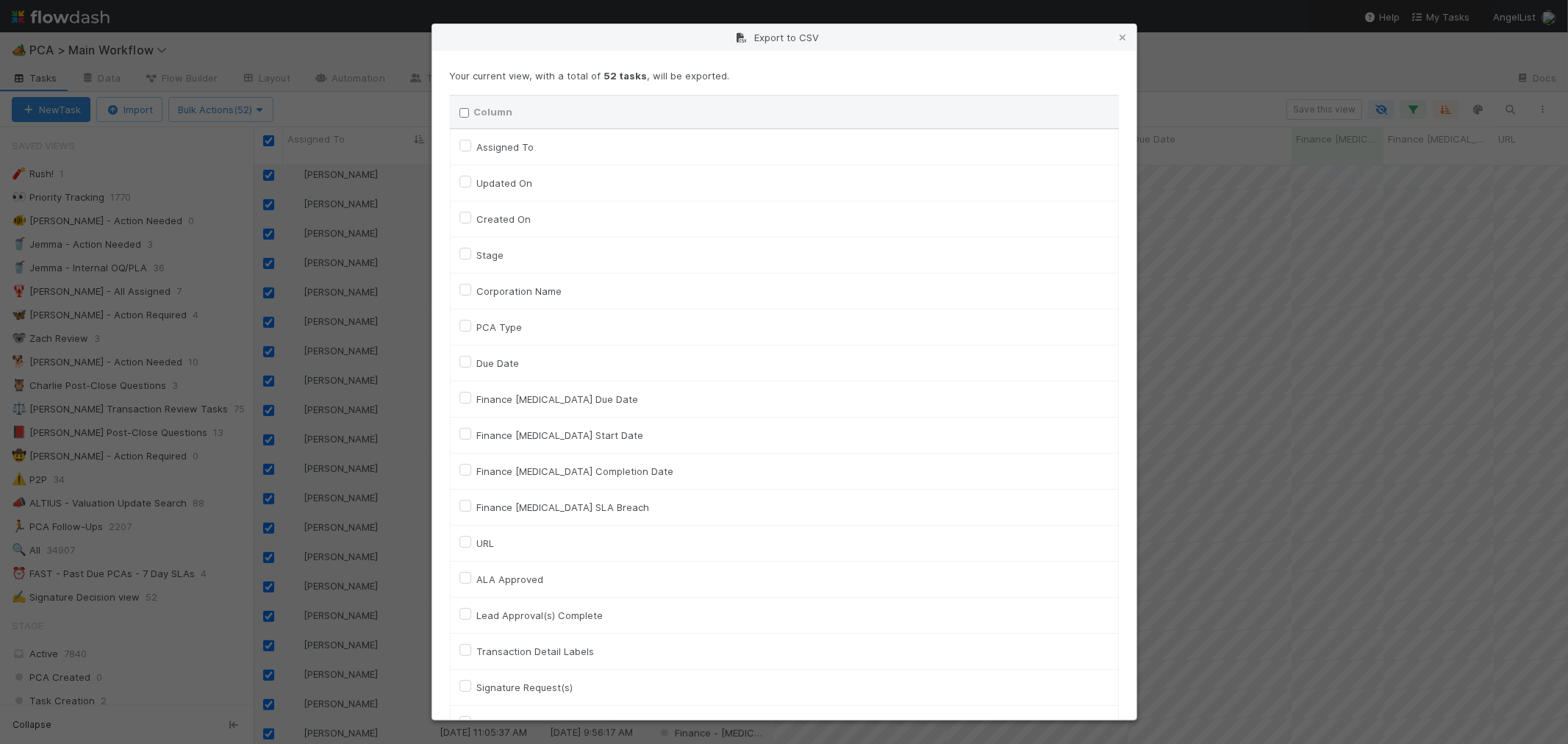
checkbox input "false"
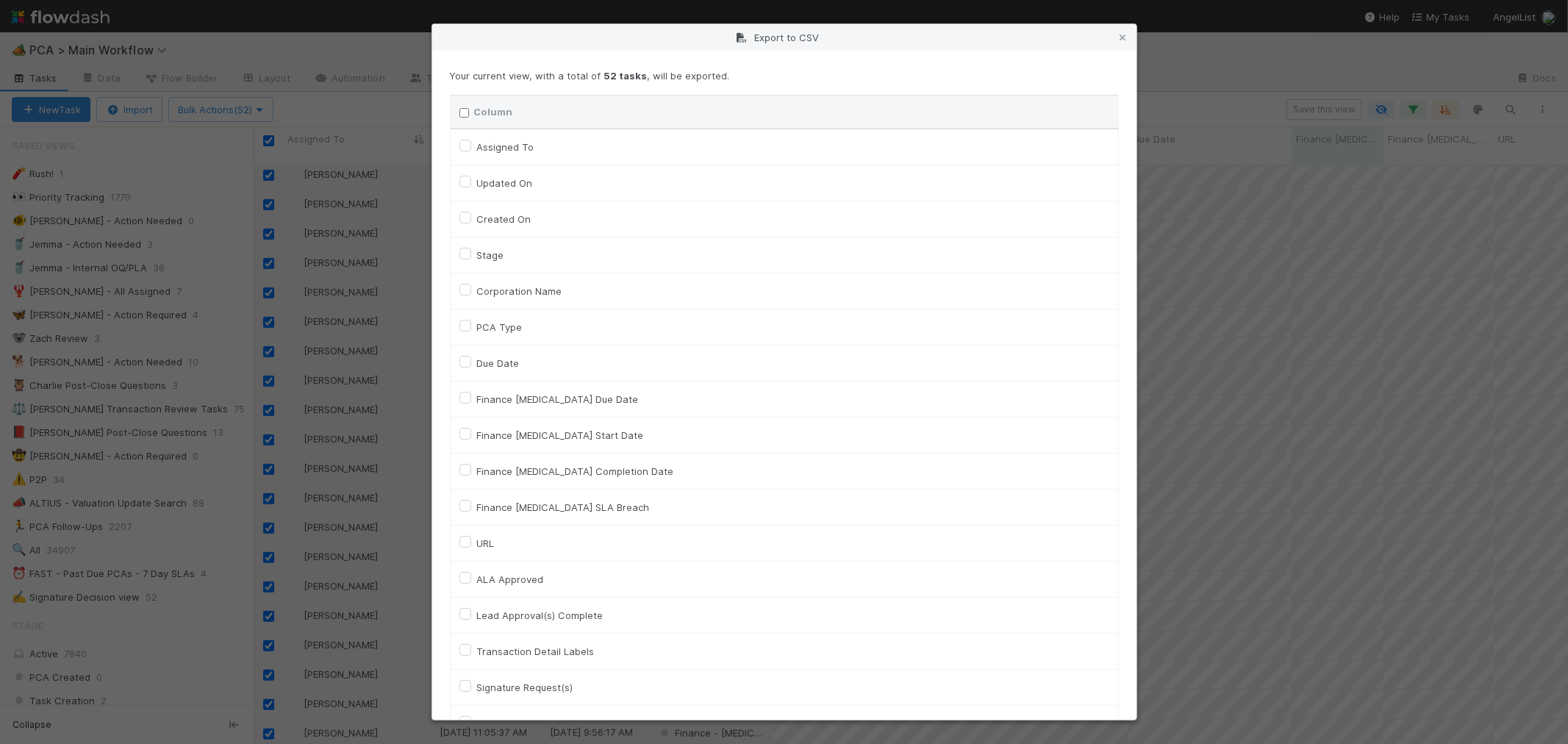
checkbox input "false"
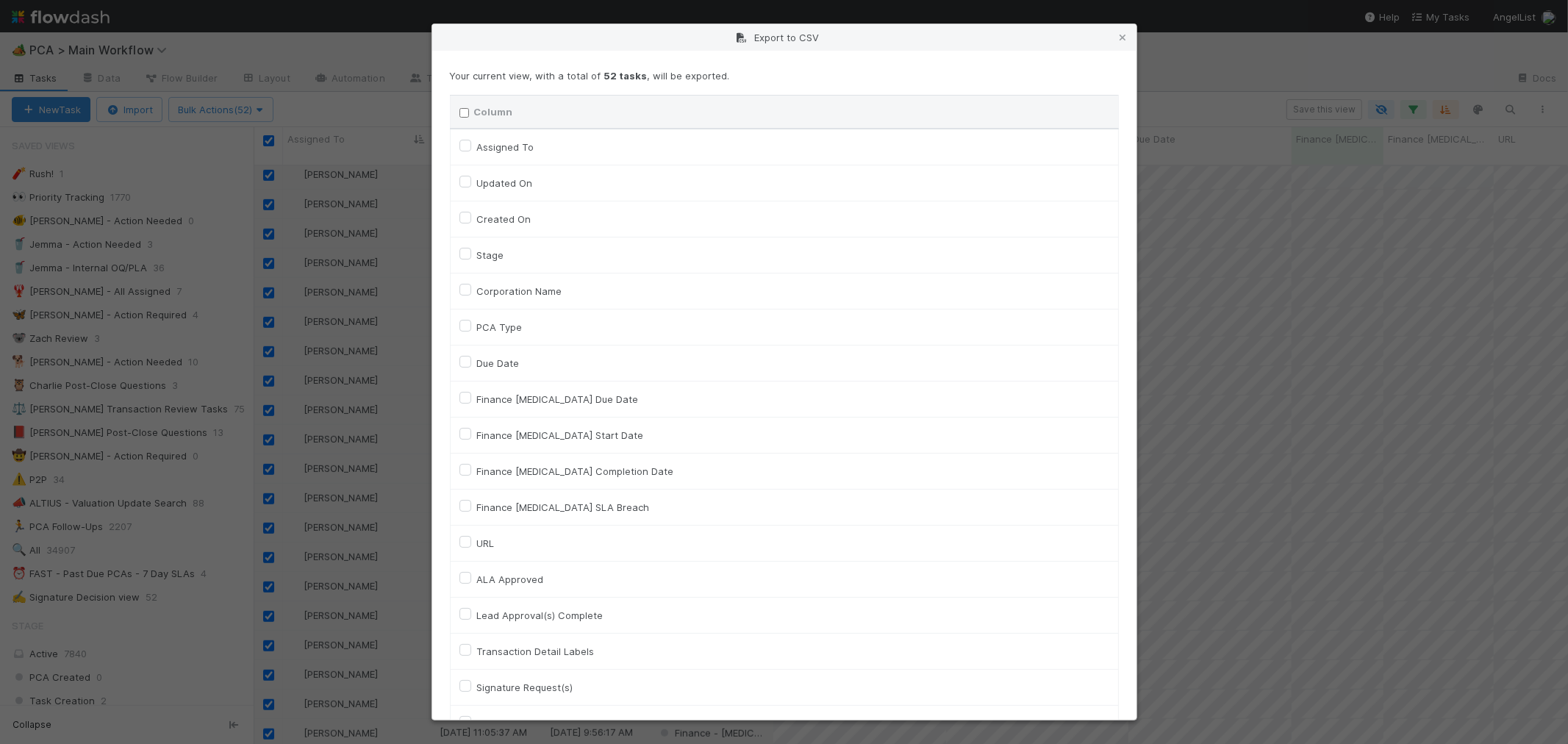
checkbox input "false"
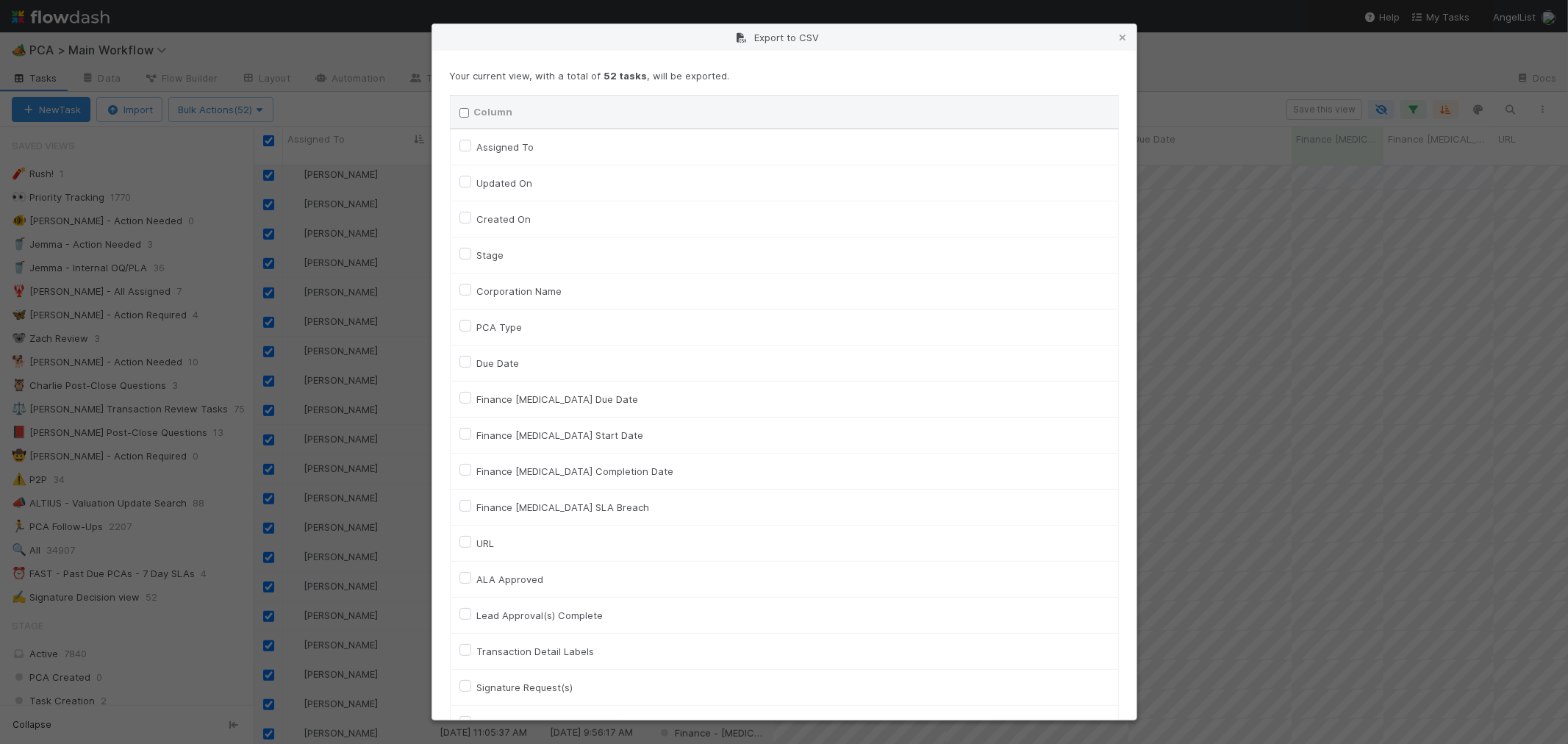
checkbox input "false"
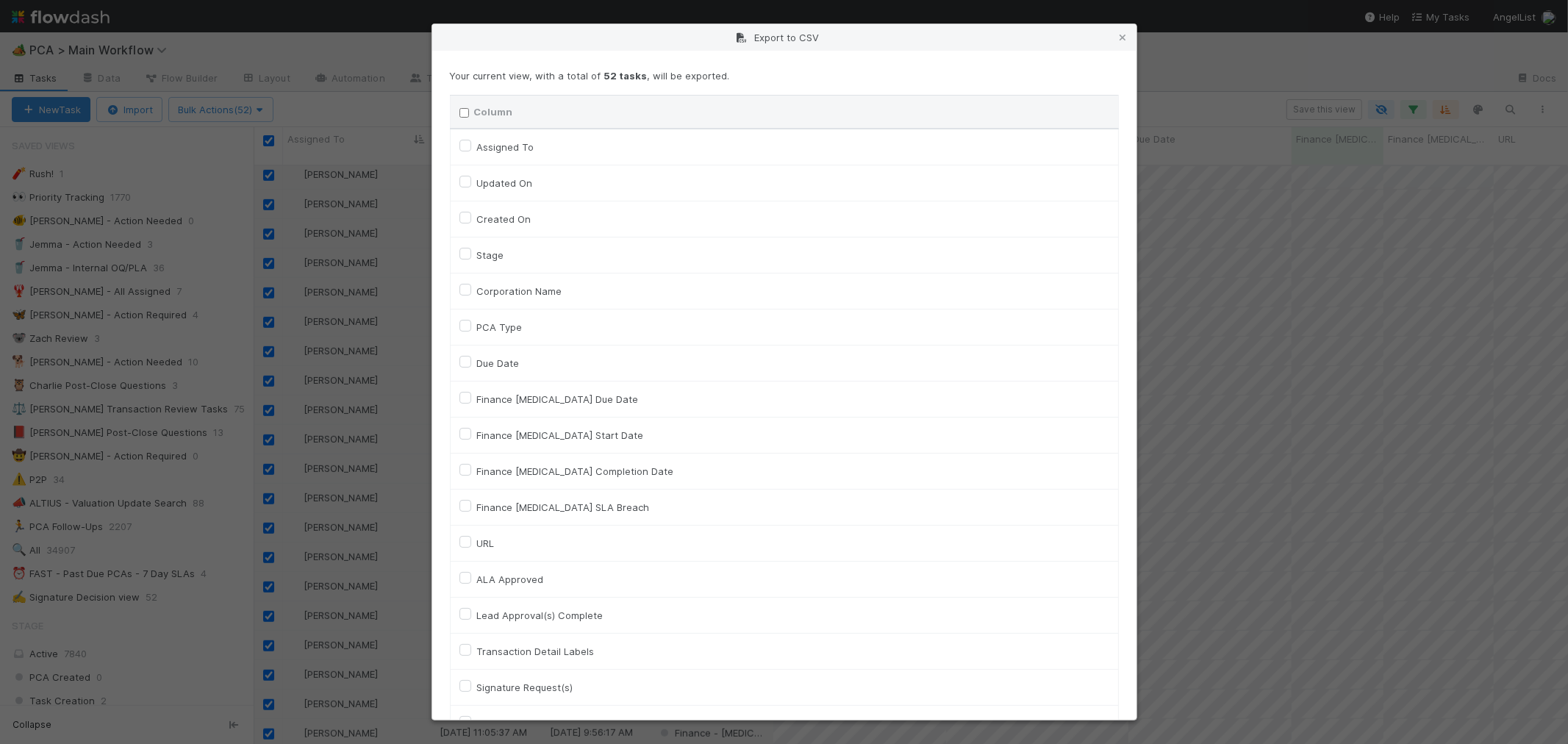
checkbox input "false"
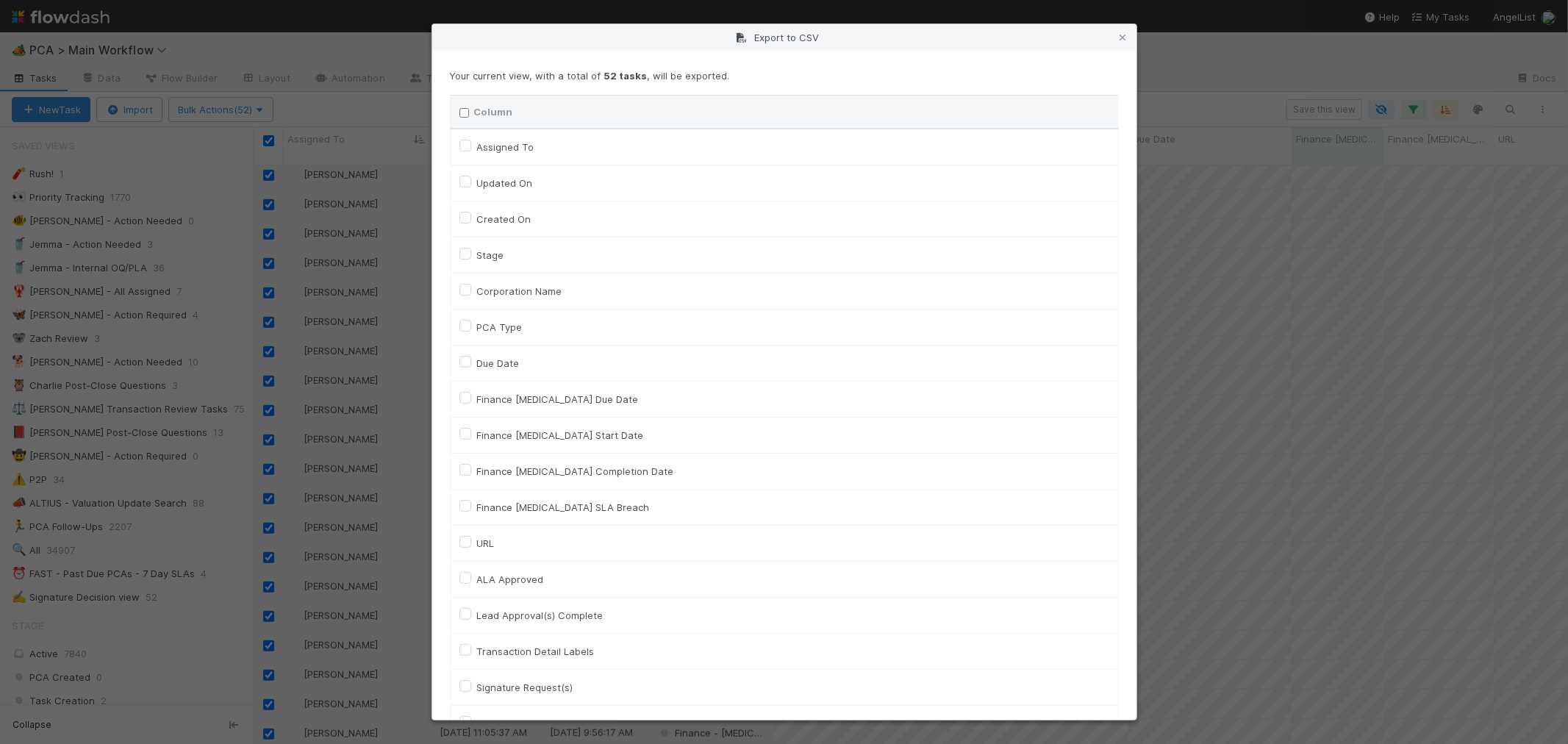
checkbox input "false"
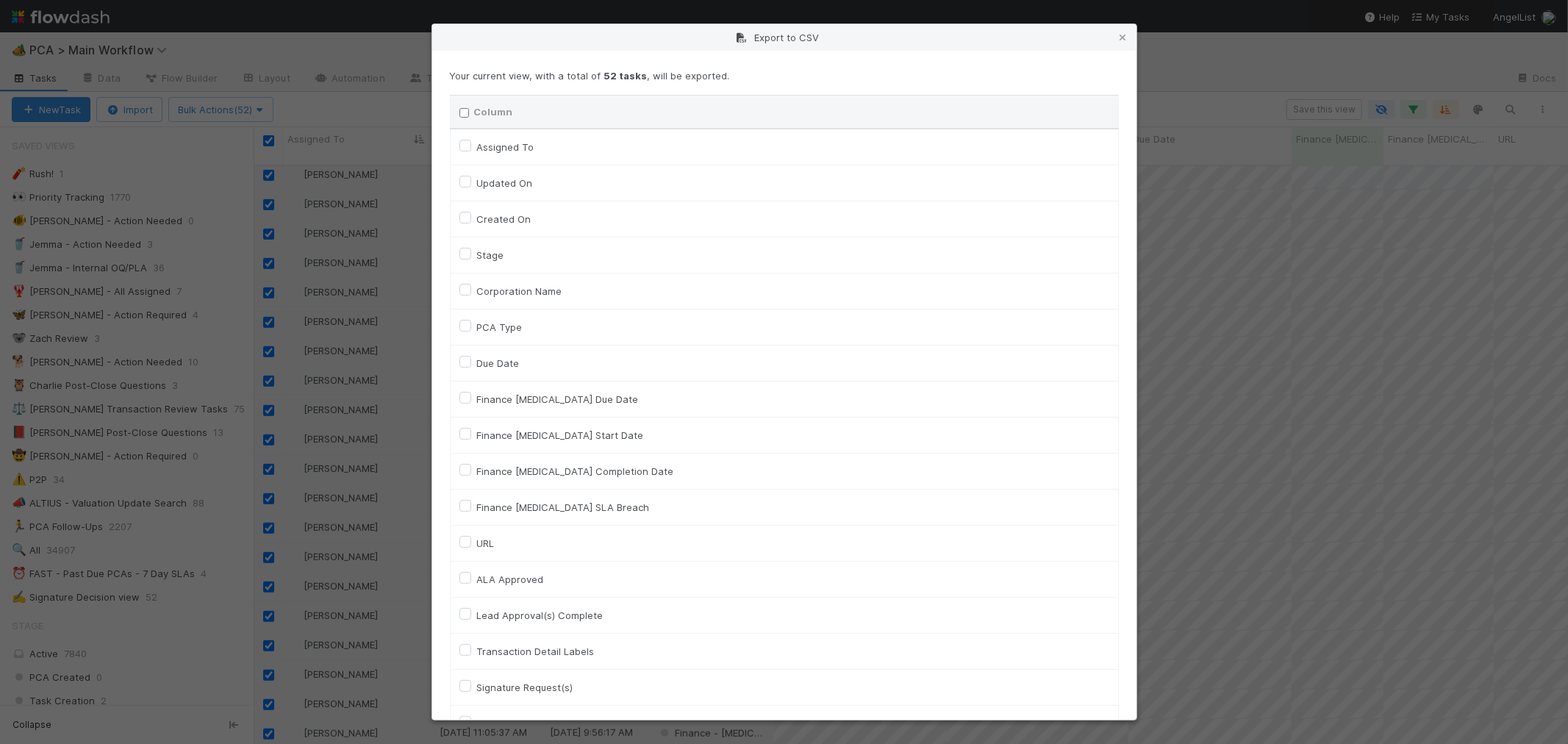
checkbox input "false"
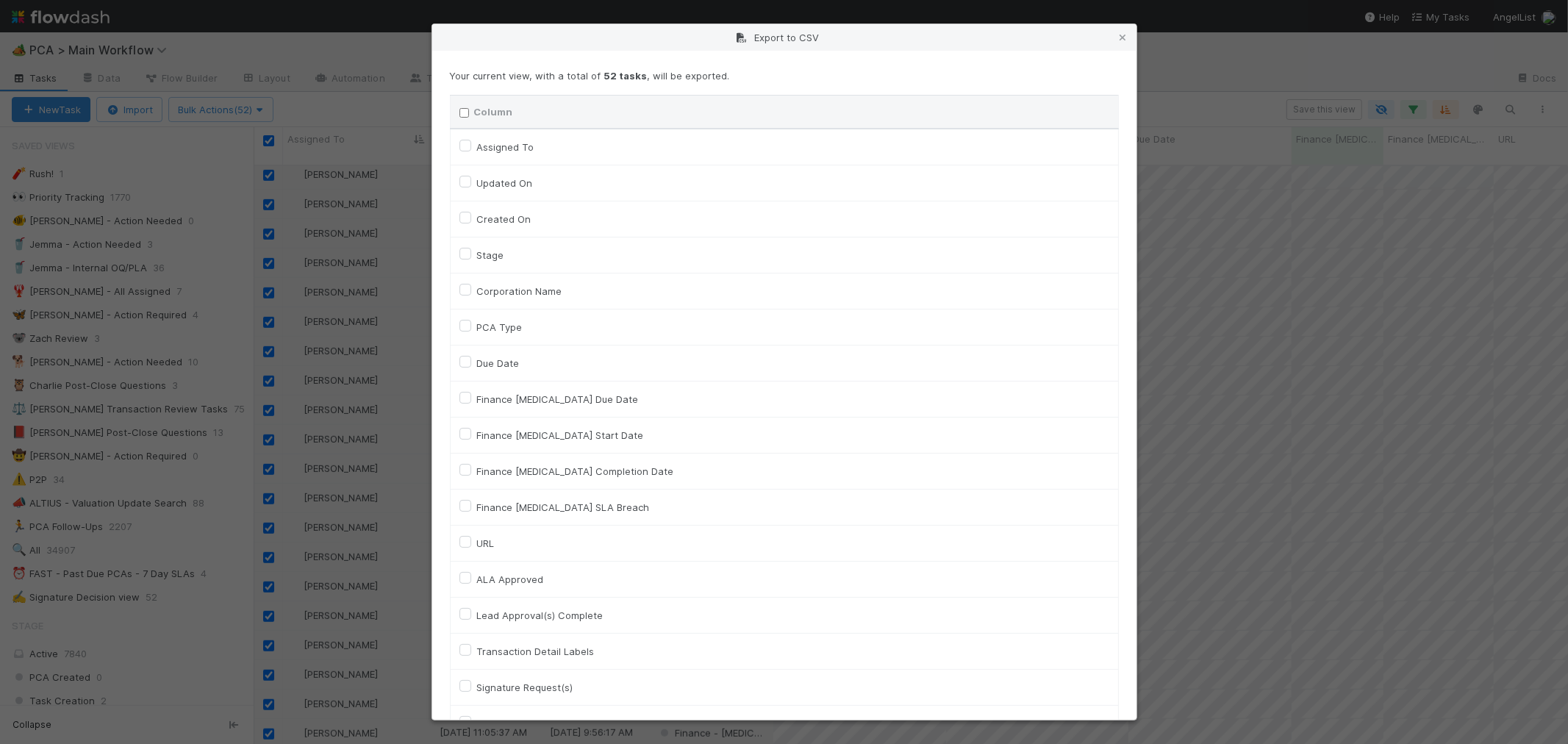
checkbox input "false"
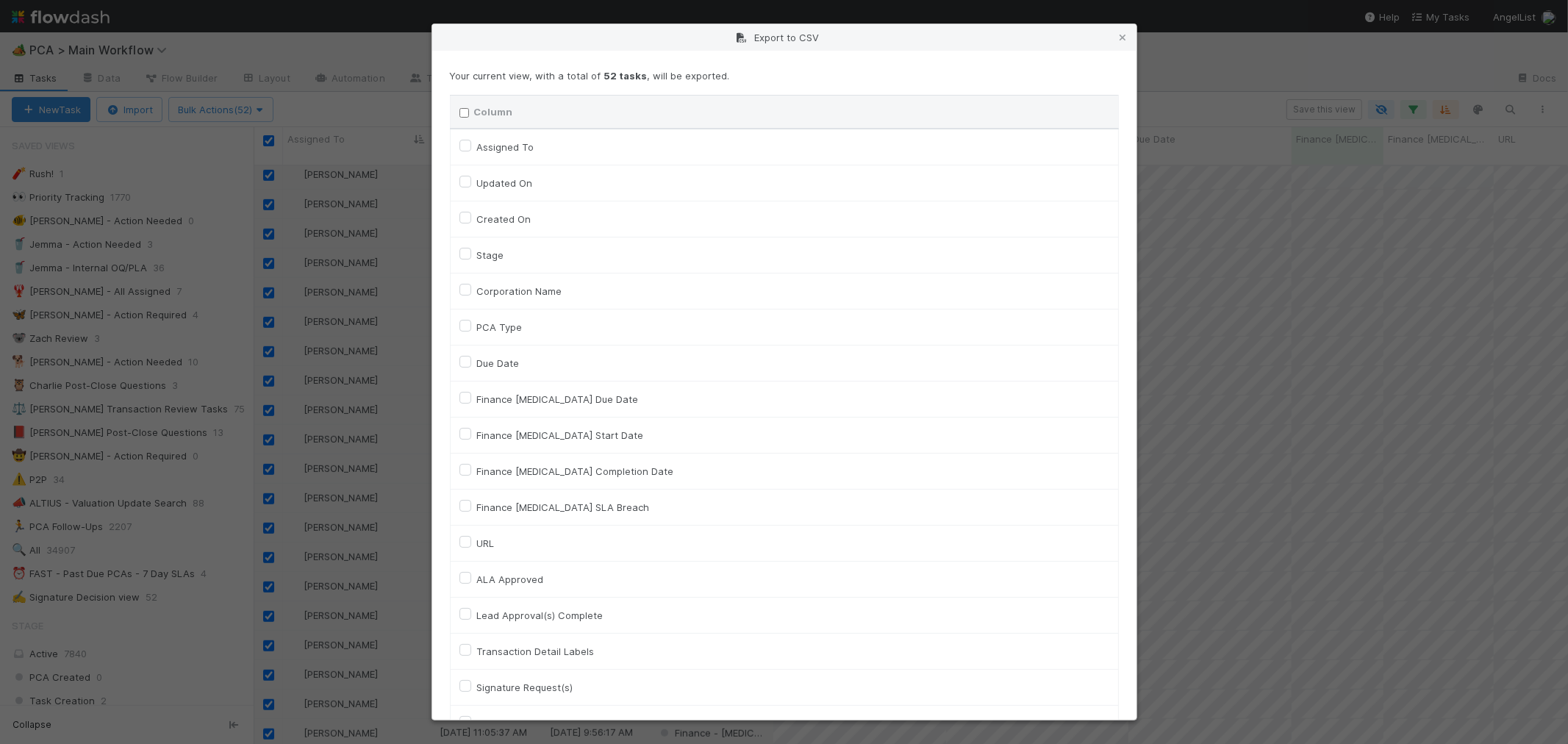
checkbox input "false"
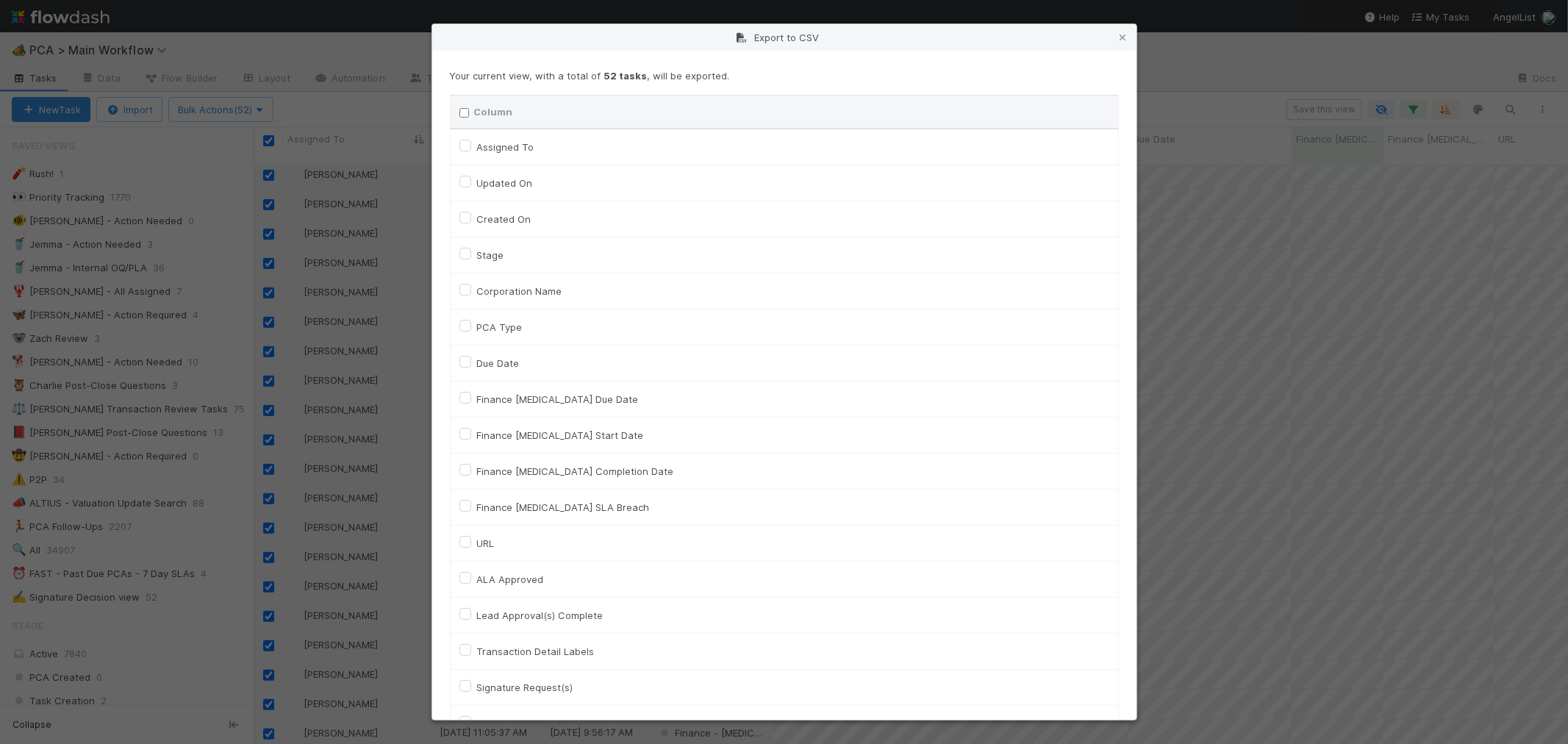
checkbox input "false"
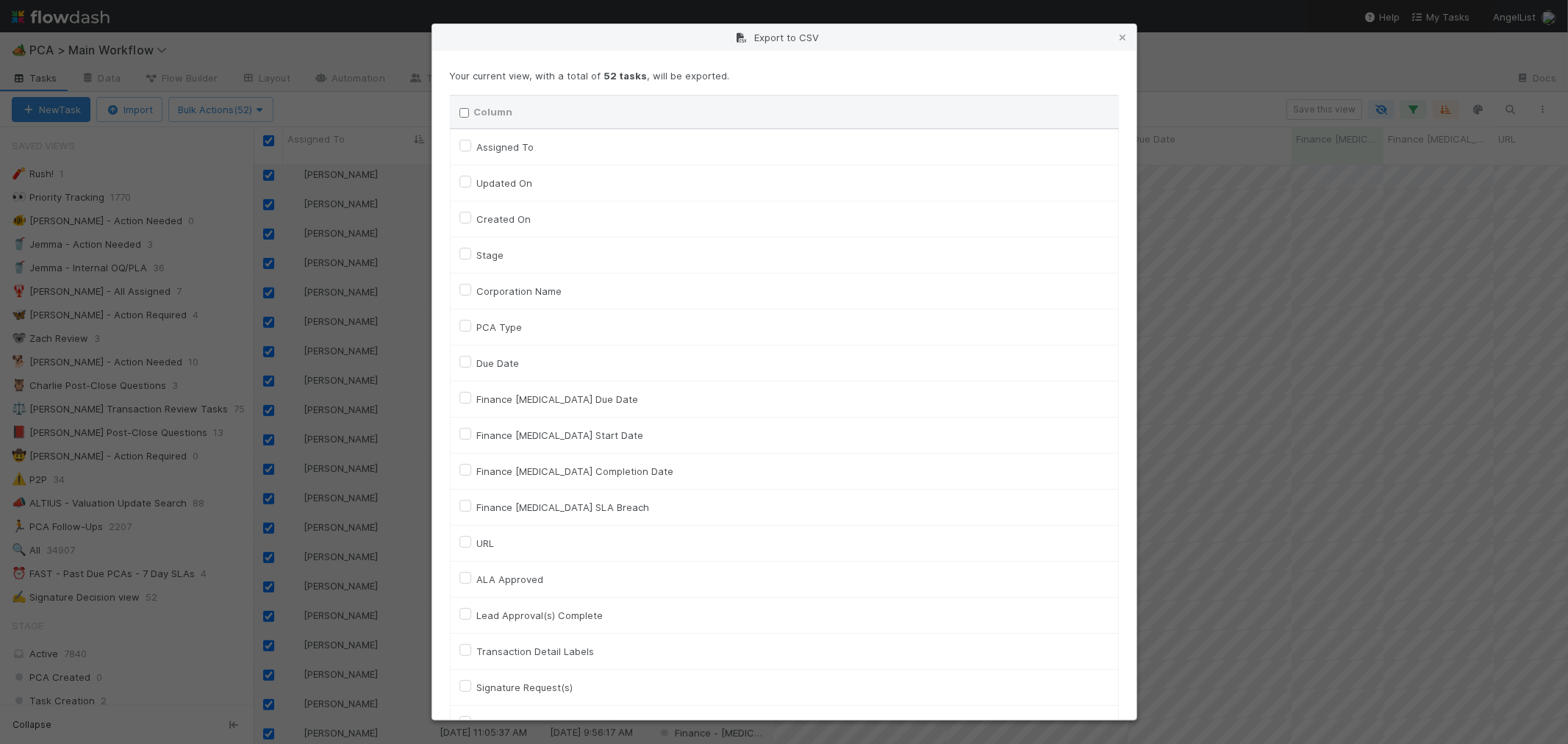
checkbox input "false"
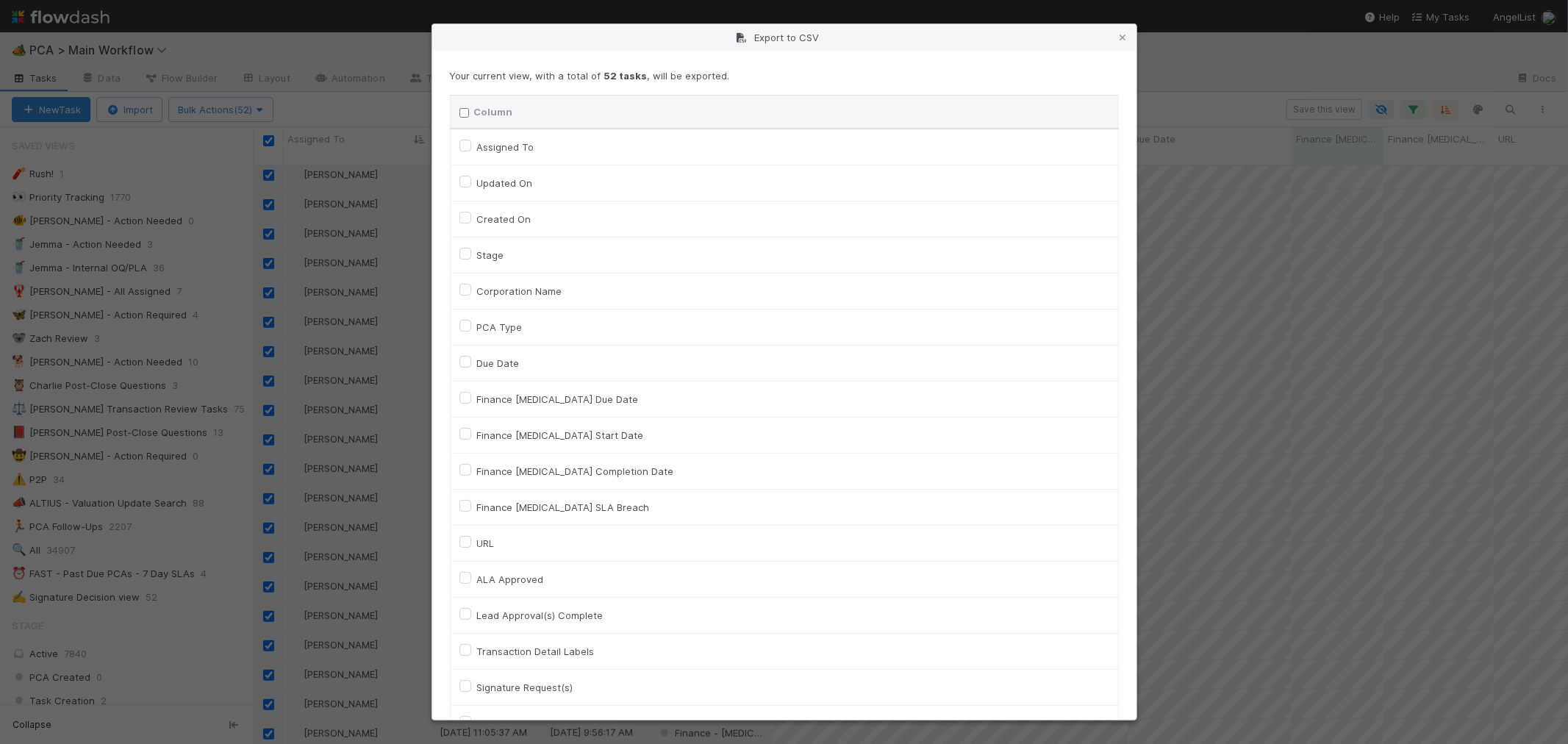
checkbox input "false"
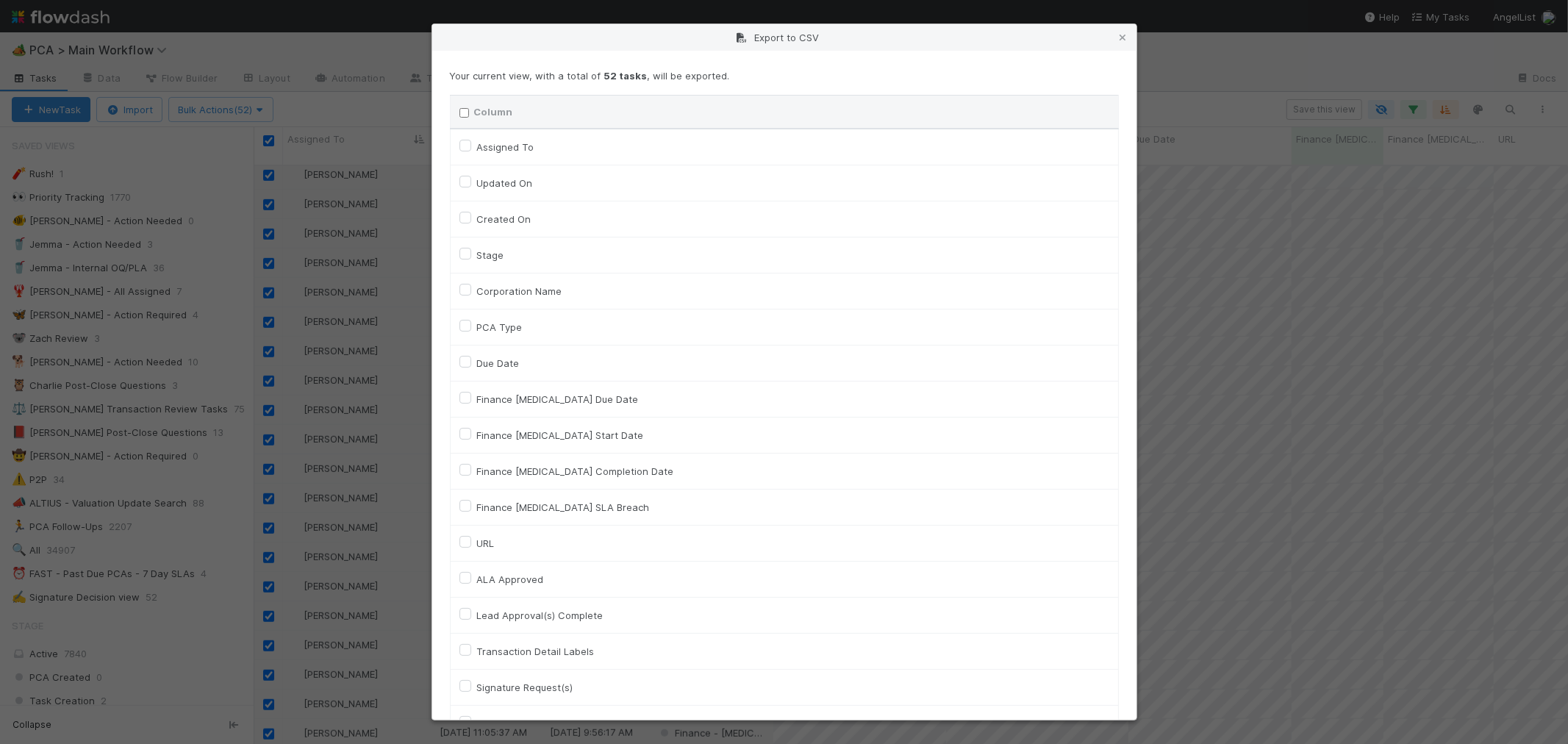
checkbox input "false"
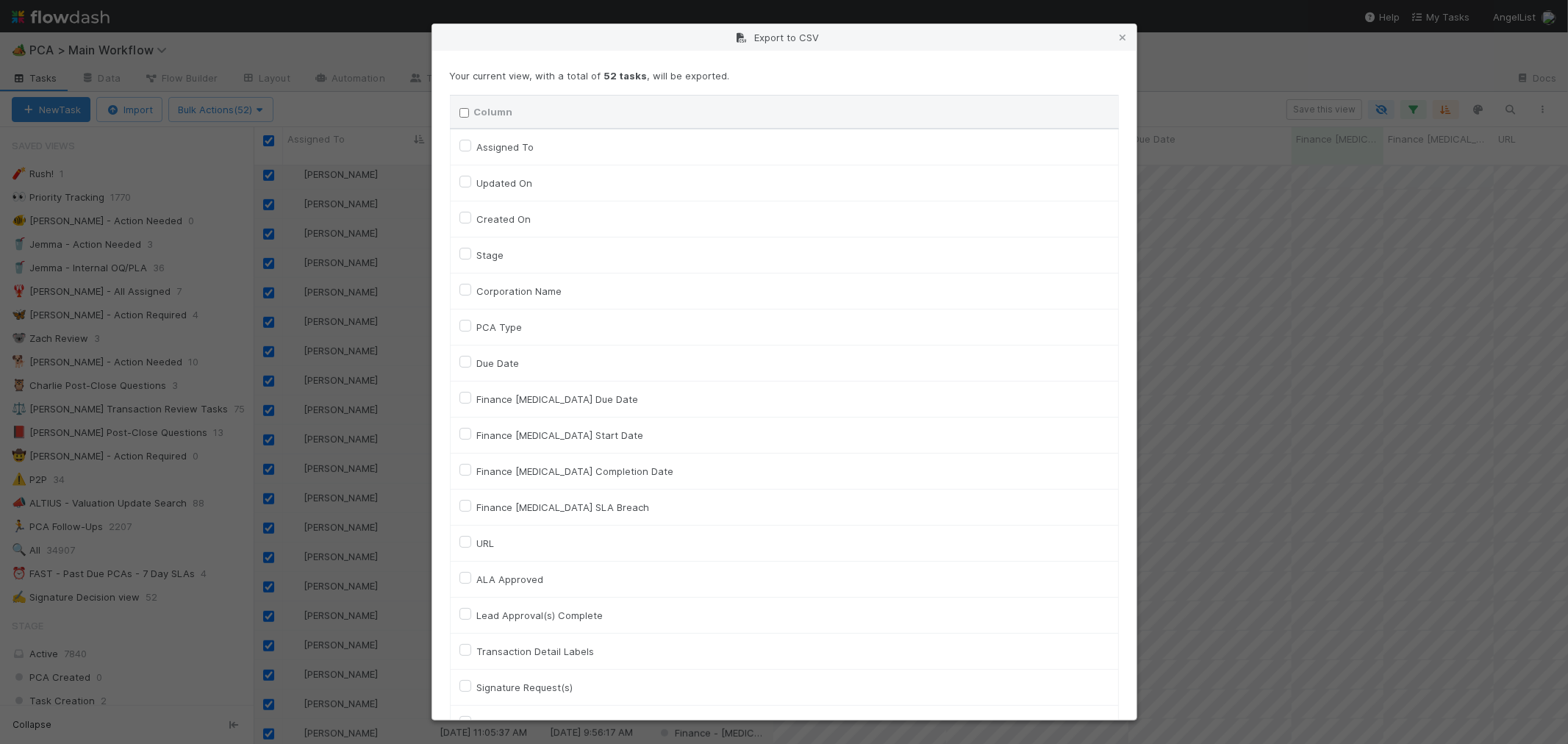
checkbox input "false"
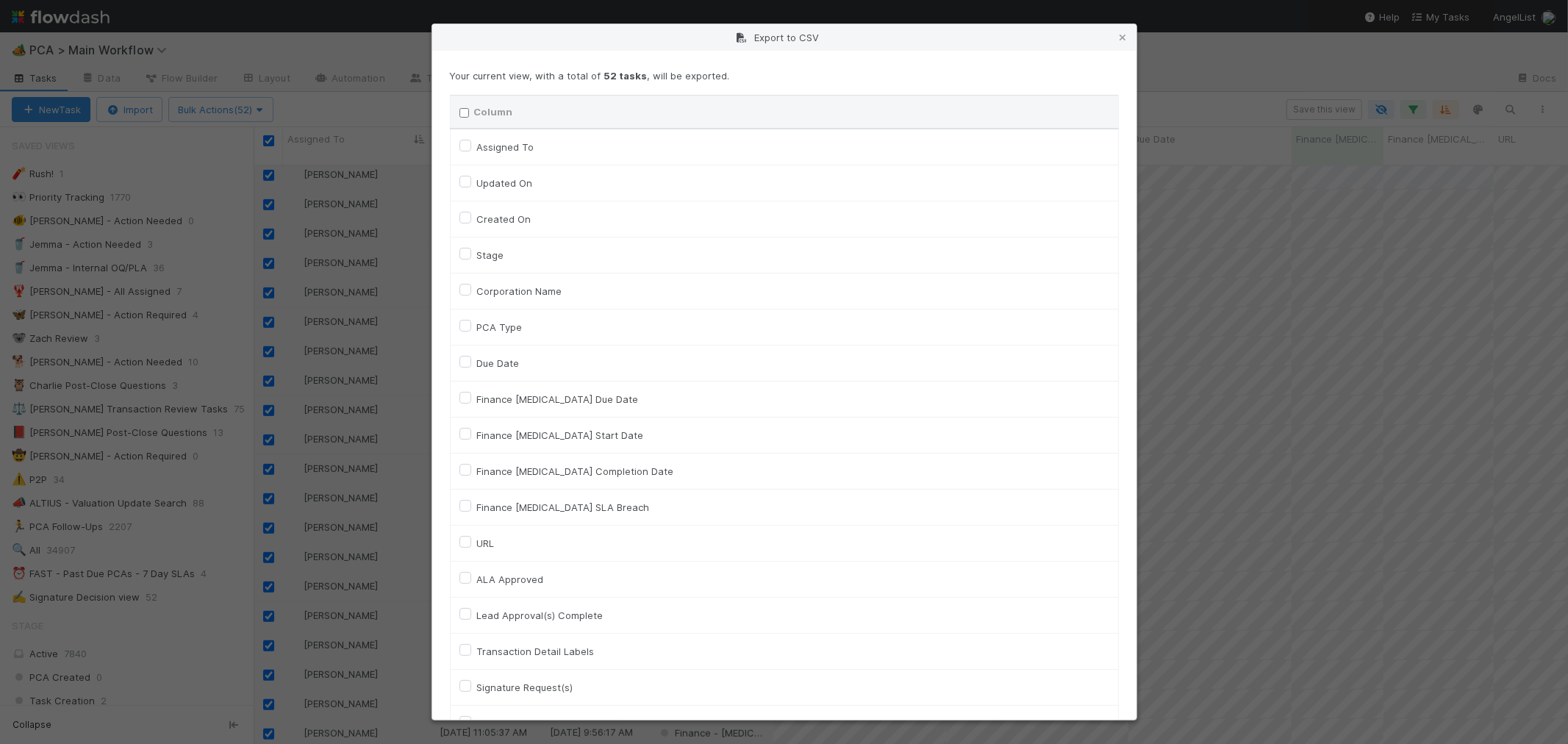
checkbox input "false"
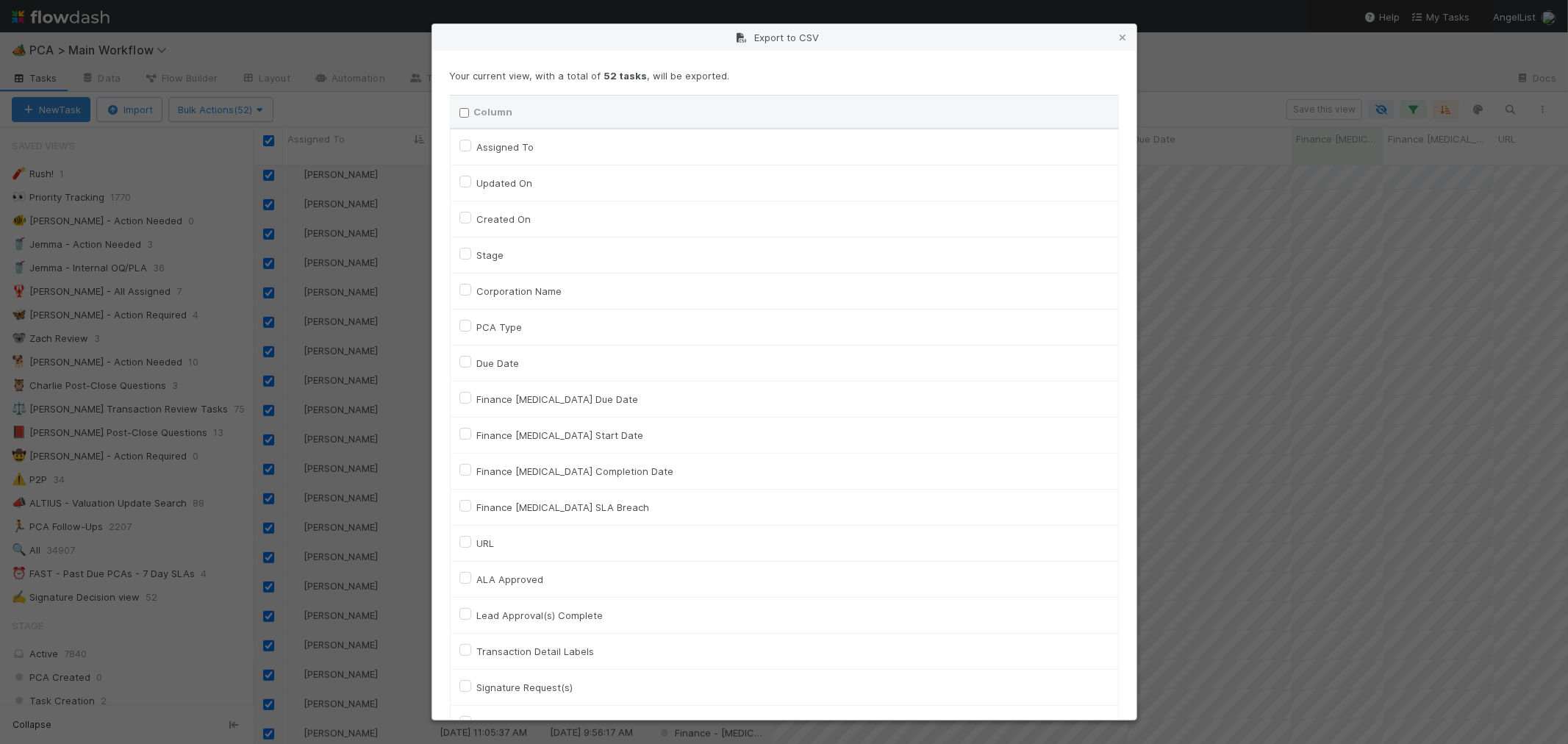
checkbox input "false"
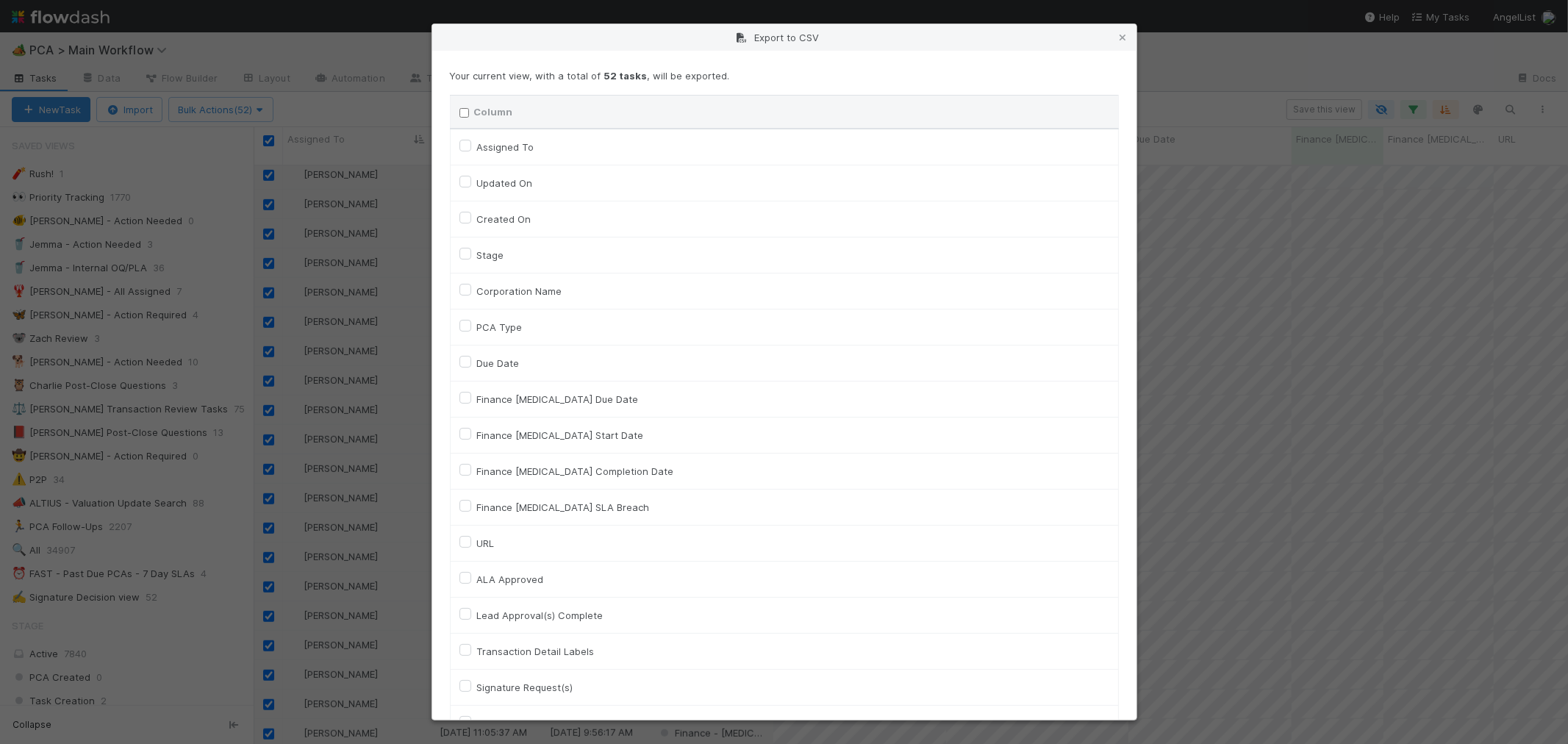
checkbox input "false"
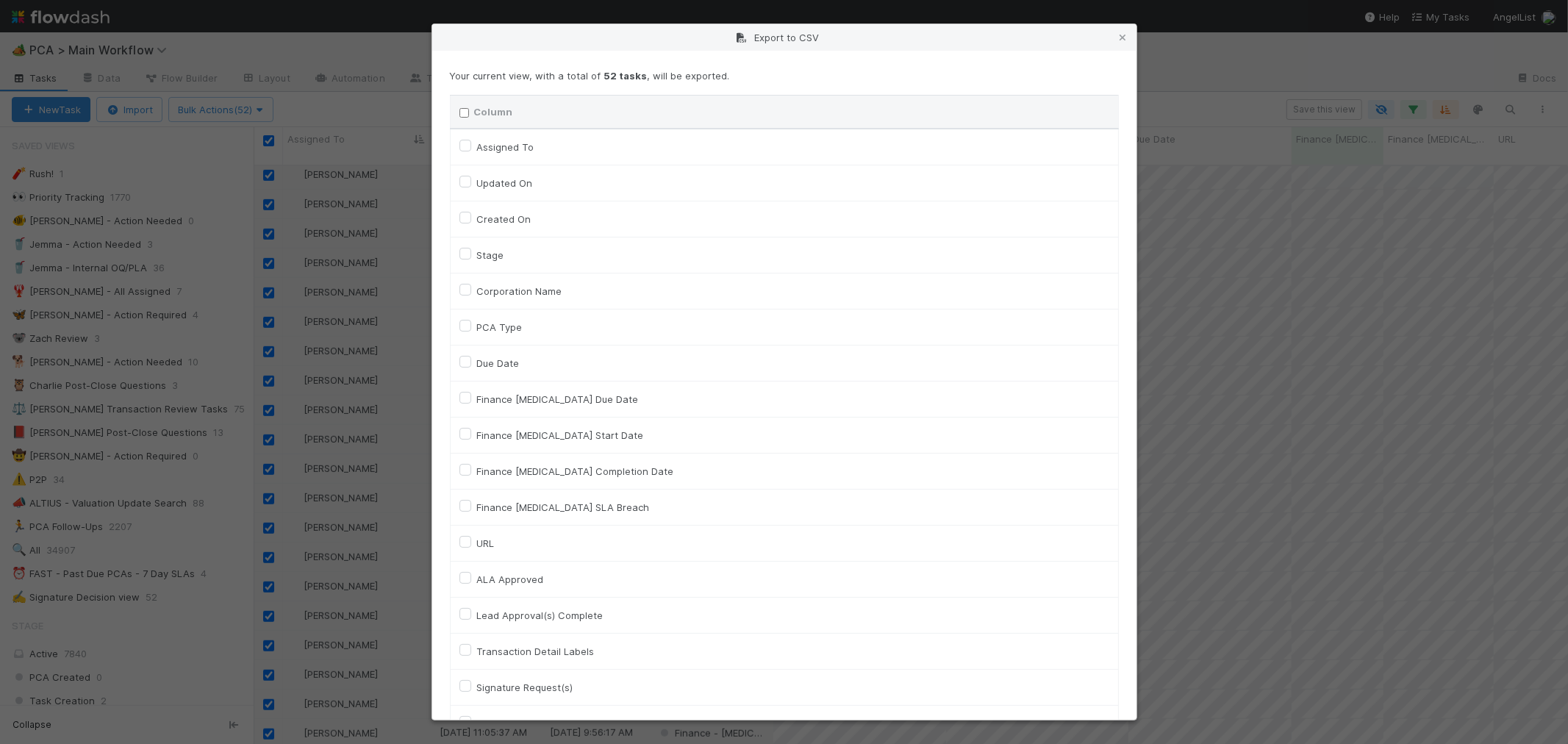
checkbox input "false"
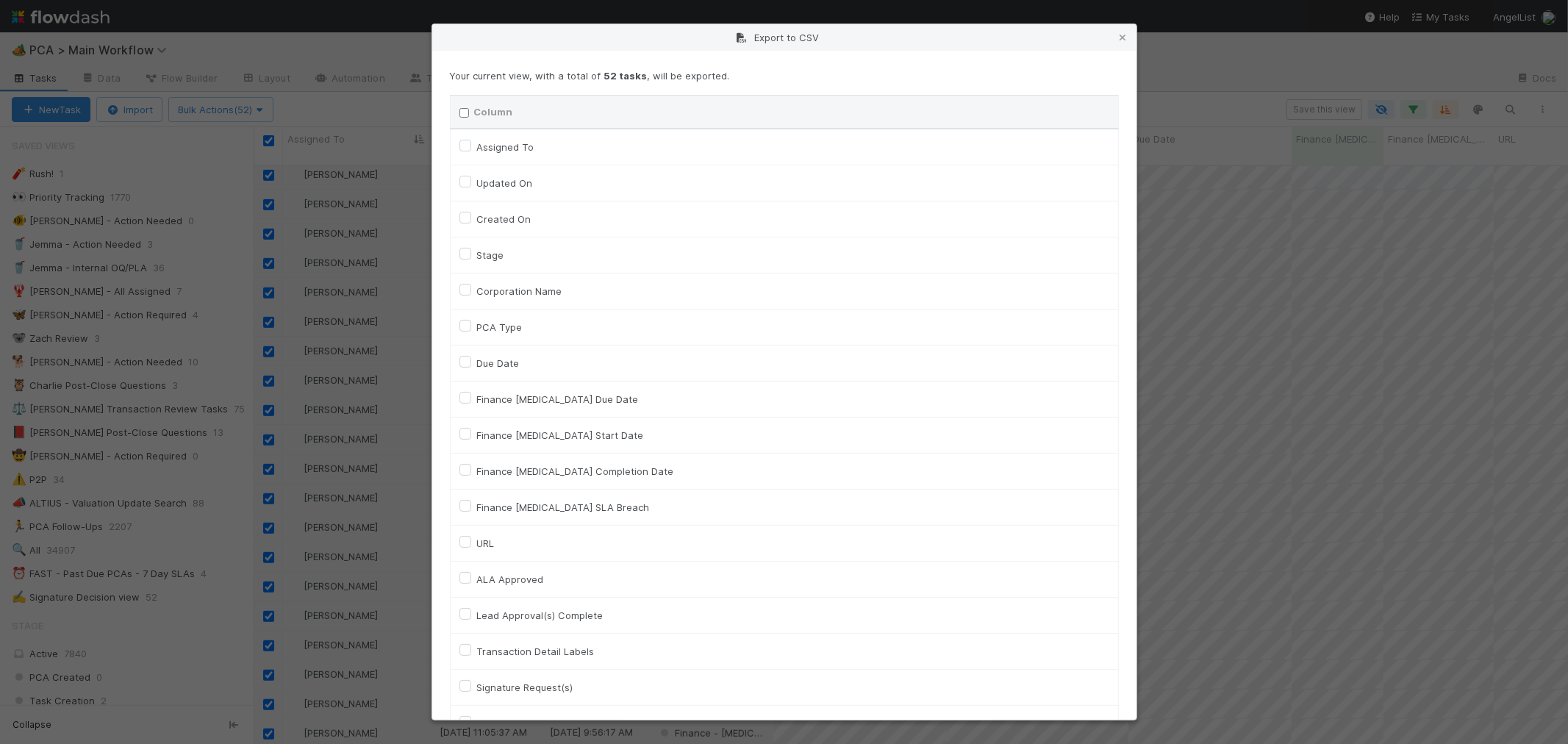
checkbox input "false"
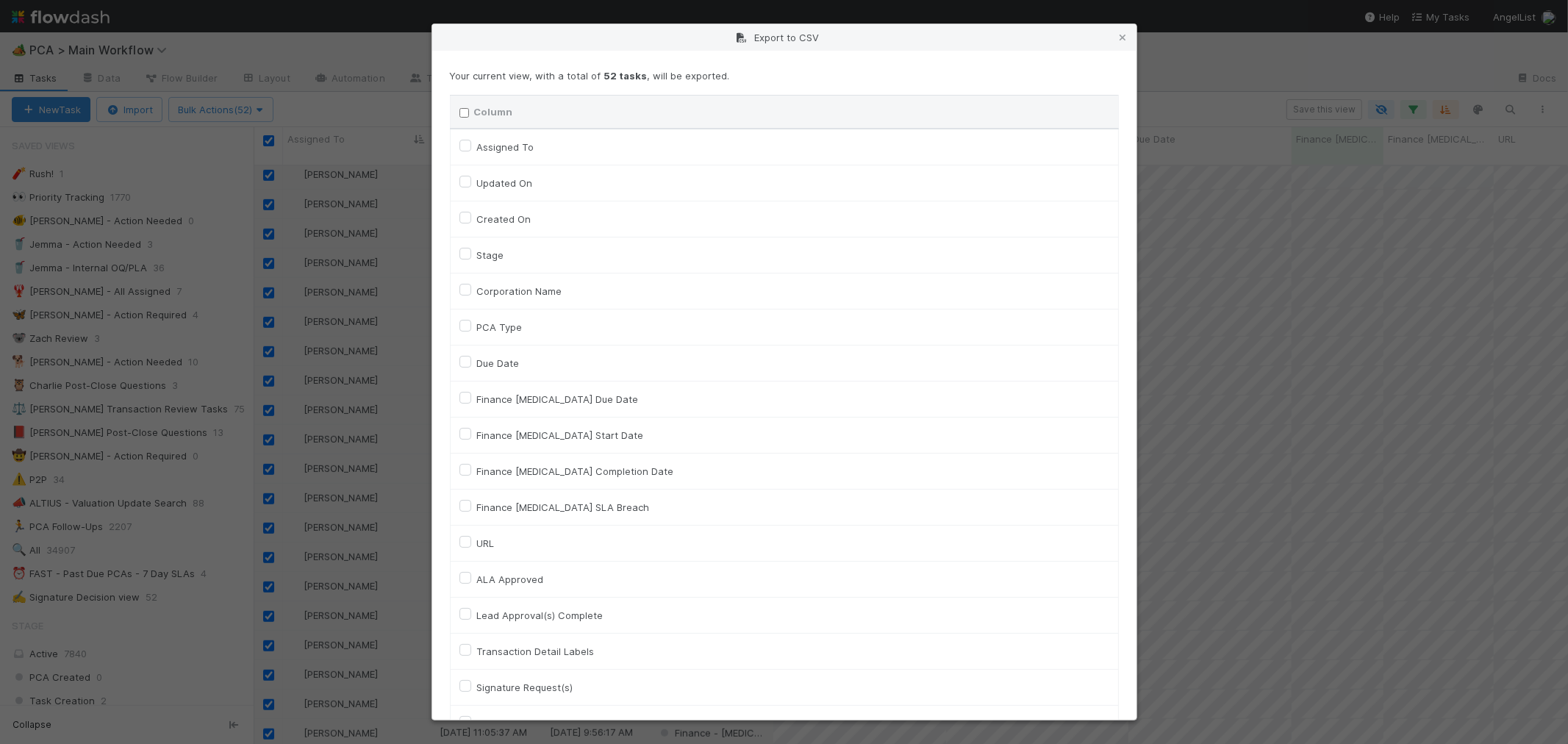
checkbox input "false"
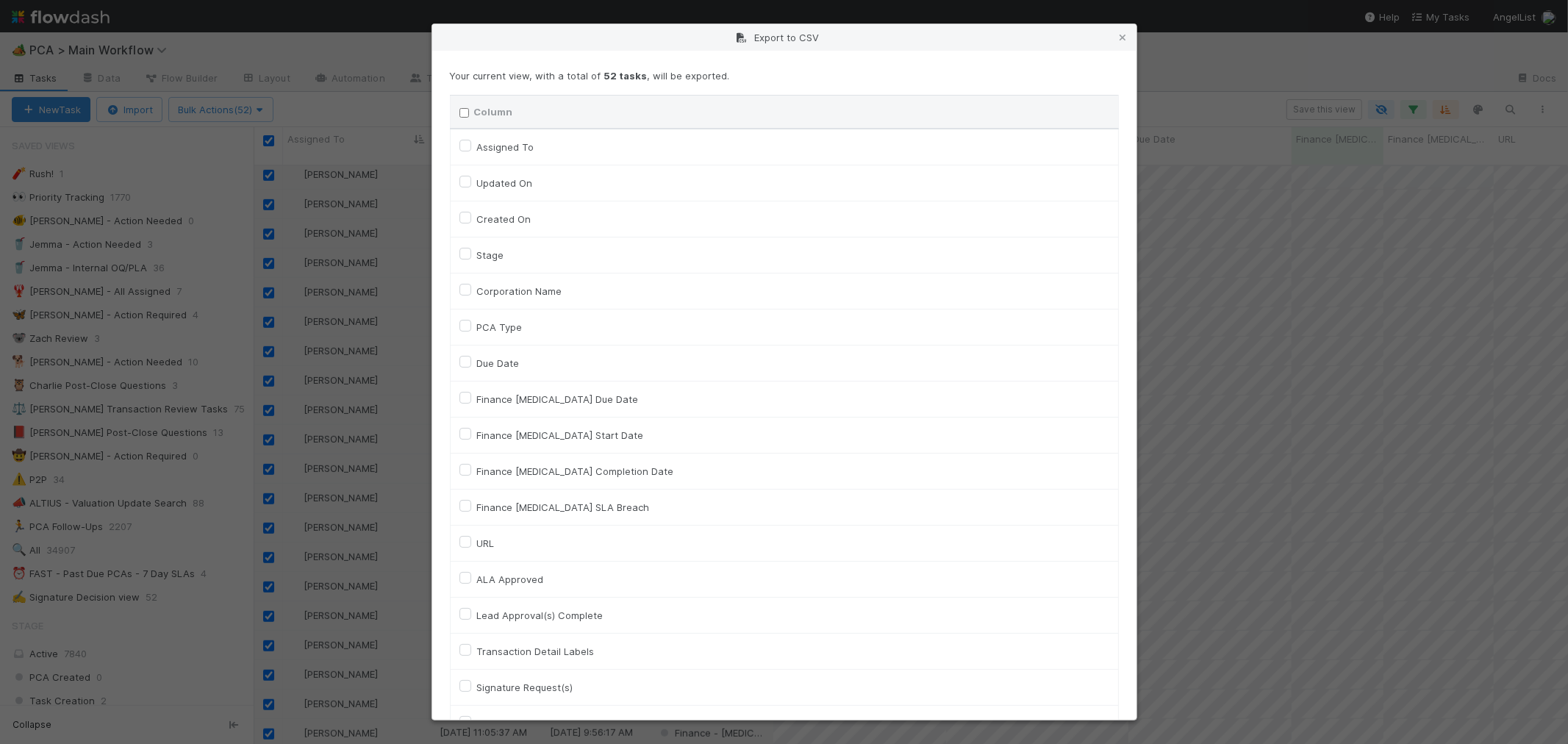
checkbox input "false"
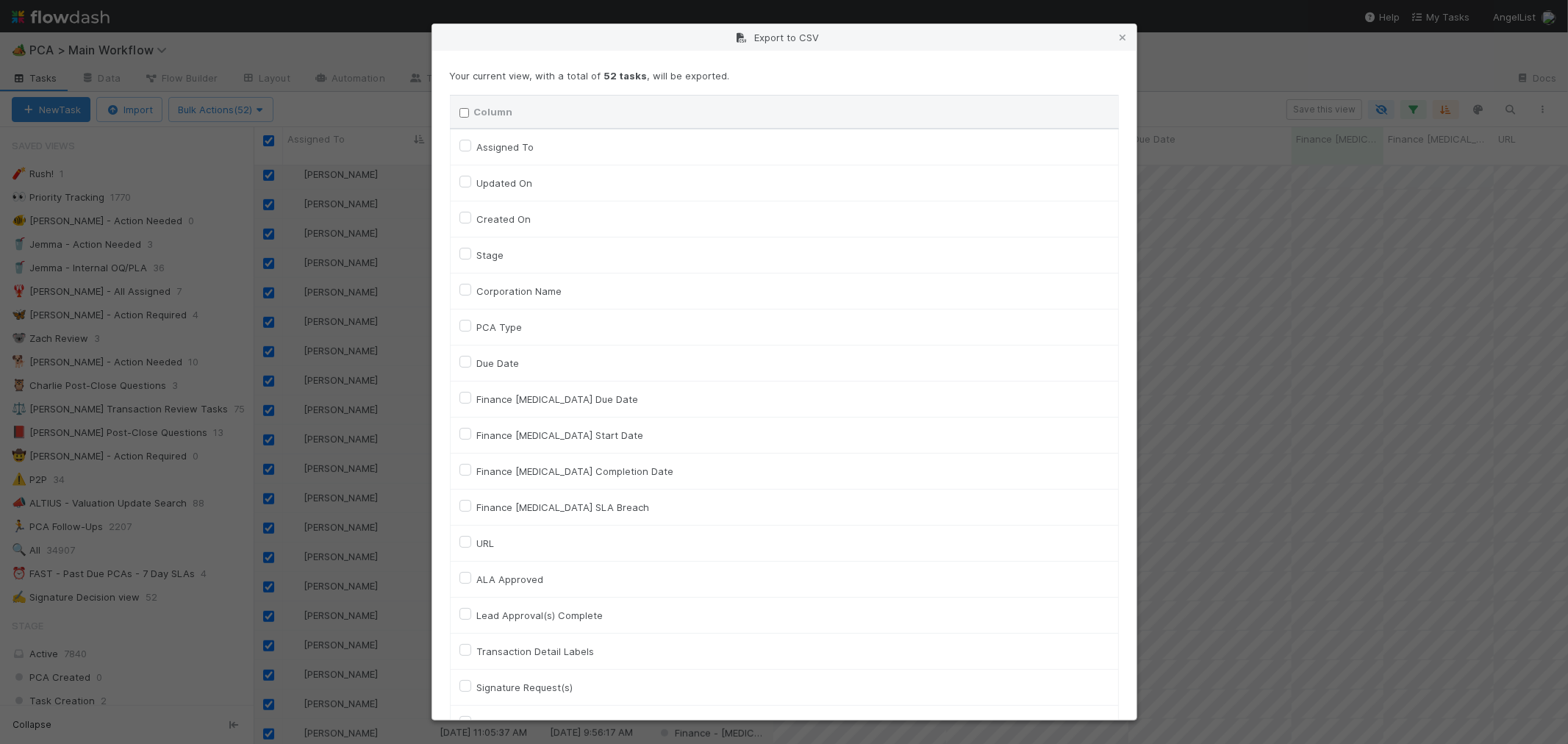
checkbox input "false"
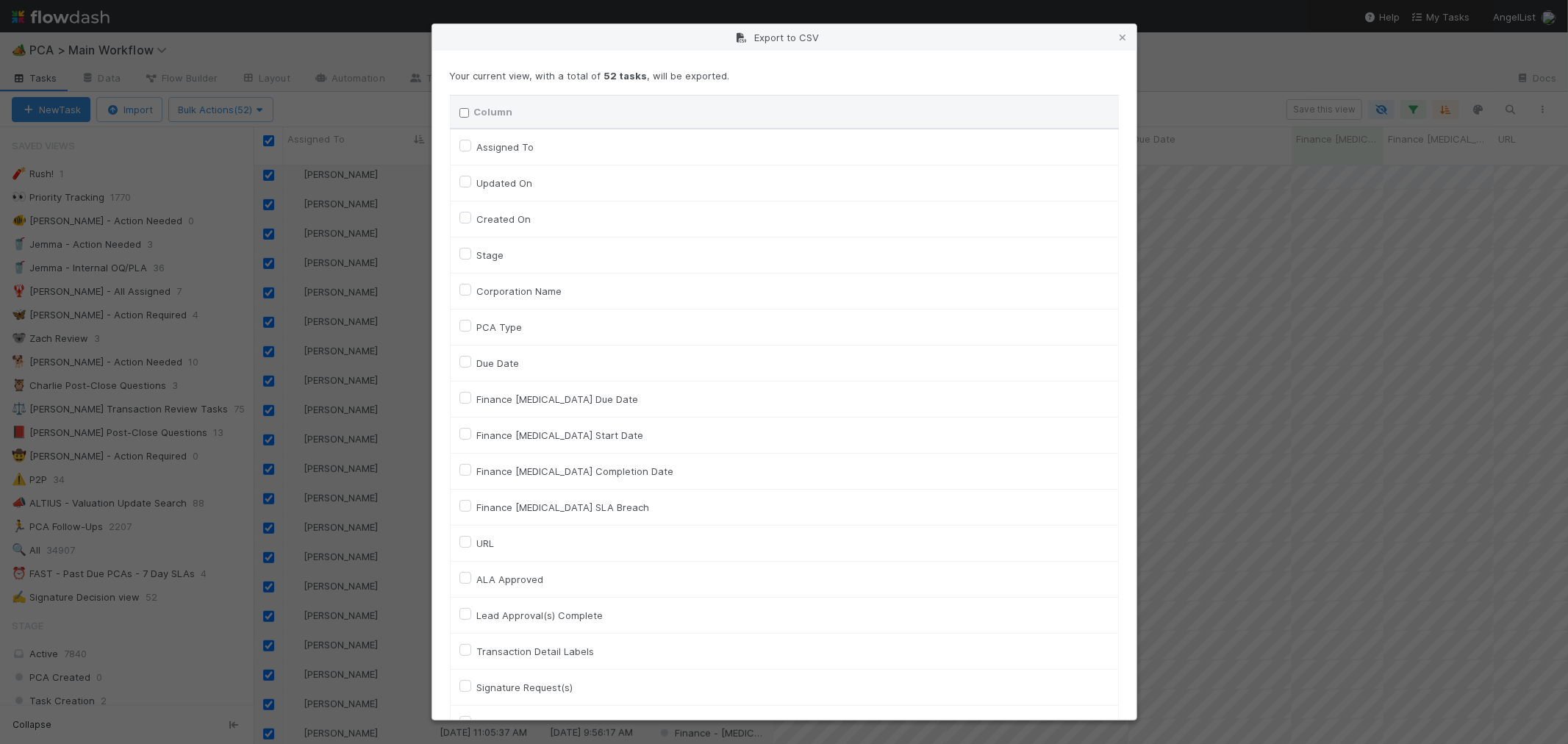
checkbox input "false"
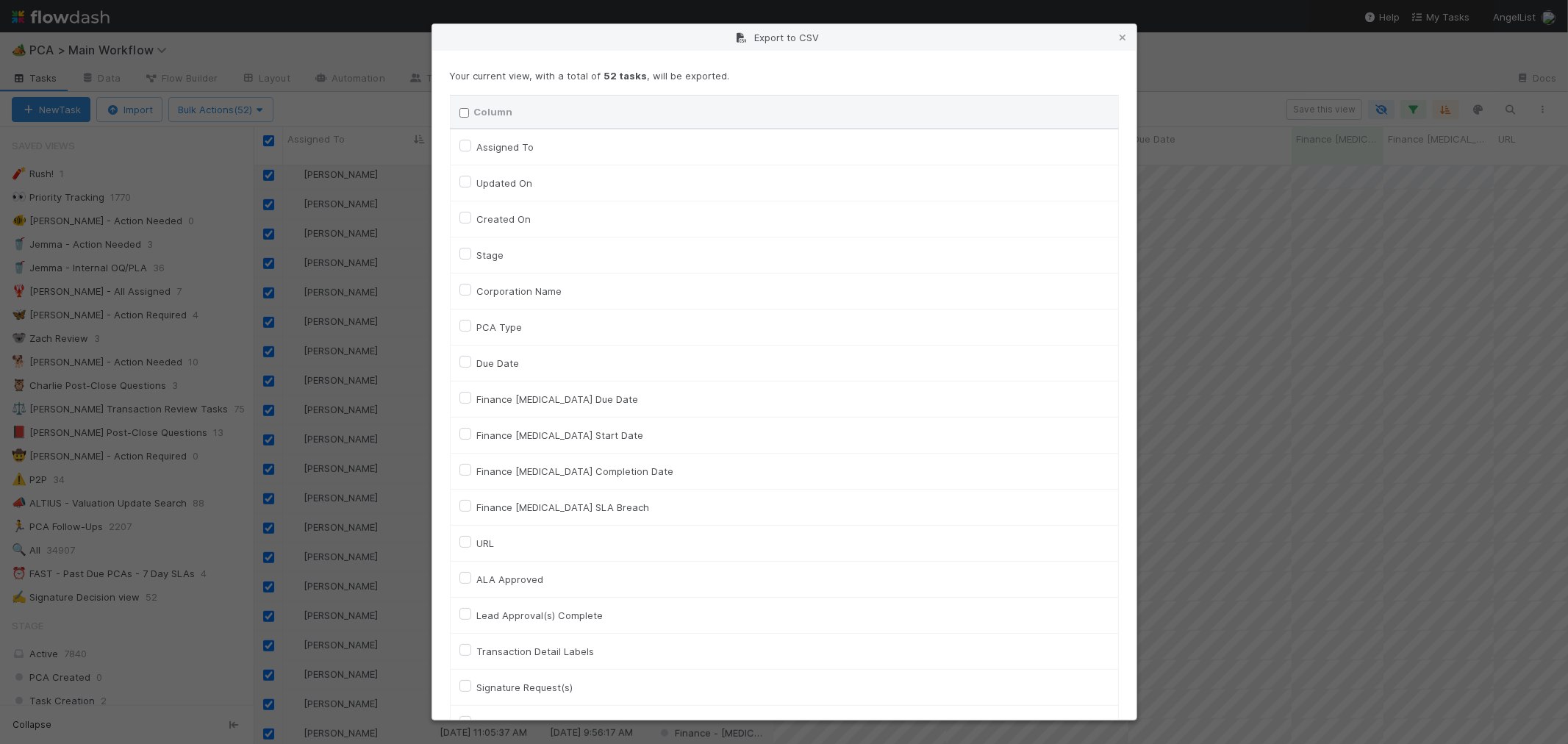
checkbox input "false"
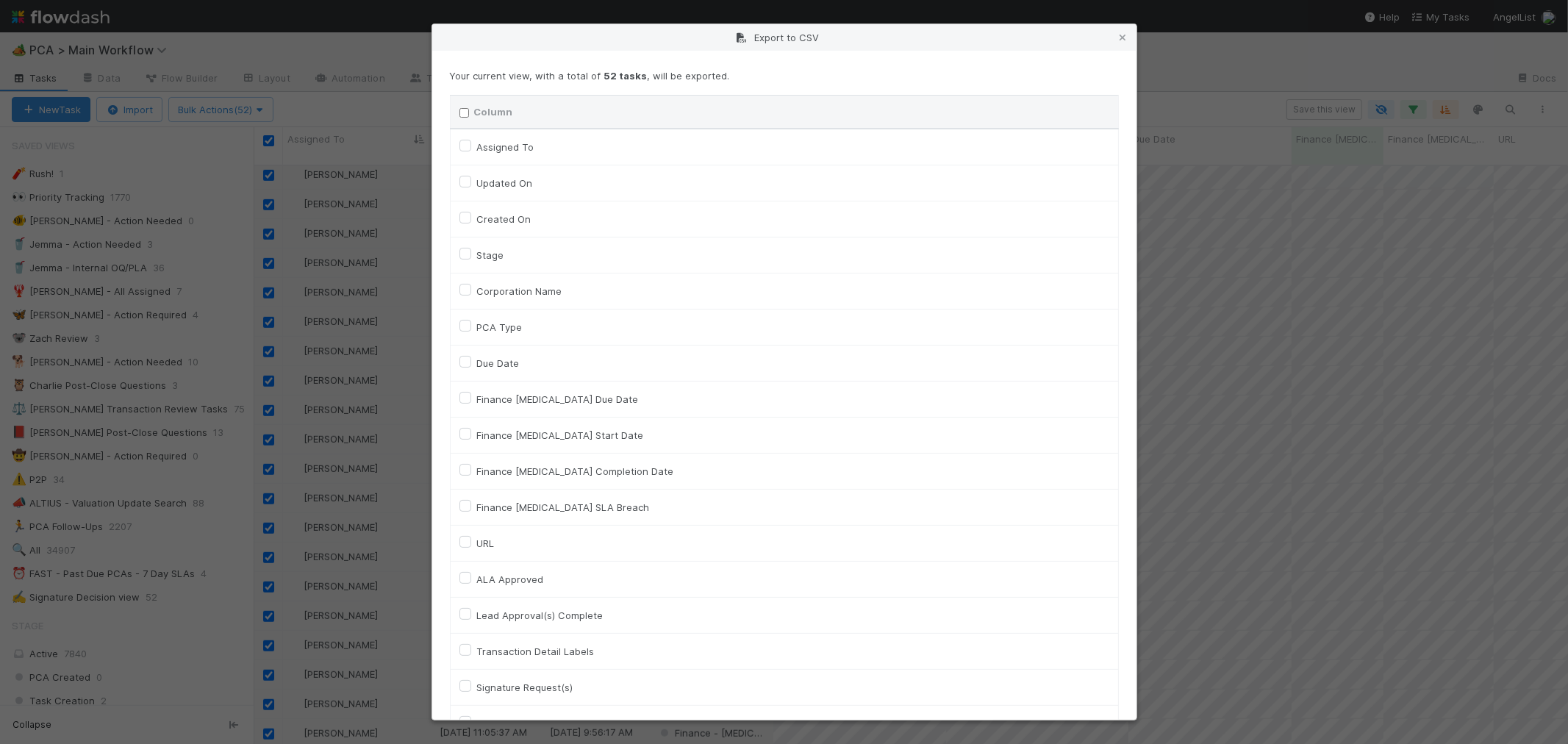
checkbox input "false"
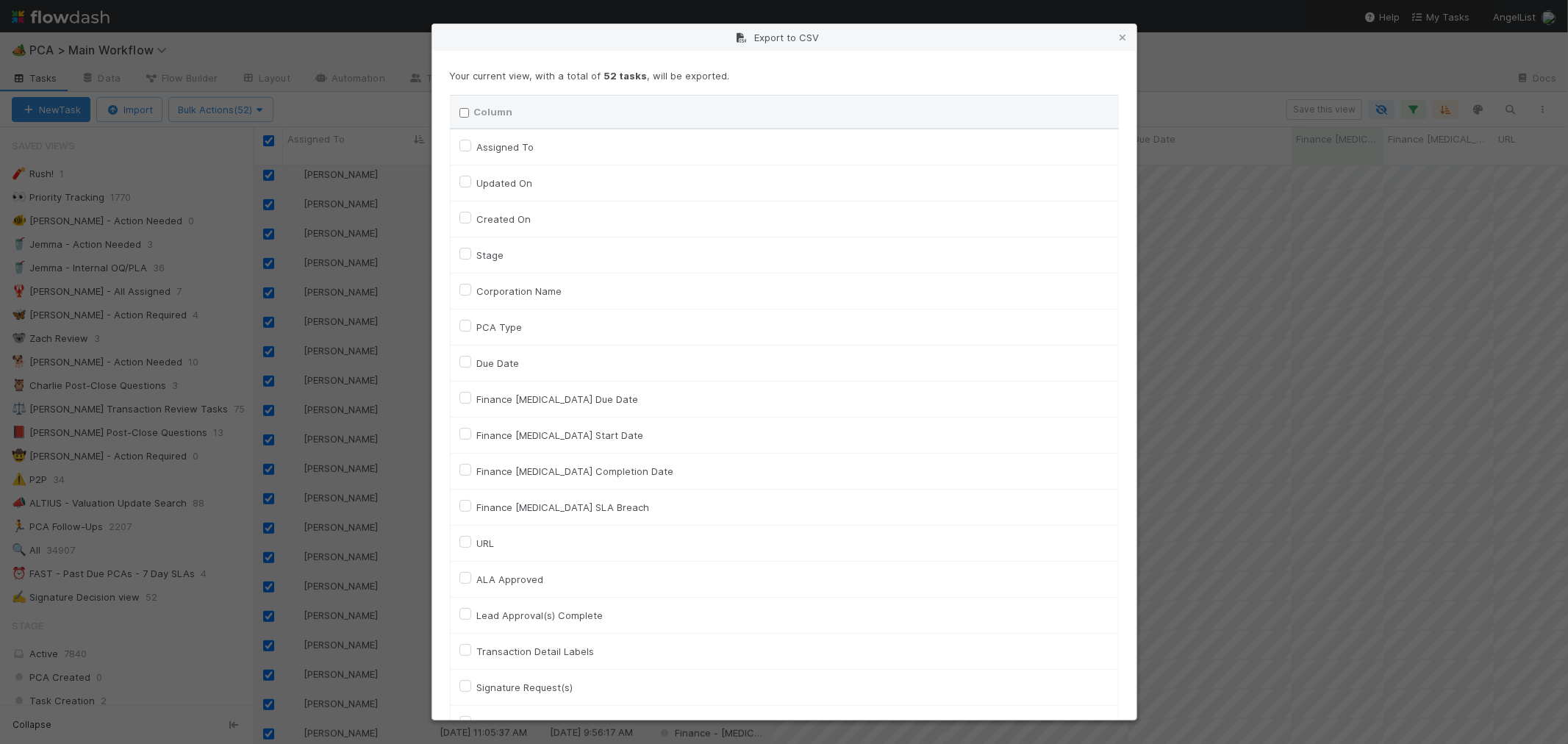
checkbox input "false"
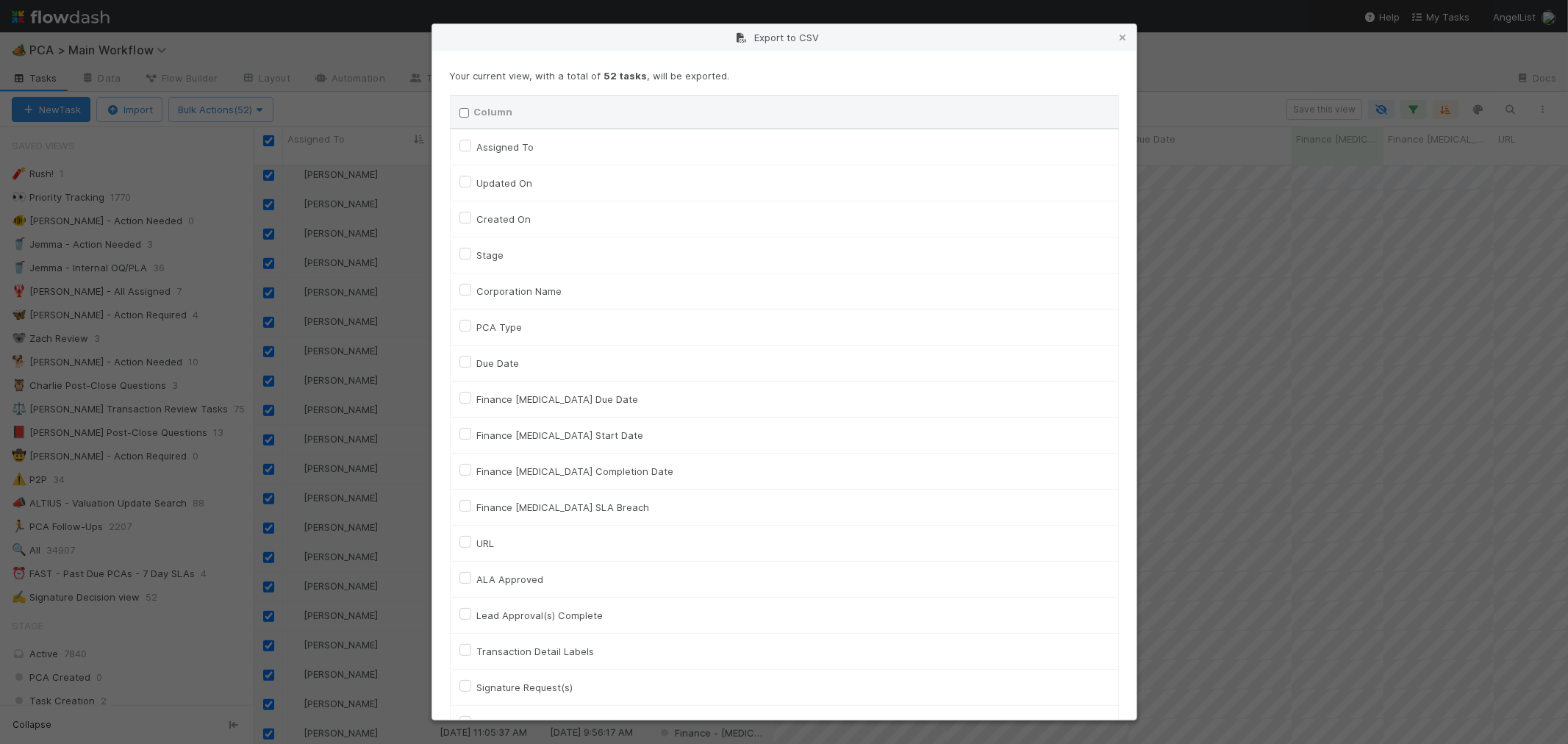
checkbox input "false"
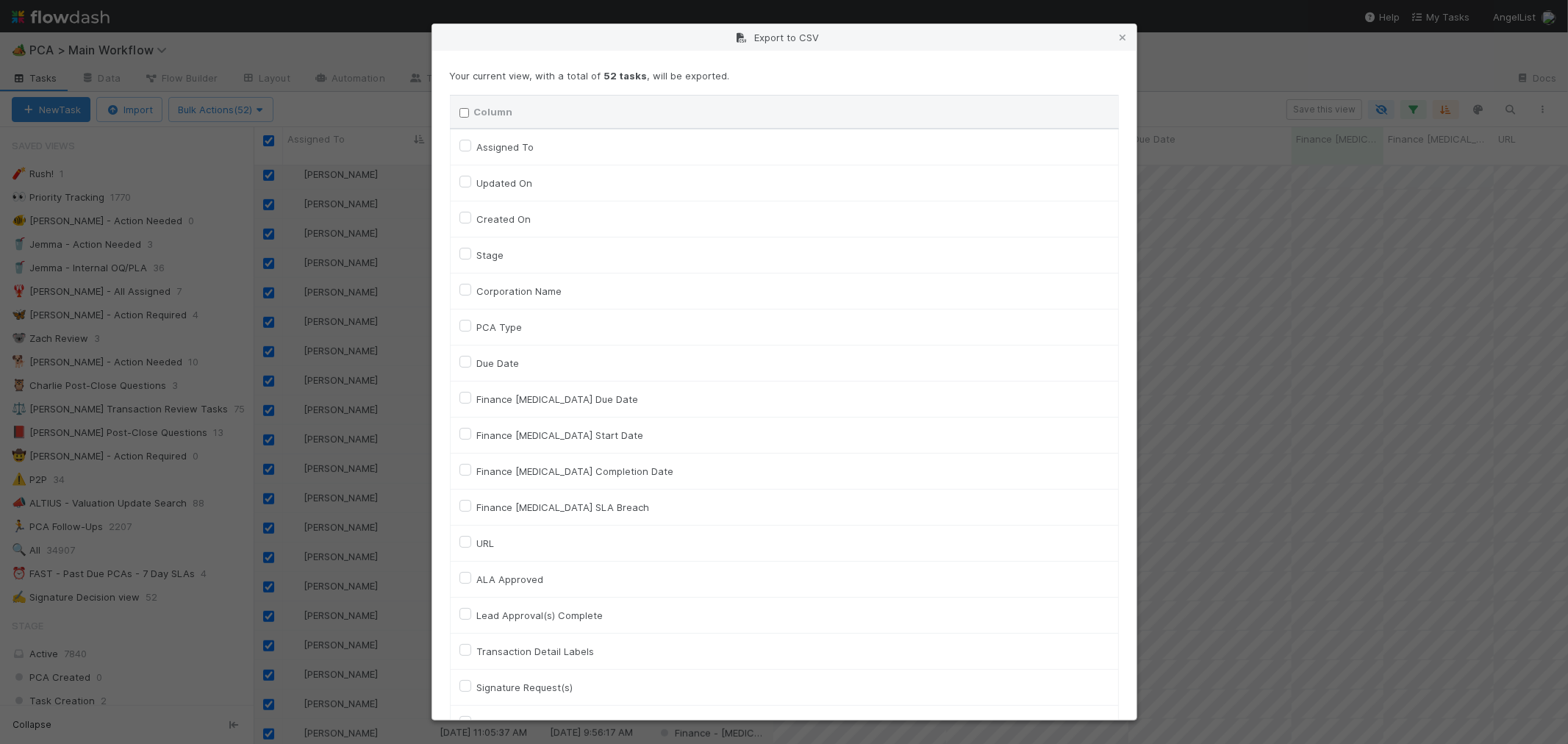
checkbox input "false"
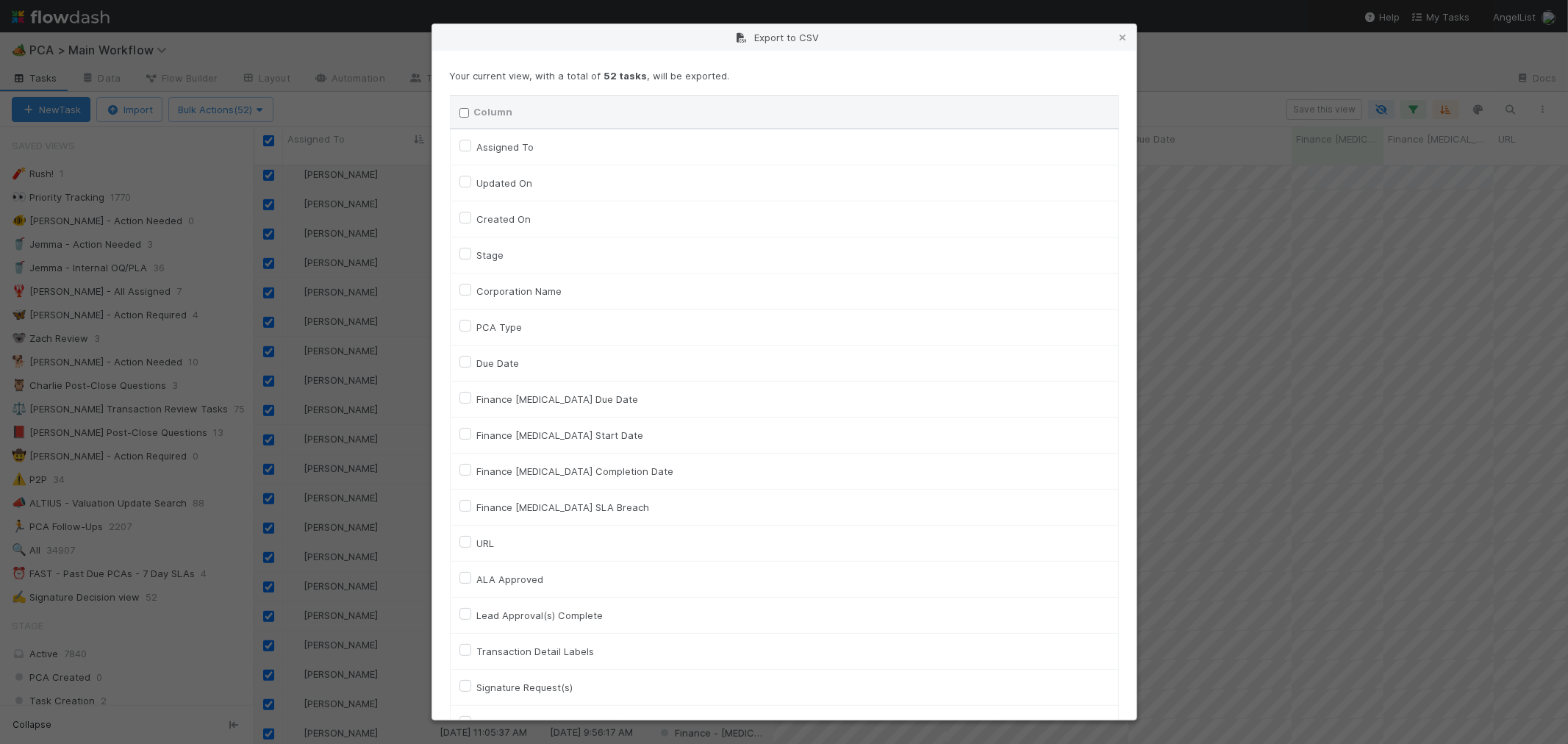
checkbox input "false"
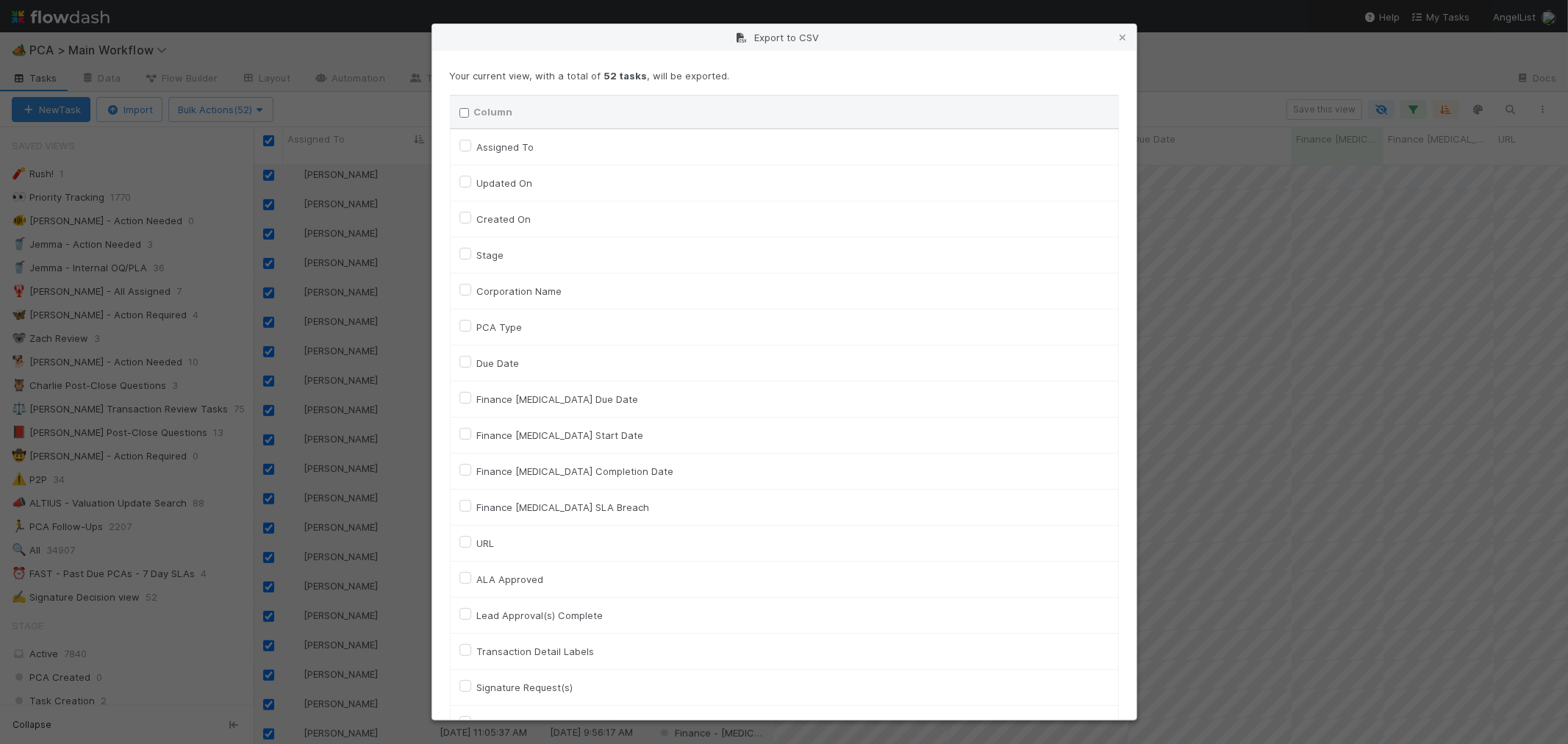
checkbox input "false"
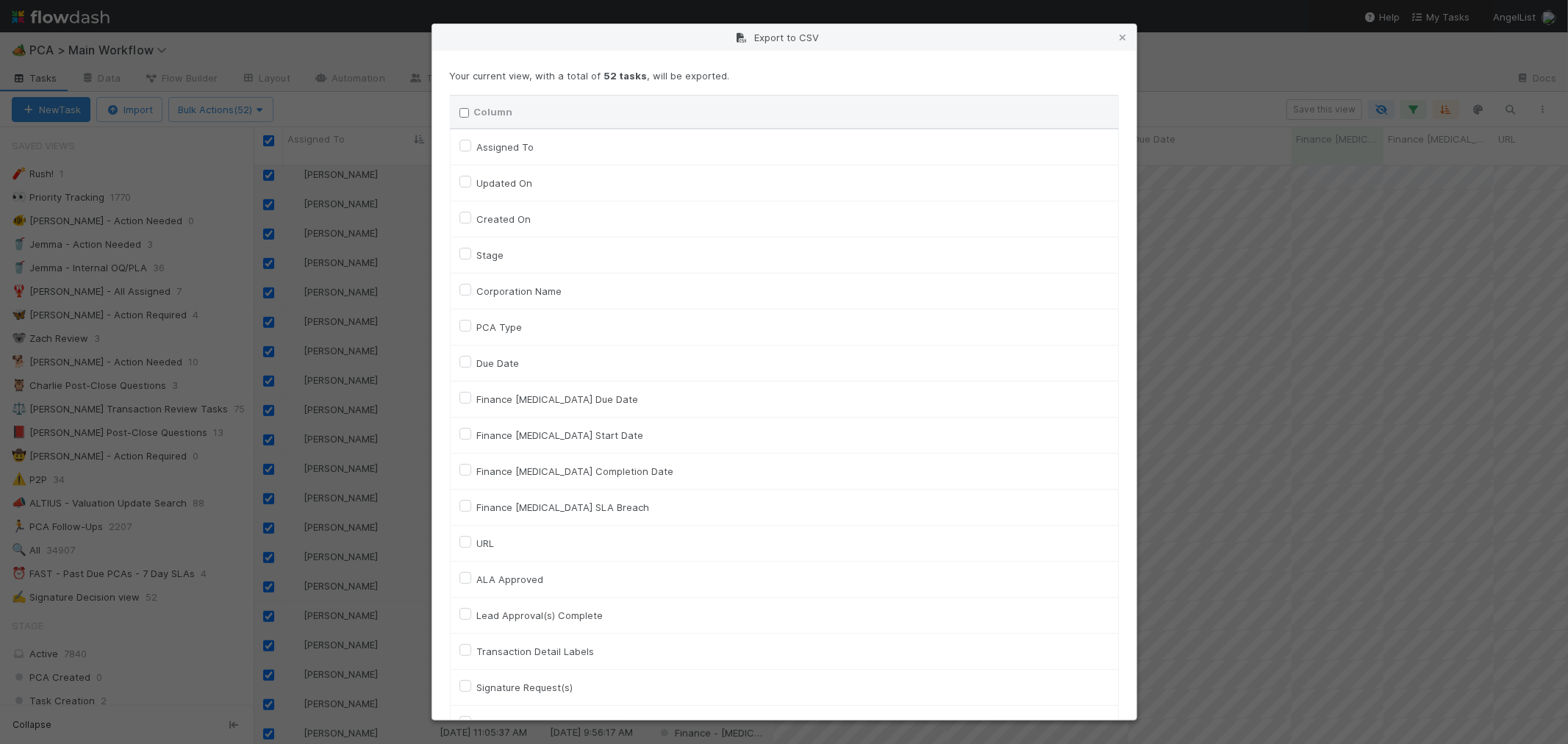
checkbox input "false"
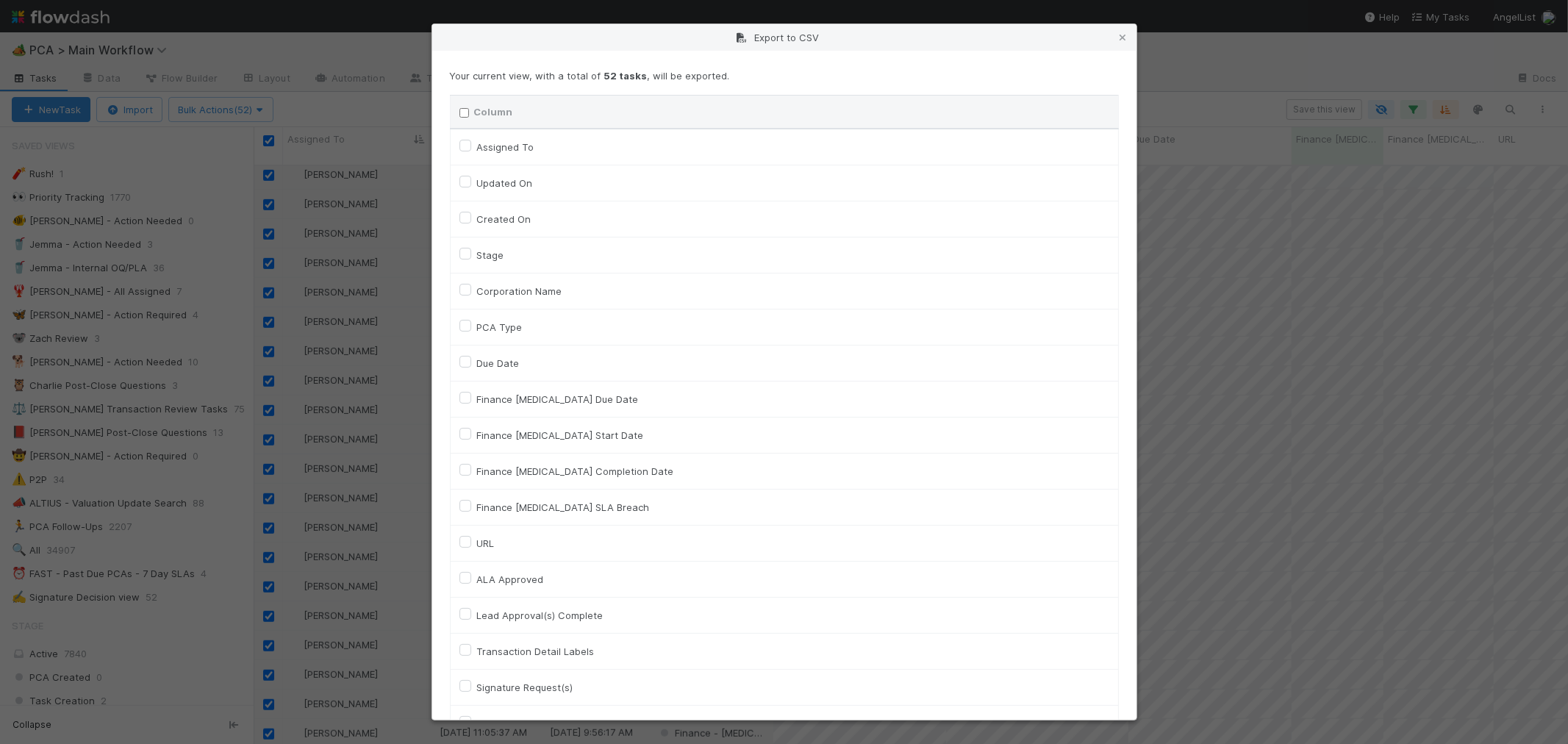
checkbox input "false"
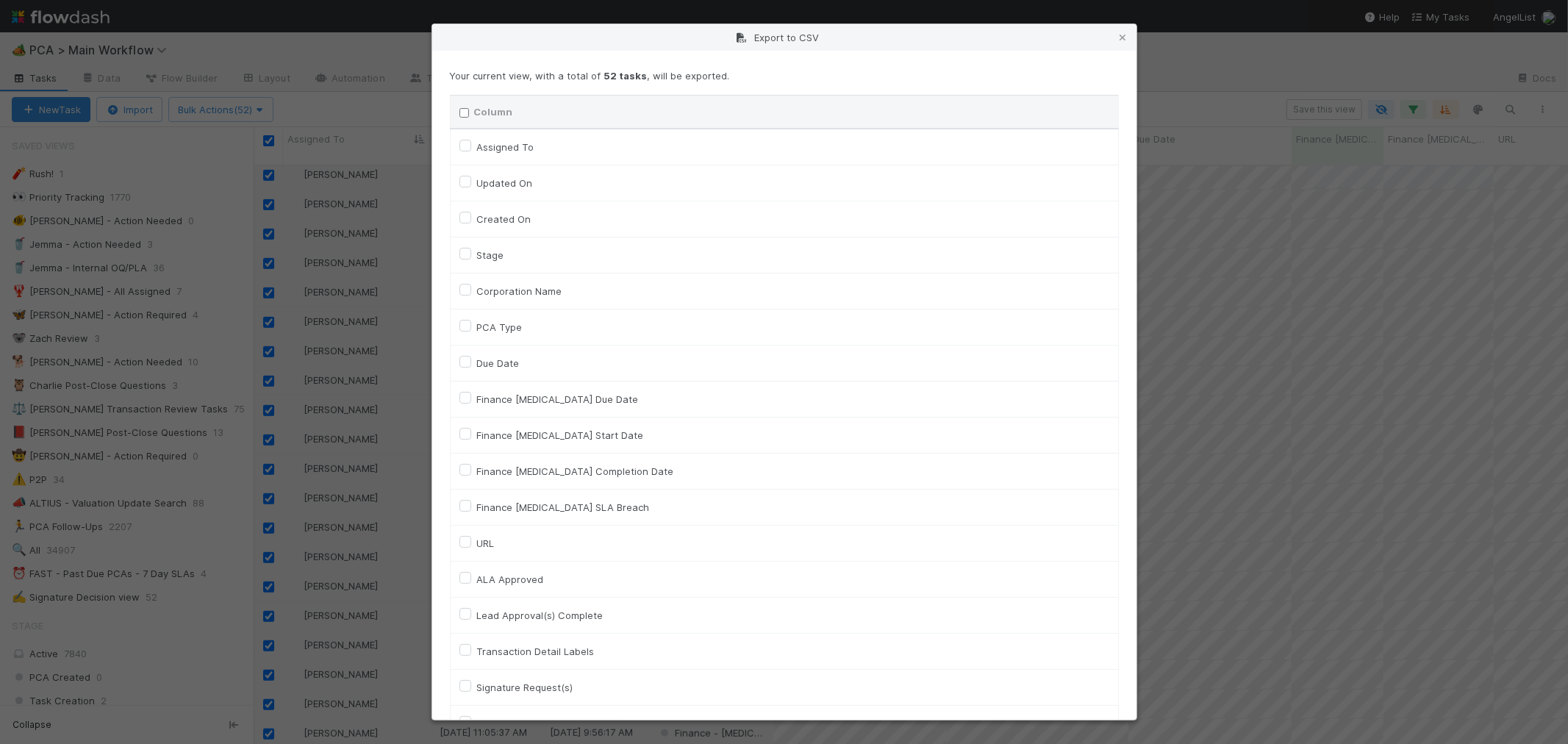
checkbox input "false"
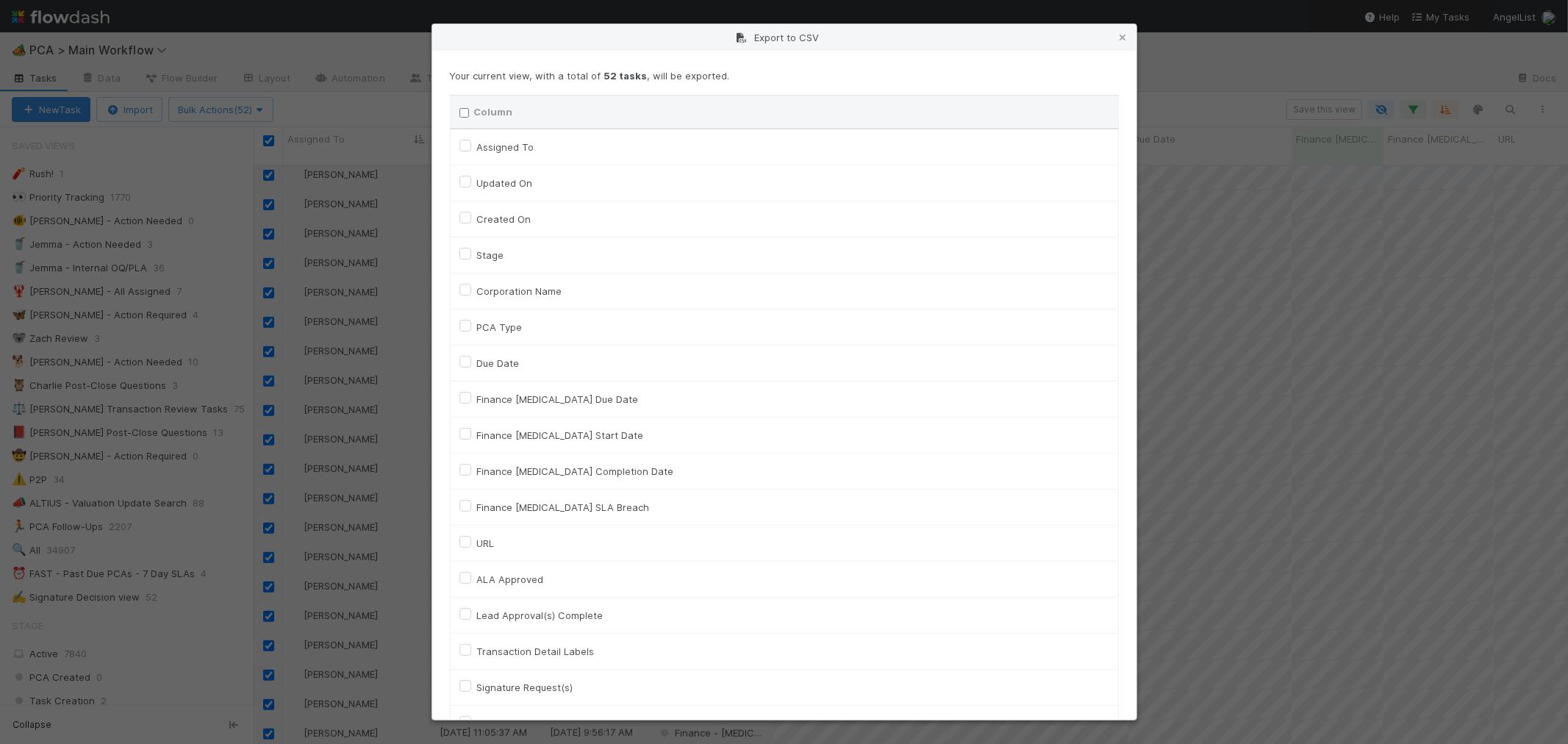
checkbox input "false"
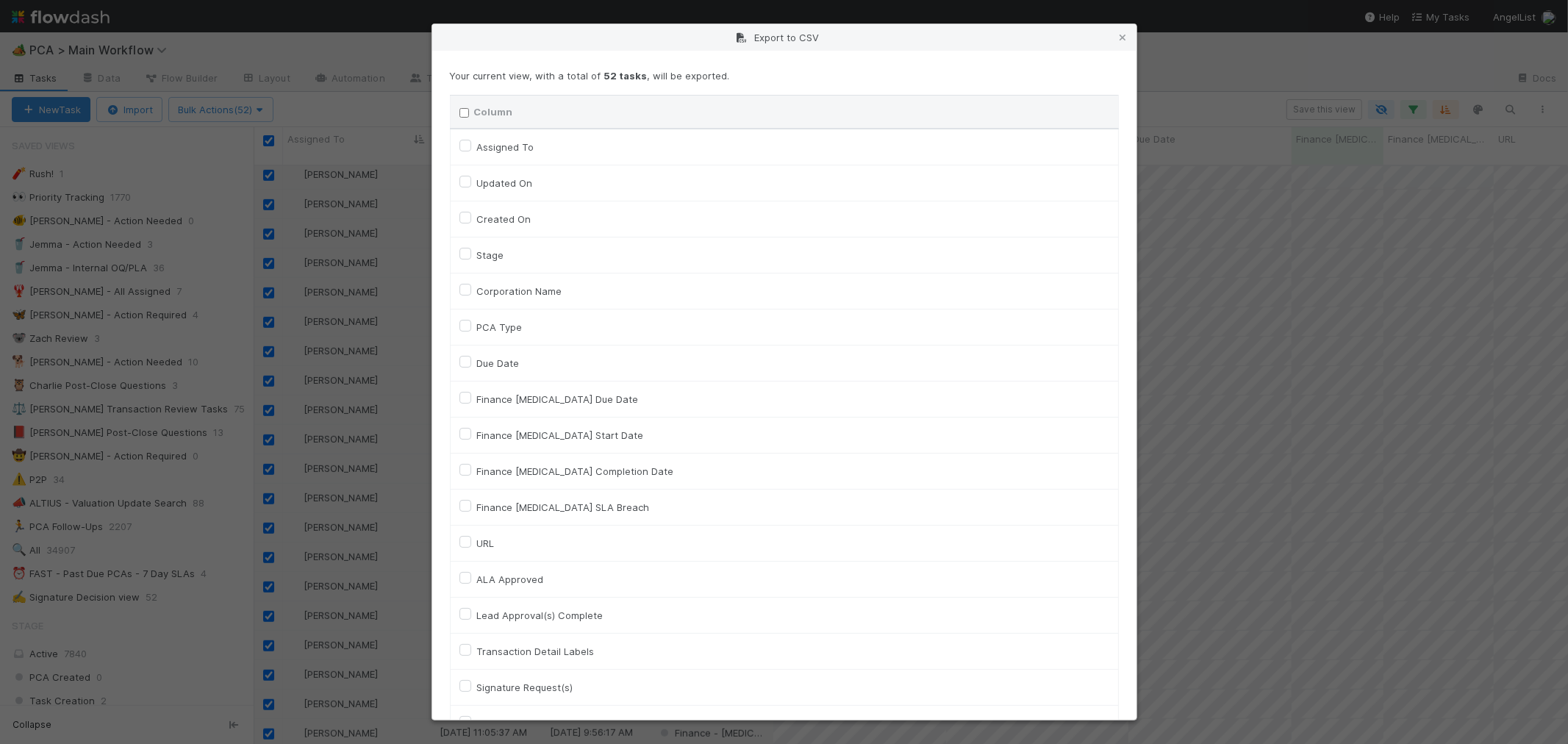
click at [477, 148] on label "Assigned To" at bounding box center [506, 147] width 57 height 18
click at [461, 148] on To "Assigned To" at bounding box center [466, 144] width 12 height 13
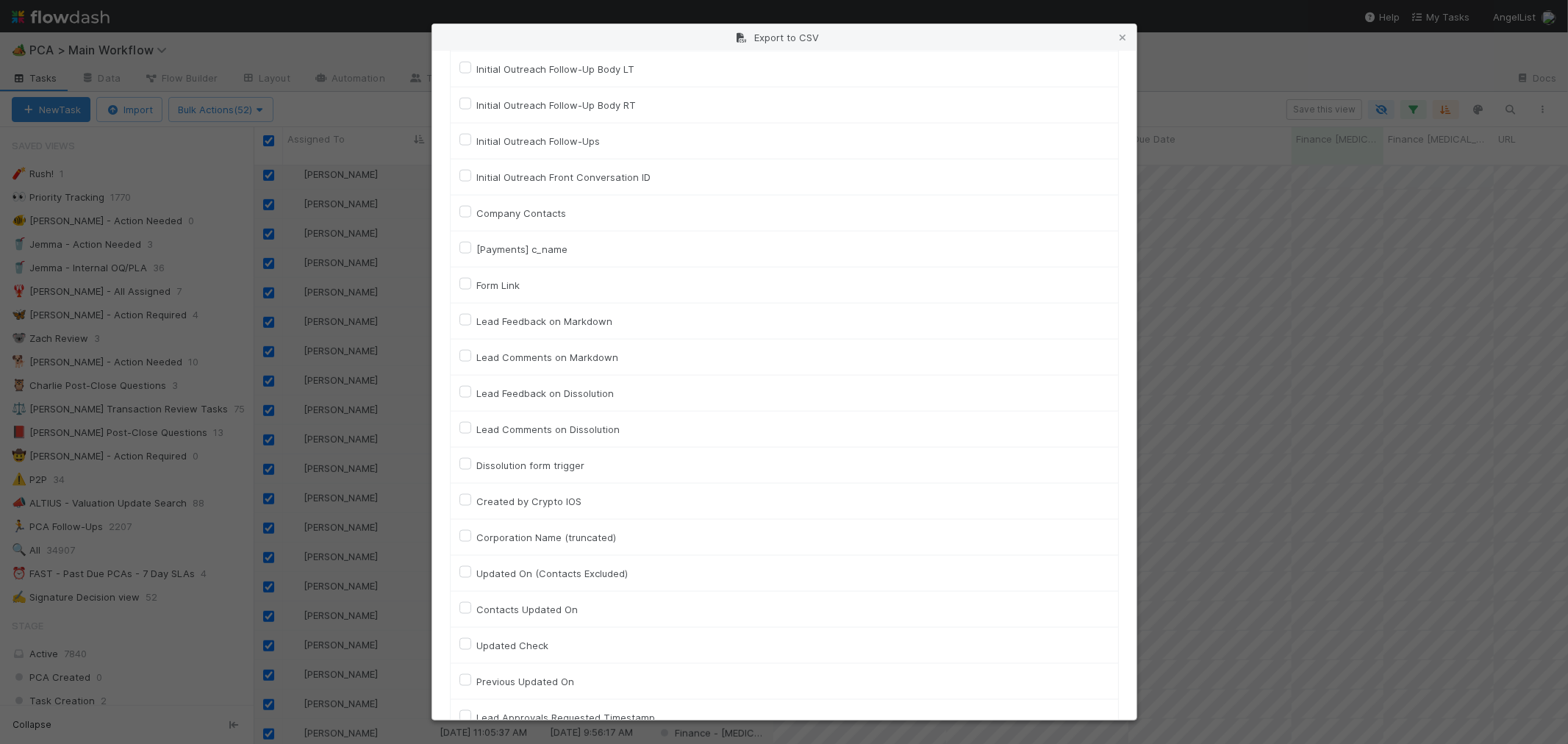
scroll to position [6482, 0]
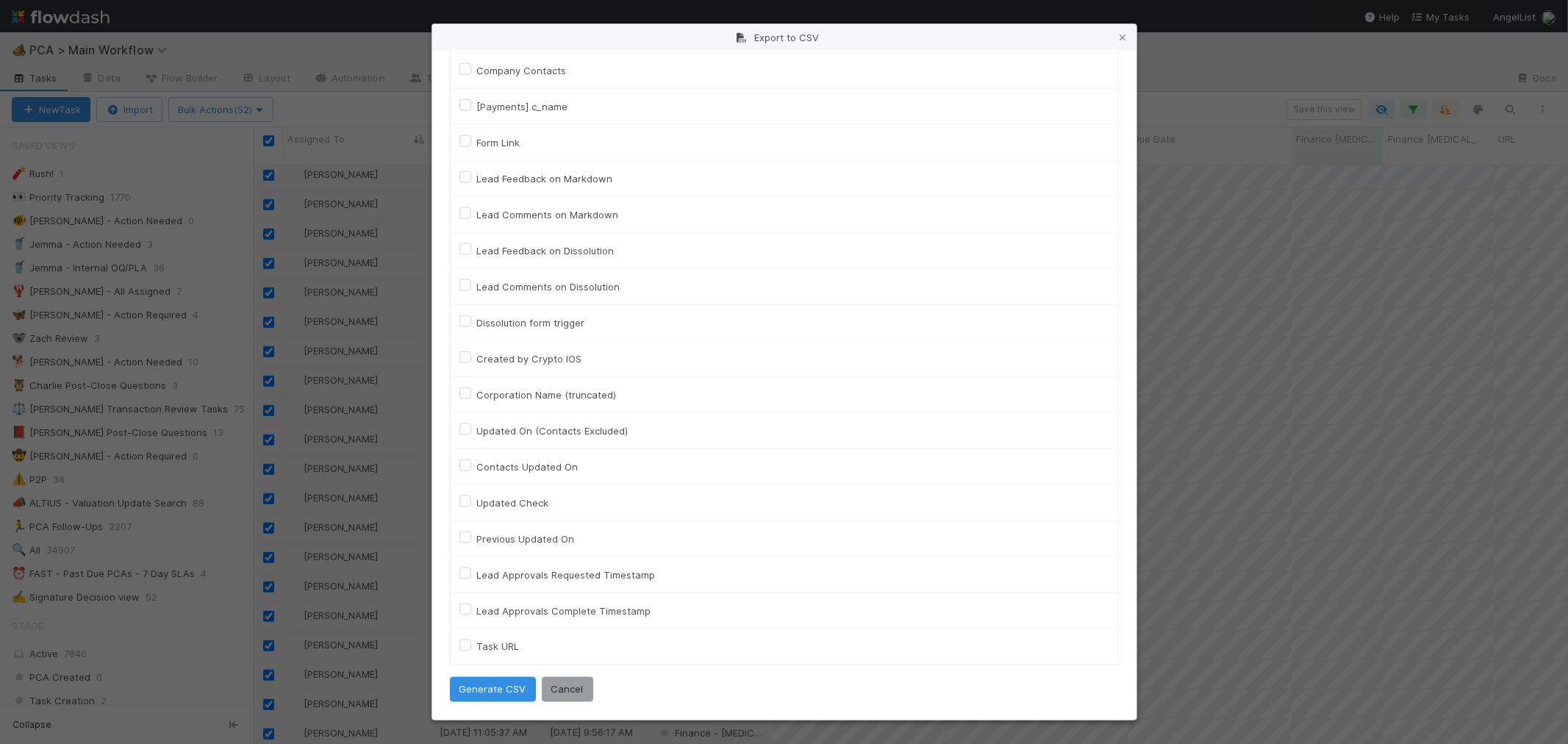
click at [477, 648] on label "Task URL" at bounding box center [498, 647] width 42 height 18
click at [461, 648] on URL "Task URL" at bounding box center [466, 644] width 12 height 13
click at [490, 695] on button "Generate CSV" at bounding box center [492, 689] width 86 height 25
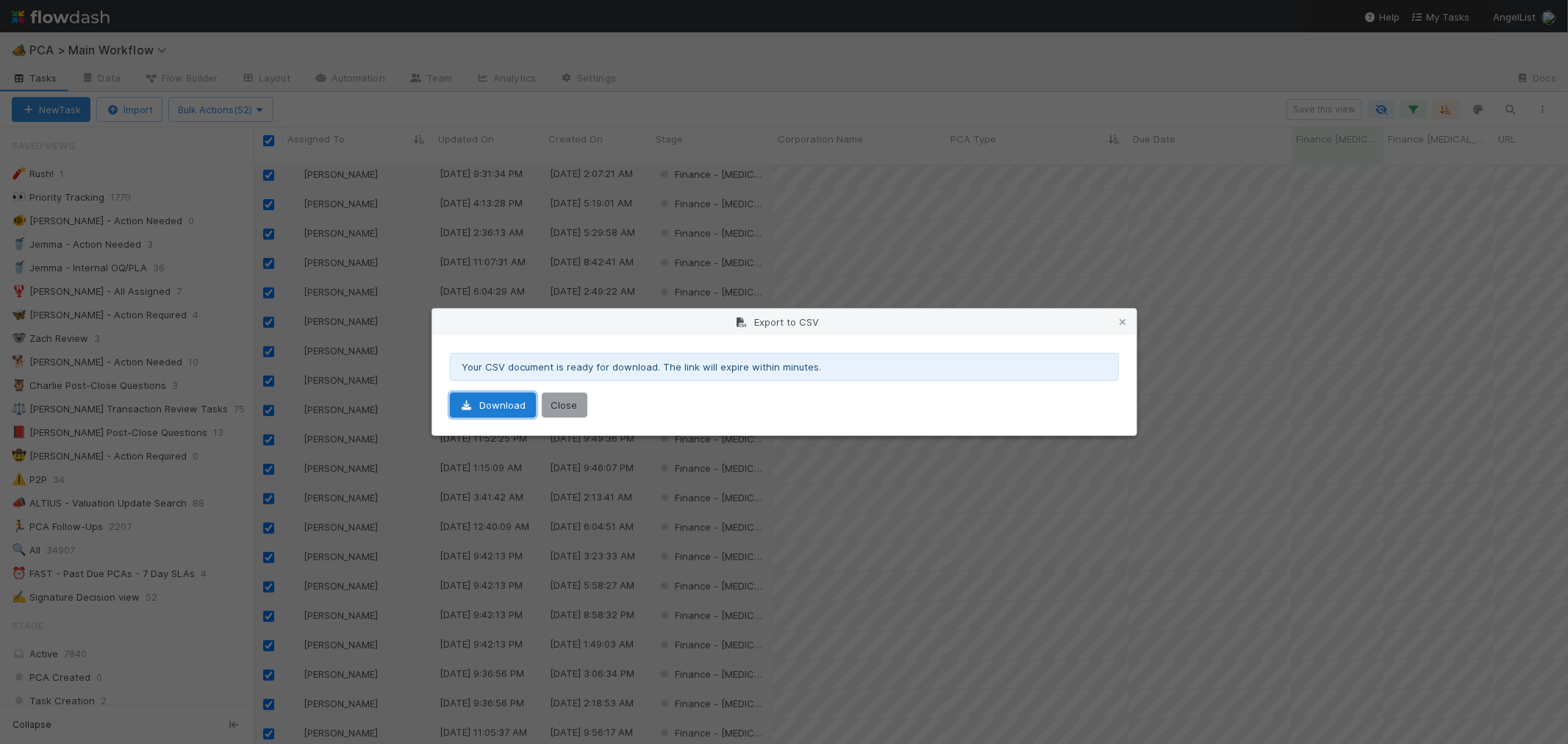
click at [510, 409] on link "Download" at bounding box center [492, 404] width 86 height 25
click at [574, 401] on button "Close" at bounding box center [565, 404] width 45 height 25
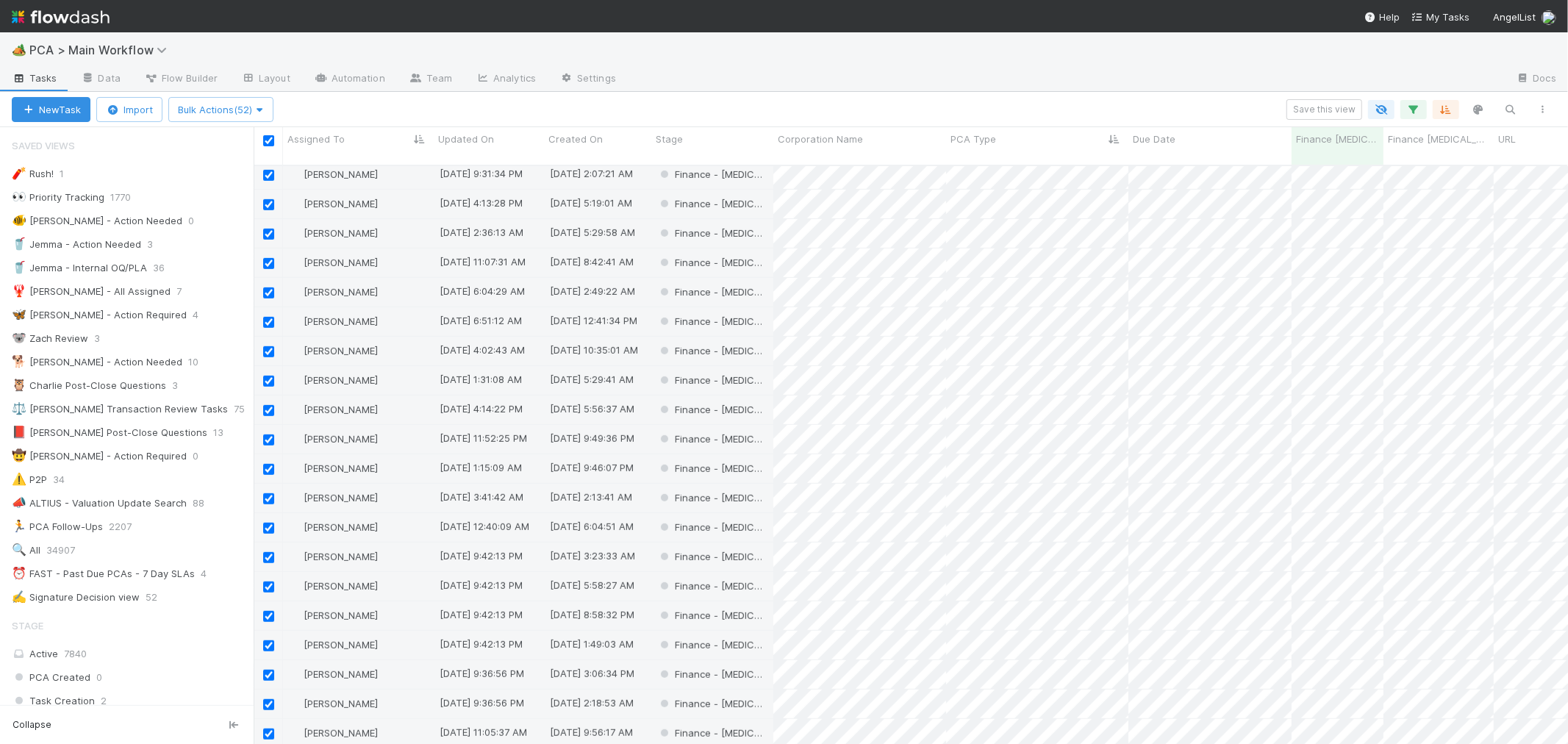
click at [85, 39] on div "🏕️ PCA > Main Workflow" at bounding box center [784, 50] width 1568 height 35
click at [109, 47] on span "PCA > Main Workflow" at bounding box center [101, 49] width 145 height 15
click at [177, 87] on div "Search workflows" at bounding box center [177, 80] width 337 height 24
click at [212, 122] on div "🖖 Valuation Update Requests" at bounding box center [192, 113] width 368 height 27
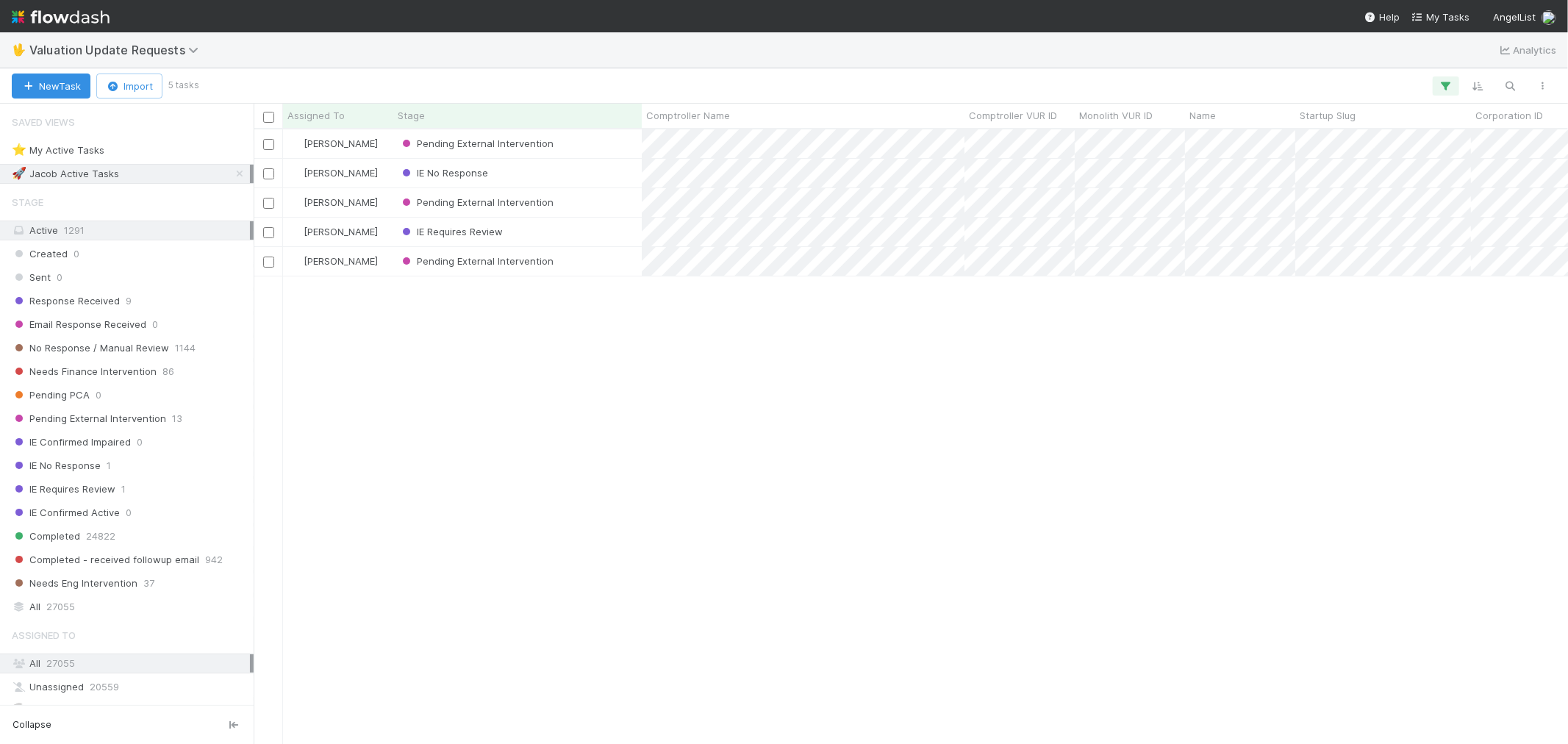
scroll to position [601, 1302]
click at [182, 374] on div "Needs Finance Intervention 86" at bounding box center [131, 371] width 238 height 19
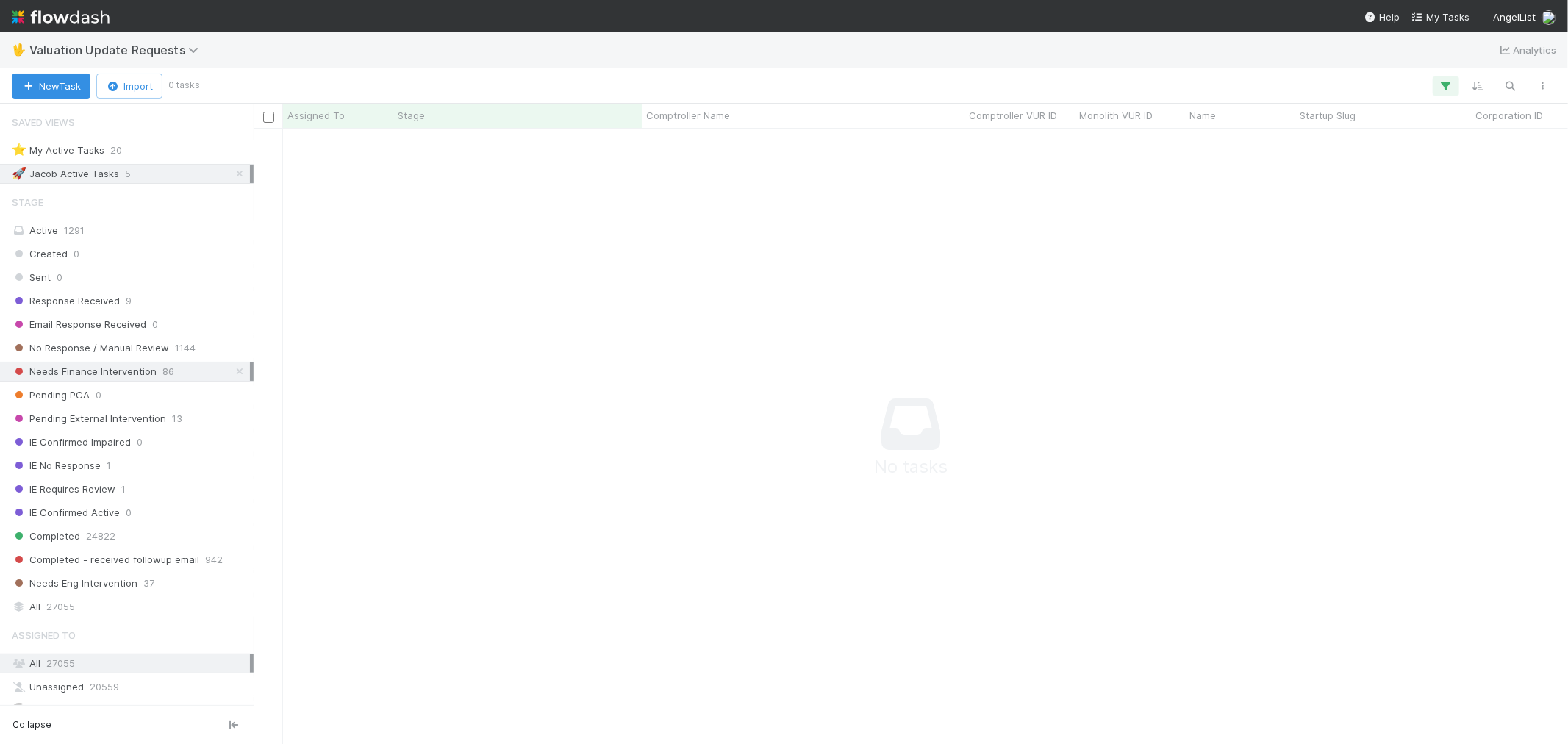
scroll to position [589, 1289]
click at [1446, 83] on icon "button" at bounding box center [1446, 86] width 15 height 13
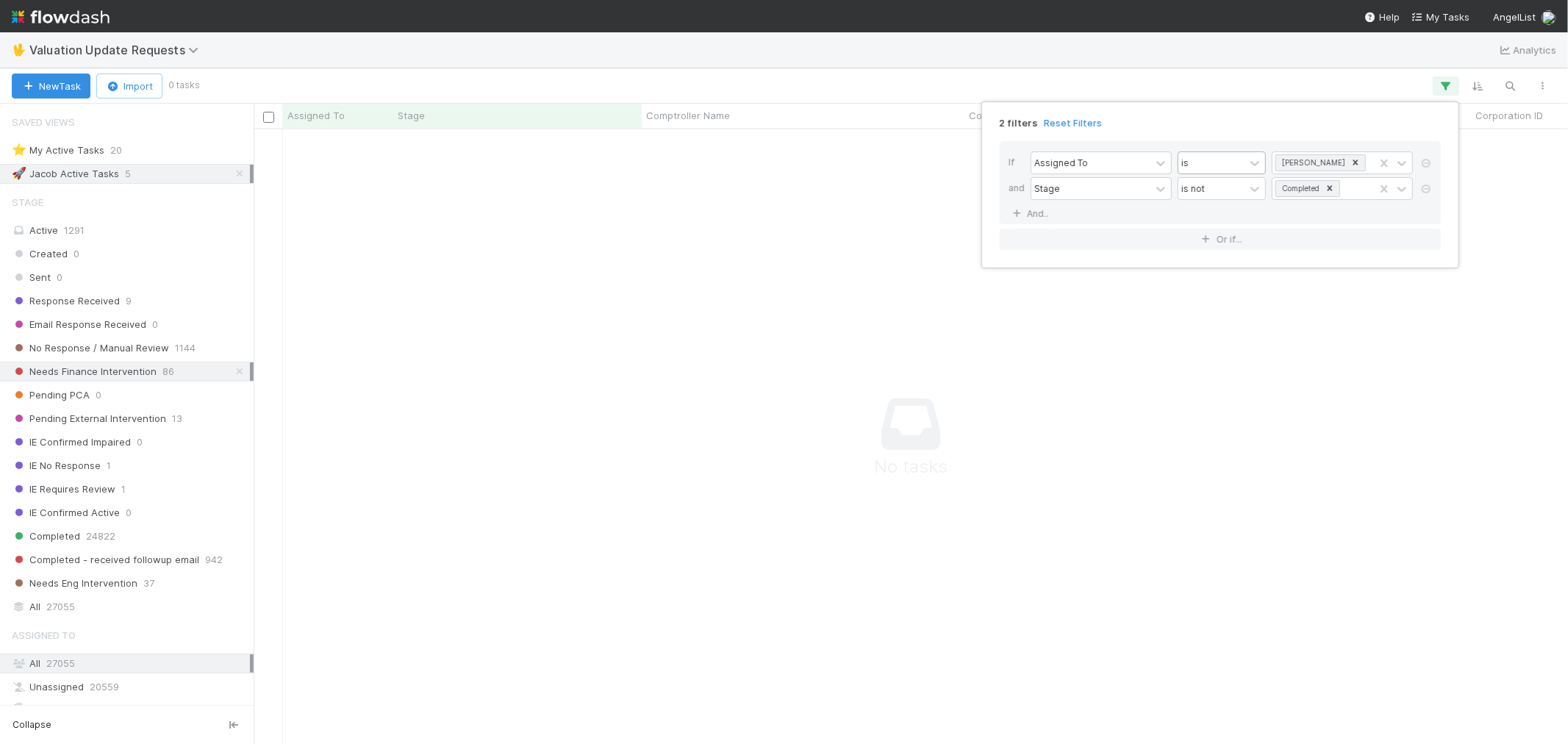
click at [1223, 165] on div "is" at bounding box center [1212, 163] width 66 height 22
click at [1209, 218] on div "is not" at bounding box center [1223, 220] width 89 height 25
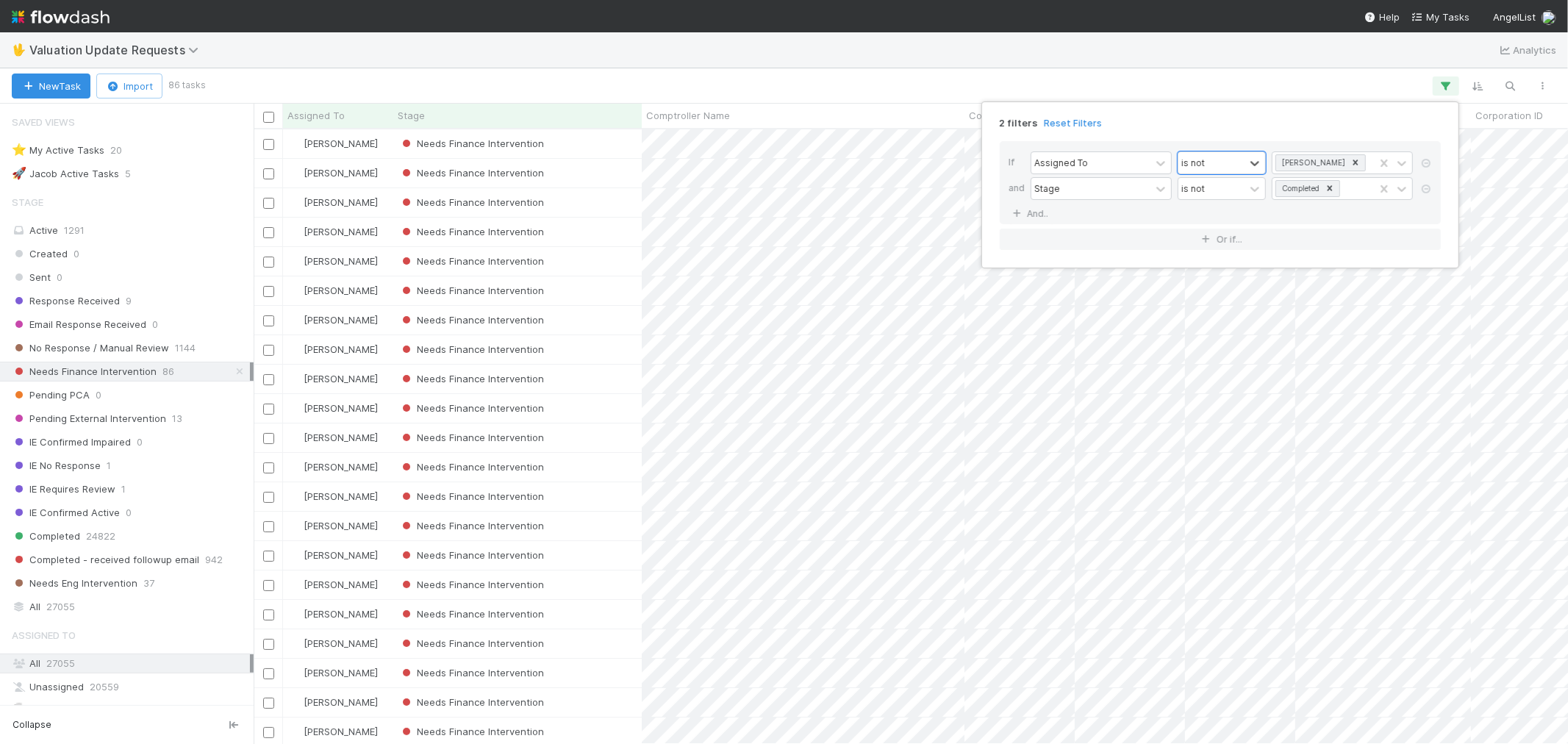
scroll to position [601, 1302]
click at [362, 118] on div "2 filters Reset Filters If Assigned To option is not, selected. 0 results avail…" at bounding box center [784, 372] width 1568 height 744
click at [346, 115] on div "Assigned To" at bounding box center [339, 115] width 102 height 15
click at [349, 142] on div "Sort A → Z" at bounding box center [372, 143] width 167 height 22
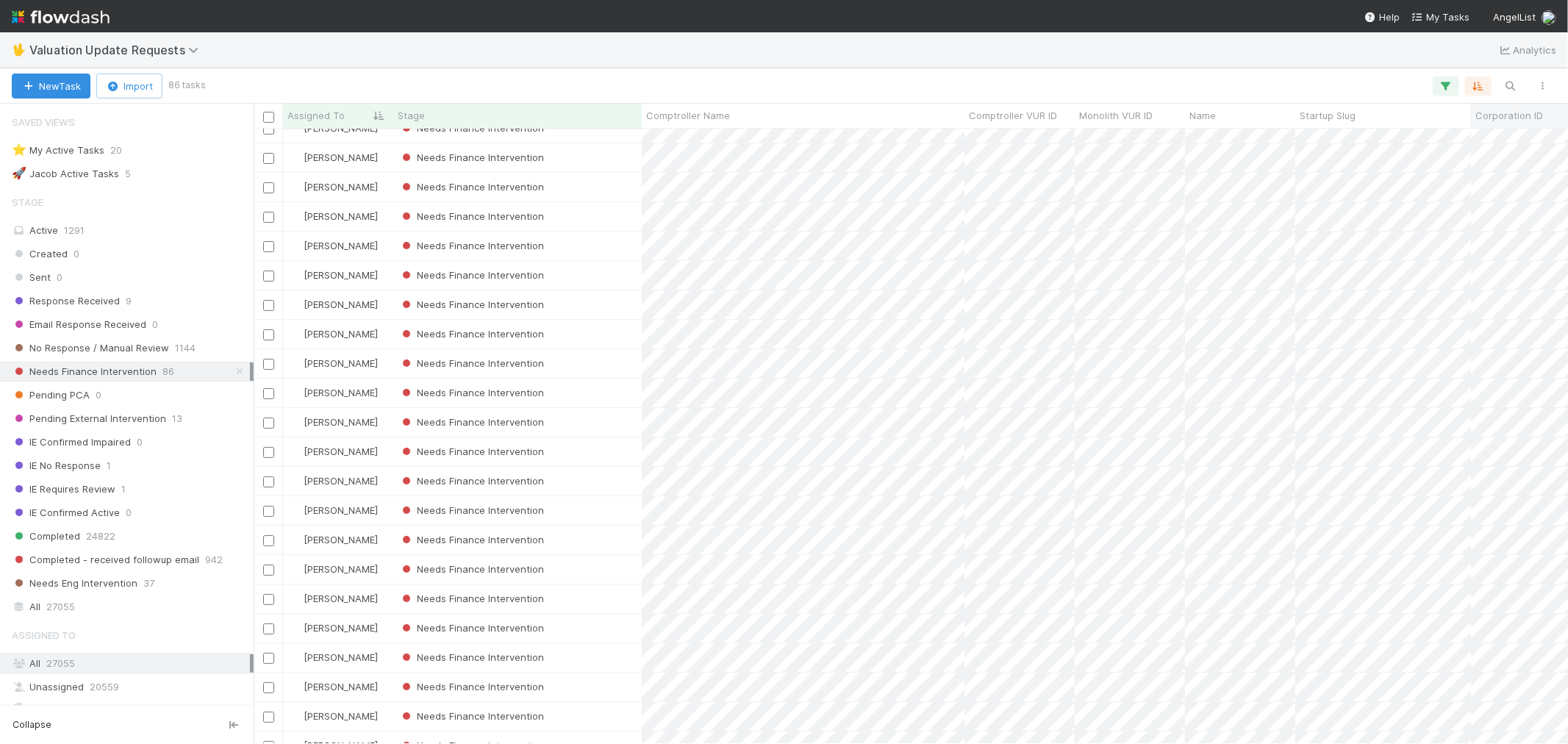
scroll to position [0, 0]
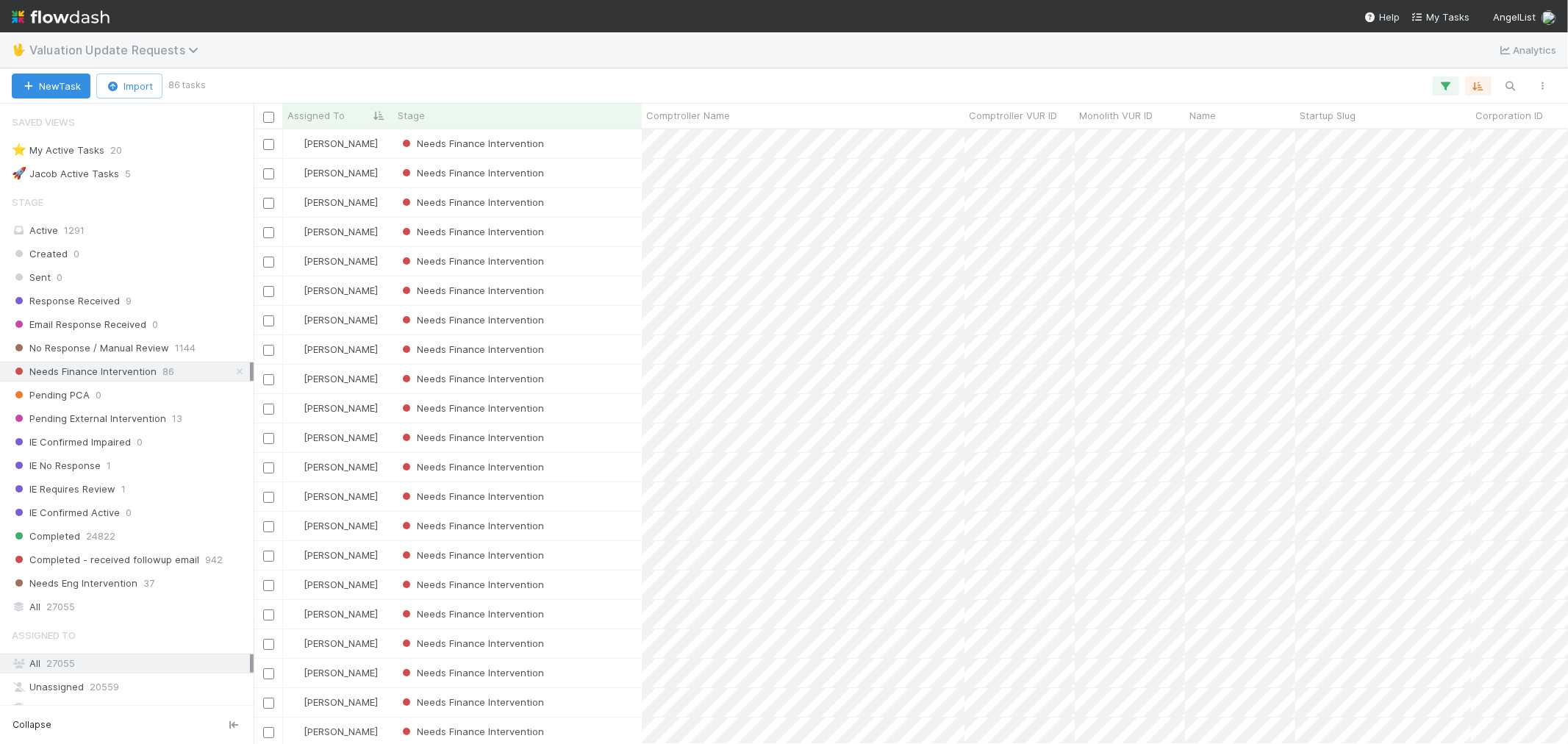
click at [97, 47] on span "Valuation Update Requests" at bounding box center [117, 49] width 176 height 15
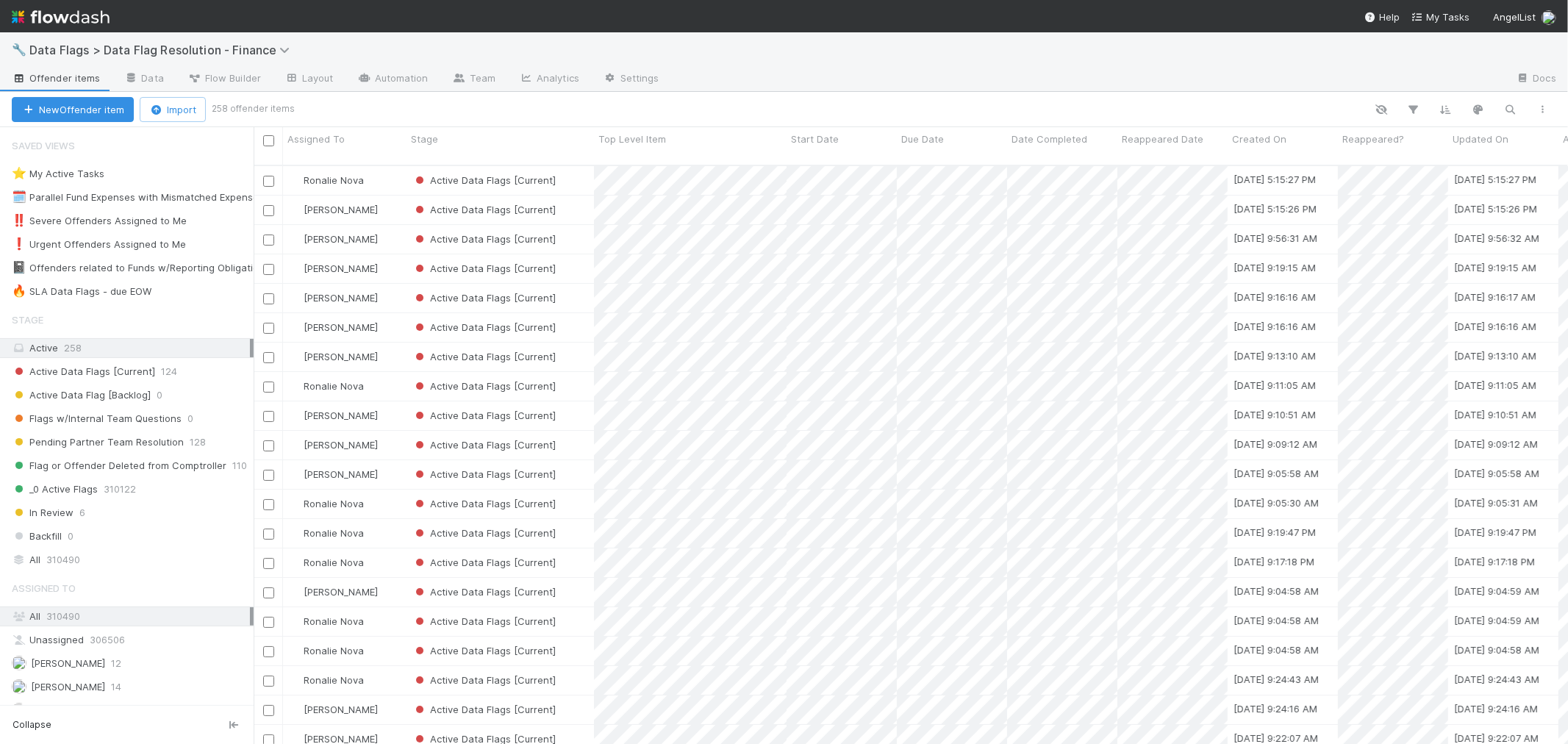
scroll to position [579, 1302]
click at [691, 60] on div "🔧 Data Flags > Data Flag Resolution - Finance" at bounding box center [784, 50] width 1568 height 35
click at [174, 283] on span at bounding box center [176, 291] width 15 height 19
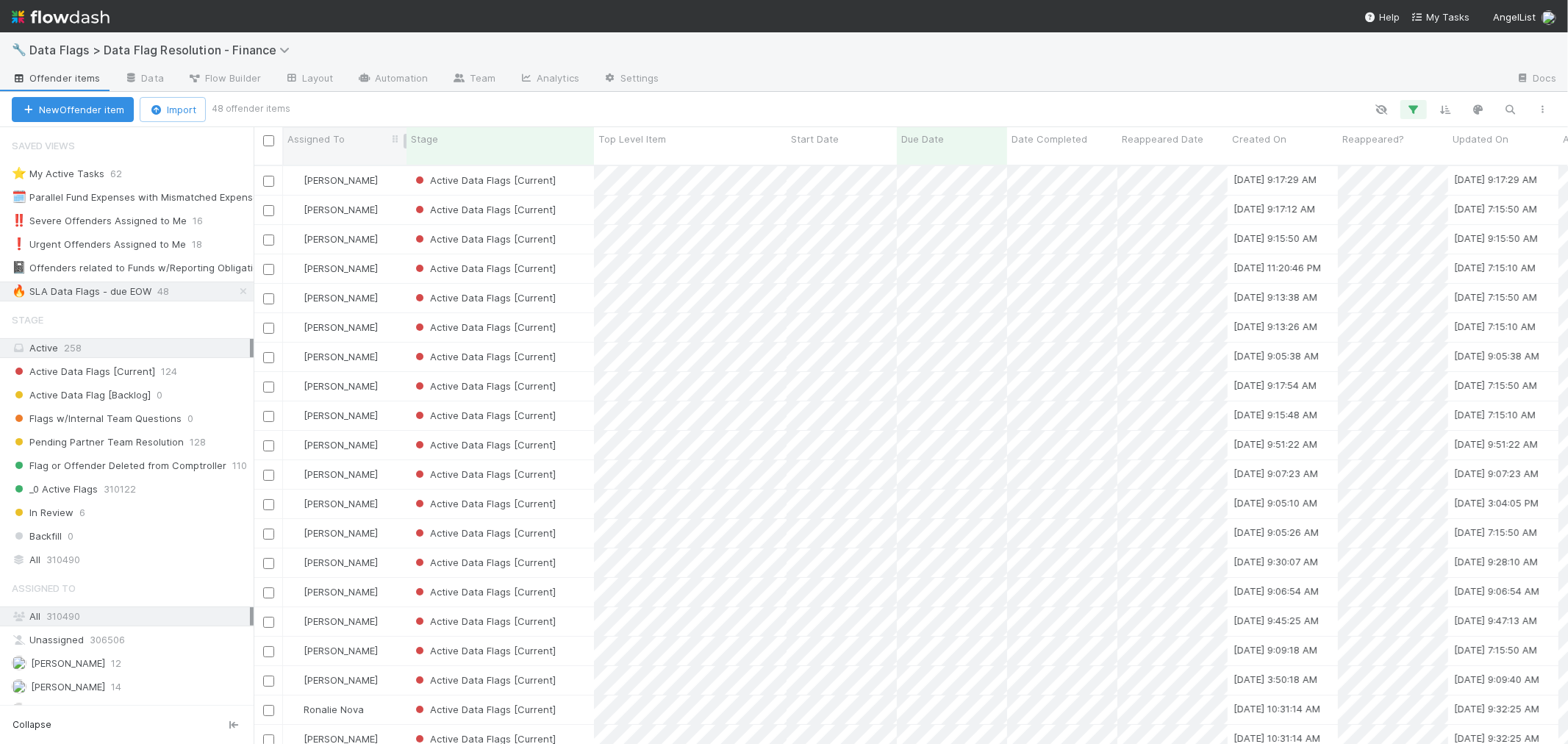
click at [321, 138] on span "Assigned To" at bounding box center [316, 139] width 57 height 15
click at [331, 157] on div "Sort A → Z" at bounding box center [372, 166] width 167 height 22
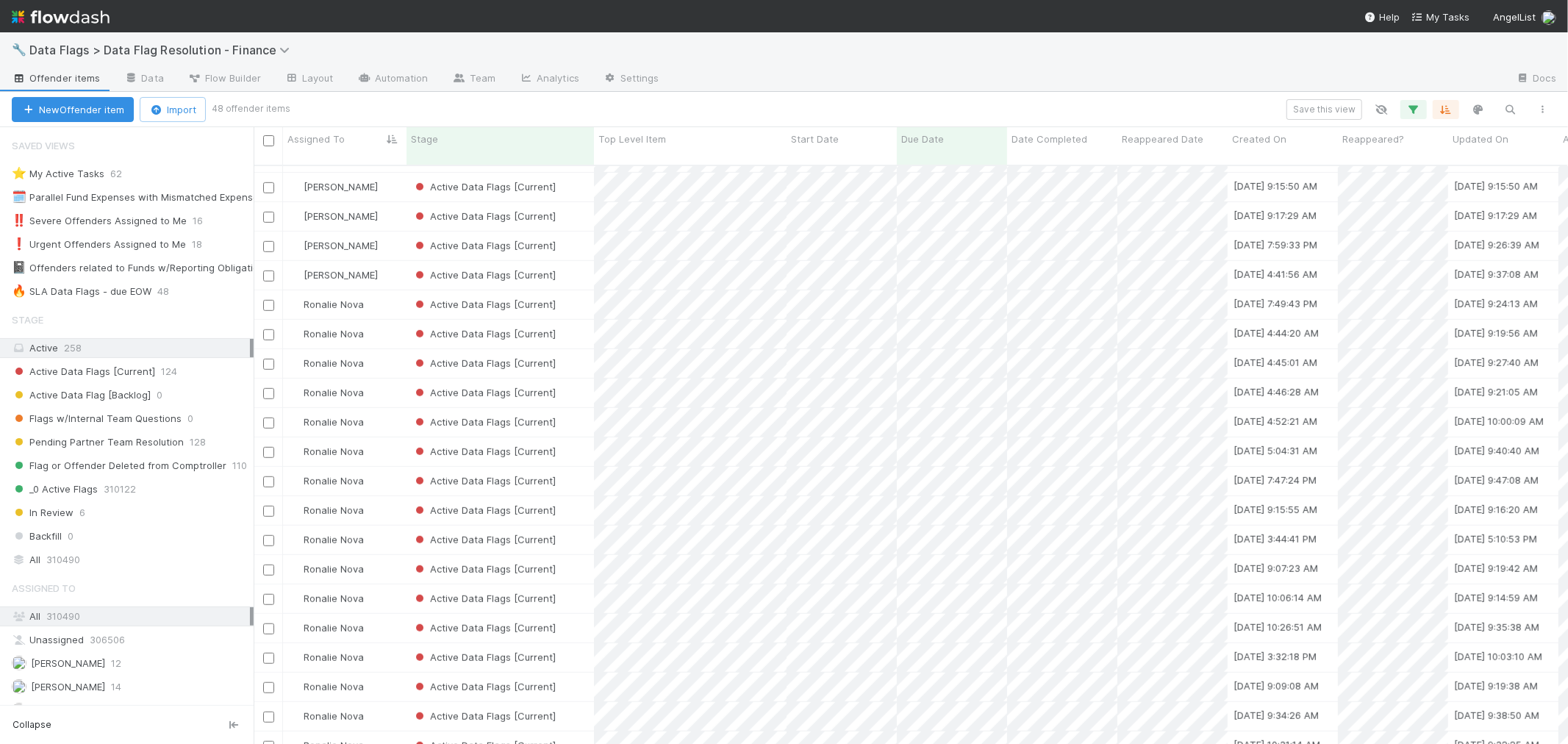
scroll to position [833, 0]
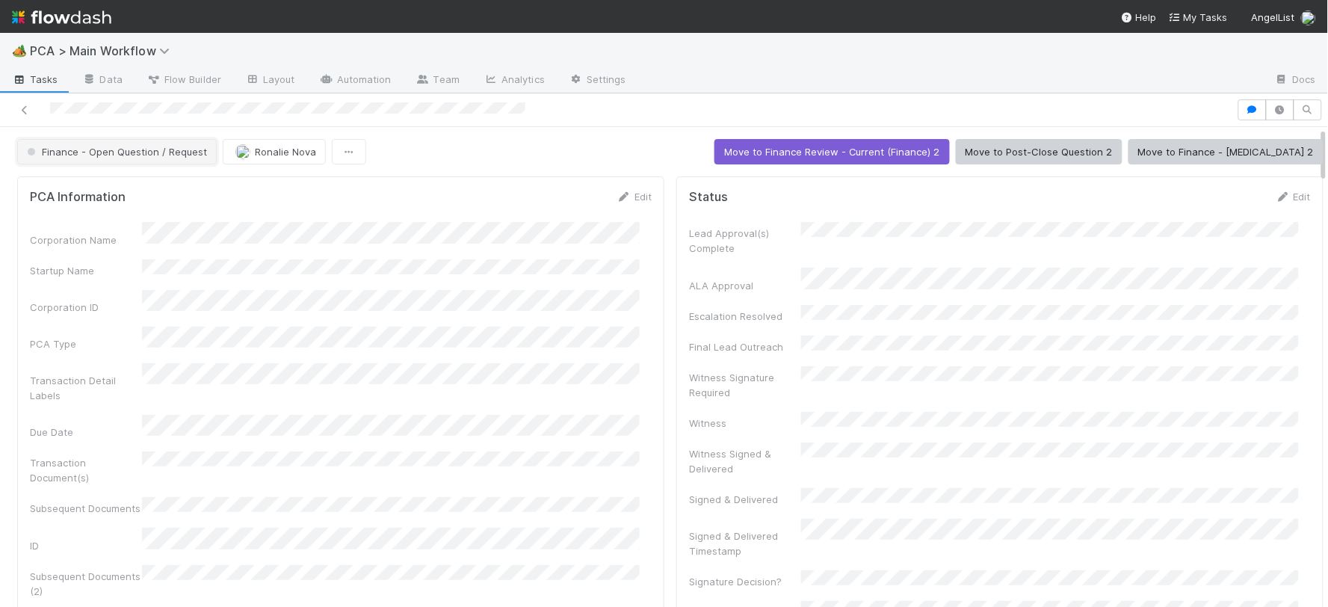
click at [158, 152] on span "Finance - Open Question / Request" at bounding box center [115, 152] width 183 height 12
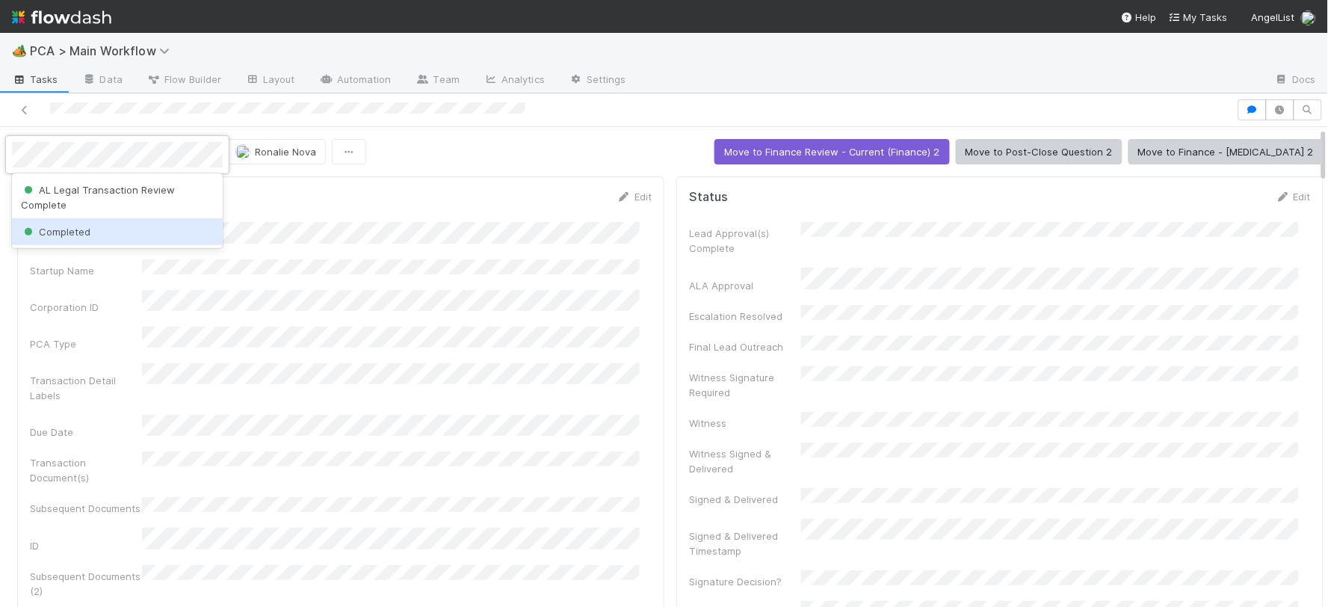
click at [175, 233] on div "Completed" at bounding box center [117, 231] width 211 height 27
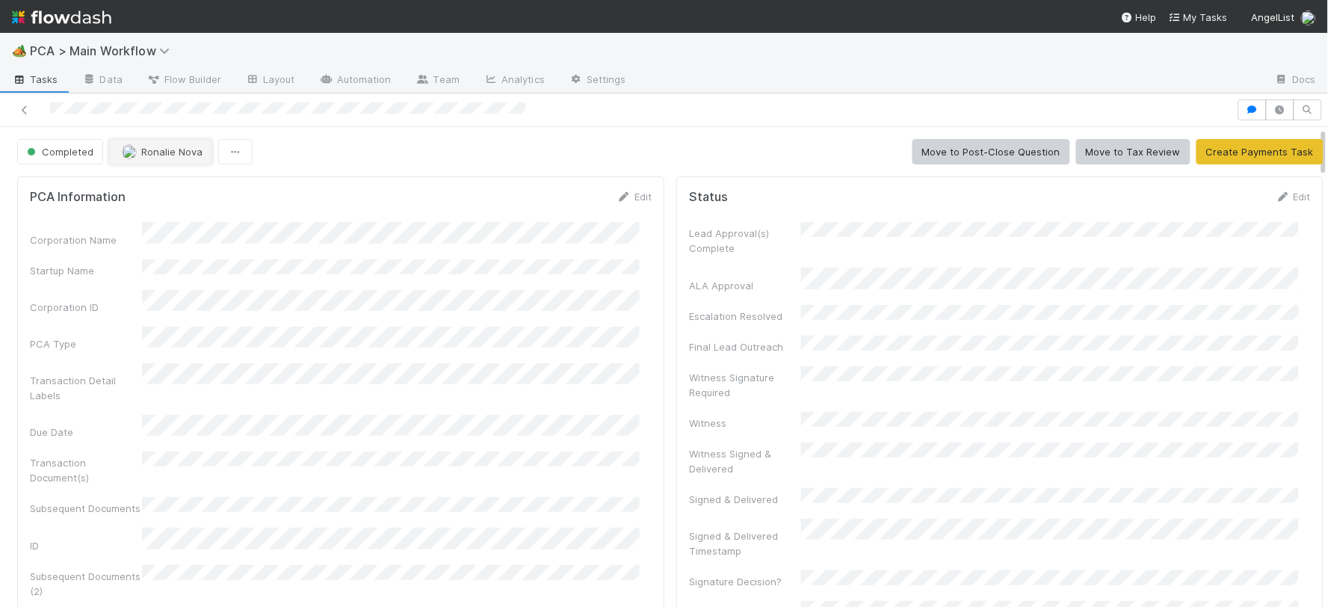
click at [184, 153] on span "Ronalie Nova" at bounding box center [171, 152] width 61 height 12
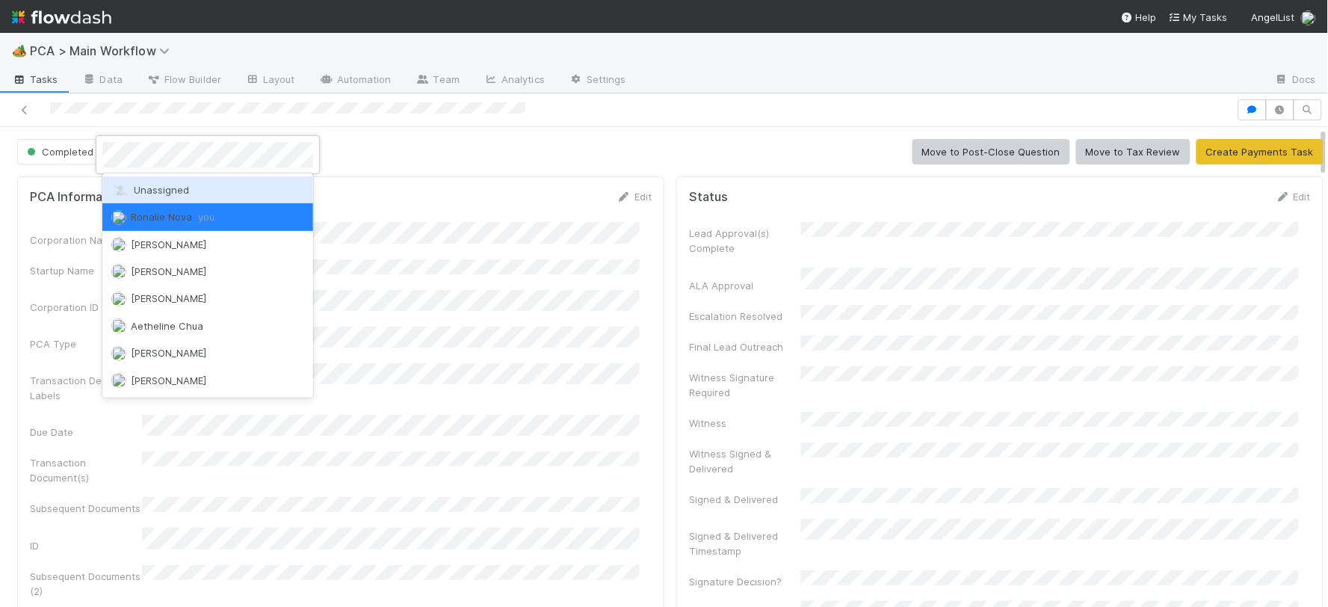
click at [187, 192] on span "Unassigned" at bounding box center [150, 190] width 78 height 12
